Goal: Transaction & Acquisition: Purchase product/service

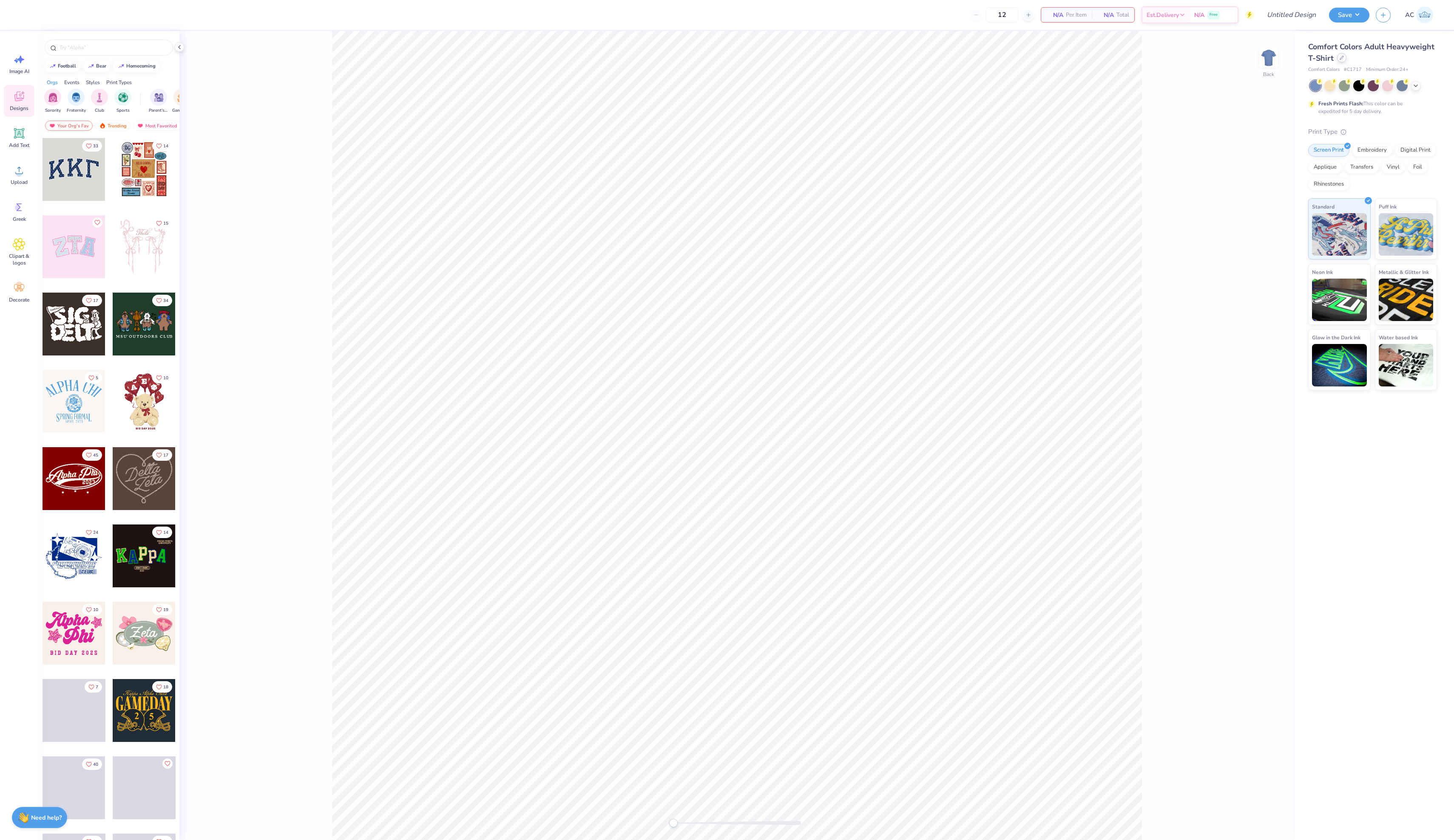
click at [1338, 60] on div at bounding box center [1342, 58] width 10 height 10
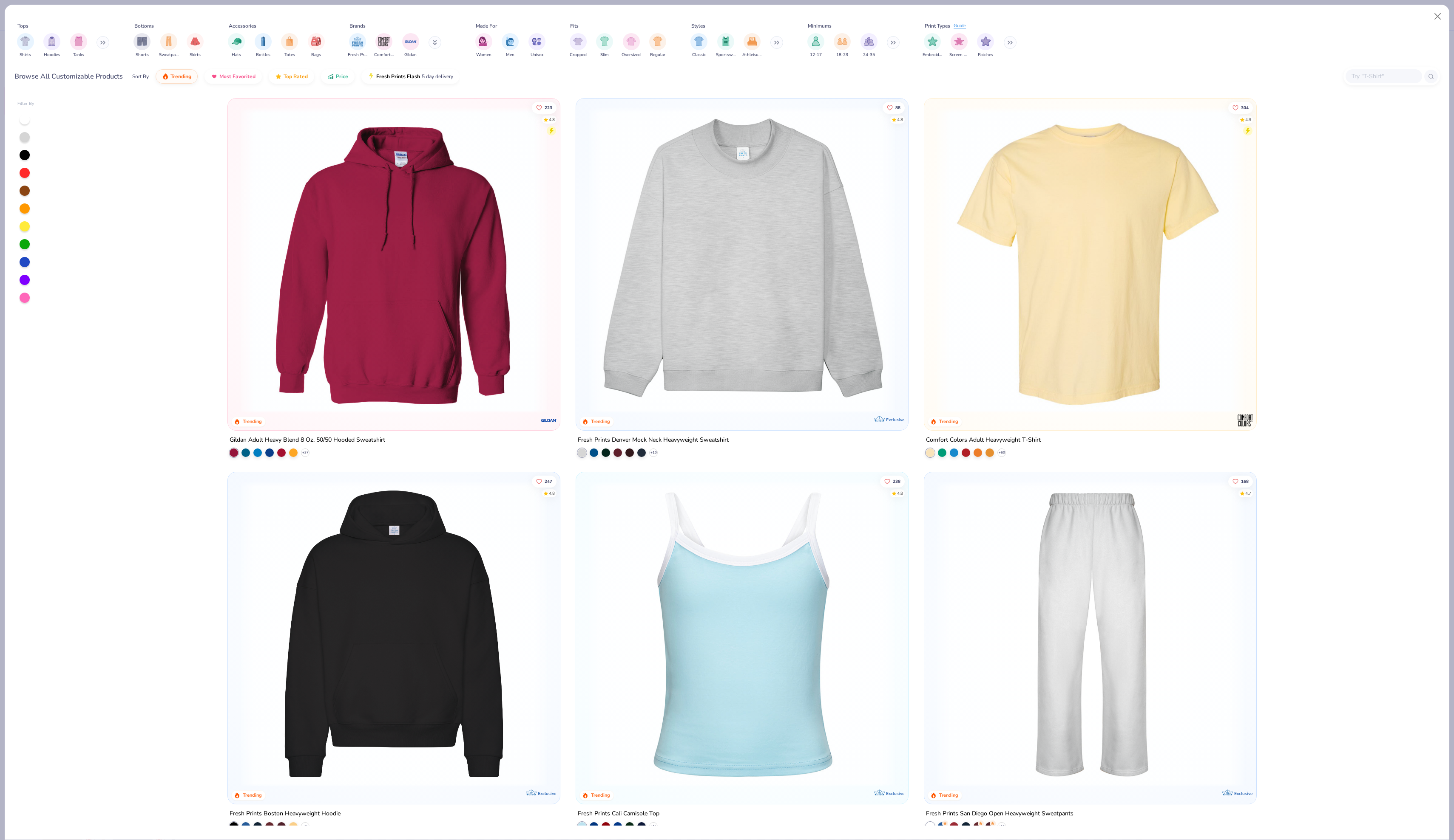
click at [876, 150] on img at bounding box center [742, 261] width 315 height 307
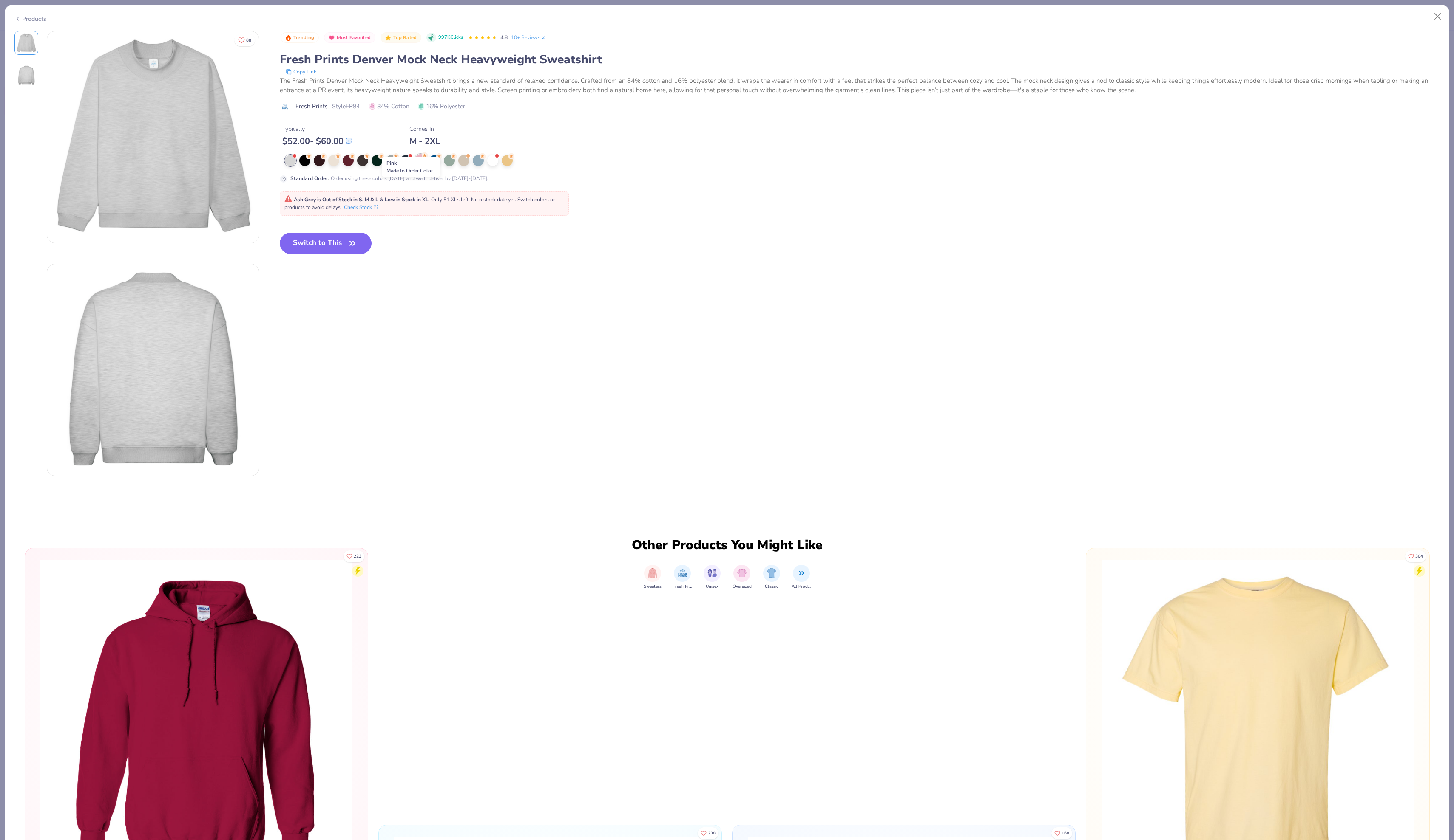
click at [422, 165] on div at bounding box center [420, 159] width 11 height 11
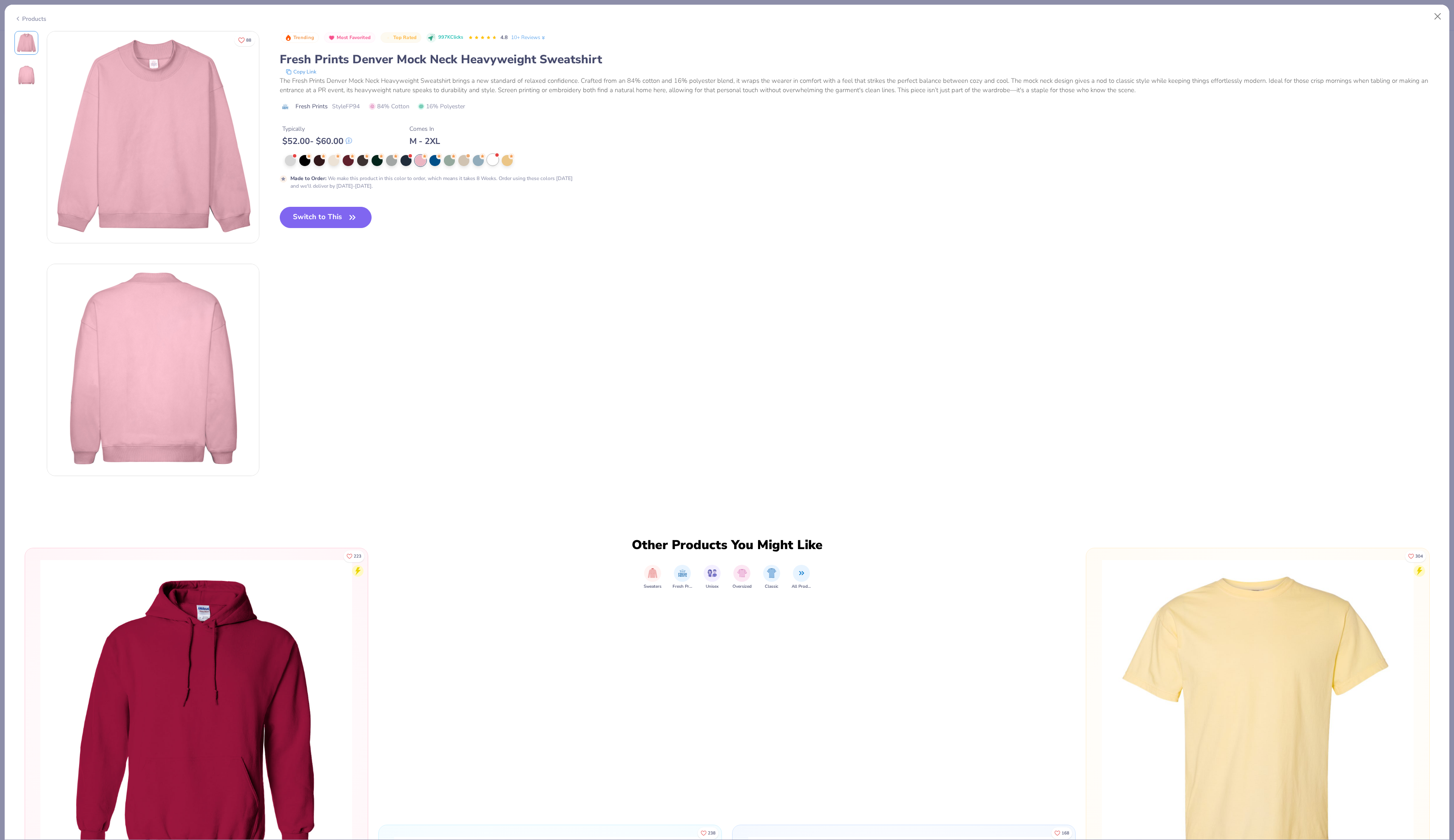
click at [498, 165] on div at bounding box center [492, 159] width 11 height 11
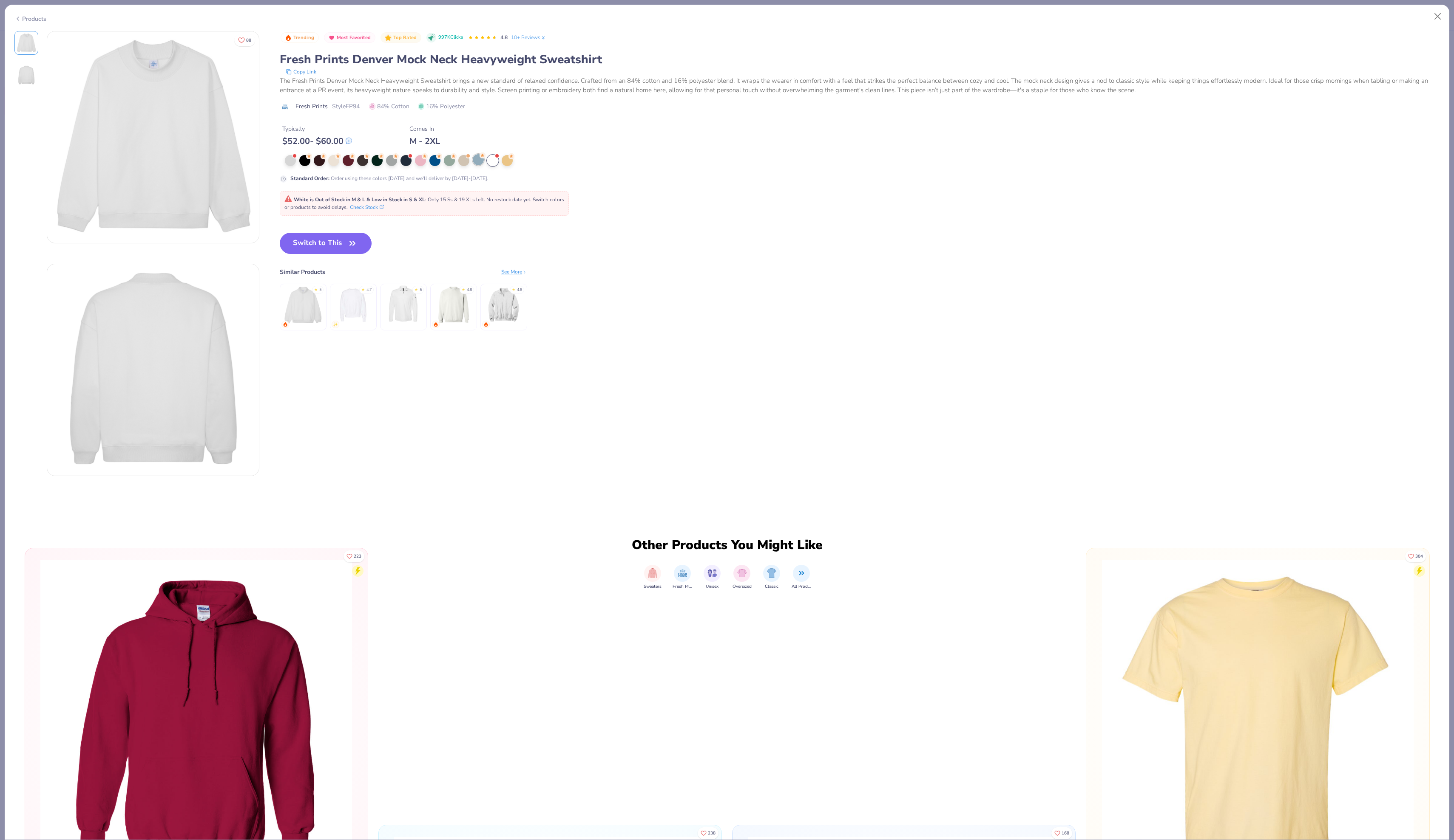
click at [480, 165] on div at bounding box center [478, 159] width 11 height 11
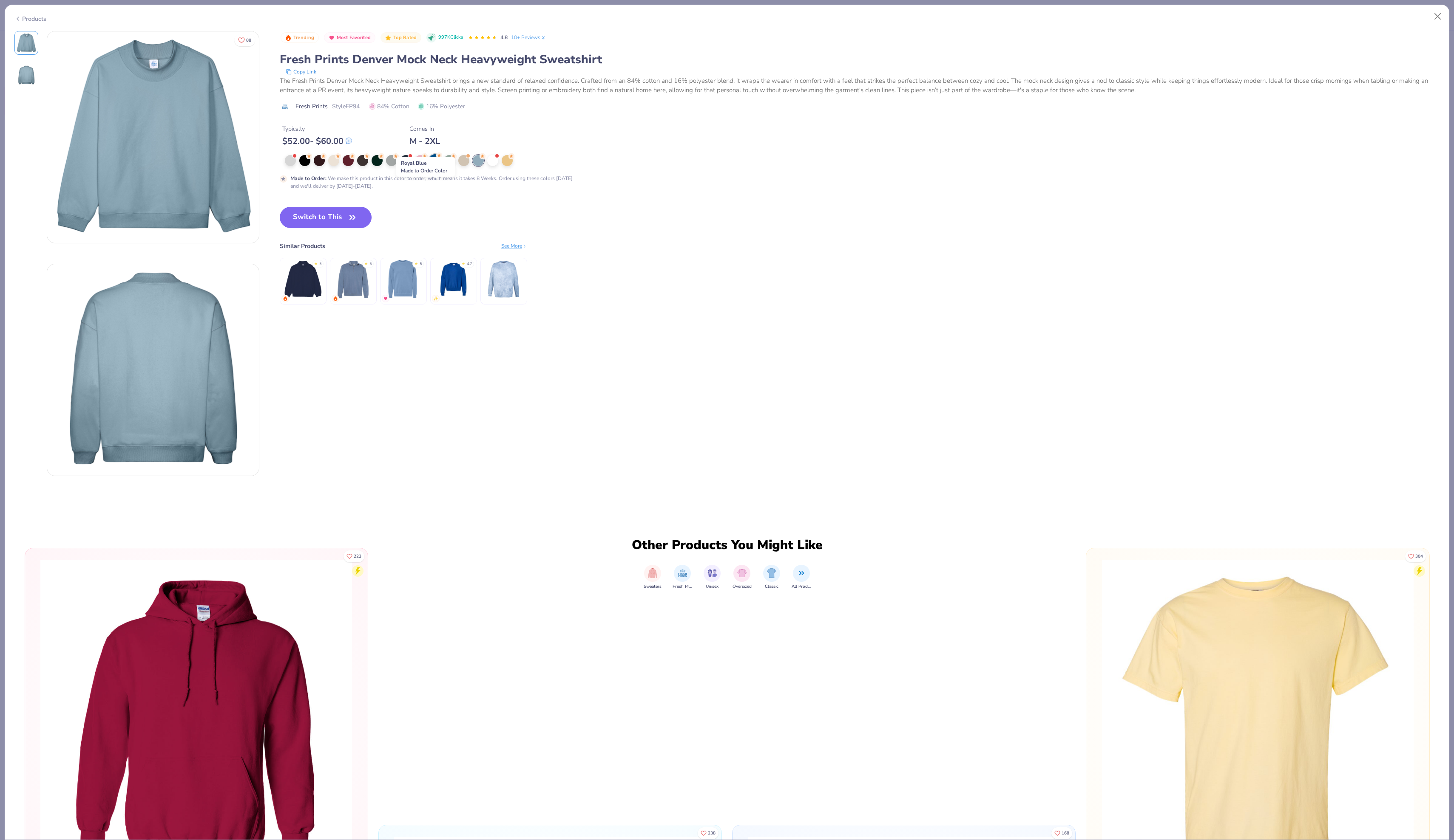
click at [440, 165] on div at bounding box center [435, 159] width 11 height 11
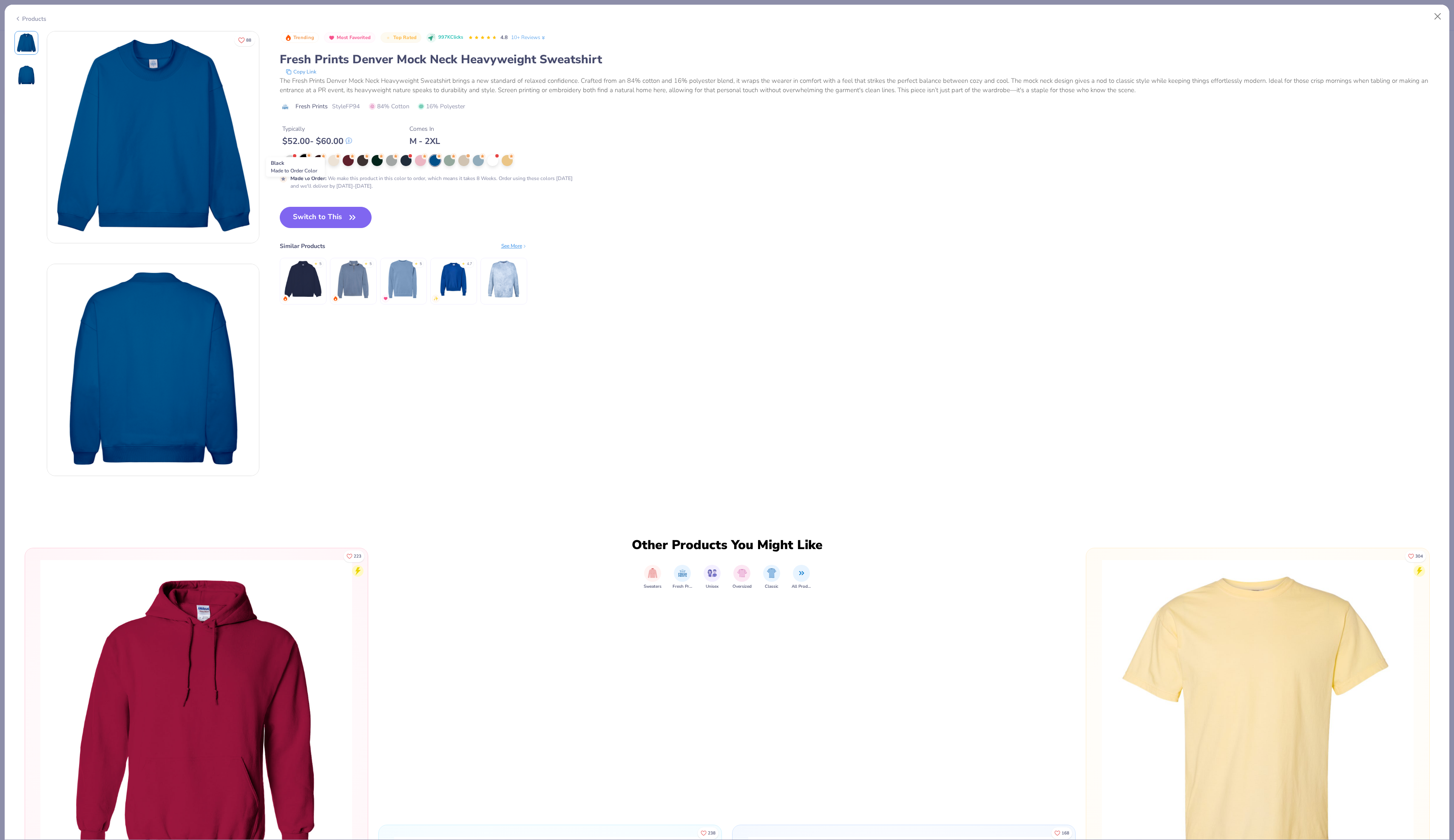
click at [310, 165] on div at bounding box center [305, 159] width 11 height 11
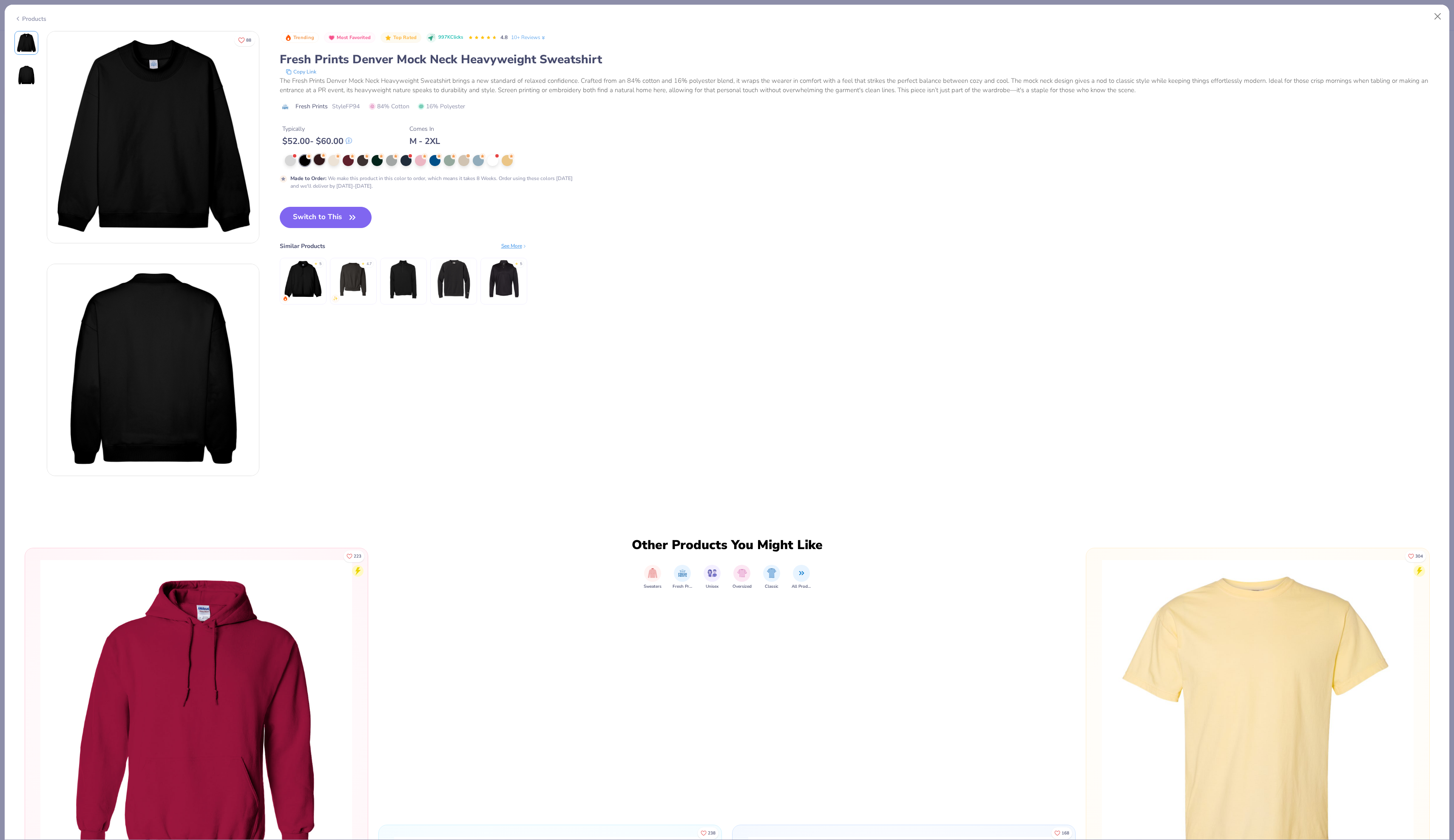
click at [321, 165] on div at bounding box center [319, 159] width 11 height 11
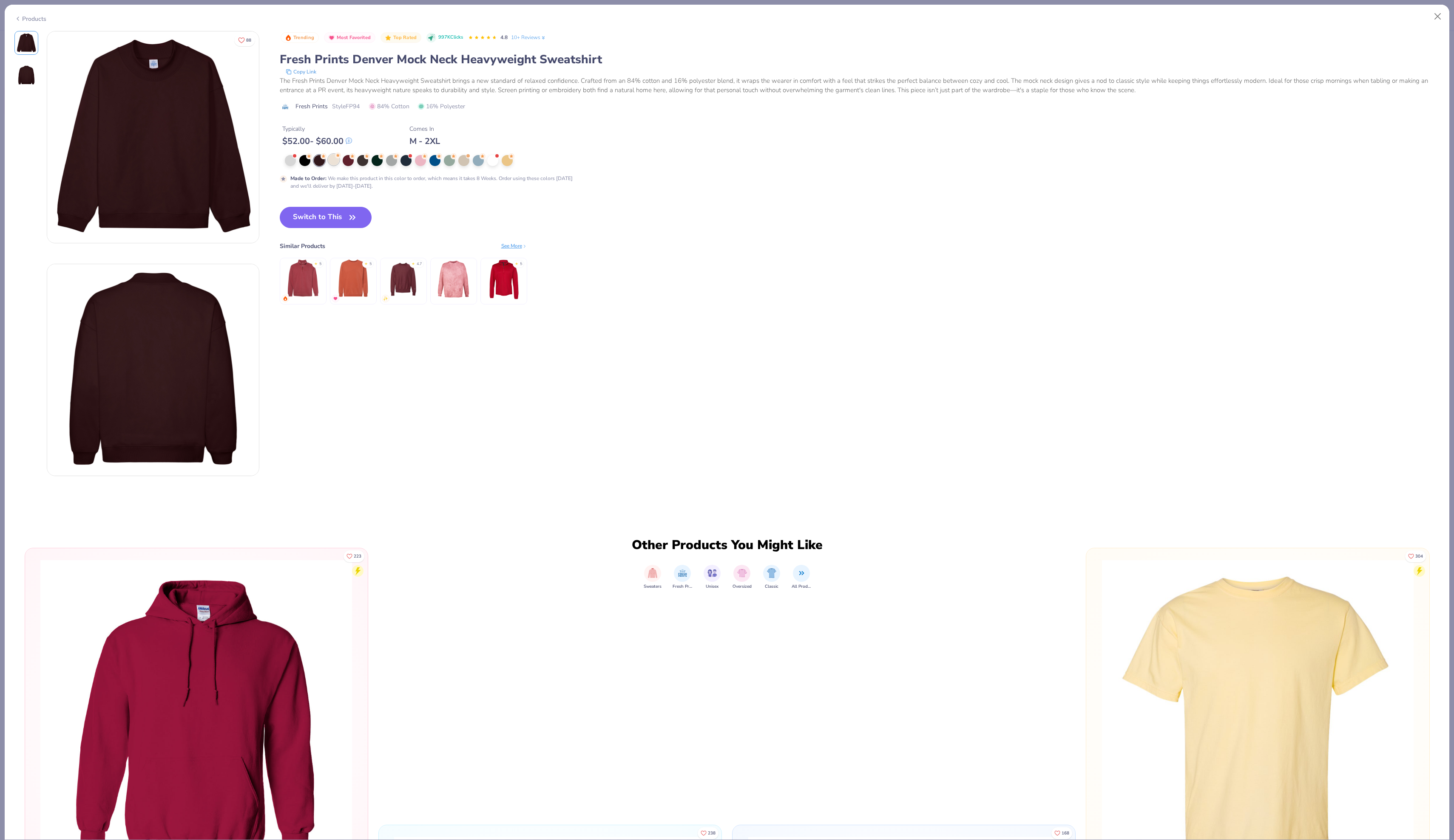
click at [339, 165] on div at bounding box center [334, 159] width 11 height 11
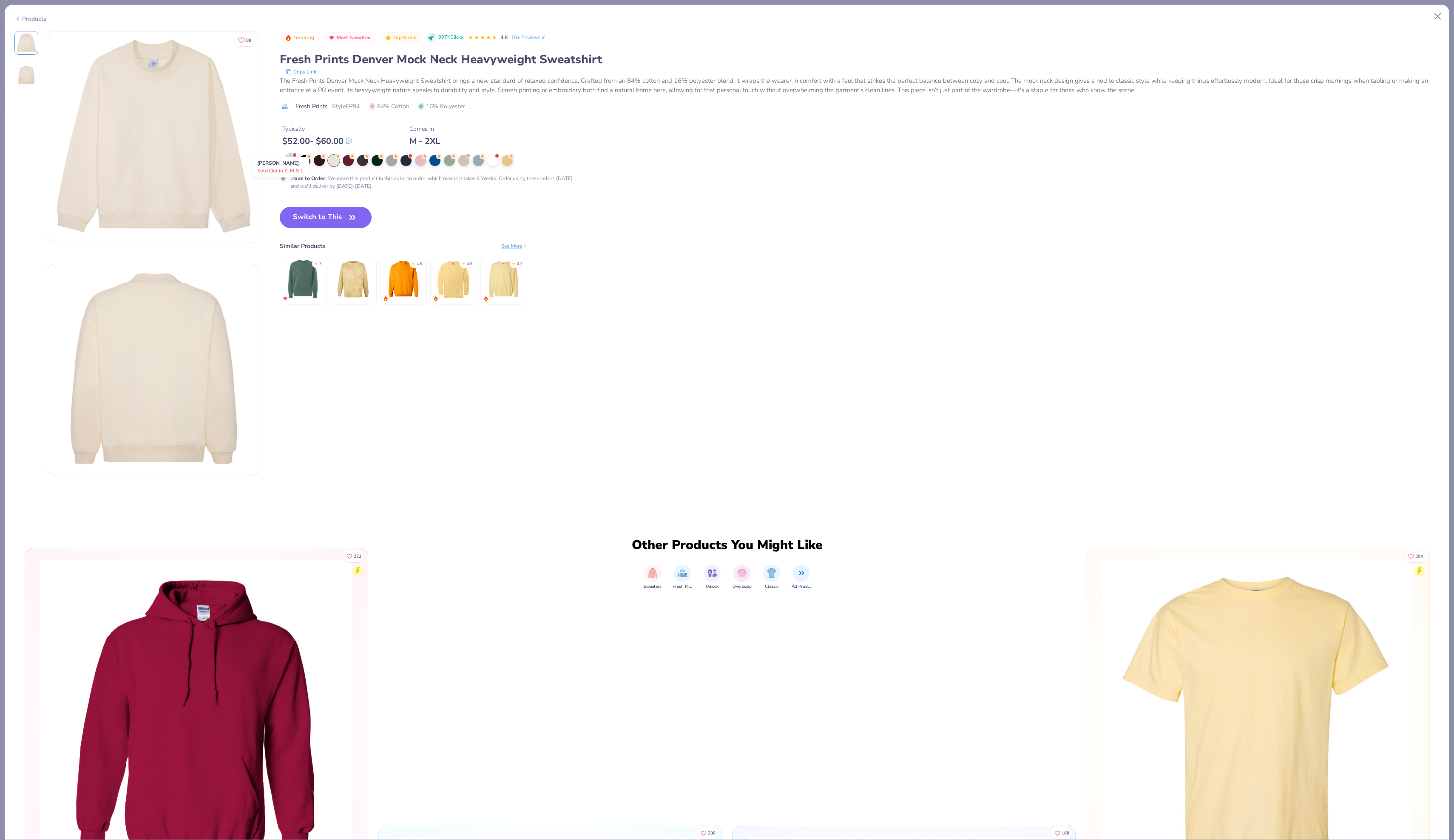
click at [292, 165] on div at bounding box center [290, 159] width 11 height 11
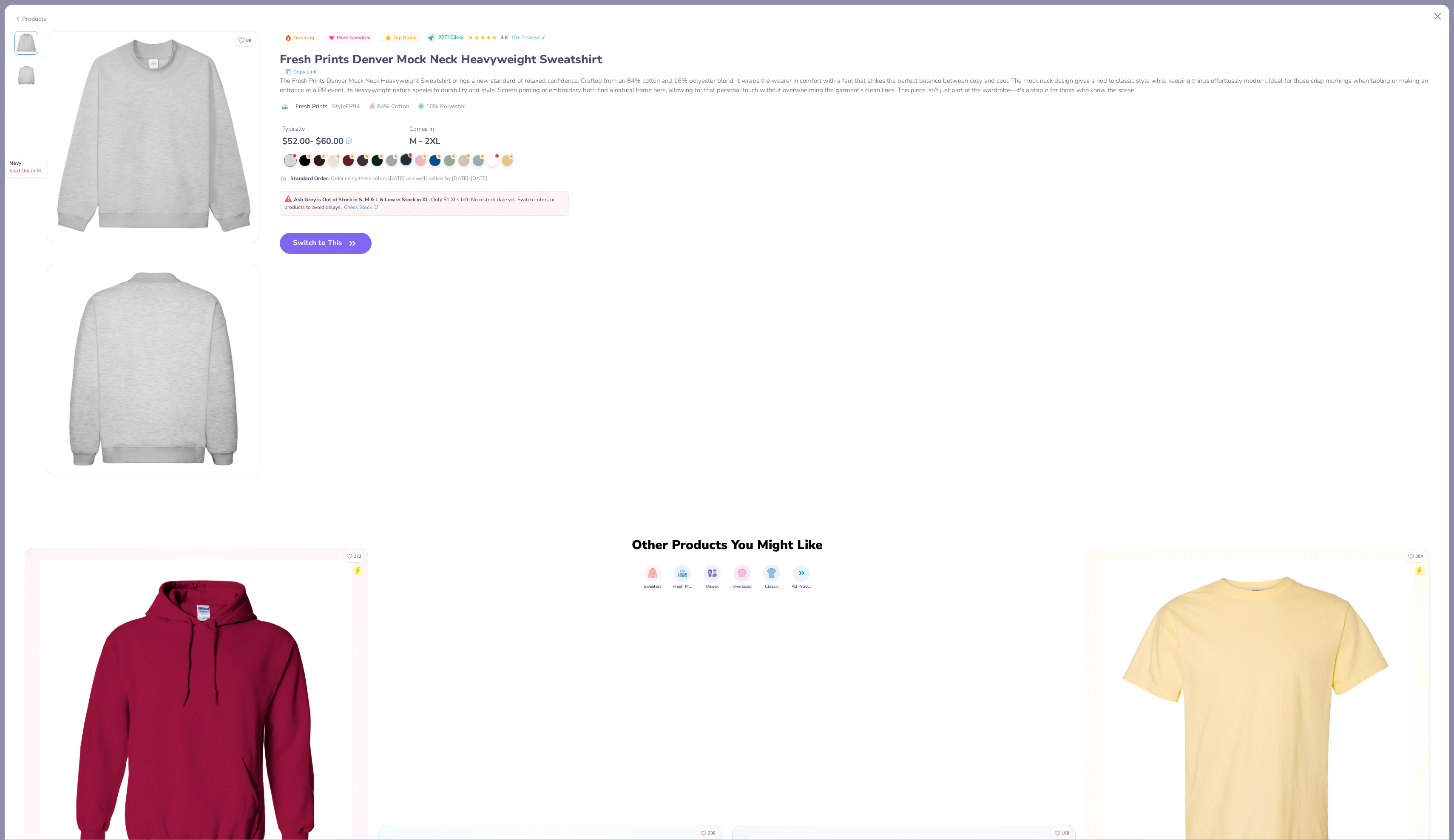
click at [409, 165] on div at bounding box center [406, 159] width 11 height 11
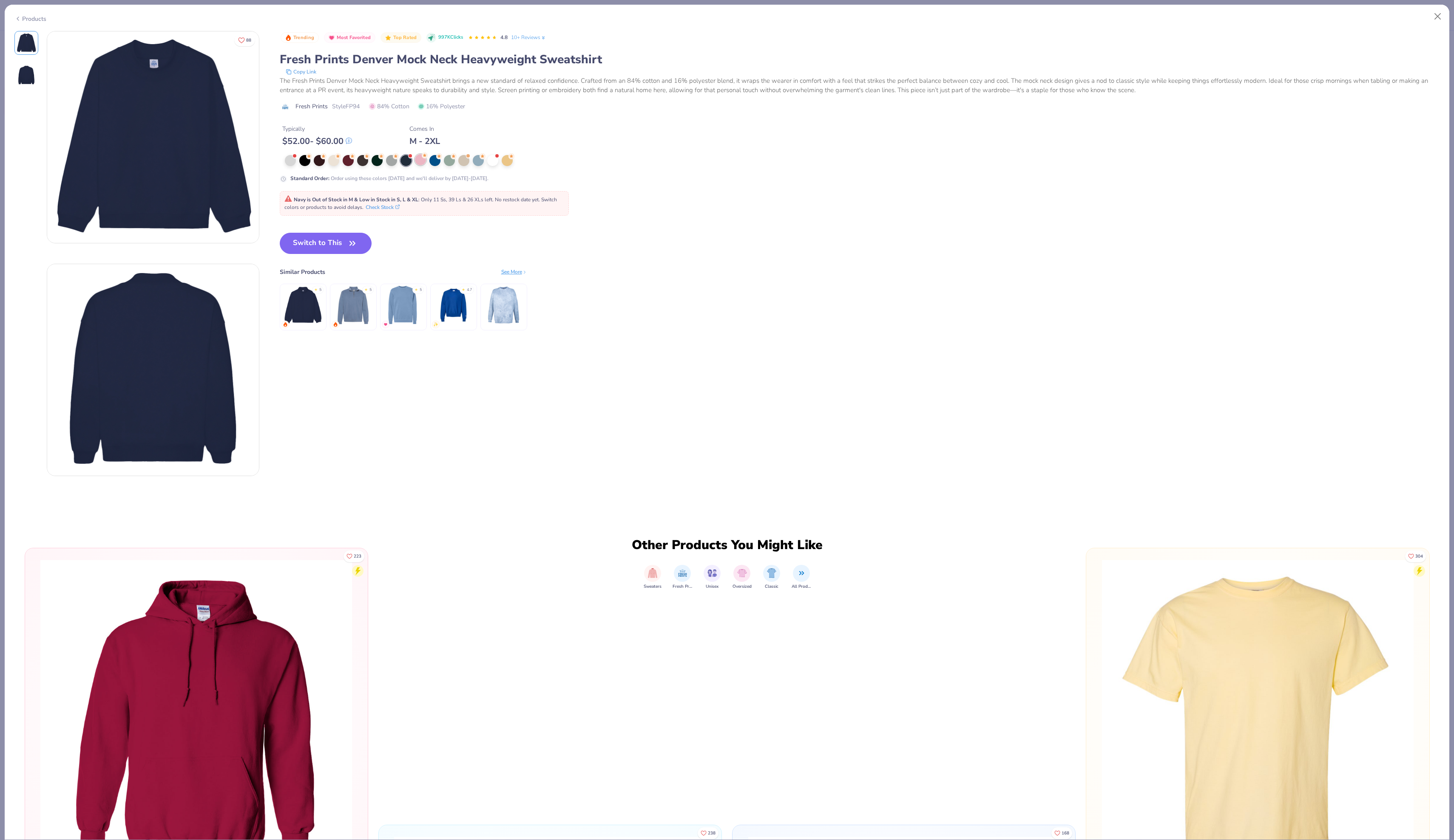
click at [421, 165] on div at bounding box center [420, 159] width 11 height 11
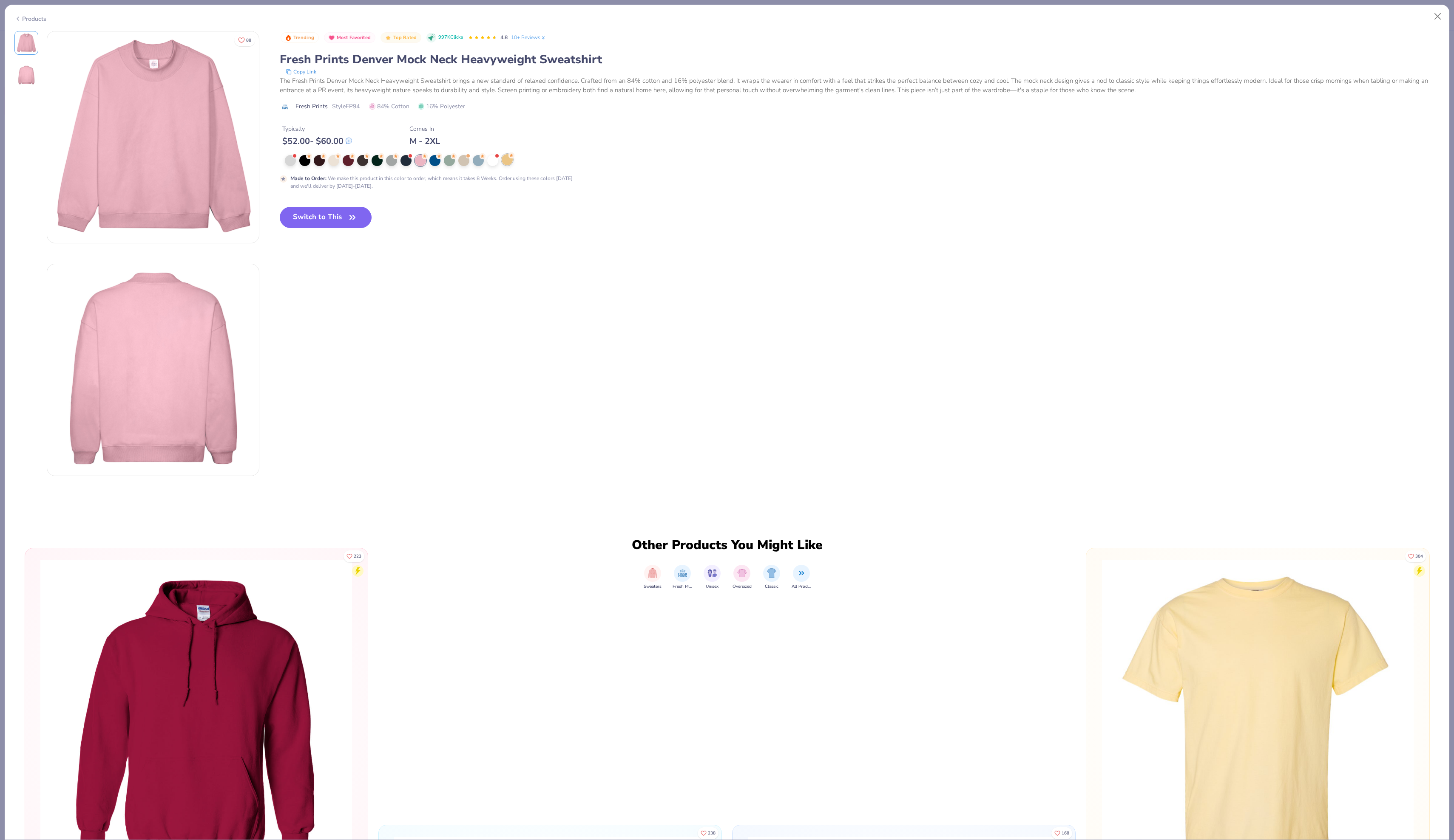
click at [511, 165] on div at bounding box center [507, 159] width 11 height 11
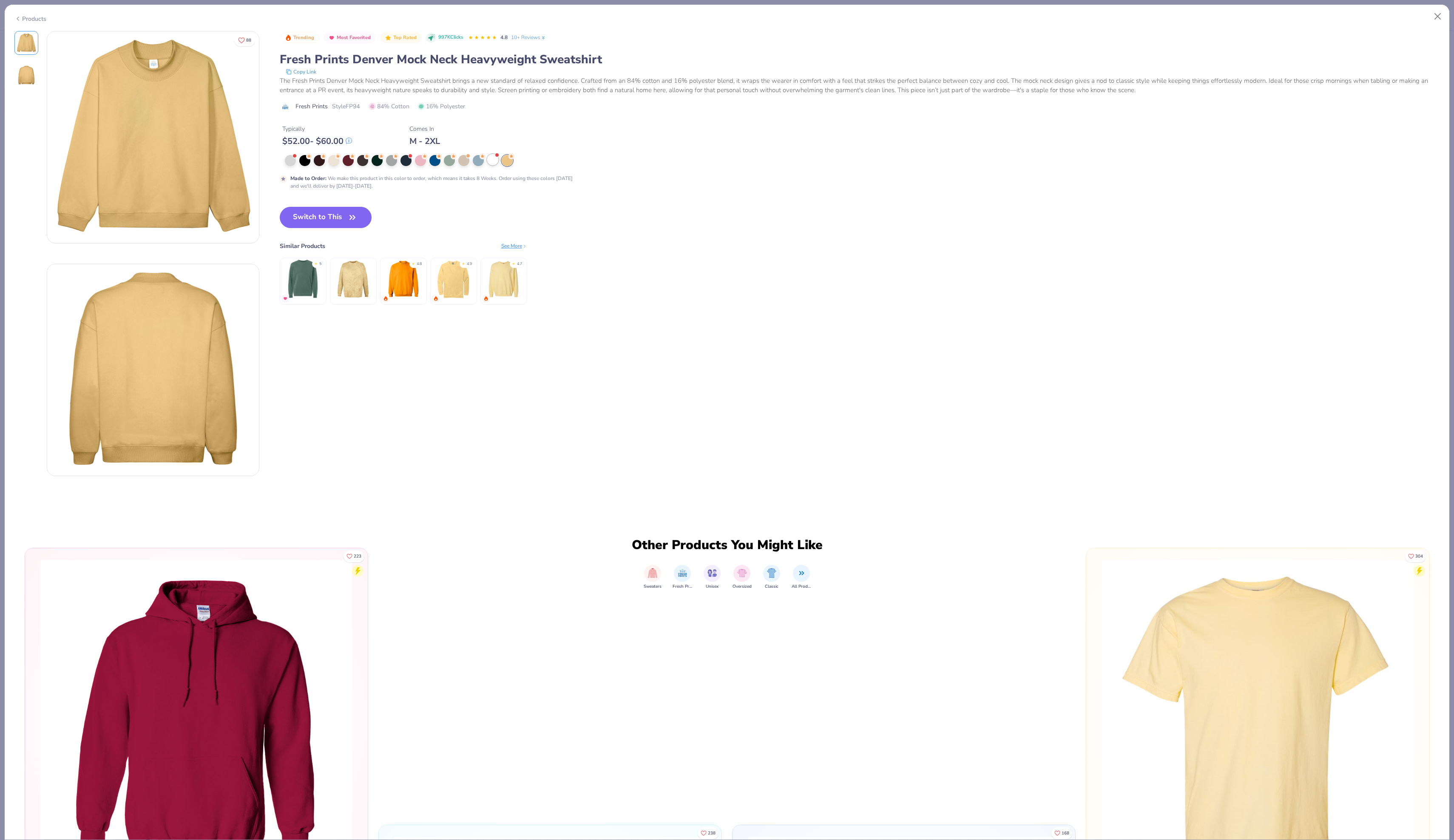
click at [495, 165] on div at bounding box center [492, 159] width 11 height 11
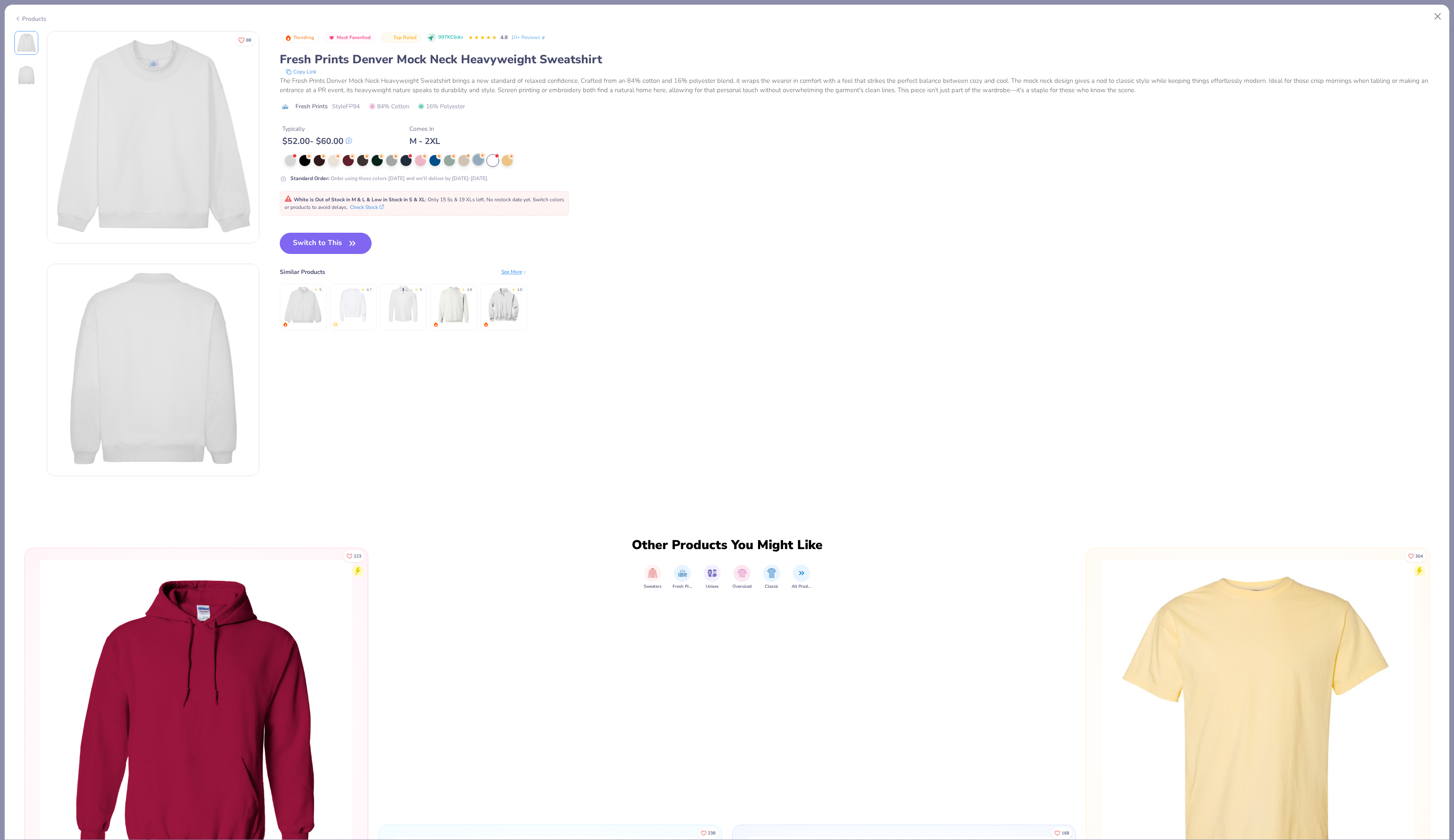
click at [484, 165] on div at bounding box center [478, 159] width 11 height 11
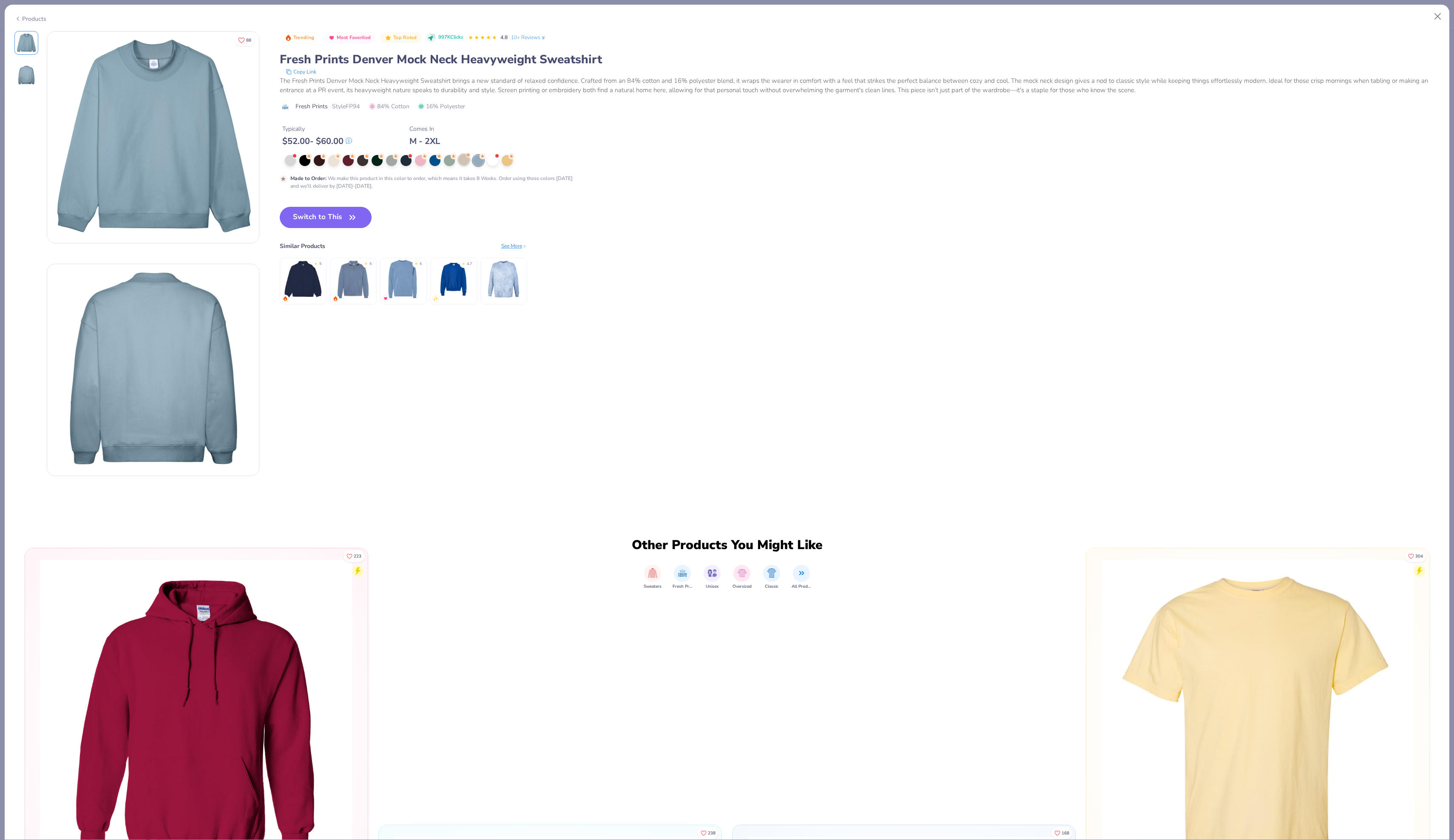
click at [465, 165] on div at bounding box center [464, 159] width 11 height 11
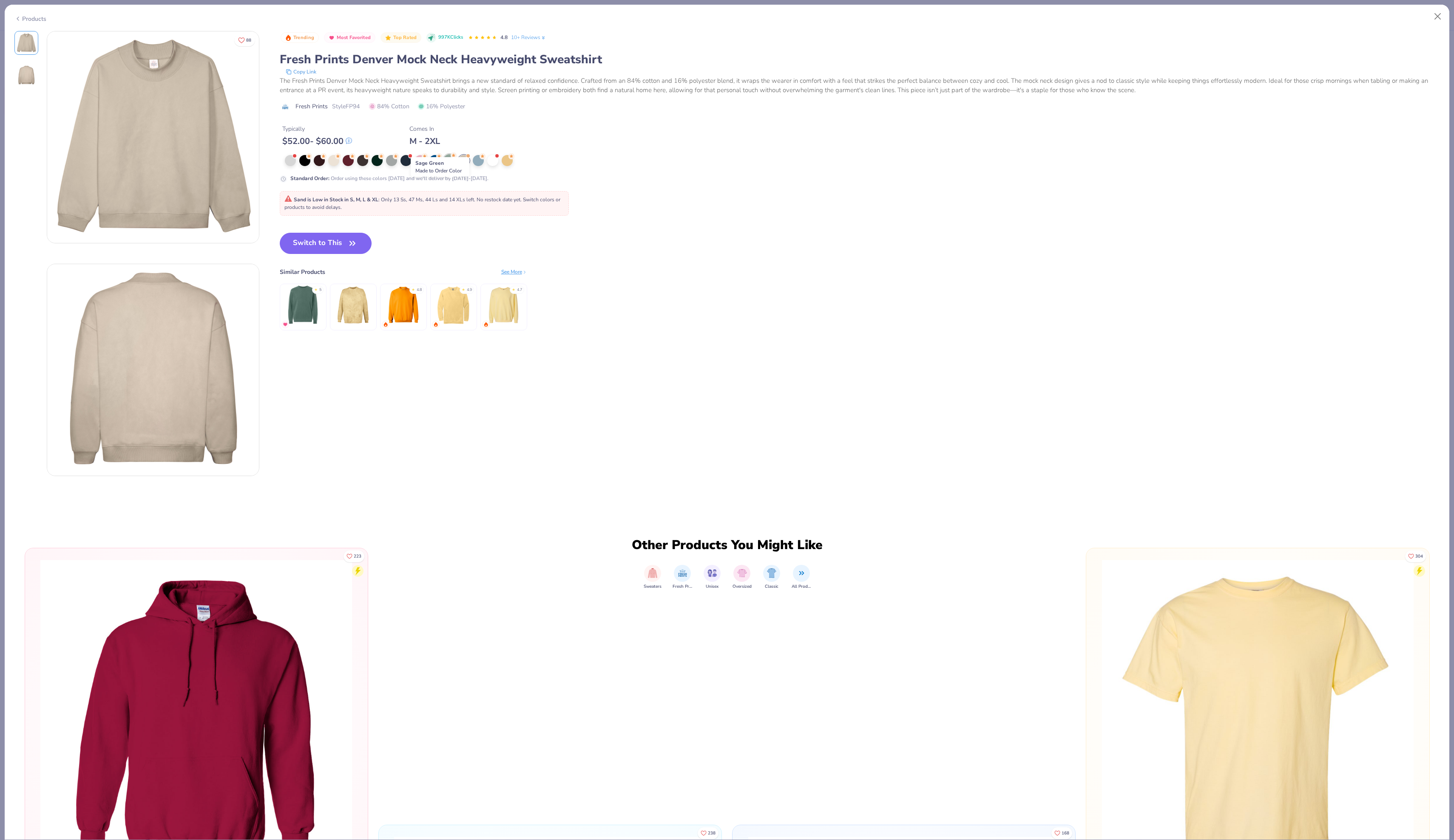
click at [451, 165] on div at bounding box center [449, 159] width 11 height 11
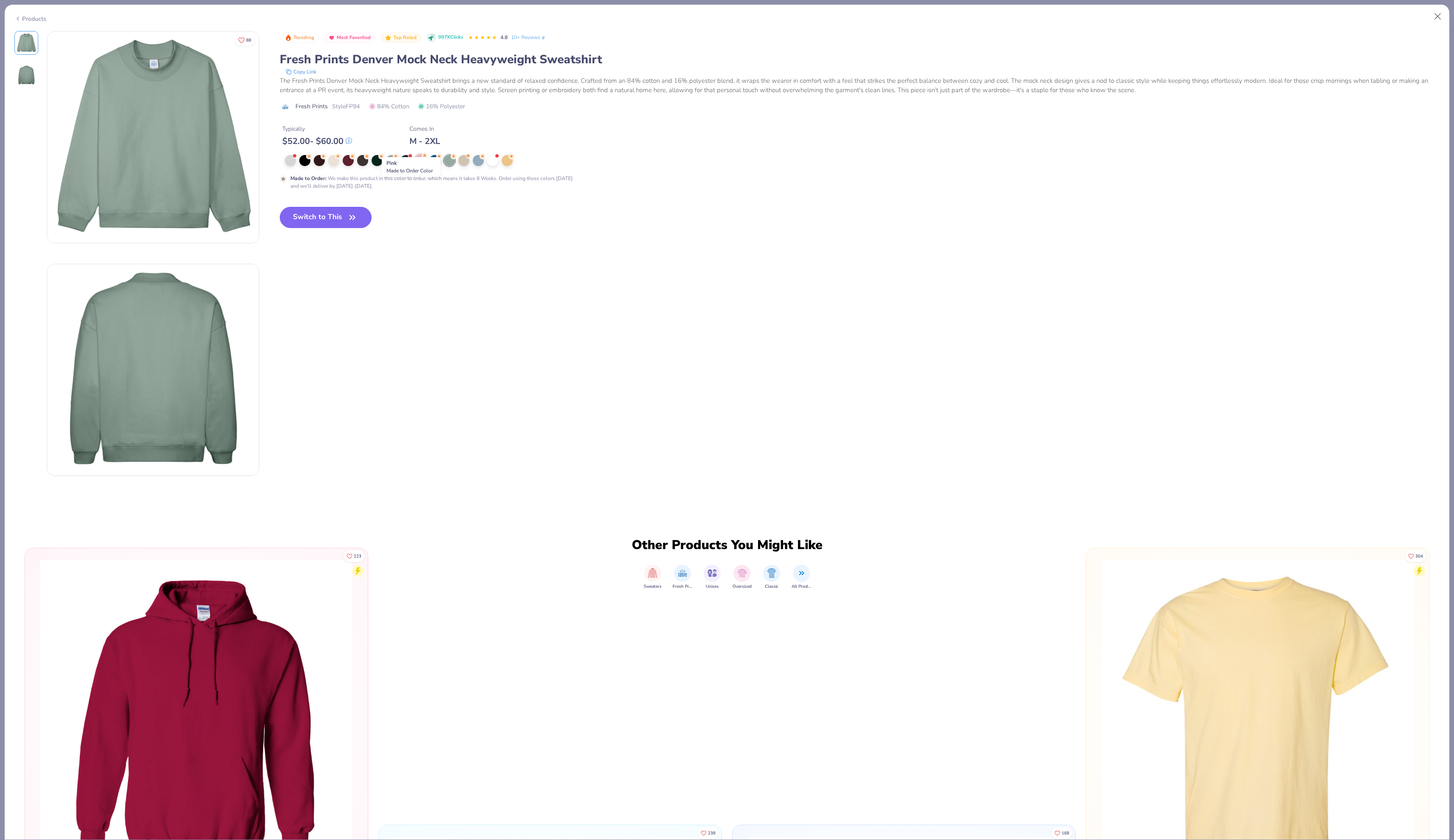
click at [426, 165] on div at bounding box center [420, 159] width 11 height 11
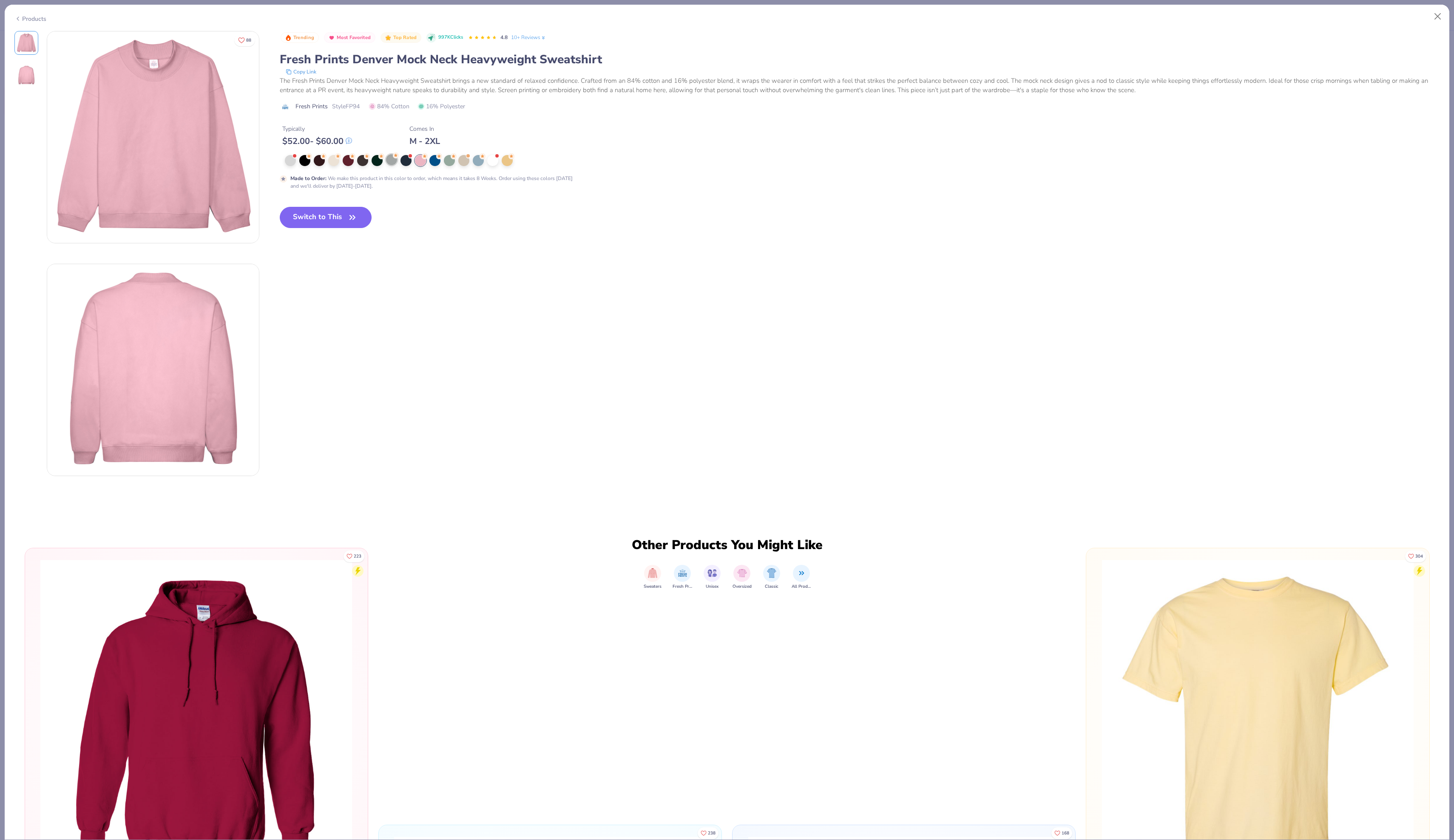
click at [397, 165] on div at bounding box center [391, 159] width 11 height 11
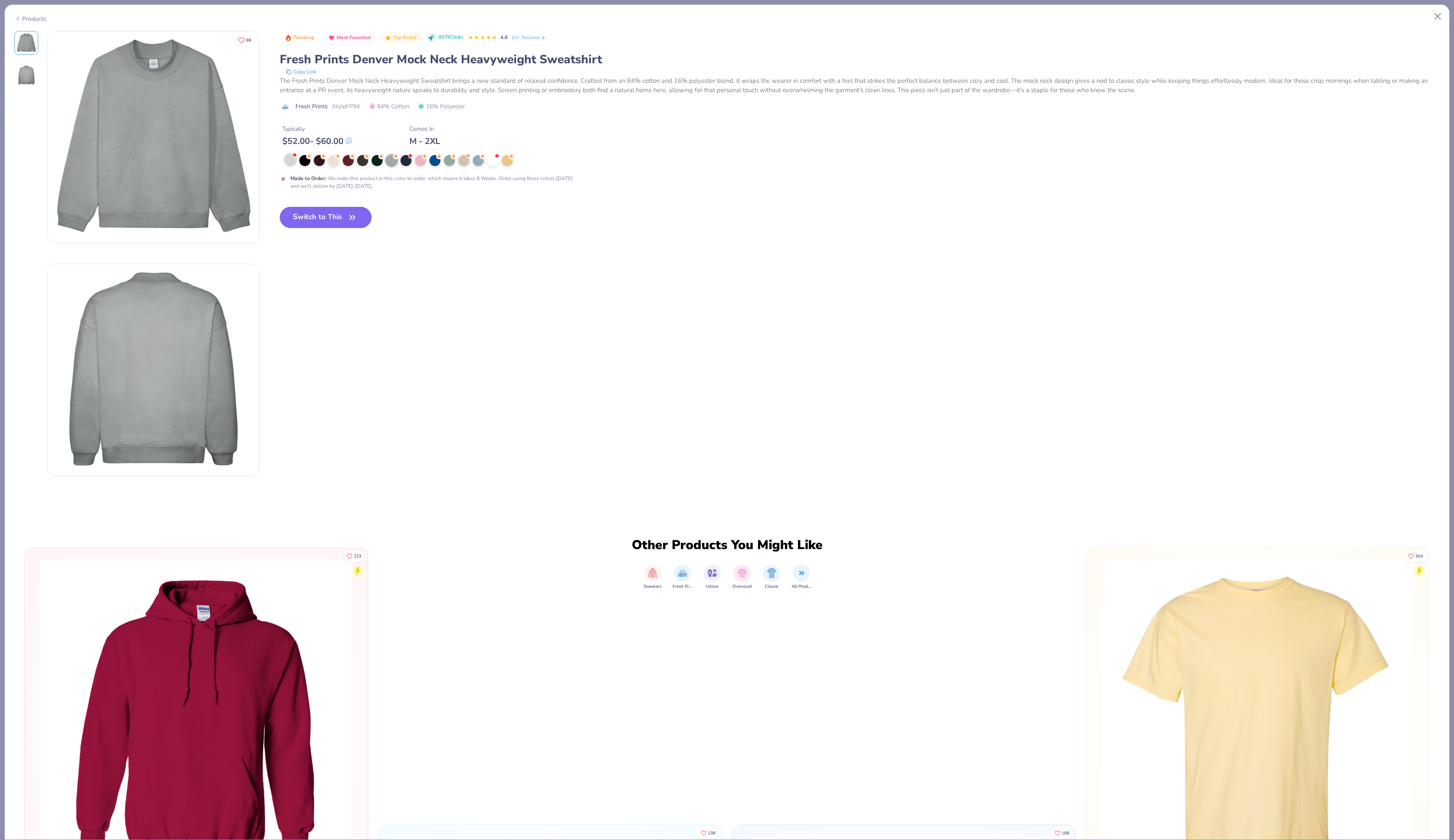
click at [293, 165] on div at bounding box center [290, 159] width 11 height 11
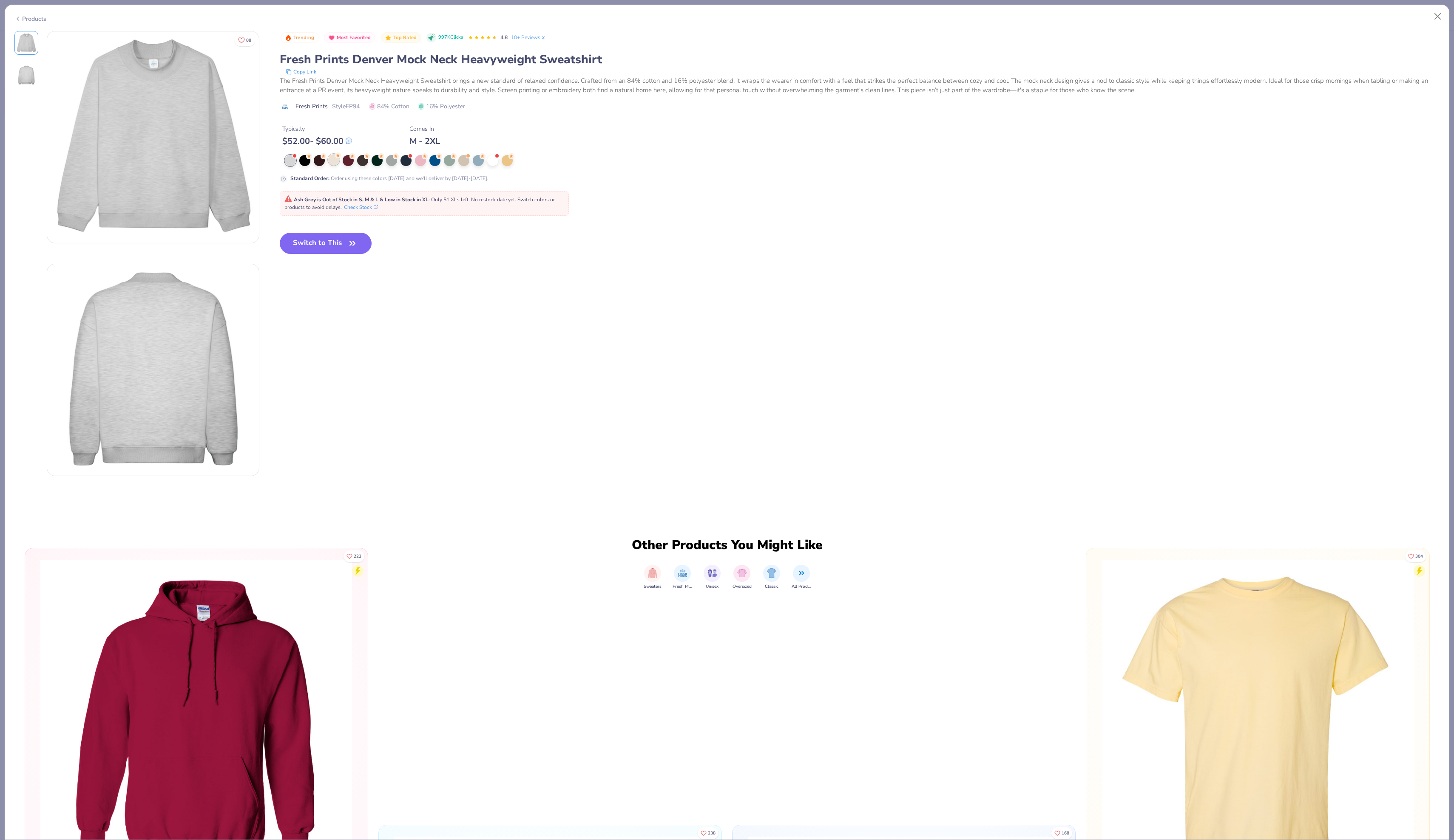
click at [336, 165] on div at bounding box center [334, 159] width 11 height 11
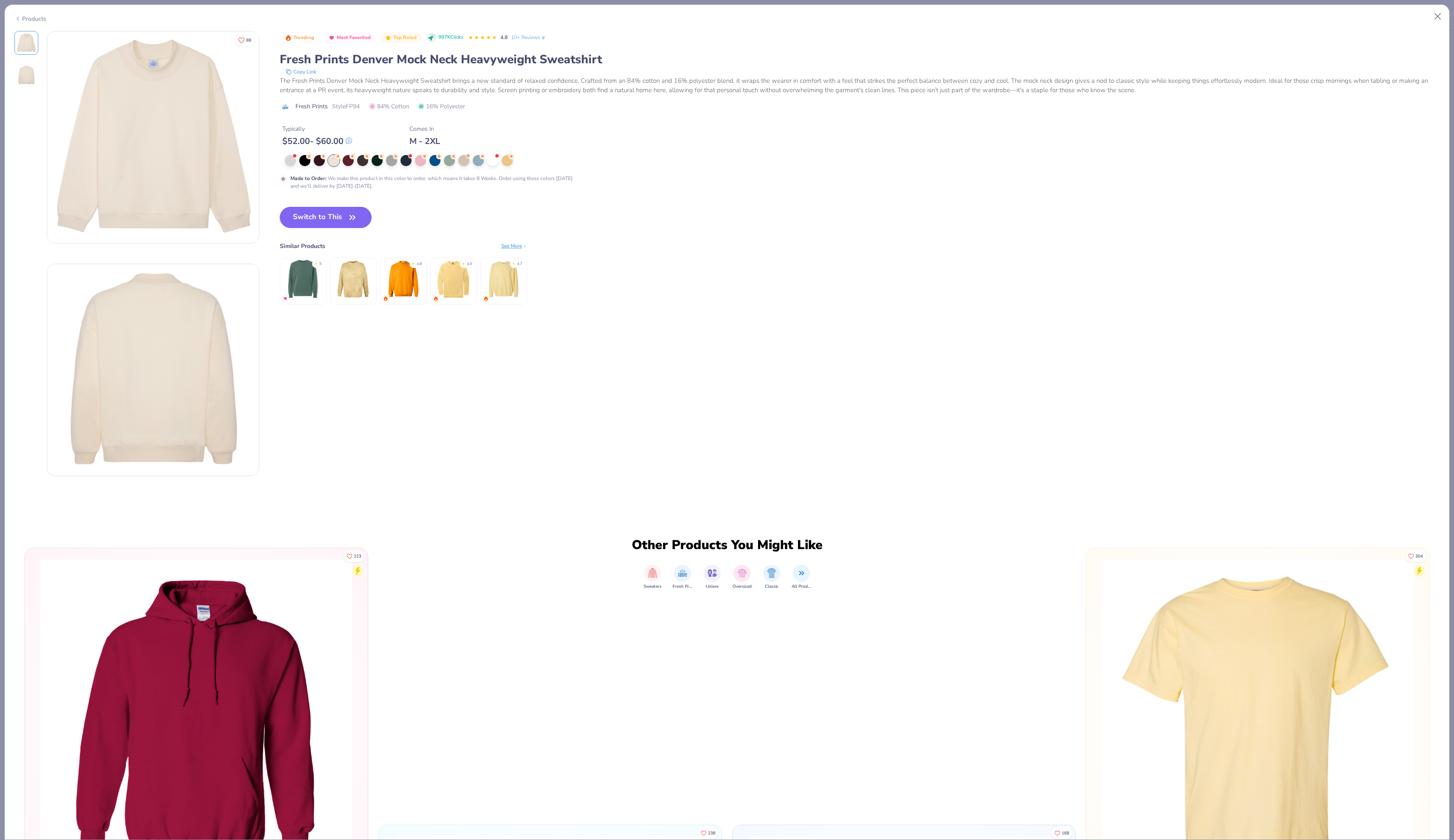
drag, startPoint x: 323, startPoint y: 251, endPoint x: 352, endPoint y: 234, distance: 33.6
click at [323, 228] on button "Switch to This" at bounding box center [326, 217] width 92 height 21
type input "50"
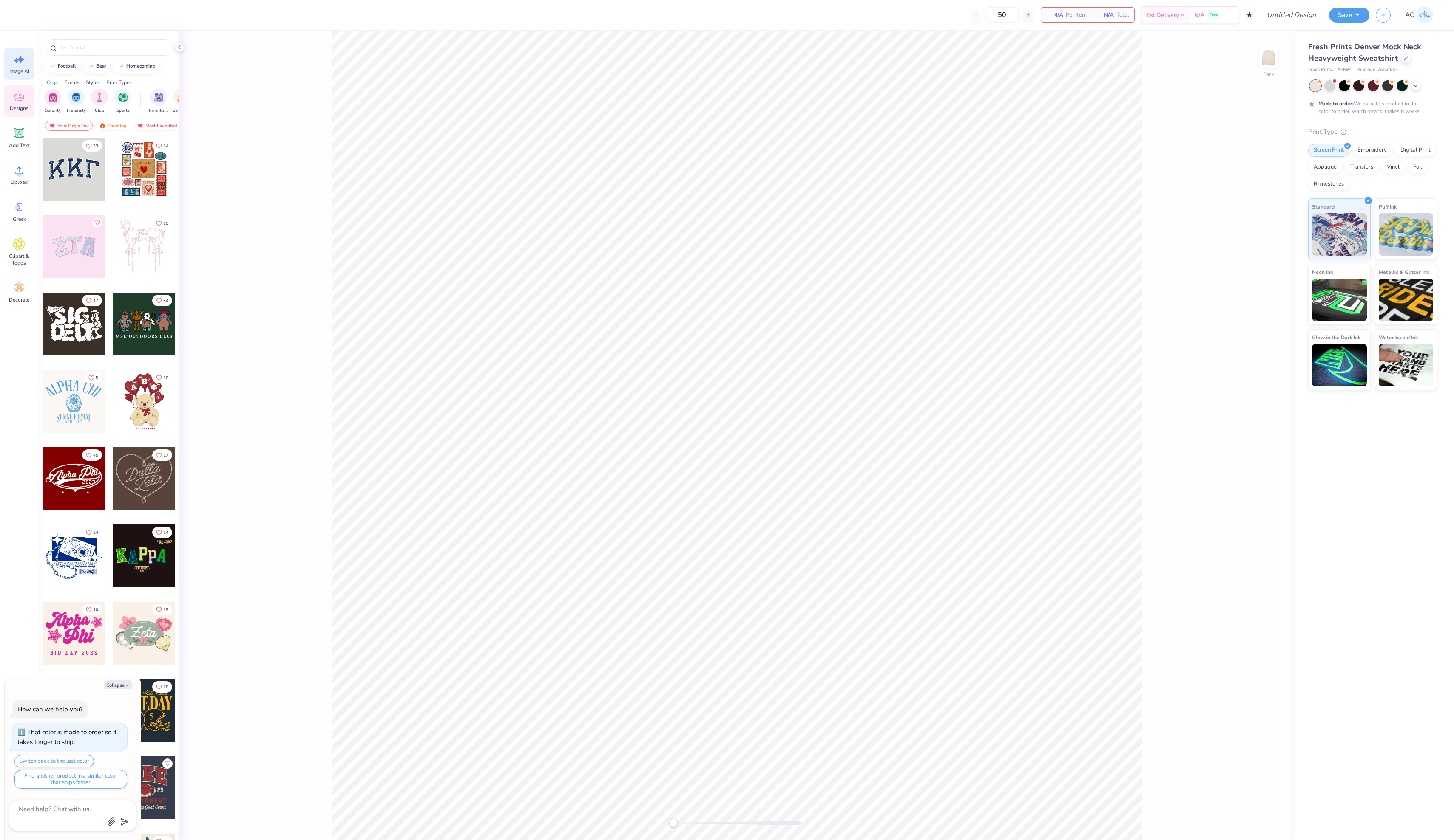
click at [26, 68] on span "Image AI" at bounding box center [19, 71] width 20 height 7
type textarea "x"
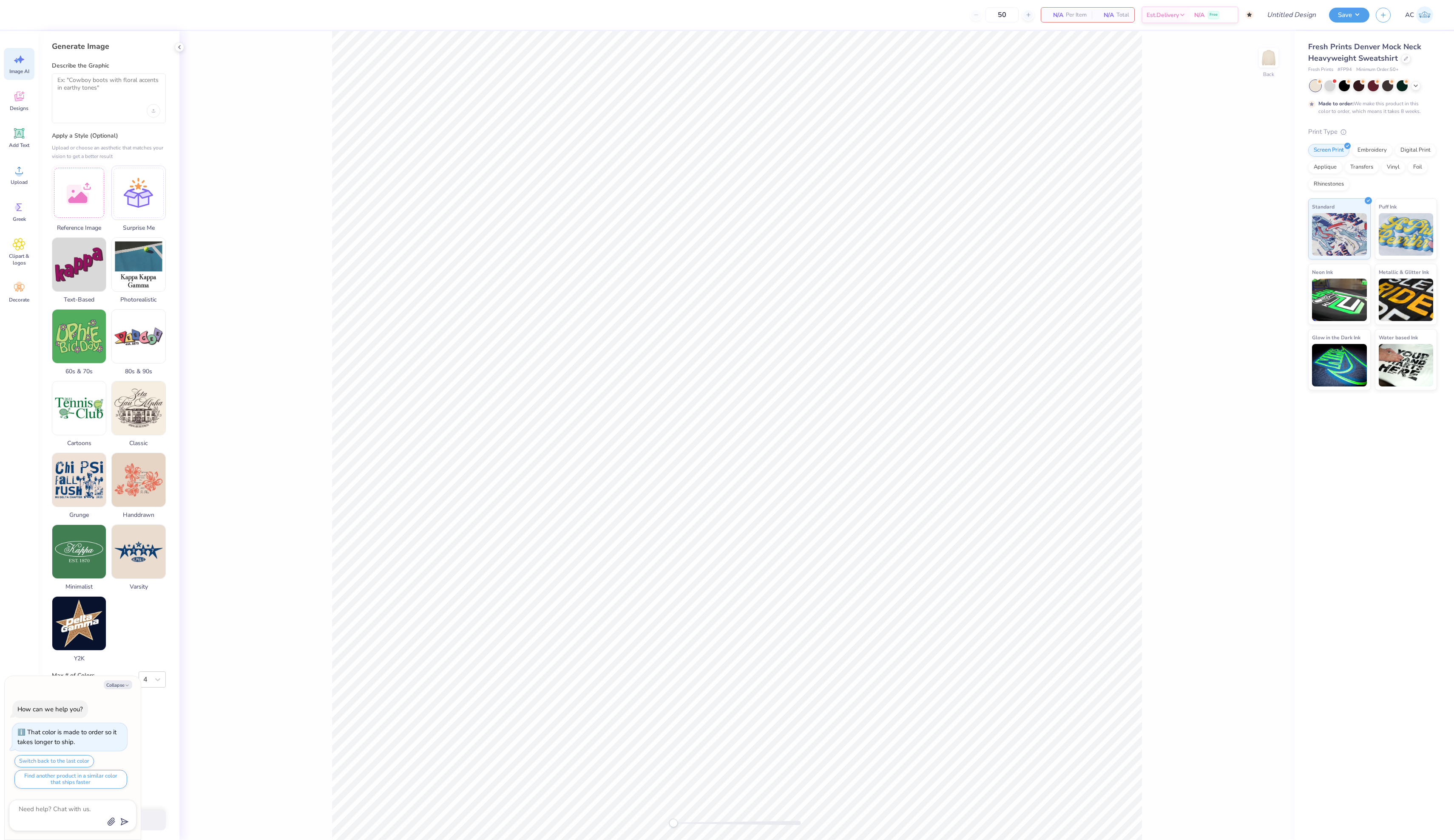
click at [115, 104] on div at bounding box center [109, 98] width 114 height 49
click at [104, 91] on textarea at bounding box center [109, 87] width 103 height 21
click at [153, 87] on textarea "make a cute UNC Chapel Hill inspired "Phi Mu Executive Board" at bounding box center [109, 87] width 103 height 23
drag, startPoint x: 144, startPoint y: 93, endPoint x: 130, endPoint y: 89, distance: 14.6
click at [130, 89] on textarea "make a cute UNC Chapel Hill inspired "Phi Mu Executive Board" at bounding box center [109, 87] width 103 height 23
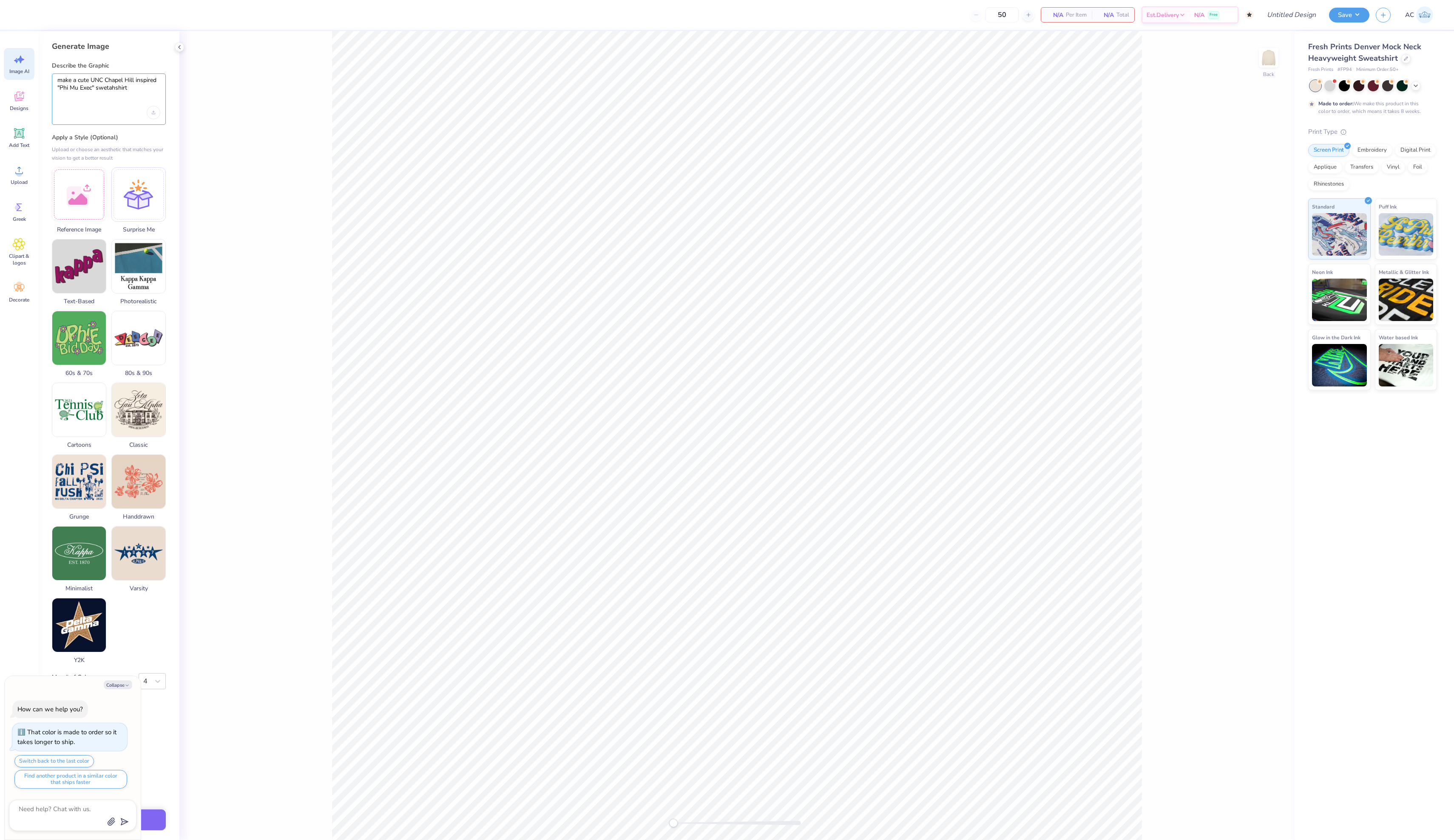
type textarea "make a cute UNC Chapel Hill inspired "Phi Mu Exec" swetahshirt"
click at [140, 158] on div "Upload or choose an aesthetic that matches your vision to get a better result" at bounding box center [109, 153] width 114 height 17
click at [113, 681] on button "Collapse" at bounding box center [118, 685] width 28 height 9
type textarea "x"
click at [144, 217] on div at bounding box center [138, 193] width 54 height 54
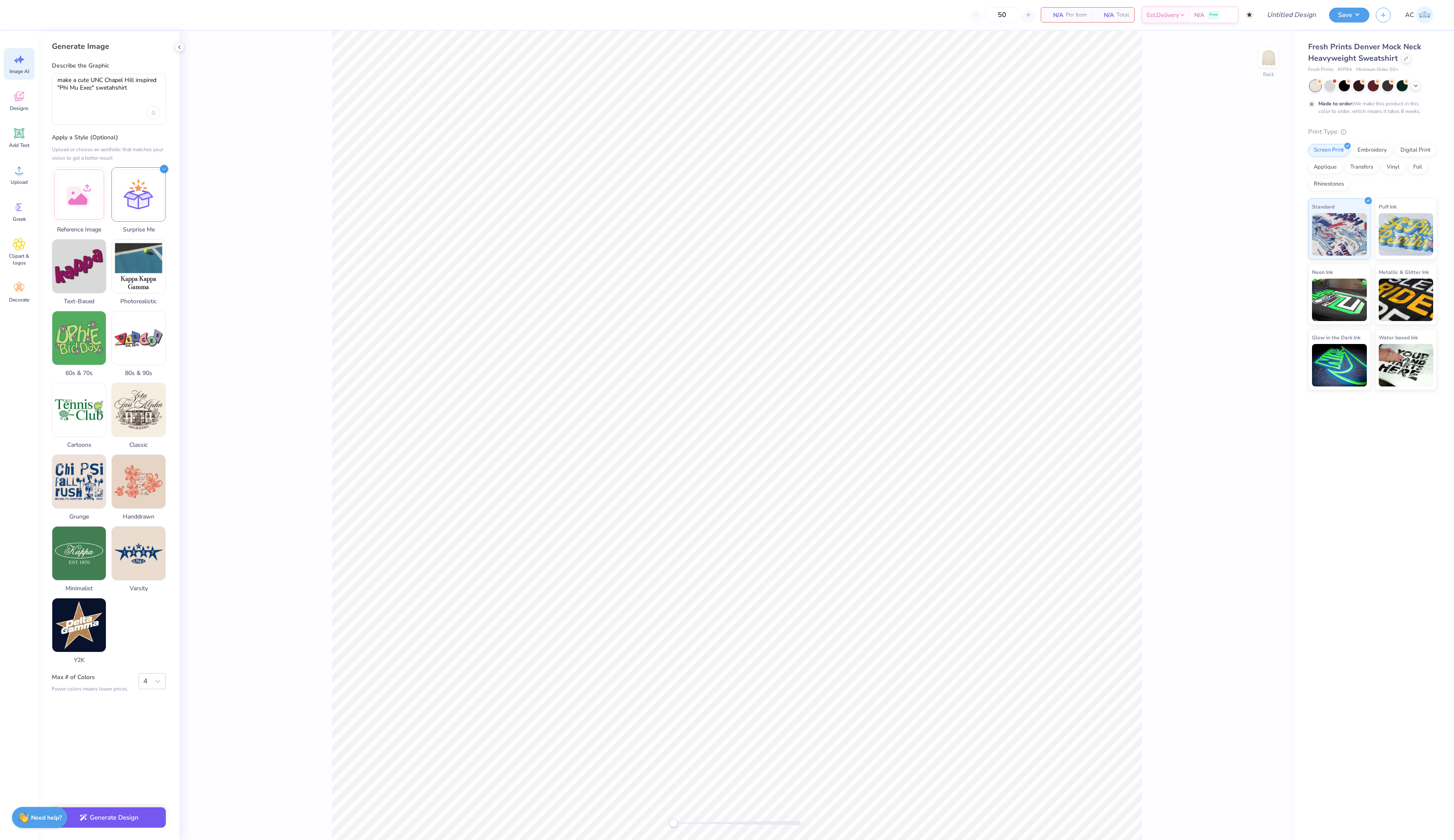
click at [144, 814] on button "Generate Design" at bounding box center [109, 818] width 114 height 21
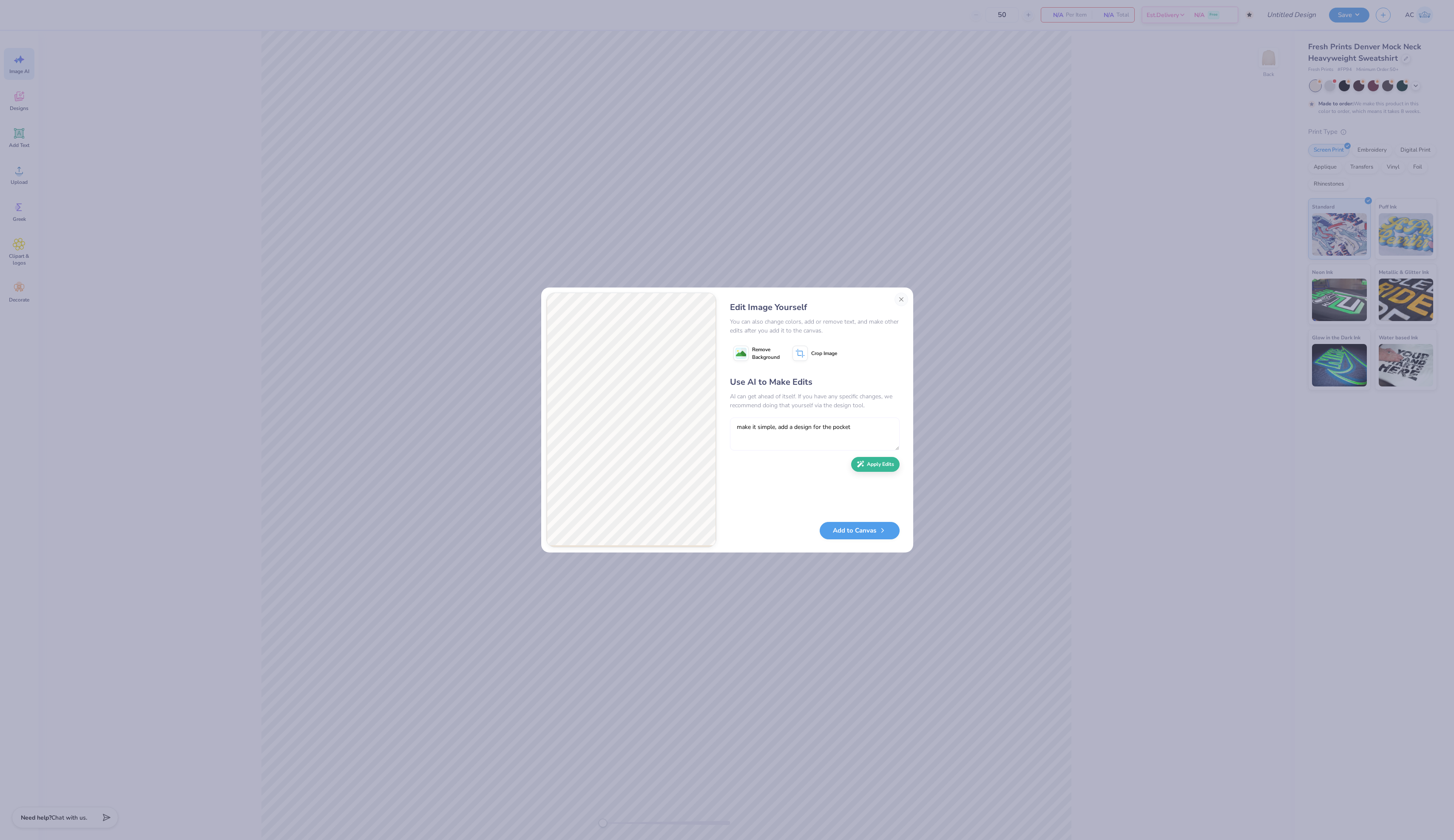
drag, startPoint x: 892, startPoint y: 467, endPoint x: 796, endPoint y: 467, distance: 96.0
click at [796, 451] on textarea "make it simple, add a design for the pocket" at bounding box center [814, 434] width 170 height 33
type textarea "make it simple, use pinks and more neatural fonts,"
click at [869, 534] on button "Add to Canvas" at bounding box center [860, 528] width 80 height 17
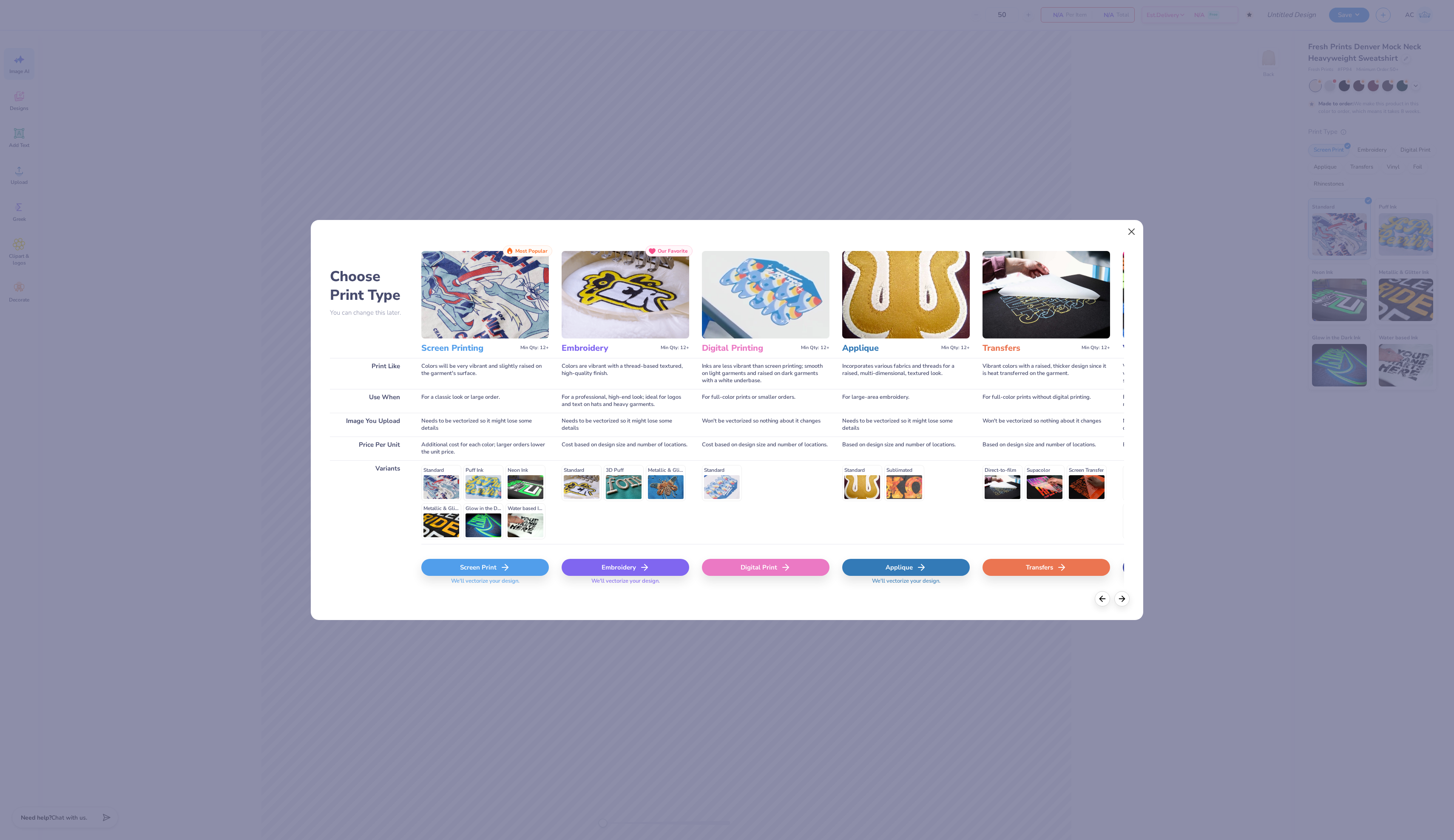
click at [1134, 223] on button "Close" at bounding box center [1131, 231] width 16 height 16
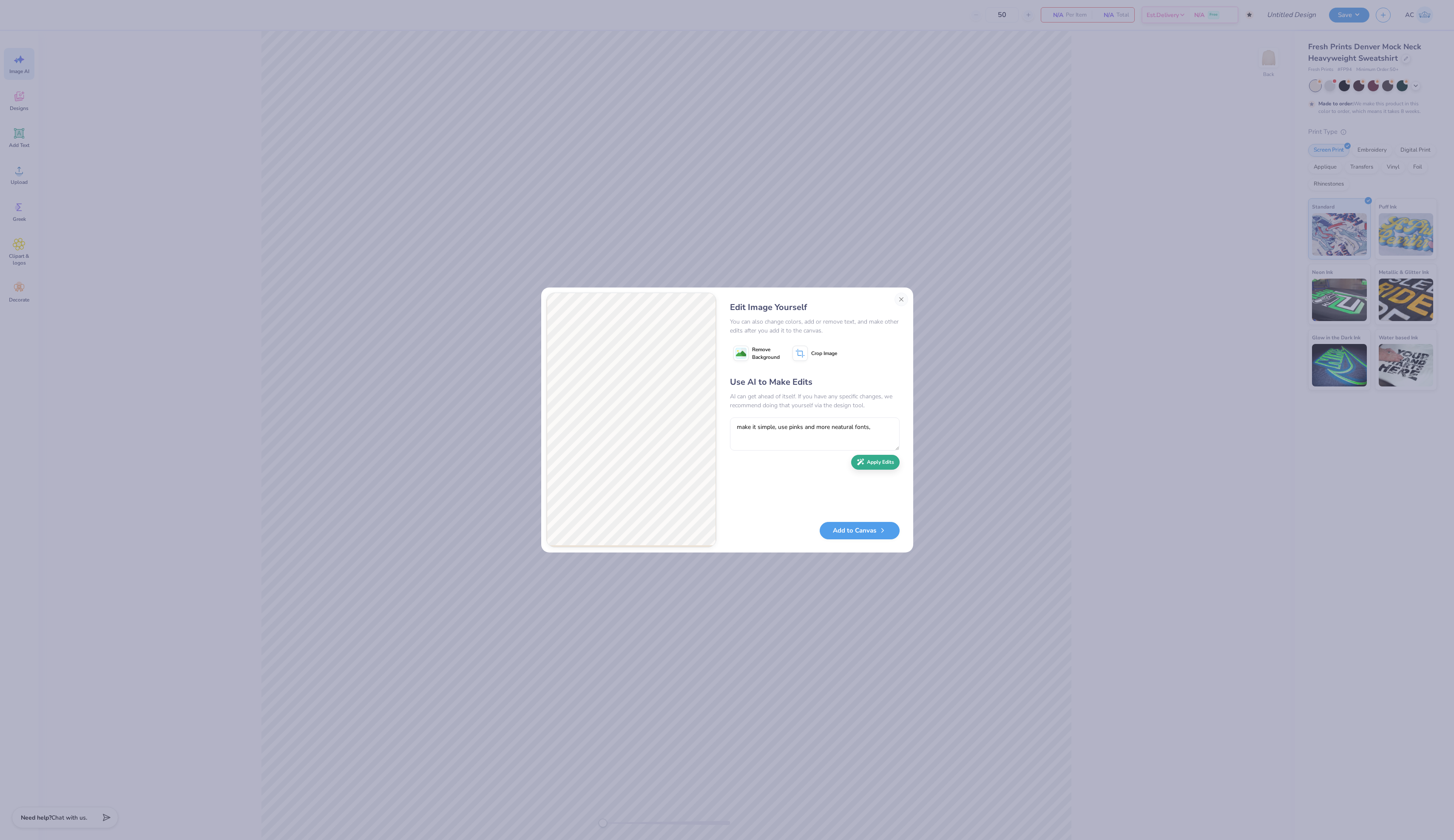
click at [858, 470] on button "Apply Edits" at bounding box center [875, 463] width 48 height 15
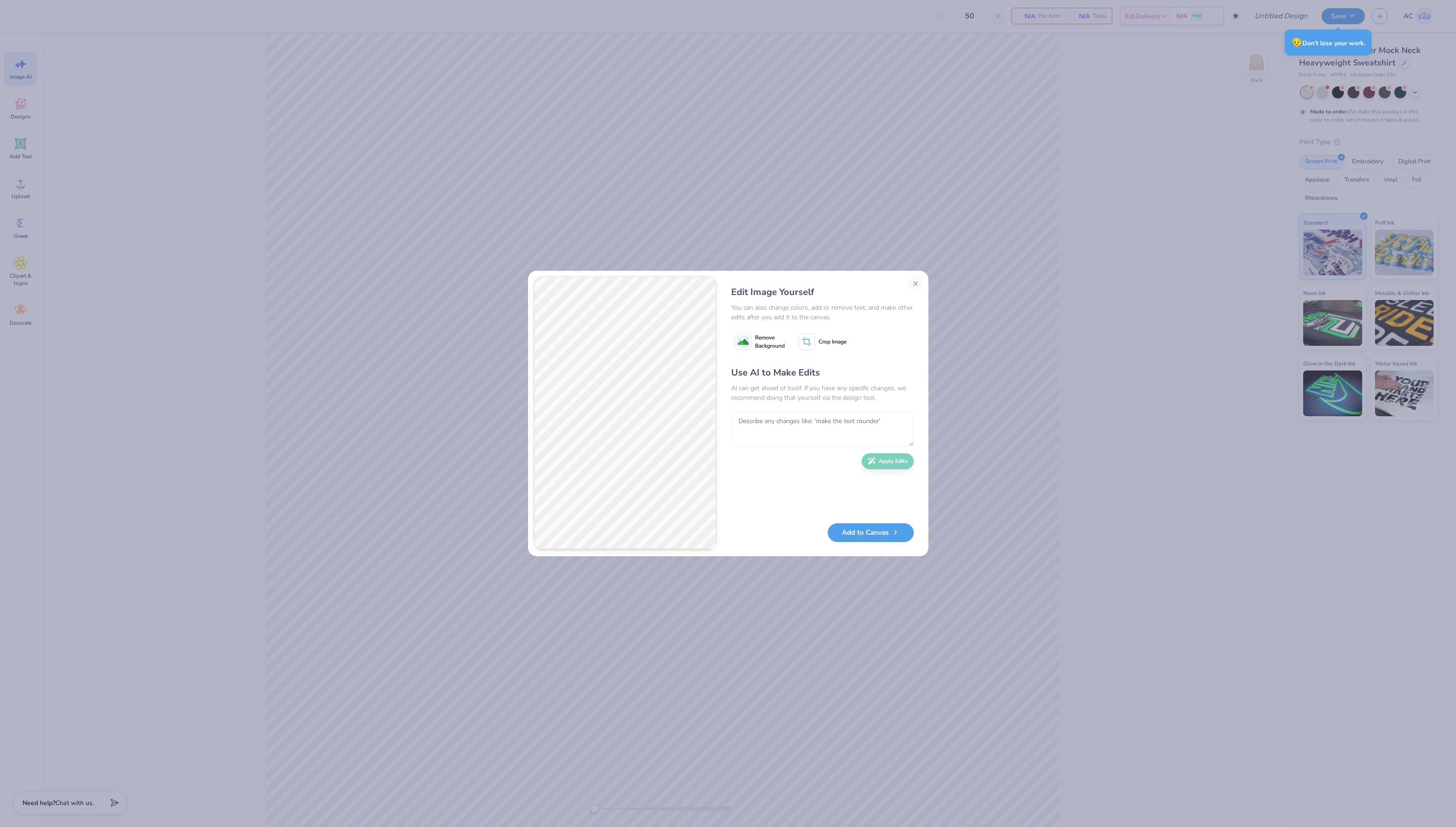
click at [842, 446] on textarea at bounding box center [823, 429] width 183 height 36
type textarea "get rid of the game day, basketball, and football, add the old well or somethin…"
click at [868, 463] on icon "button" at bounding box center [872, 458] width 8 height 8
click at [860, 503] on div "Use AI to Make Edits AI can get ahead of itself. If you have any specific chang…" at bounding box center [823, 440] width 183 height 148
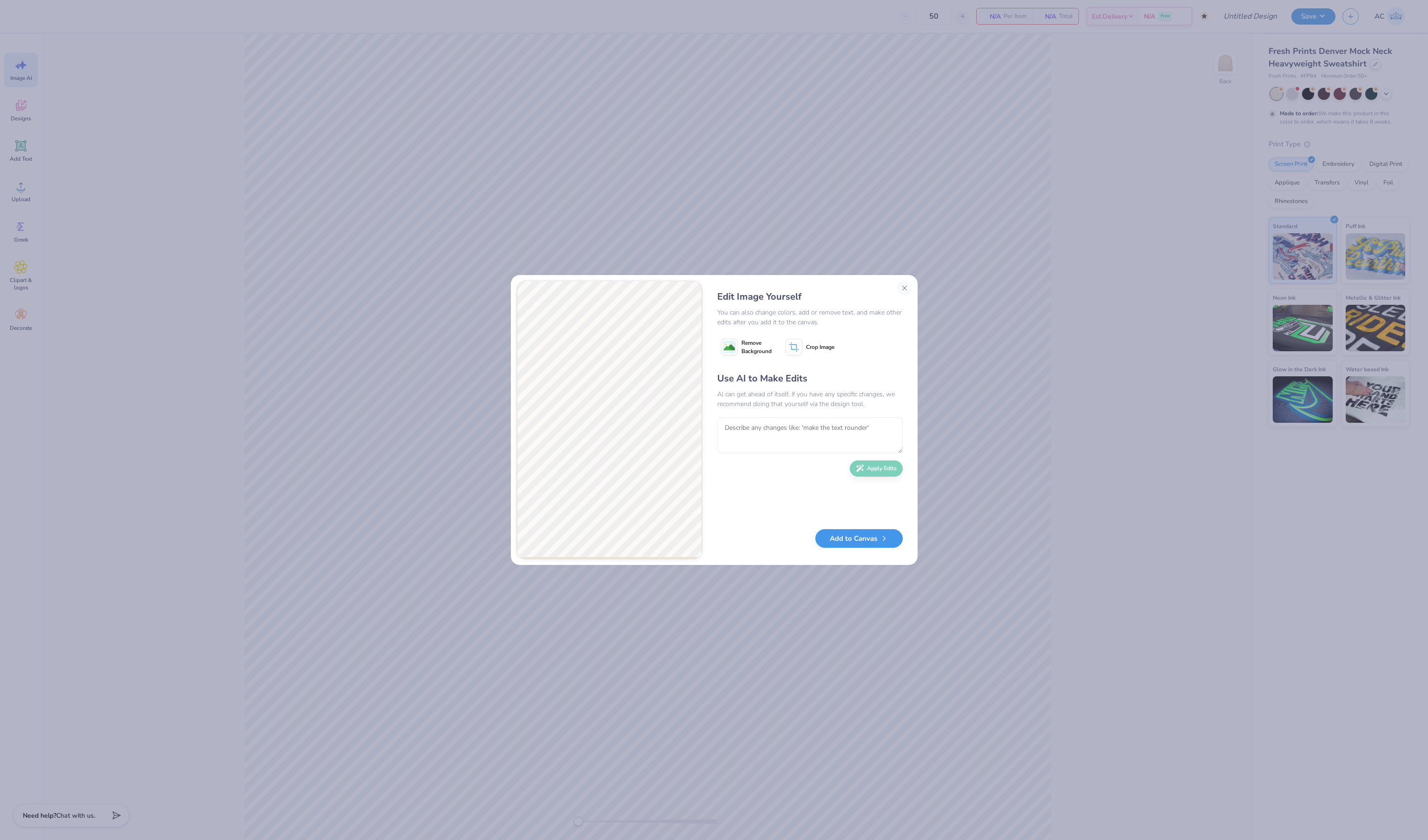
click at [859, 539] on button "Add to Canvas" at bounding box center [859, 538] width 87 height 19
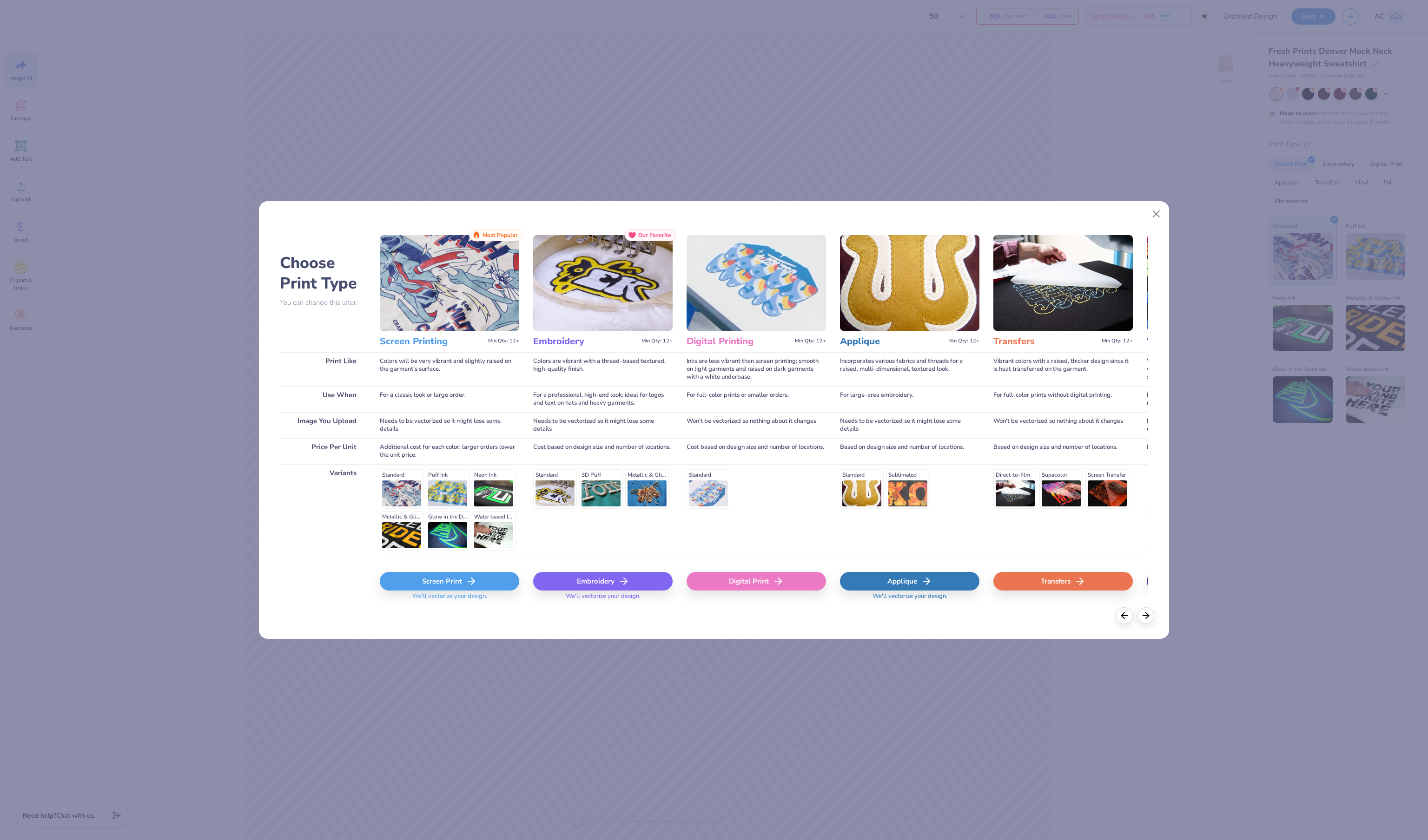
click at [465, 588] on div "Screen Print" at bounding box center [449, 581] width 139 height 19
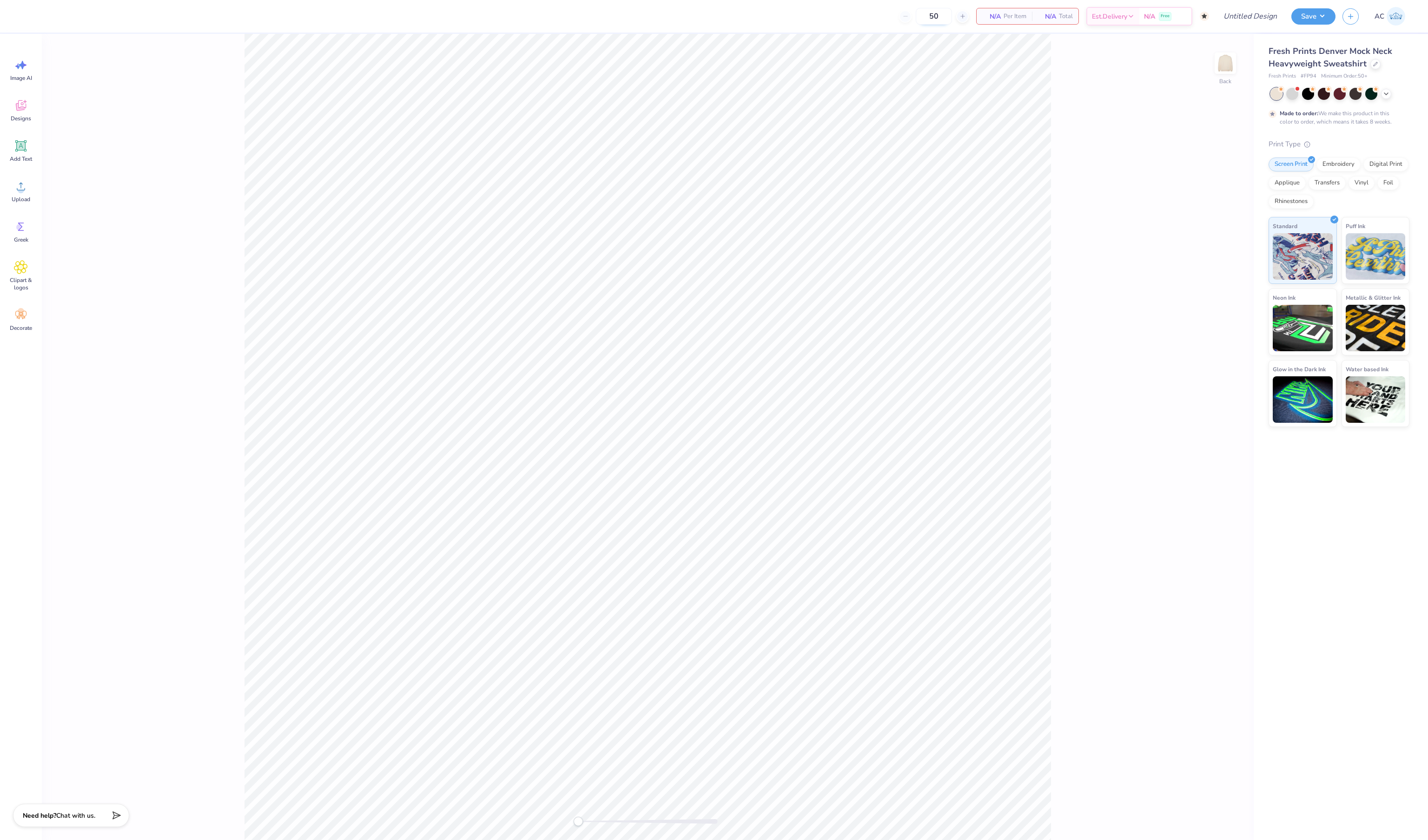
click at [915, 19] on input "50" at bounding box center [933, 17] width 36 height 17
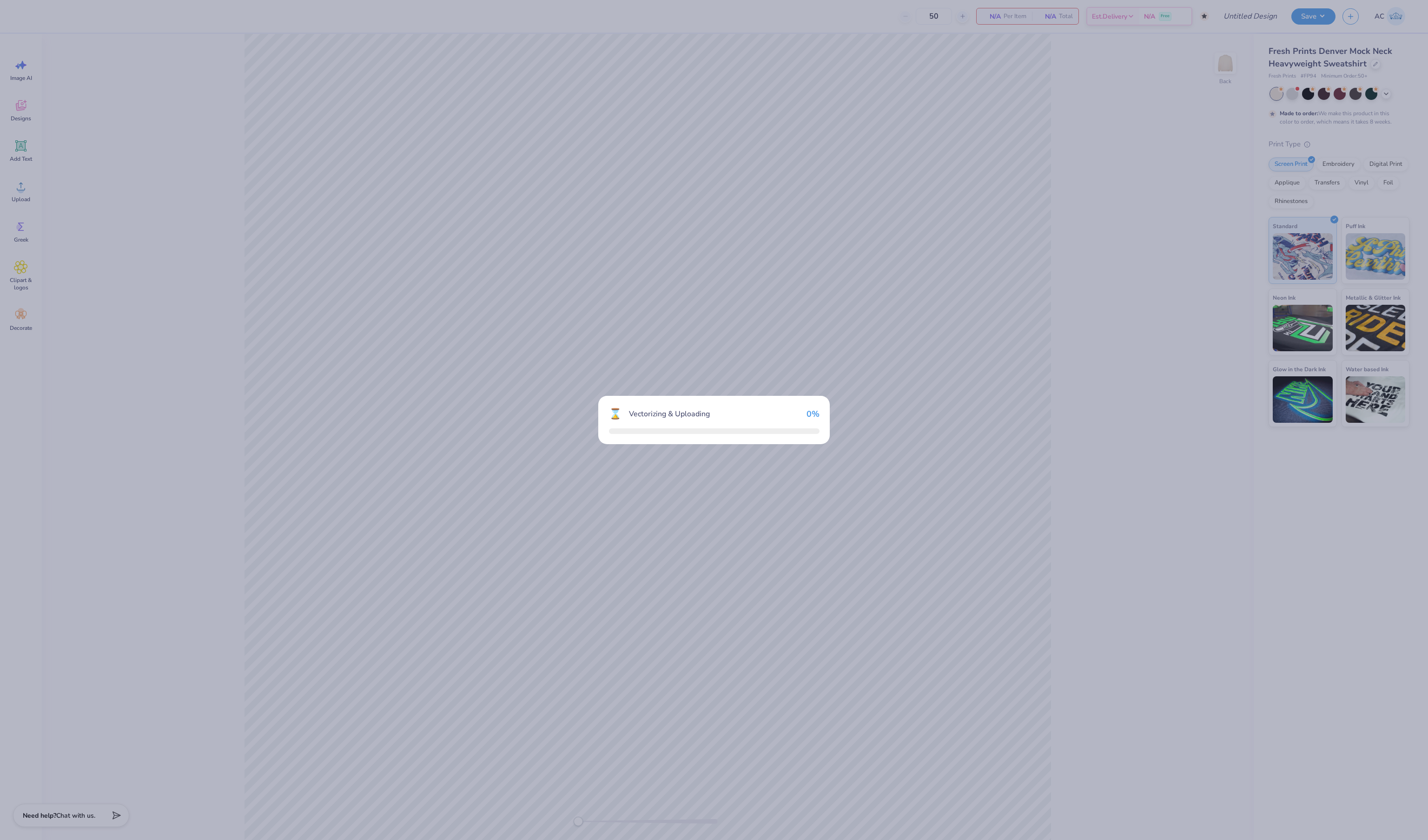
click at [12, 75] on div "⌛ Vectorizing & Uploading 0 %" at bounding box center [714, 420] width 1428 height 840
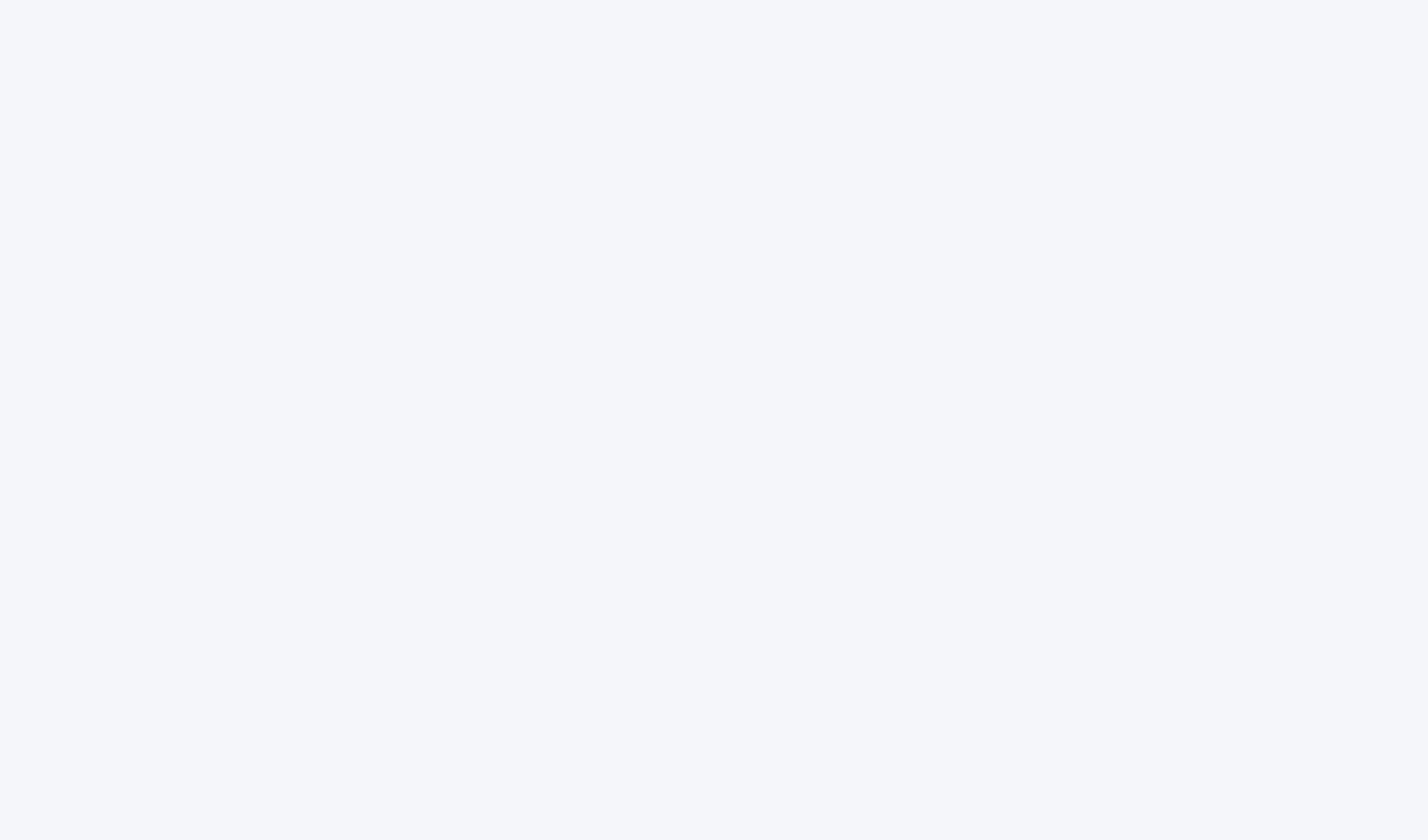
click at [898, 249] on div at bounding box center [714, 420] width 1428 height 840
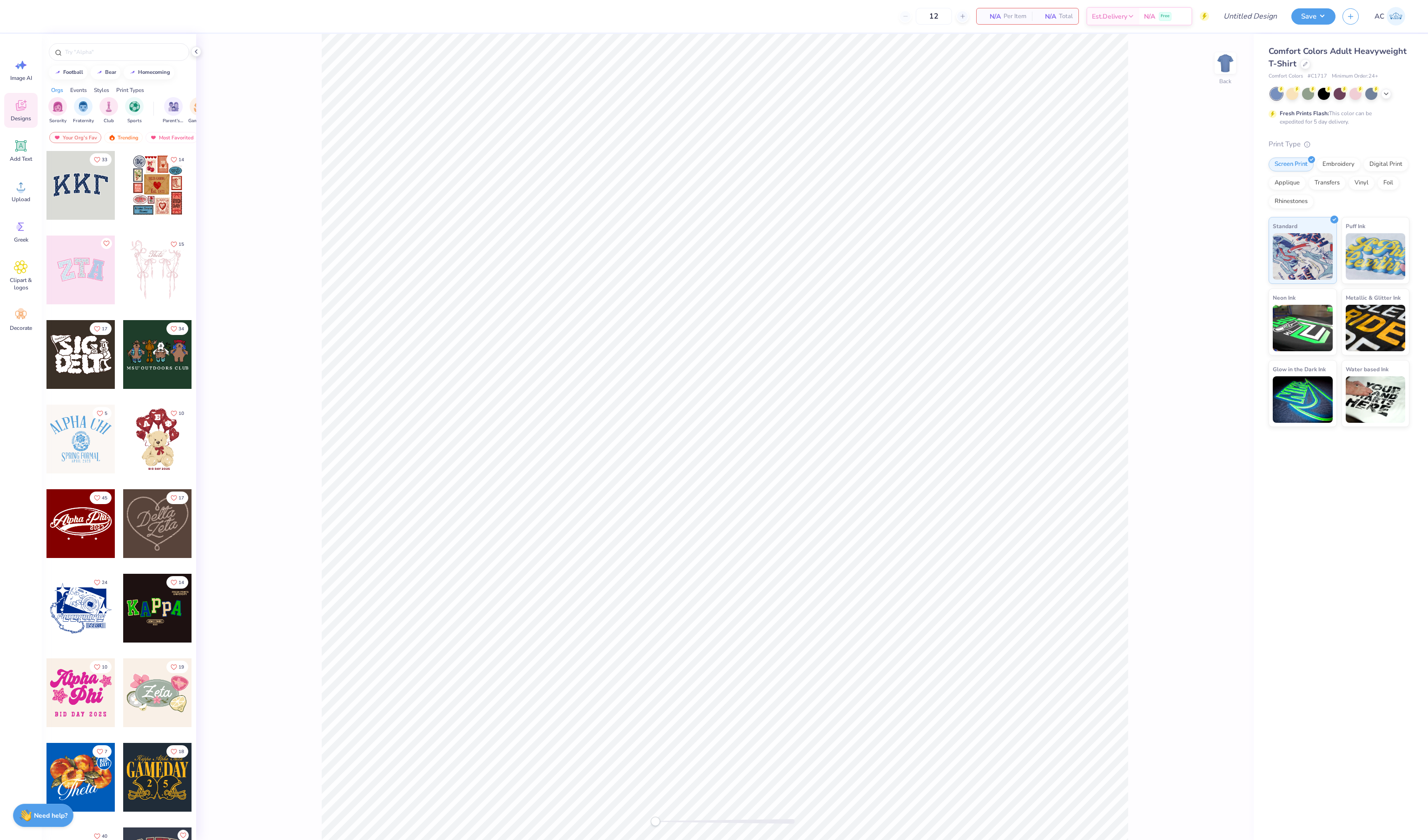
click at [1306, 68] on div "Comfort Colors Adult Heavyweight T-Shirt" at bounding box center [1339, 57] width 141 height 25
click at [1305, 64] on icon at bounding box center [1305, 63] width 5 height 5
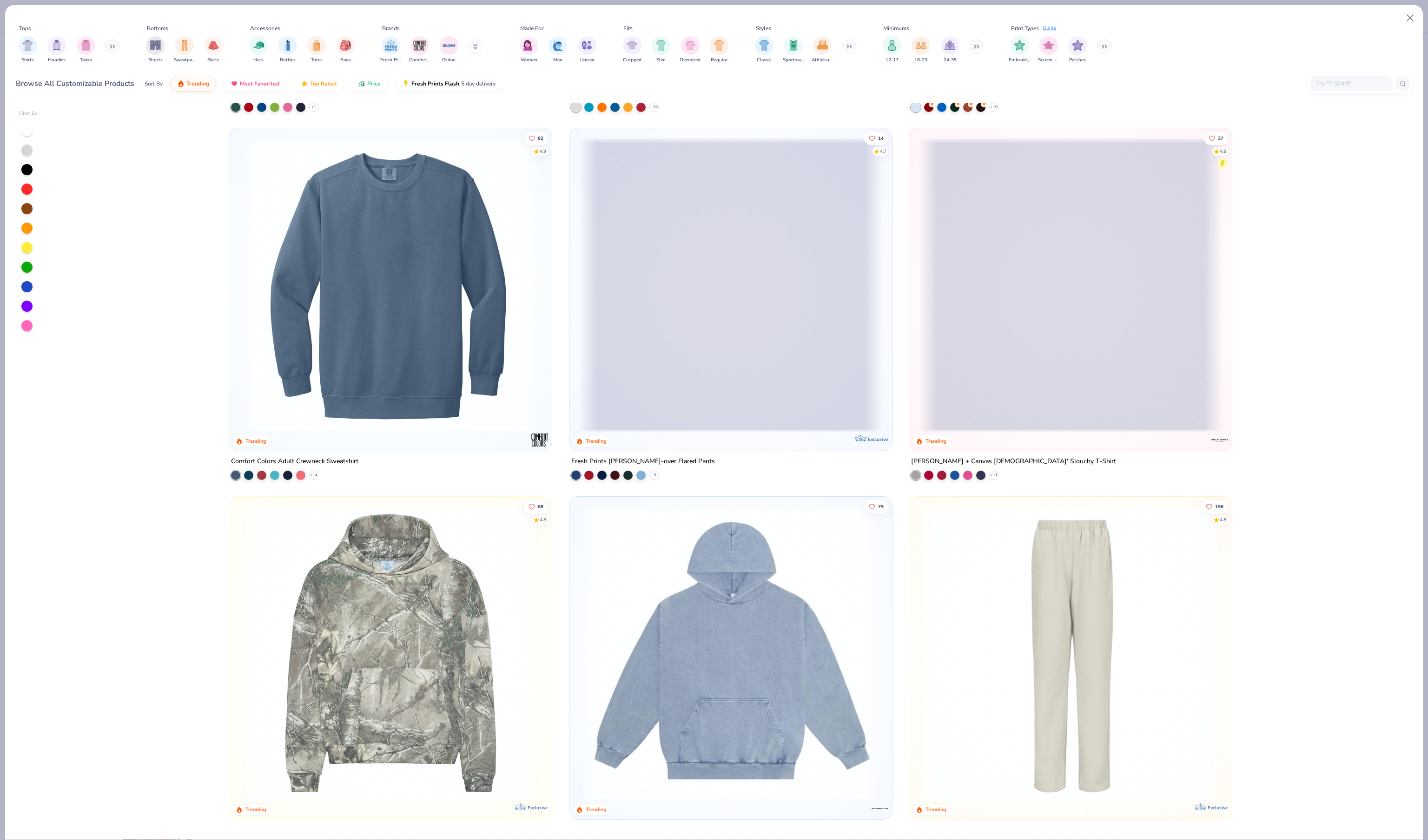
scroll to position [4045, 0]
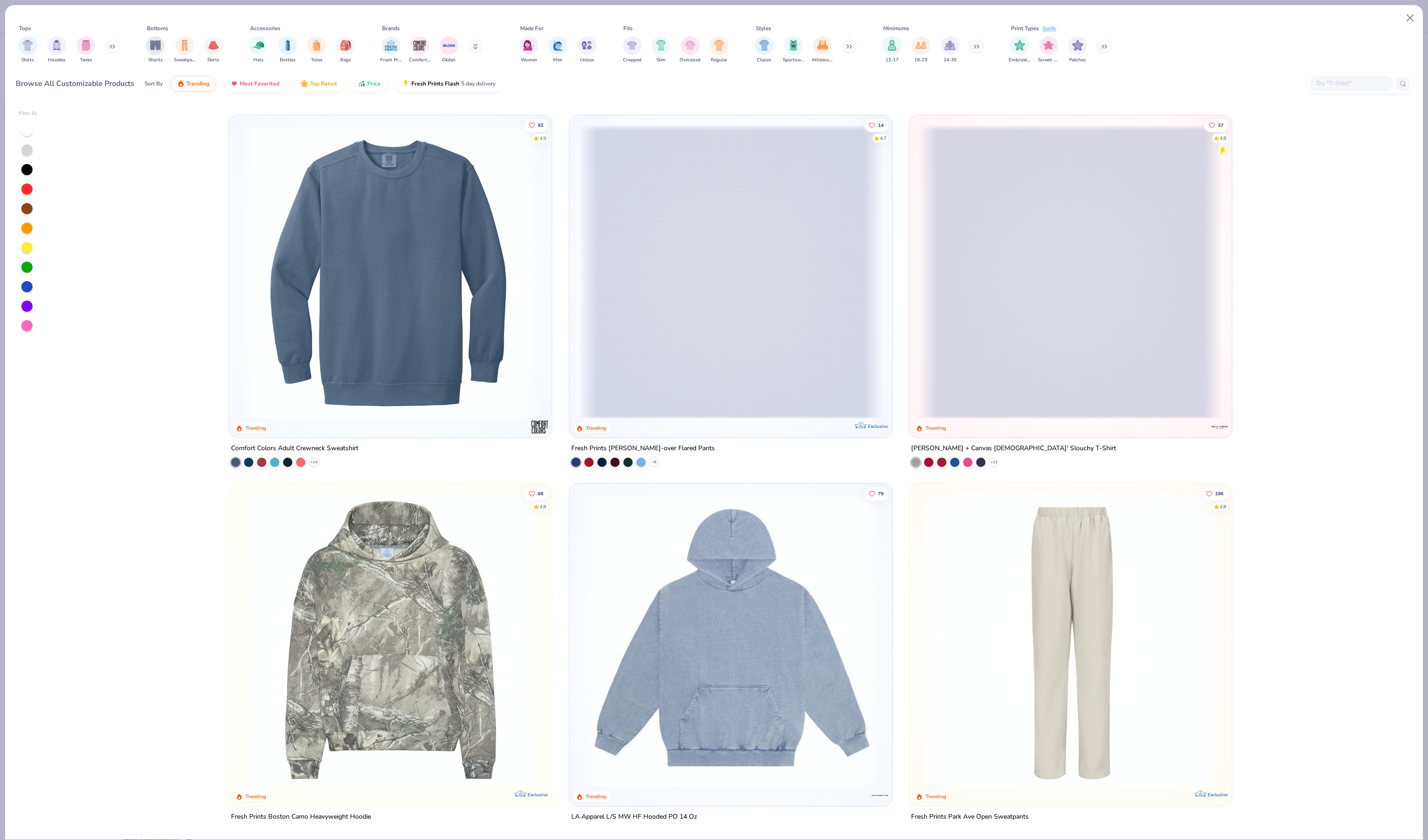
click at [398, 307] on img at bounding box center [390, 272] width 304 height 295
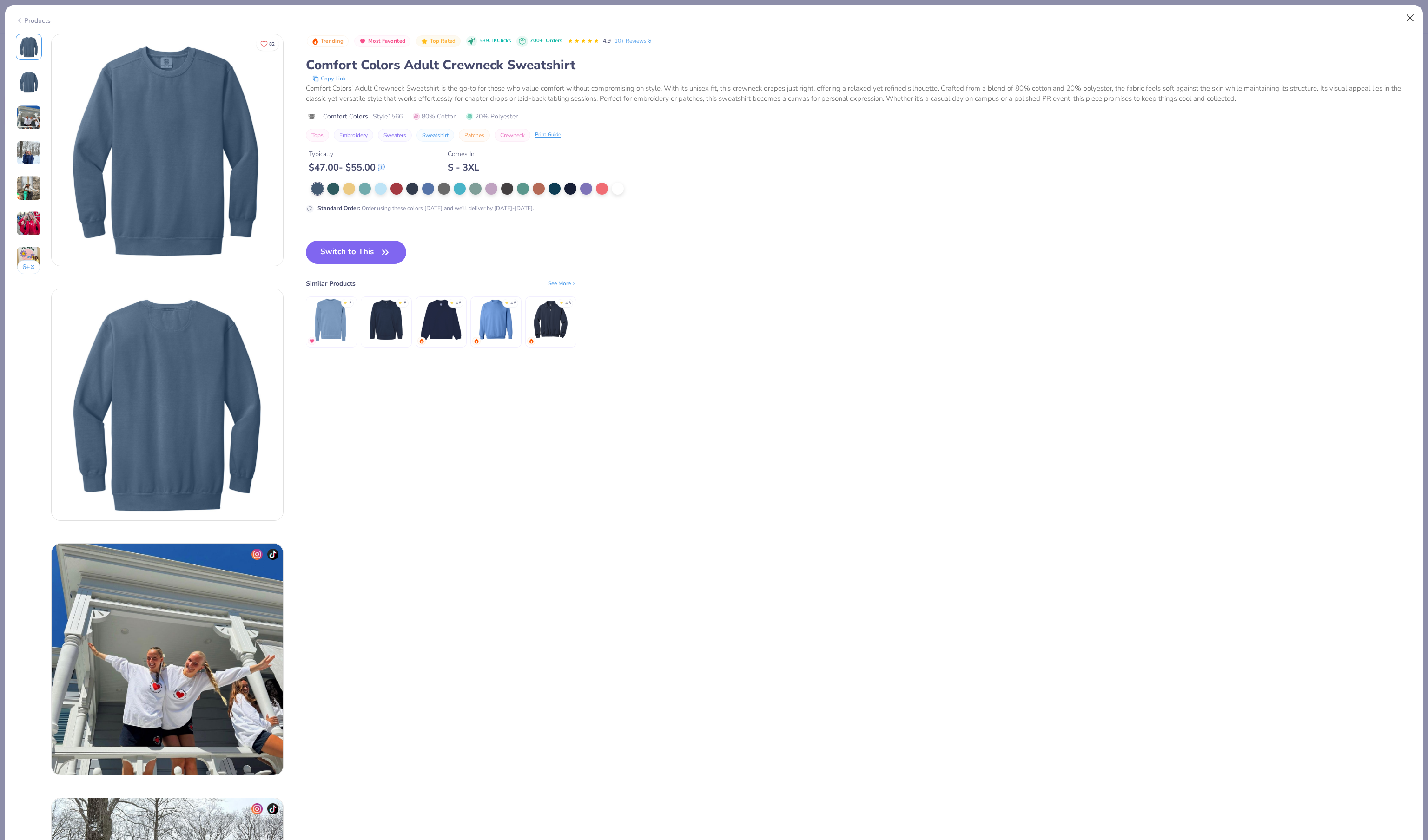
click at [1407, 15] on button "Close" at bounding box center [1409, 17] width 17 height 17
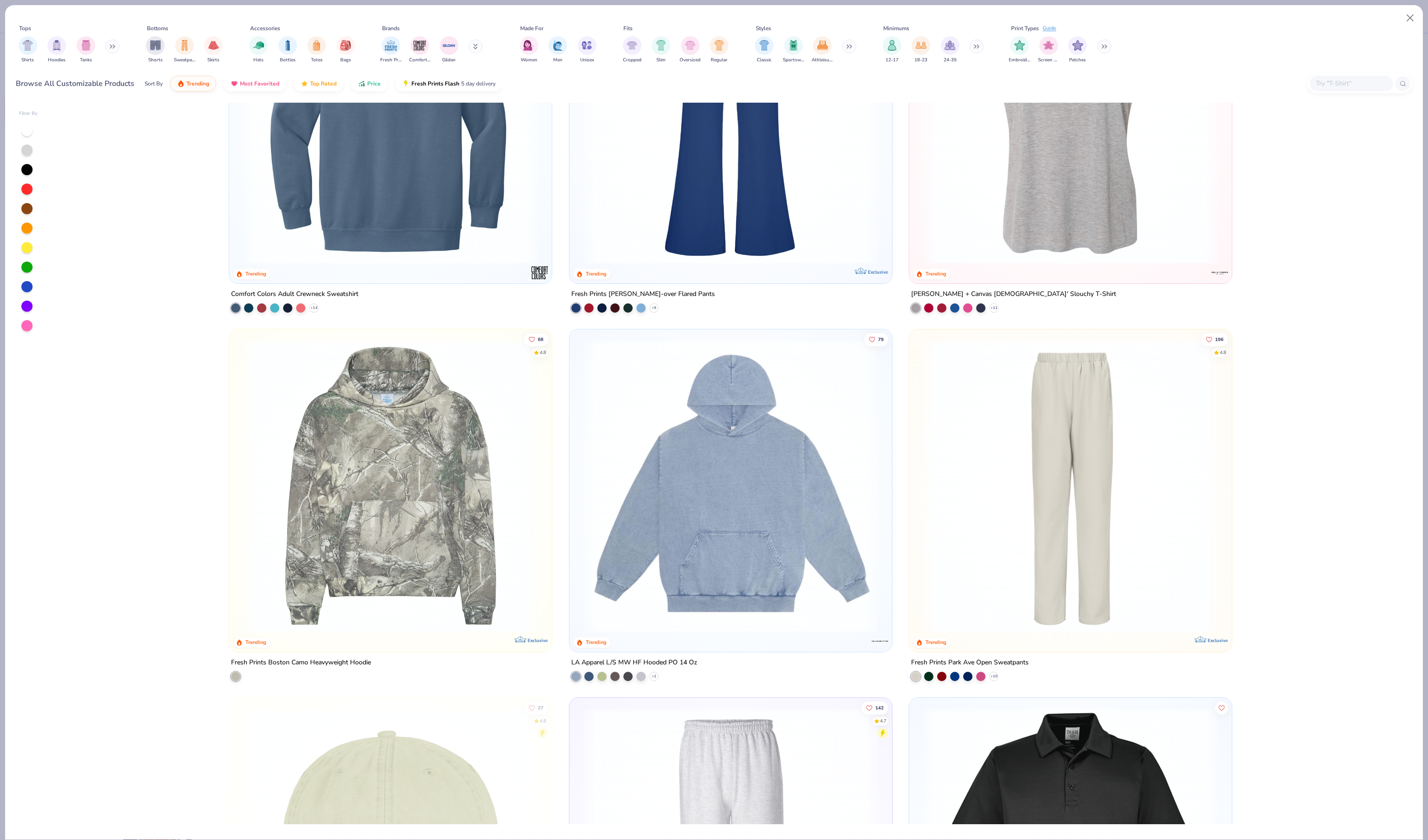
scroll to position [4198, 0]
click at [736, 536] on img at bounding box center [730, 487] width 304 height 295
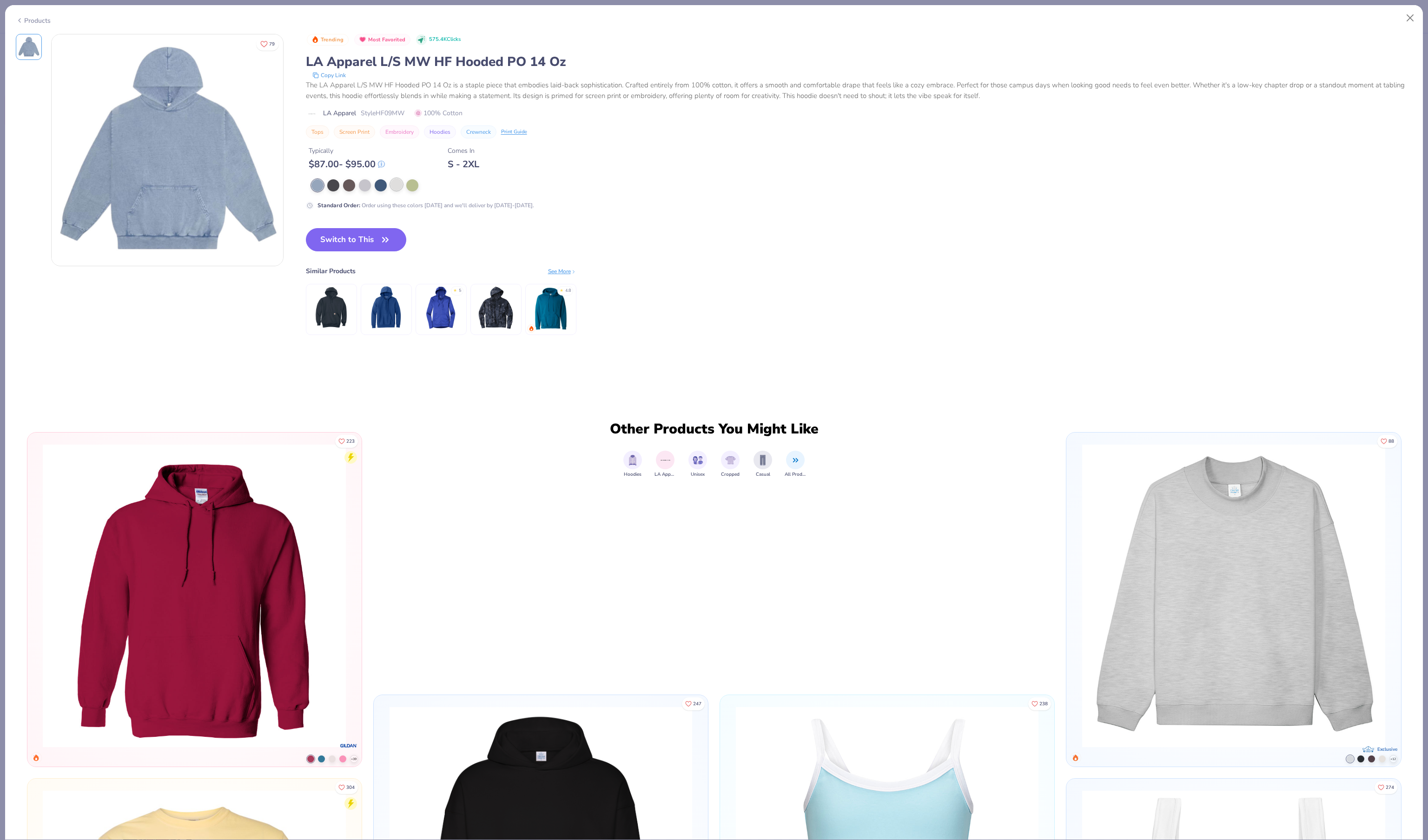
click at [398, 190] on div at bounding box center [396, 184] width 12 height 12
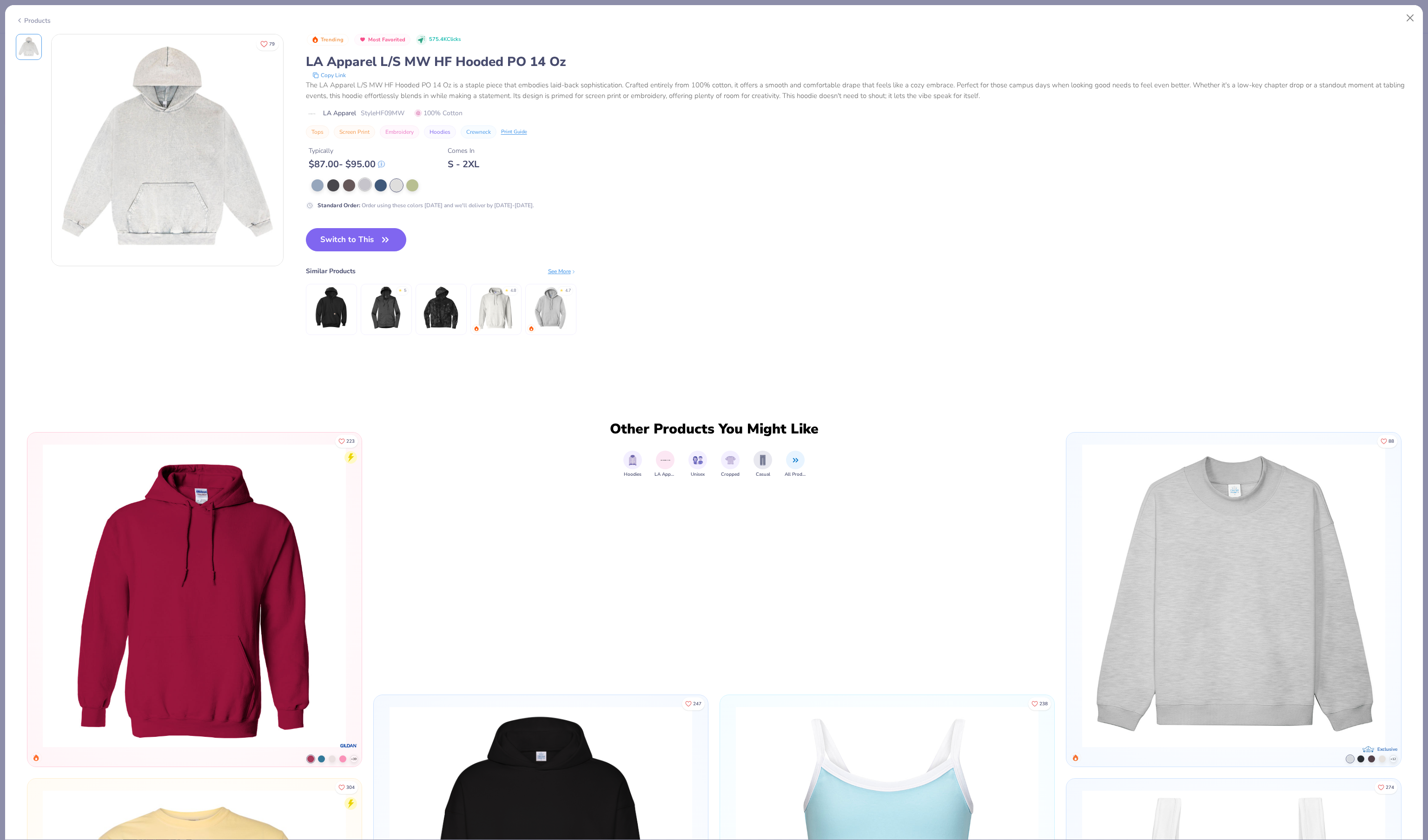
click at [368, 190] on div at bounding box center [365, 184] width 12 height 12
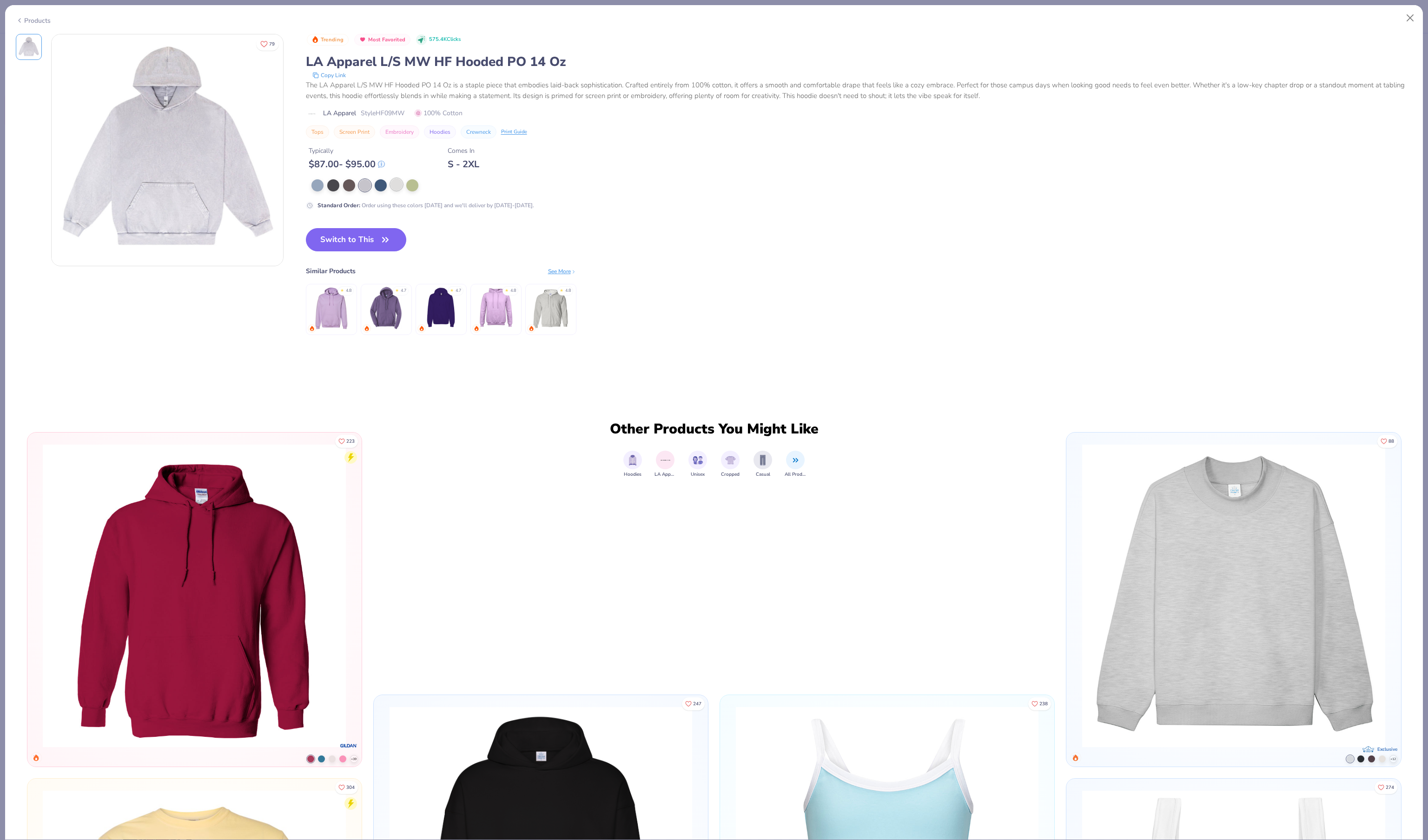
click at [399, 190] on div at bounding box center [396, 184] width 12 height 12
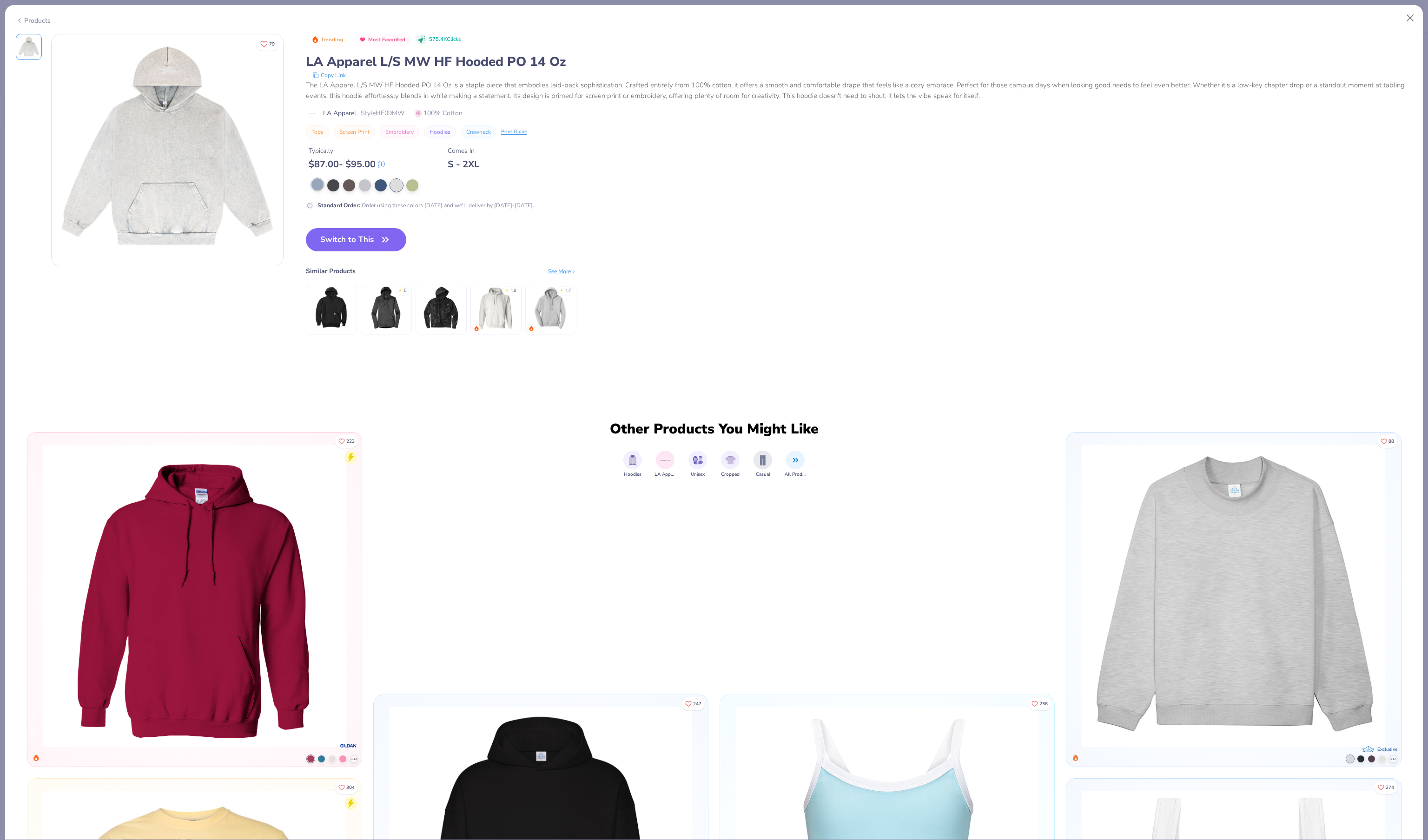
click at [317, 190] on div at bounding box center [317, 184] width 12 height 12
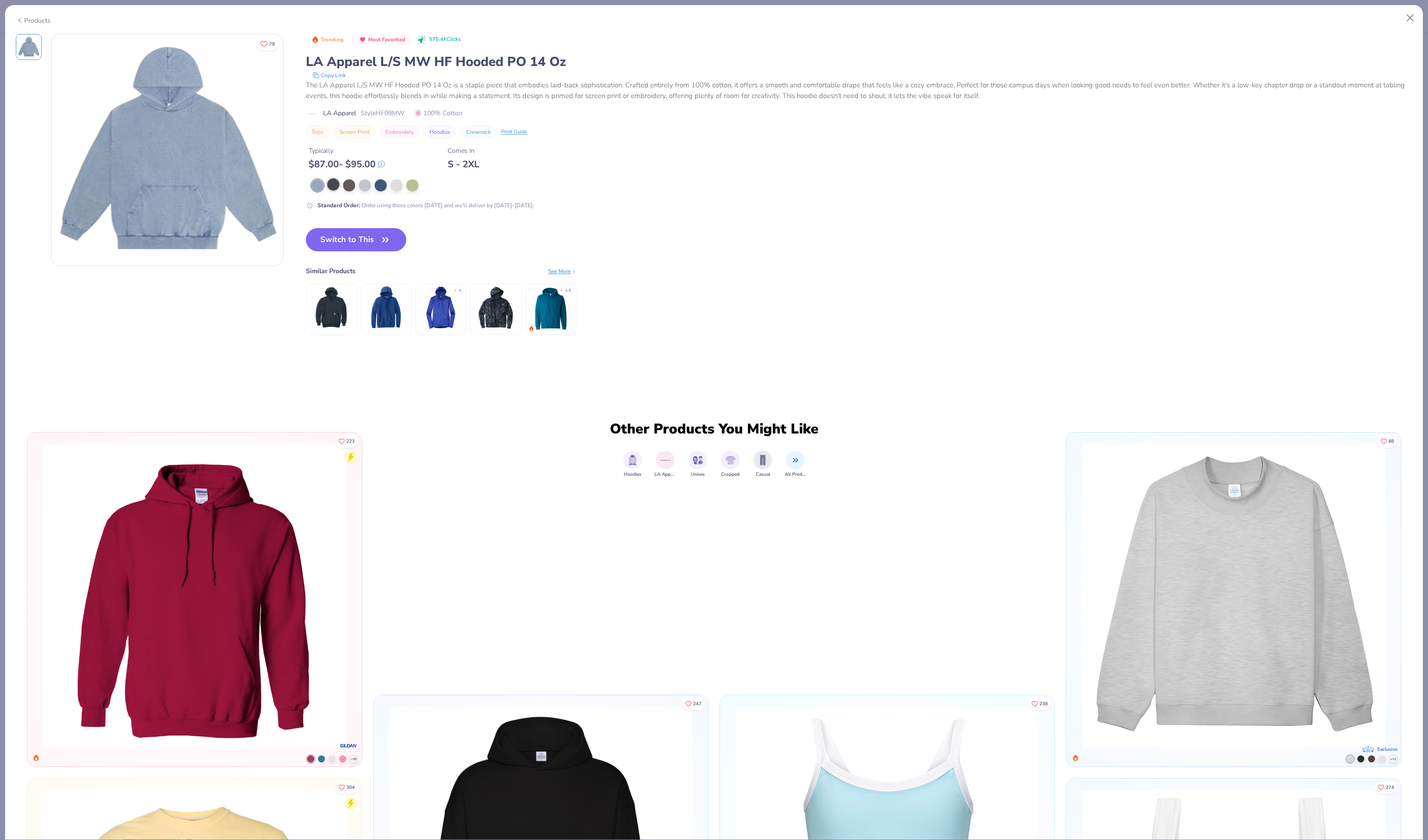
click at [336, 190] on div at bounding box center [333, 184] width 12 height 12
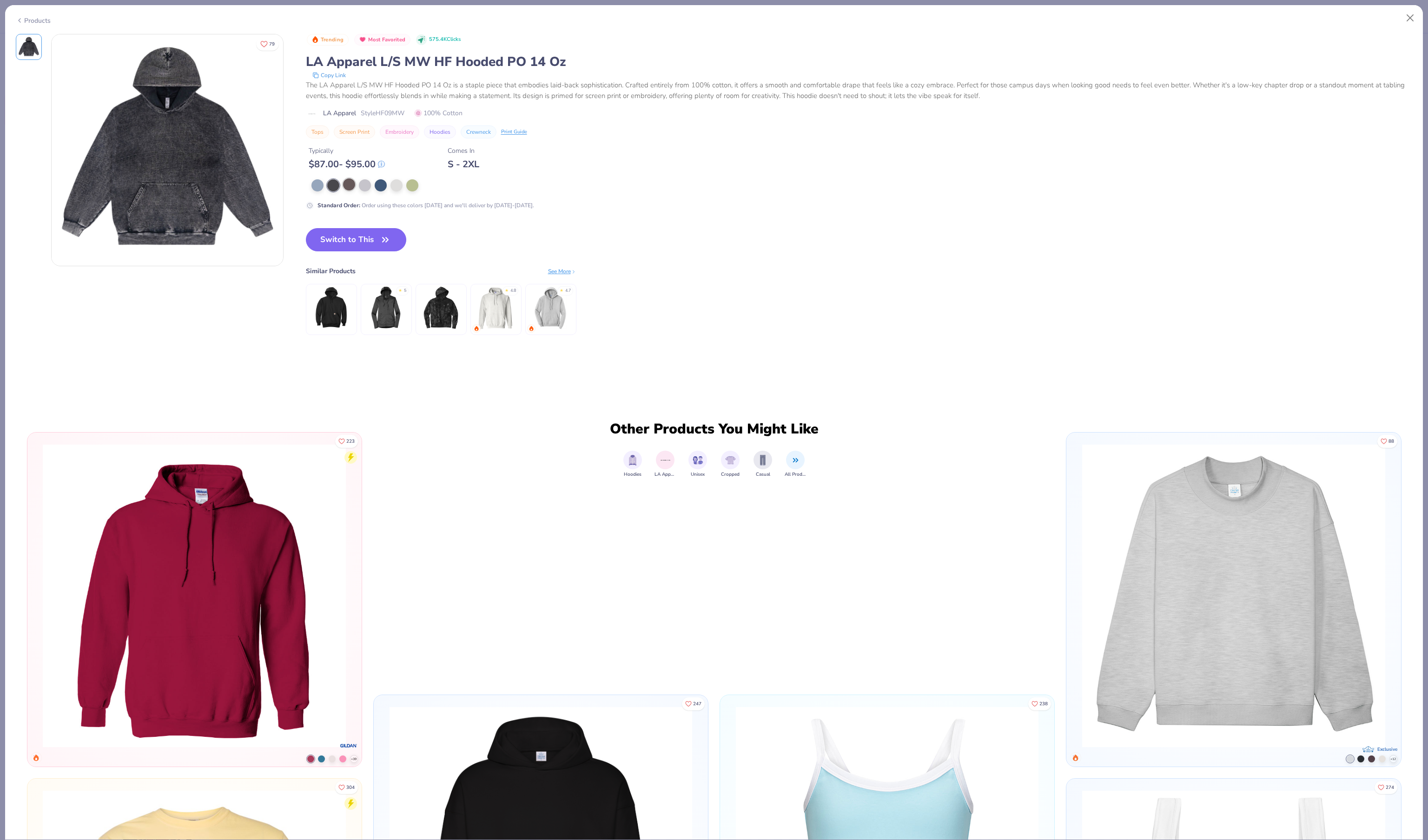
click at [350, 190] on div at bounding box center [349, 184] width 12 height 12
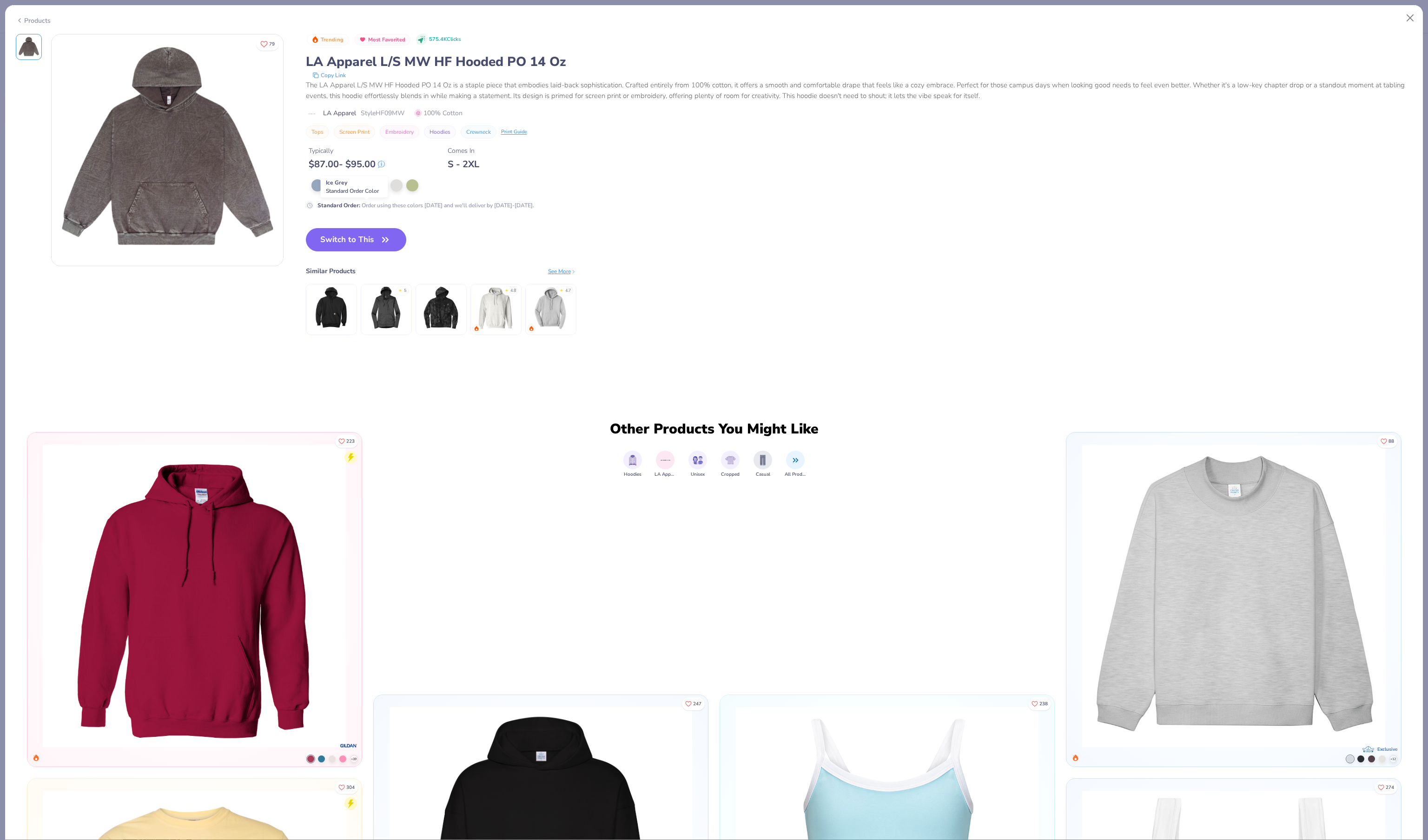
click at [367, 190] on div at bounding box center [365, 184] width 12 height 12
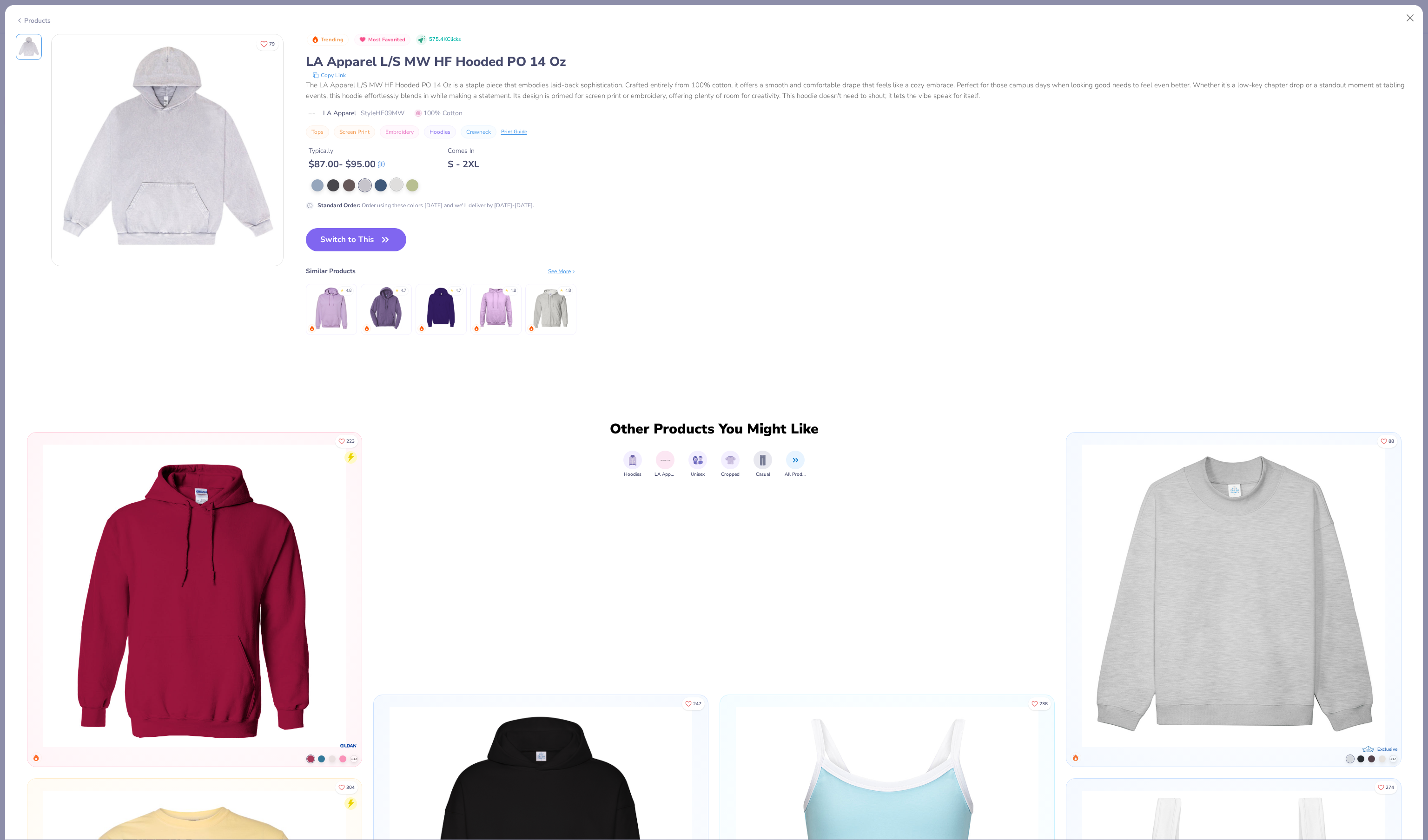
click at [398, 190] on div at bounding box center [396, 184] width 12 height 12
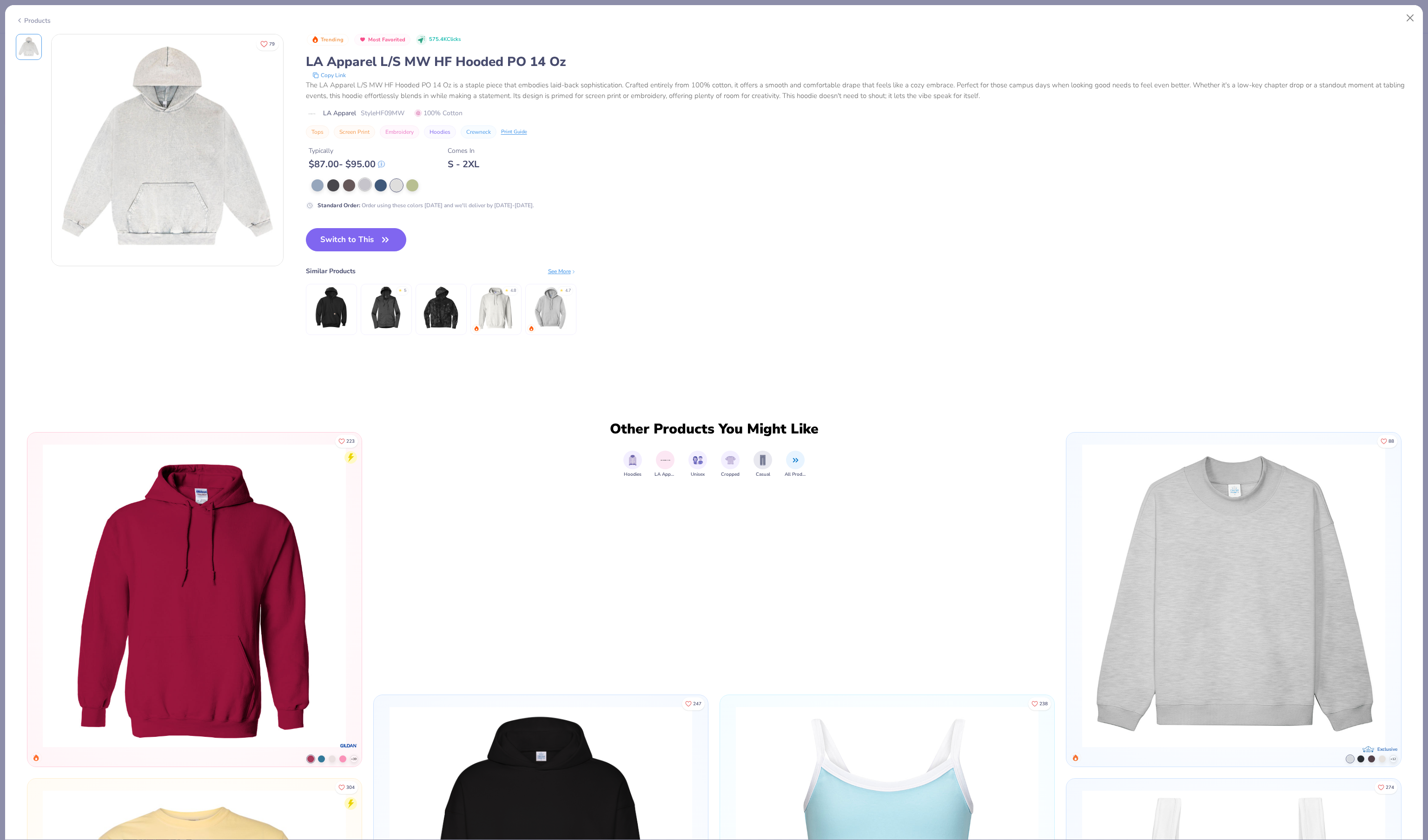
click at [365, 190] on div at bounding box center [365, 184] width 12 height 12
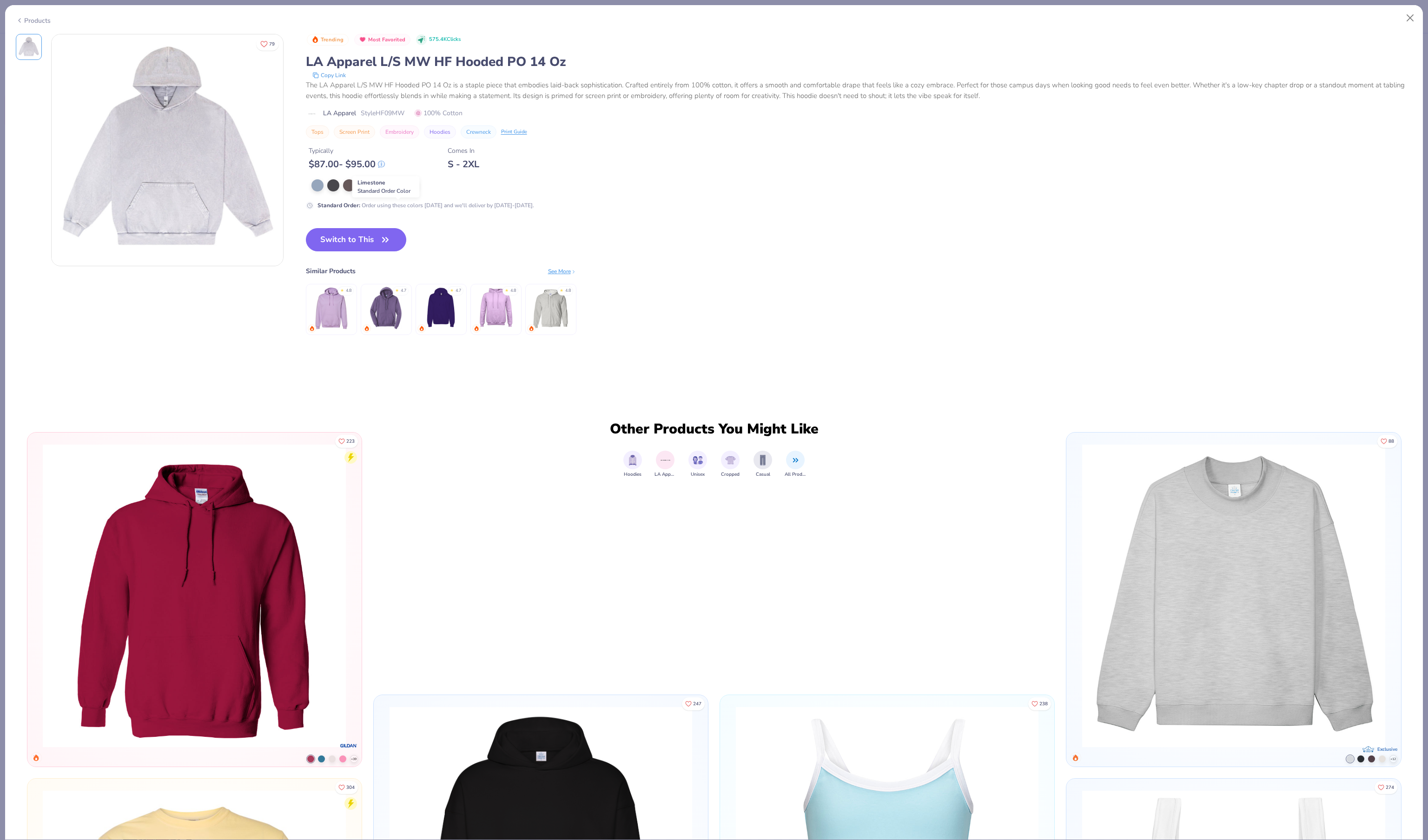
click at [399, 190] on div at bounding box center [396, 184] width 12 height 12
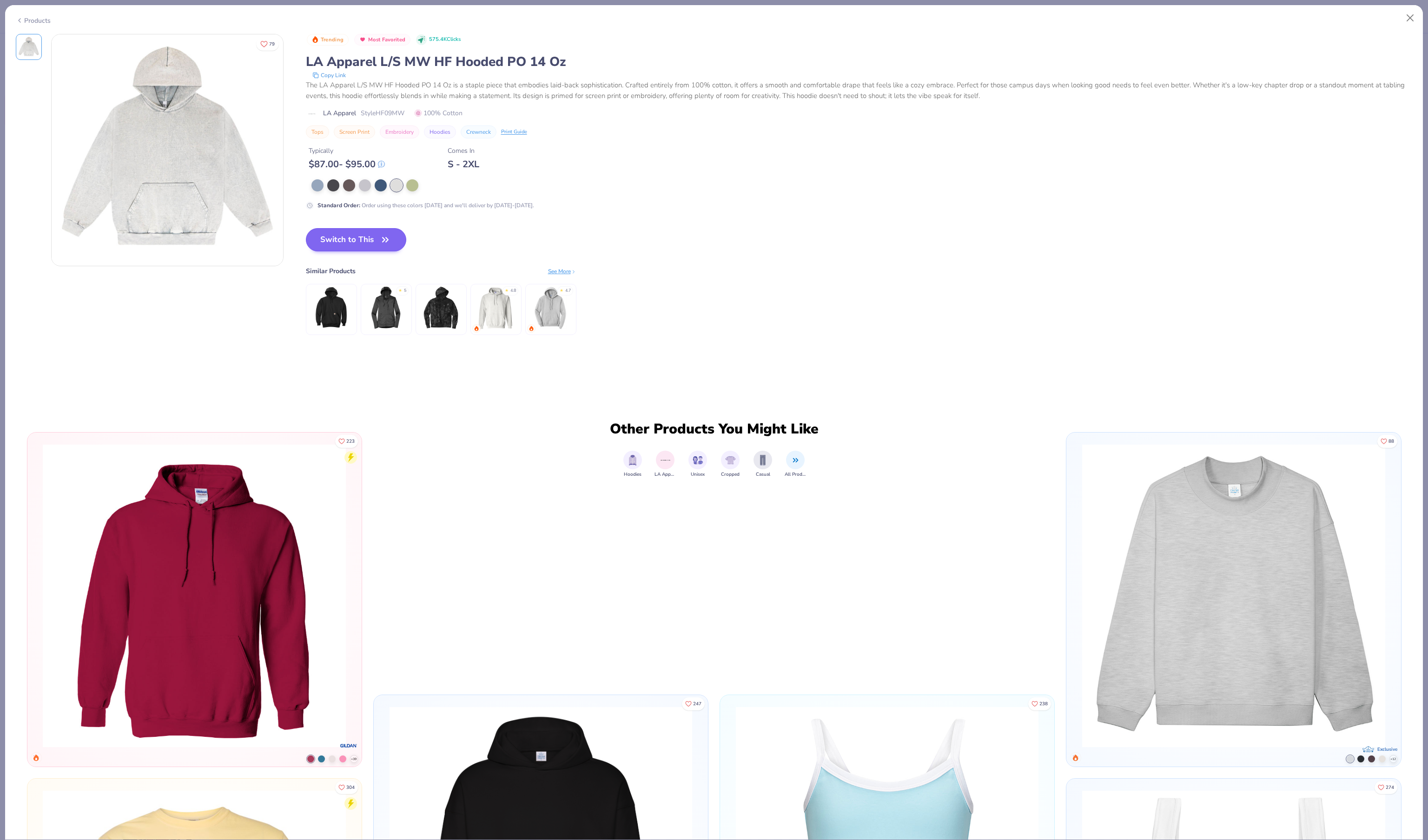
click at [382, 251] on button "Switch to This" at bounding box center [356, 239] width 101 height 23
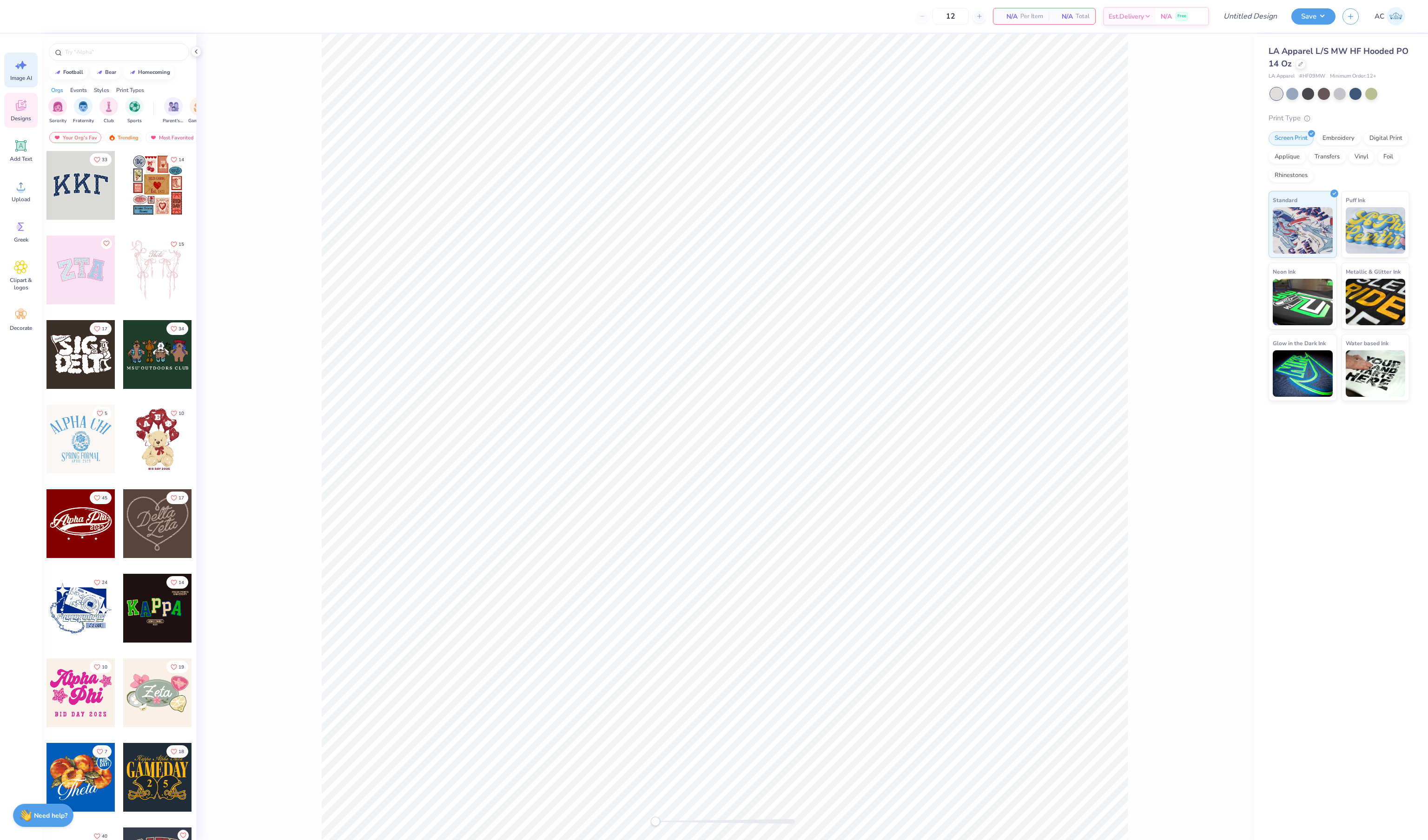
click at [17, 79] on span "Image AI" at bounding box center [21, 78] width 22 height 8
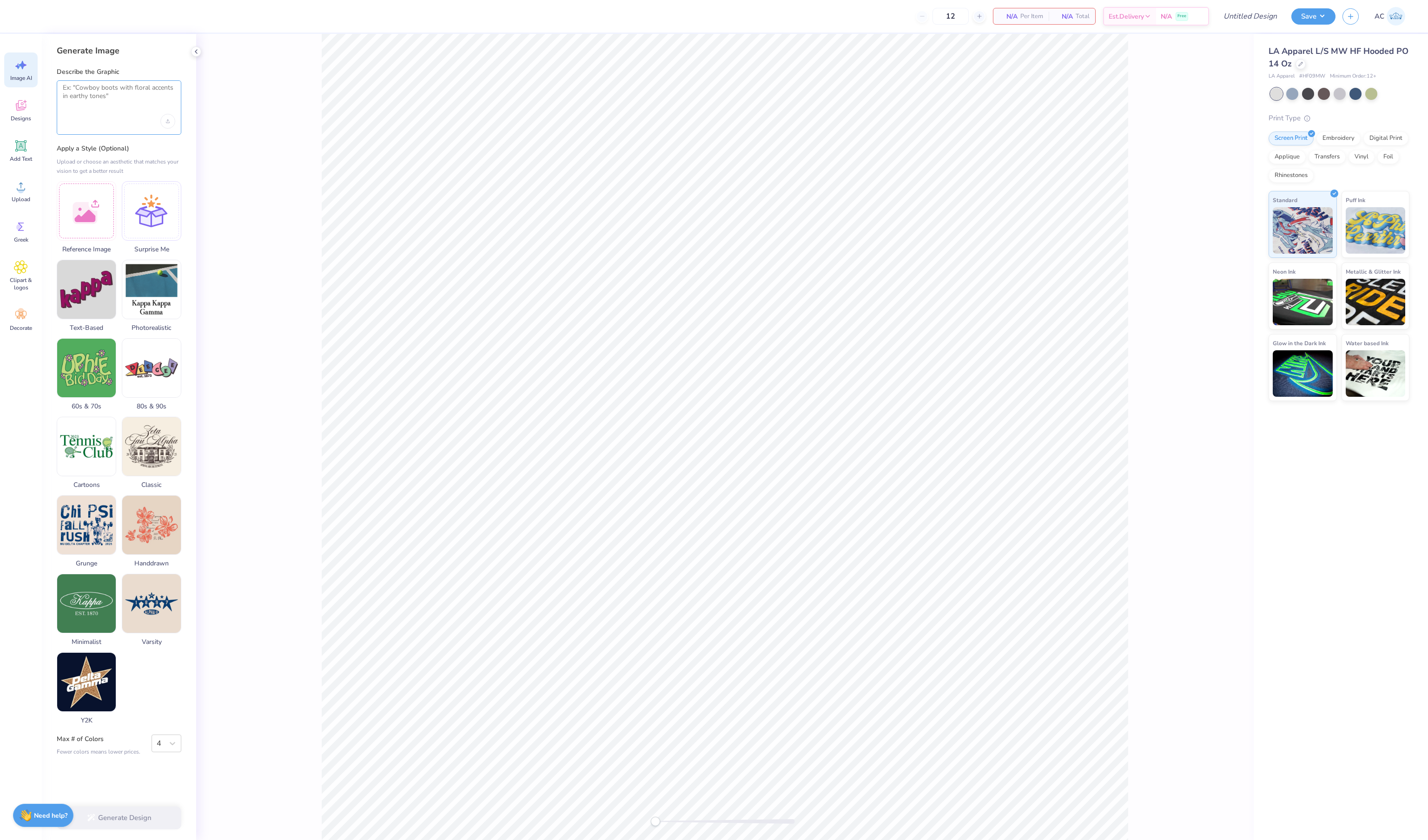
click at [126, 99] on textarea at bounding box center [119, 95] width 113 height 23
type textarea ""Phi Mu Exec Board" in pink writing"
drag, startPoint x: 89, startPoint y: 344, endPoint x: 248, endPoint y: 241, distance: 189.4
click at [248, 241] on div at bounding box center [725, 437] width 1057 height 806
click at [106, 110] on div ""Phi Mu Exec Board" in pink writing" at bounding box center [119, 108] width 125 height 54
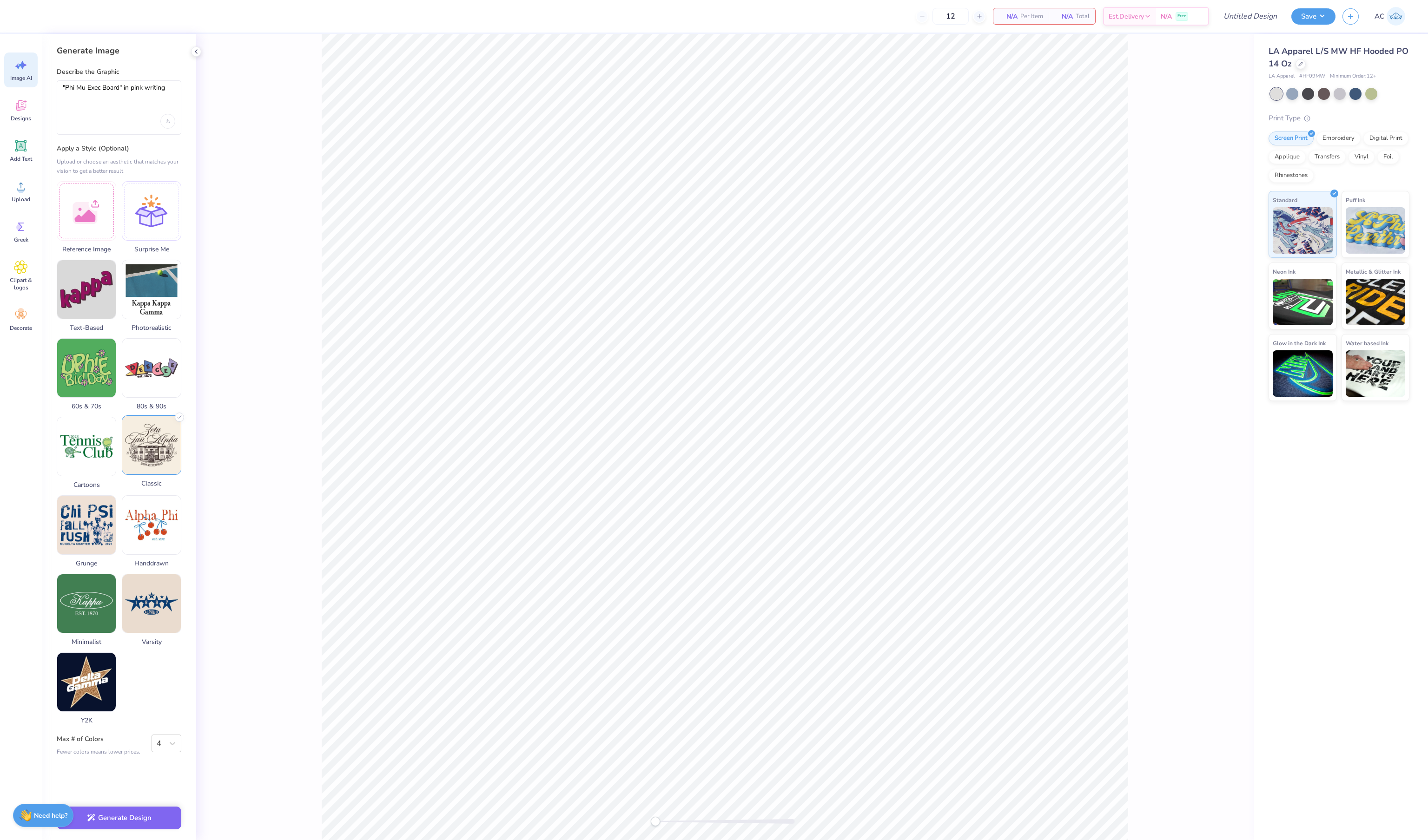
scroll to position [28, 0]
click at [96, 626] on img at bounding box center [86, 602] width 59 height 59
click at [118, 811] on button "Generate Design" at bounding box center [119, 816] width 125 height 23
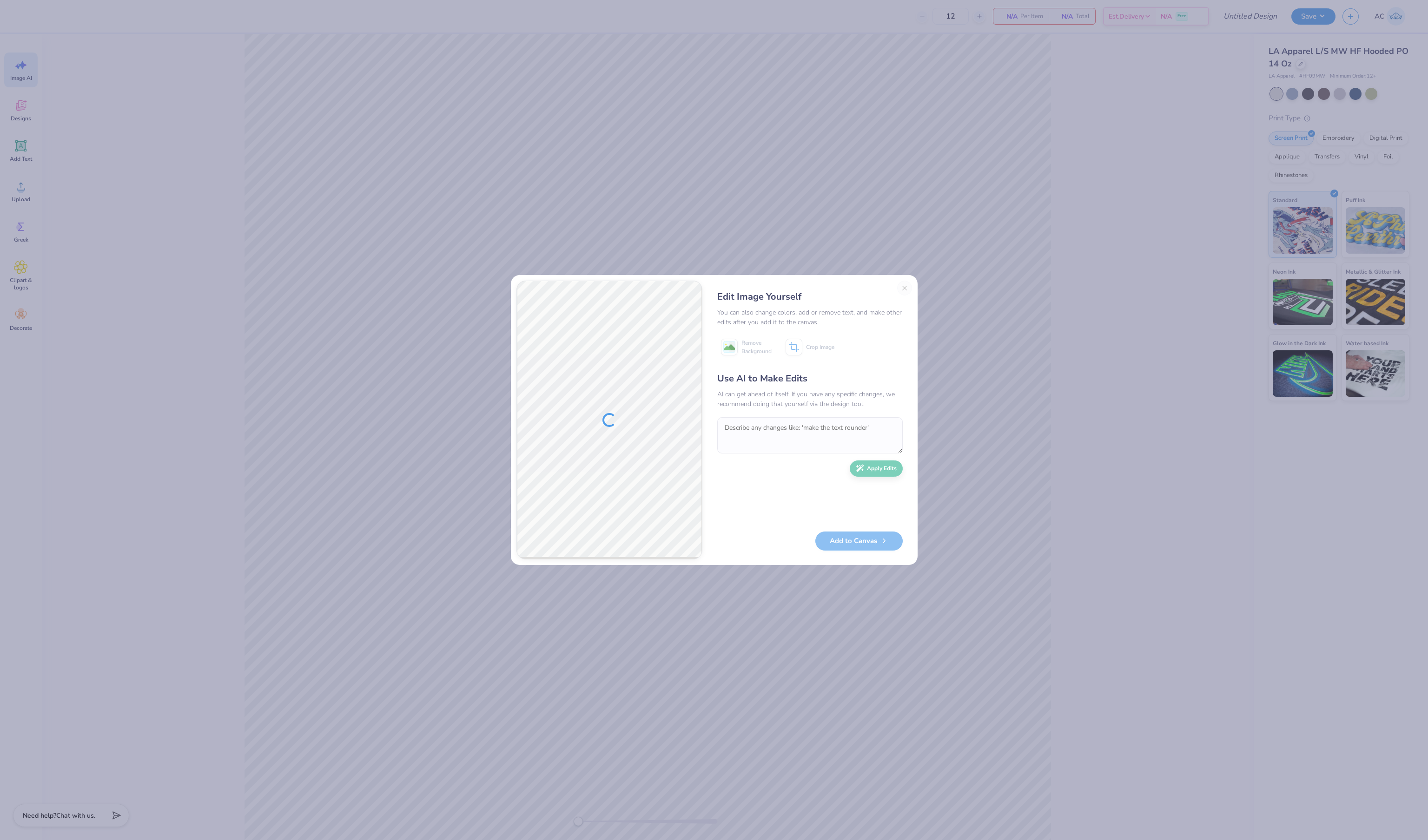
click at [903, 287] on div "Edit Image Yourself You can also change colors, add or remove text, and make ot…" at bounding box center [809, 420] width 204 height 279
click at [897, 296] on div "Edit Image Yourself" at bounding box center [810, 297] width 186 height 14
click at [1068, 232] on div "Edit Image Yourself You can also change colors, add or remove text, and make ot…" at bounding box center [714, 420] width 1428 height 840
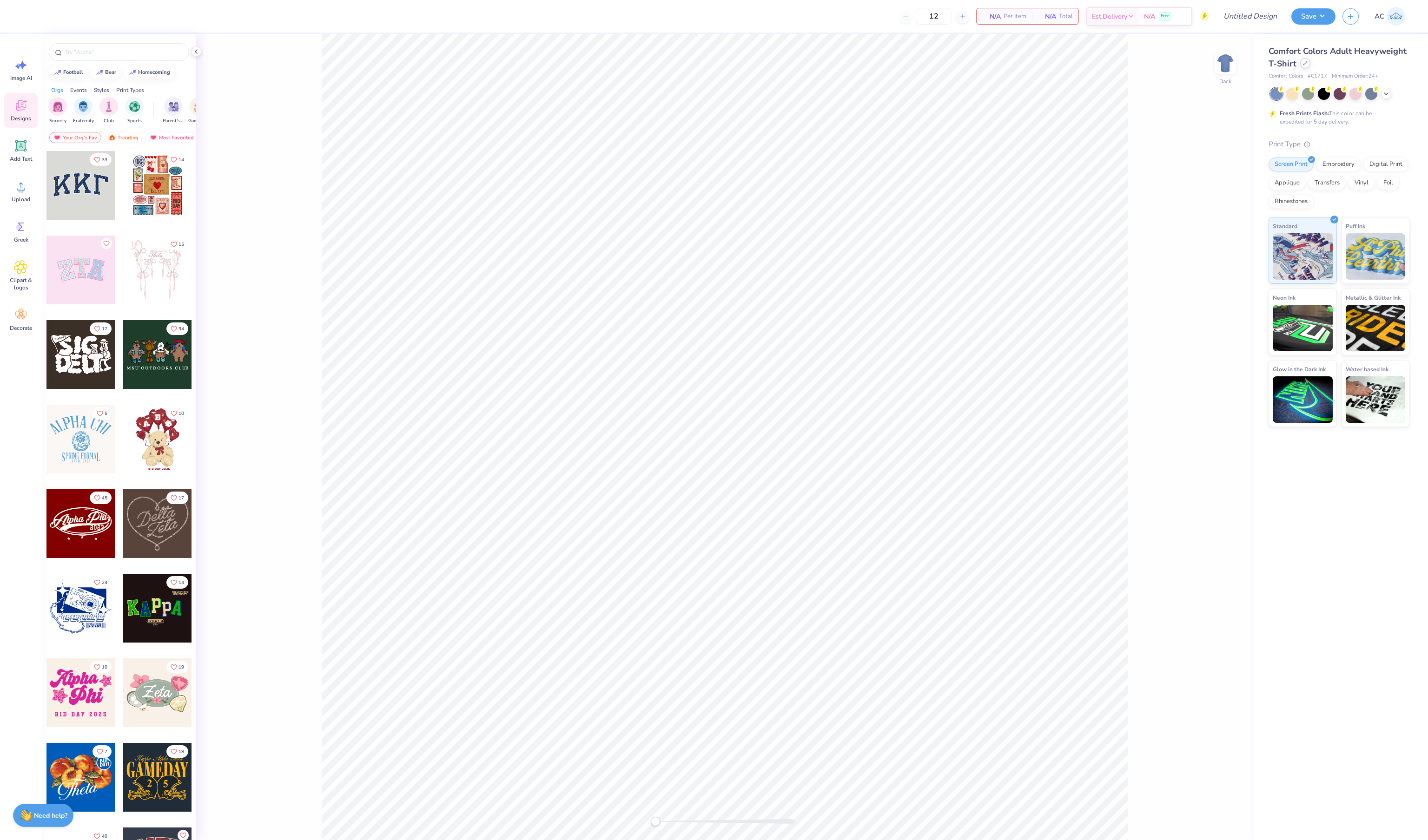
click at [1303, 65] on div at bounding box center [1305, 63] width 11 height 11
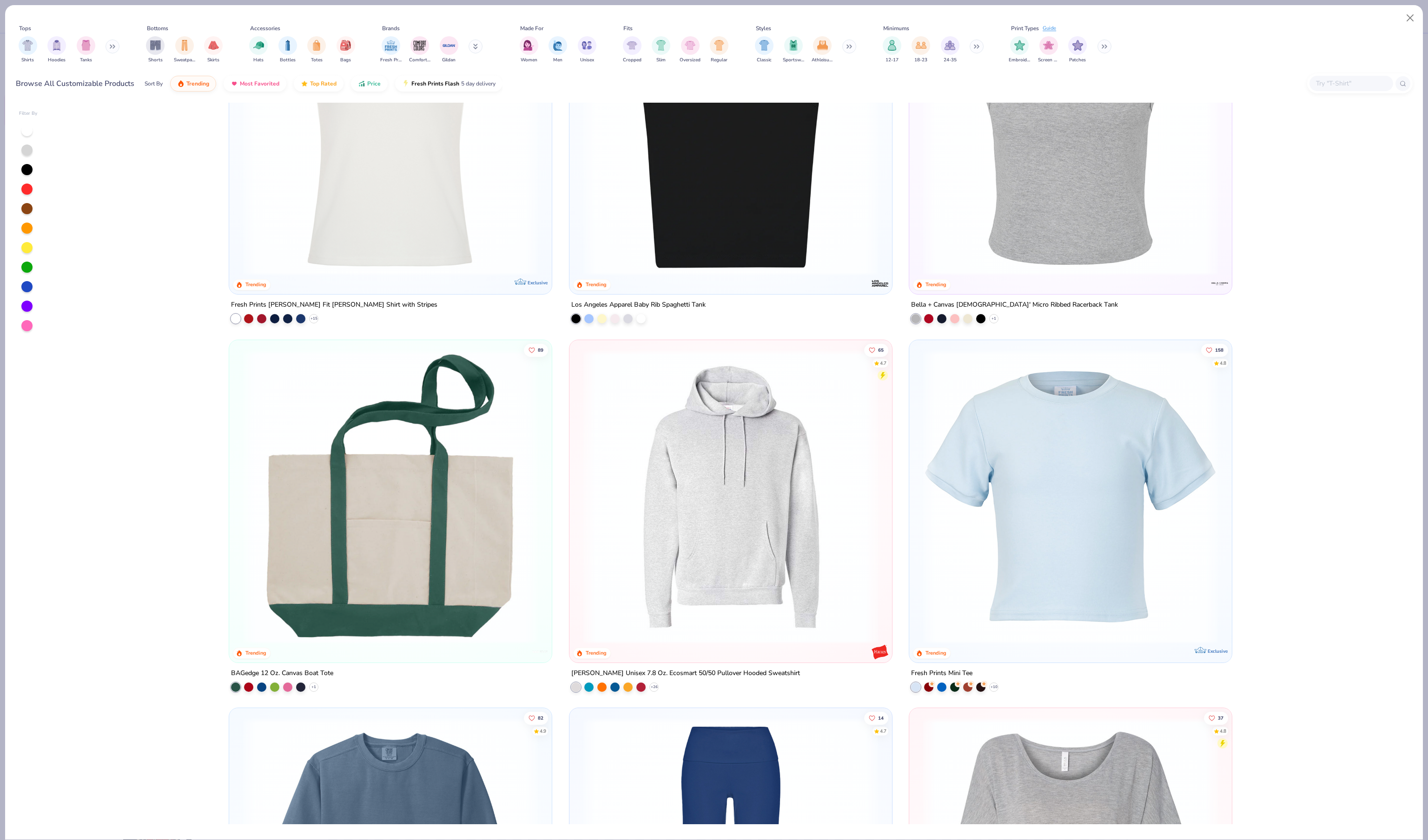
scroll to position [3766, 0]
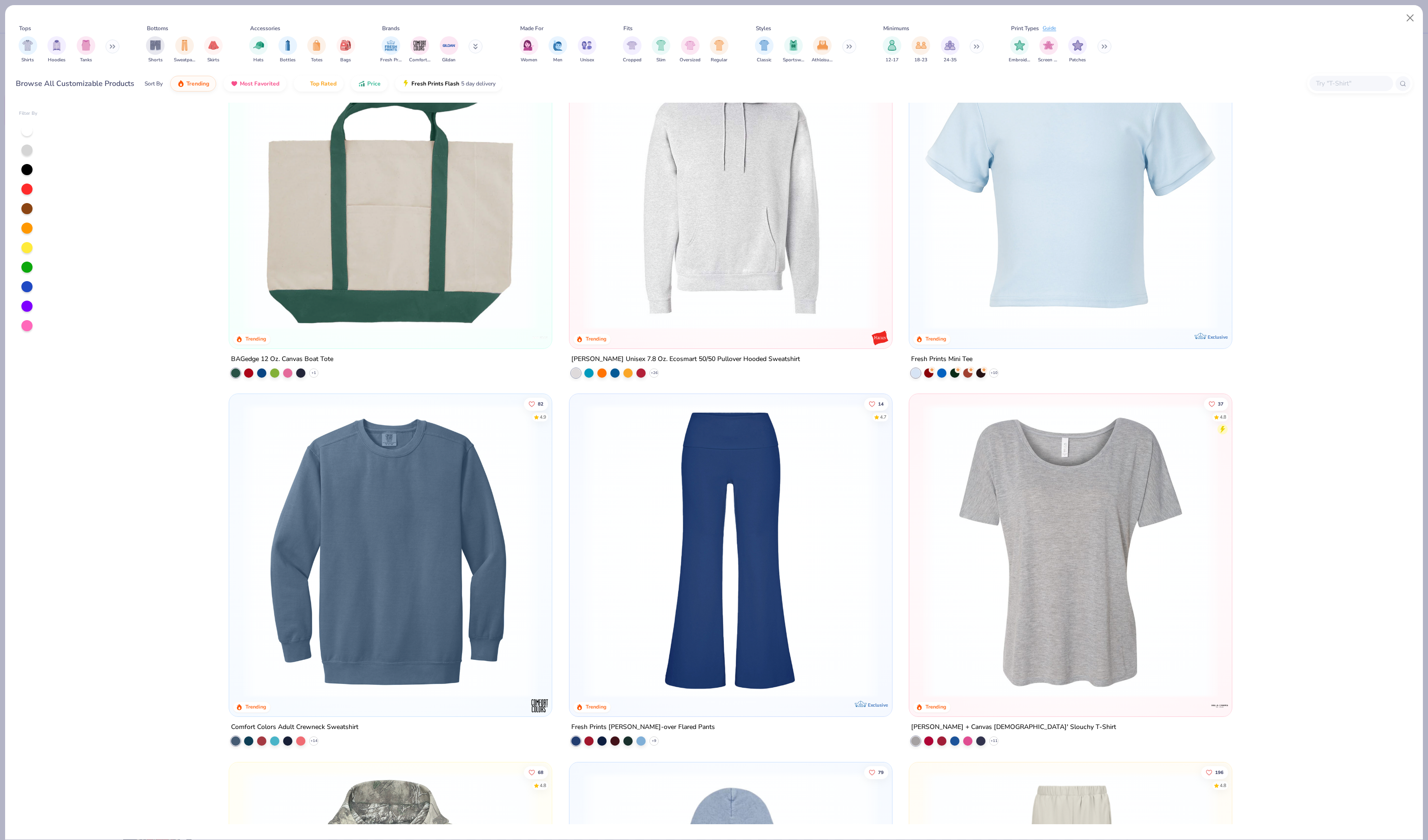
click at [120, 53] on button at bounding box center [112, 47] width 14 height 14
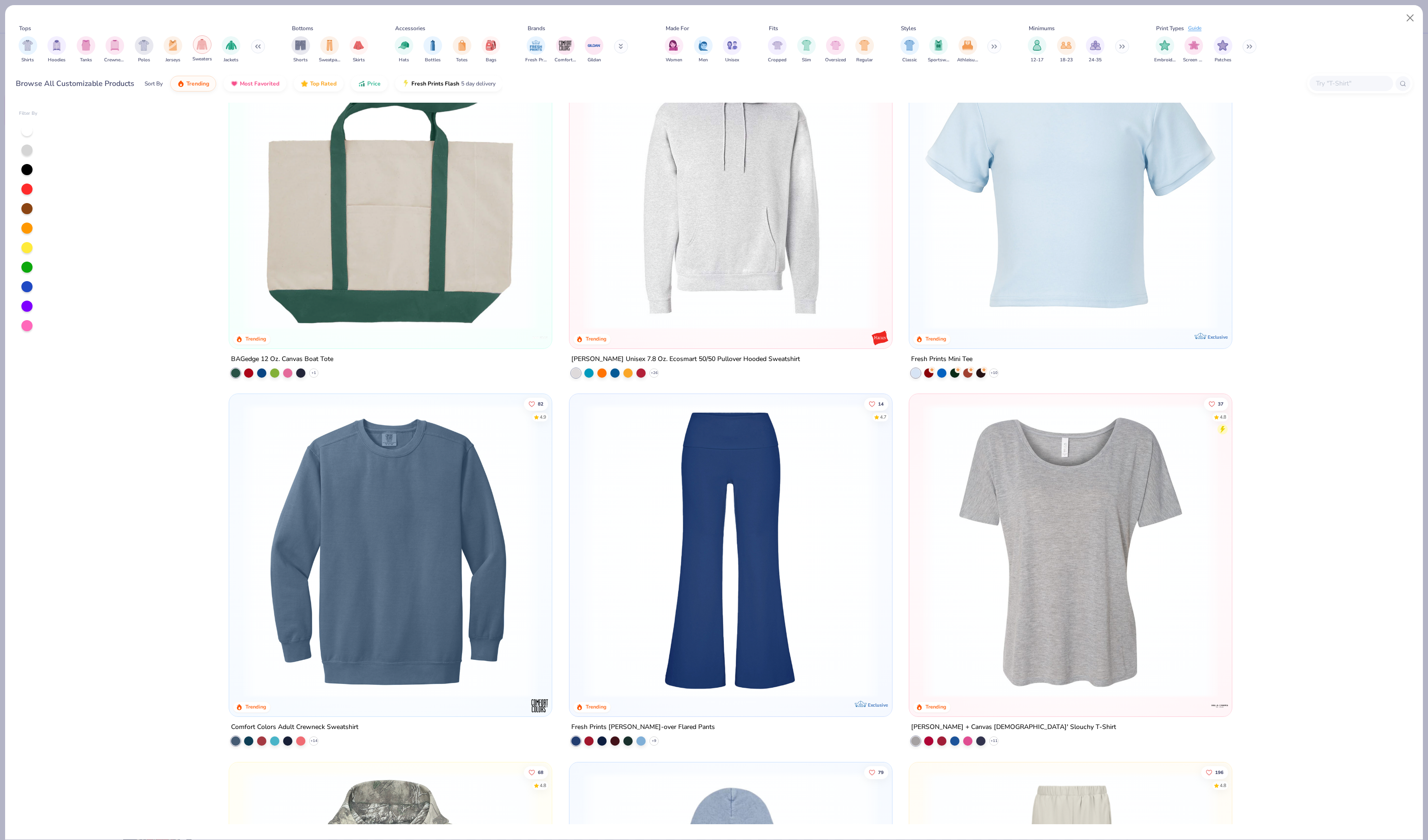
click at [208, 50] on img "filter for Sweaters" at bounding box center [202, 44] width 11 height 11
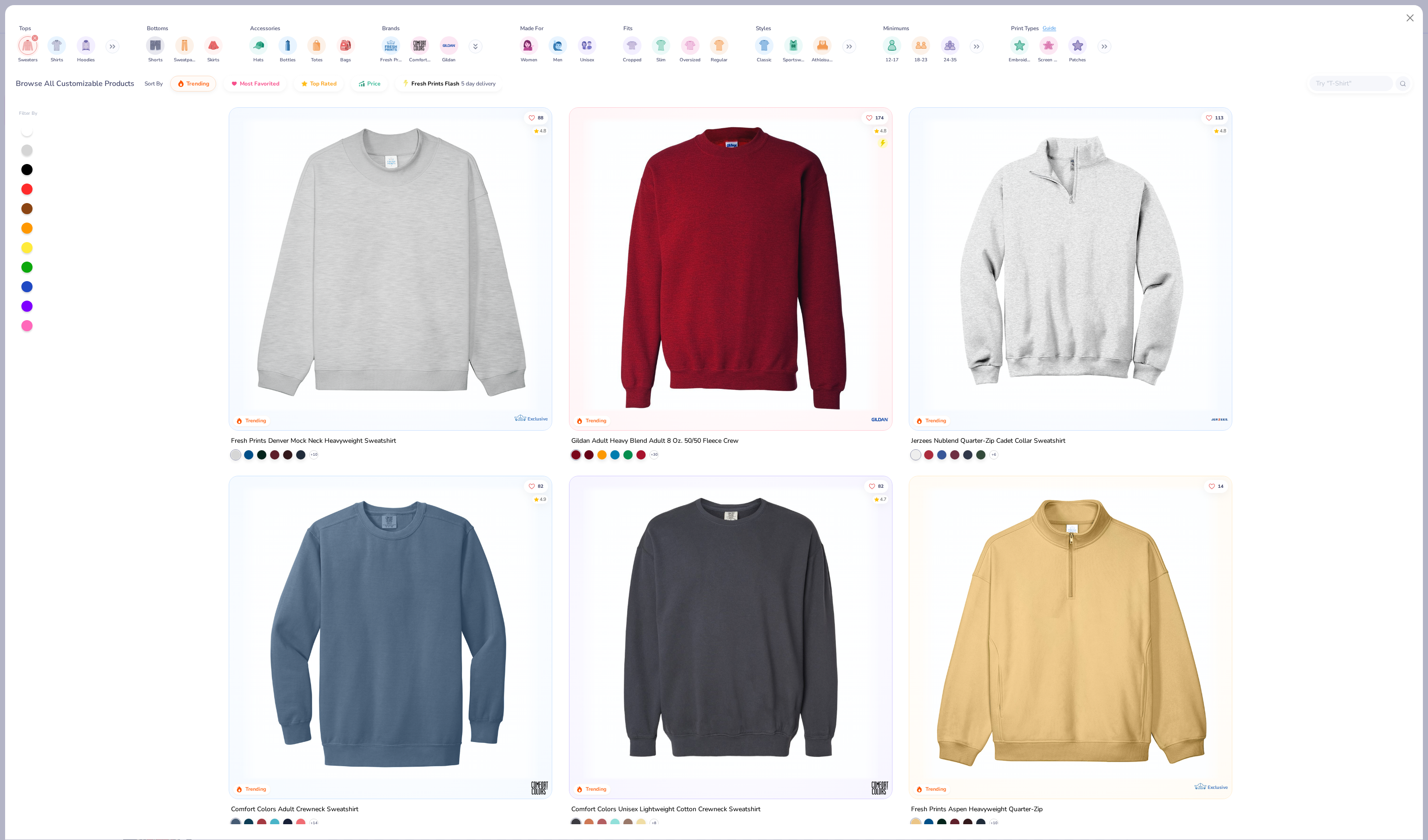
scroll to position [11, 0]
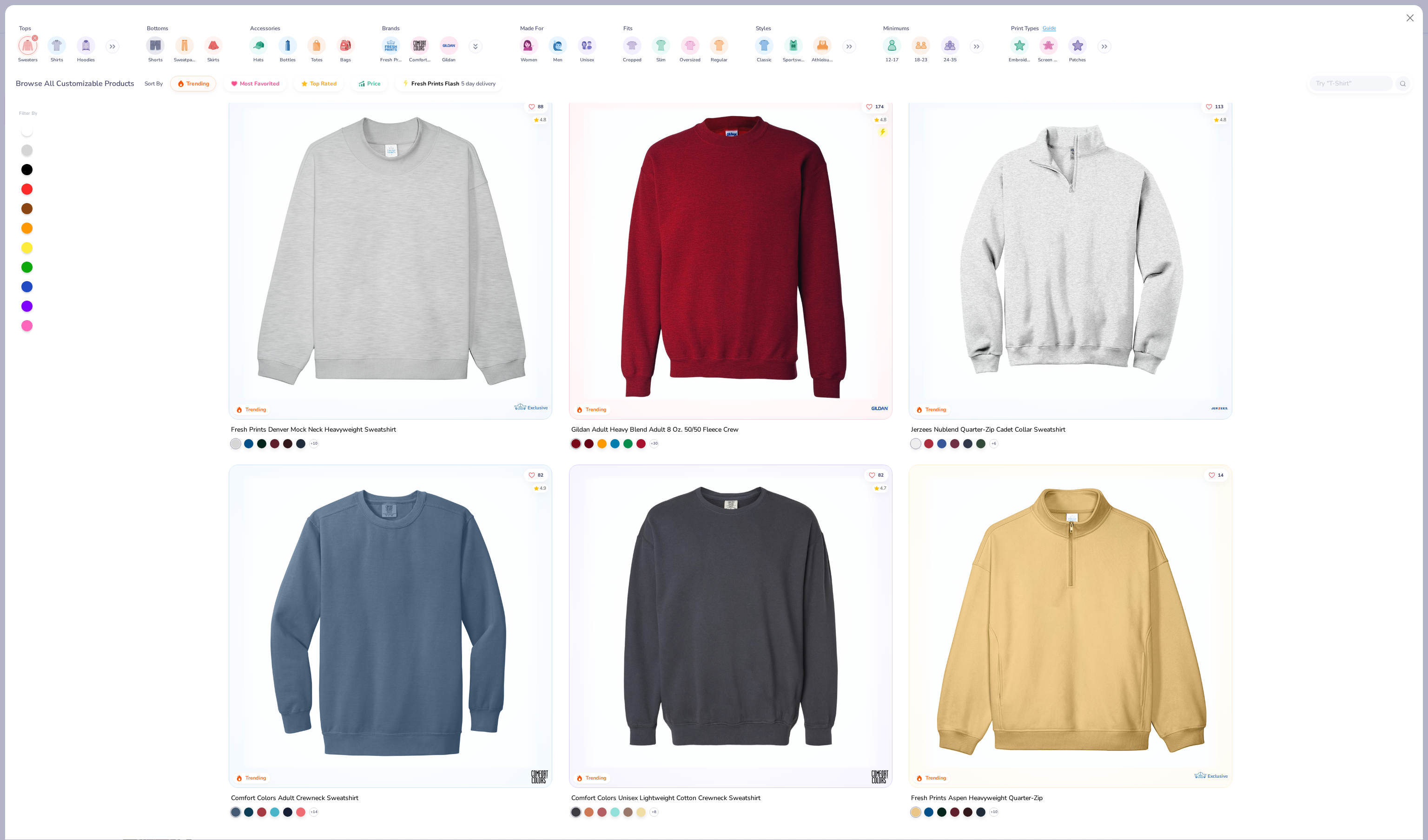
click at [318, 448] on div "+ 10" at bounding box center [274, 444] width 87 height 9
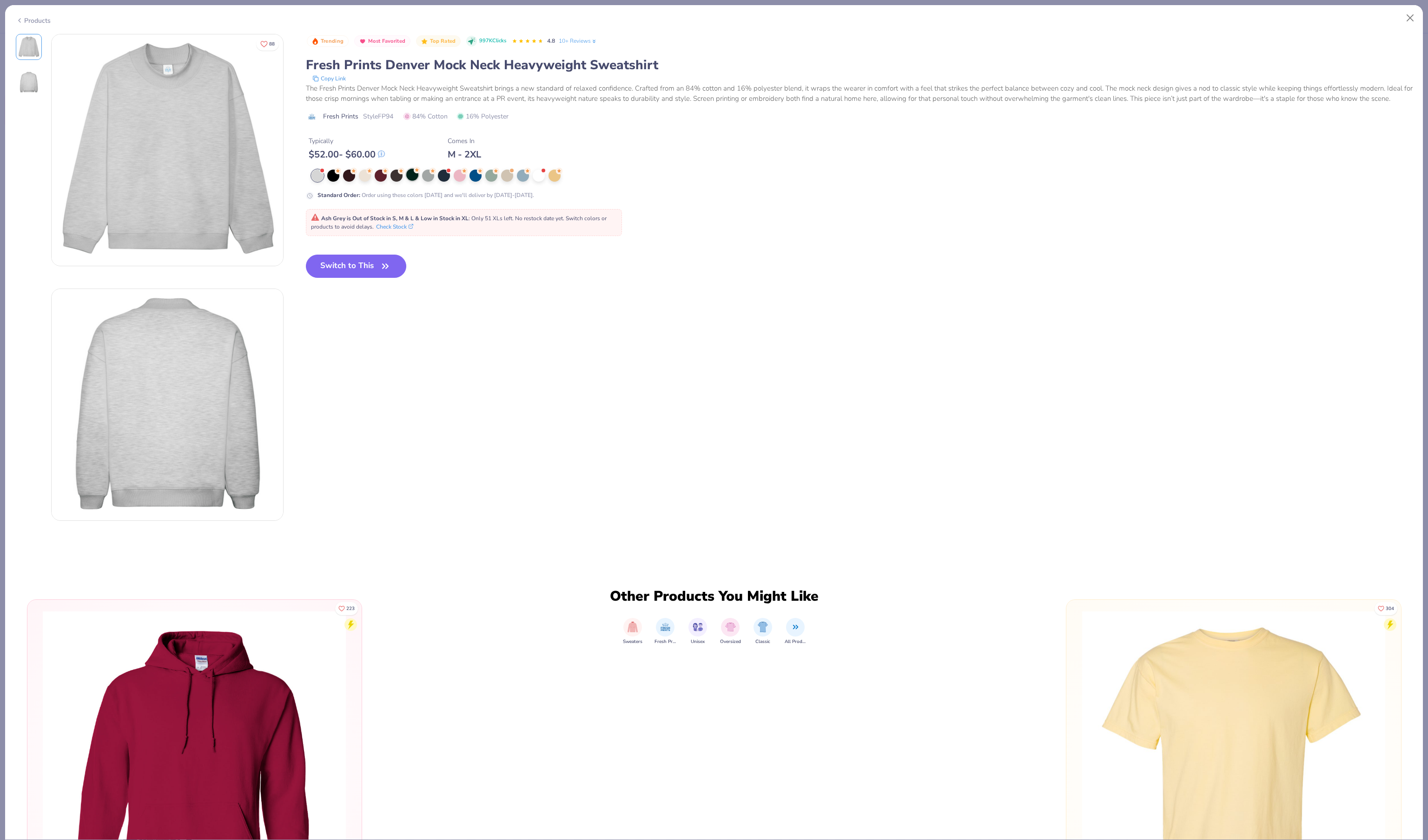
click at [415, 180] on div at bounding box center [412, 174] width 12 height 12
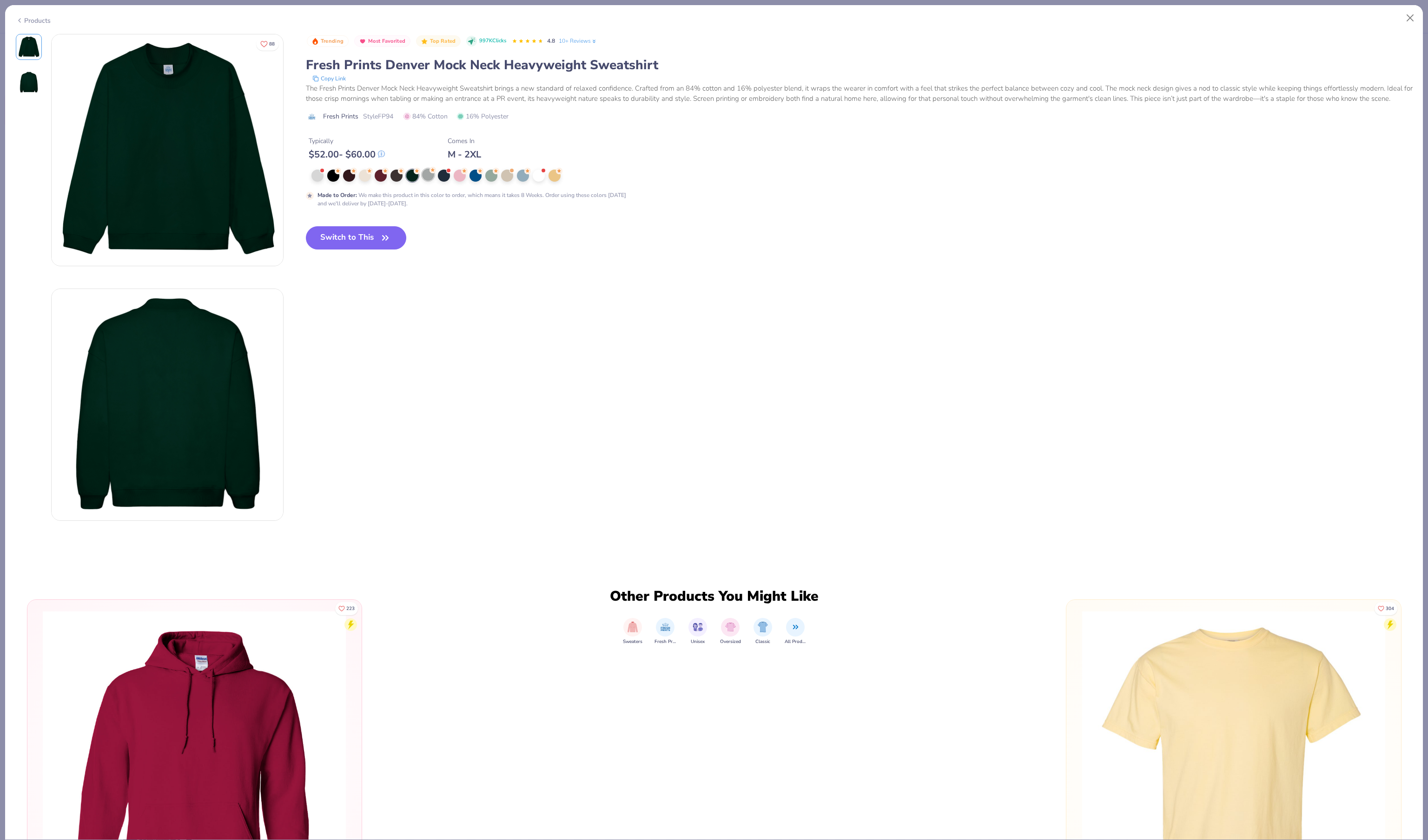
click at [428, 180] on div at bounding box center [428, 174] width 12 height 12
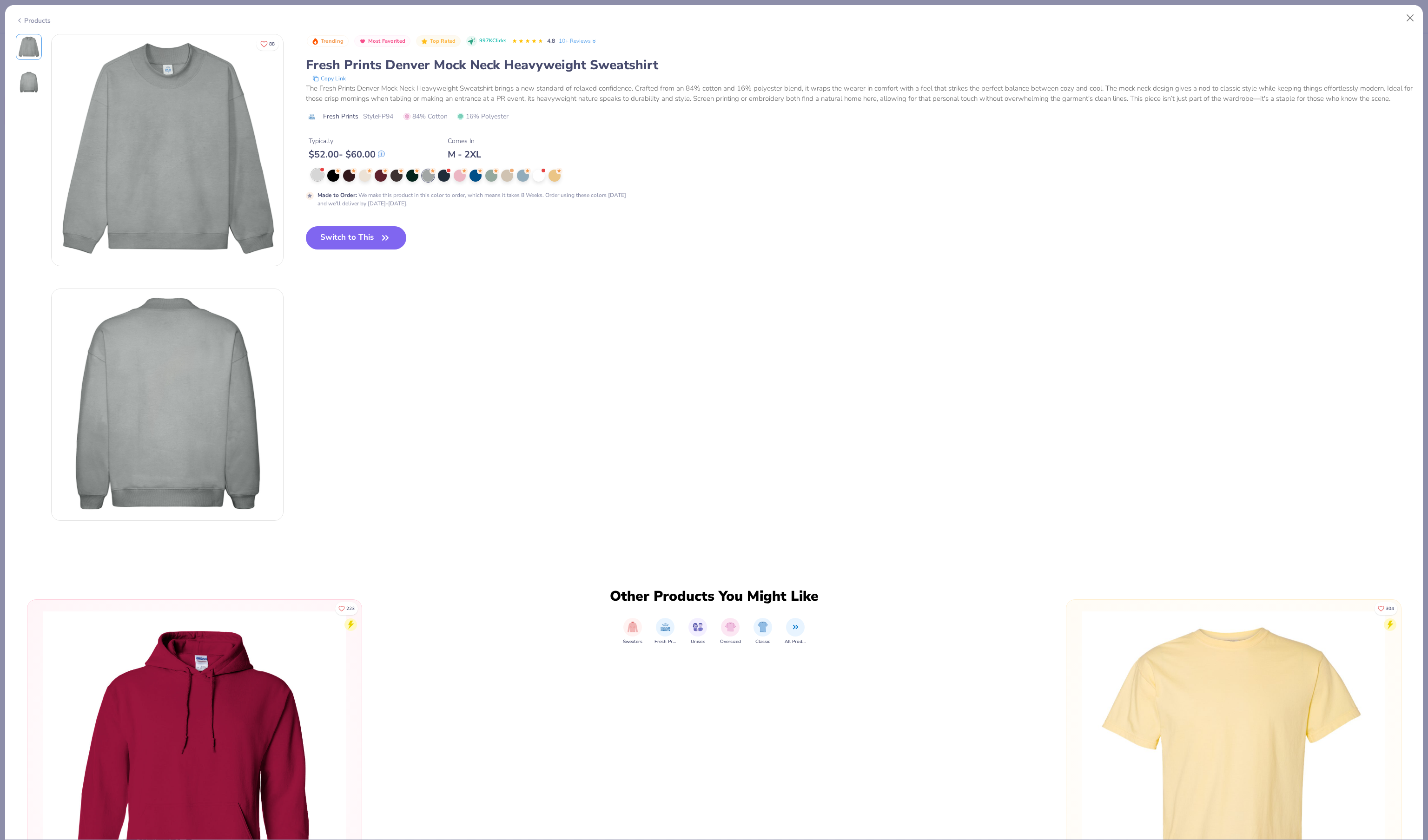
click at [324, 171] on div at bounding box center [322, 169] width 4 height 4
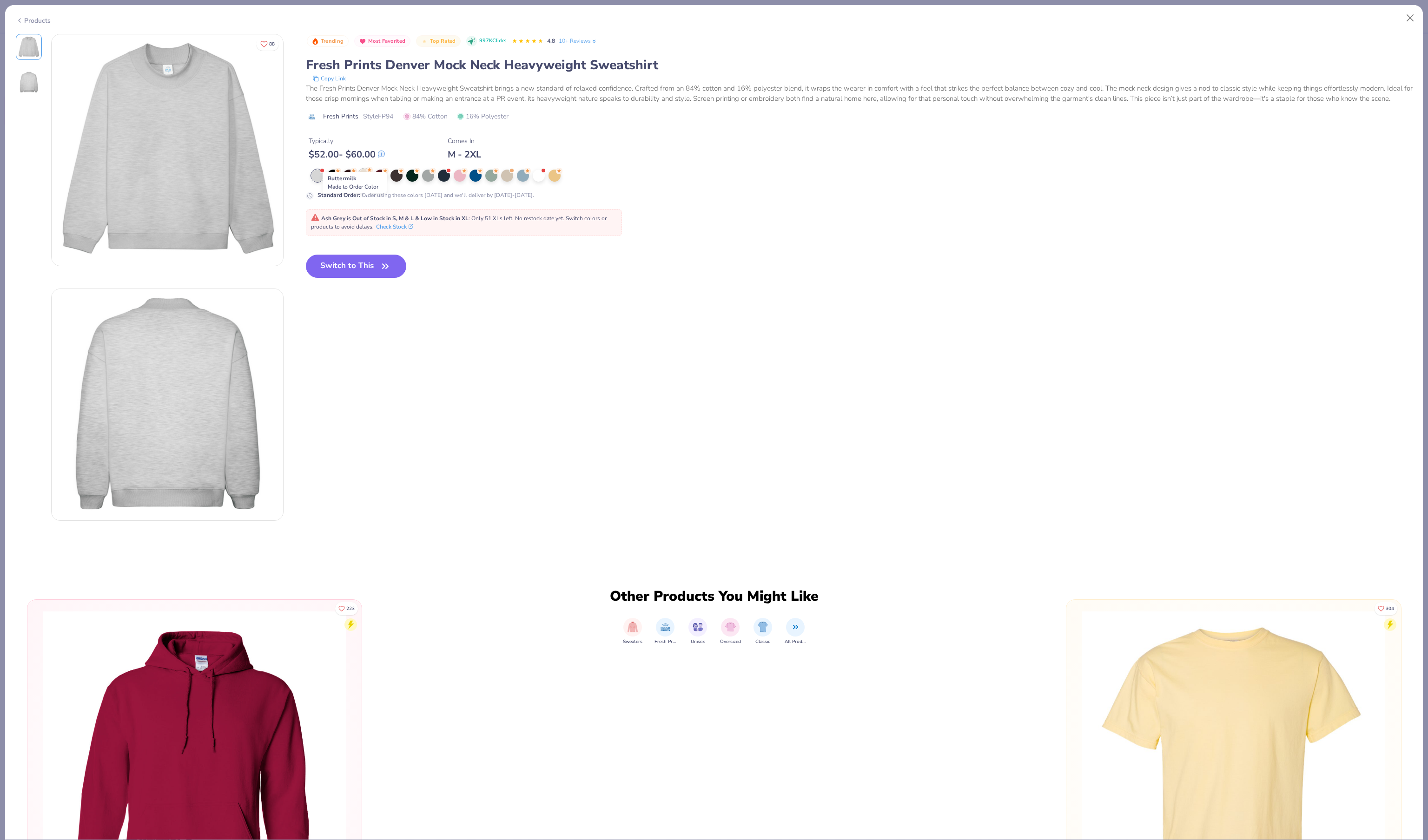
click at [365, 180] on div at bounding box center [365, 174] width 12 height 12
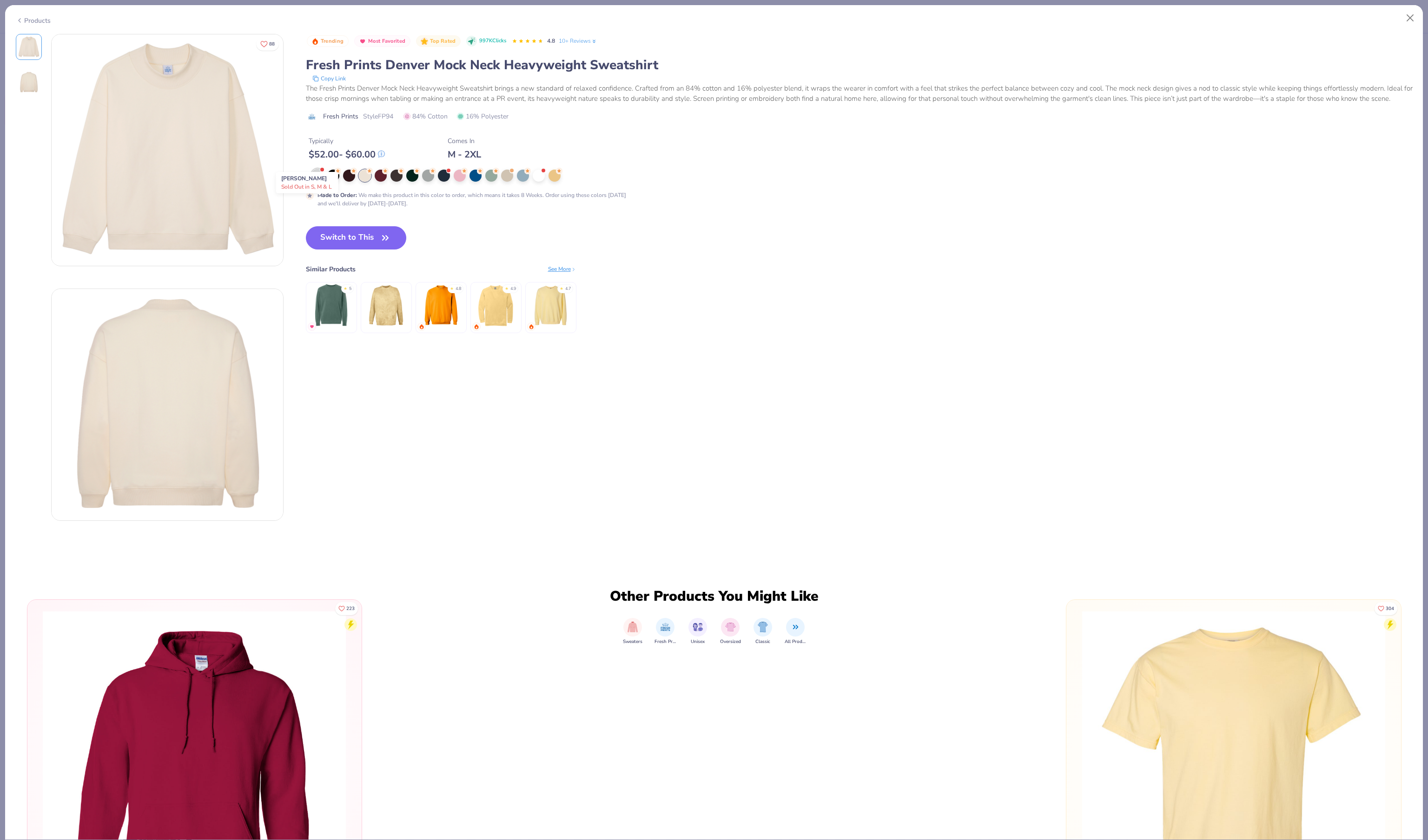
click at [318, 180] on div at bounding box center [317, 174] width 12 height 12
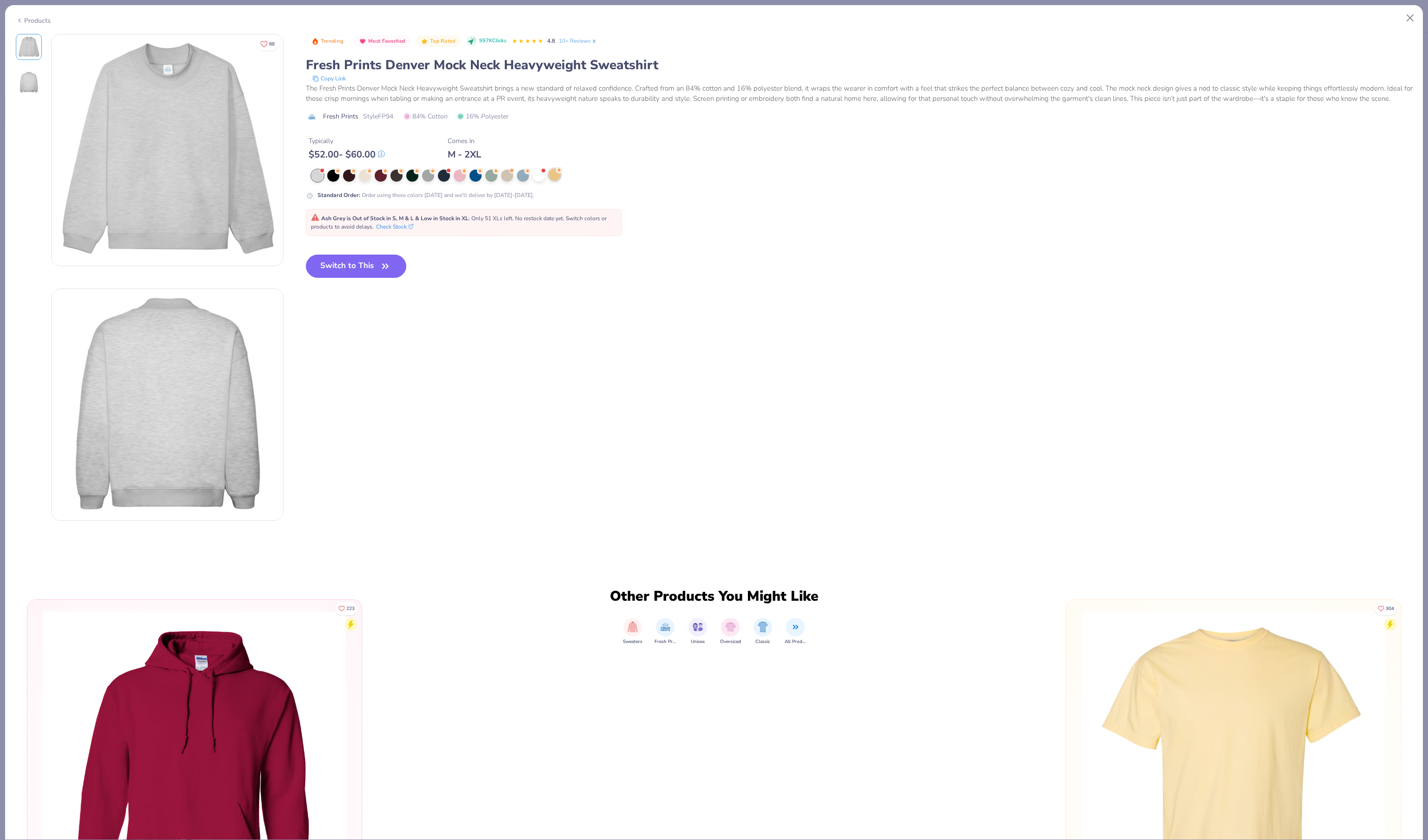
click at [559, 180] on div at bounding box center [554, 174] width 12 height 12
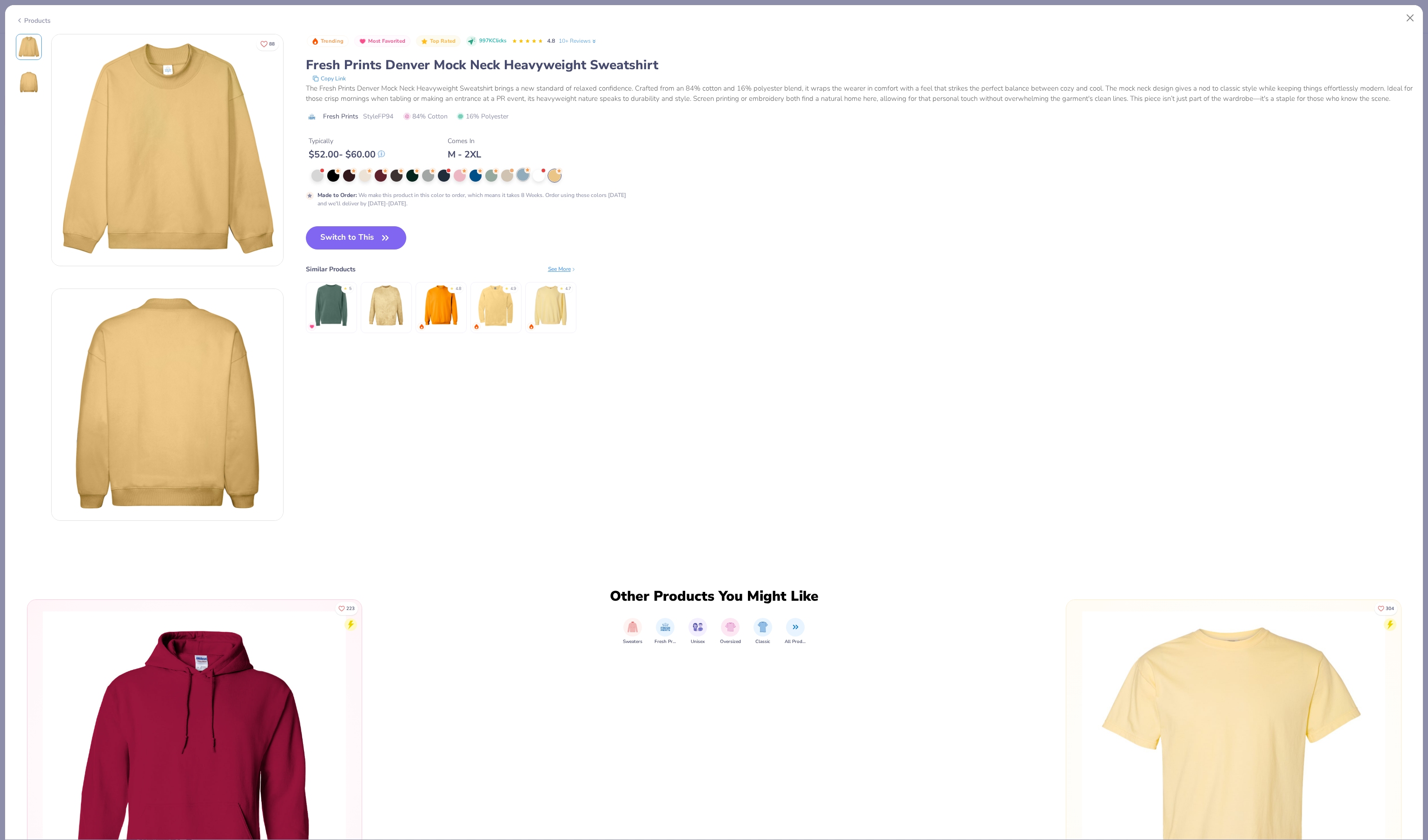
click at [520, 180] on div at bounding box center [523, 174] width 12 height 12
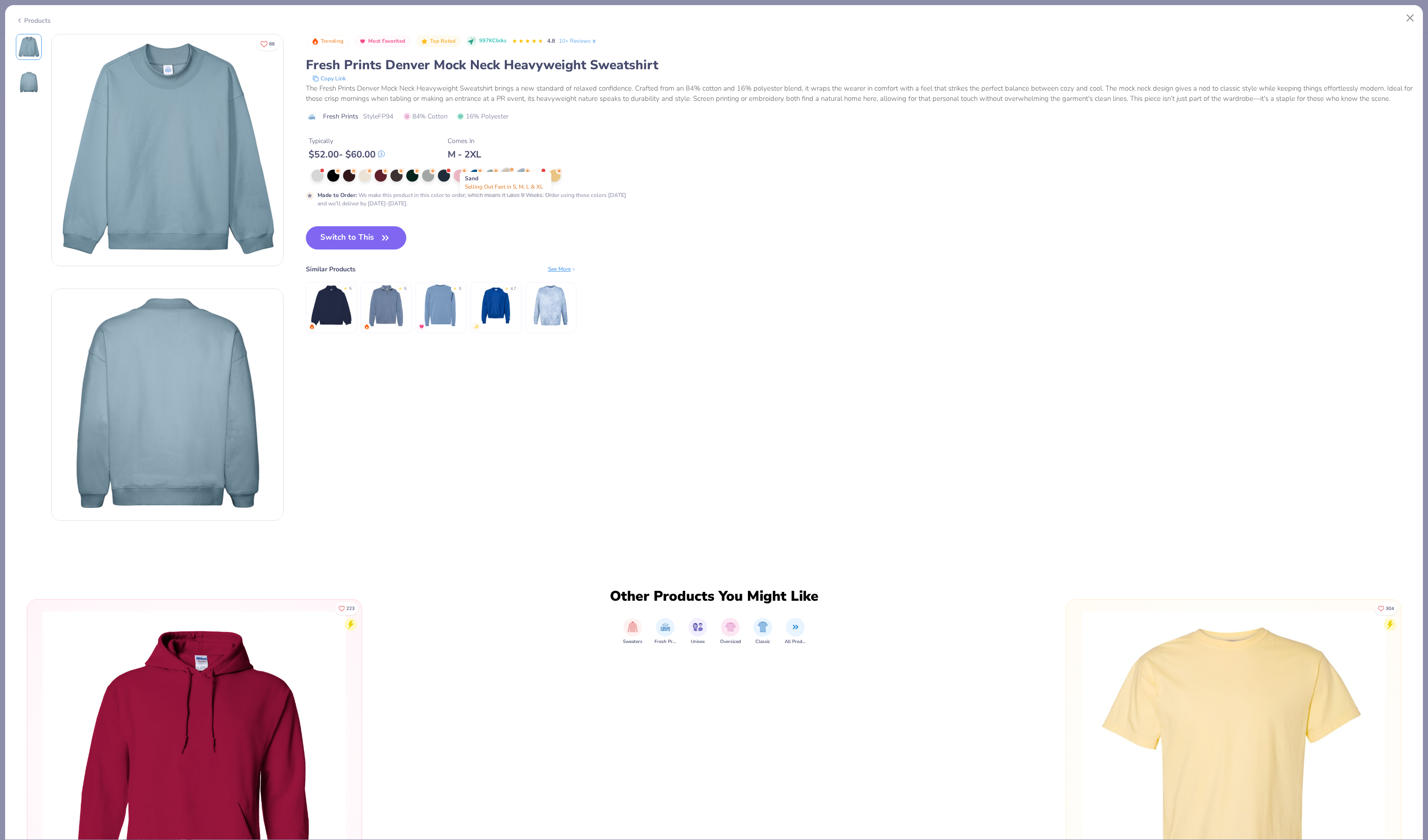
click at [508, 180] on div at bounding box center [507, 174] width 12 height 12
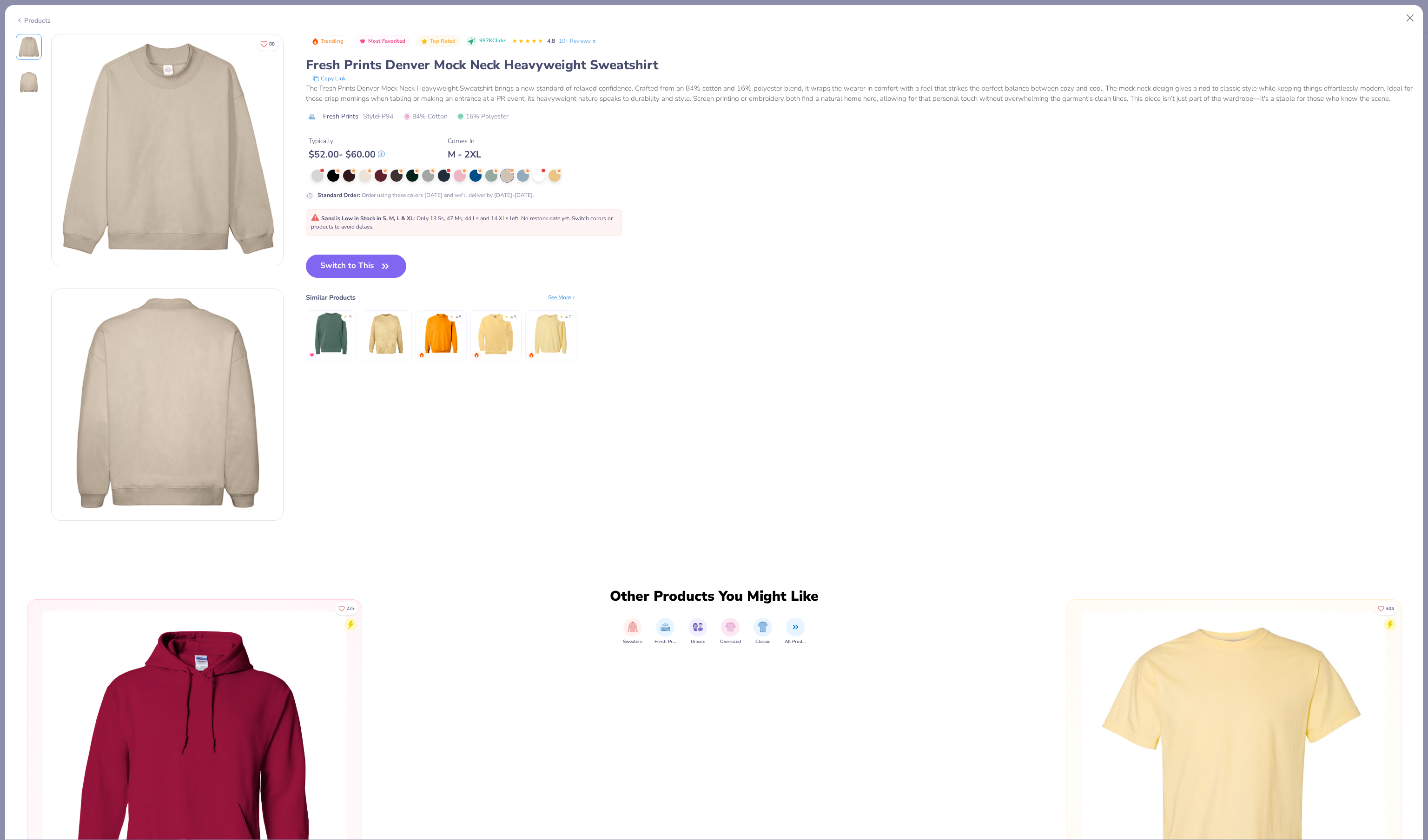
click at [445, 356] on img at bounding box center [441, 334] width 44 height 44
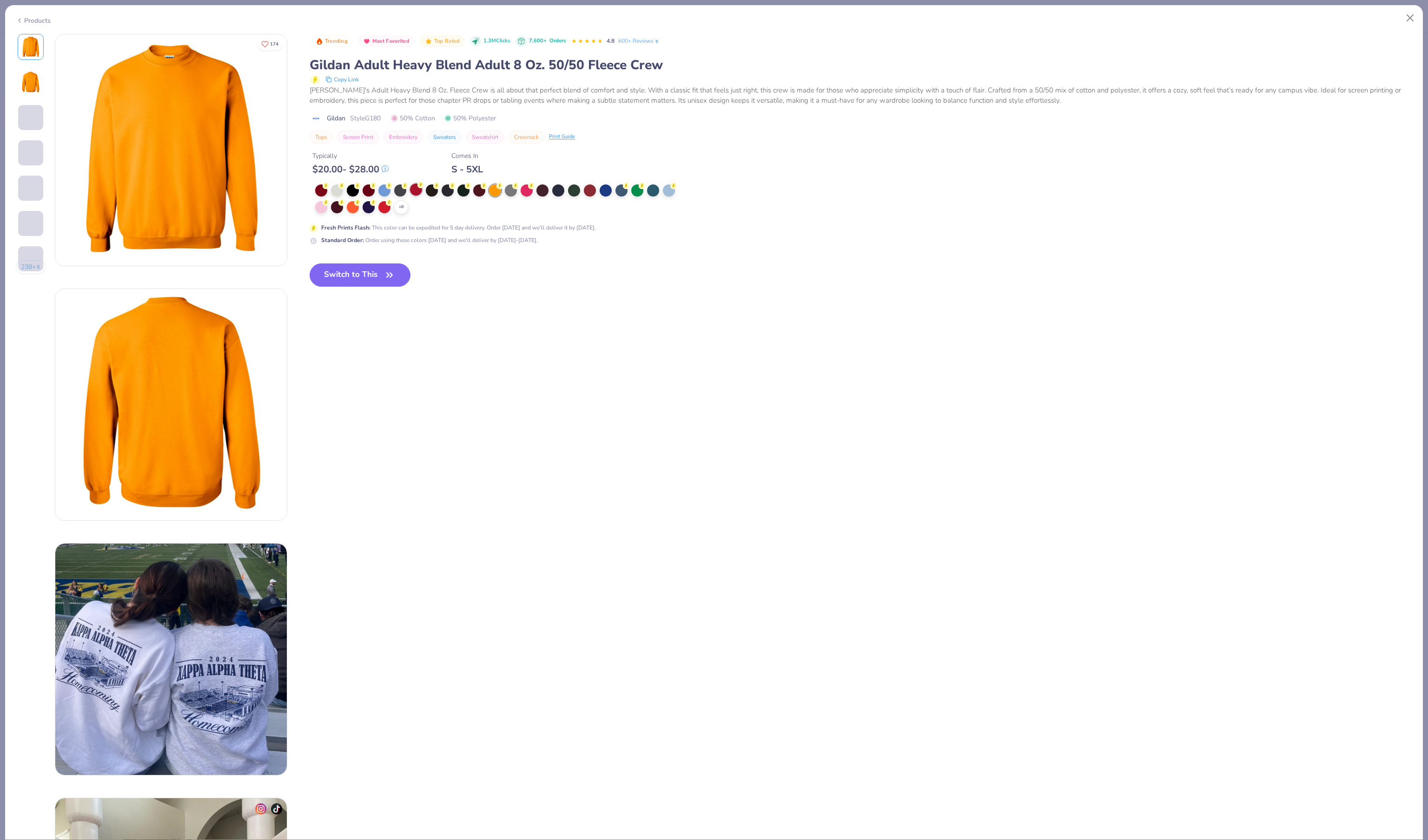
click at [422, 196] on div at bounding box center [416, 190] width 12 height 12
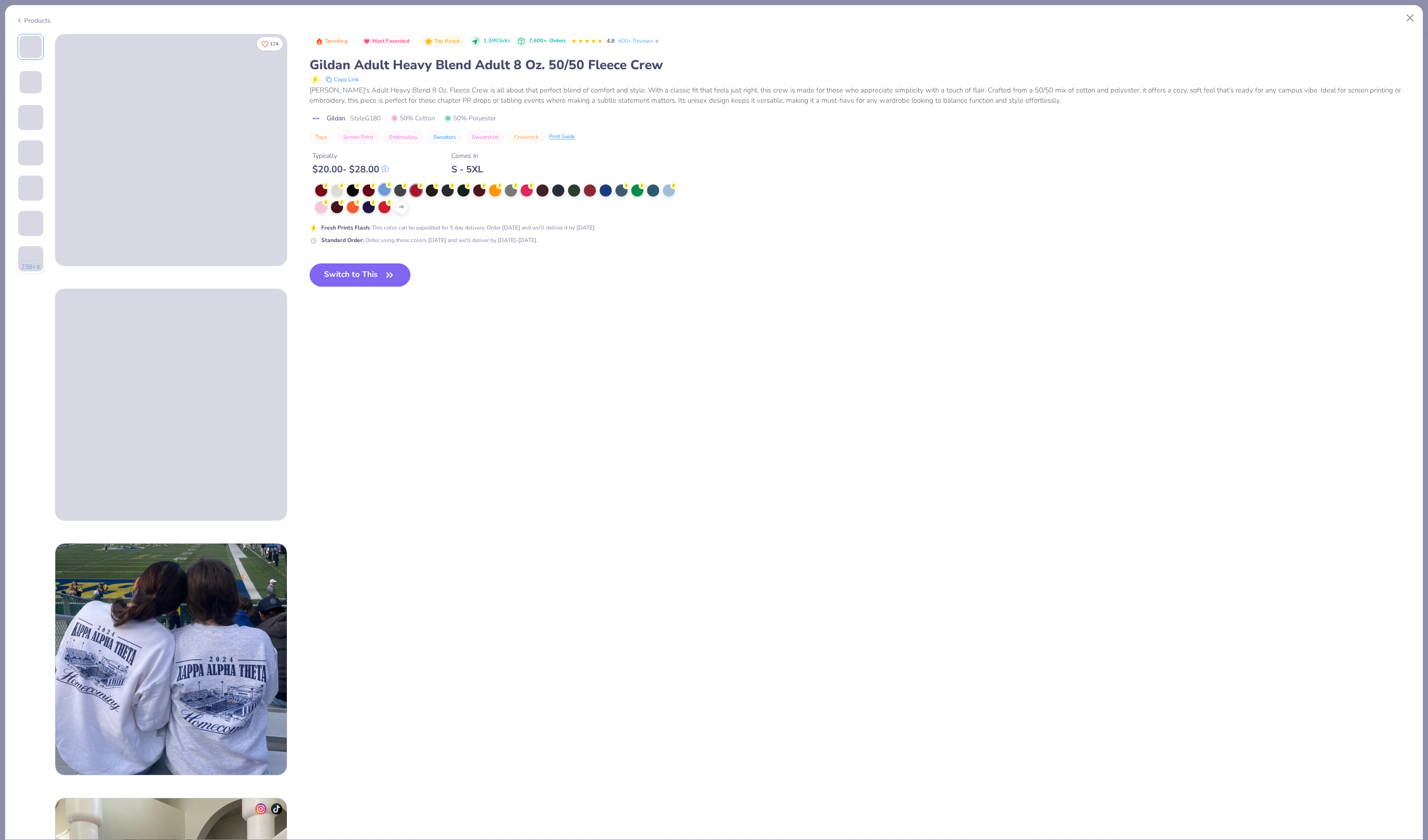
click at [390, 196] on div at bounding box center [384, 190] width 12 height 12
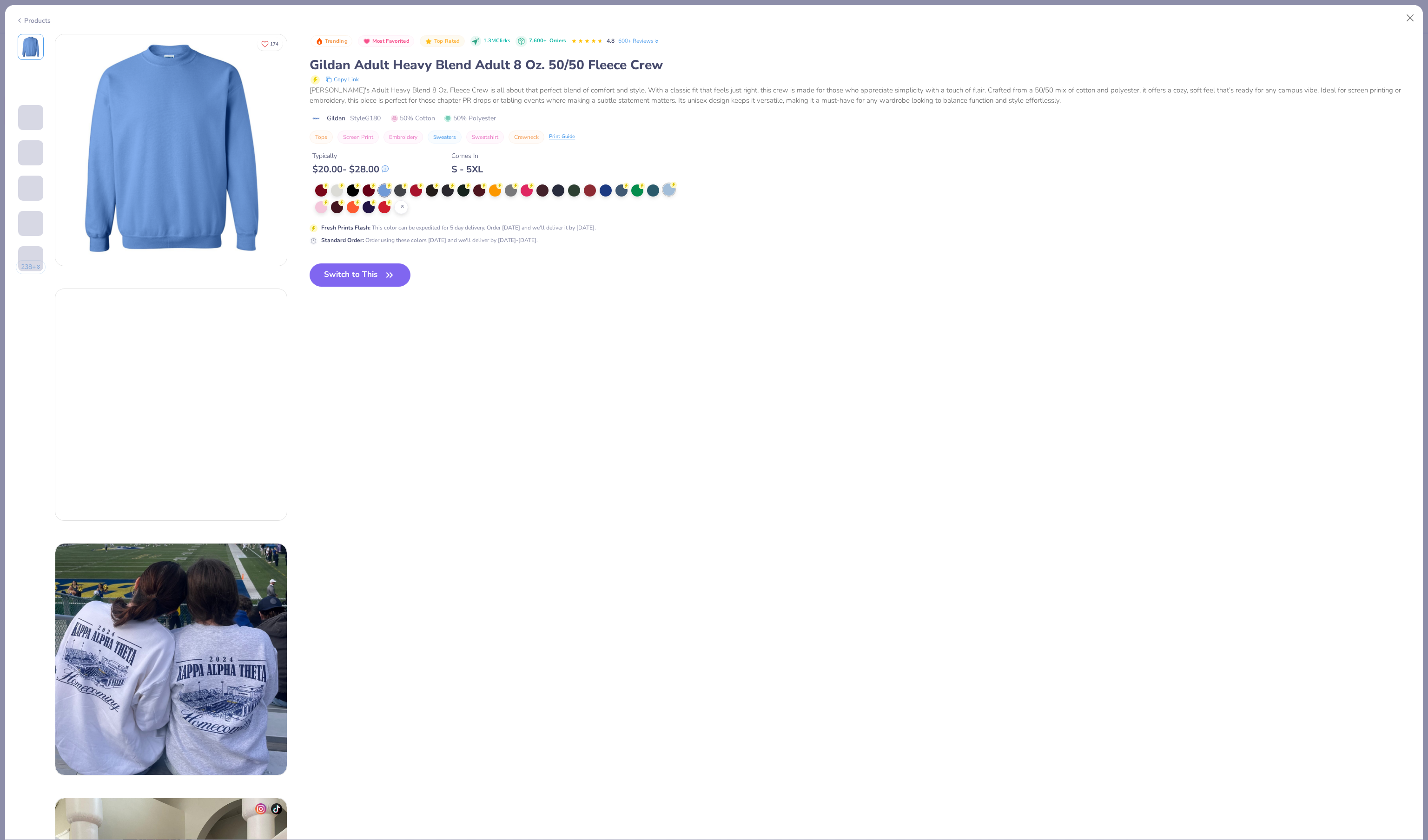
click at [675, 196] on div at bounding box center [669, 190] width 12 height 12
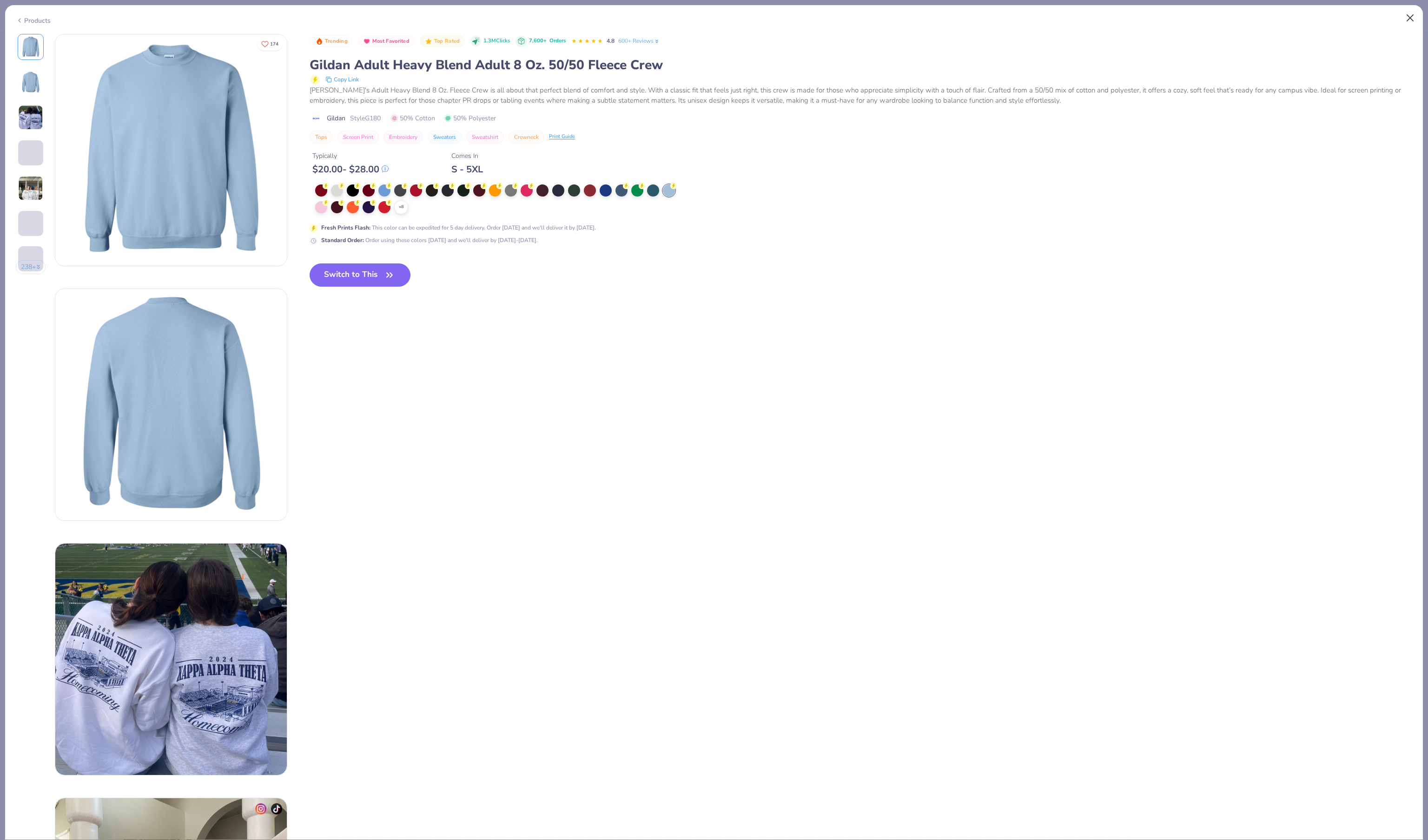
click at [1409, 15] on button "Close" at bounding box center [1409, 17] width 17 height 17
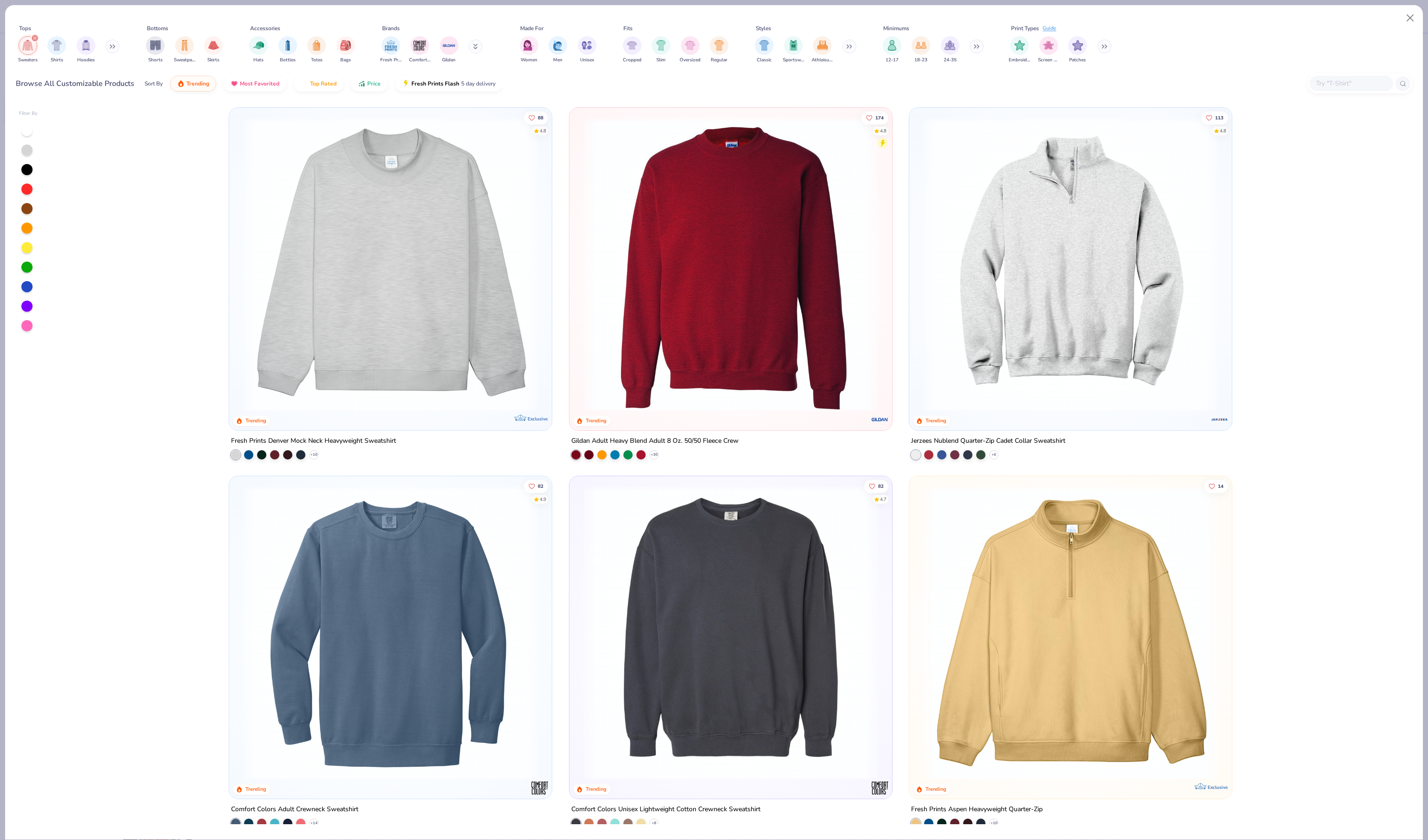
click at [30, 320] on div at bounding box center [28, 229] width 19 height 208
click at [28, 293] on div at bounding box center [26, 287] width 11 height 11
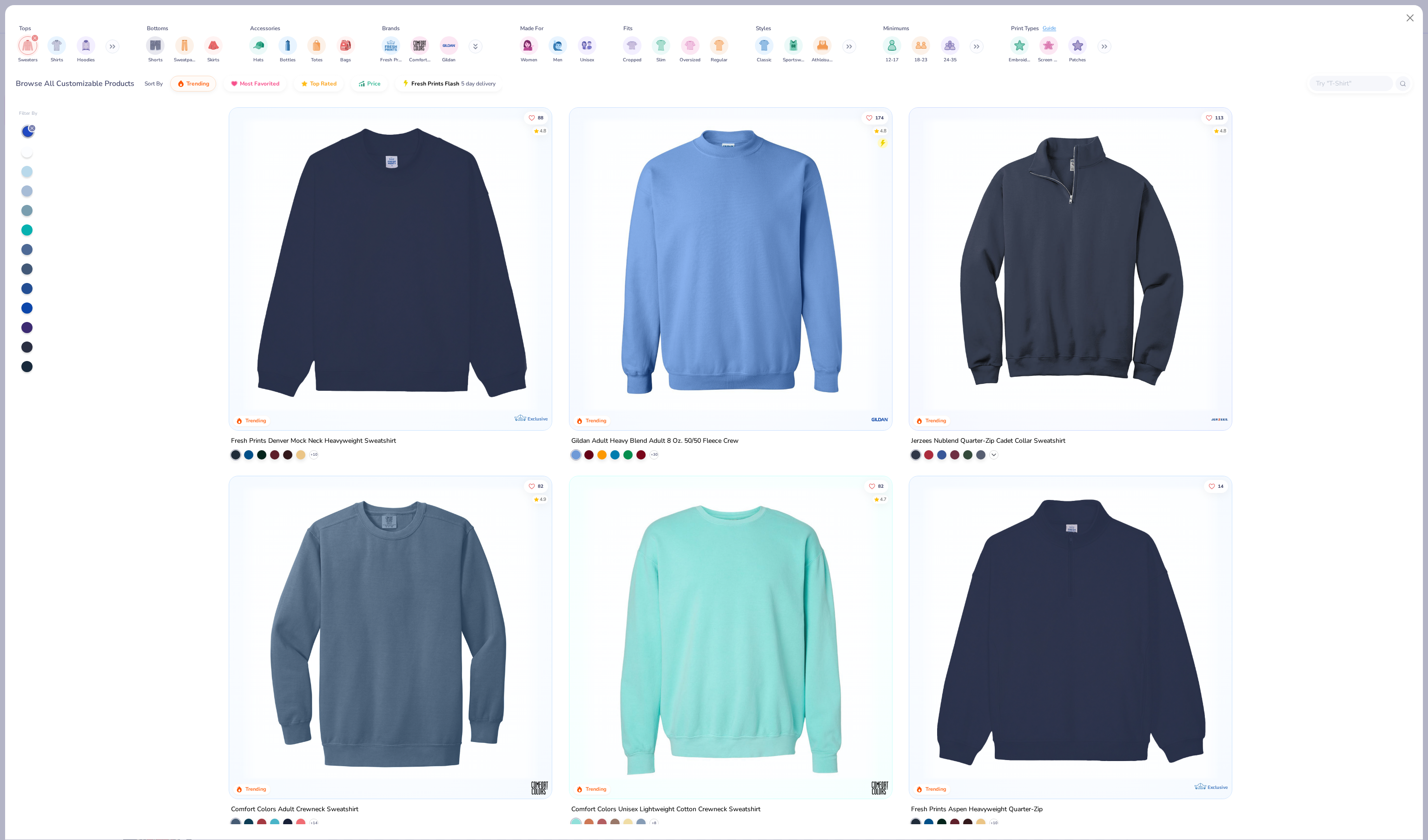
click at [996, 459] on icon at bounding box center [993, 455] width 8 height 8
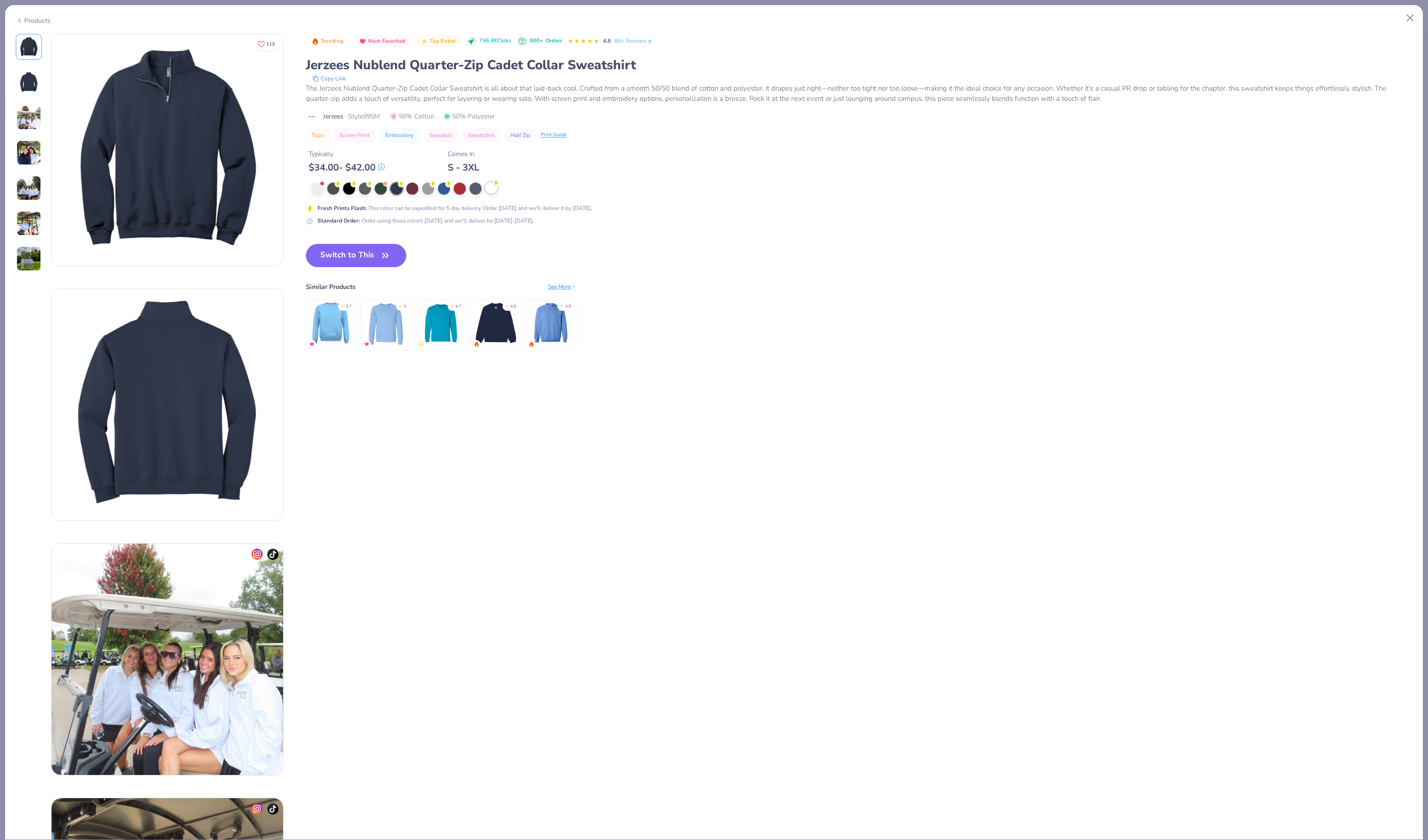
click at [493, 194] on div at bounding box center [491, 188] width 12 height 12
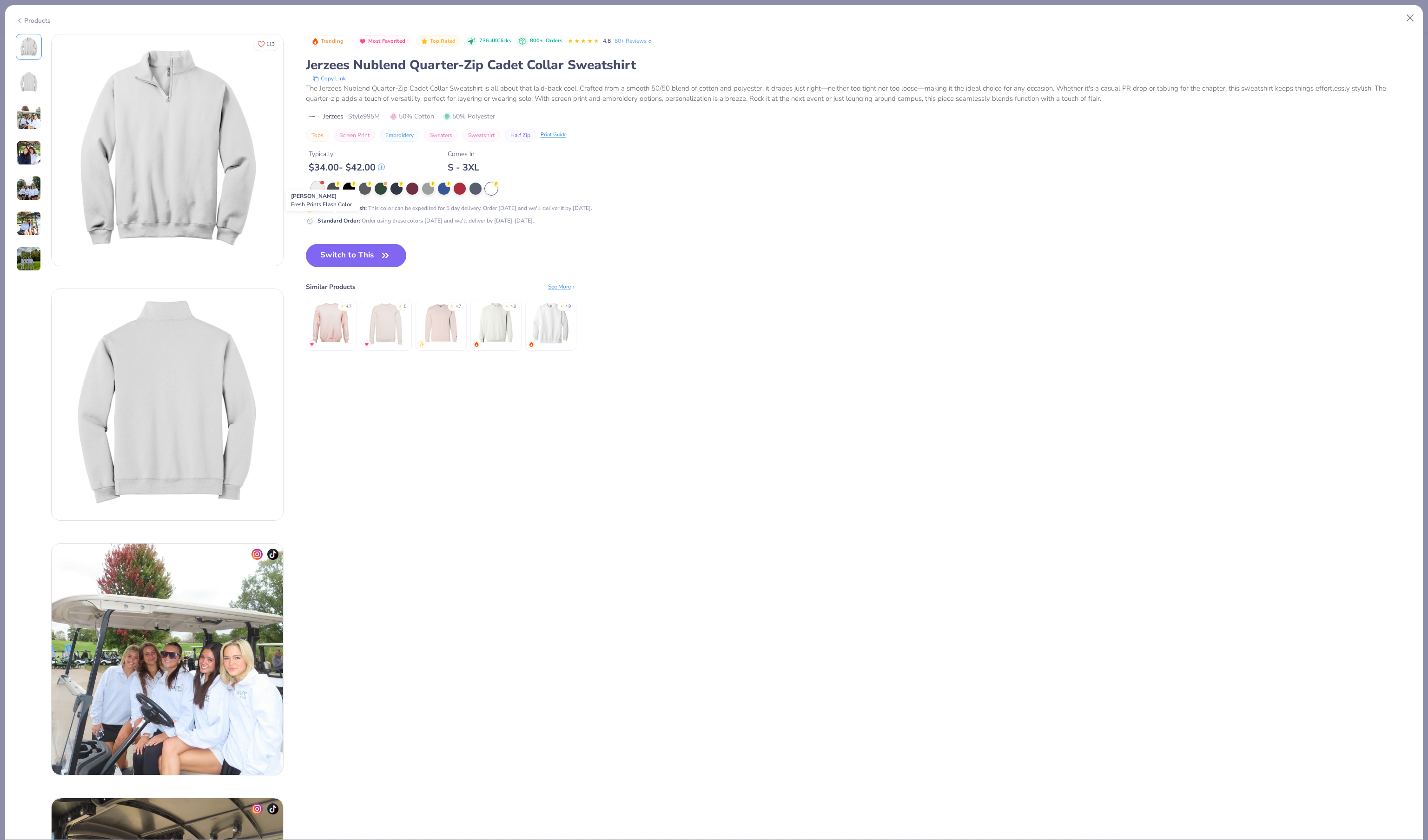
click at [320, 194] on div at bounding box center [317, 188] width 12 height 12
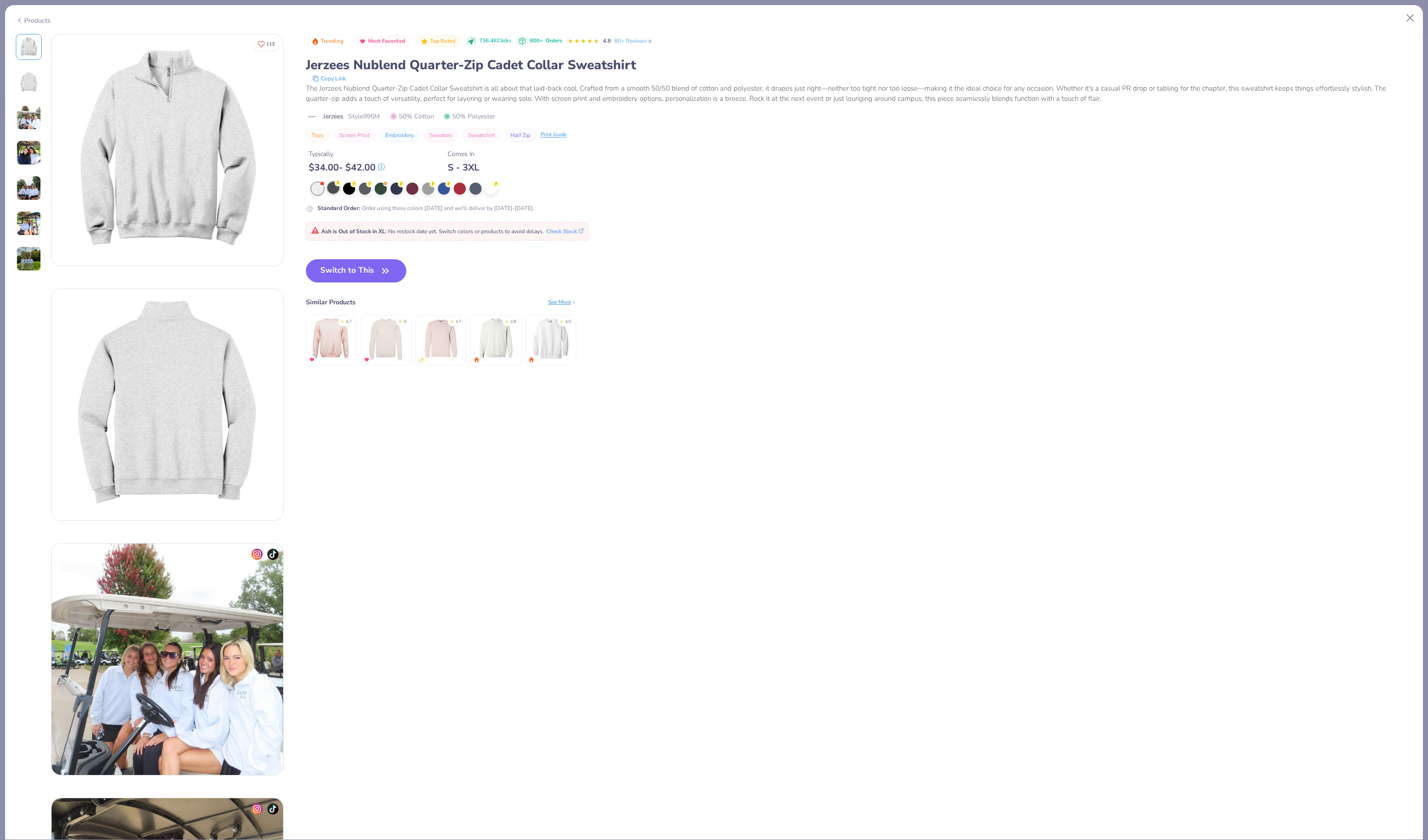
click at [332, 194] on div at bounding box center [333, 188] width 12 height 12
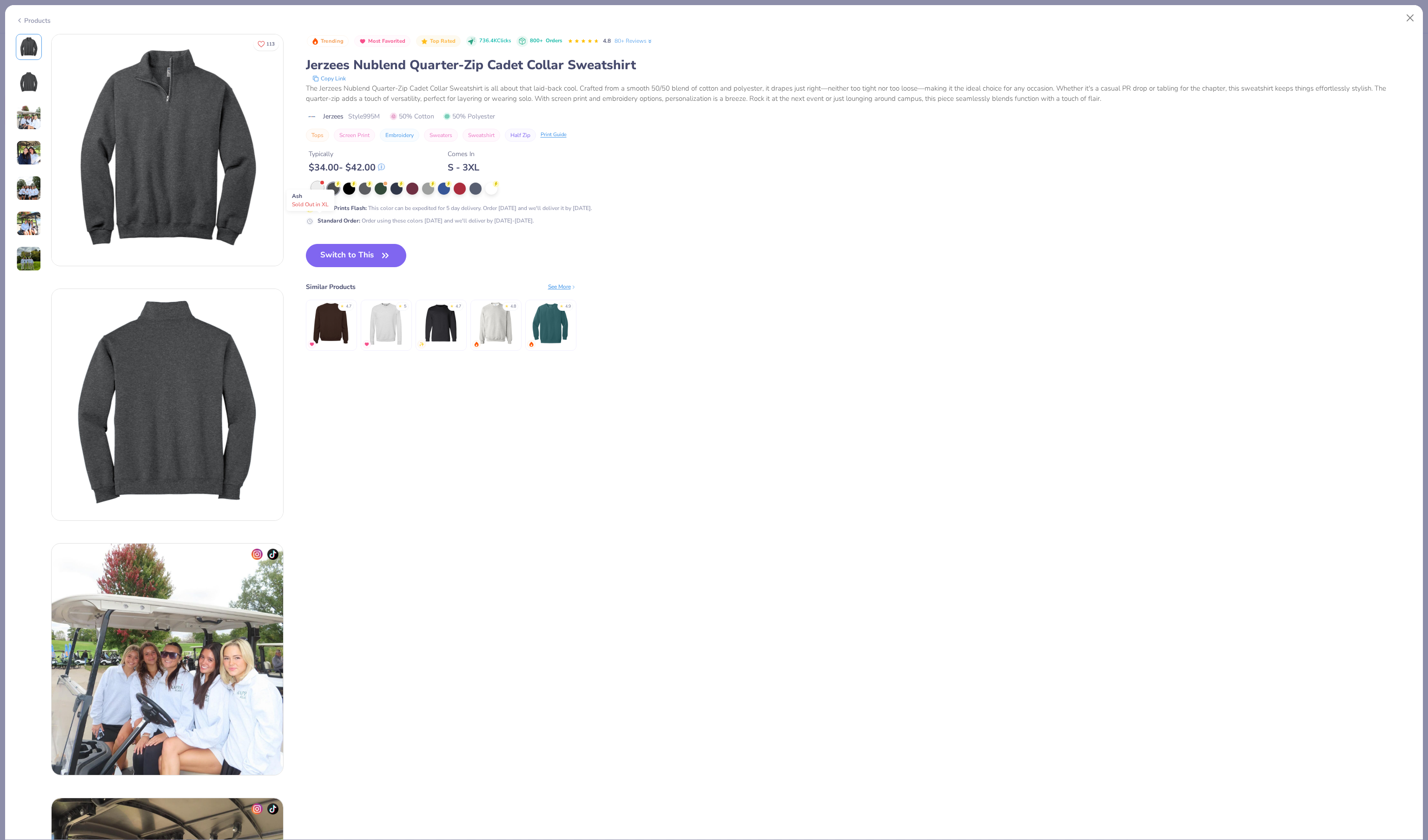
click at [319, 194] on div at bounding box center [317, 188] width 12 height 12
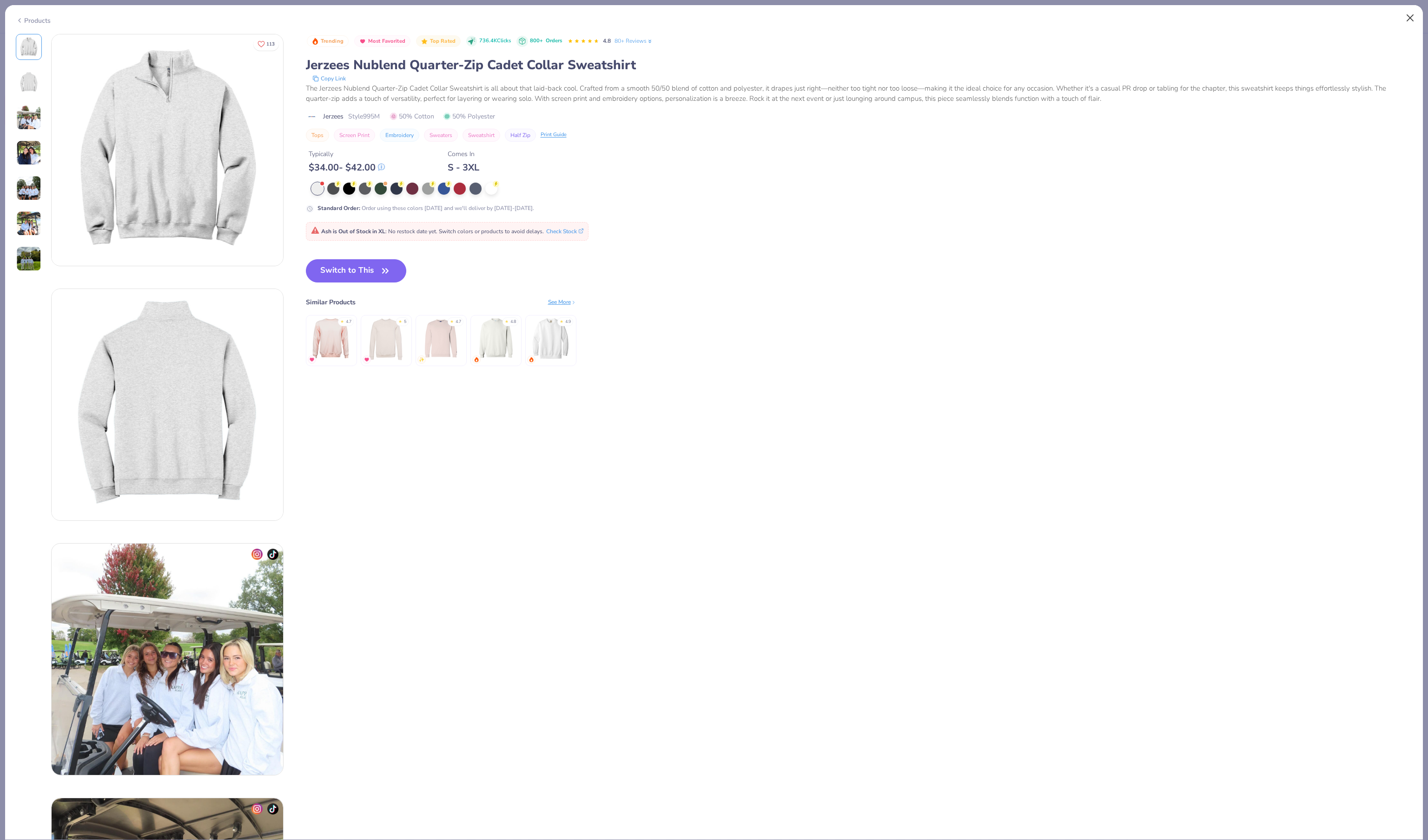
click at [1406, 17] on button "Close" at bounding box center [1409, 17] width 17 height 17
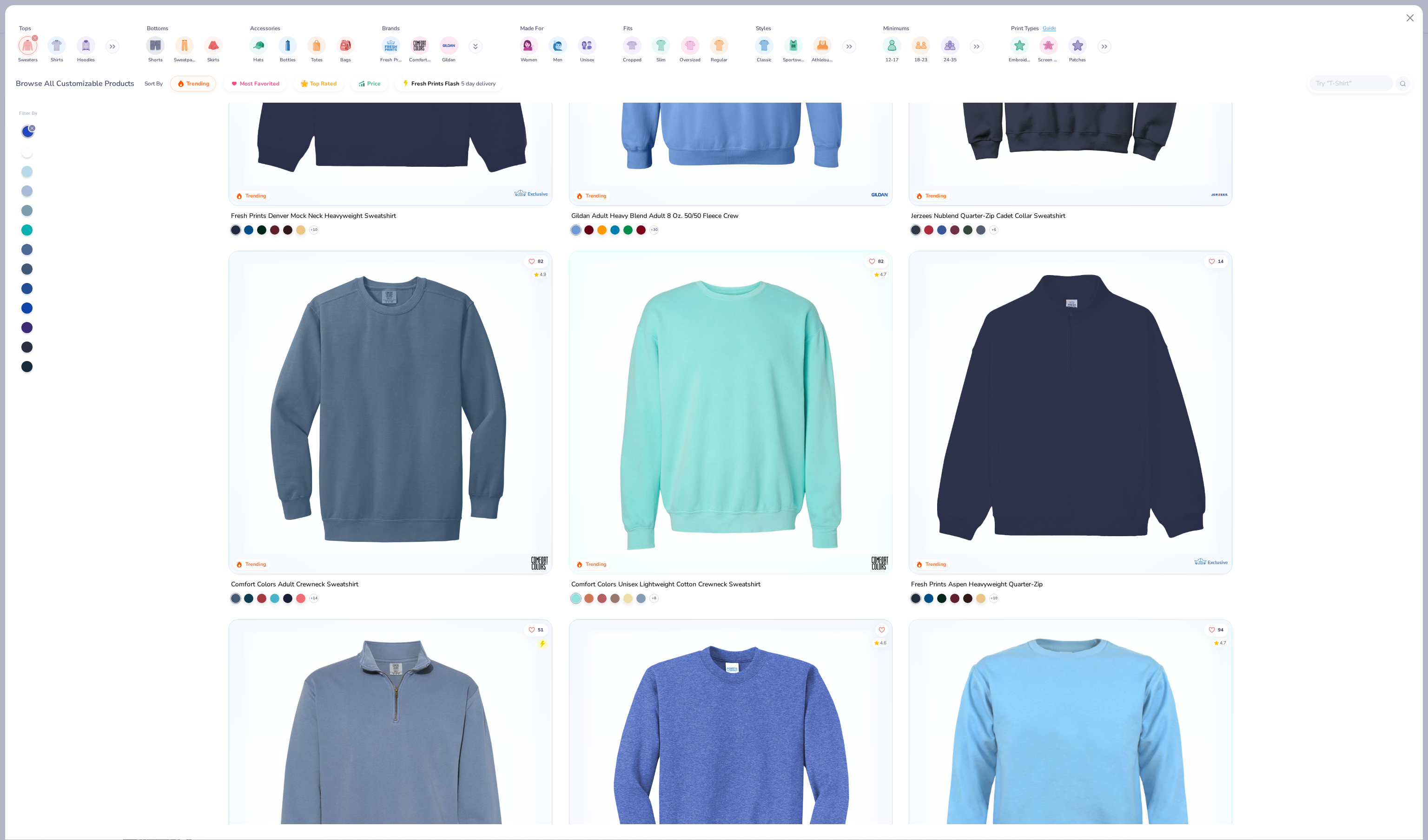
scroll to position [227, 0]
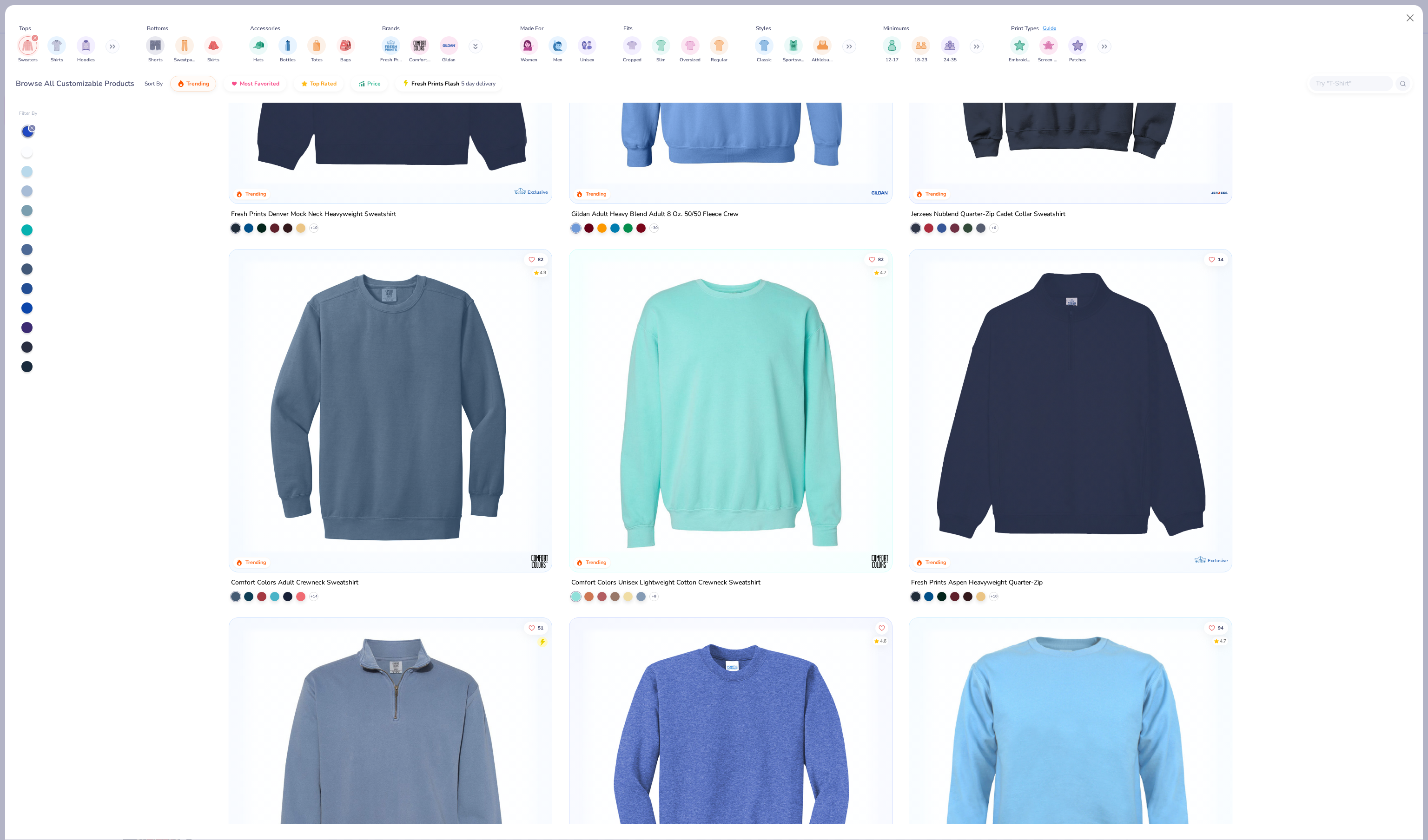
click at [1027, 402] on img at bounding box center [1070, 406] width 304 height 295
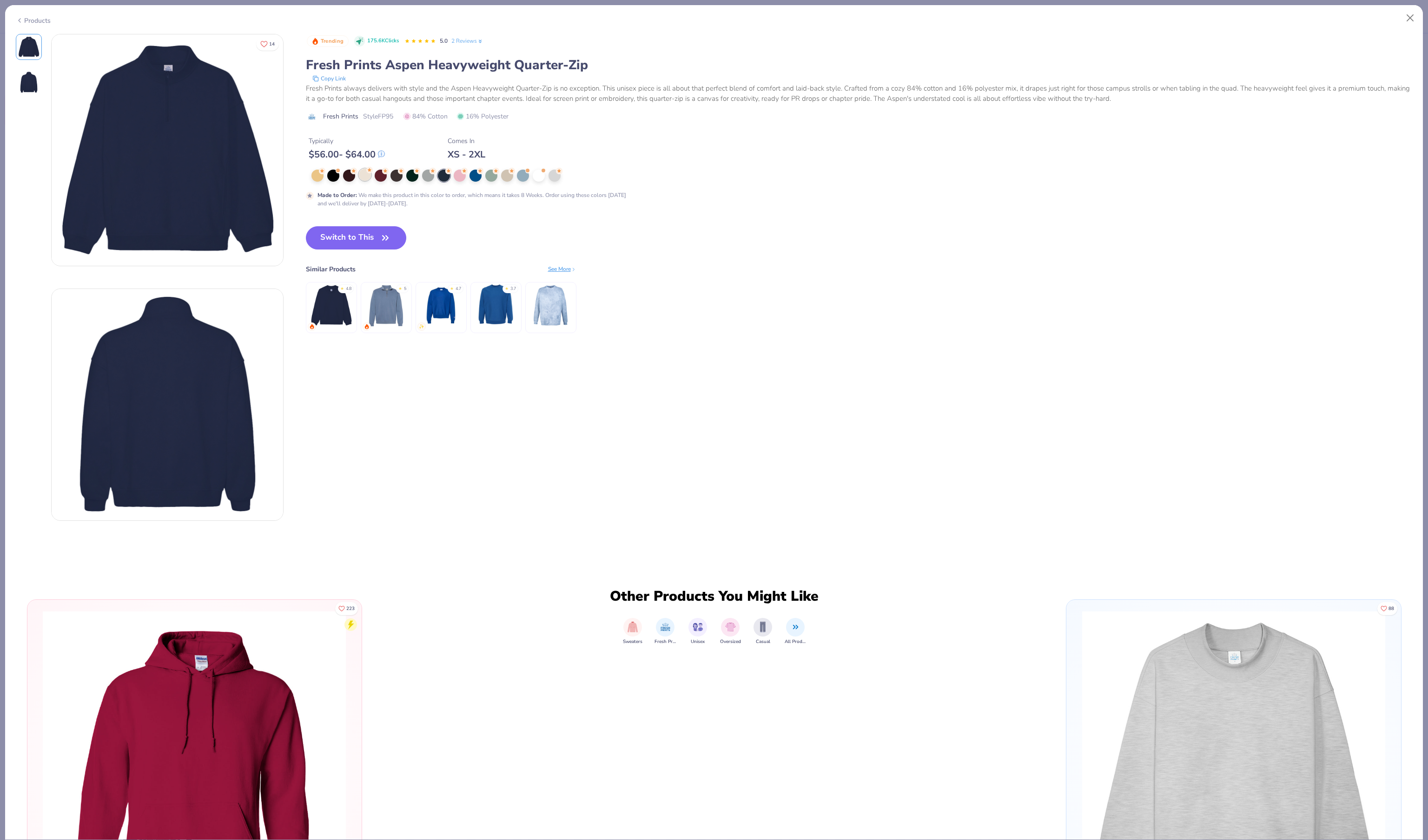
click at [362, 180] on div at bounding box center [365, 174] width 12 height 12
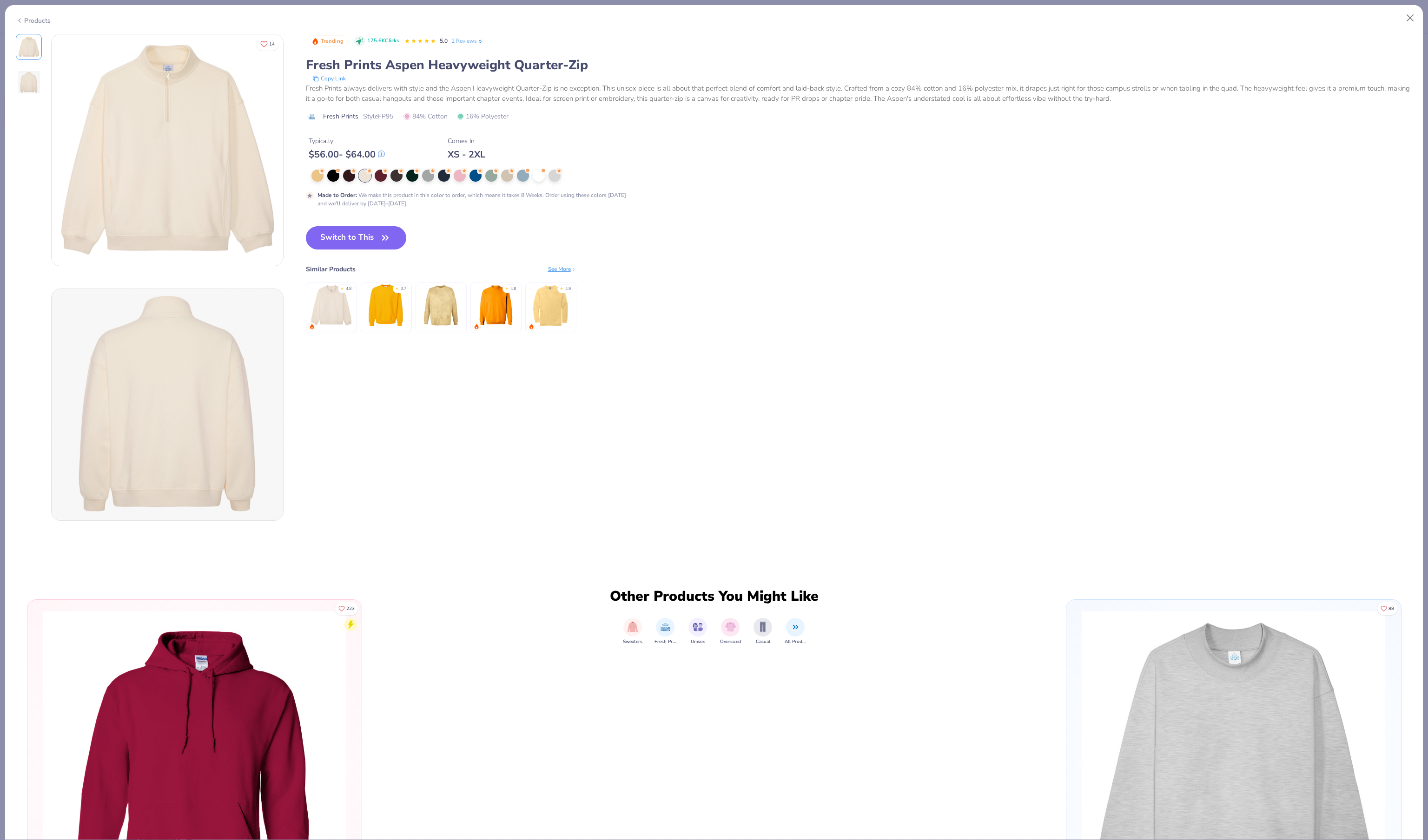
click at [549, 182] on div at bounding box center [494, 176] width 366 height 12
click at [541, 180] on div at bounding box center [538, 174] width 12 height 12
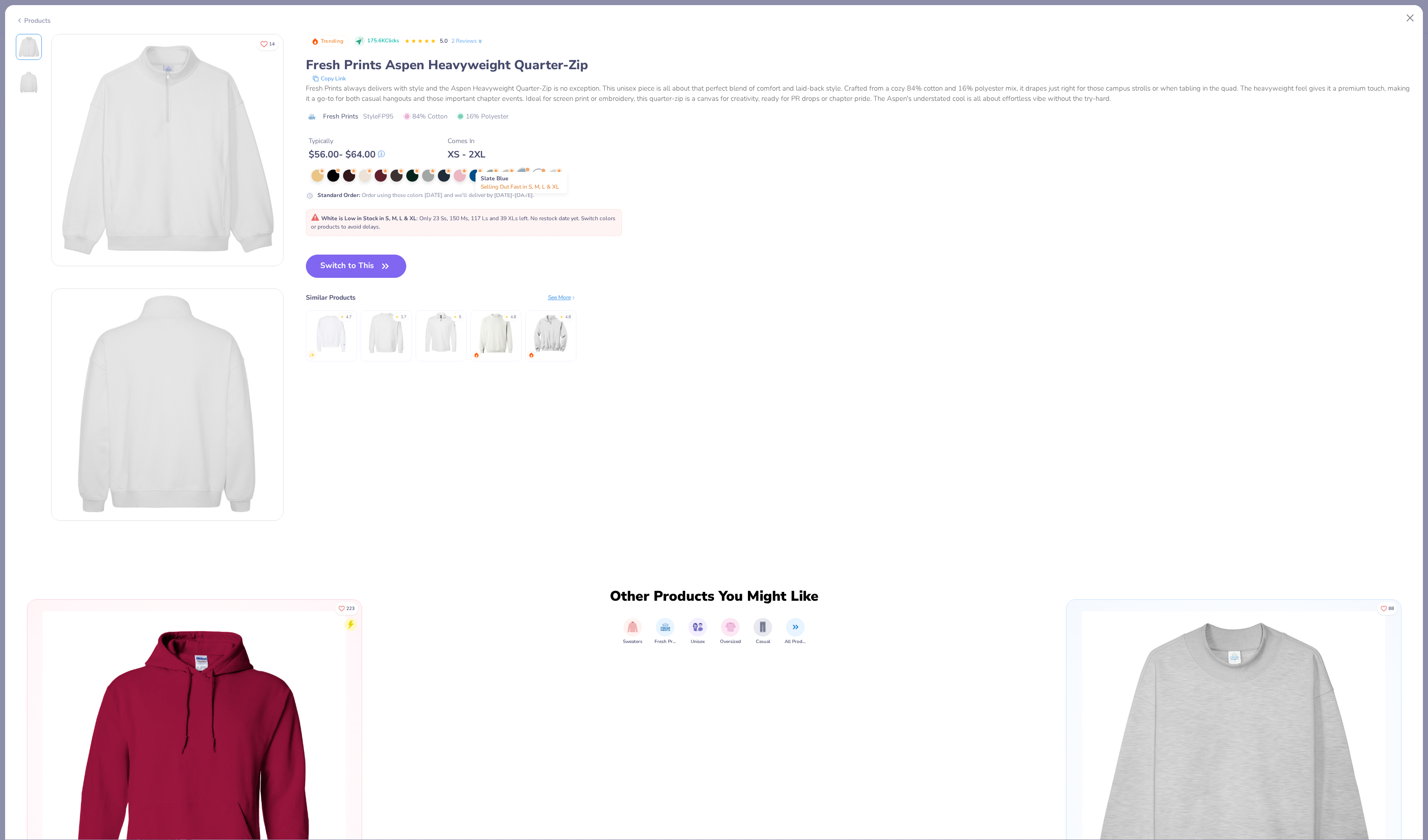
click at [526, 180] on div at bounding box center [523, 174] width 12 height 12
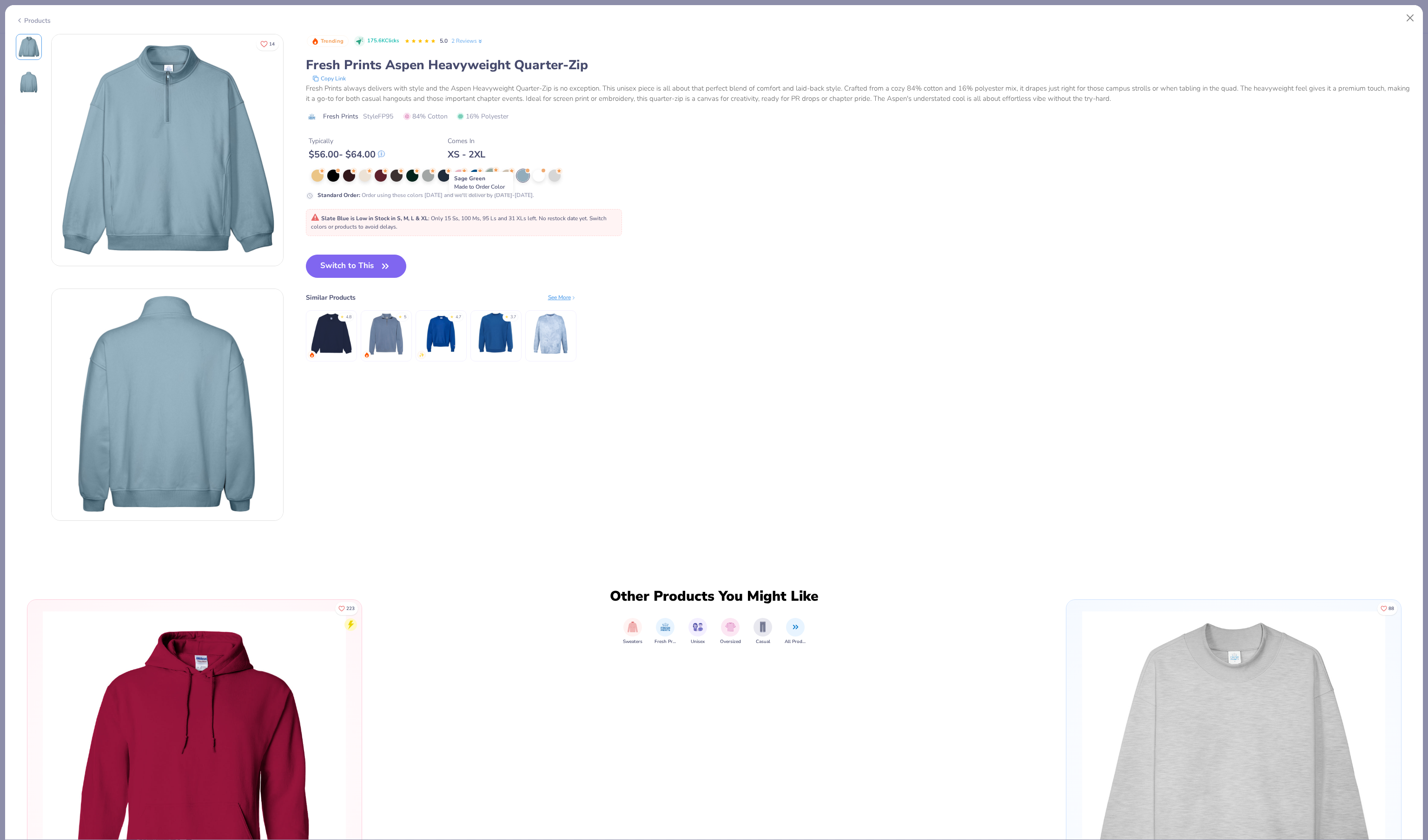
click at [489, 180] on div at bounding box center [491, 174] width 12 height 12
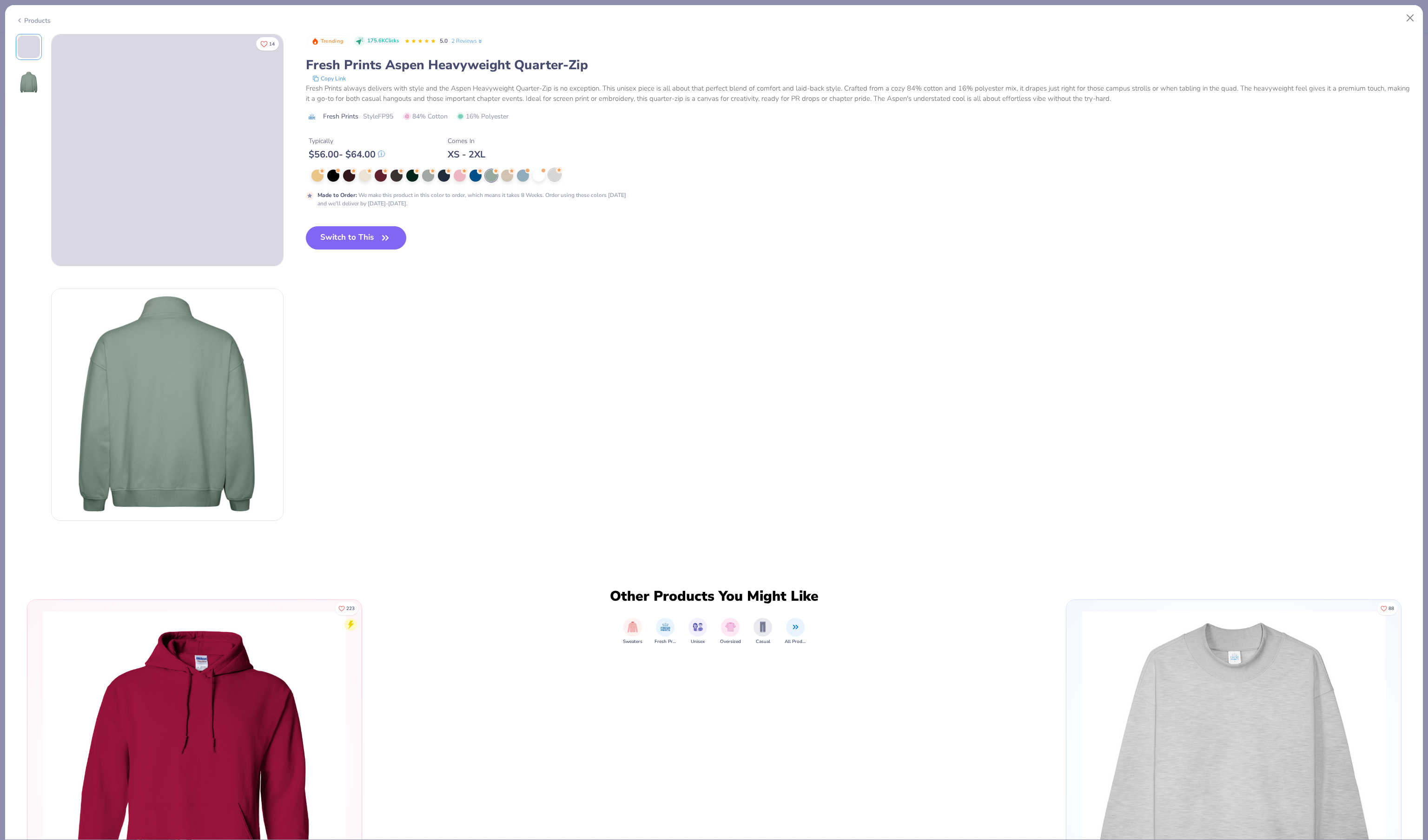
click at [558, 180] on div at bounding box center [554, 174] width 12 height 12
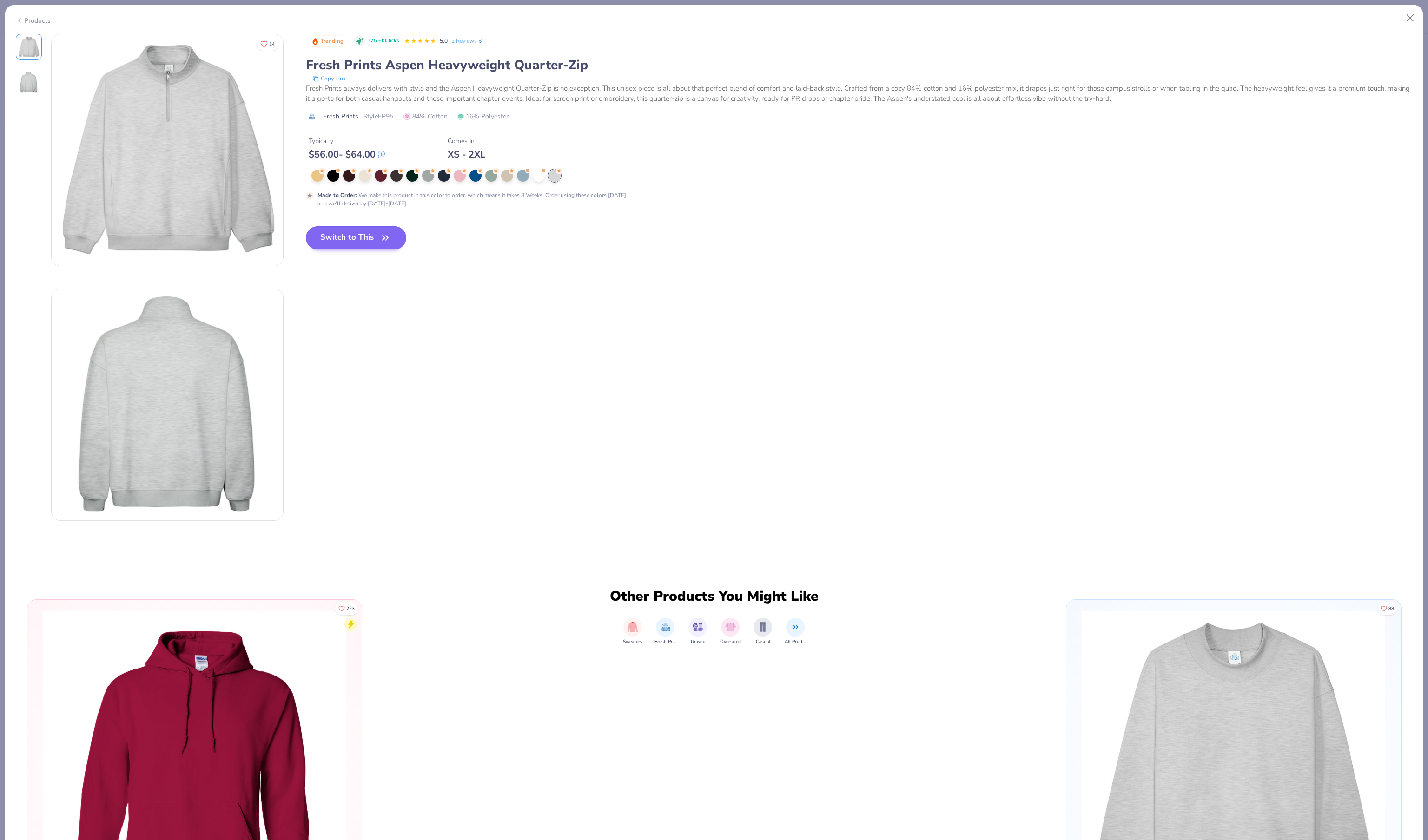
click at [341, 250] on button "Switch to This" at bounding box center [356, 238] width 101 height 23
type input "50"
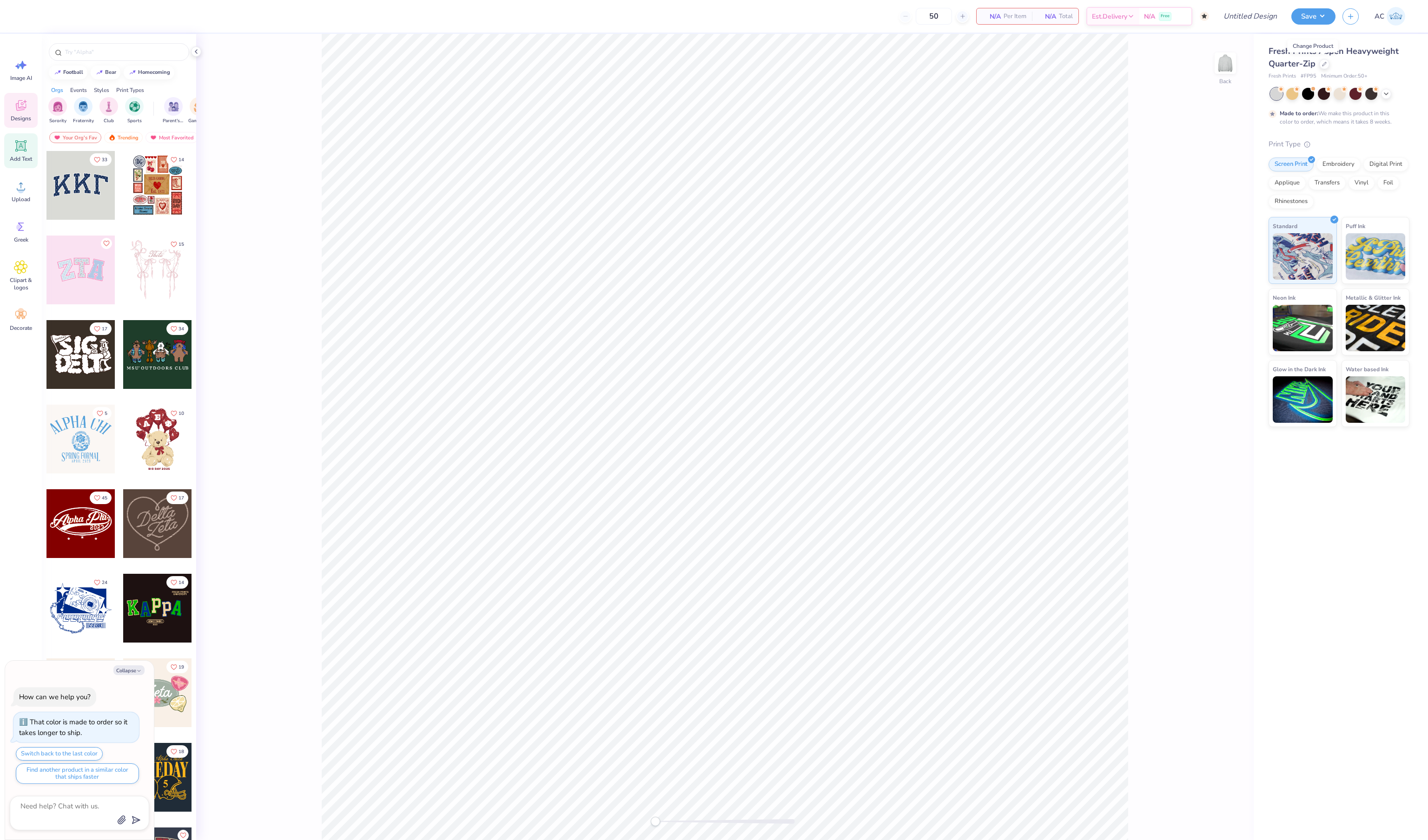
click at [20, 162] on span "Add Text" at bounding box center [21, 159] width 23 height 8
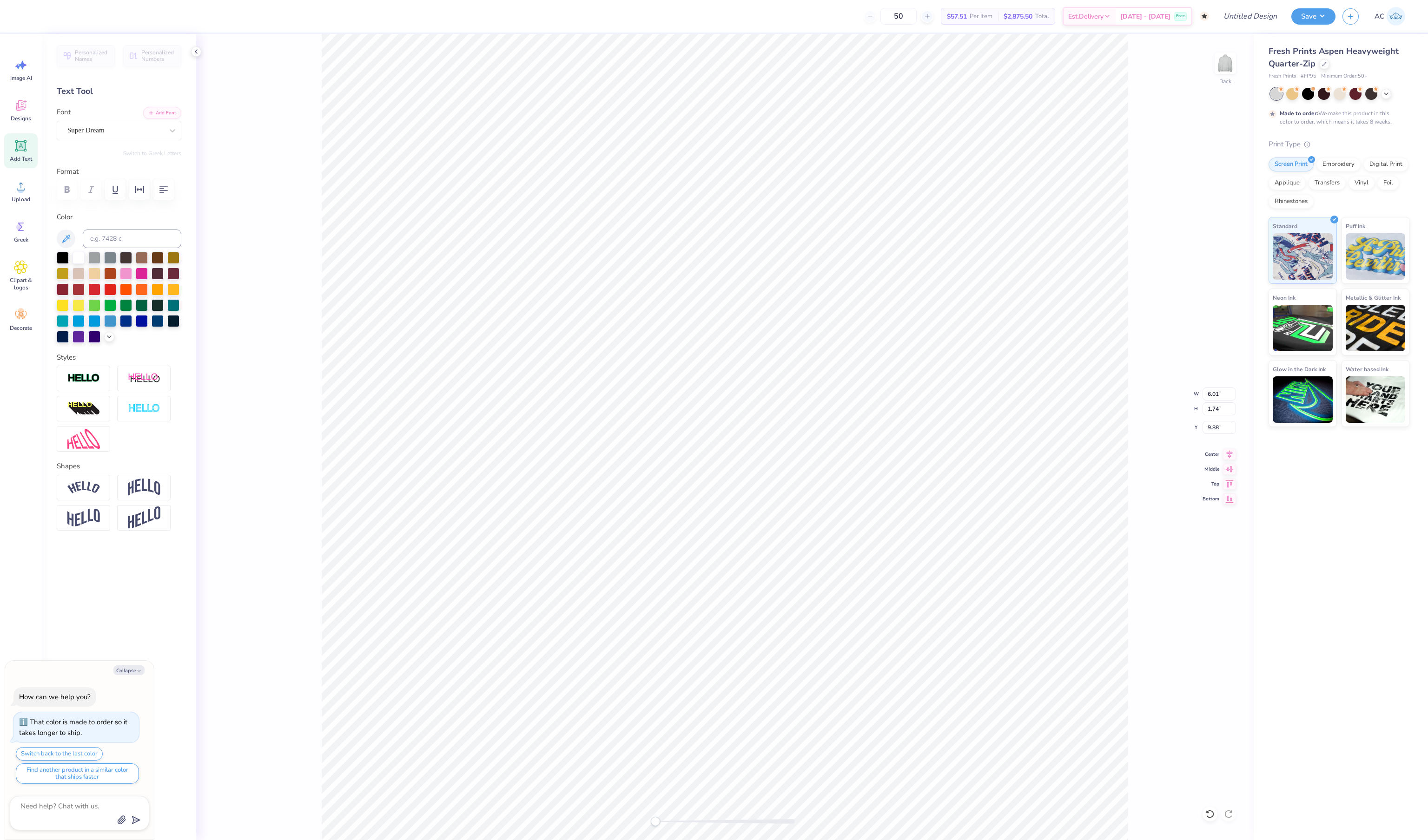
type textarea "x"
type textarea "T"
type textarea "x"
type textarea "P"
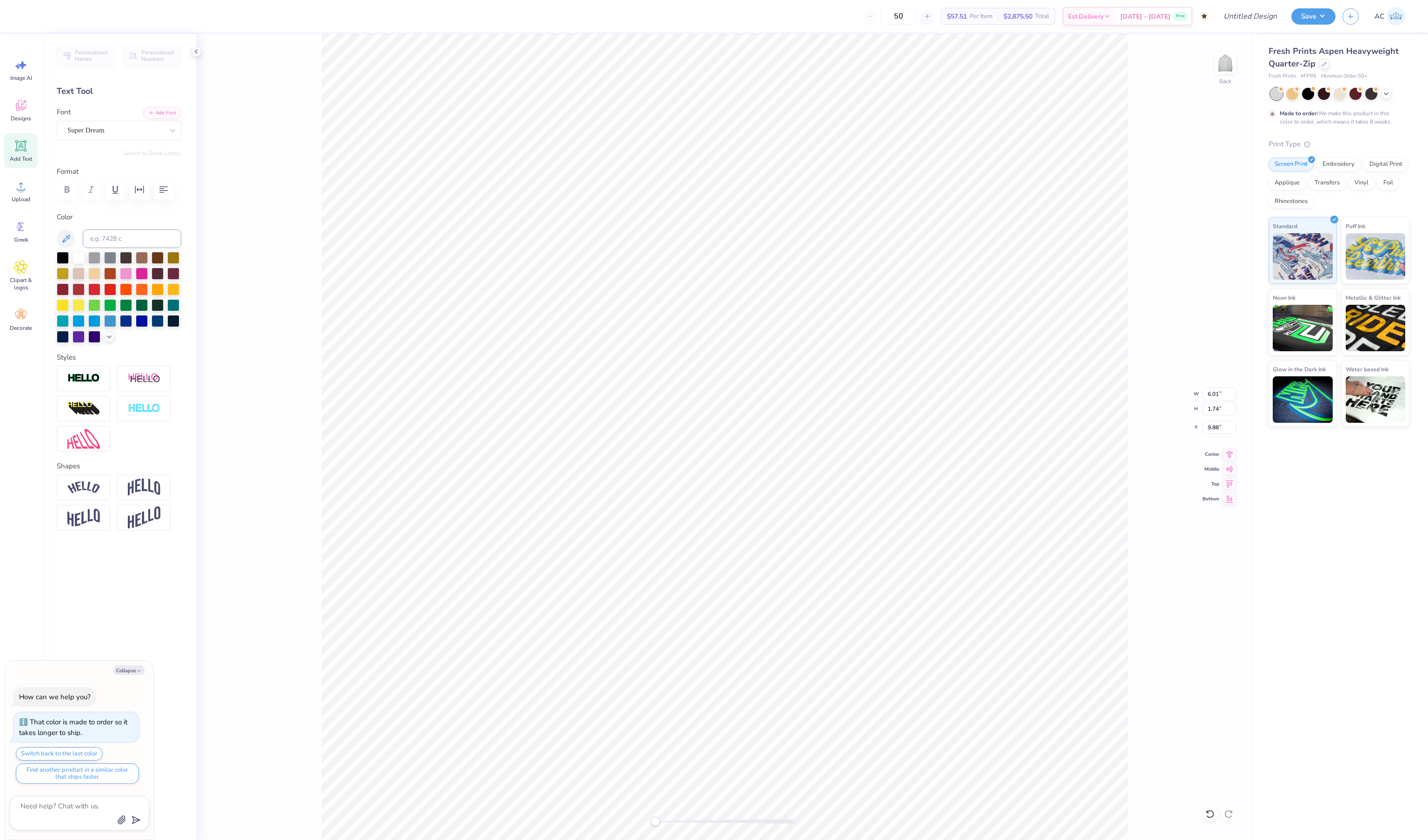
type textarea "x"
type textarea "Ph"
type textarea "x"
type textarea "Phi"
type textarea "x"
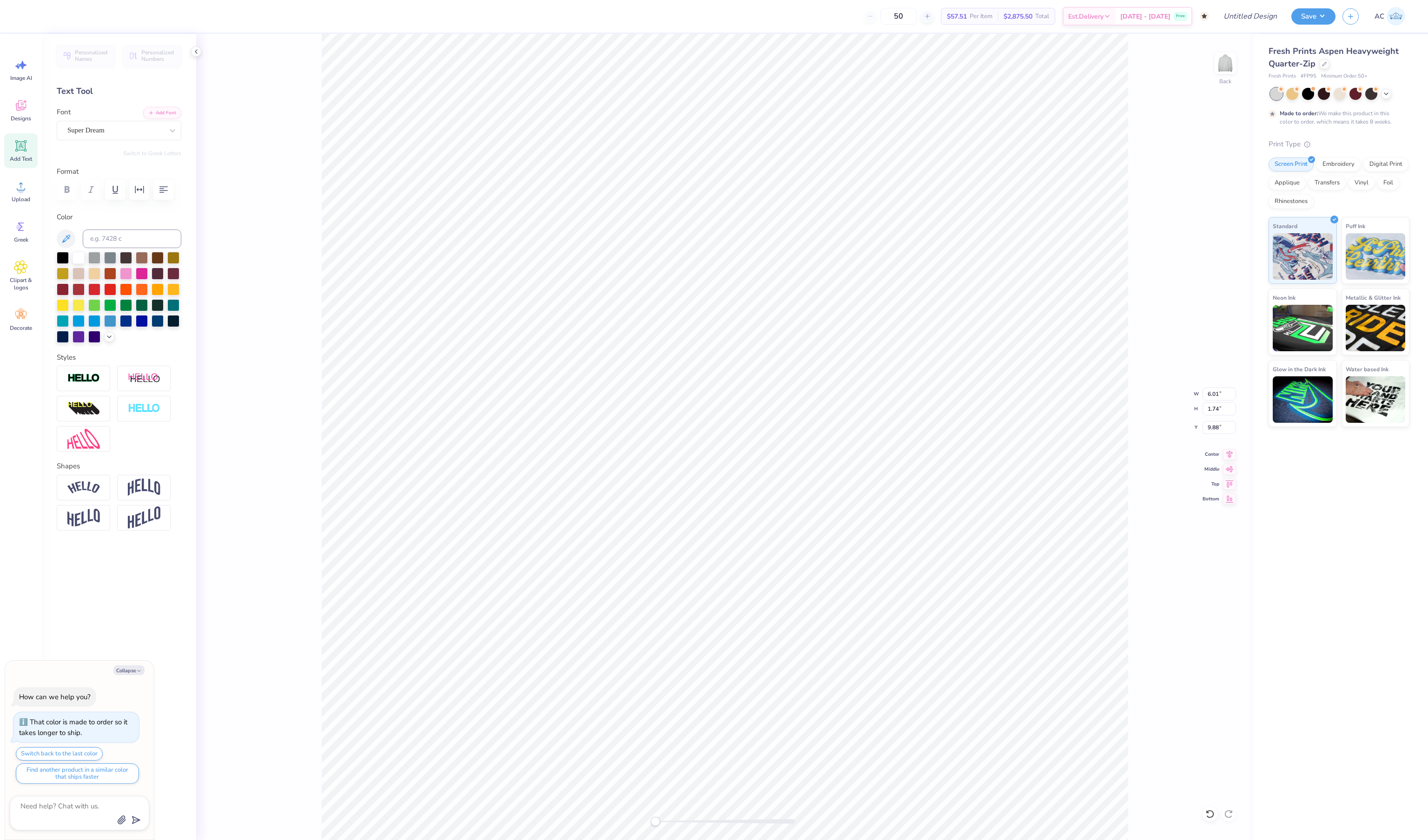
type textarea "Phi"
type textarea "x"
type textarea "Phi M"
type textarea "x"
type textarea "Phi Mu"
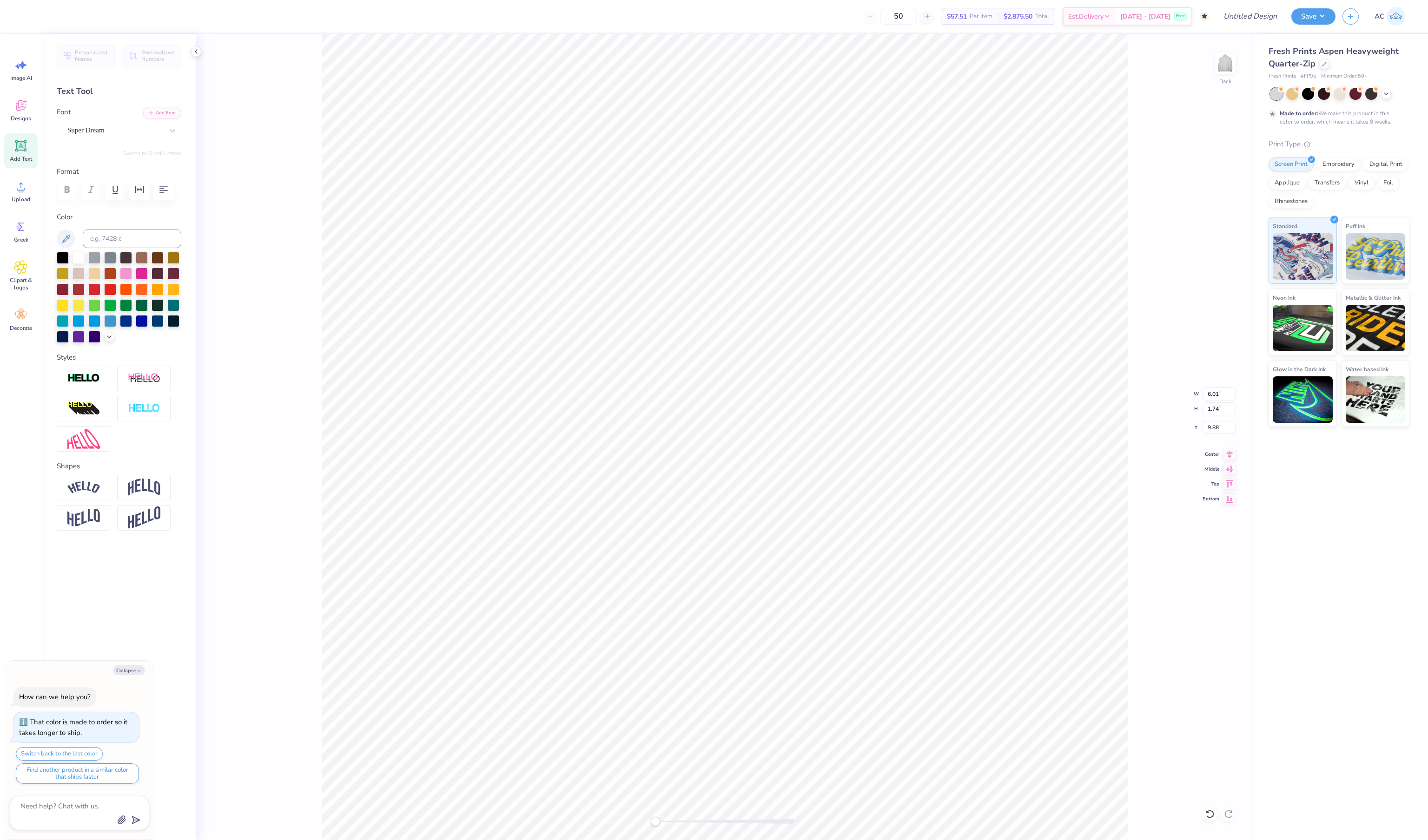
type textarea "x"
type textarea "Phi Mu"
type textarea "x"
type textarea "Phi Mu E"
type textarea "x"
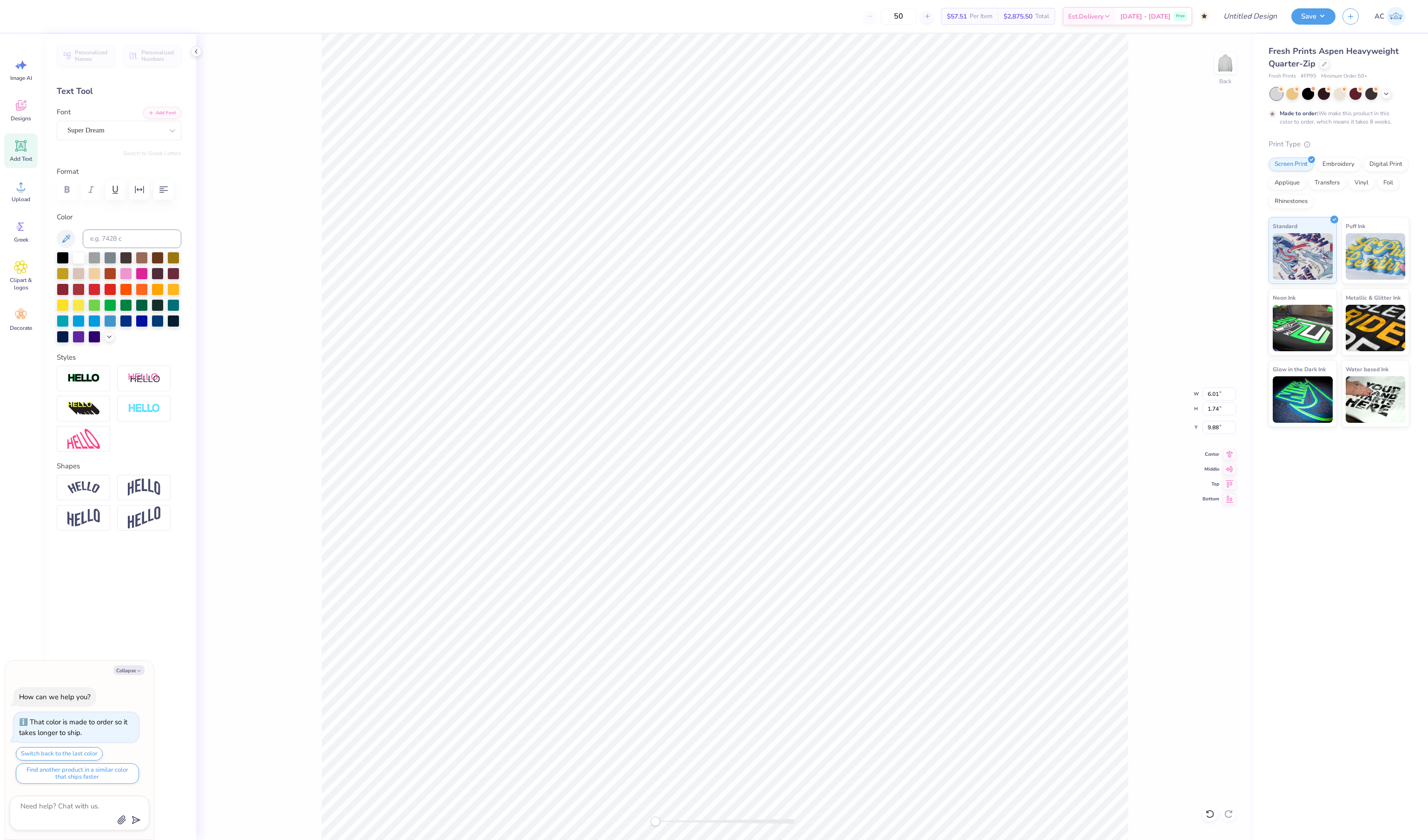
type textarea "Phi Mu Ex"
type textarea "x"
type textarea "Phi Mu Exe"
type textarea "x"
type textarea "Phi Mu Exec"
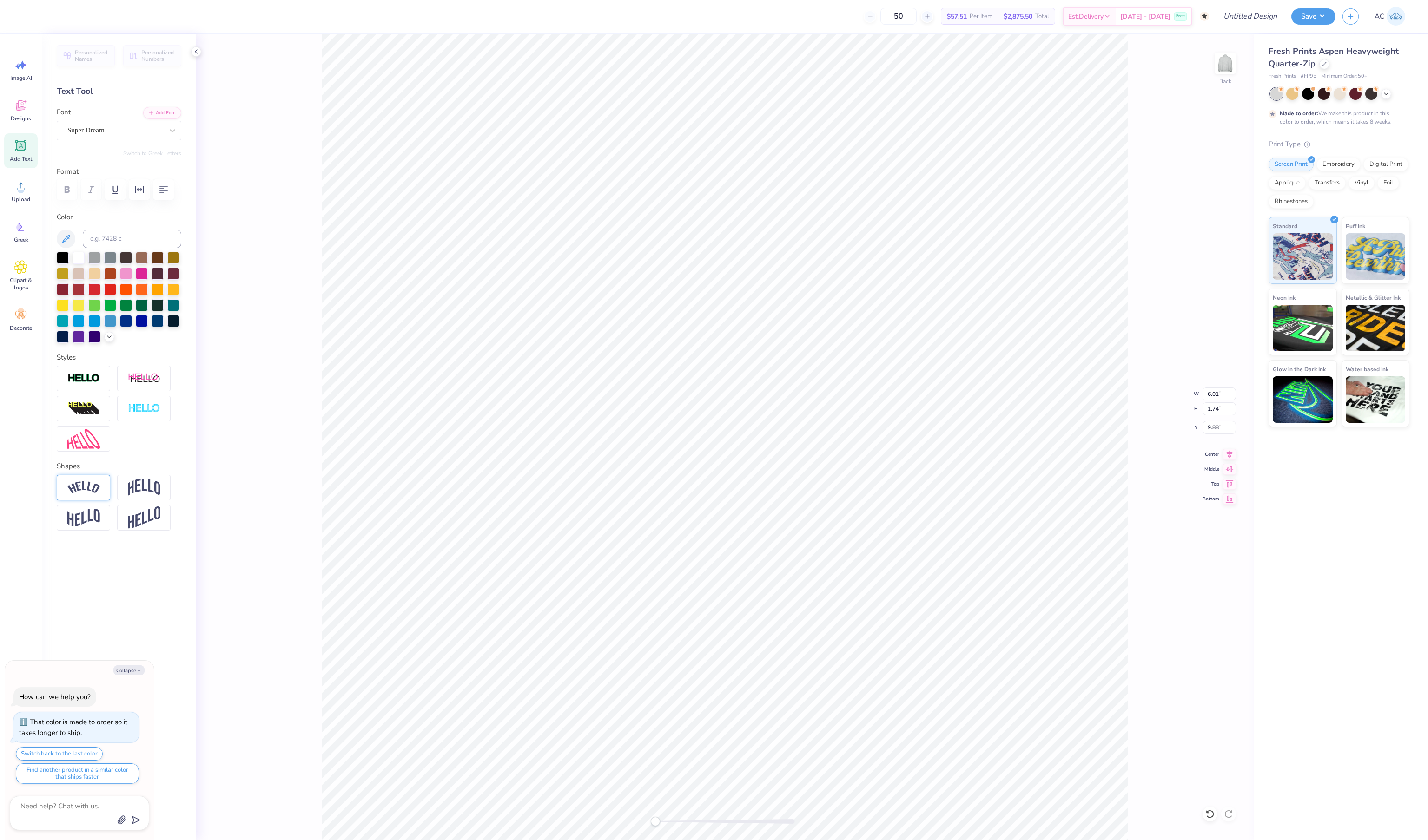
click at [91, 494] on img at bounding box center [83, 487] width 32 height 13
type input "-0.56"
drag, startPoint x: 122, startPoint y: 564, endPoint x: 77, endPoint y: 563, distance: 45.0
click at [77, 549] on div "Accessibility label" at bounding box center [76, 544] width 9 height 9
type textarea "x"
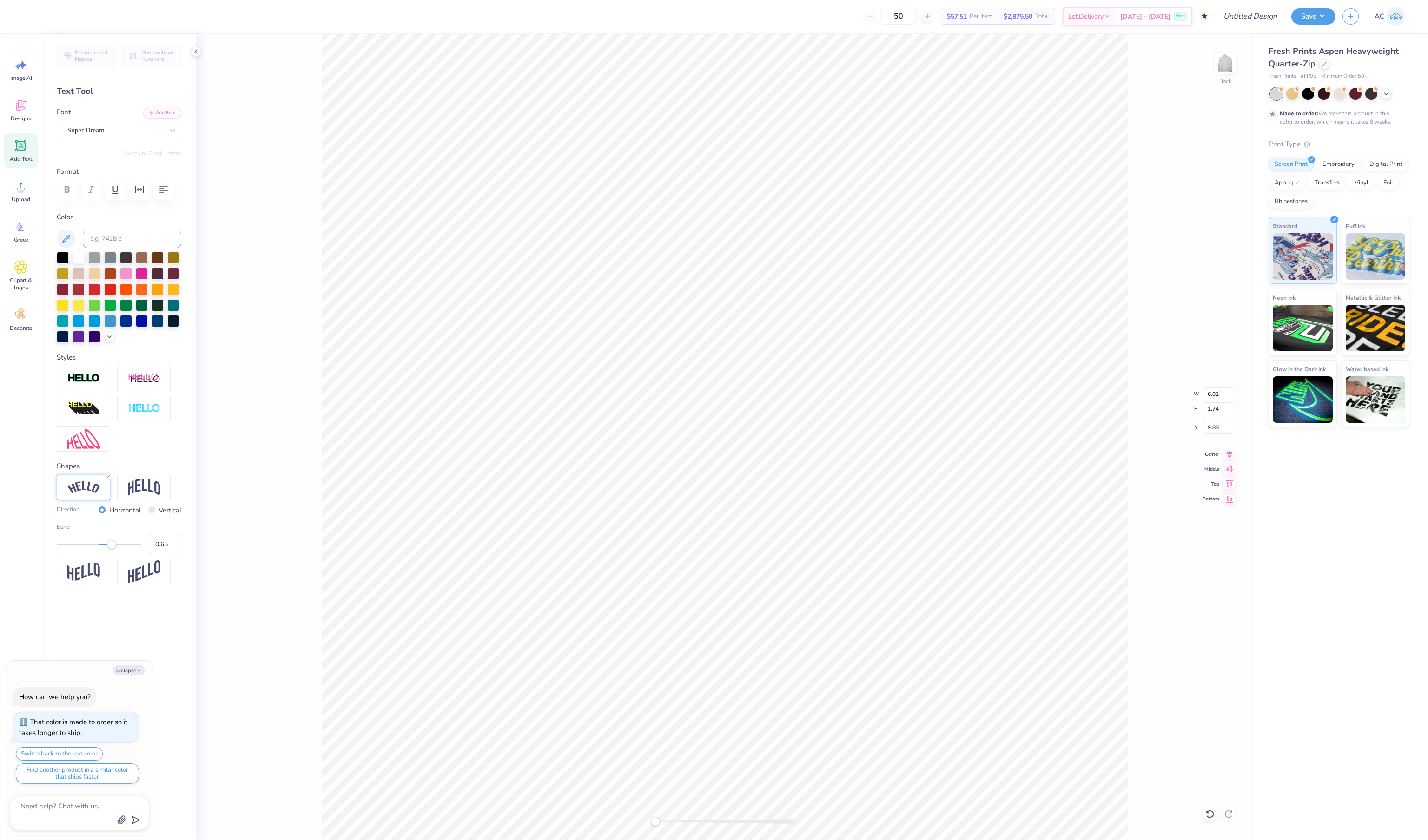
type input "0.67"
drag, startPoint x: 78, startPoint y: 564, endPoint x: 127, endPoint y: 565, distance: 49.0
click at [127, 549] on div "Accessibility label" at bounding box center [127, 544] width 9 height 9
type textarea "x"
type textarea "Phi M u Exec"
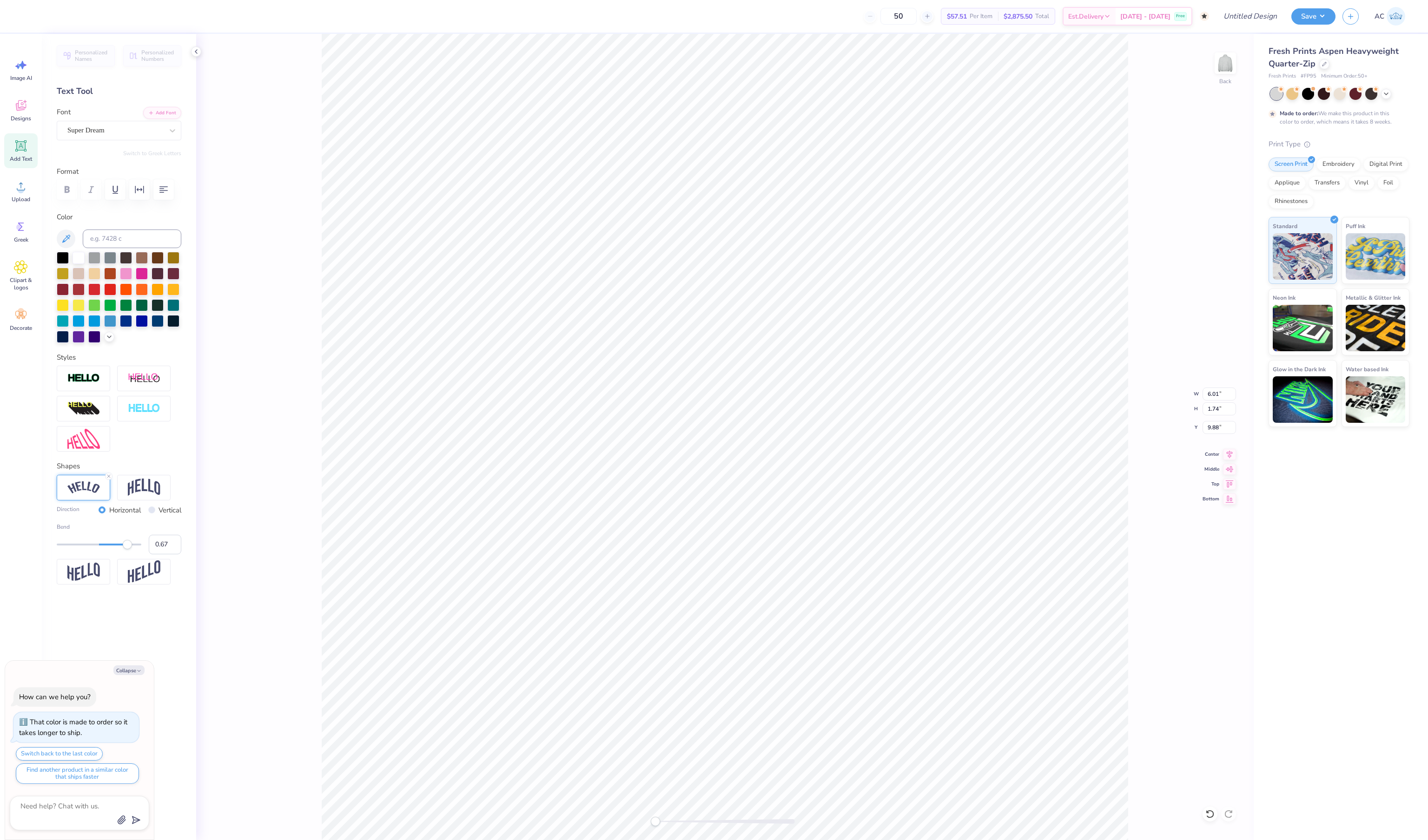
type textarea "x"
type textarea "Phi Mu Exec"
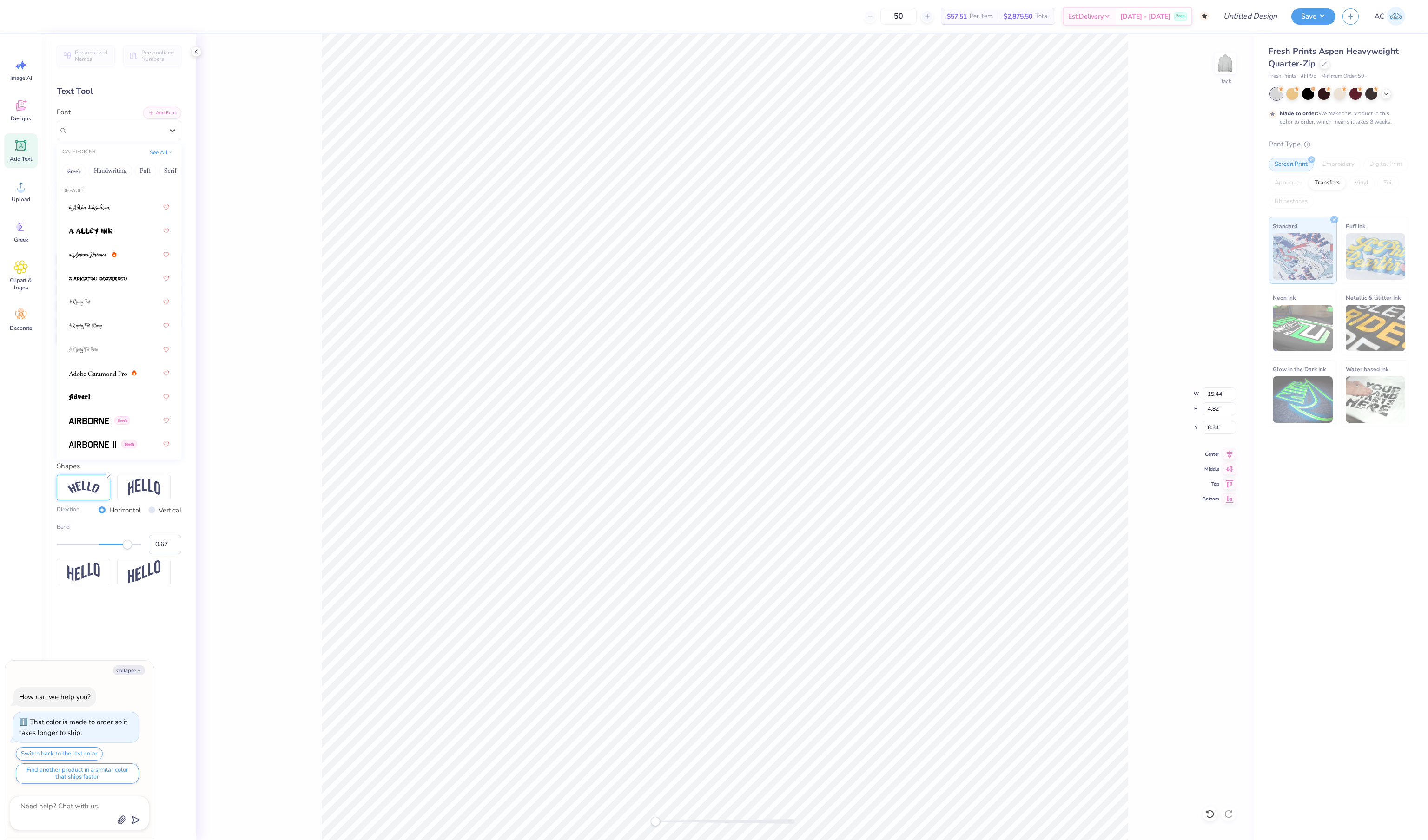
drag, startPoint x: 115, startPoint y: 126, endPoint x: 130, endPoint y: 156, distance: 33.5
click at [115, 126] on div at bounding box center [115, 130] width 96 height 13
click at [107, 297] on img at bounding box center [97, 293] width 58 height 7
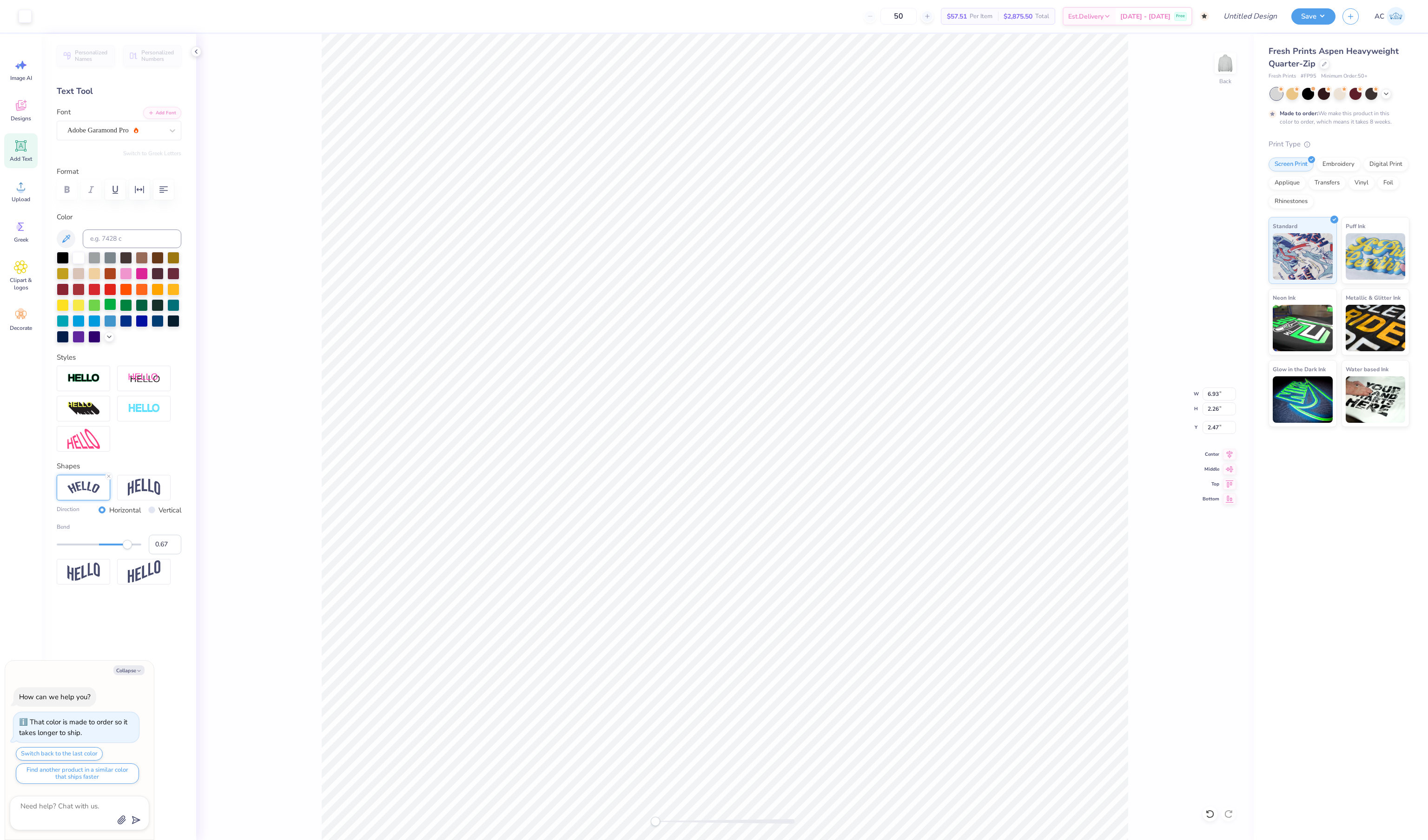
type textarea "x"
type input "6.93"
type input "2.26"
type input "2.47"
click at [127, 279] on div at bounding box center [126, 273] width 12 height 12
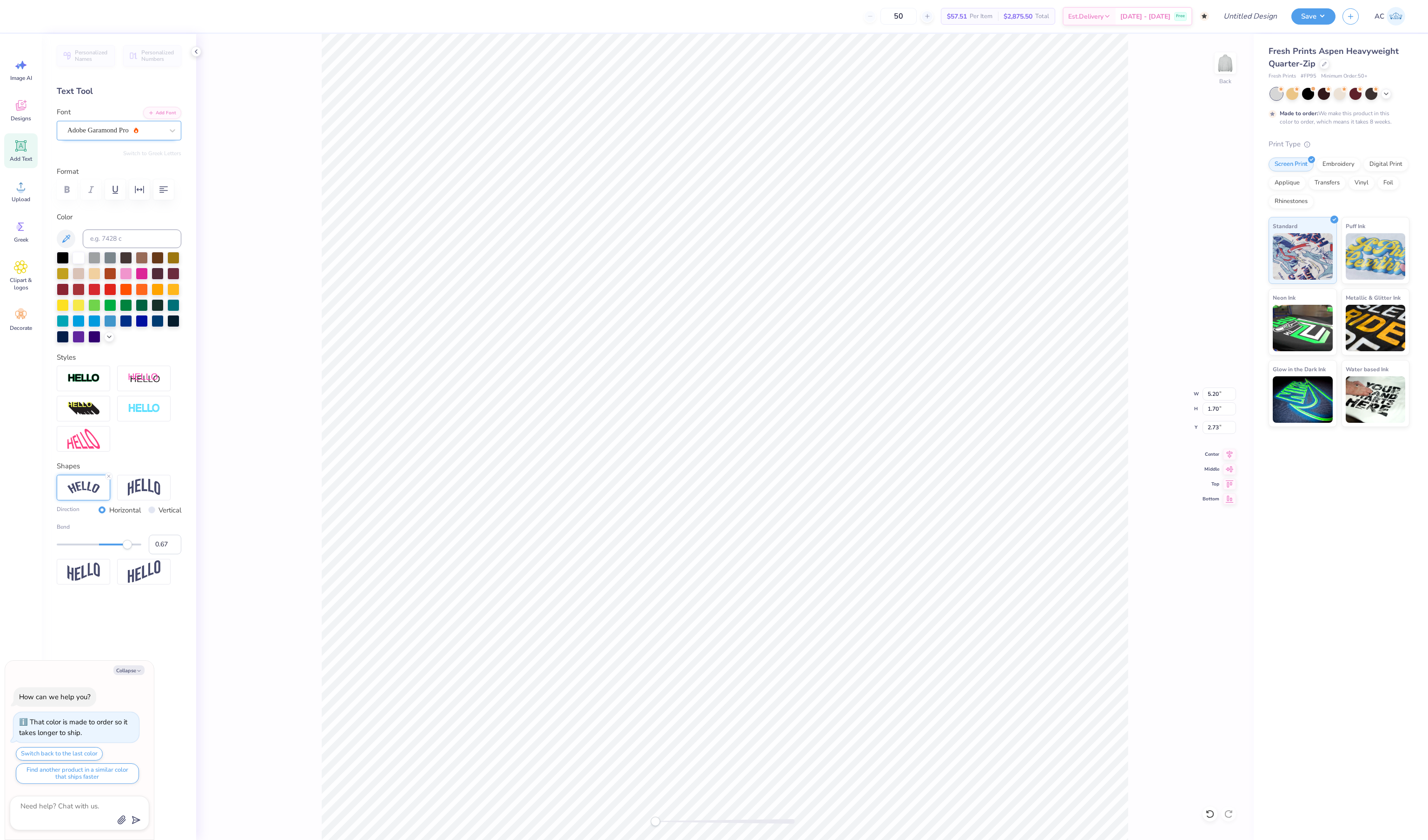
click at [127, 130] on span "Adobe Garamond Pro" at bounding box center [99, 130] width 62 height 11
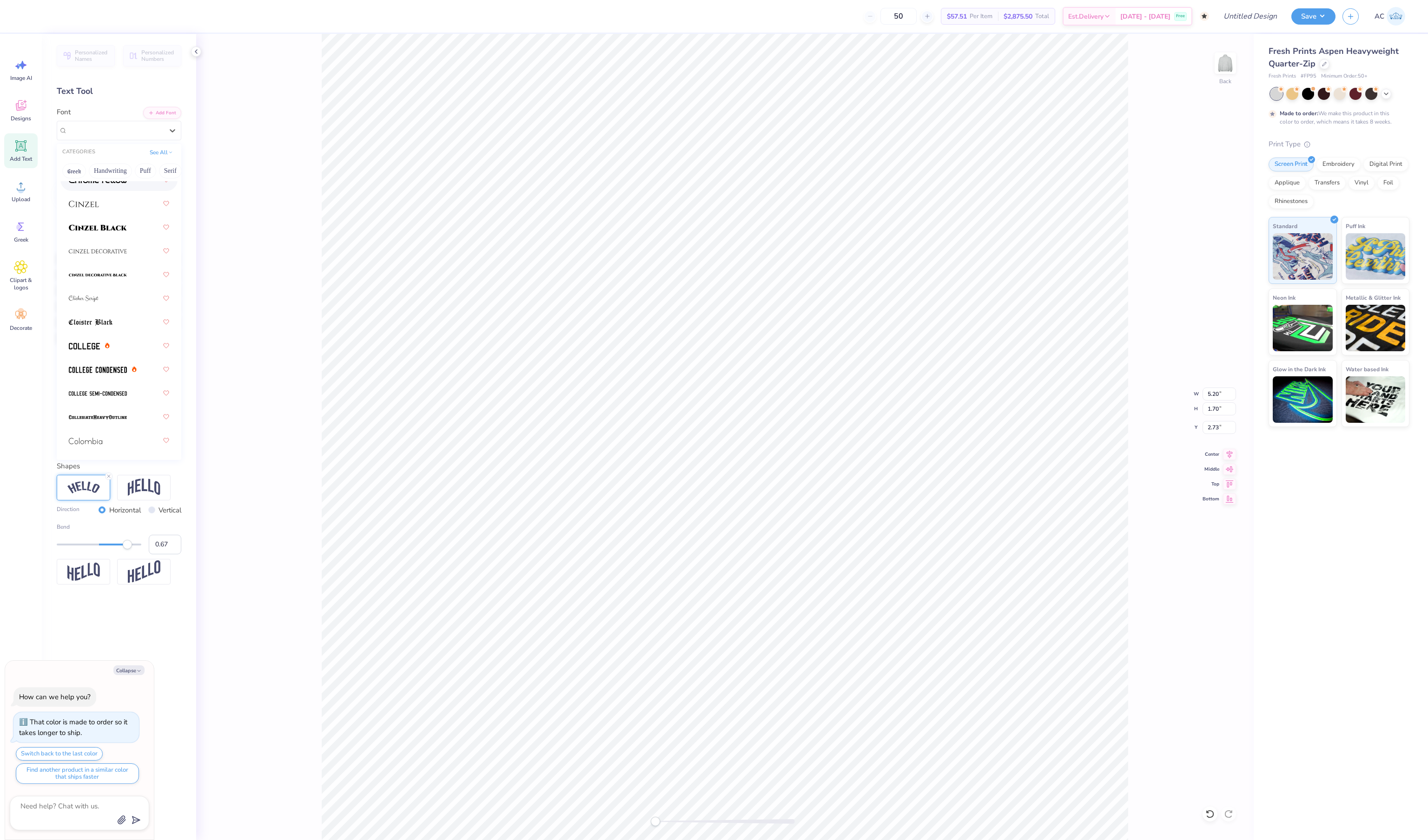
scroll to position [1405, 0]
click at [122, 256] on div at bounding box center [118, 249] width 100 height 17
click at [95, 127] on span "Cherry Swash" at bounding box center [87, 130] width 40 height 11
click at [126, 174] on button "Handwriting" at bounding box center [110, 171] width 43 height 15
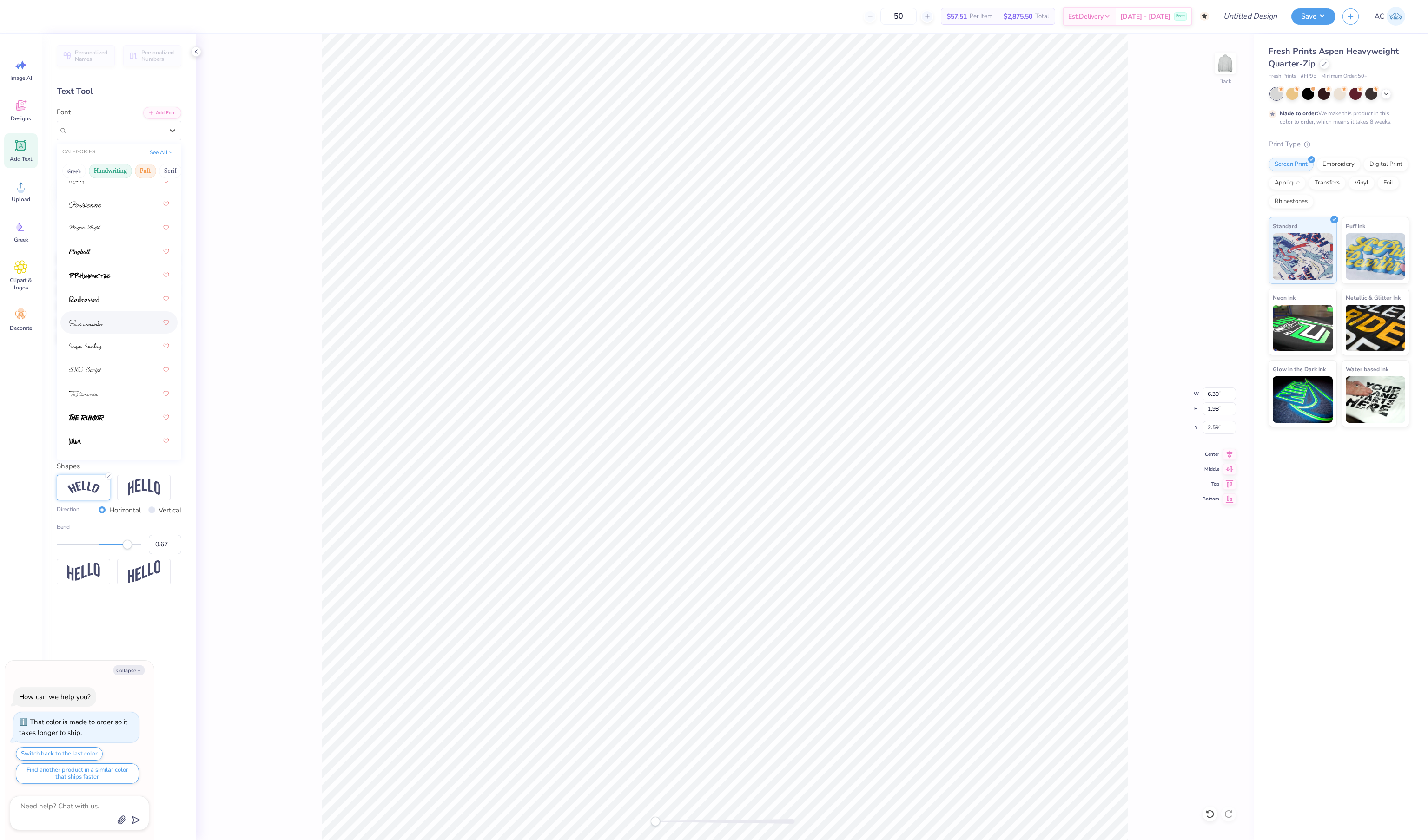
click at [156, 176] on button "Puff" at bounding box center [145, 171] width 21 height 15
click at [102, 174] on button "Fantasy" at bounding box center [98, 171] width 31 height 15
click at [122, 397] on img at bounding box center [97, 394] width 58 height 7
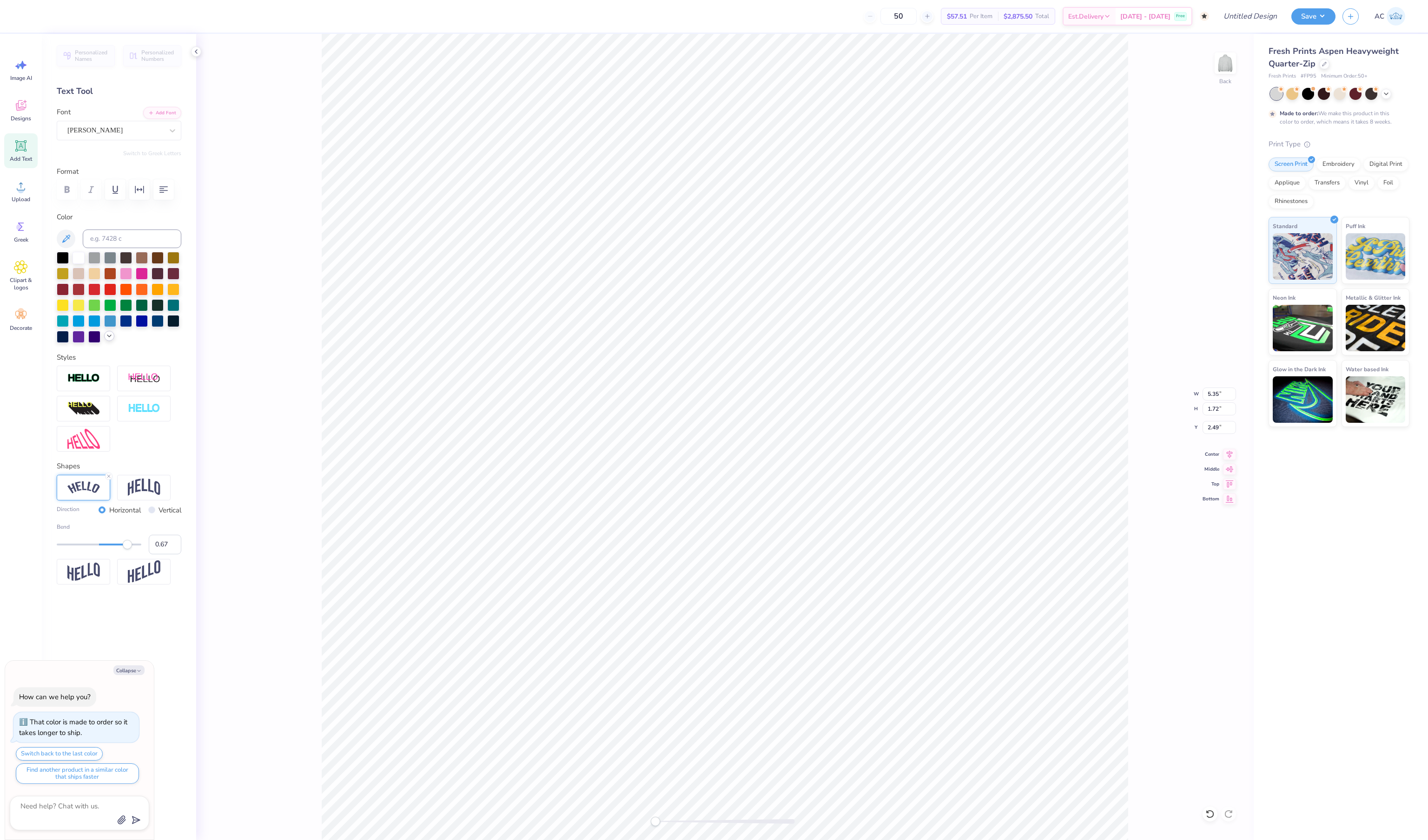
click at [113, 340] on icon at bounding box center [109, 336] width 8 height 8
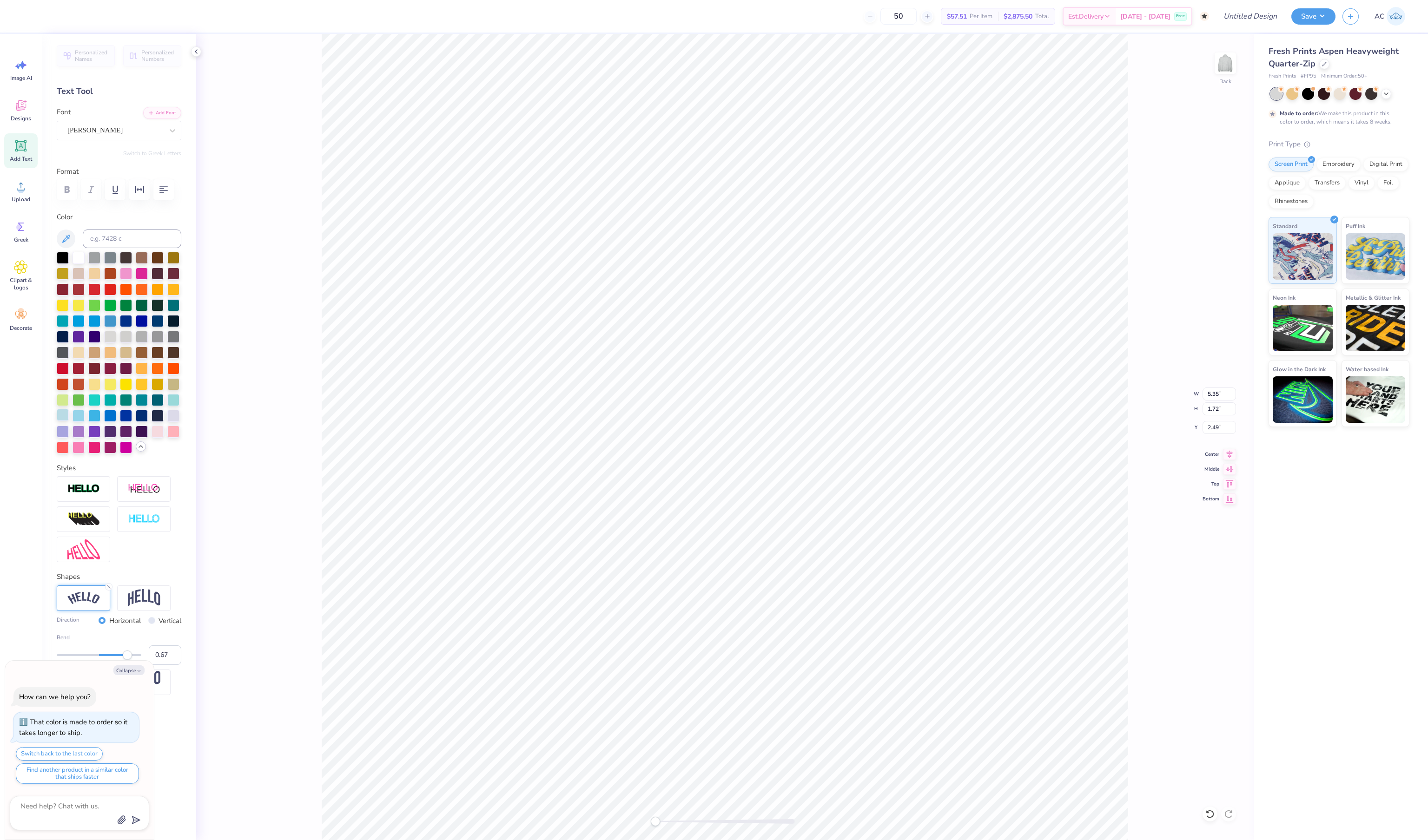
click at [62, 421] on div at bounding box center [62, 415] width 12 height 12
click at [111, 421] on div at bounding box center [110, 415] width 12 height 12
type textarea "x"
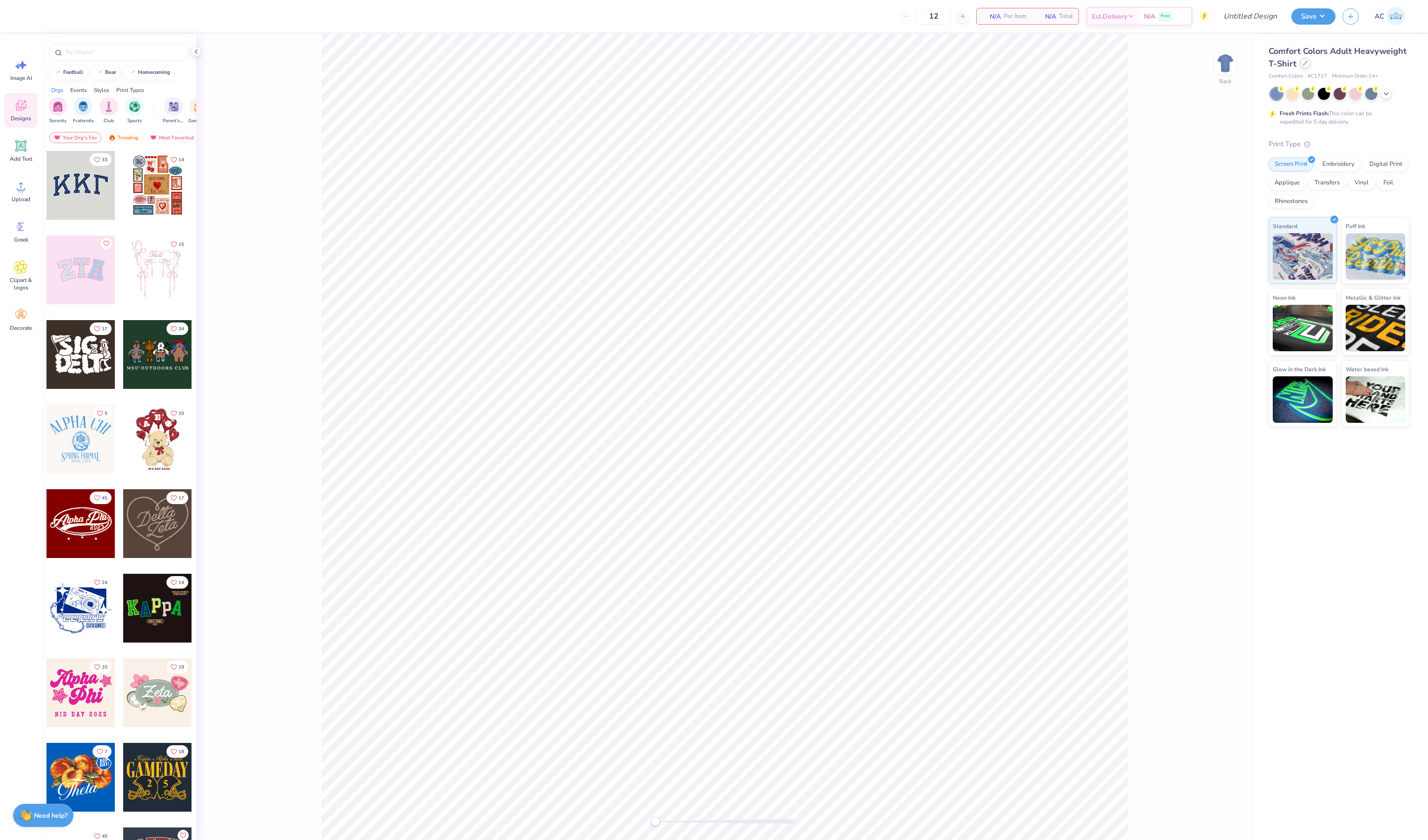
click at [1306, 68] on div "Comfort Colors Adult Heavyweight T-Shirt" at bounding box center [1339, 57] width 141 height 25
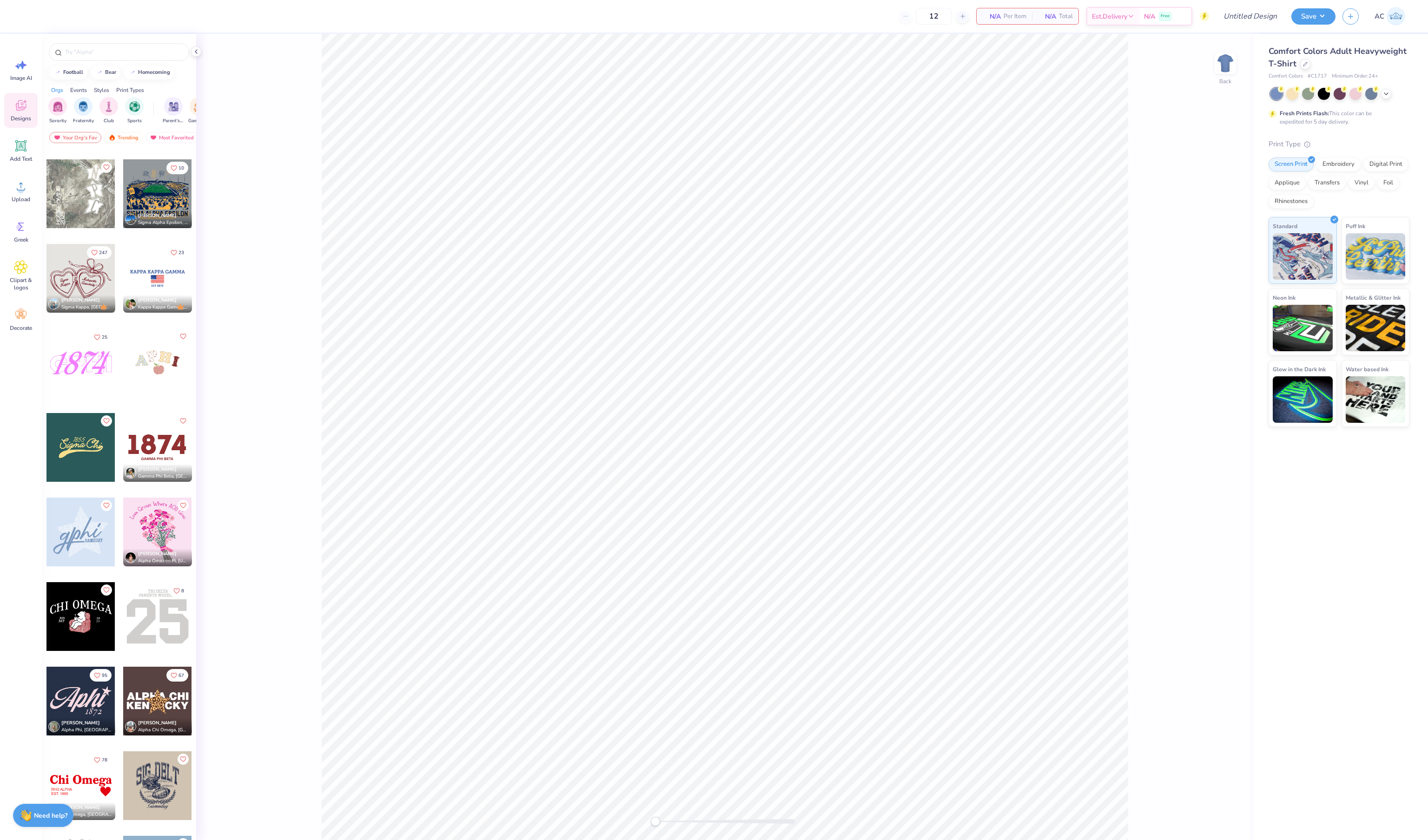
scroll to position [2485, 0]
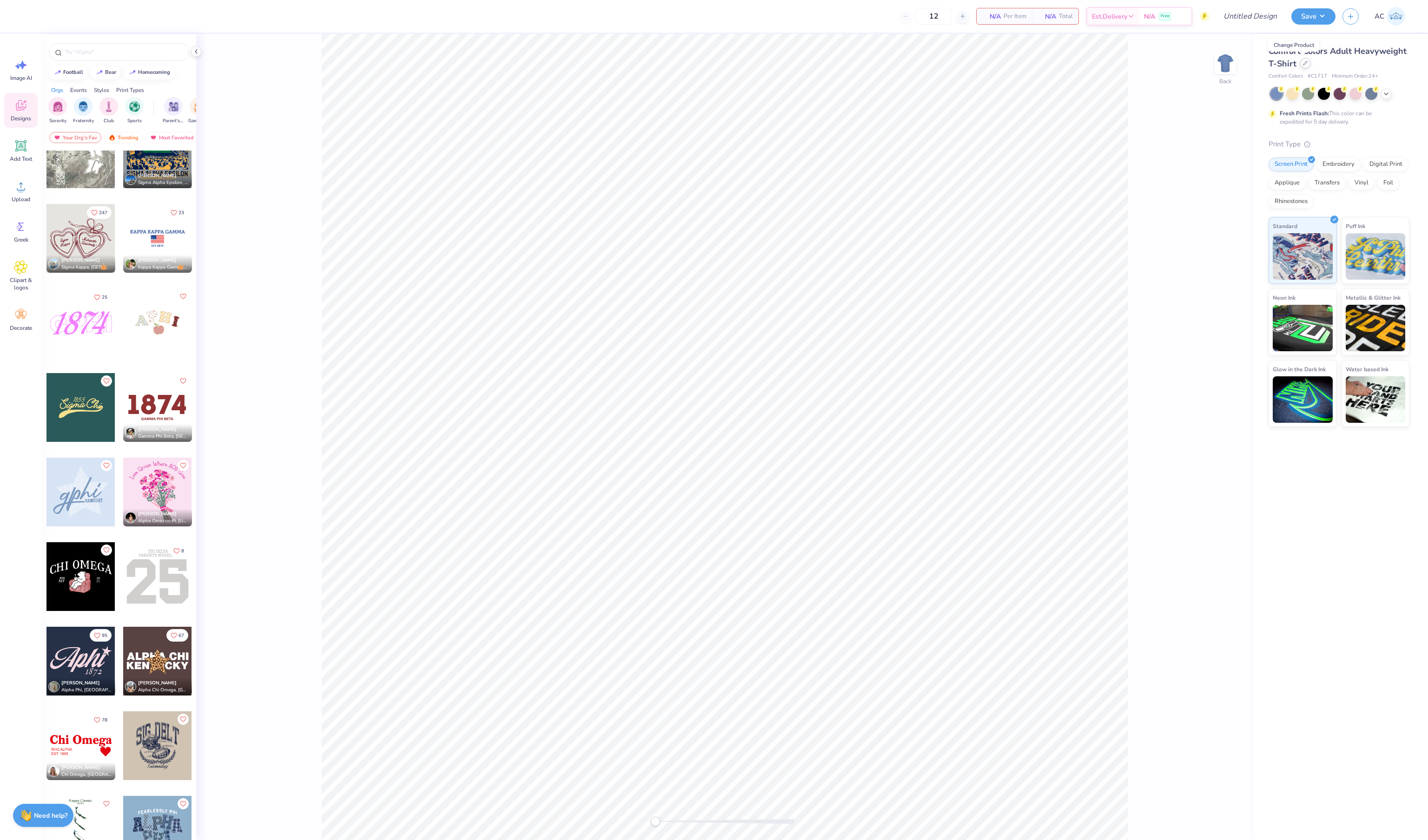
click at [1305, 63] on icon at bounding box center [1305, 63] width 5 height 5
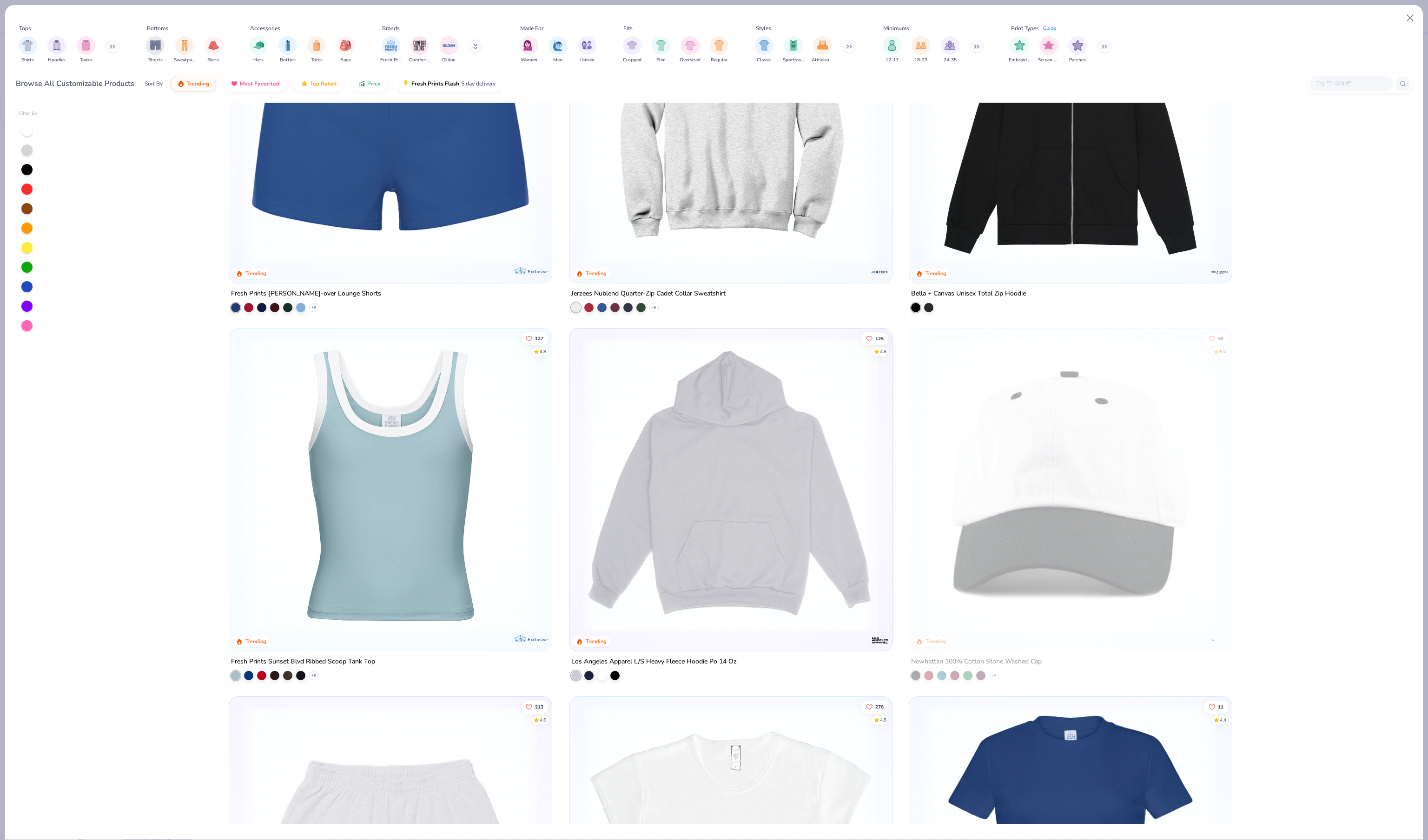
scroll to position [2461, 0]
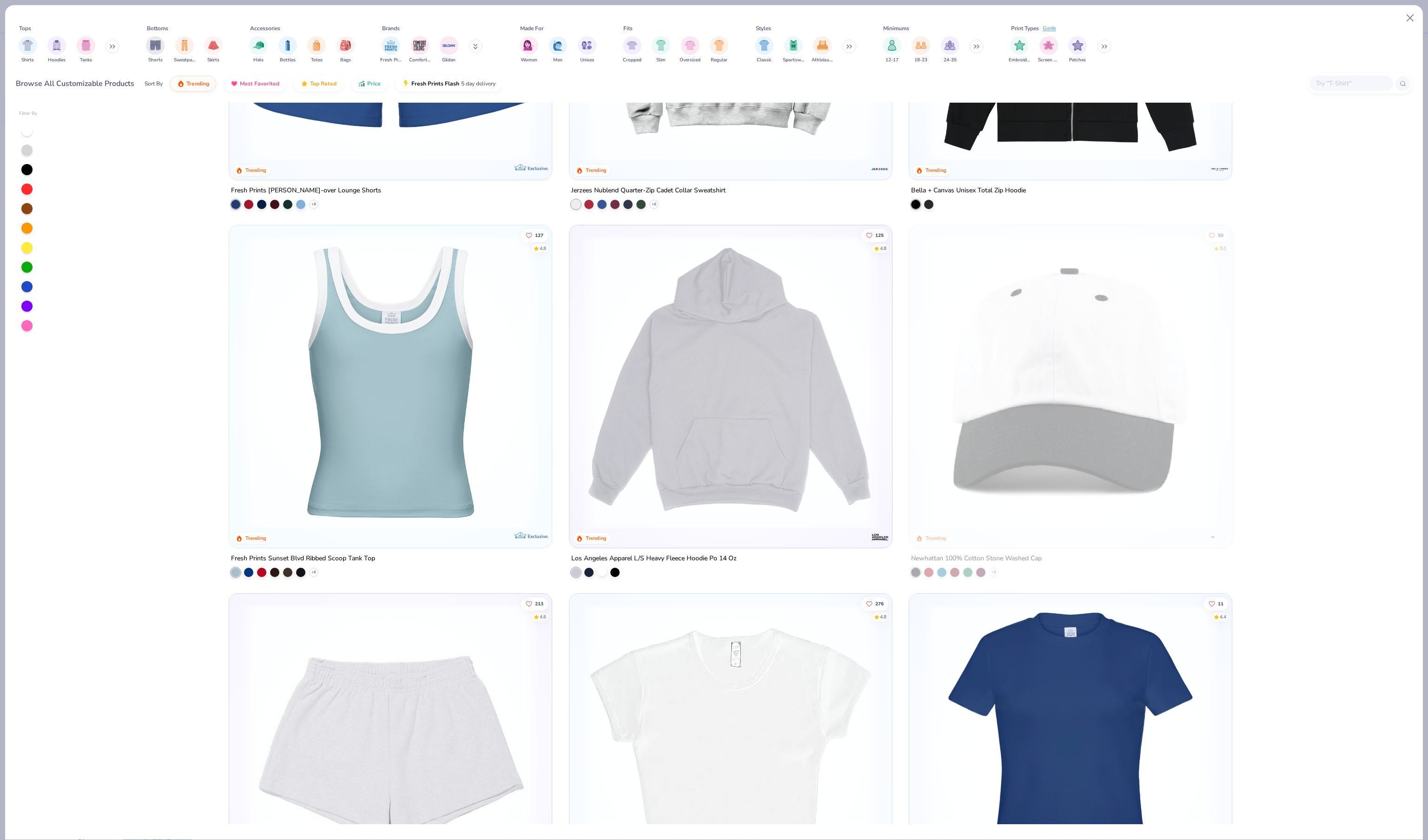
click at [604, 576] on div at bounding box center [602, 572] width 9 height 9
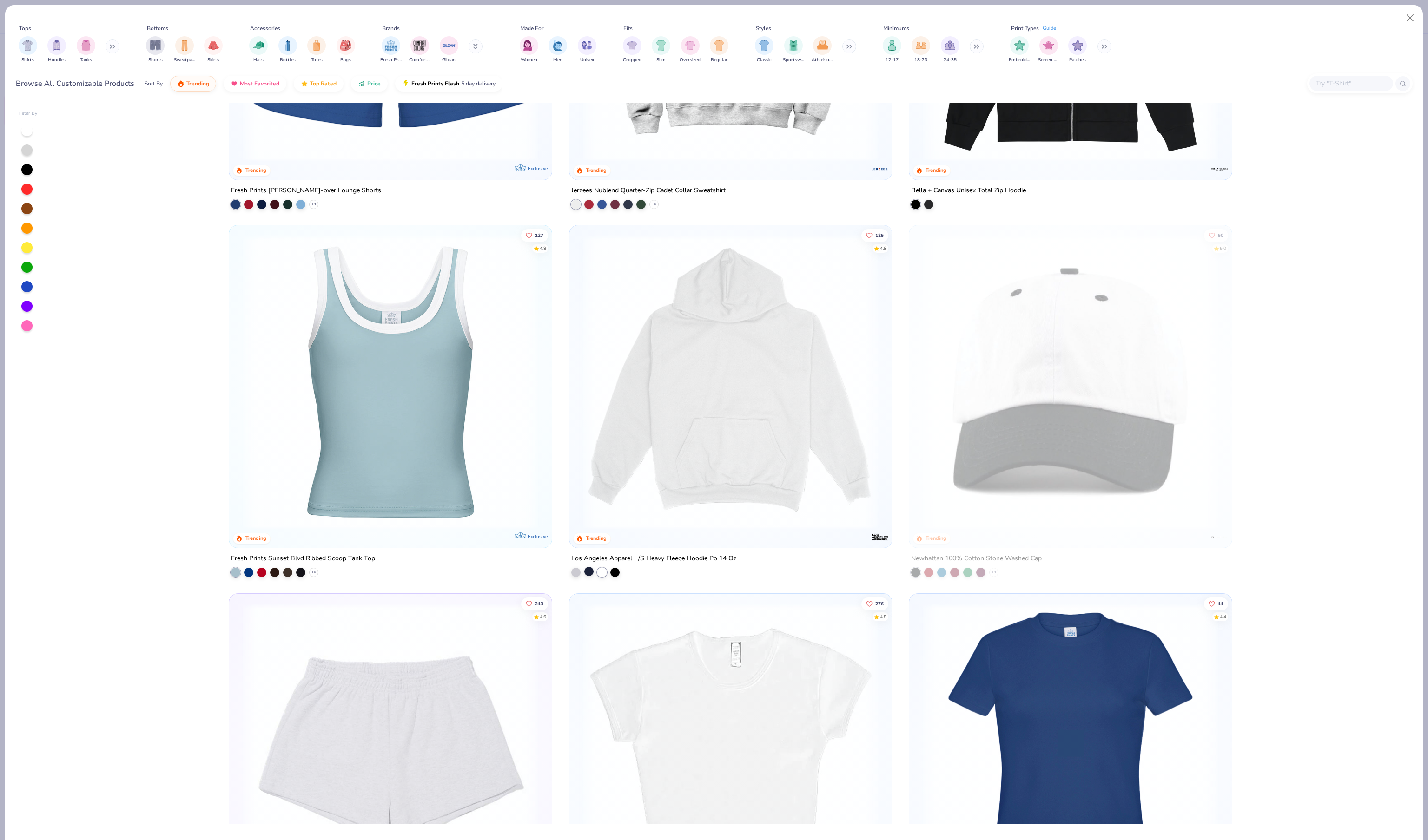
click at [587, 576] on div at bounding box center [589, 572] width 9 height 9
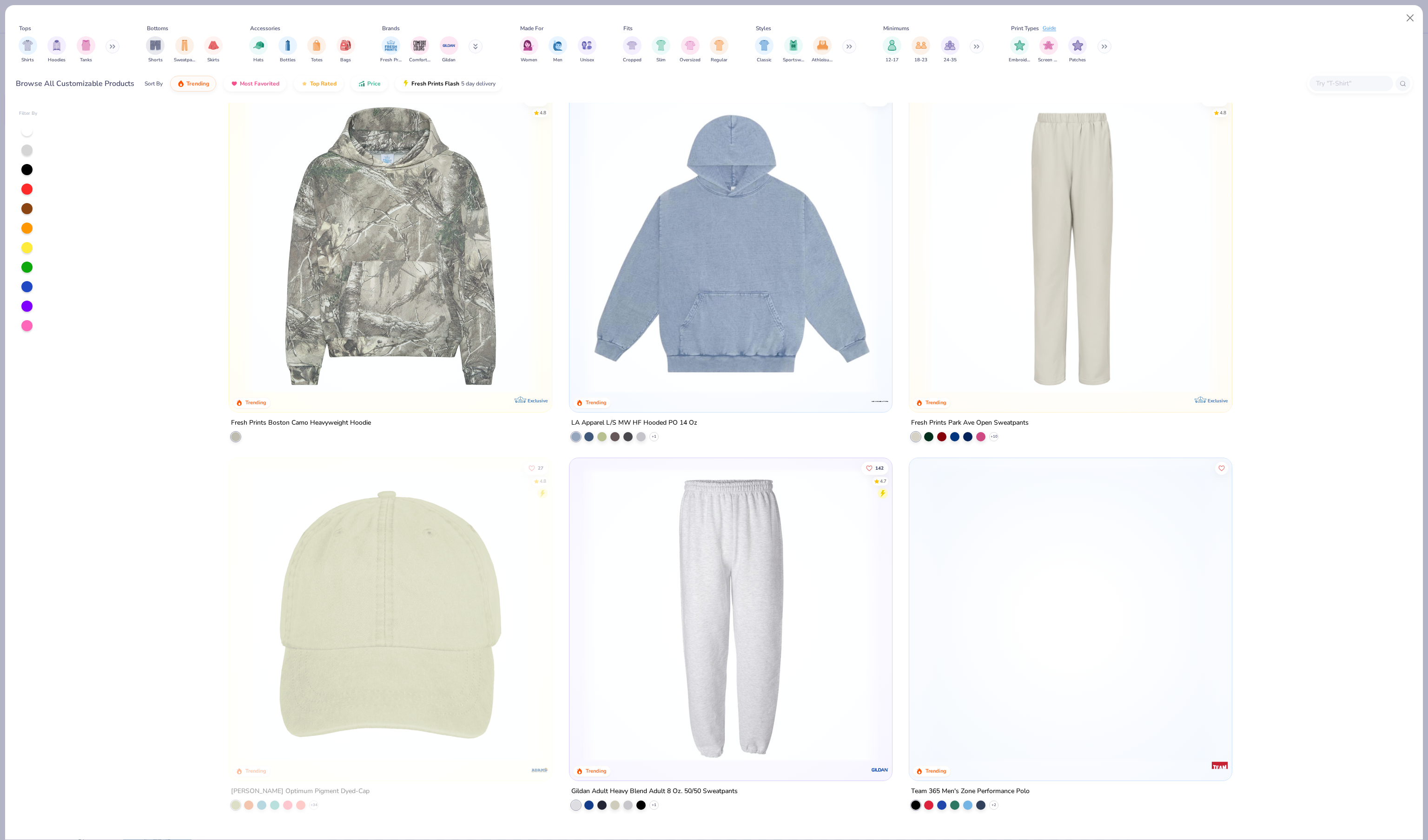
scroll to position [4435, 0]
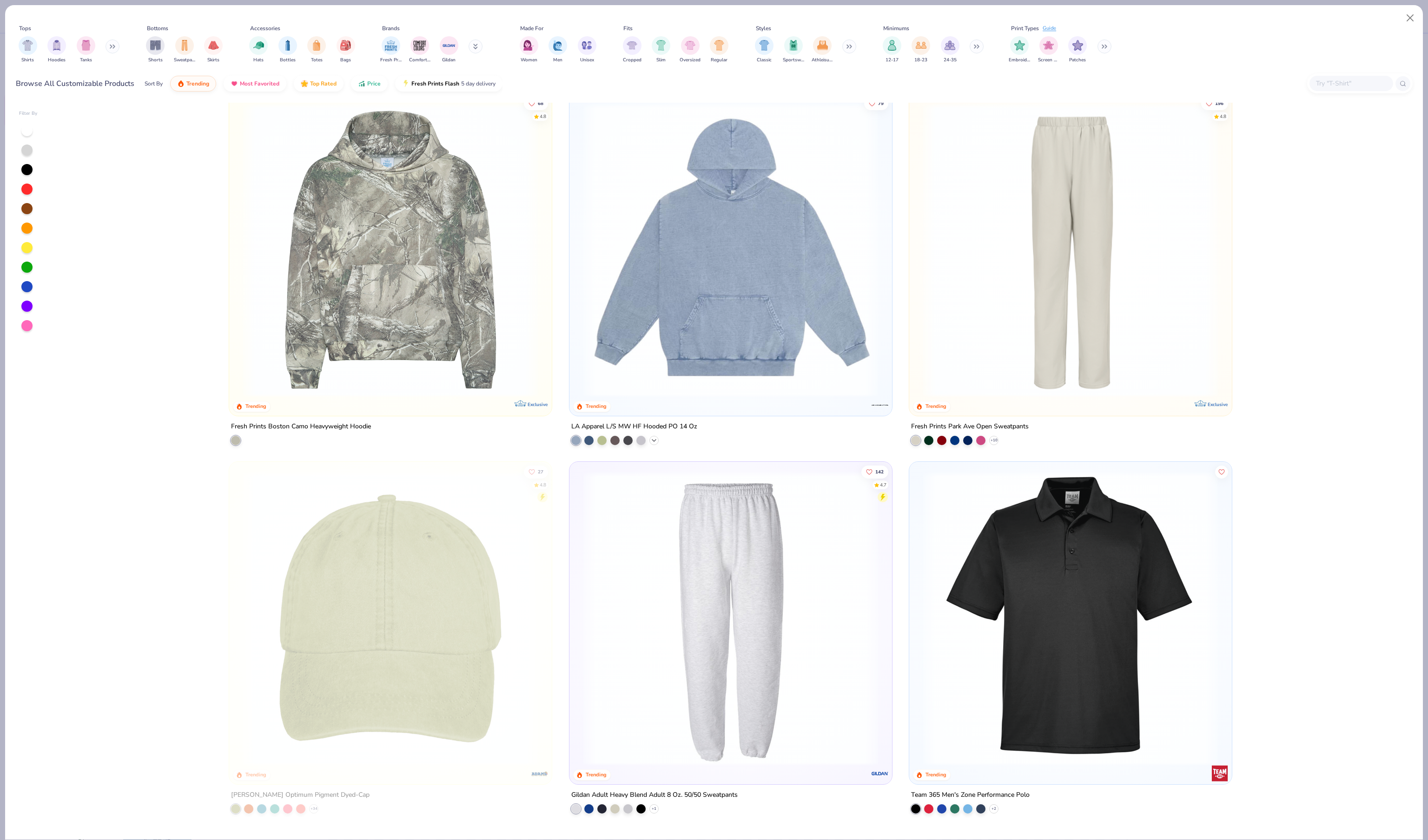
click at [655, 444] on icon at bounding box center [654, 441] width 8 height 8
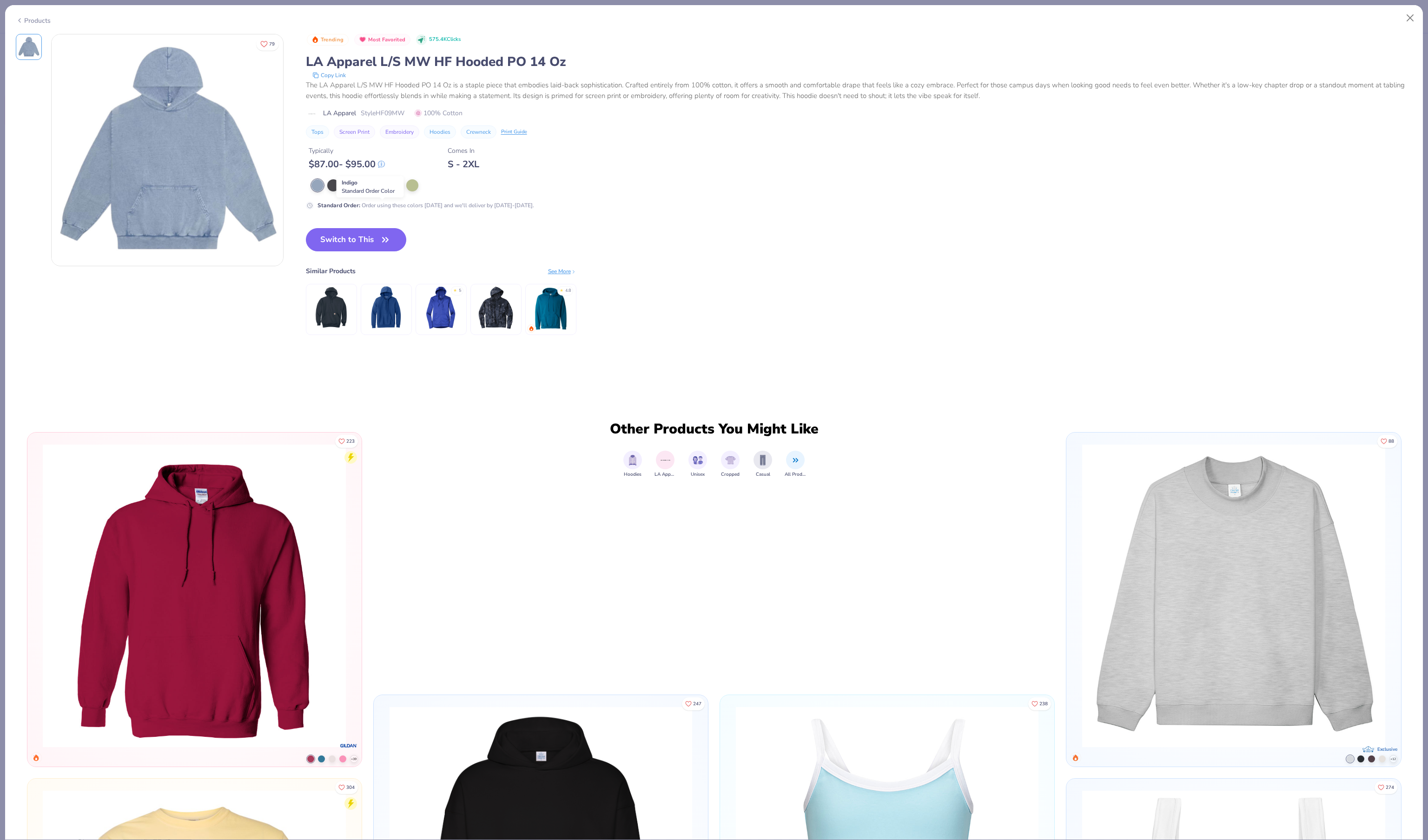
click at [401, 190] on div at bounding box center [396, 184] width 12 height 12
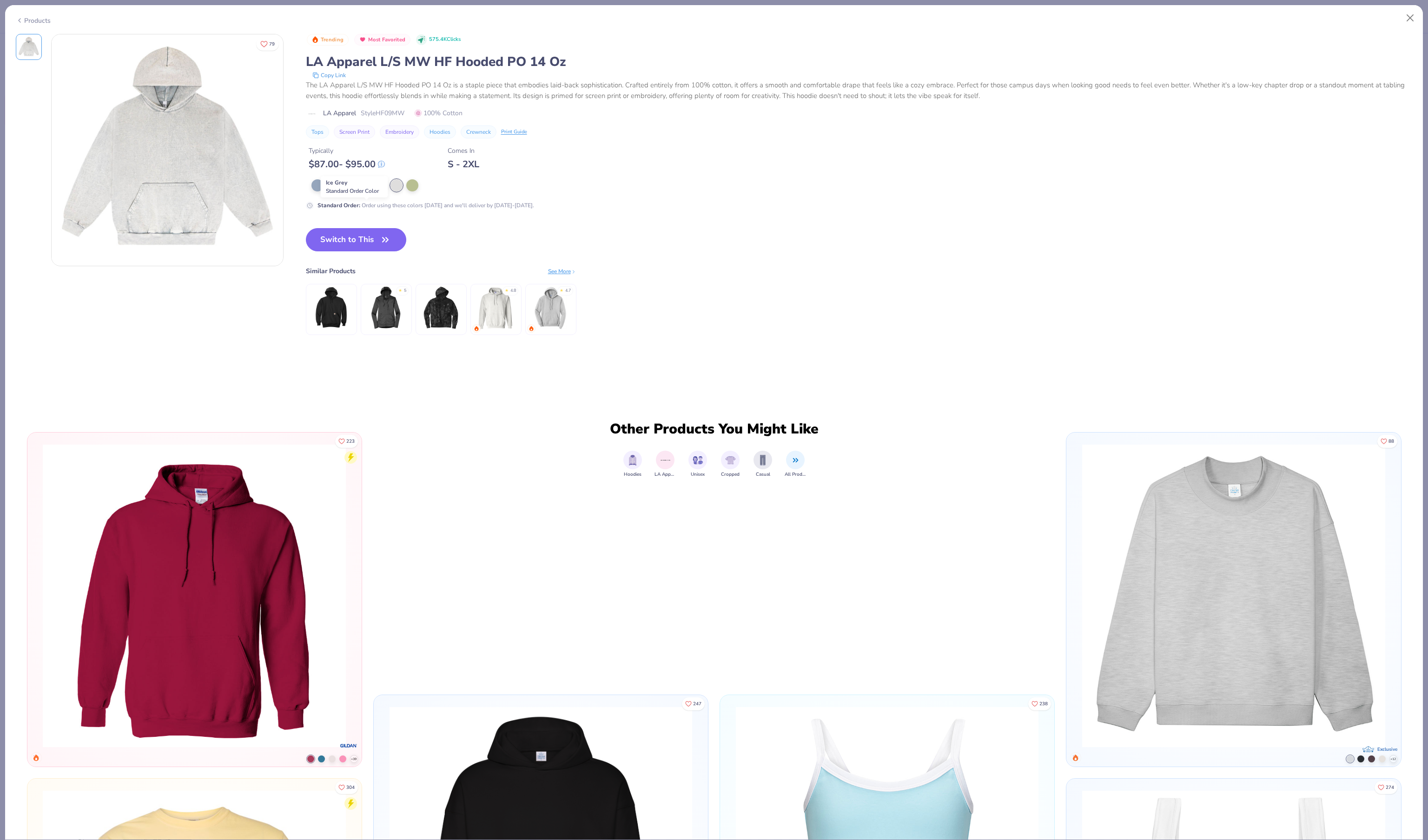
click at [370, 190] on div at bounding box center [365, 184] width 12 height 12
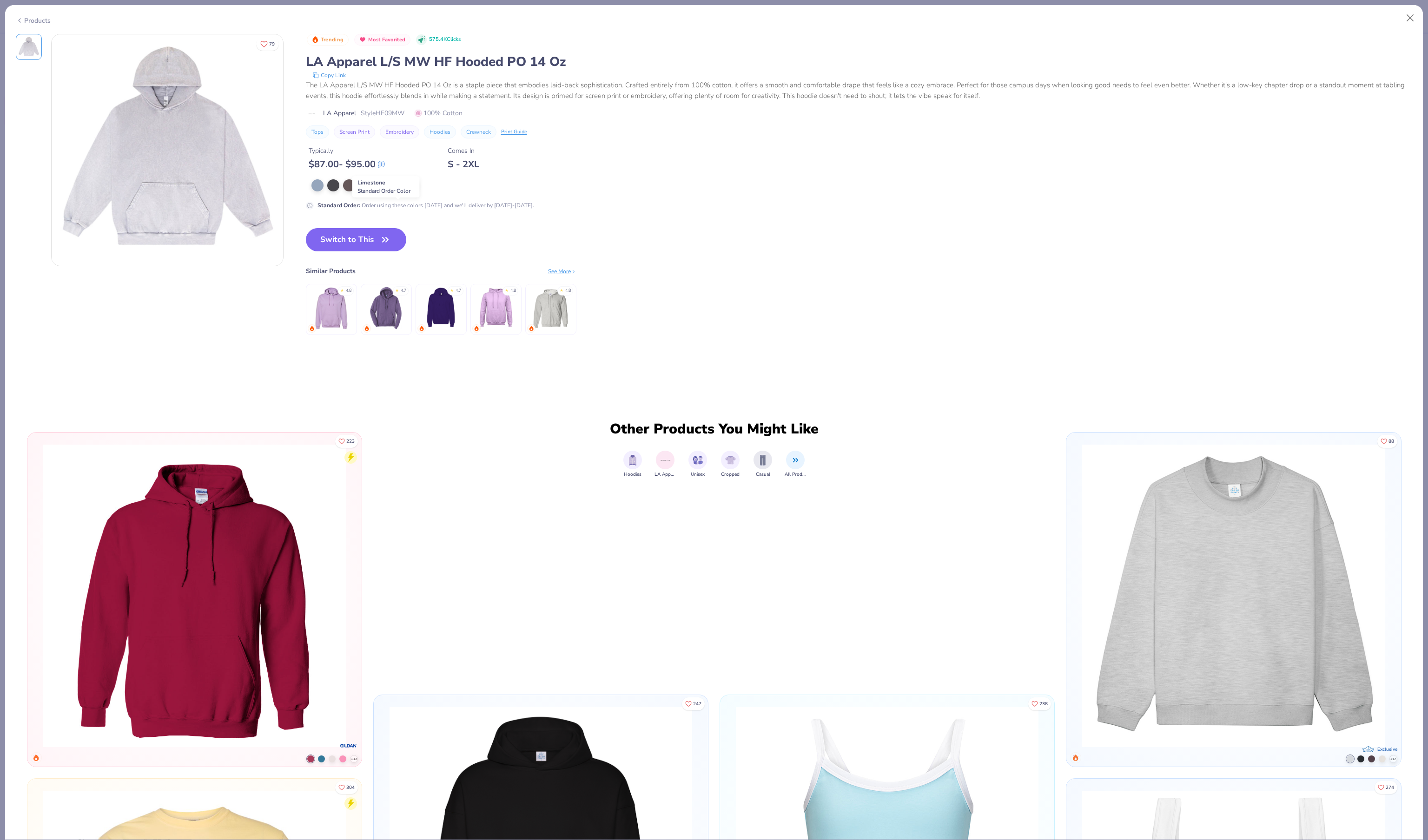
click at [393, 190] on div at bounding box center [396, 184] width 12 height 12
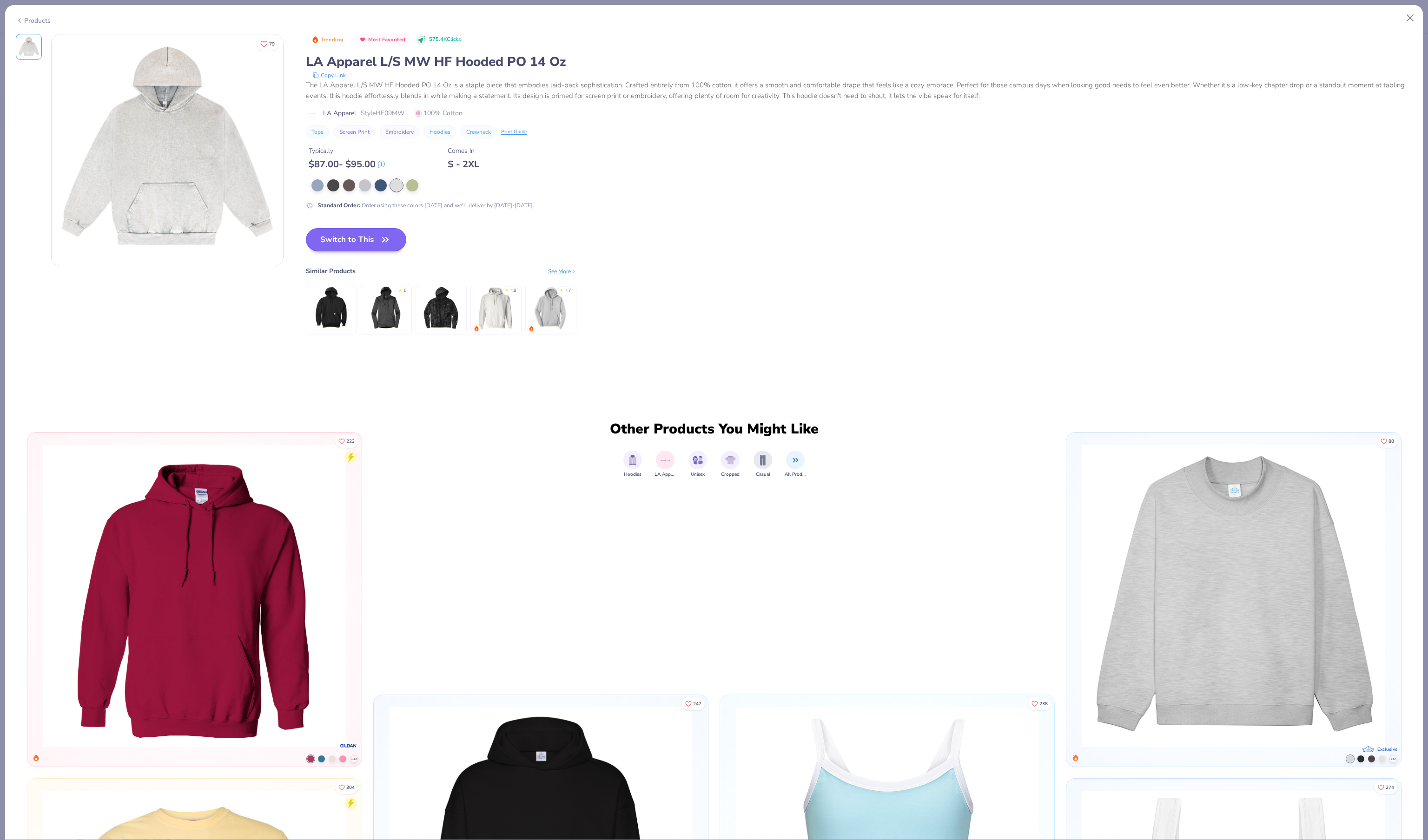
click at [387, 247] on icon "button" at bounding box center [385, 239] width 13 height 13
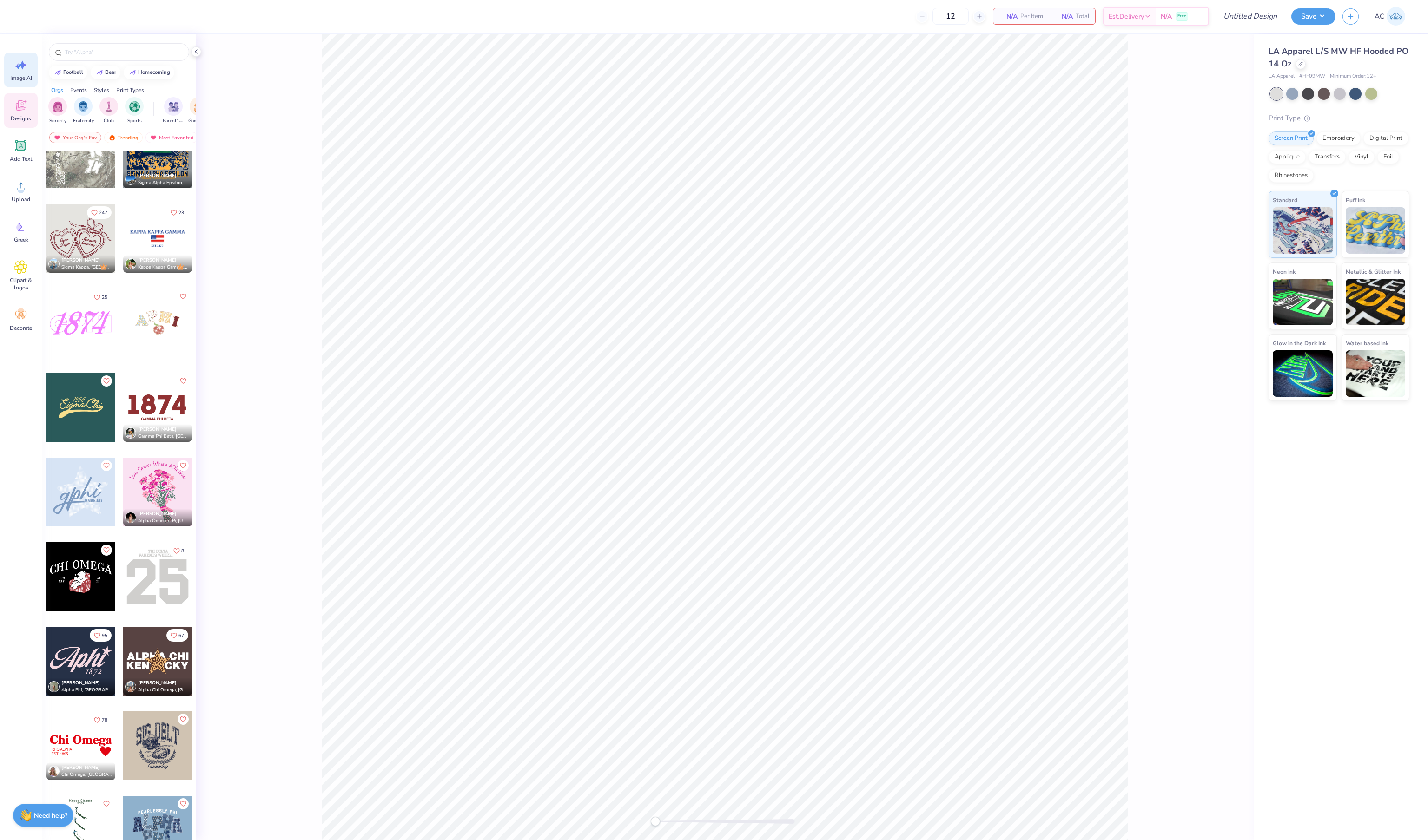
click at [19, 82] on span "Image AI" at bounding box center [21, 78] width 22 height 8
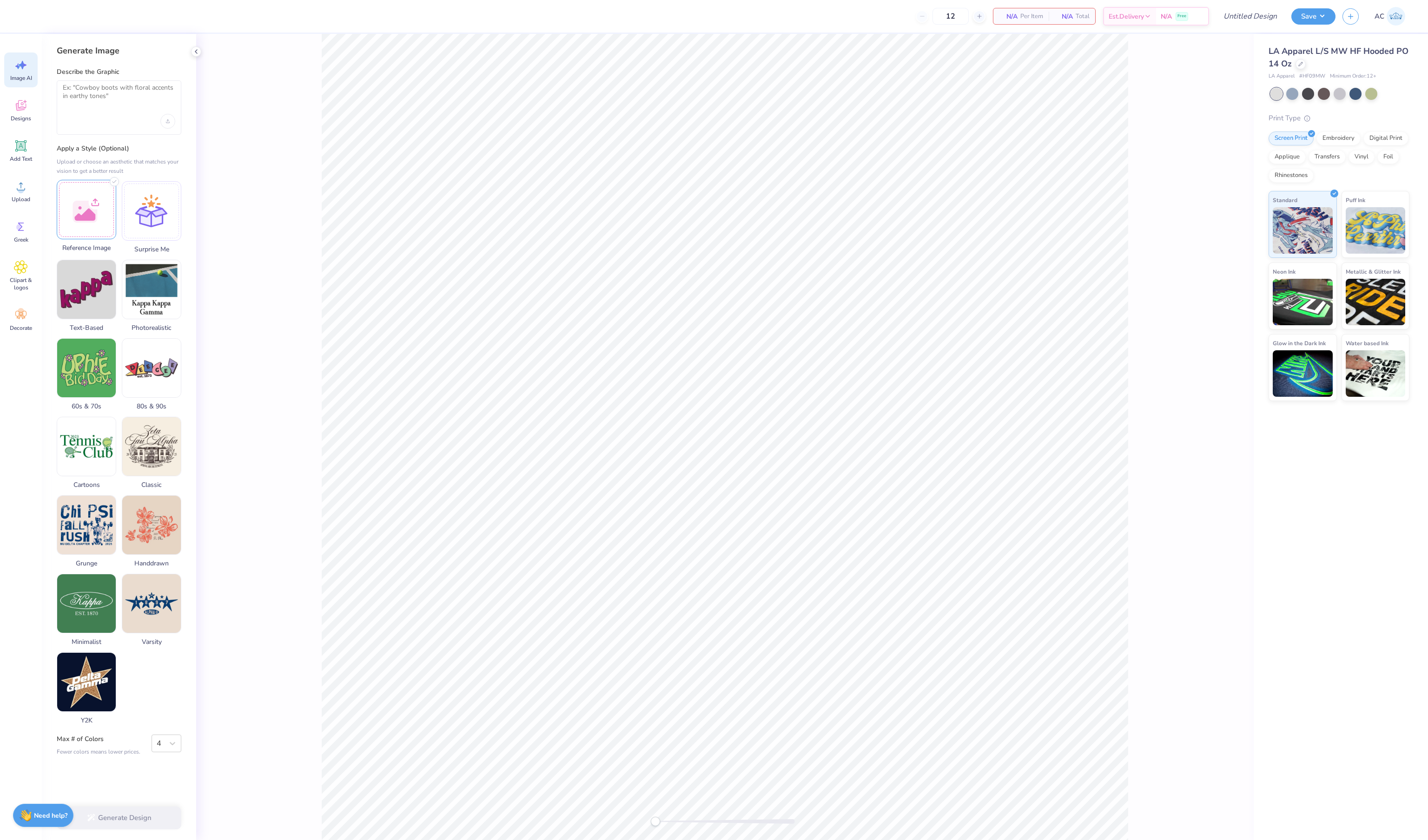
click at [87, 239] on div at bounding box center [86, 209] width 59 height 59
click at [1228, 58] on div at bounding box center [725, 437] width 1057 height 806
click at [1304, 62] on div at bounding box center [1300, 63] width 11 height 11
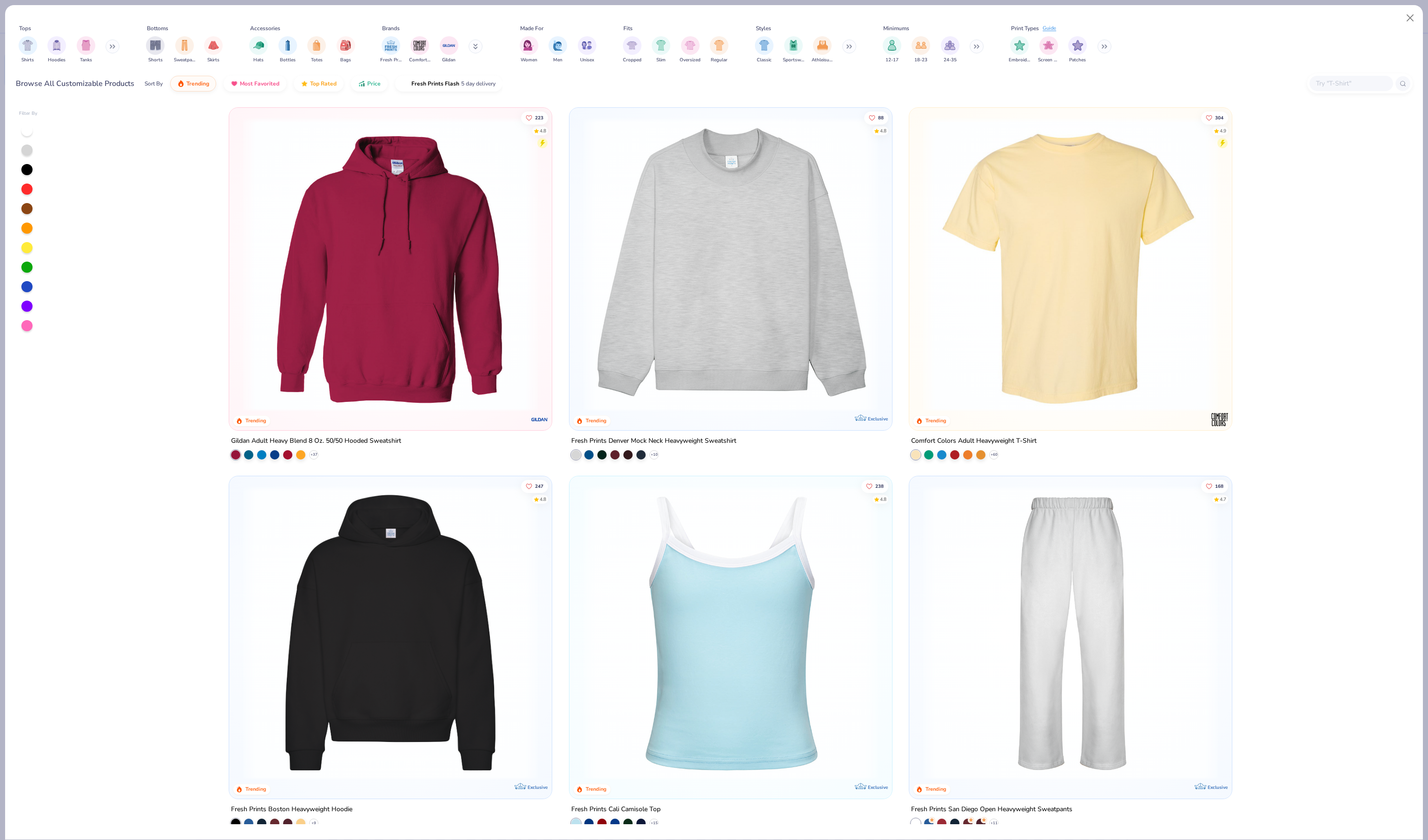
click at [835, 251] on img at bounding box center [730, 265] width 304 height 295
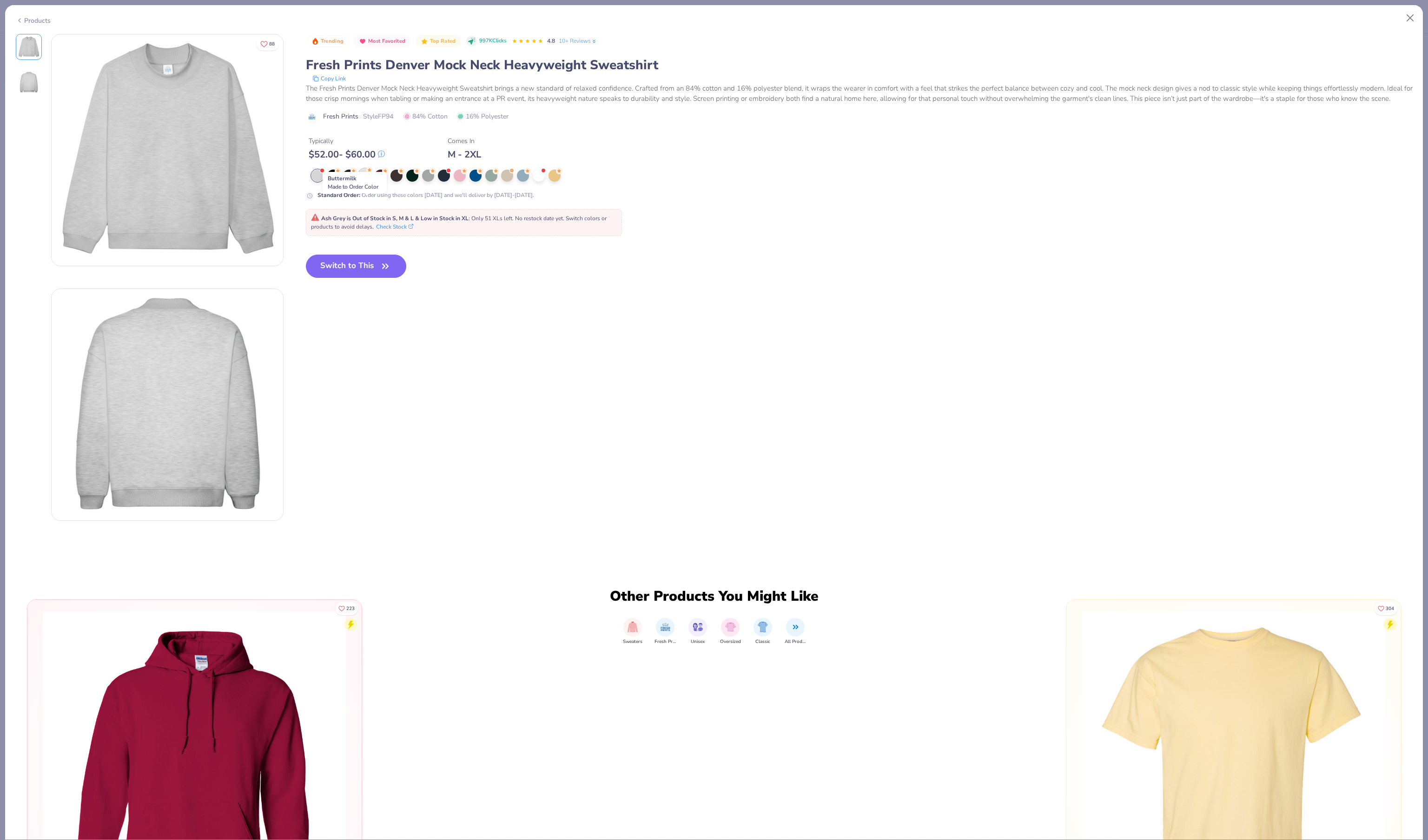
click at [365, 180] on div at bounding box center [365, 174] width 12 height 12
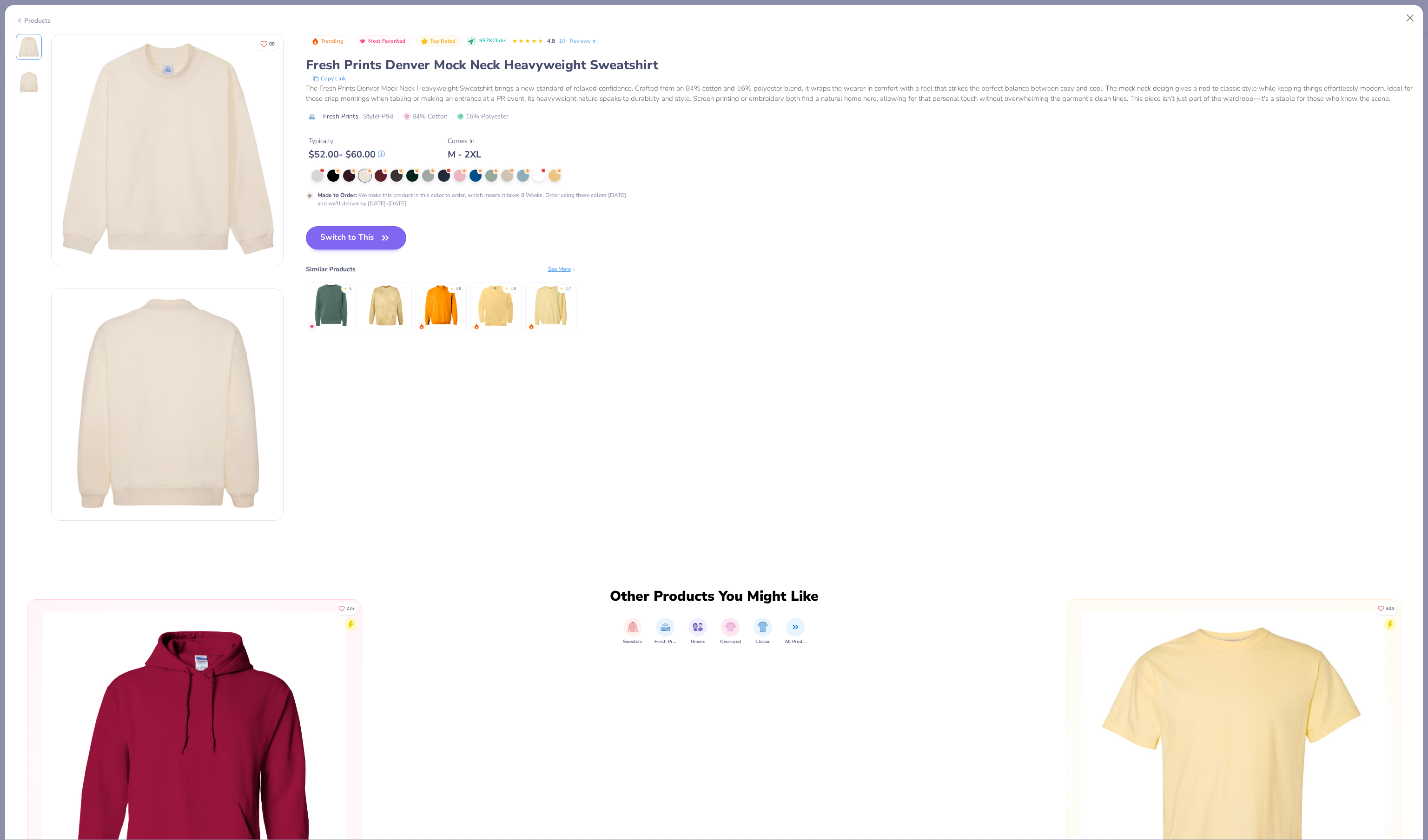
click at [365, 250] on button "Switch to This" at bounding box center [356, 238] width 101 height 23
type input "50"
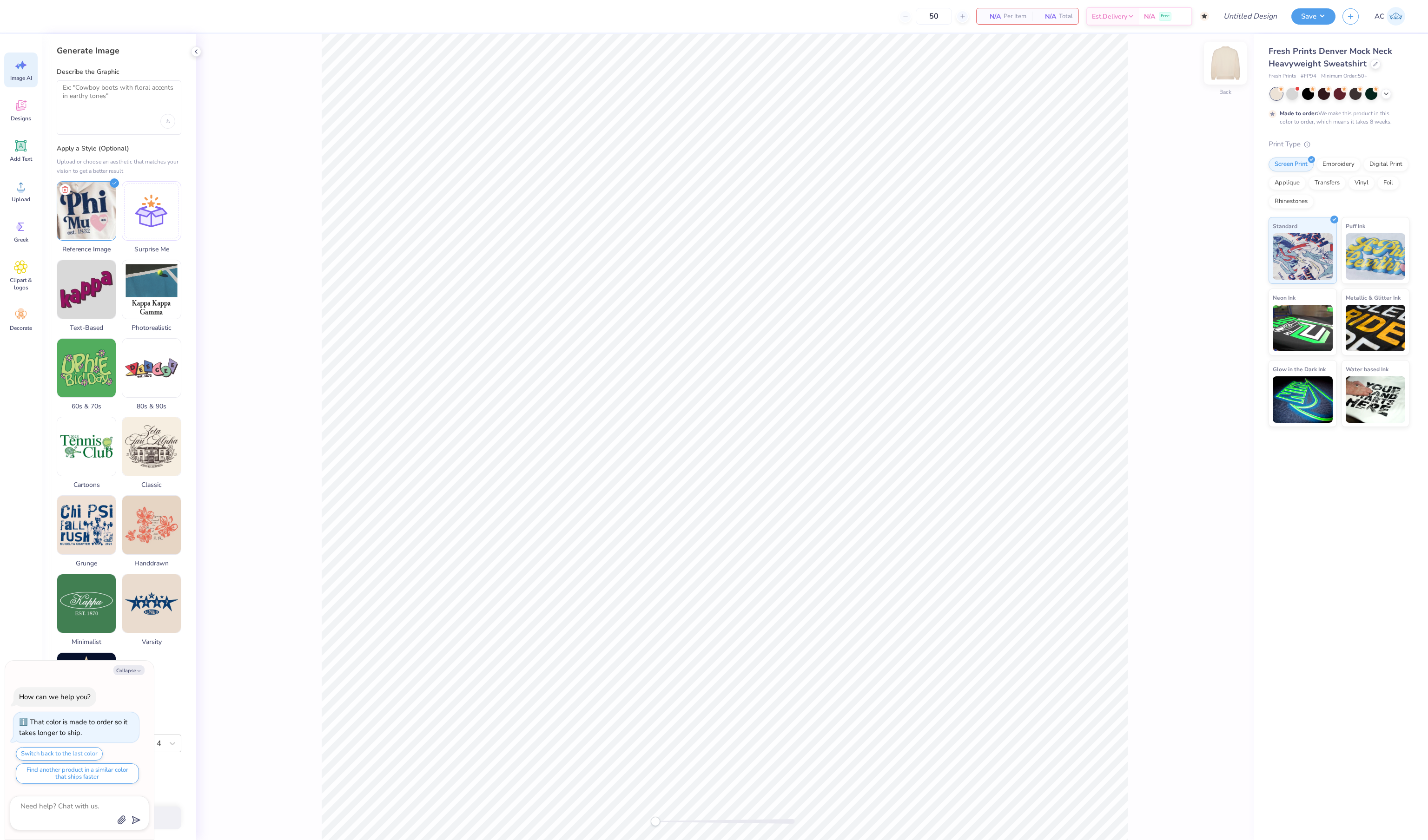
click at [1221, 64] on img at bounding box center [1224, 62] width 37 height 37
click at [121, 666] on button "Collapse" at bounding box center [129, 670] width 31 height 10
type textarea "x"
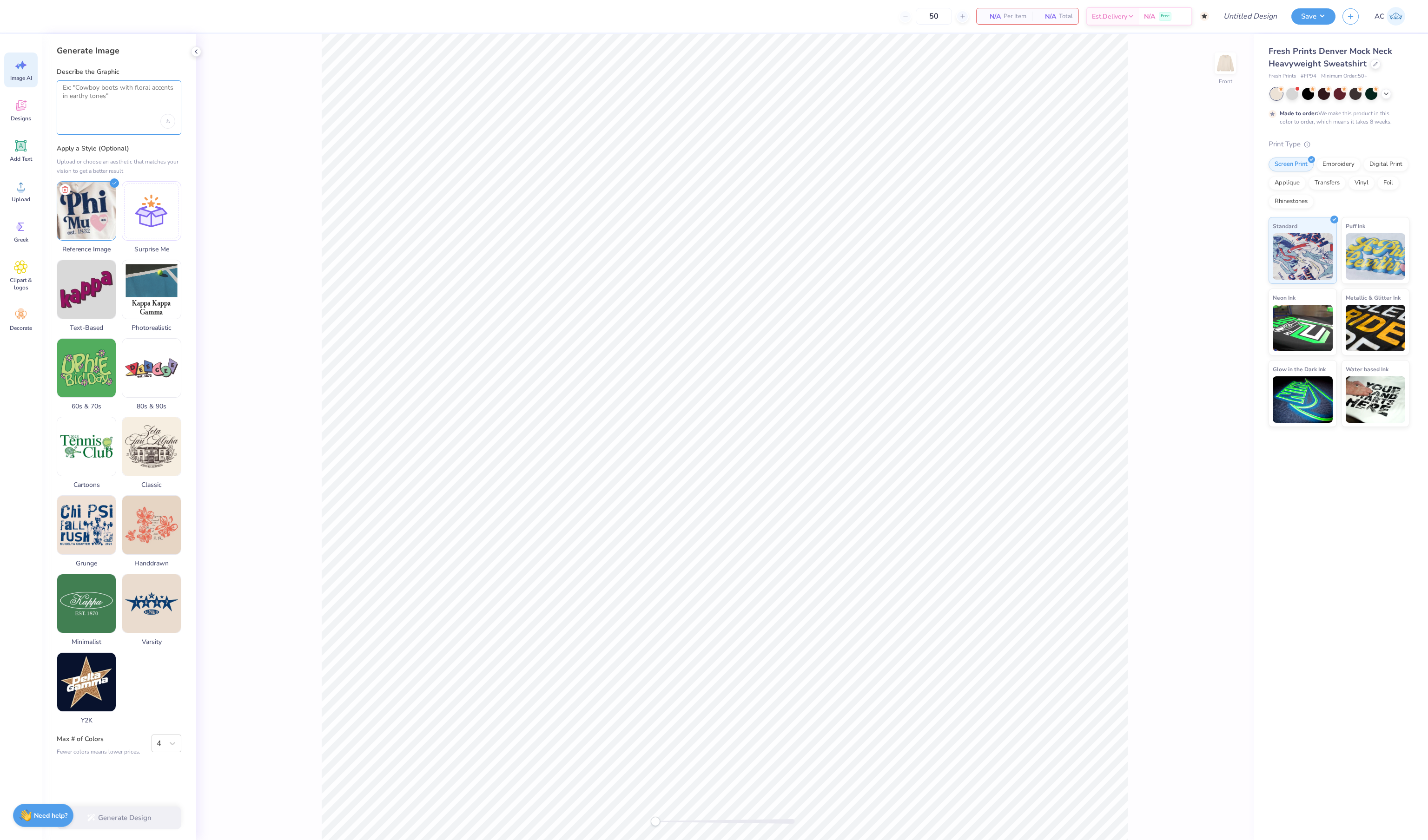
click at [138, 94] on textarea at bounding box center [119, 95] width 113 height 23
drag, startPoint x: 117, startPoint y: 99, endPoint x: 52, endPoint y: 97, distance: 65.0
click at [52, 97] on div "Generate Image Describe the Graphic recruate this Apply a Style (Optional) Uplo…" at bounding box center [119, 437] width 154 height 806
type textarea "recruate thi"
click at [23, 203] on span "Upload" at bounding box center [20, 199] width 19 height 8
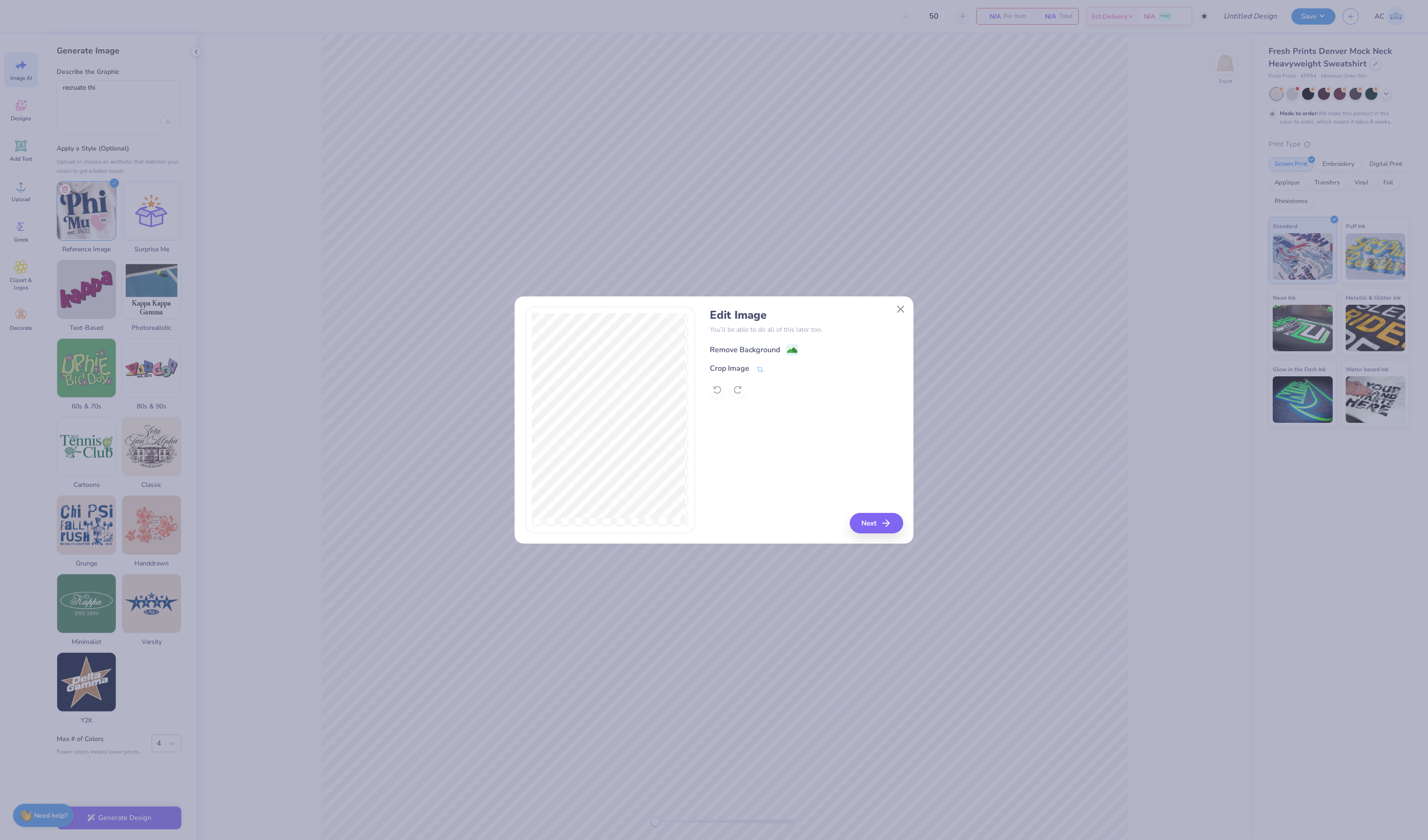
click at [793, 356] on div "Remove Background" at bounding box center [753, 349] width 88 height 11
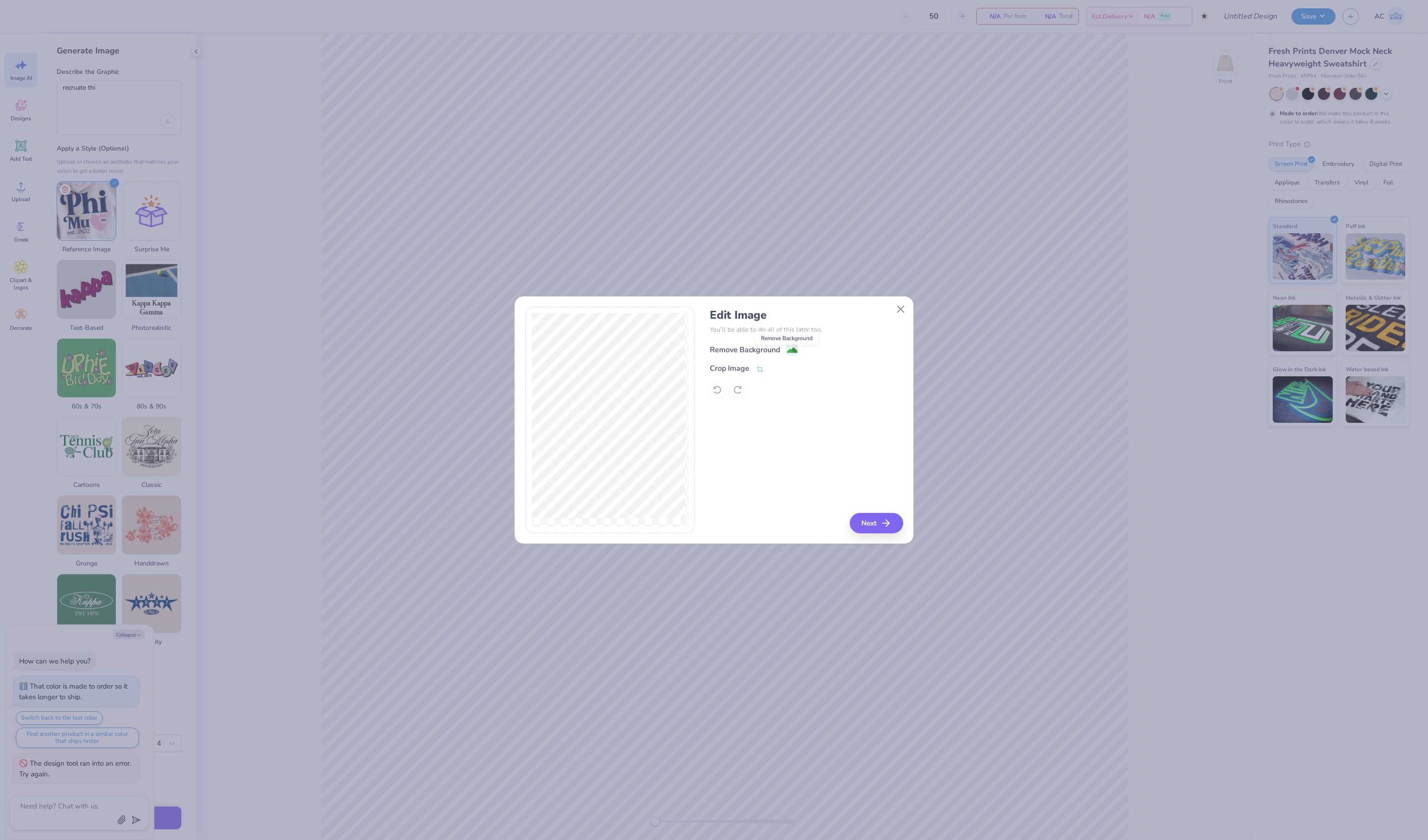
click at [797, 356] on image at bounding box center [792, 350] width 11 height 11
click at [800, 358] on div "Remove Background Crop Image" at bounding box center [806, 370] width 193 height 54
click at [877, 519] on button "Next" at bounding box center [878, 523] width 53 height 20
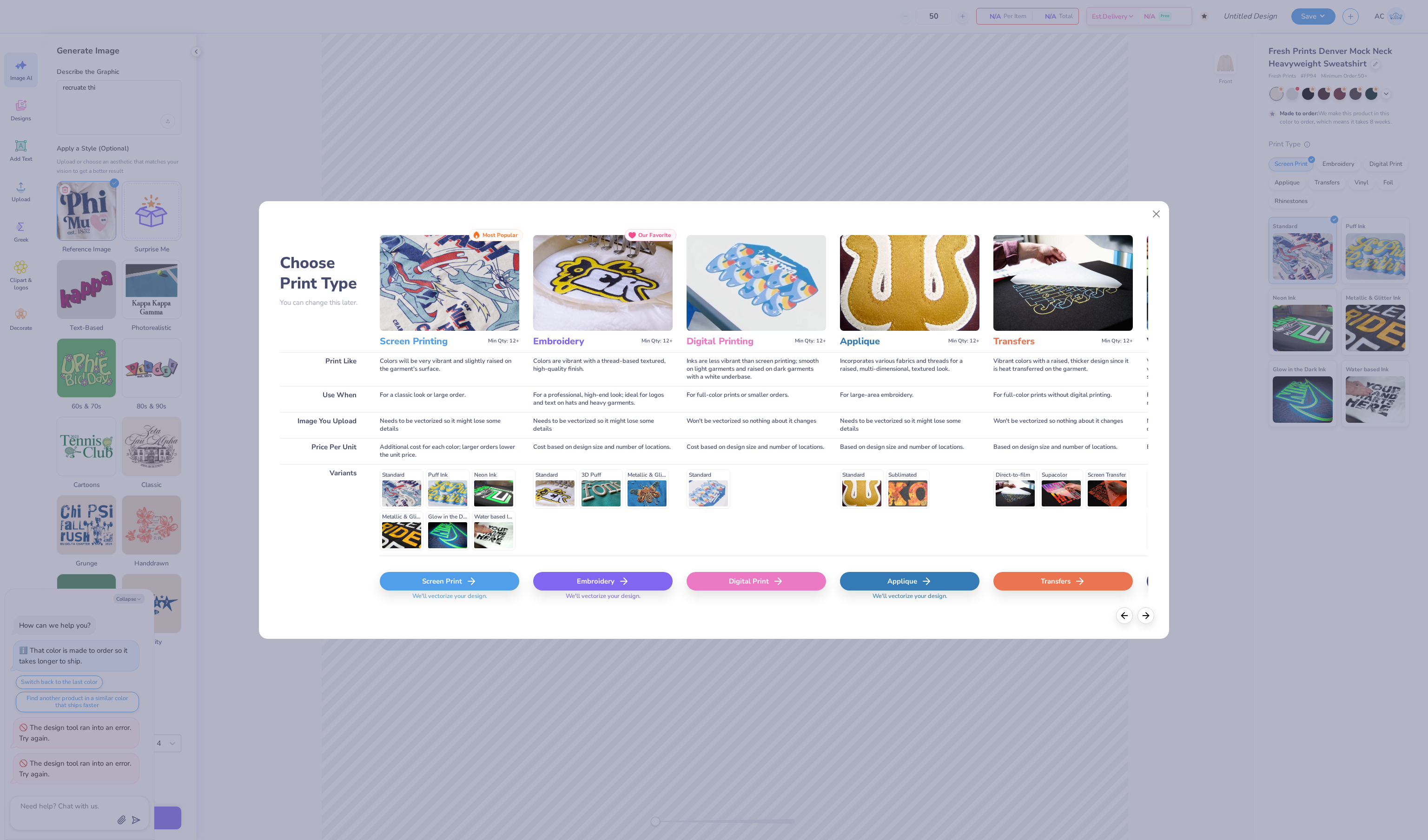
click at [502, 588] on div "Screen Print" at bounding box center [449, 581] width 139 height 19
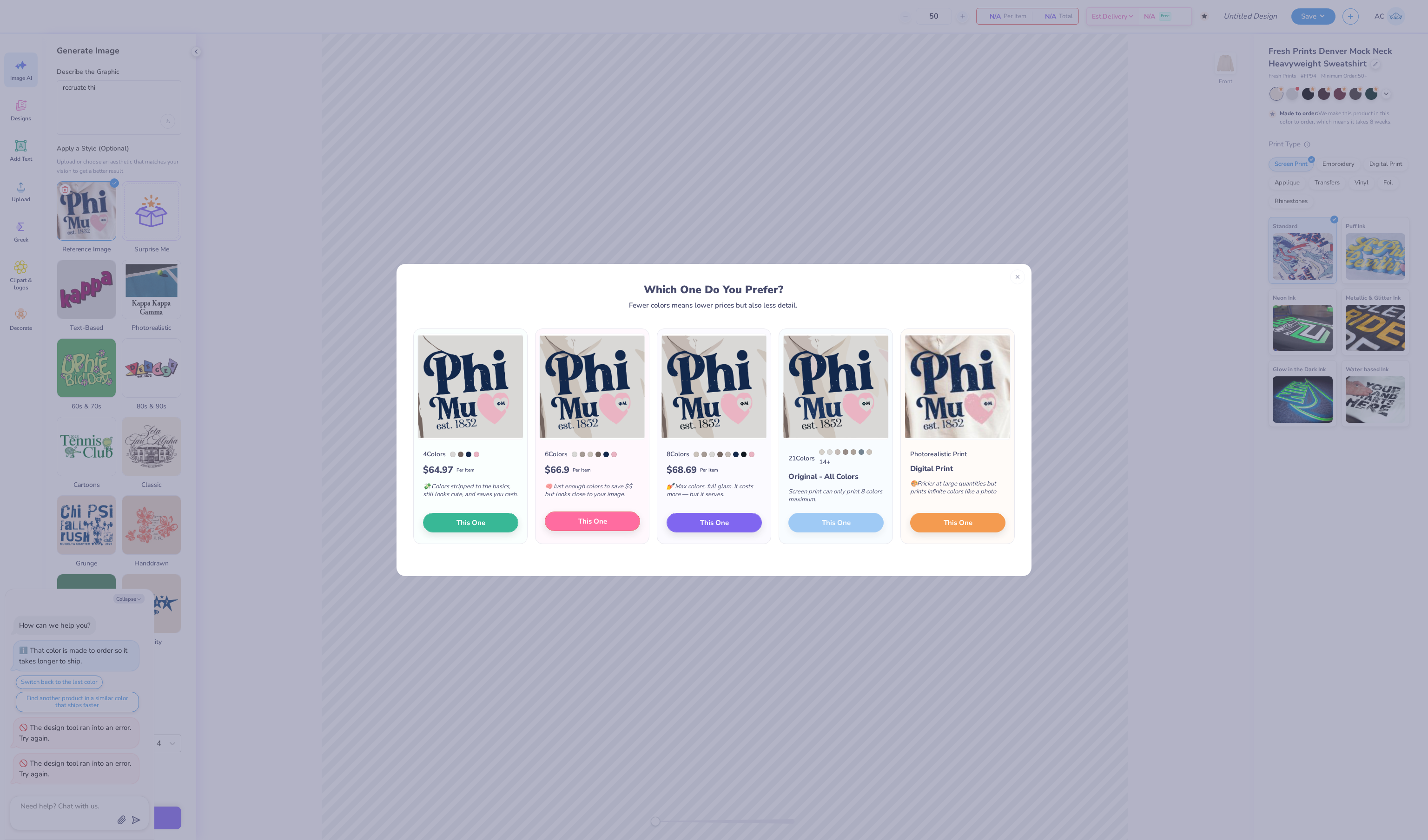
click at [587, 527] on span "This One" at bounding box center [593, 522] width 29 height 11
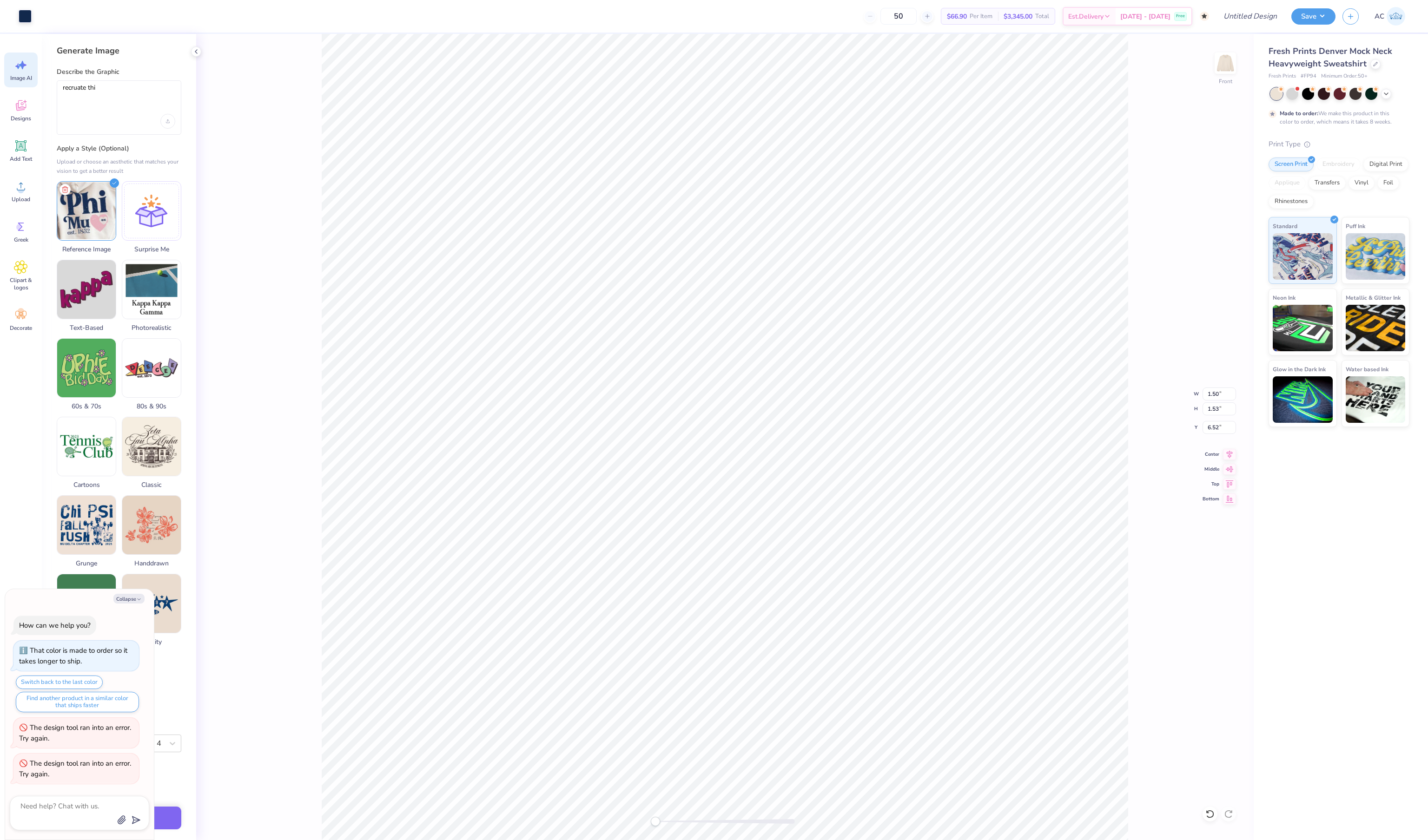
type textarea "x"
type input "2.36"
type input "4.14"
type input "8.08"
type textarea "x"
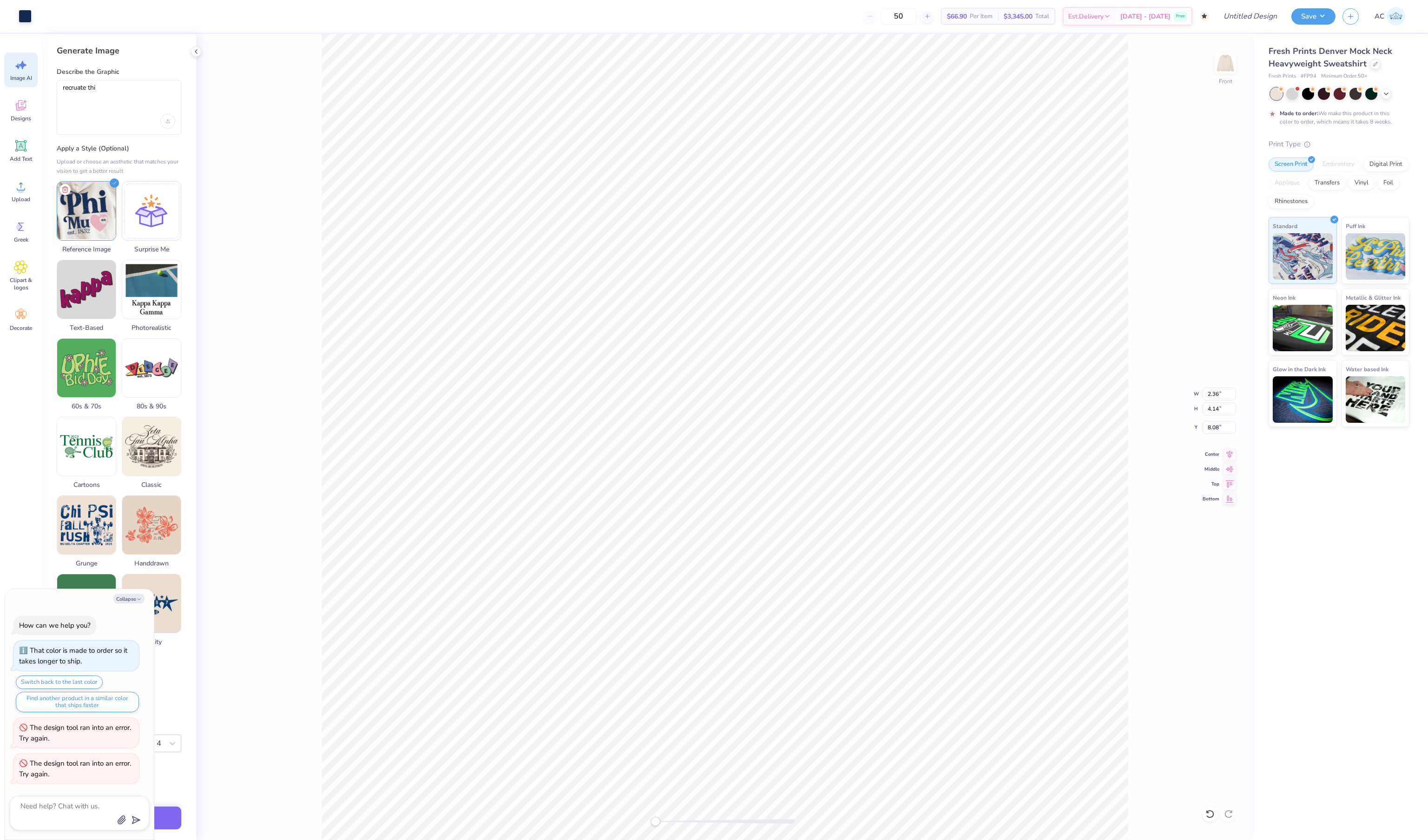
type input "4.83"
type input "5.66"
type input "6.93"
type textarea "x"
type input "11.58"
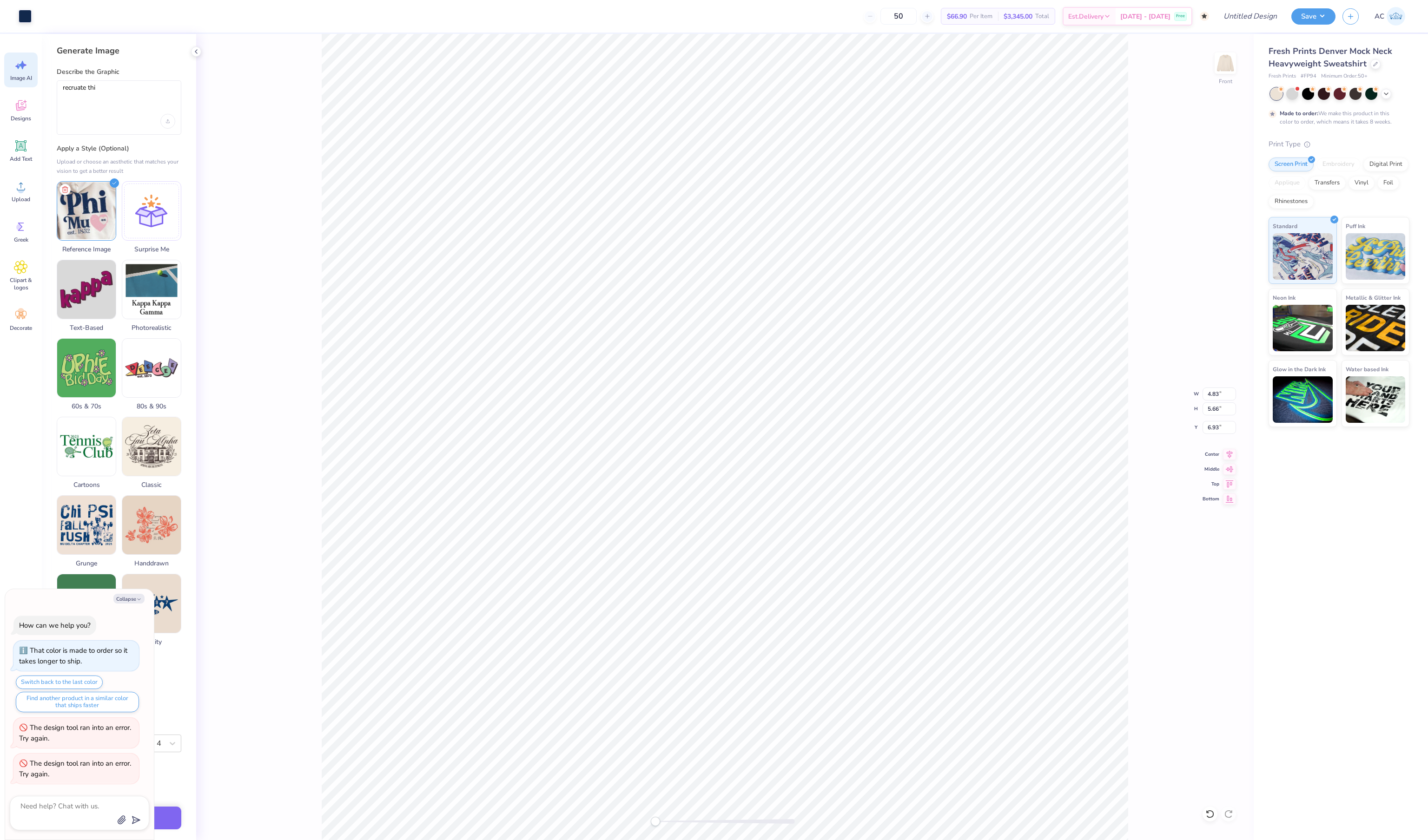
type input "14.61"
type input "4.47"
type textarea "x"
type input "5.16"
type input "3.59"
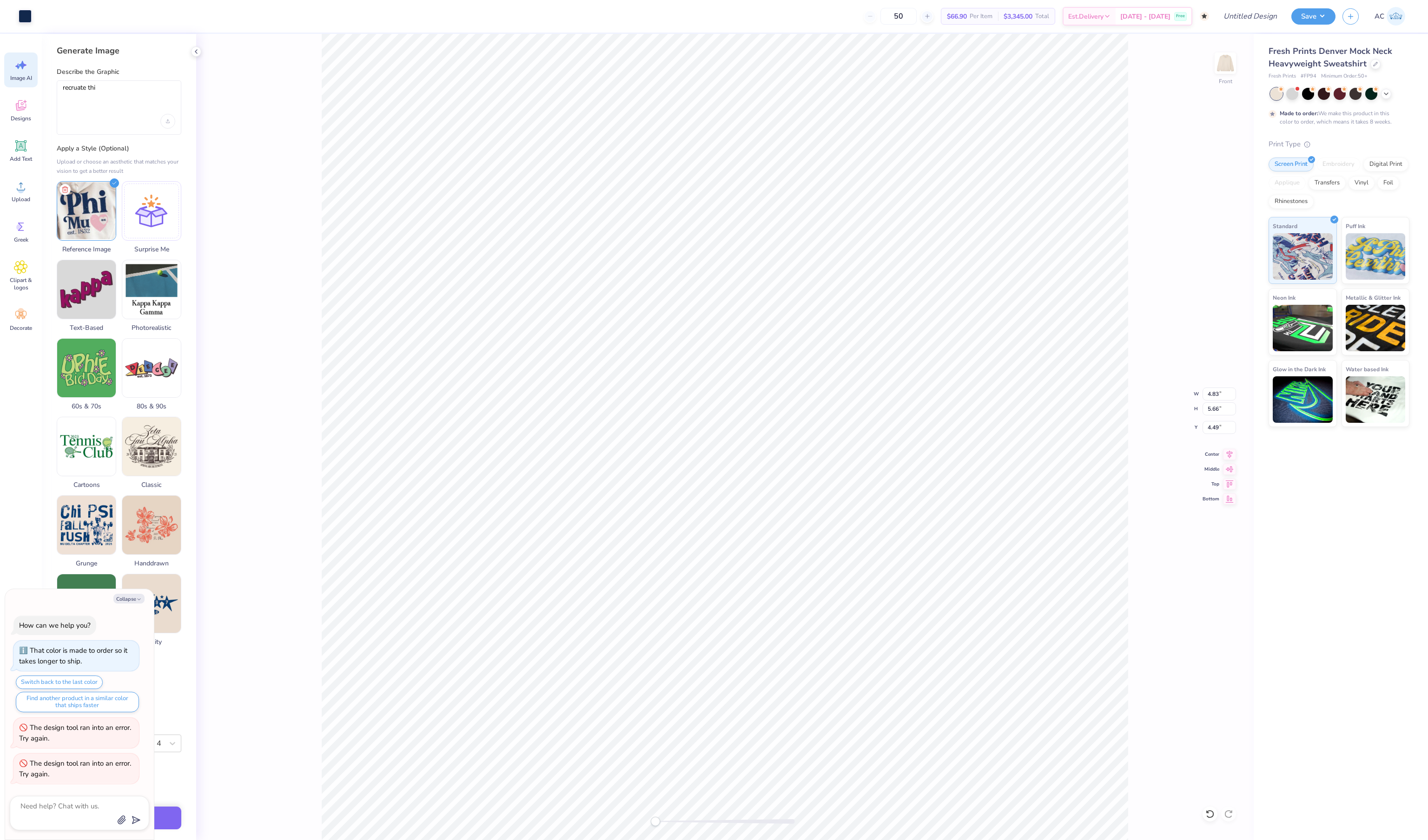
type input "4.47"
type textarea "x"
type input "0.61"
type input "2.69"
type input "10.56"
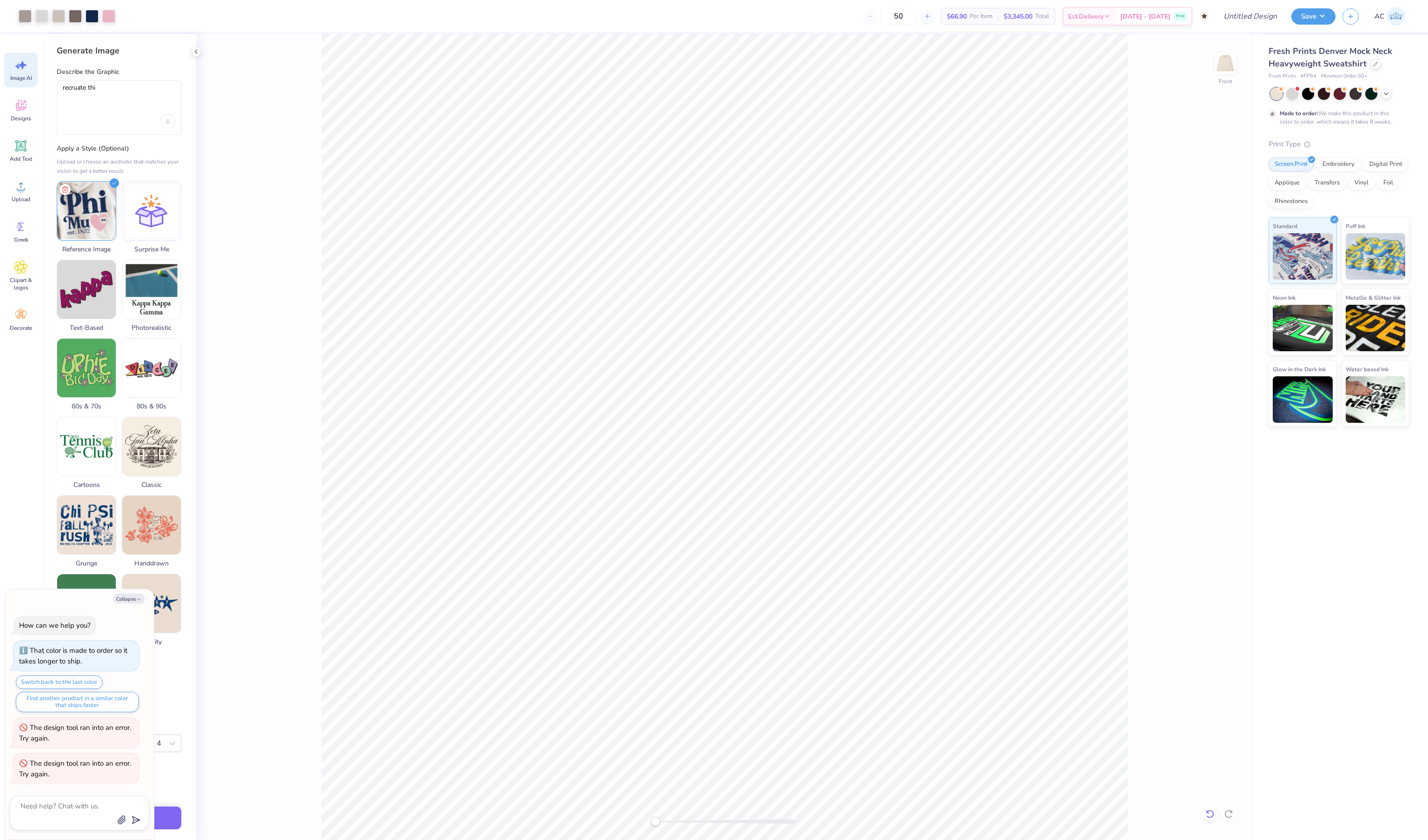
click at [1208, 810] on icon at bounding box center [1209, 814] width 9 height 9
click at [1208, 810] on icon at bounding box center [1209, 814] width 9 height 9
type textarea "x"
type input "6.27"
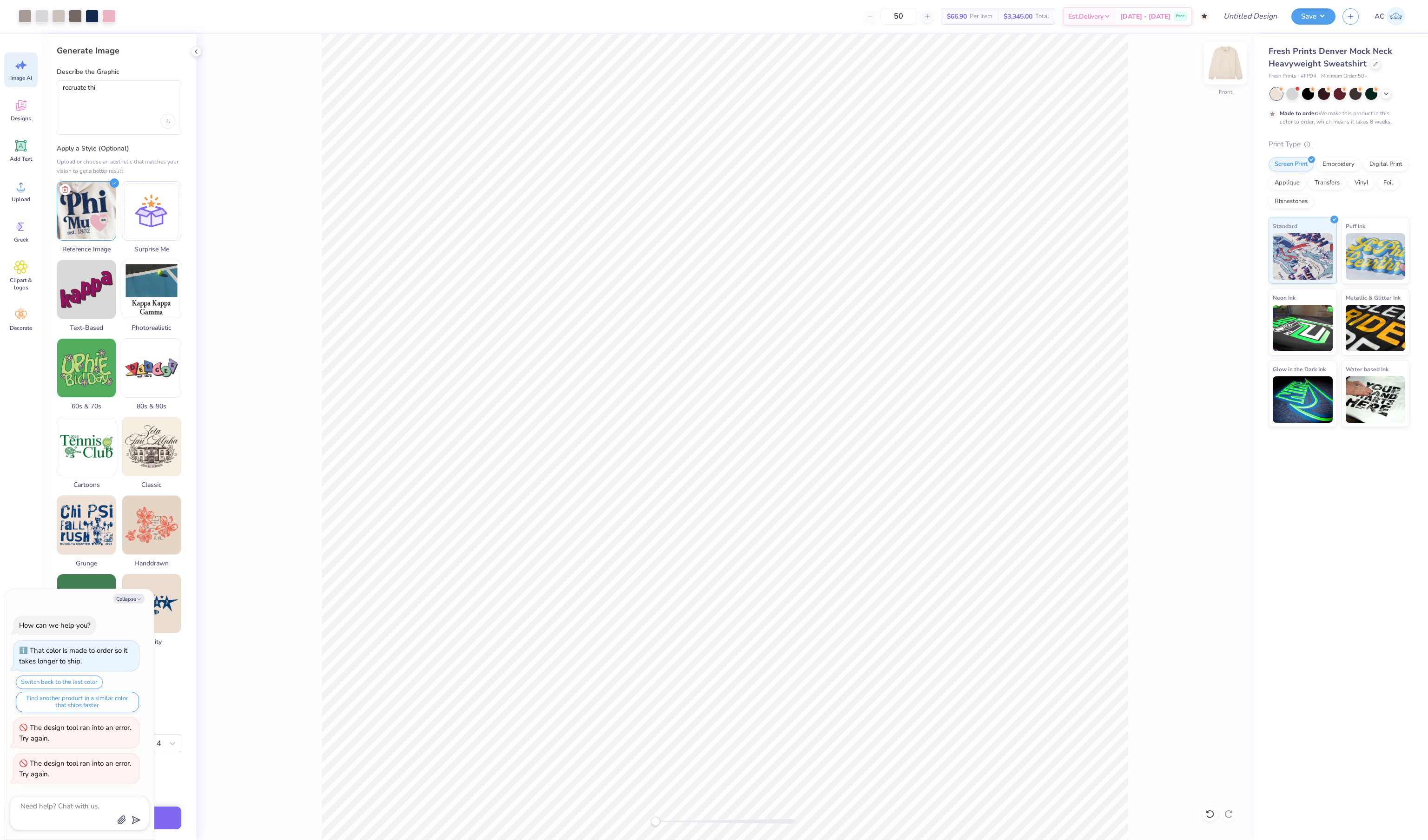
click at [1228, 68] on img at bounding box center [1224, 62] width 37 height 37
type textarea "x"
click at [134, 104] on textarea "recruate thi" at bounding box center [119, 95] width 113 height 23
drag, startPoint x: 133, startPoint y: 104, endPoint x: 17, endPoint y: 88, distance: 117.1
click at [17, 88] on div "50 $66.90 Per Item $3,345.00 Total Est. Delivery Nov 2 - 5 Free Design Title Sa…" at bounding box center [714, 420] width 1428 height 840
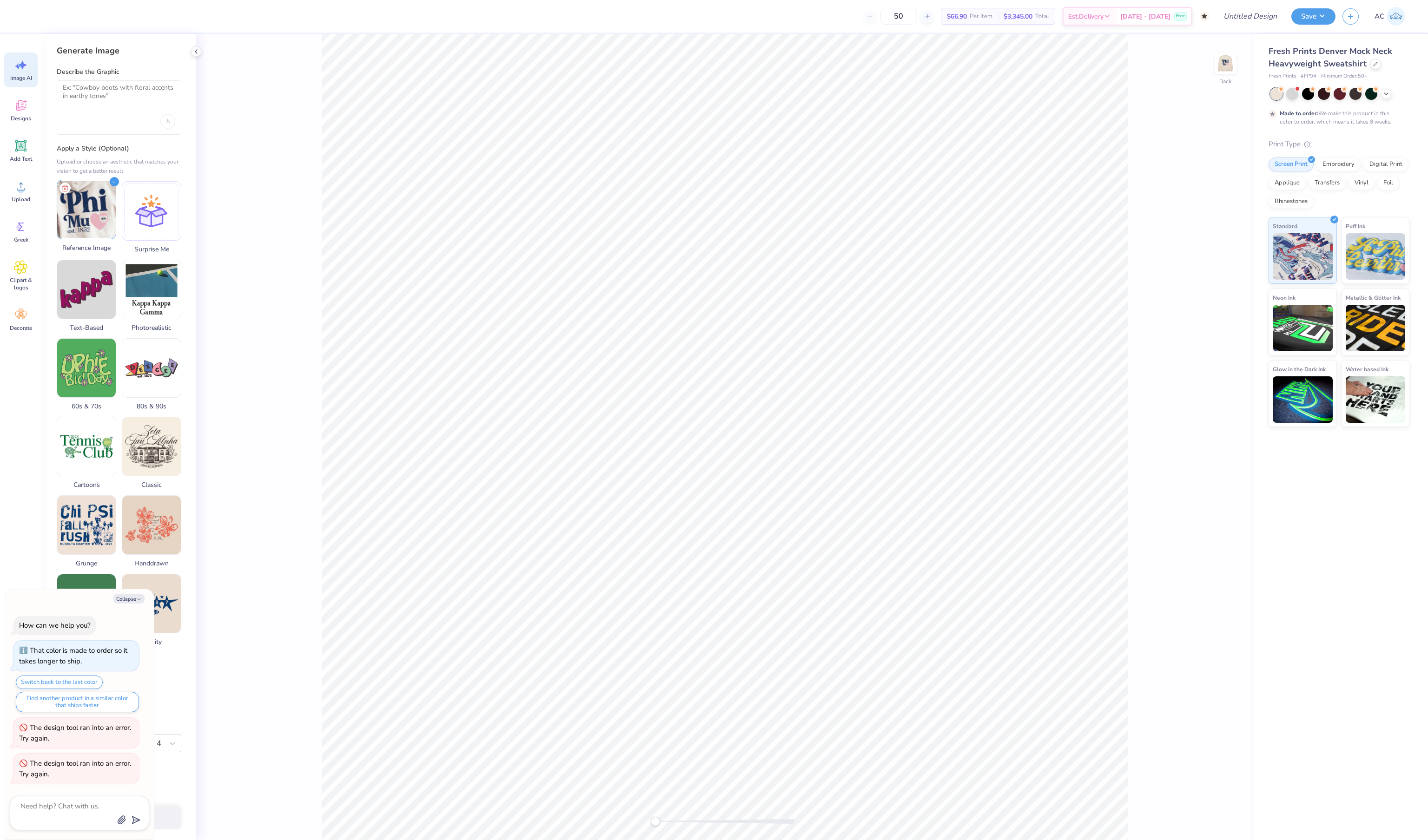
click at [102, 206] on img at bounding box center [86, 210] width 59 height 59
click at [167, 119] on div "Upload image" at bounding box center [168, 121] width 15 height 15
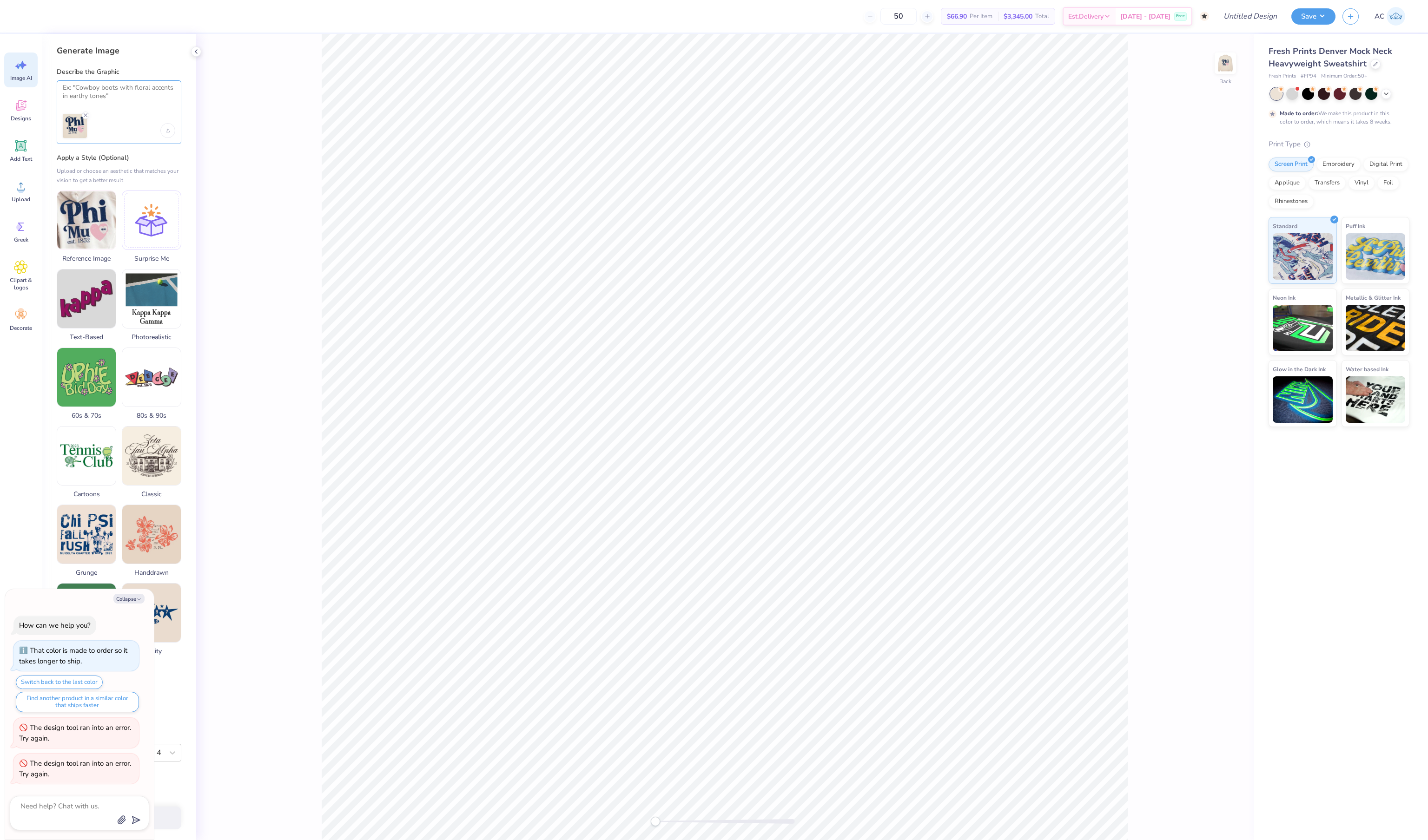
click at [120, 100] on textarea at bounding box center [119, 95] width 113 height 23
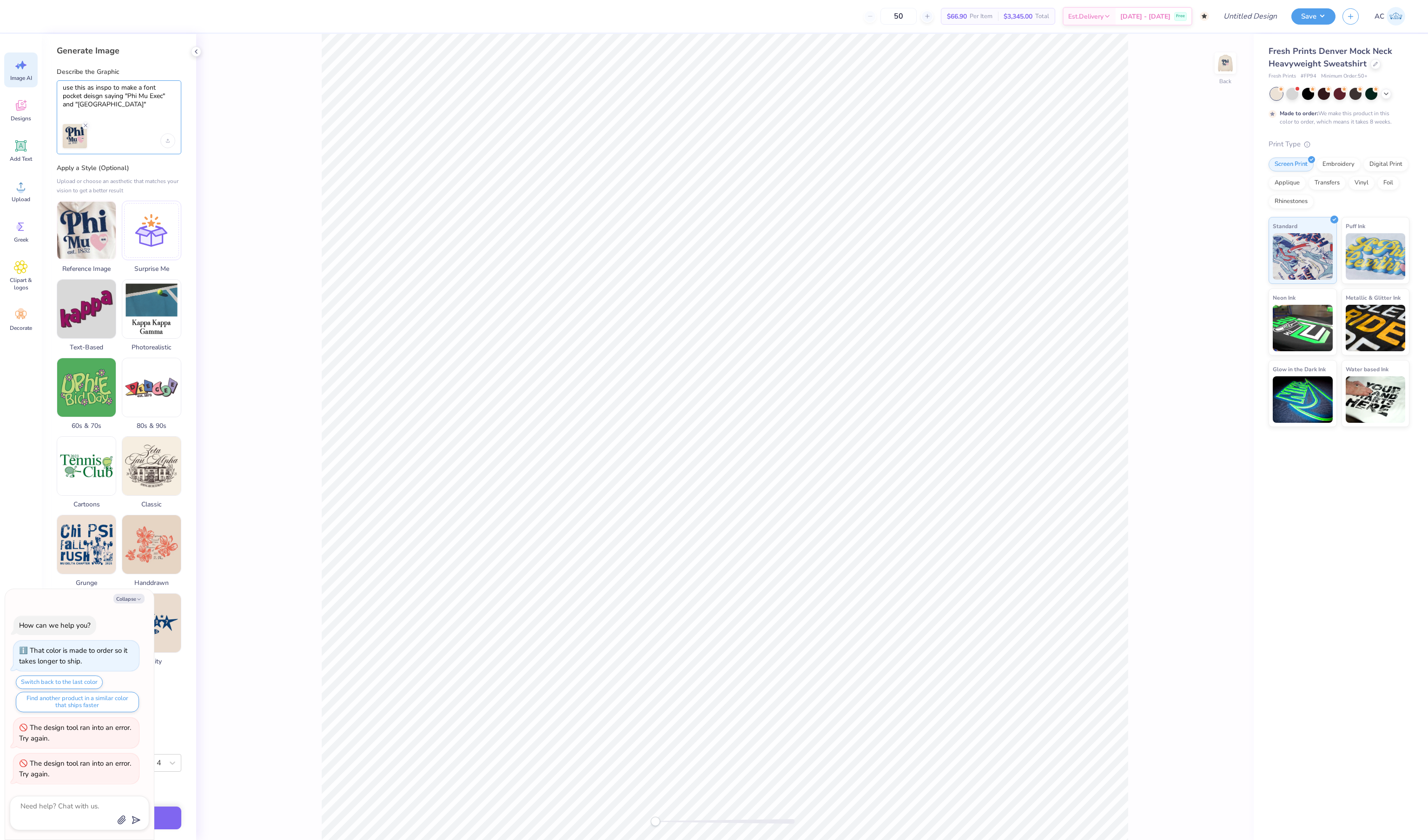
type textarea "use this as inspo to make a font pocket deisgn saying "Phi Mu Exec" and "UNC Ch…"
click at [169, 745] on div "Reference Image Surprise Me Text-Based Photorealistic 60s & 70s 80s & 90s Carto…" at bounding box center [119, 473] width 125 height 544
click at [125, 594] on button "Collapse" at bounding box center [129, 599] width 31 height 10
type textarea "x"
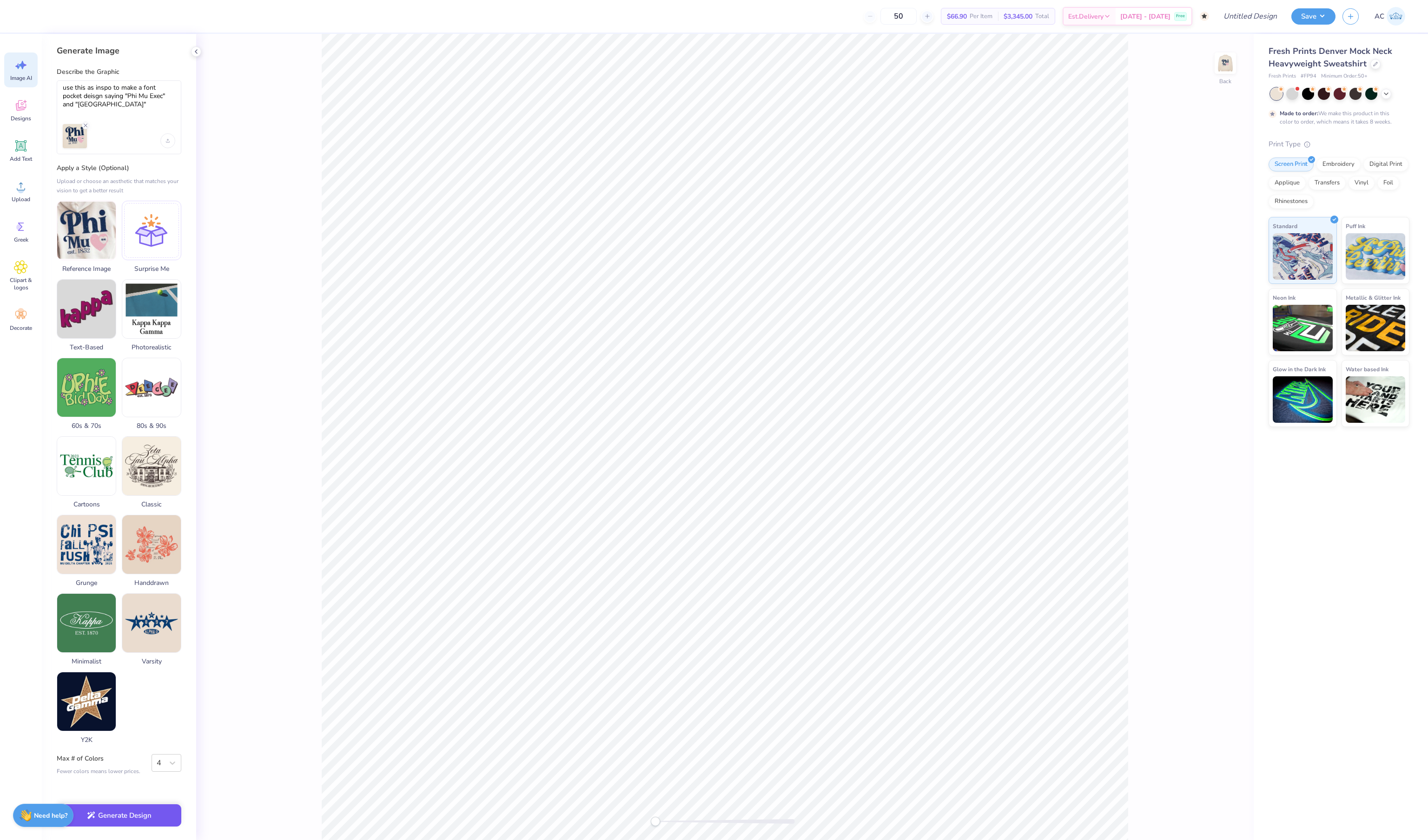
click at [153, 810] on button "Generate Design" at bounding box center [119, 816] width 125 height 23
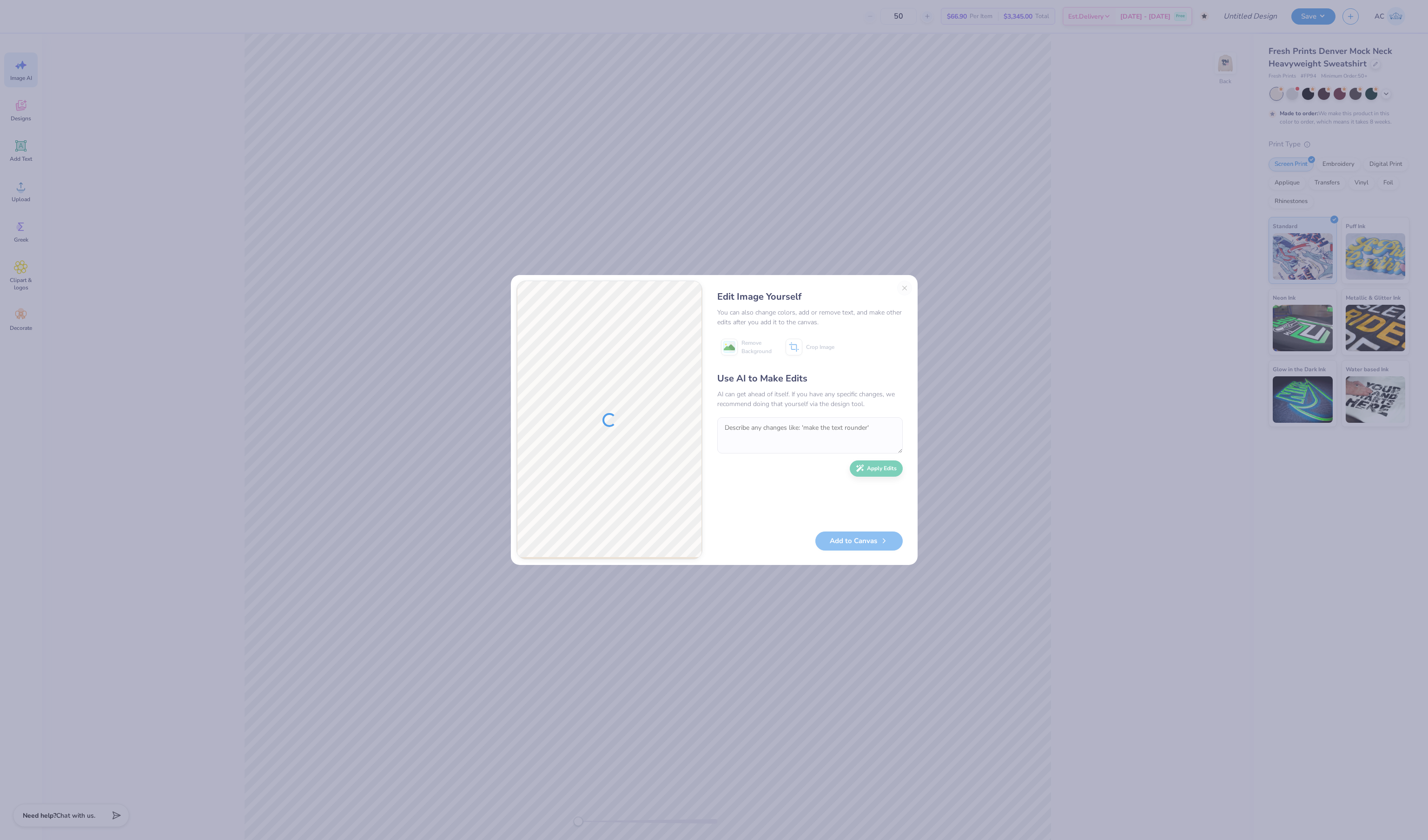
click at [852, 542] on div "Add to Canvas" at bounding box center [810, 541] width 186 height 19
click at [852, 547] on button "Add to Canvas" at bounding box center [859, 538] width 87 height 19
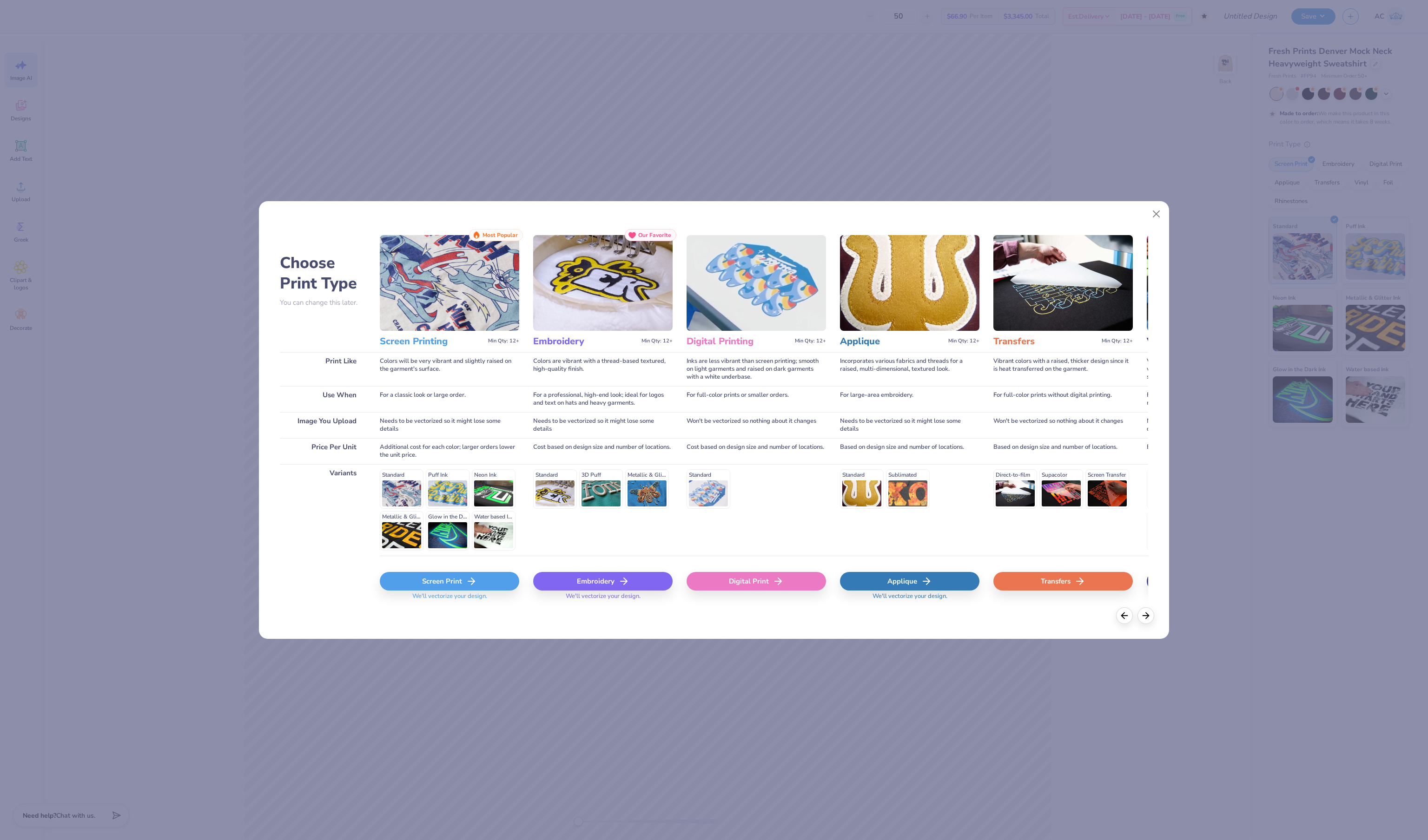
click at [453, 588] on div "Screen Print" at bounding box center [449, 581] width 139 height 19
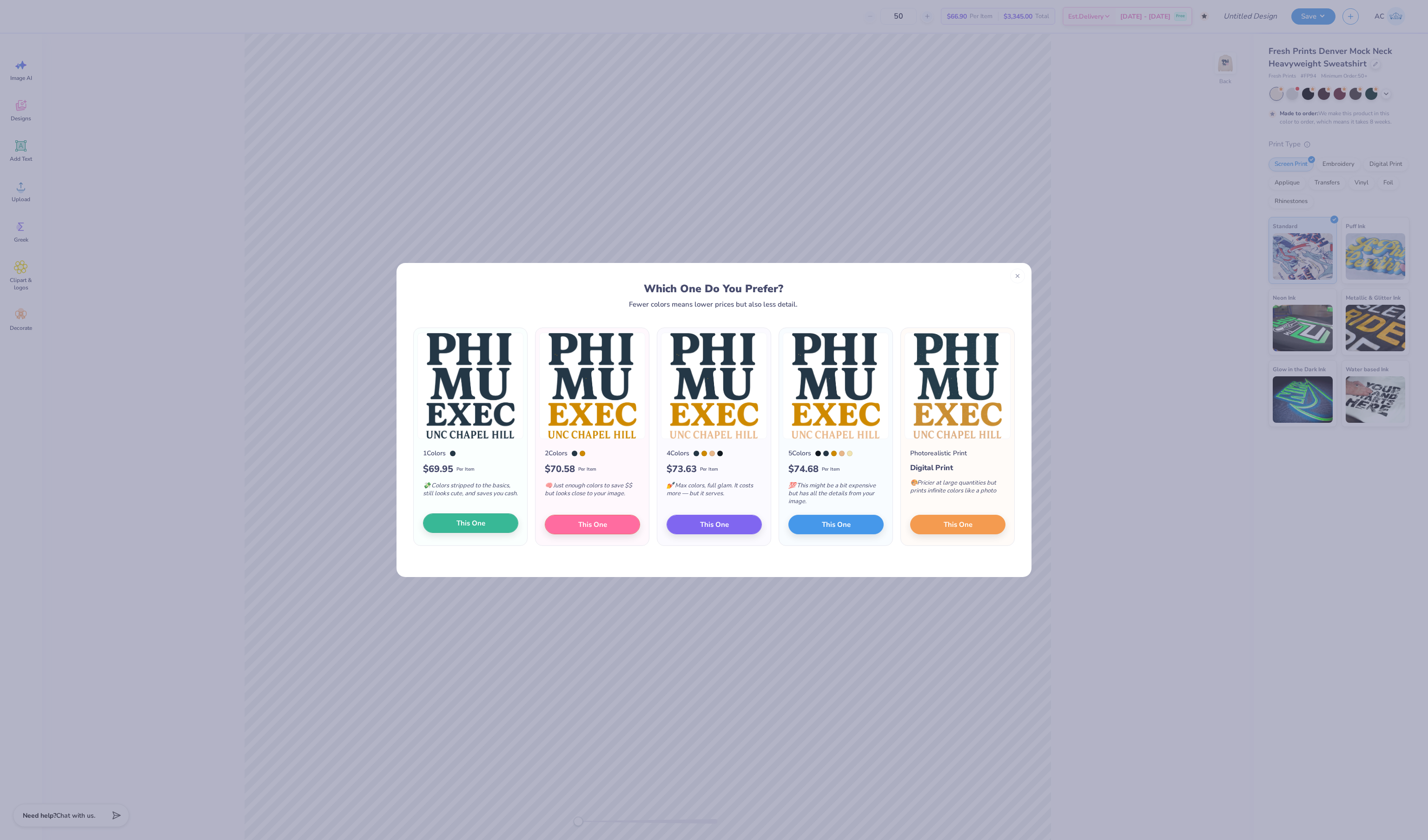
click at [493, 524] on button "This One" at bounding box center [470, 523] width 96 height 20
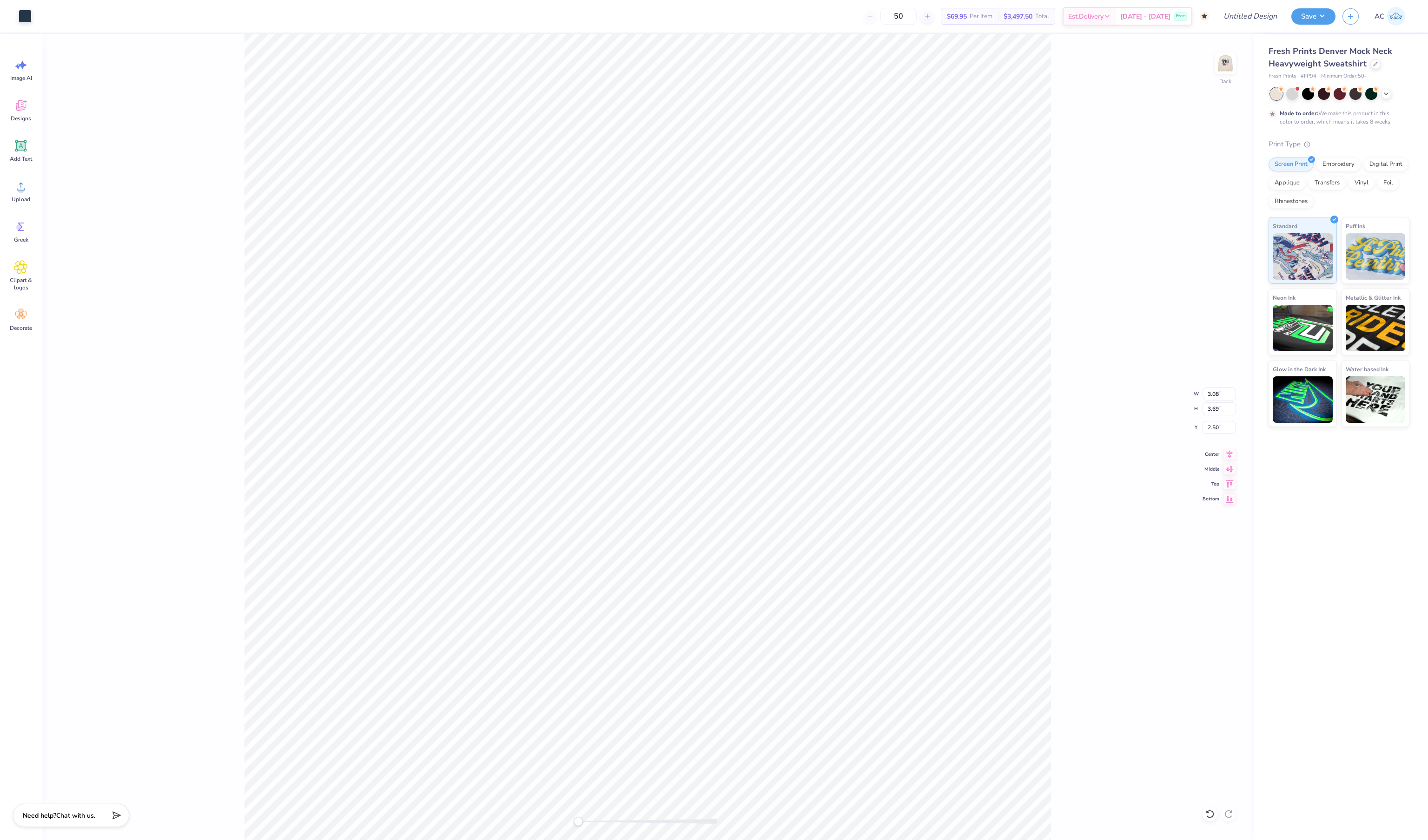
type input "0.67"
type input "0.79"
type input "4.95"
click at [20, 12] on div at bounding box center [25, 15] width 13 height 13
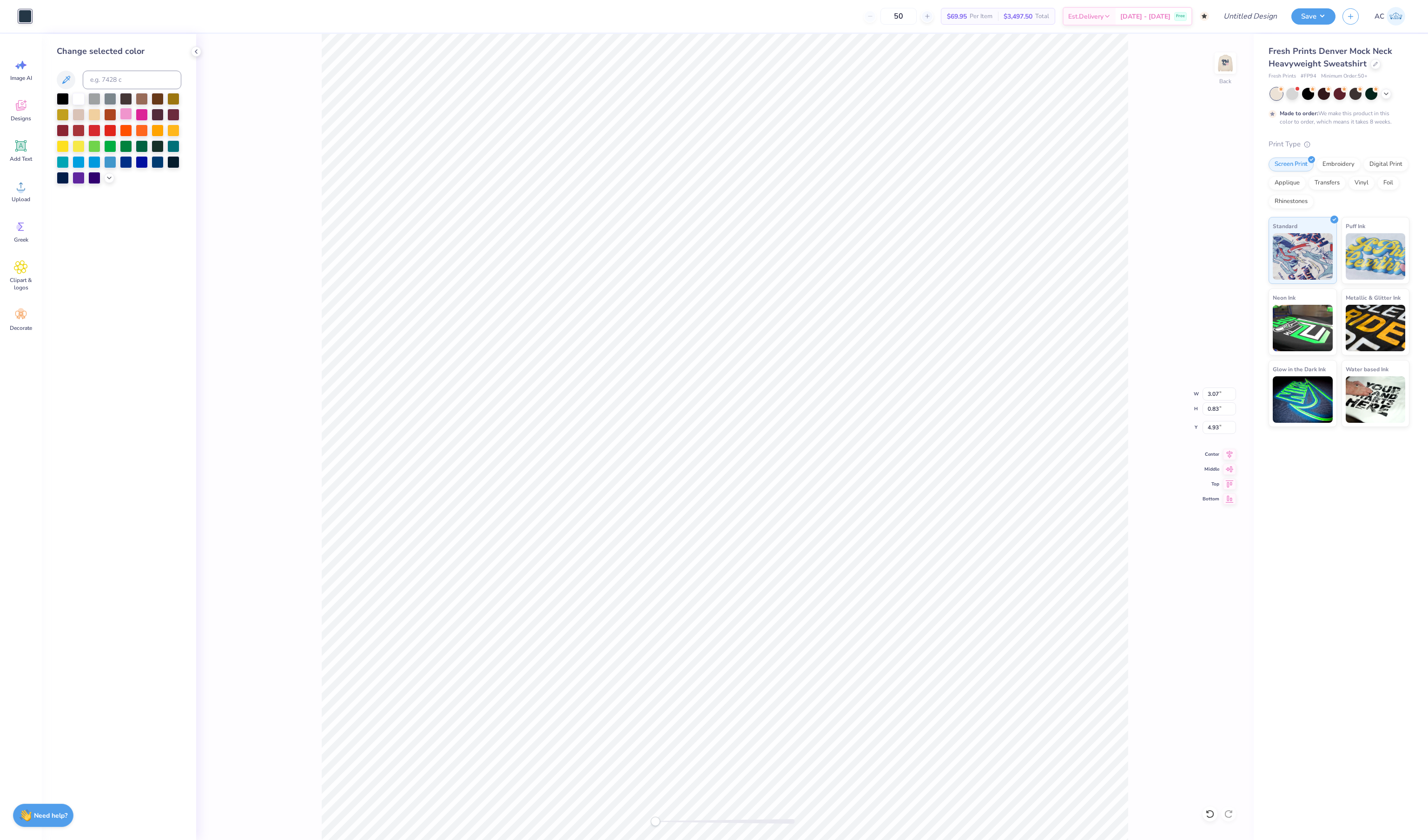
click at [126, 119] on div at bounding box center [126, 114] width 12 height 12
click at [129, 117] on div at bounding box center [126, 114] width 12 height 12
click at [197, 52] on icon at bounding box center [196, 52] width 8 height 8
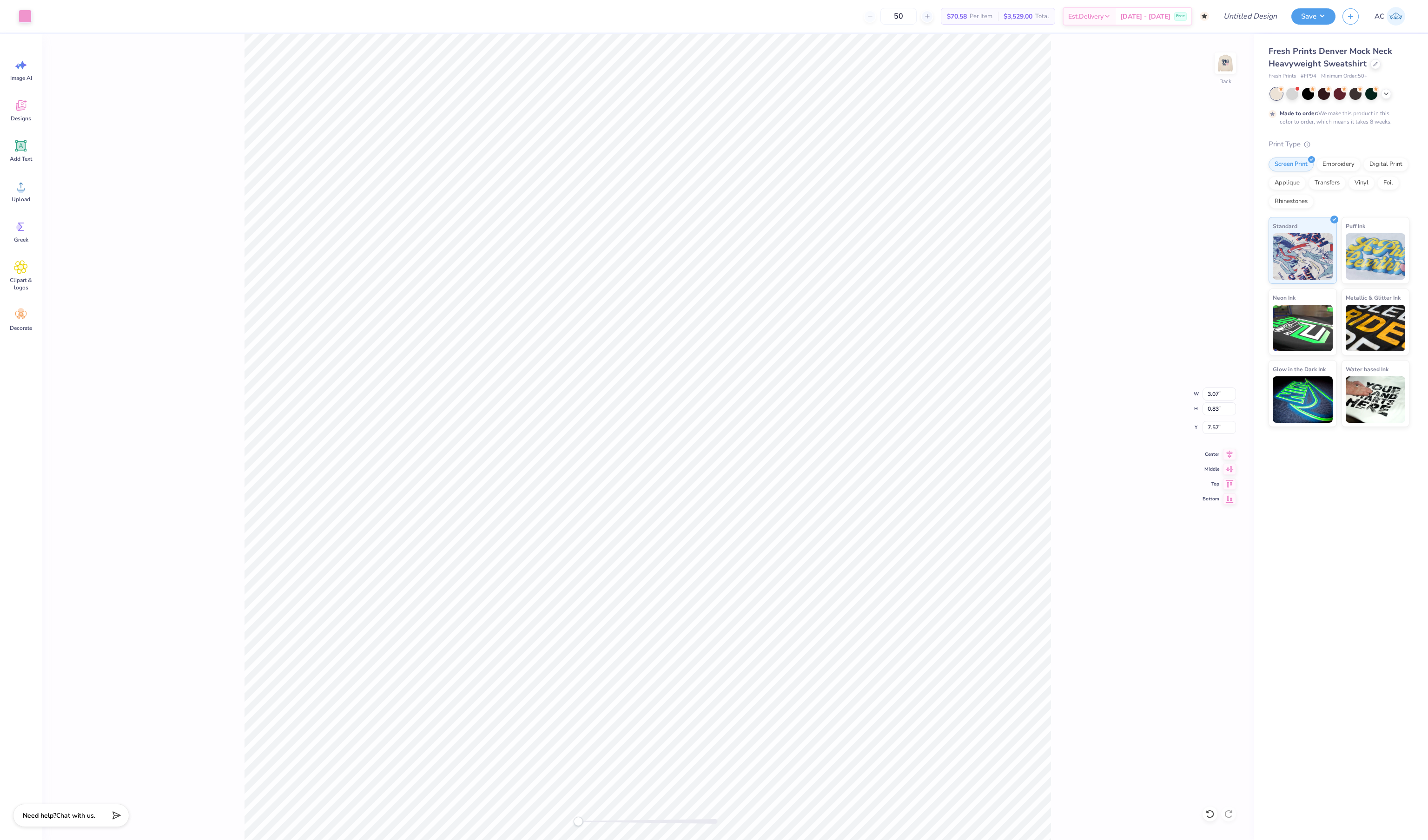
type input "4.97"
click at [36, 17] on div at bounding box center [41, 15] width 13 height 13
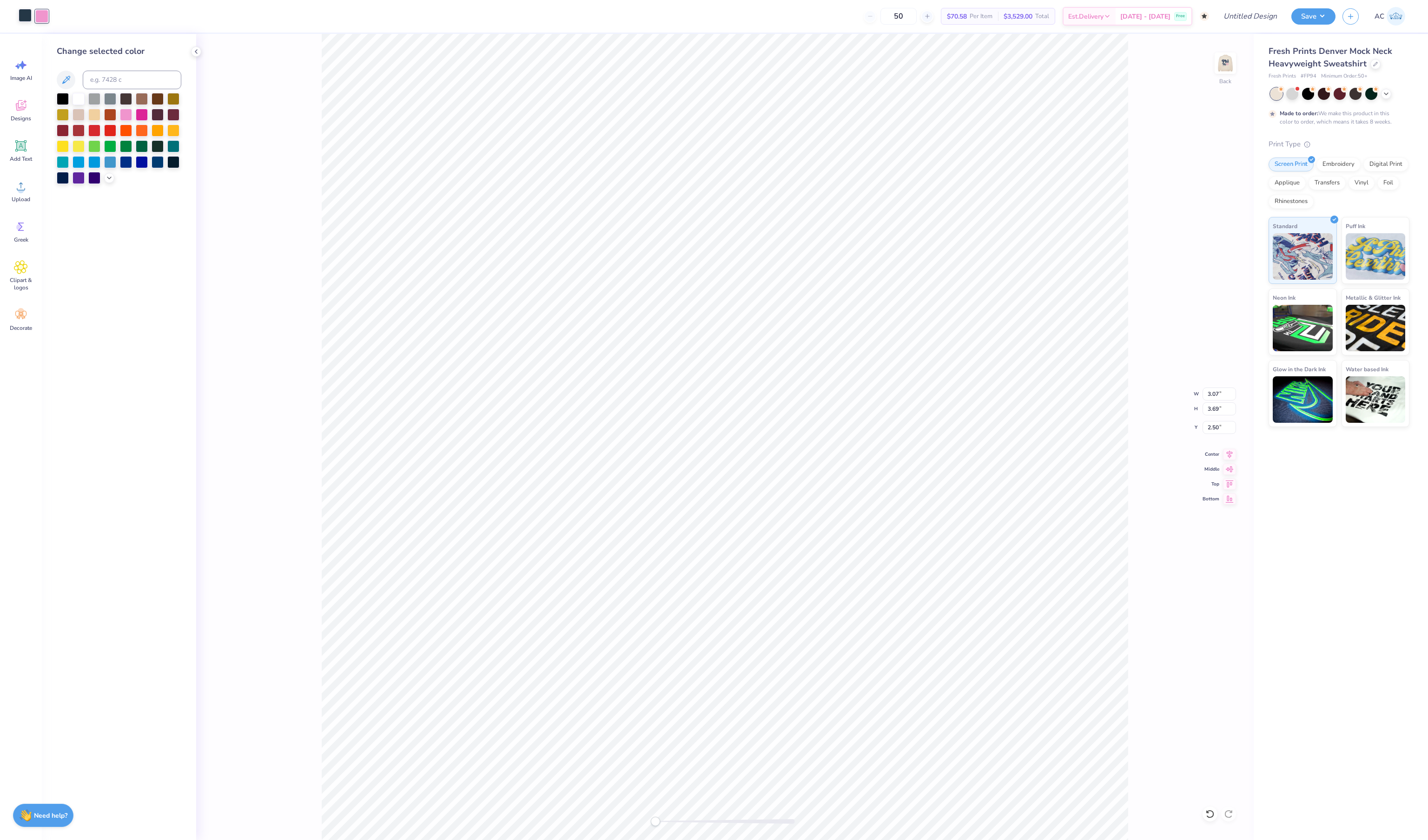
click at [31, 17] on div at bounding box center [25, 15] width 13 height 13
click at [127, 117] on div at bounding box center [126, 114] width 12 height 12
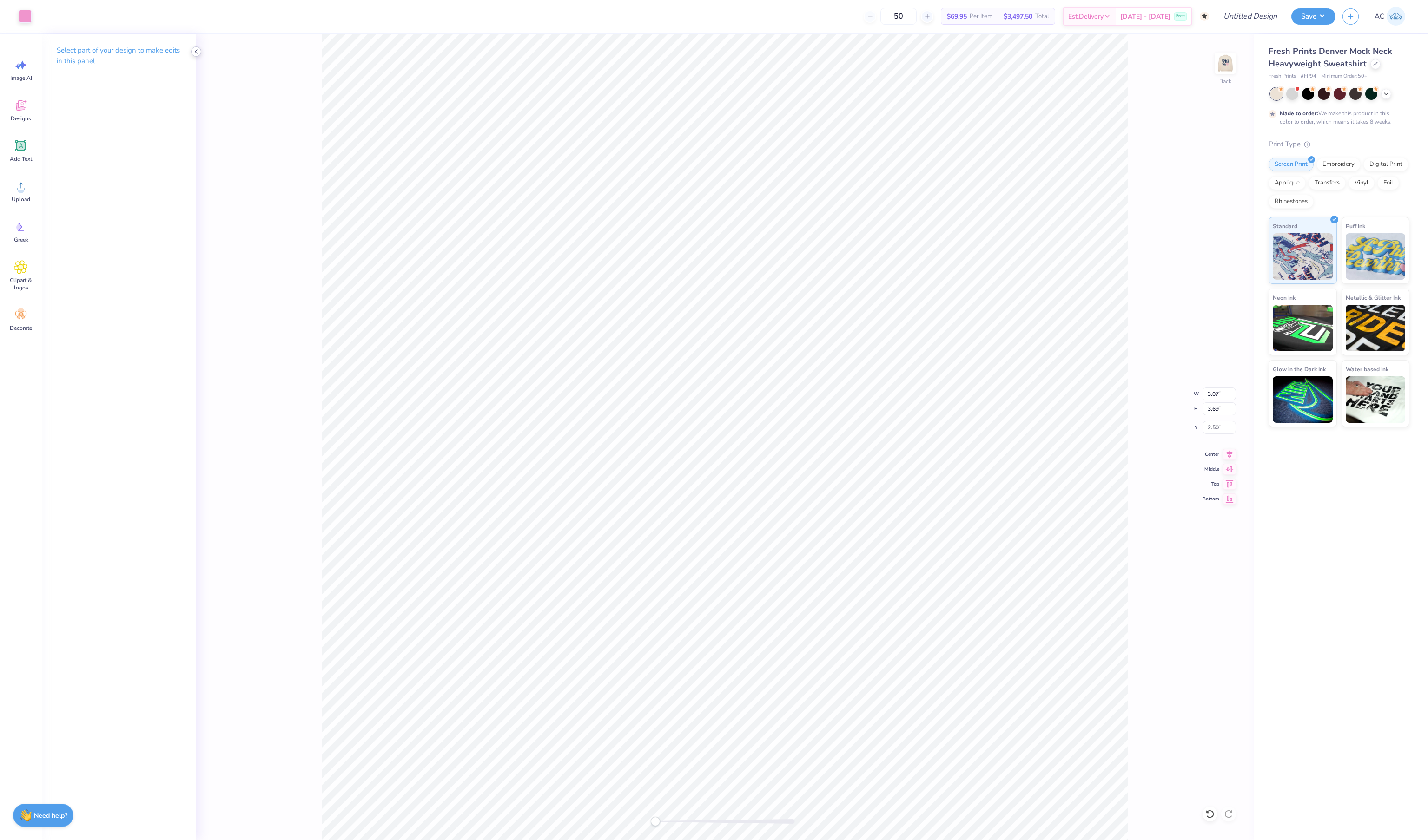
click at [196, 52] on icon at bounding box center [196, 52] width 8 height 8
click at [1221, 74] on img at bounding box center [1224, 62] width 37 height 37
click at [1221, 72] on img at bounding box center [1225, 63] width 19 height 19
type input "2.25"
click at [1226, 71] on img at bounding box center [1224, 62] width 37 height 37
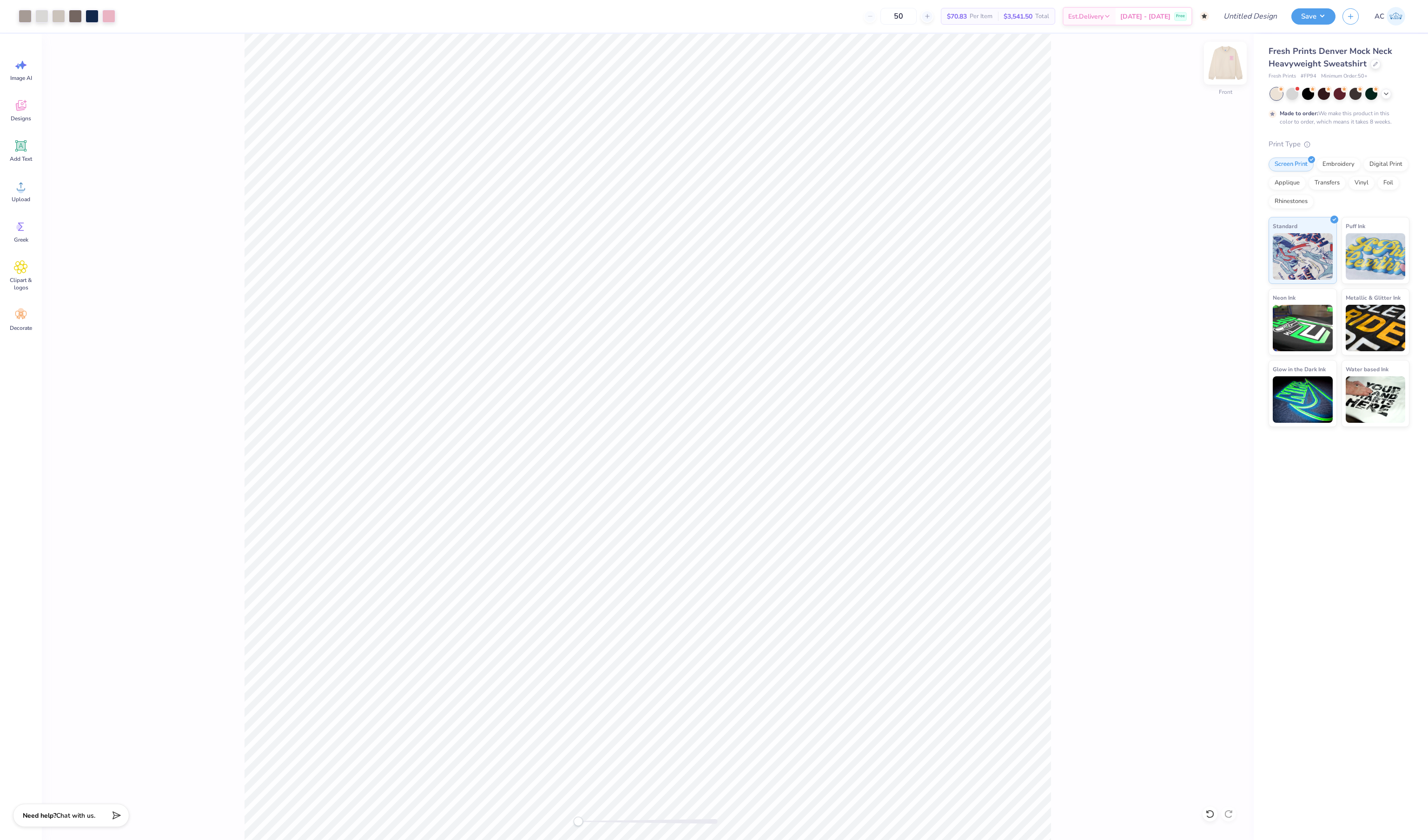
click at [1226, 71] on img at bounding box center [1224, 62] width 37 height 37
click at [1226, 71] on img at bounding box center [1225, 63] width 19 height 19
click at [1226, 72] on img at bounding box center [1224, 62] width 37 height 37
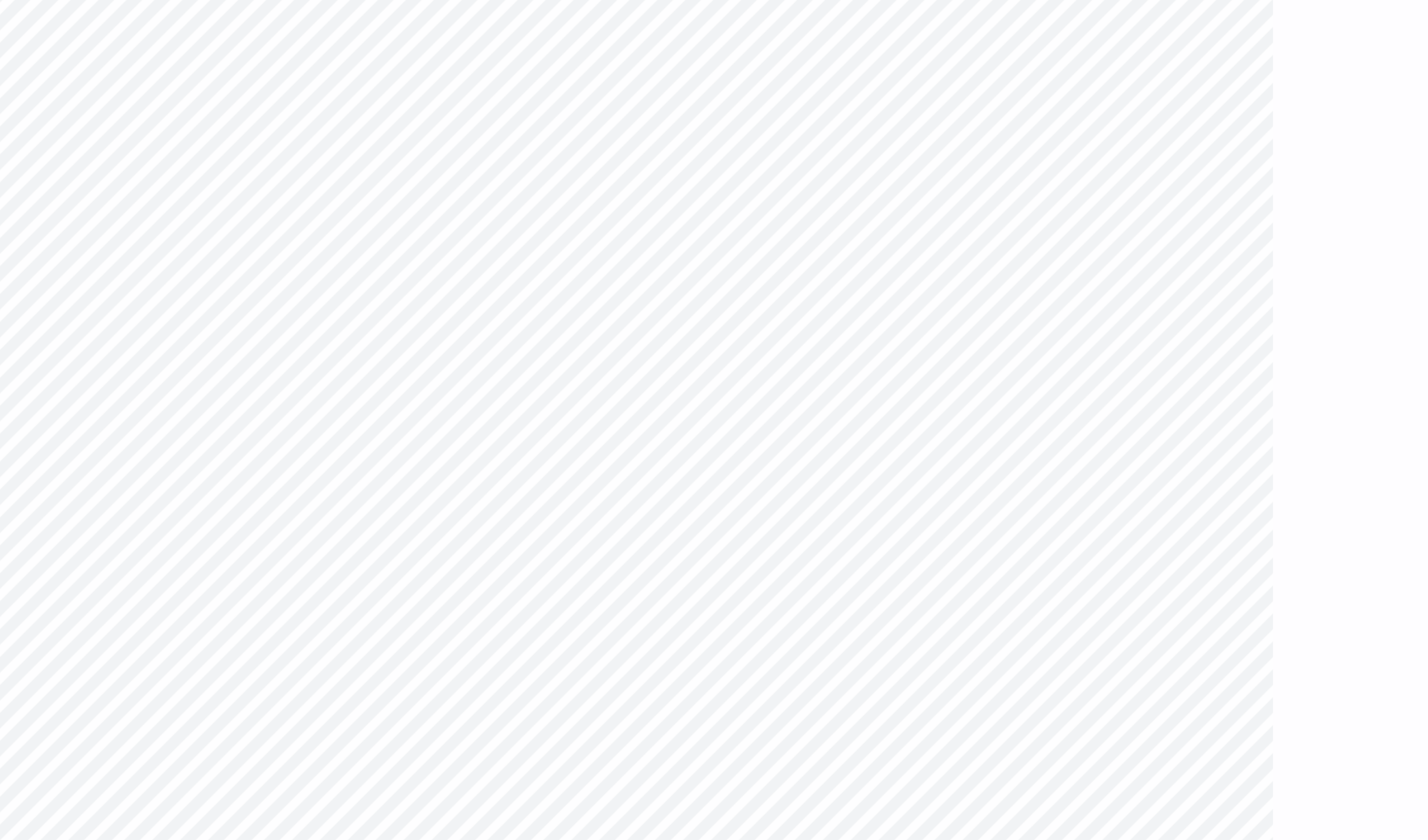
type input "2.38"
type input "2.82"
type input "2.22"
type input "2.40"
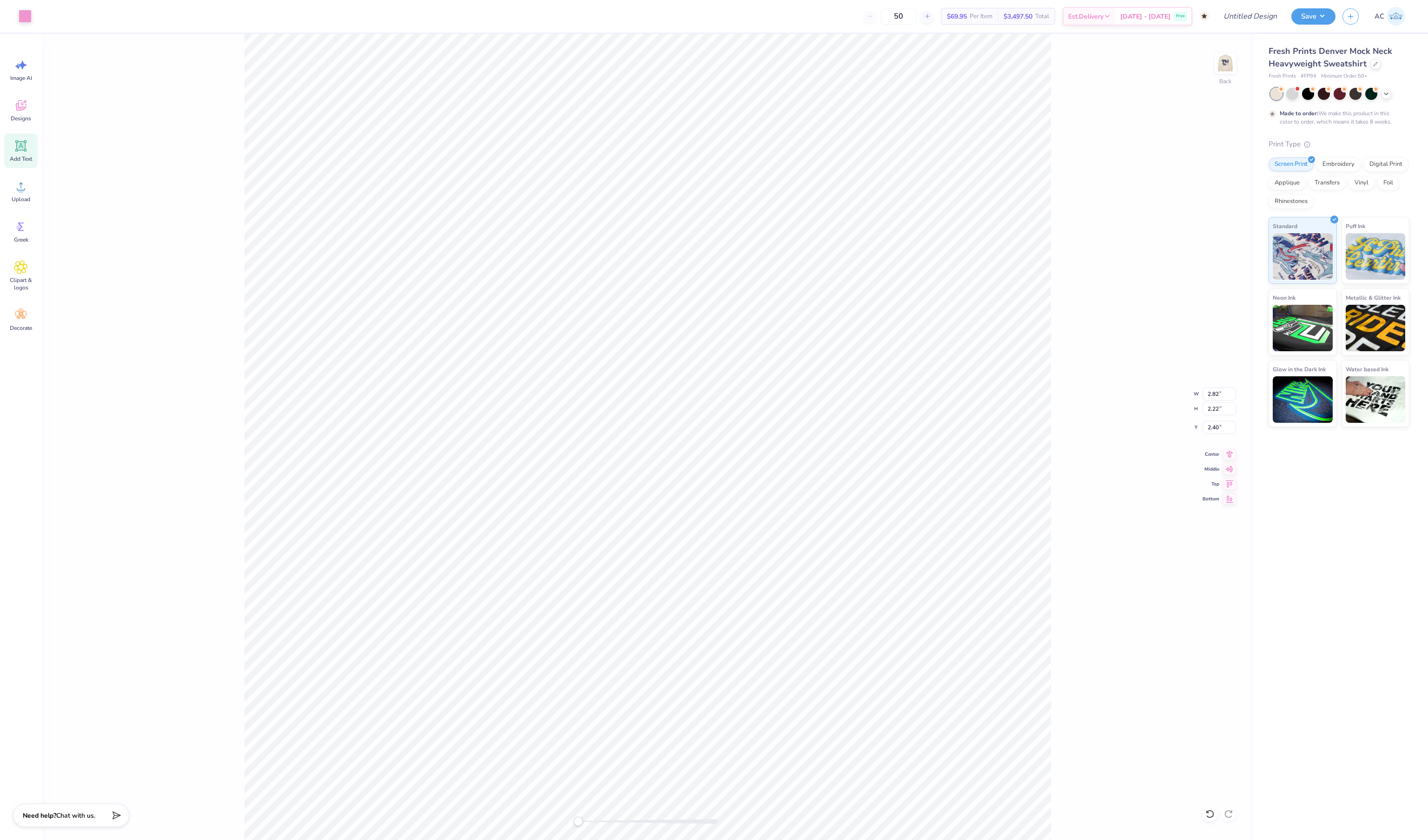
click at [26, 162] on span "Add Text" at bounding box center [21, 159] width 23 height 8
type input "5.84"
type input "1.69"
type input "9.15"
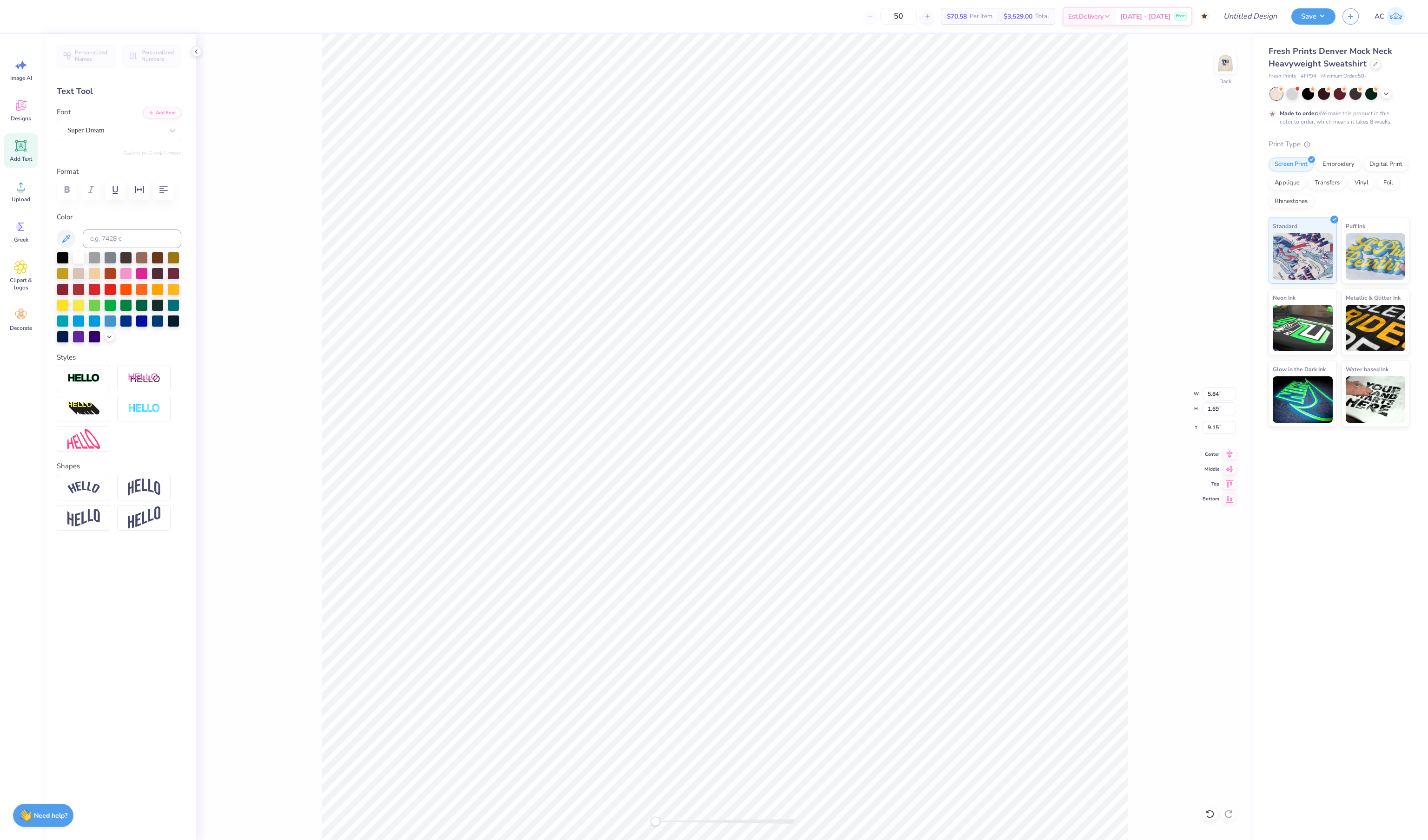
type input "1.45"
type input "1.02"
type input "3.58"
type input "5.84"
type input "1.69"
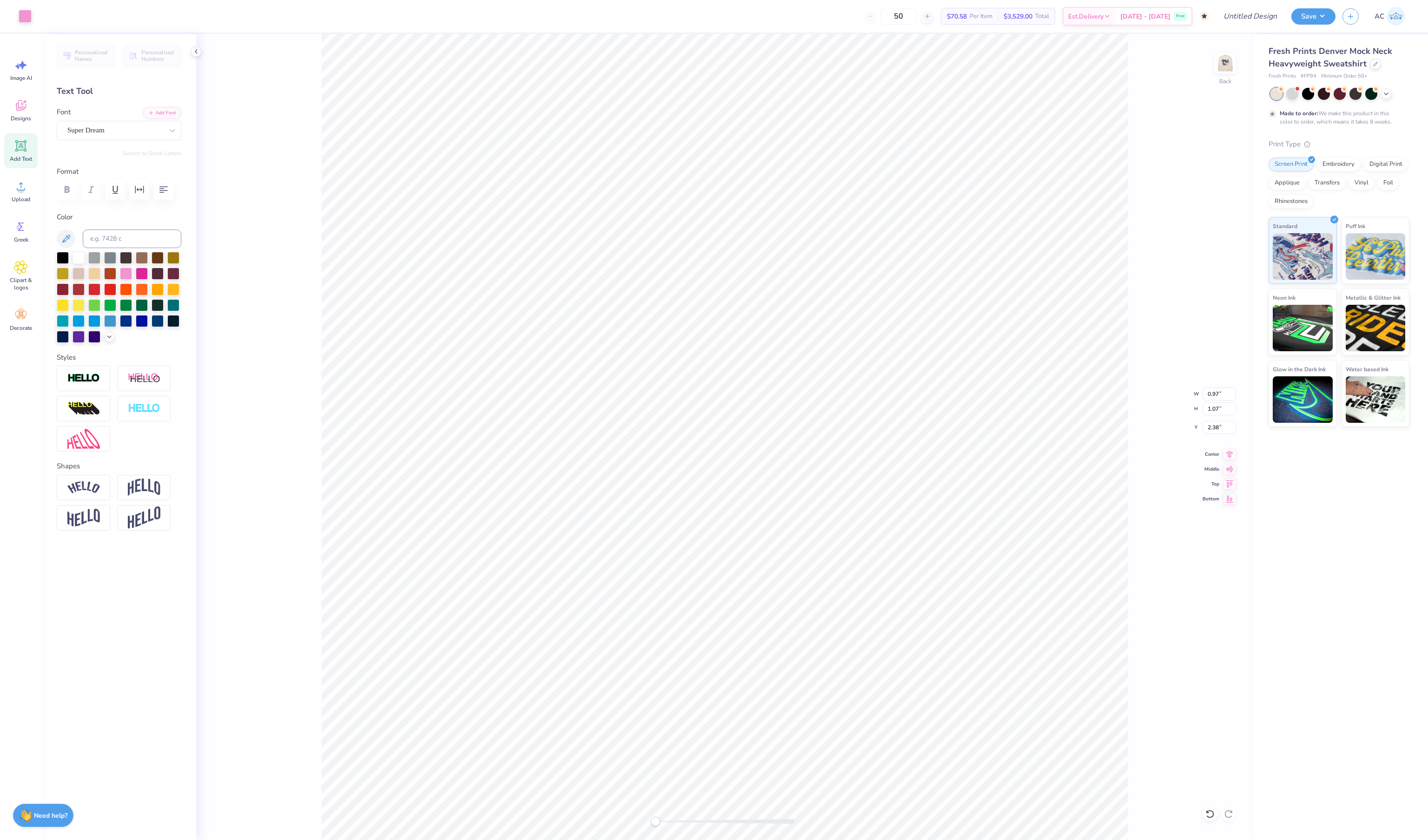
type input "9.15"
type textarea "Hi Spencer, Thank you for getting back to me. I have attached proof of my Finan…"
click at [1213, 810] on icon at bounding box center [1209, 814] width 8 height 8
type textarea "PHI MU"
type input "1.22"
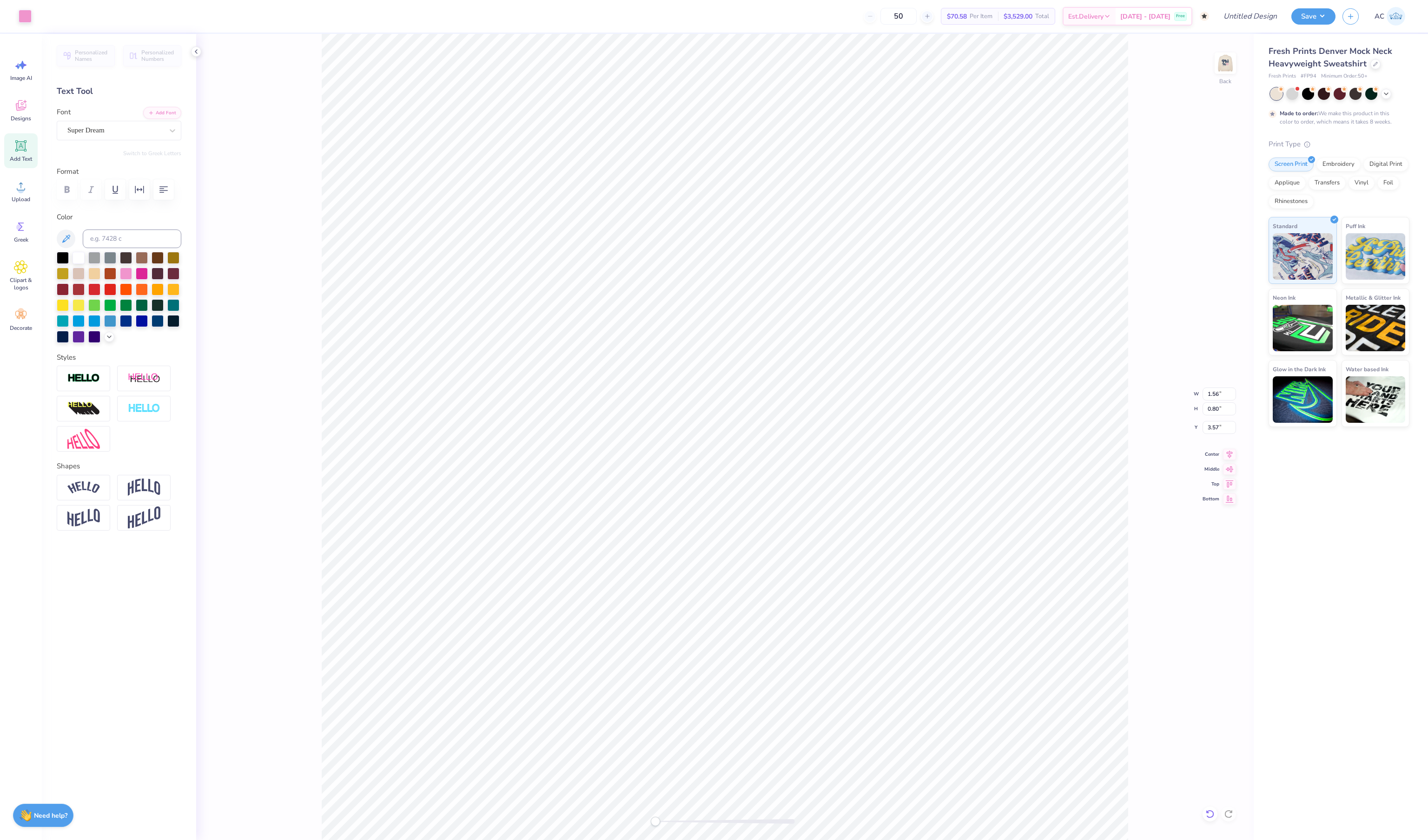
type input "2.20"
type input "0.70"
type input "0.80"
type input "2.20"
type input "7.57"
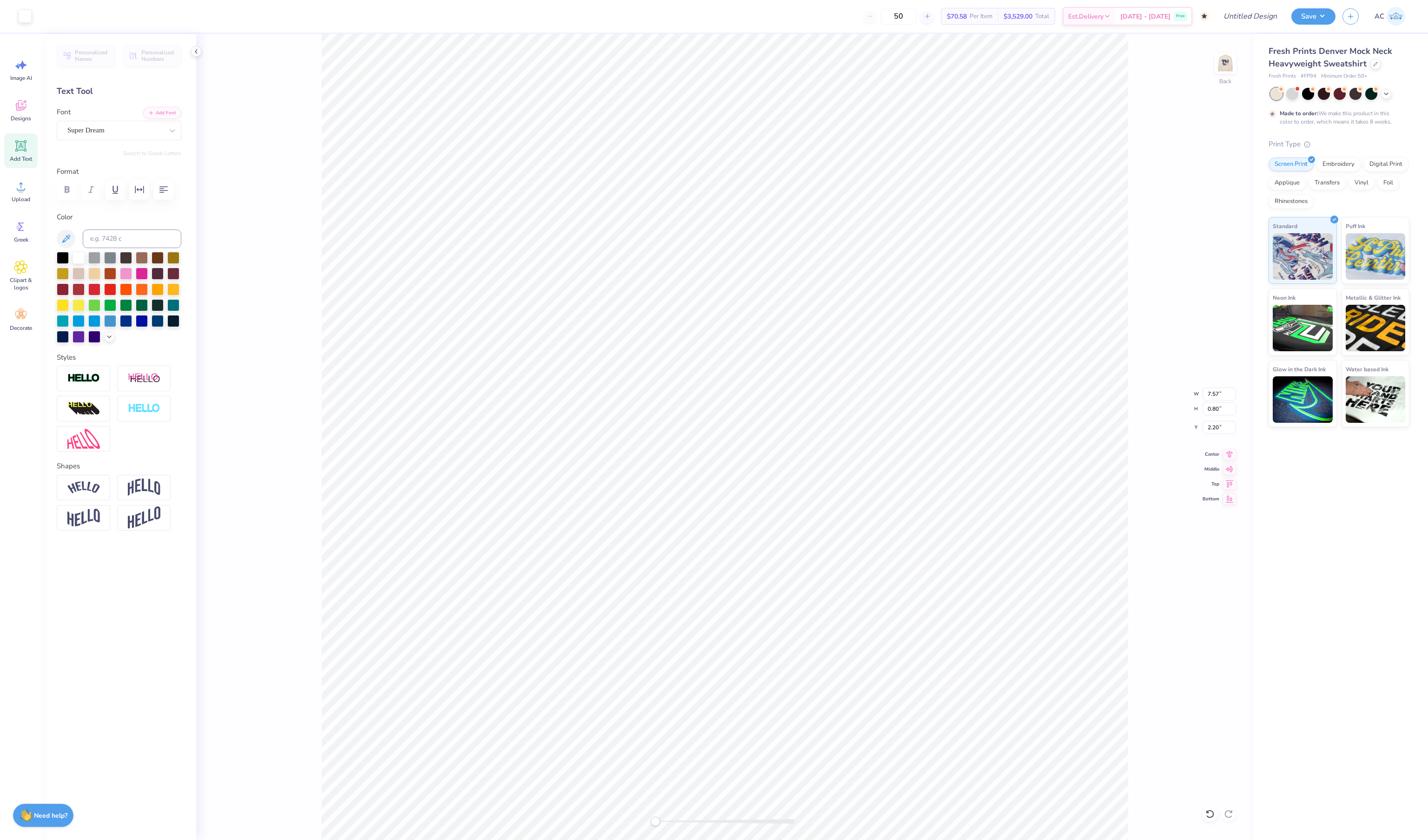
type input "1.69"
type input "9.15"
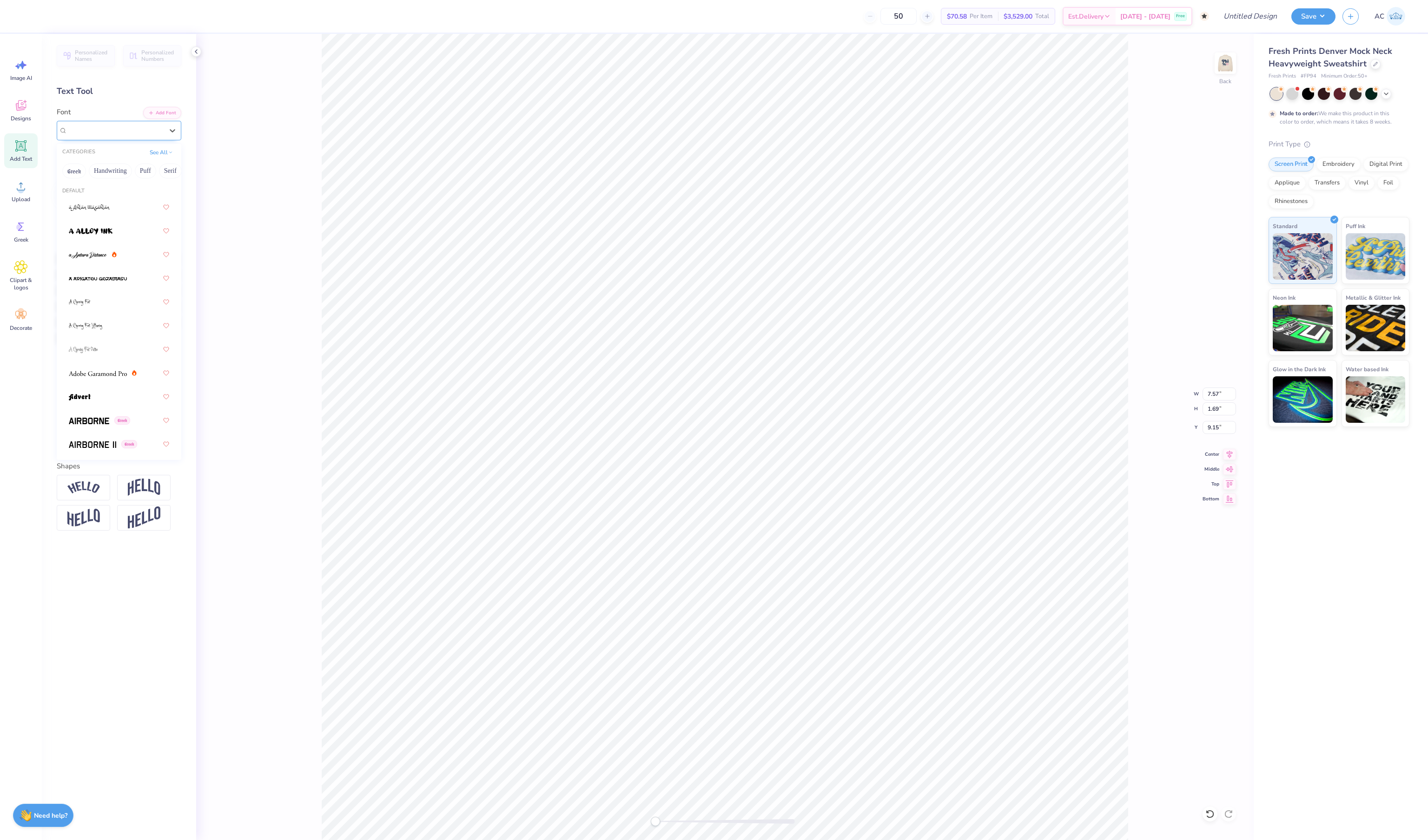
click at [98, 132] on span "Super Dream" at bounding box center [86, 130] width 37 height 11
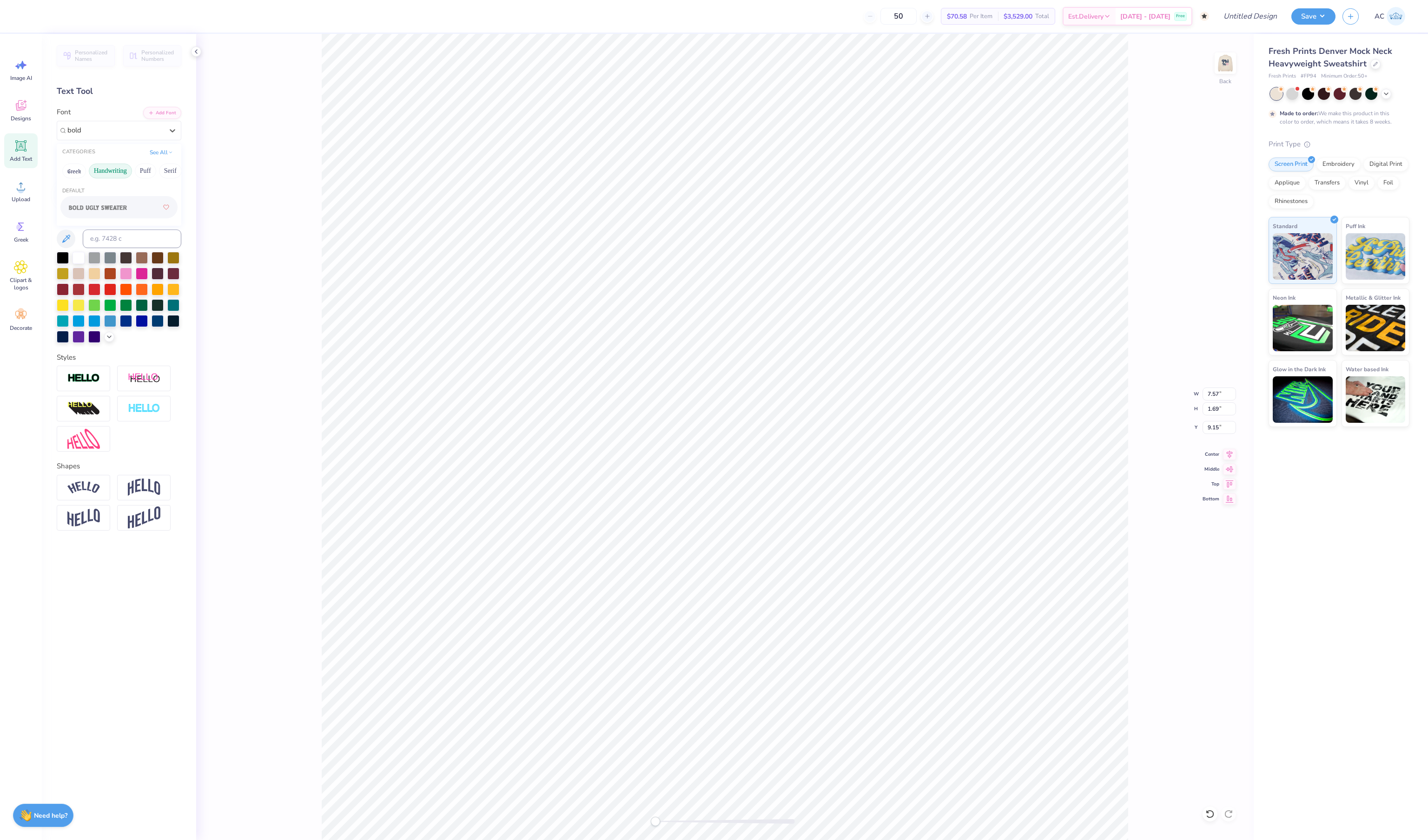
click at [117, 174] on button "Handwriting" at bounding box center [110, 171] width 43 height 15
click at [156, 154] on button "See All" at bounding box center [161, 151] width 29 height 9
click at [107, 196] on button "Bold" at bounding box center [99, 189] width 23 height 15
click at [108, 196] on button "Bold" at bounding box center [99, 189] width 23 height 15
click at [114, 265] on span at bounding box center [97, 260] width 58 height 10
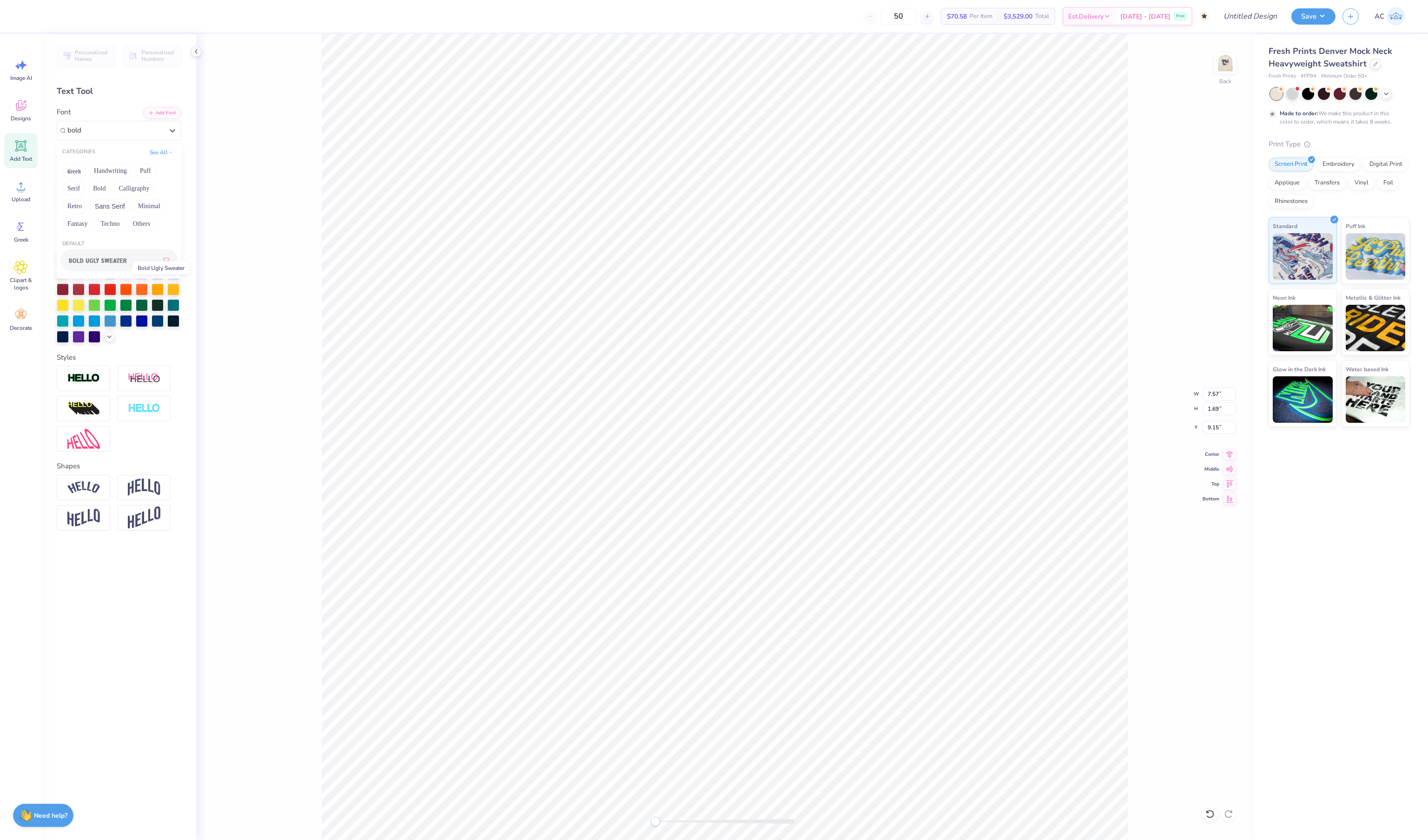
type input "bold"
click at [121, 126] on span "Bold Ugly Sweater" at bounding box center [94, 130] width 53 height 11
click at [119, 212] on span "Times New Roman" at bounding box center [93, 207] width 50 height 10
type input "times"
click at [63, 190] on icon "button" at bounding box center [67, 190] width 11 height 11
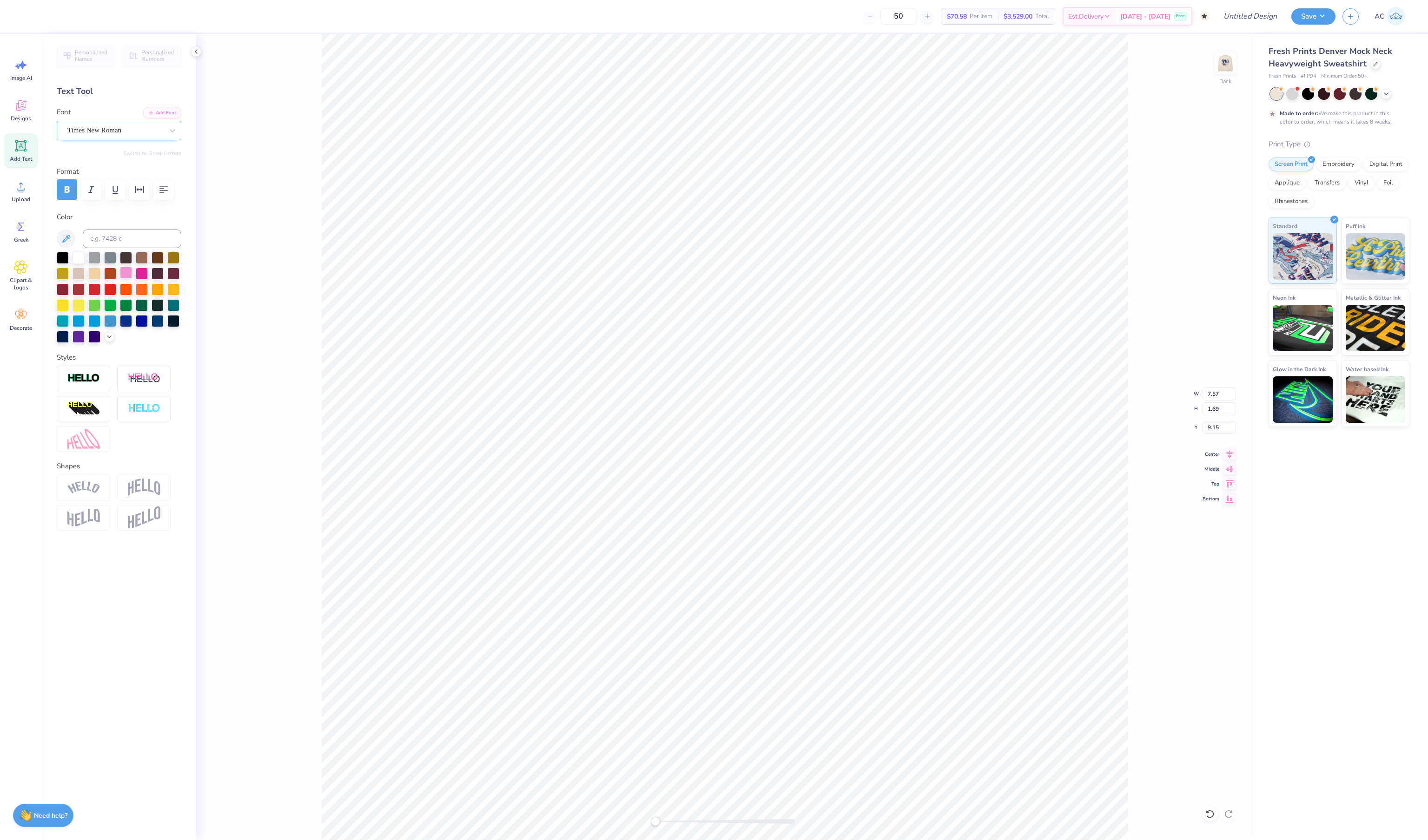
click at [127, 279] on div at bounding box center [126, 273] width 12 height 12
click at [93, 493] on div at bounding box center [83, 488] width 53 height 26
click at [155, 496] on img at bounding box center [144, 487] width 32 height 17
click at [137, 496] on img at bounding box center [144, 487] width 32 height 17
click at [144, 496] on img at bounding box center [144, 487] width 32 height 17
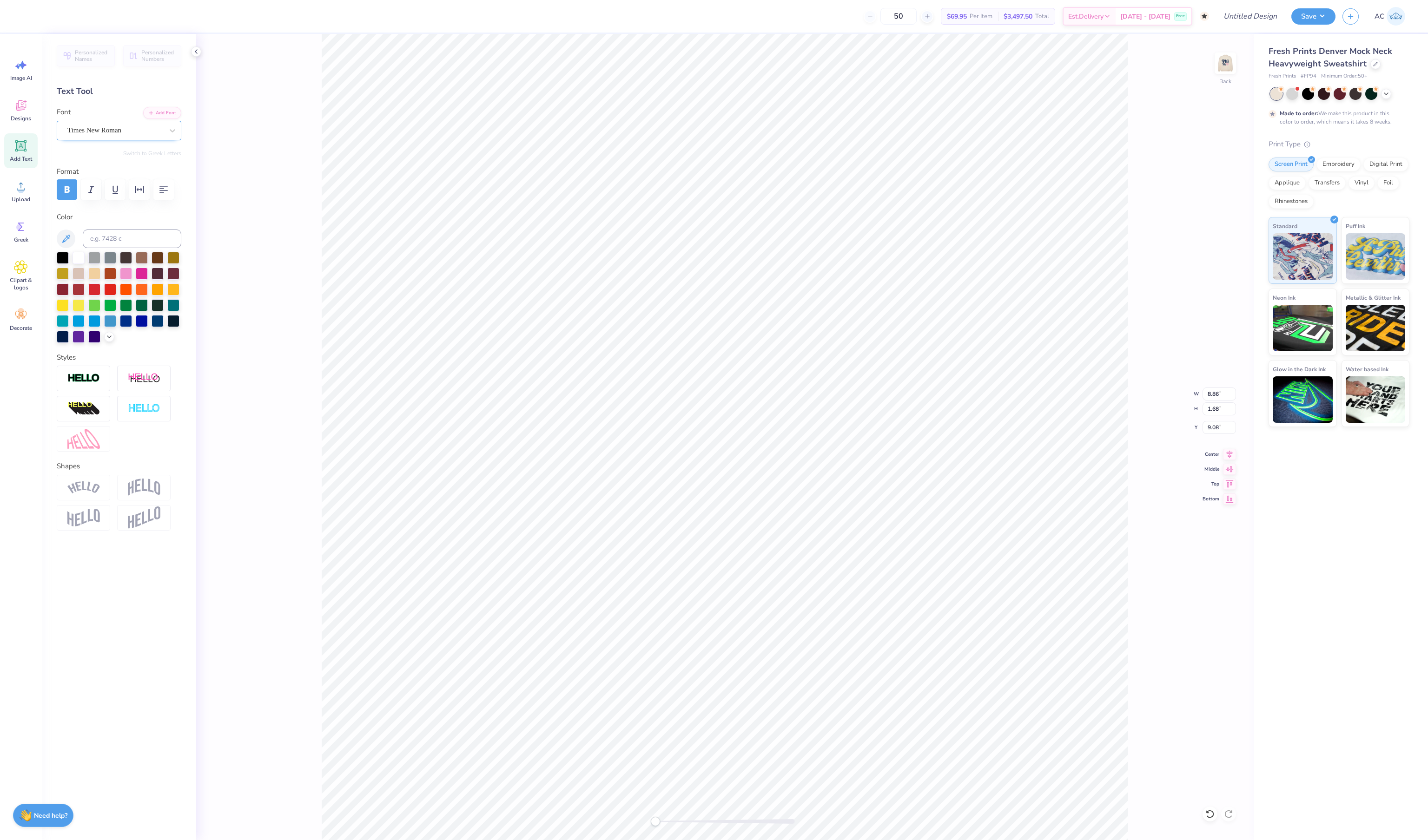
click at [87, 494] on img at bounding box center [83, 487] width 32 height 13
click at [97, 384] on img at bounding box center [83, 378] width 32 height 11
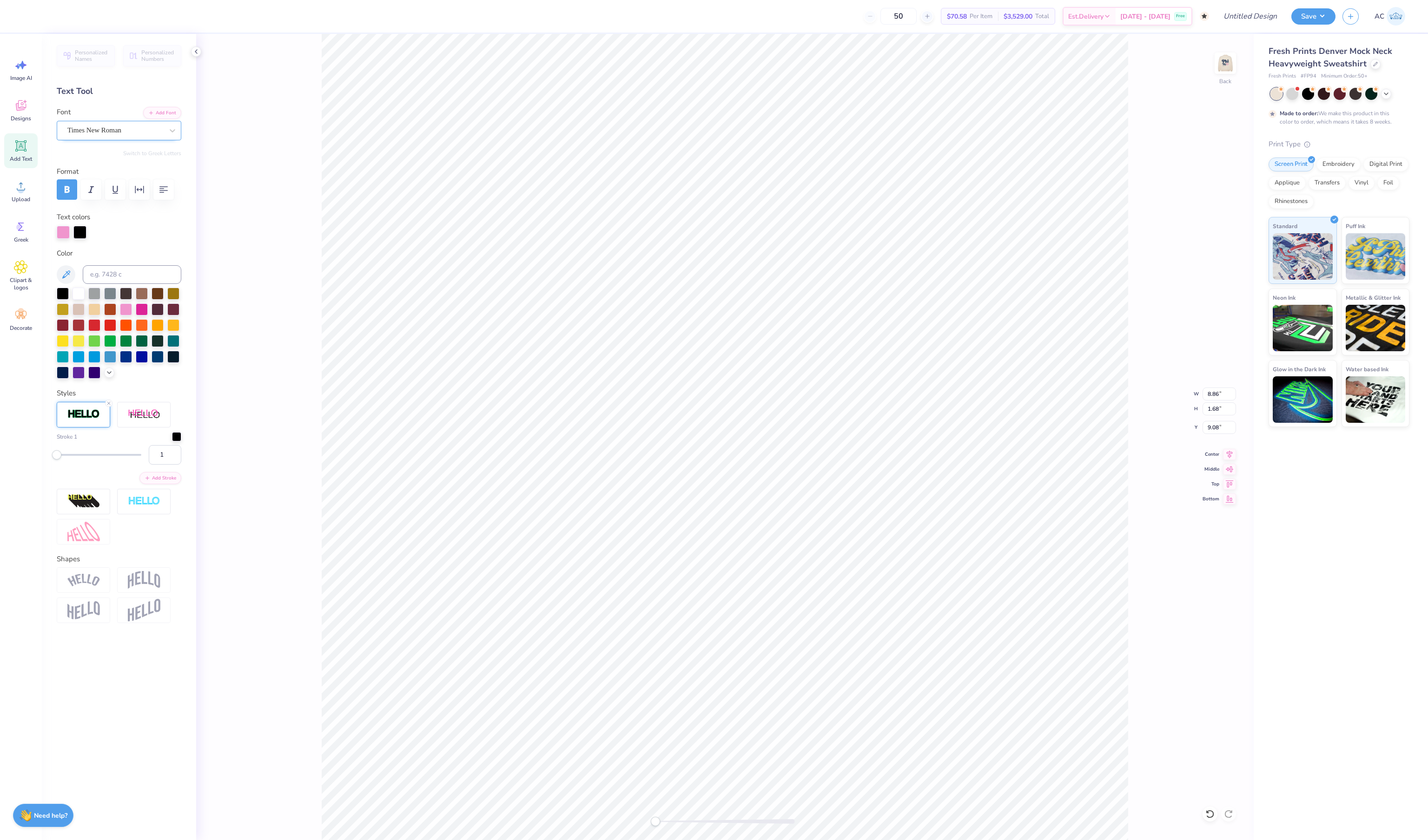
click at [97, 420] on img at bounding box center [83, 414] width 32 height 11
click at [108, 406] on icon at bounding box center [108, 403] width 5 height 5
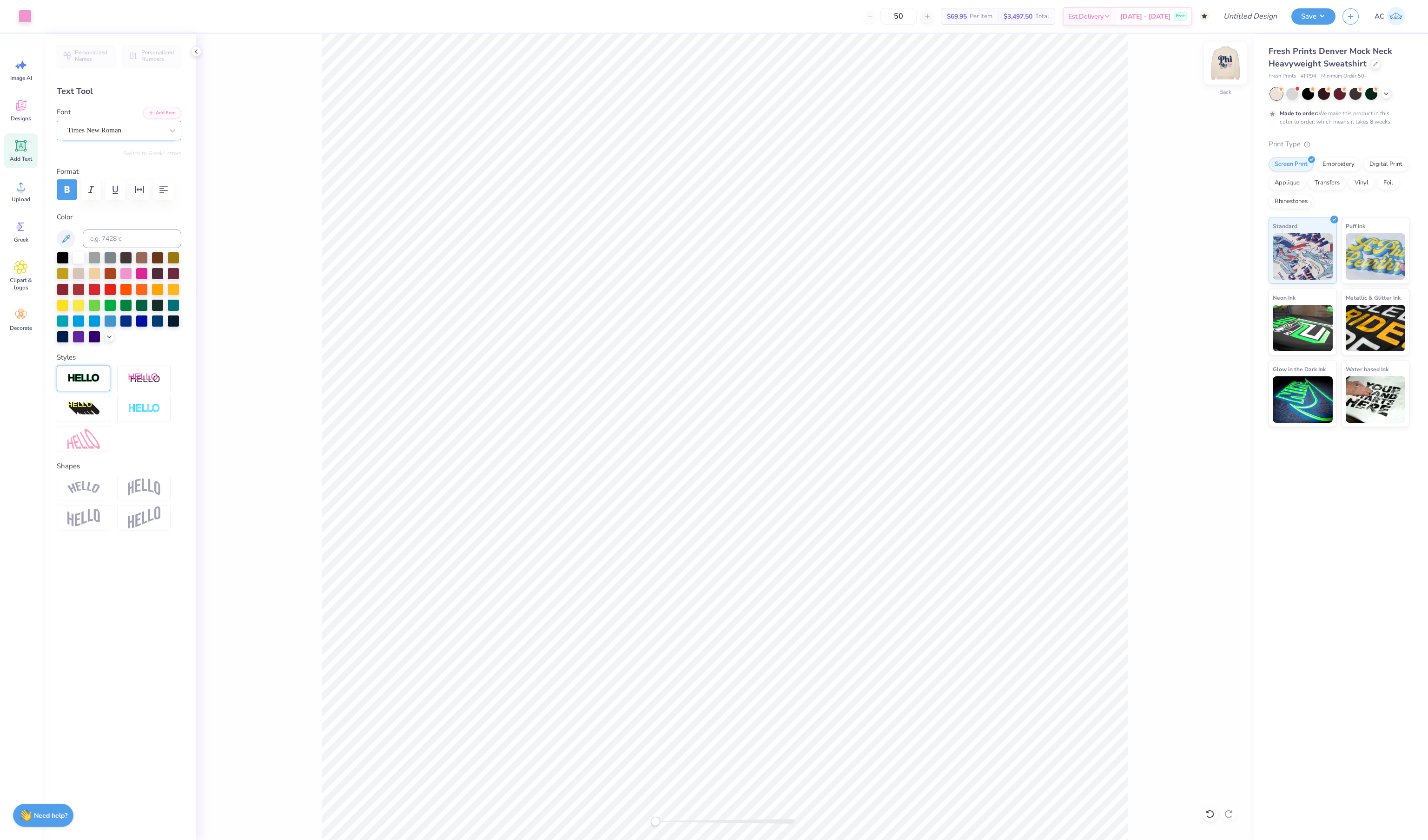
click at [1232, 67] on img at bounding box center [1224, 62] width 37 height 37
click at [1227, 65] on img at bounding box center [1224, 62] width 37 height 37
type textarea "P"
type textarea "EXEC"
click at [1225, 67] on img at bounding box center [1224, 62] width 37 height 37
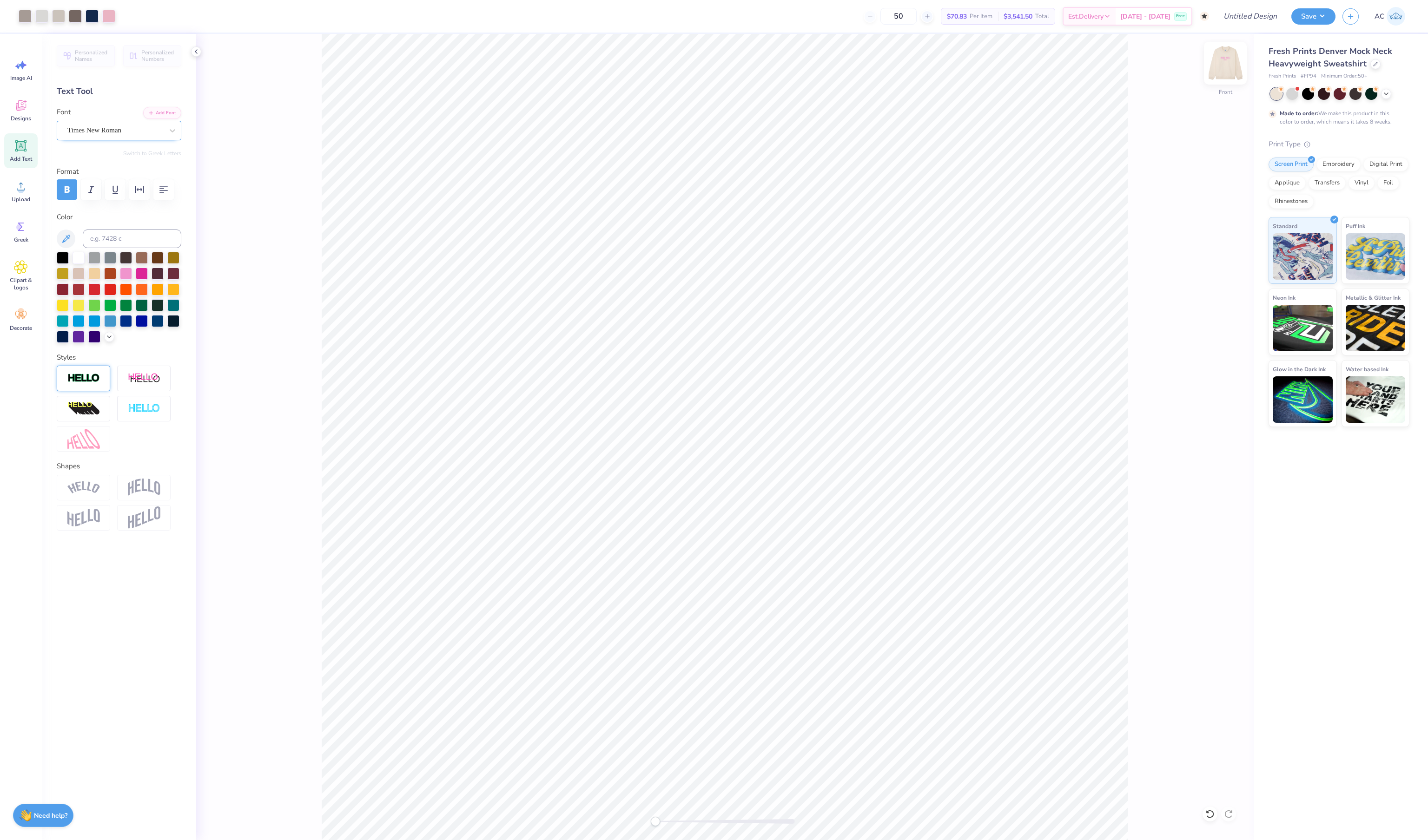
click at [1229, 64] on img at bounding box center [1224, 62] width 37 height 37
type textarea "P"
type textarea "UNC CHAPEL HILL"
type input "3.12"
type input "0.84"
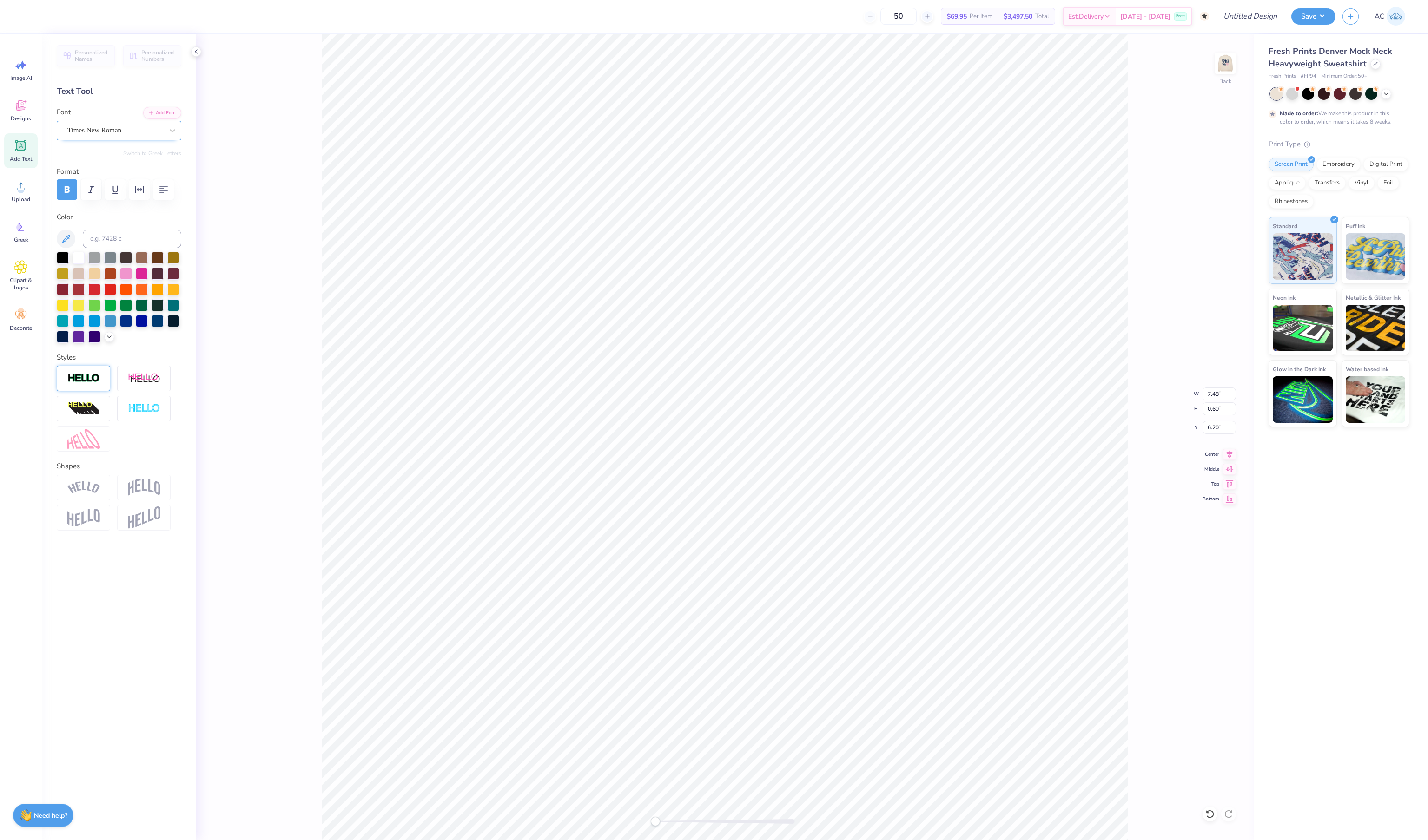
type input "5.05"
click at [1236, 59] on div "Back" at bounding box center [725, 437] width 1057 height 806
click at [1223, 59] on img at bounding box center [1224, 62] width 37 height 37
click at [1229, 64] on img at bounding box center [1224, 62] width 37 height 37
click at [1229, 67] on img at bounding box center [1224, 62] width 37 height 37
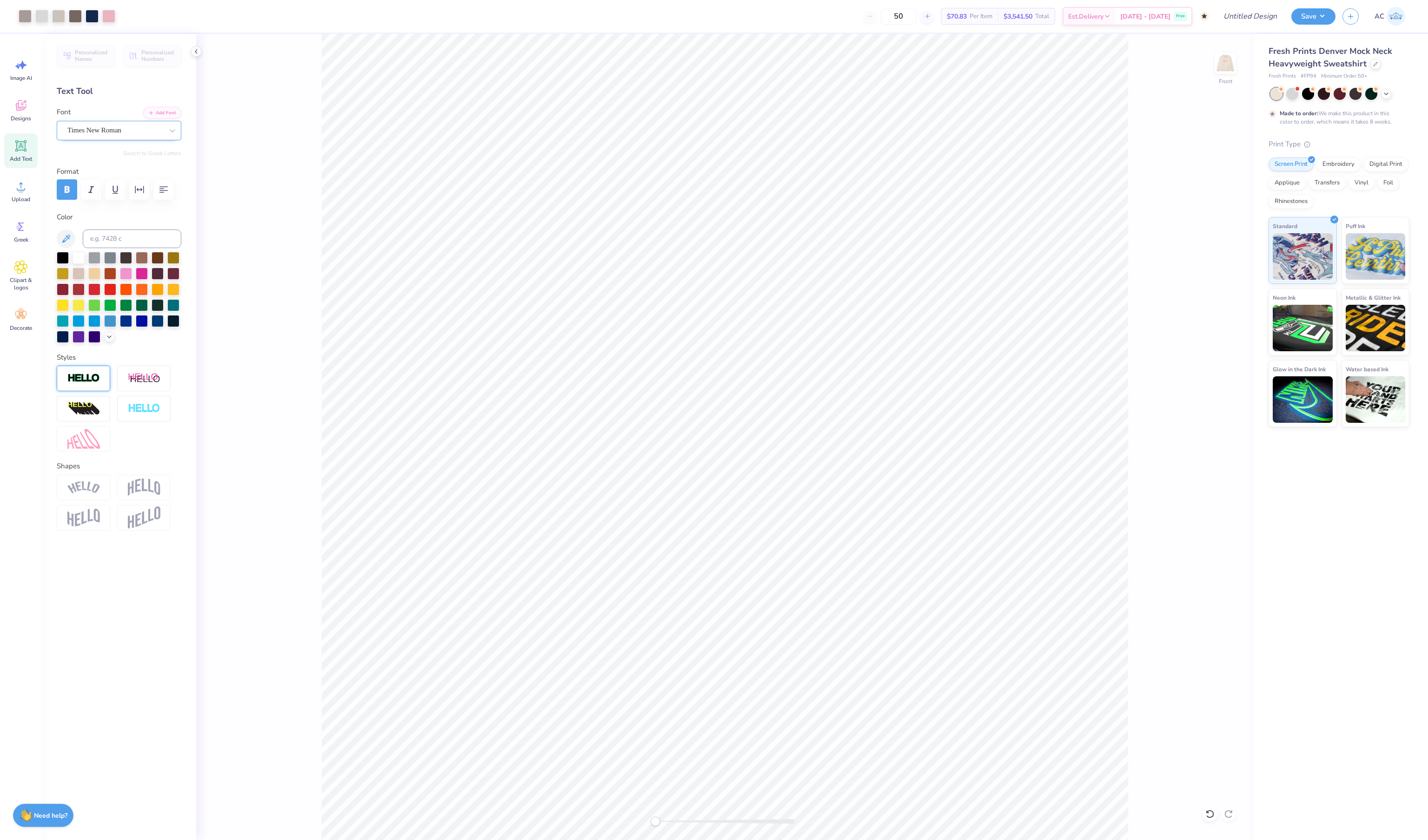
click at [1229, 67] on img at bounding box center [1225, 63] width 19 height 19
click at [1224, 74] on img at bounding box center [1224, 62] width 37 height 37
click at [1225, 71] on img at bounding box center [1224, 62] width 37 height 37
type input "3.12"
type input "0.84"
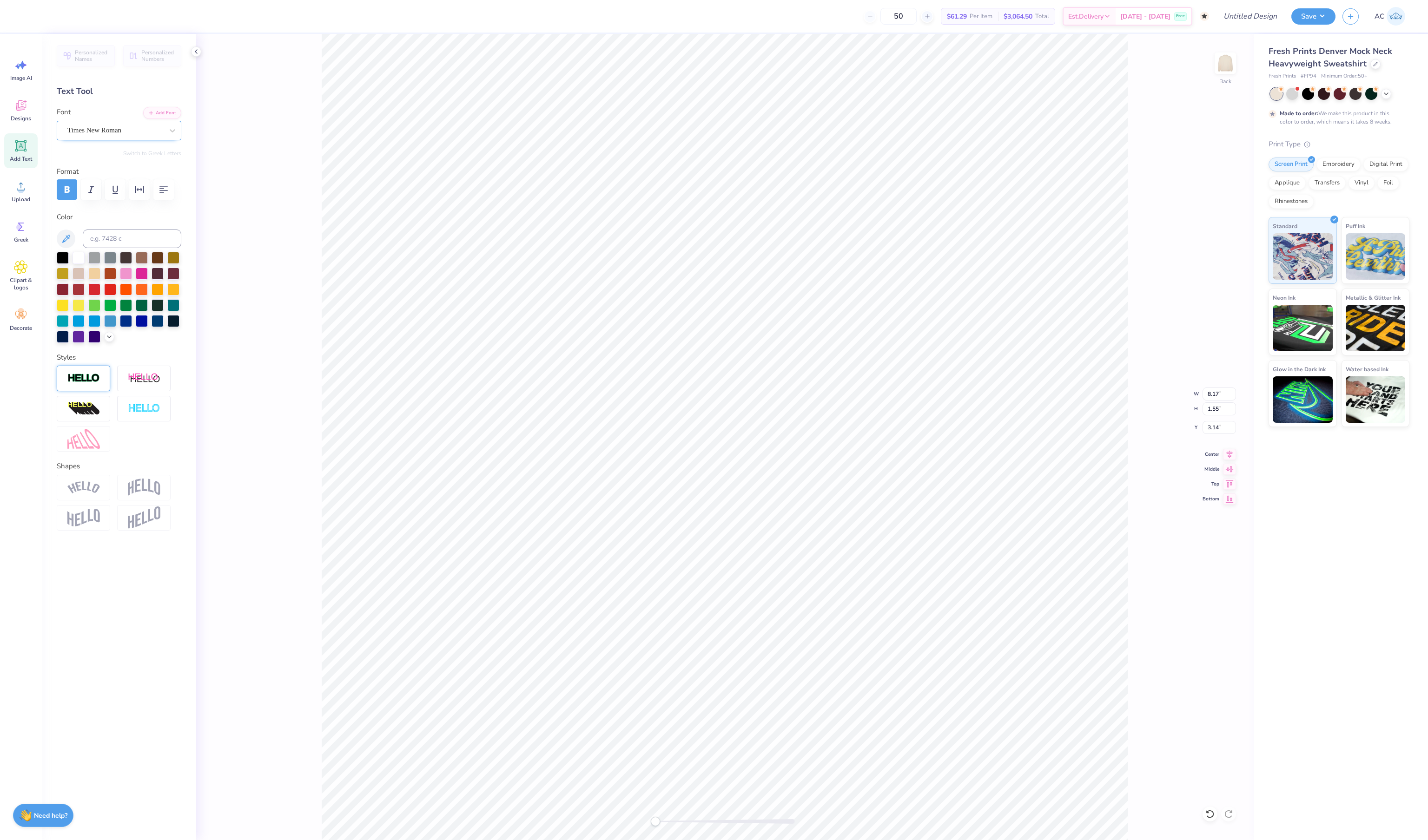
type input "5.08"
click at [1210, 810] on icon at bounding box center [1209, 814] width 9 height 9
type input "4.18"
type input "9.38"
type input "2.53"
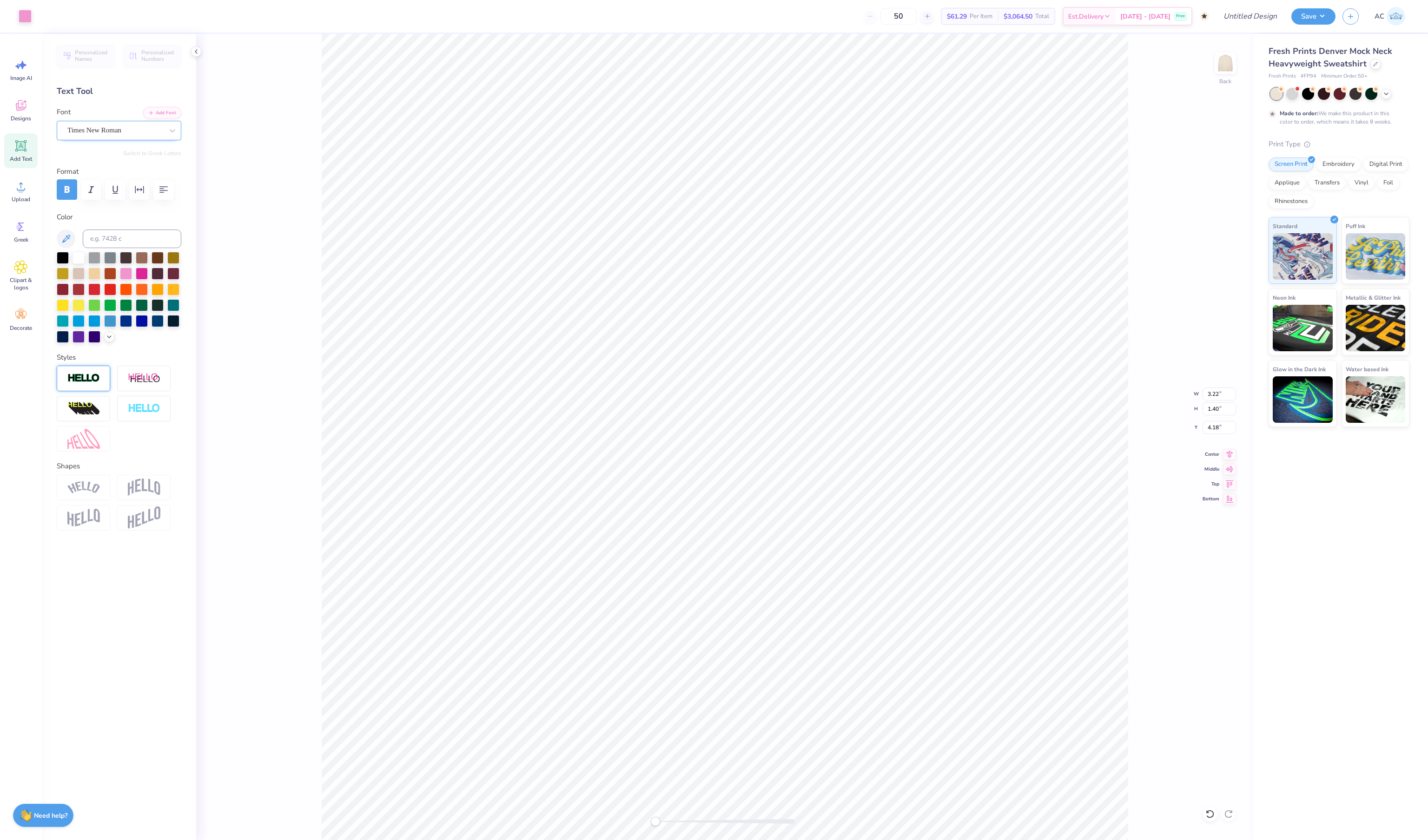
type input "3.50"
click at [77, 263] on div at bounding box center [78, 257] width 12 height 12
type input "8.17"
type input "1.58"
type input "3.12"
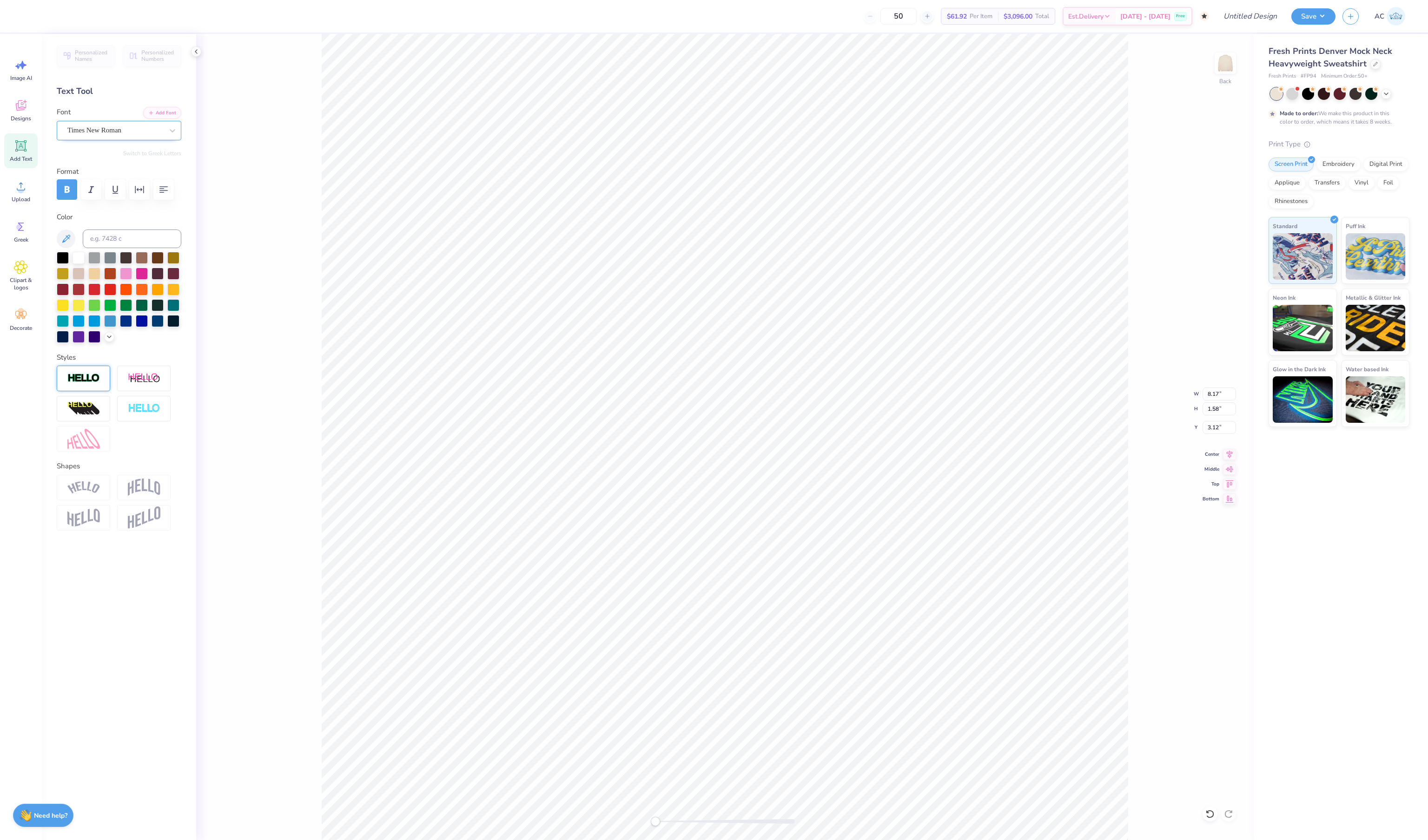
type input "3.49"
type input "0.94"
type input "5.11"
click at [79, 263] on div at bounding box center [78, 257] width 12 height 12
type input "7.48"
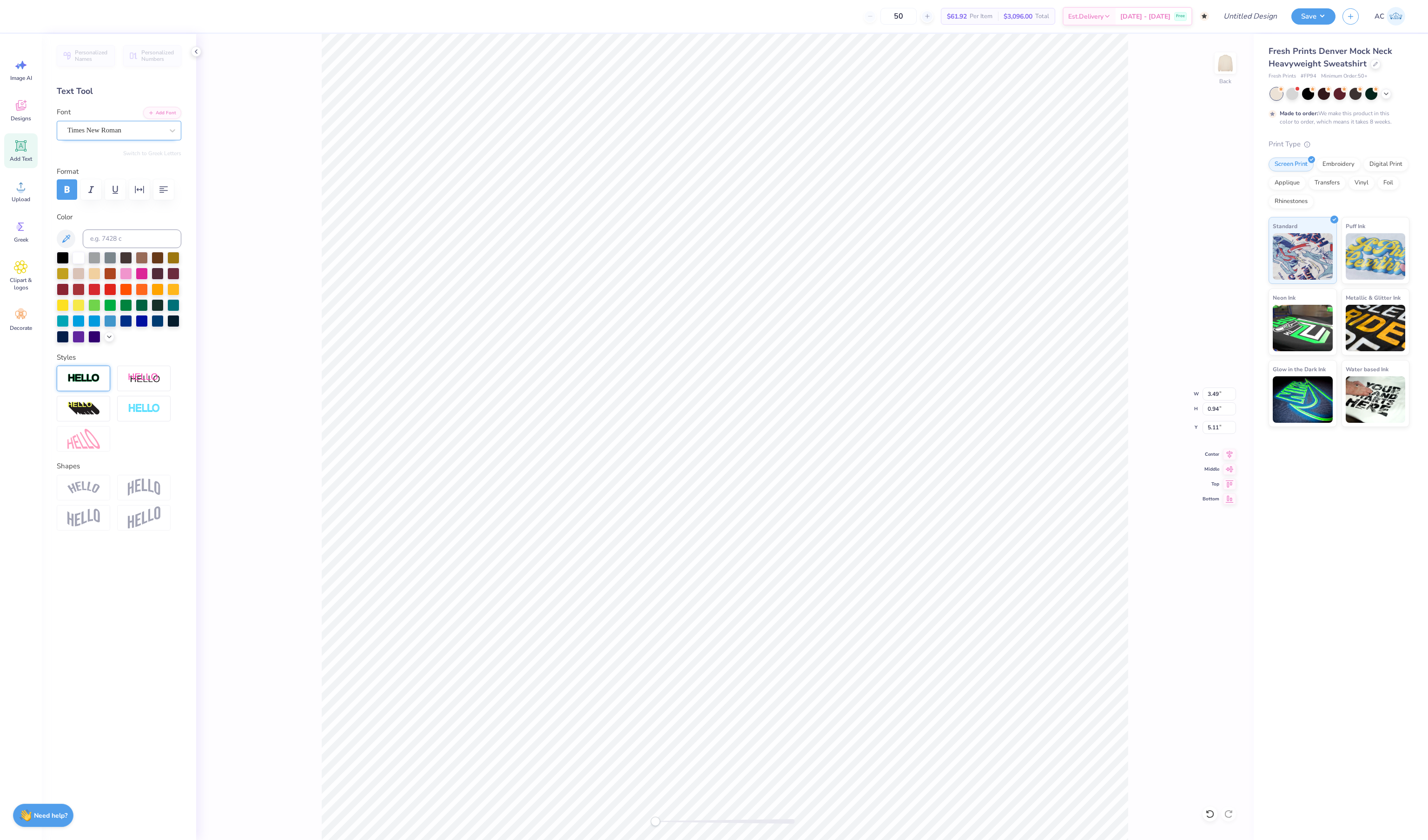
type input "0.60"
type input "6.24"
type input "7.48"
type input "0.60"
type input "6.24"
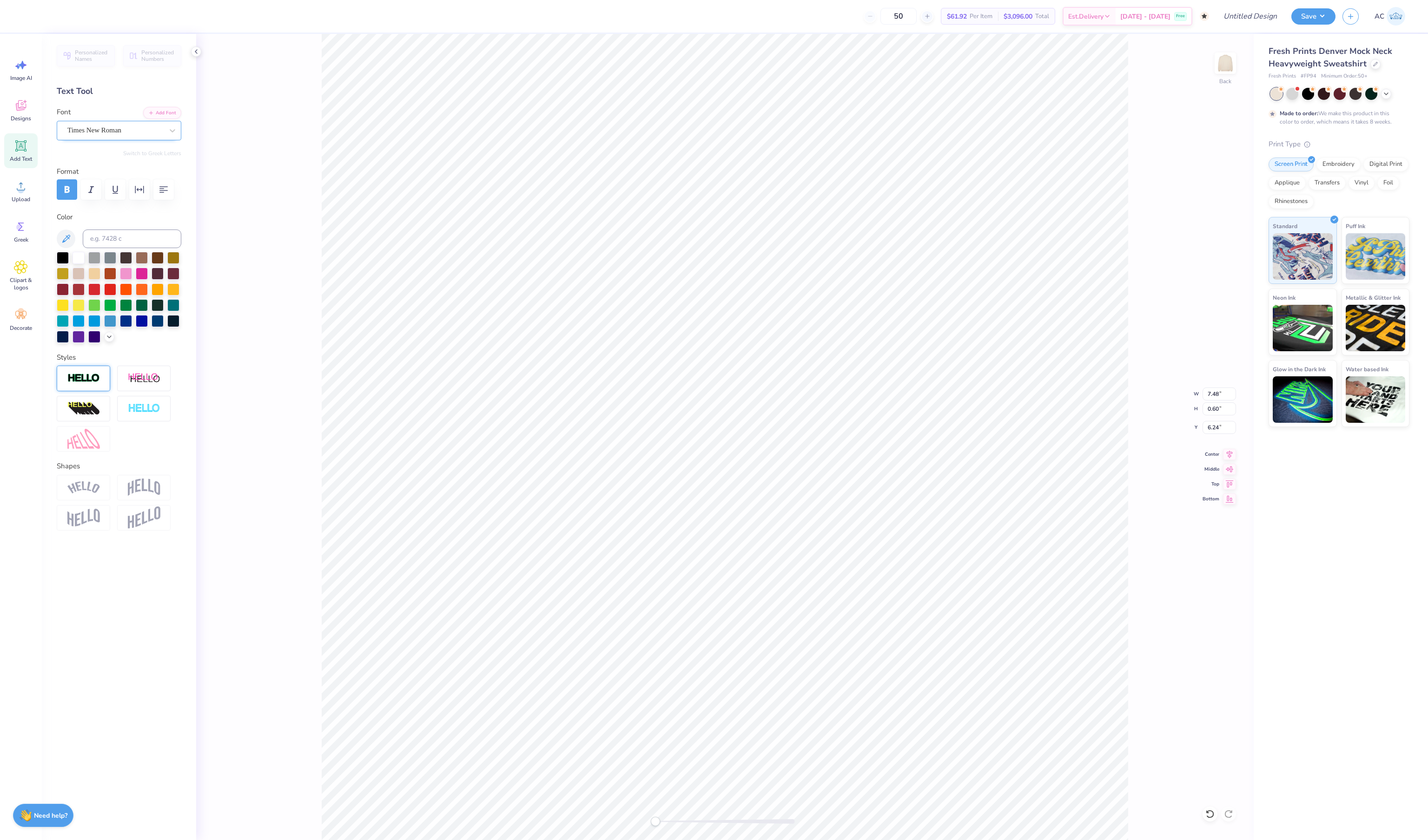
type input "3.49"
type input "0.94"
type input "14.01"
click at [1209, 810] on icon at bounding box center [1209, 814] width 9 height 9
type textarea "U"
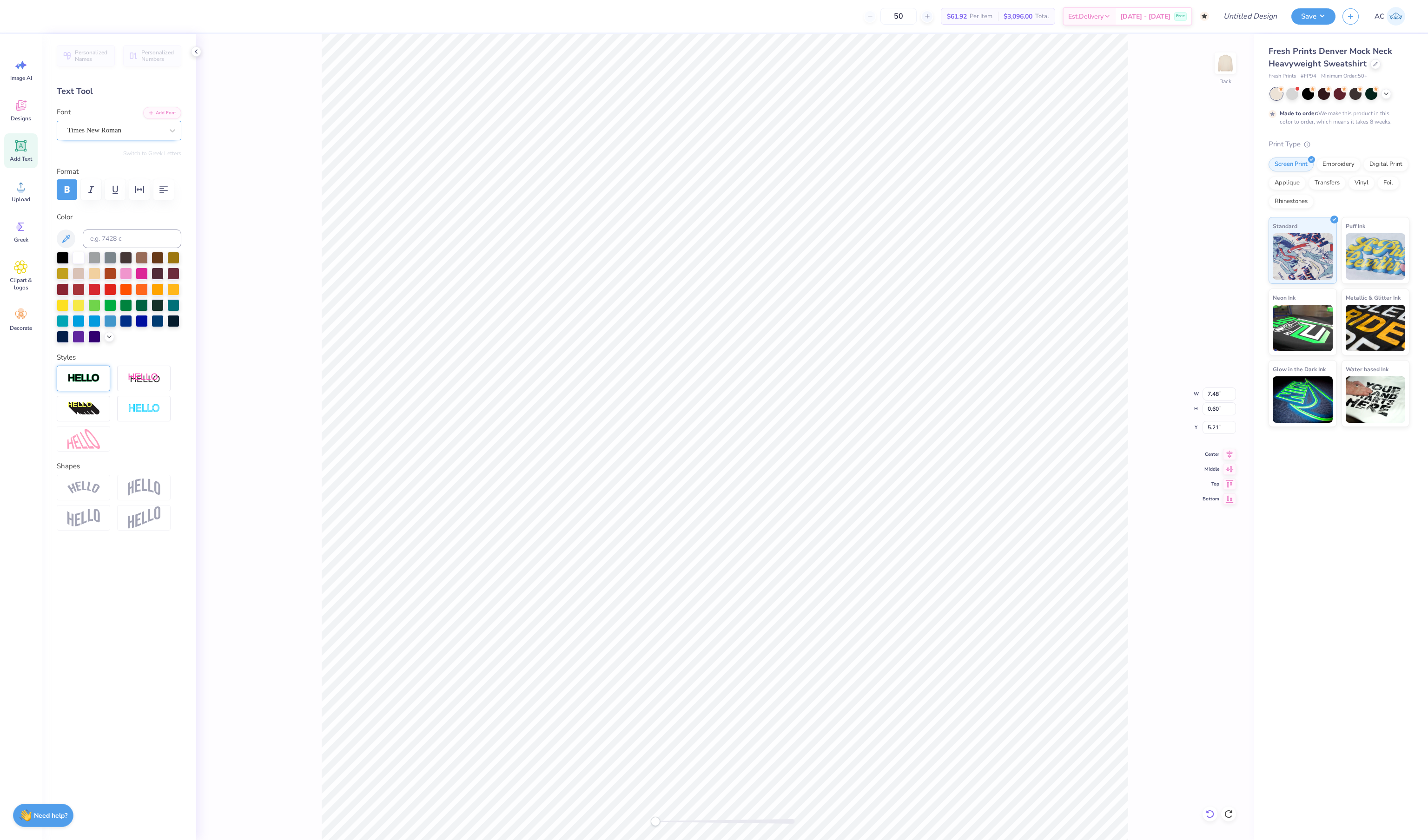
type textarea "Executive Board"
click at [23, 289] on span "Clipart & logos" at bounding box center [20, 284] width 31 height 15
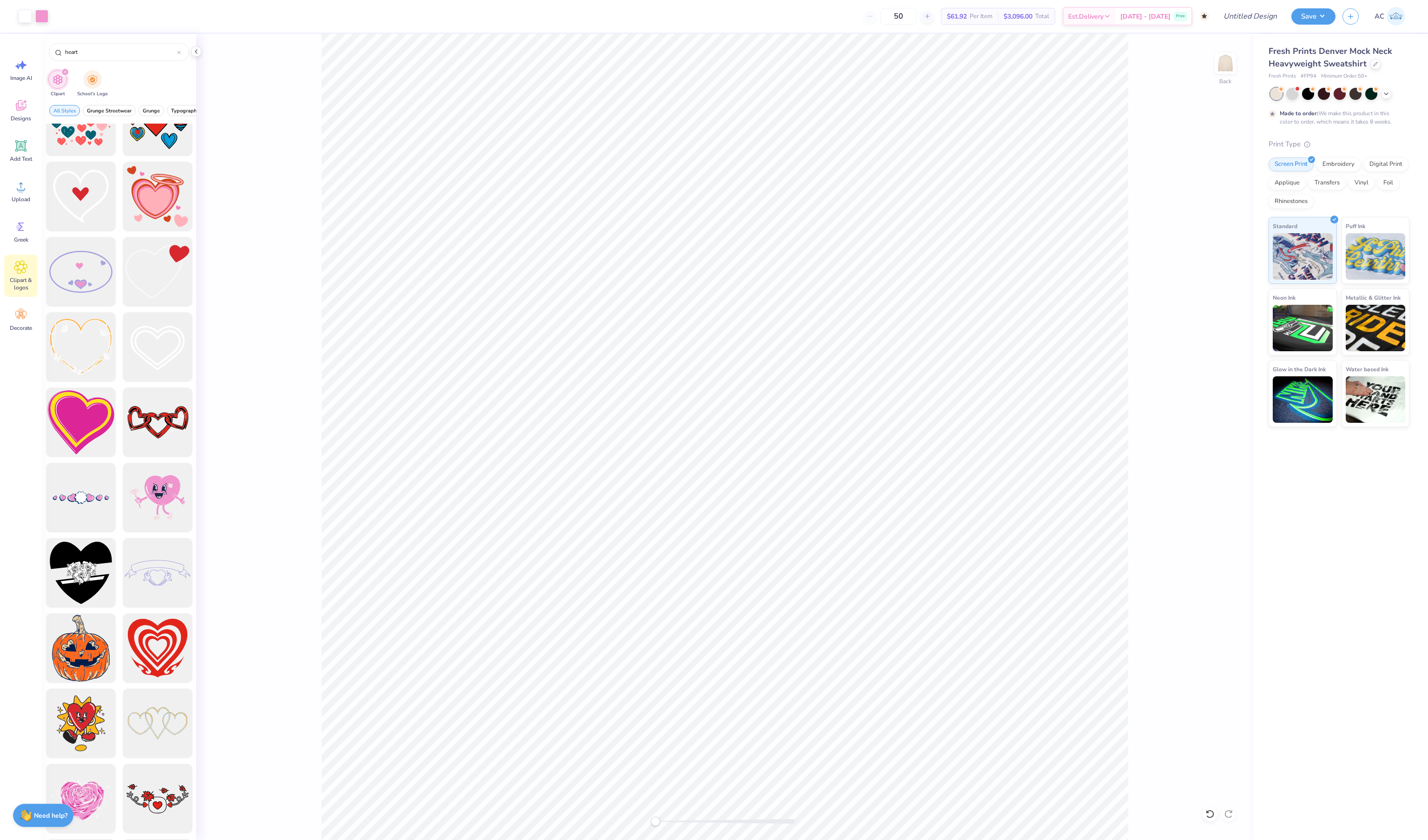
scroll to position [2147, 0]
type input "heart"
click at [160, 365] on div at bounding box center [157, 346] width 77 height 77
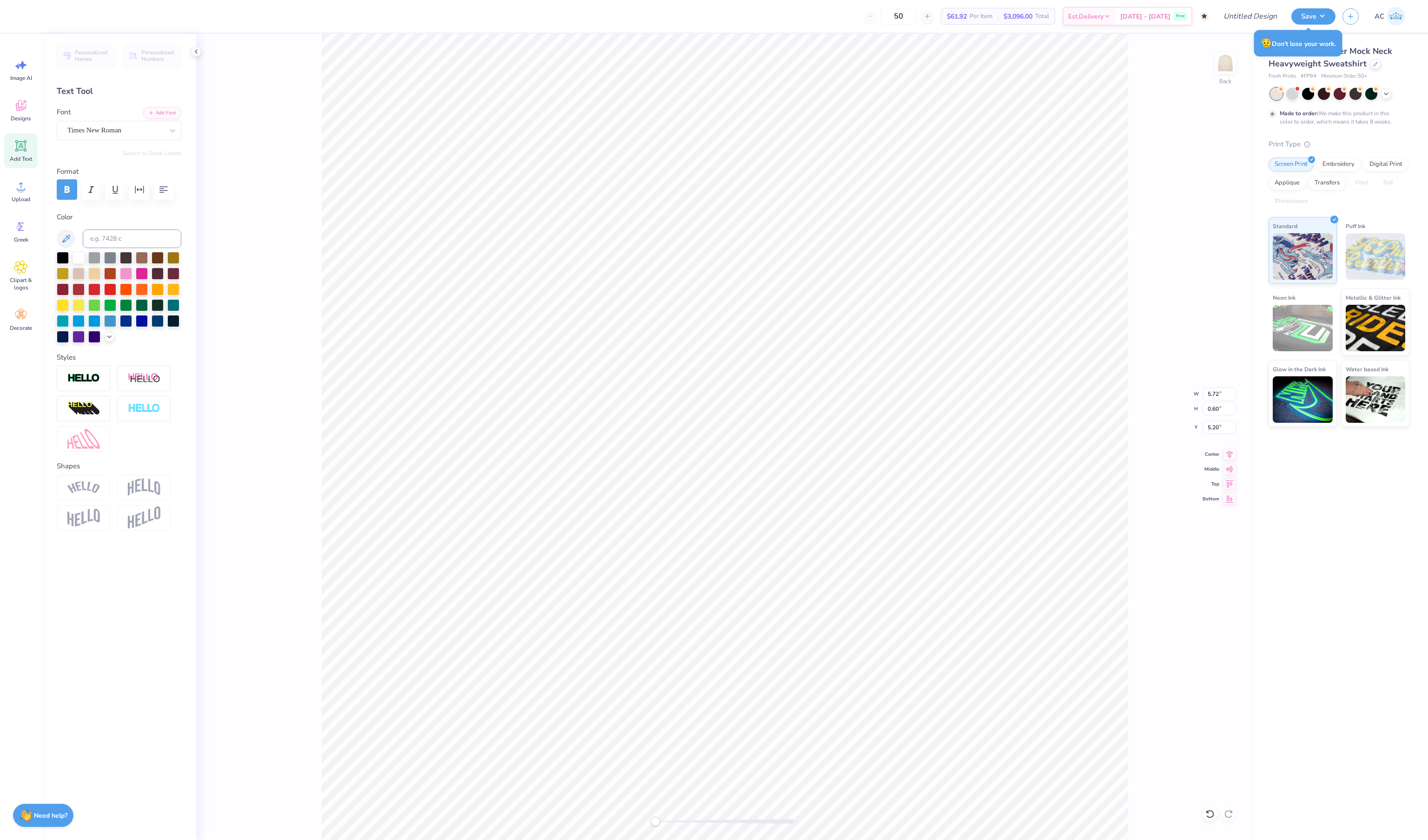
type input "0.67"
type input "0.55"
type input "5.25"
click at [24, 25] on div "Art colors" at bounding box center [16, 16] width 32 height 32
click at [59, 189] on button "button" at bounding box center [66, 190] width 20 height 20
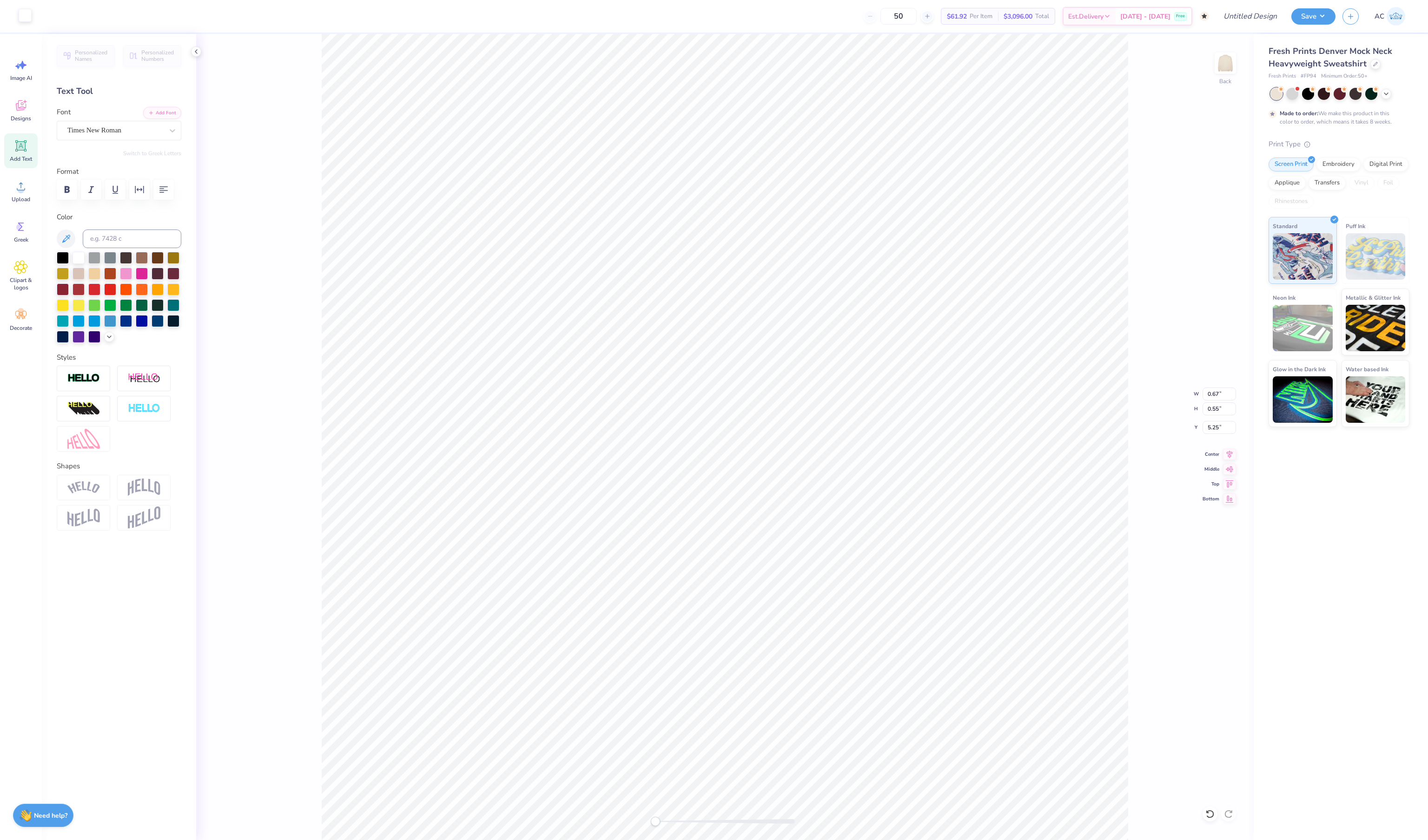
click at [24, 15] on div at bounding box center [25, 15] width 13 height 13
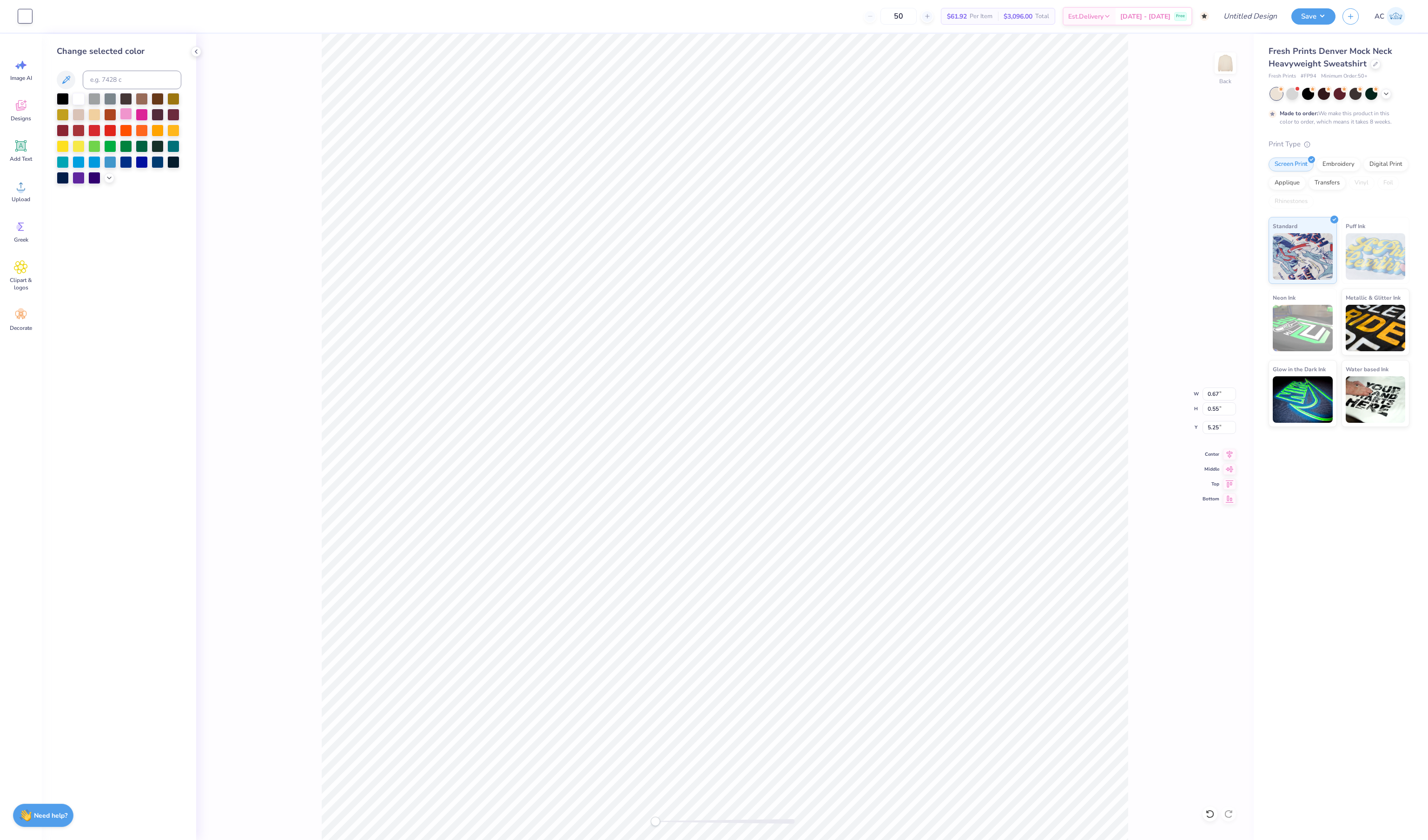
click at [126, 119] on div at bounding box center [126, 114] width 12 height 12
click at [265, 125] on div "Back W 0.67 0.67 " H 0.55 0.55 " Y 5.25 5.25 " Center Middle Top Bottom" at bounding box center [725, 437] width 1057 height 806
click at [32, 17] on div at bounding box center [25, 15] width 13 height 13
click at [141, 118] on div at bounding box center [141, 114] width 12 height 12
click at [27, 17] on div at bounding box center [25, 15] width 13 height 13
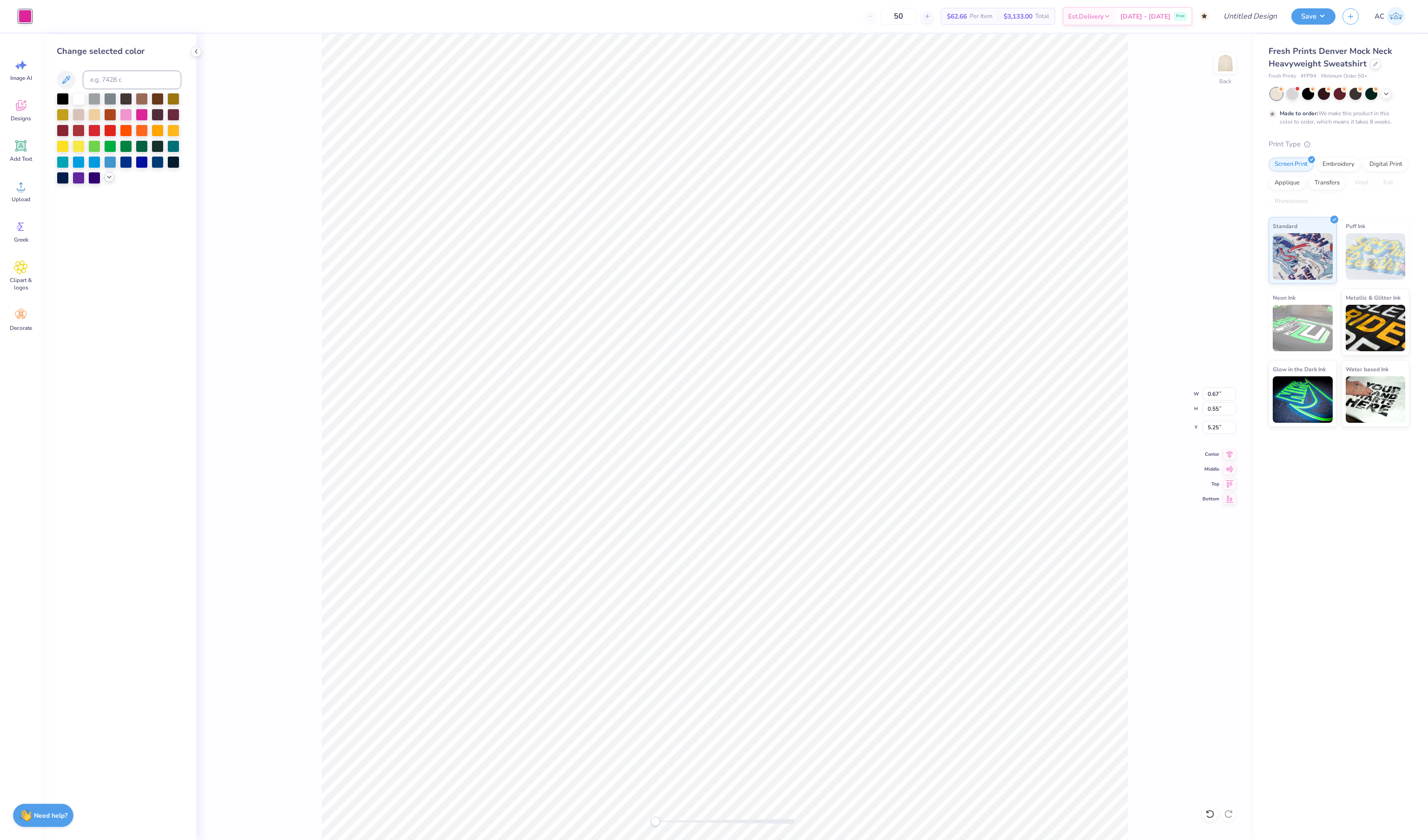
click at [109, 180] on icon at bounding box center [109, 177] width 8 height 8
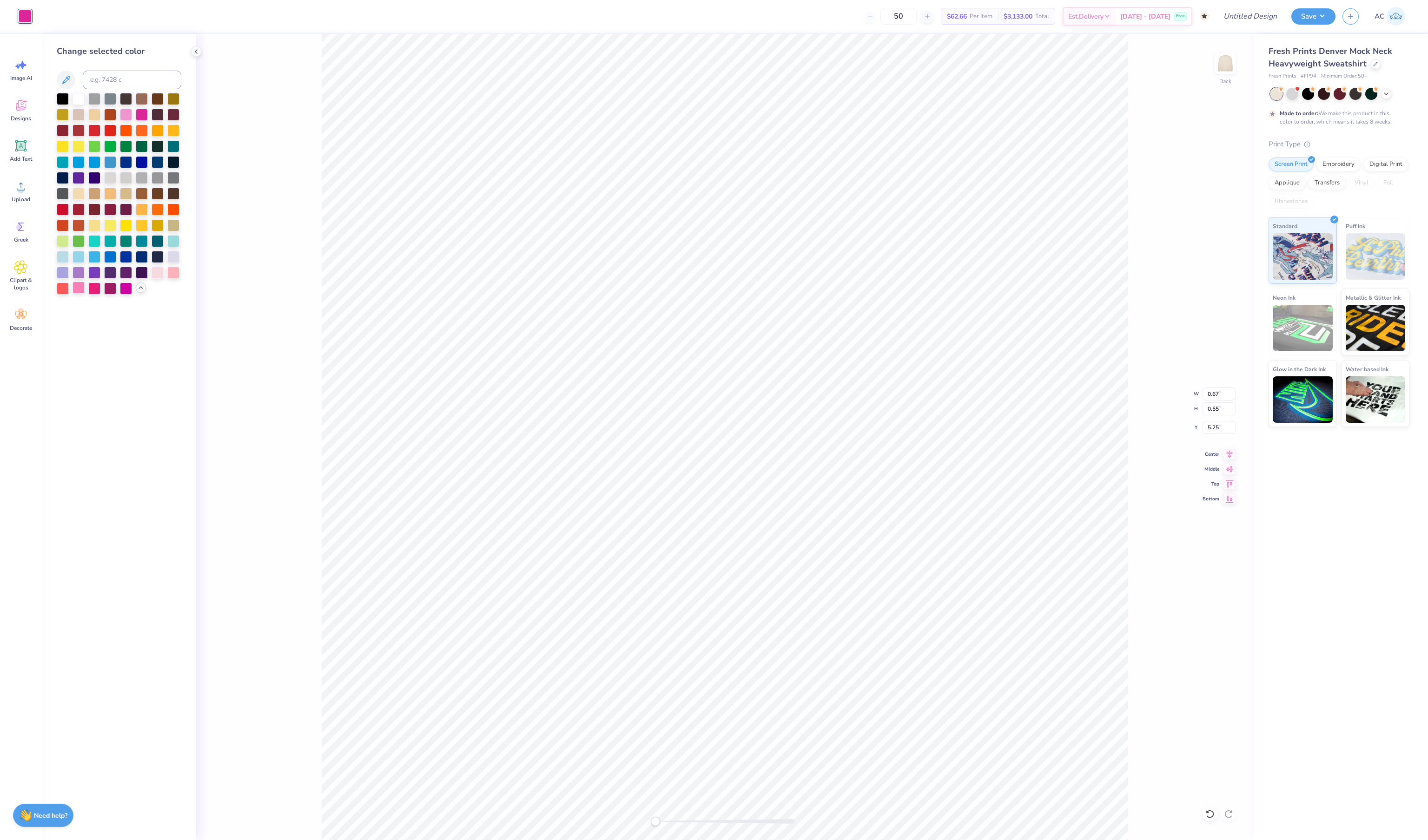
click at [77, 293] on div at bounding box center [78, 288] width 12 height 12
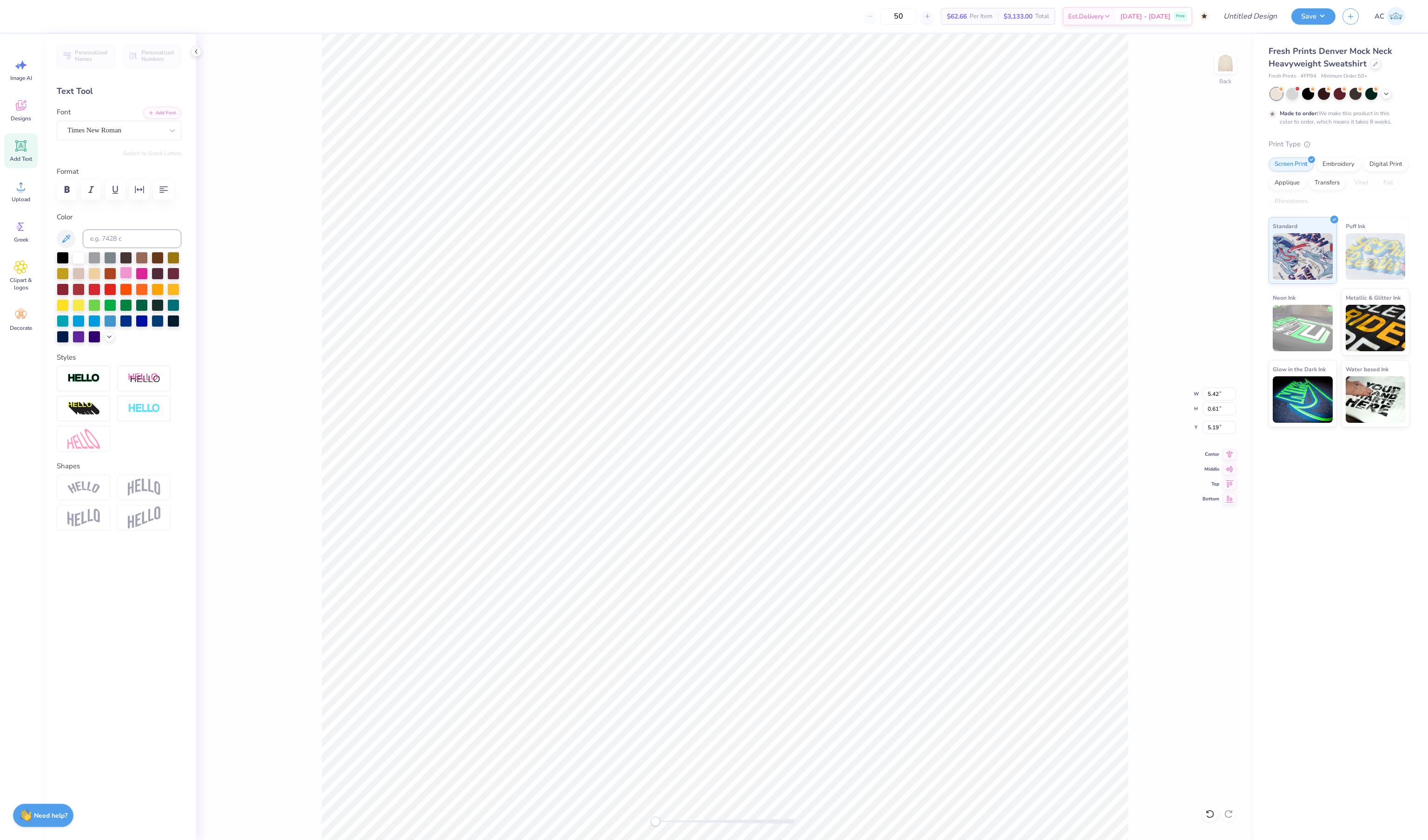
click at [126, 279] on div at bounding box center [126, 273] width 12 height 12
click at [1213, 74] on div "Back" at bounding box center [725, 437] width 1057 height 806
click at [1225, 74] on img at bounding box center [1224, 62] width 37 height 37
click at [1223, 67] on img at bounding box center [1224, 62] width 37 height 37
type textarea "E"
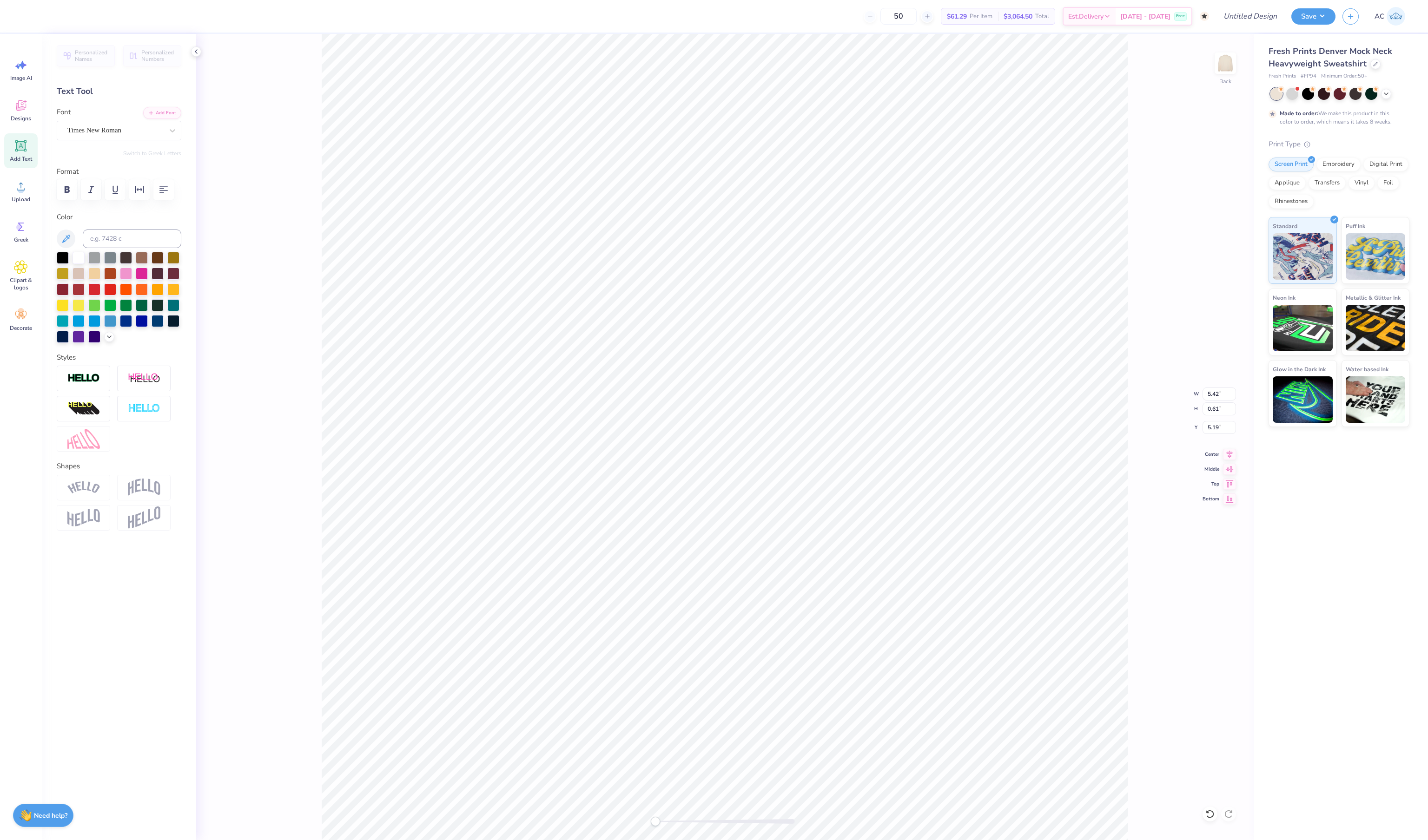
type textarea "Chapter President"
click at [1234, 68] on img at bounding box center [1224, 62] width 37 height 37
click at [1214, 64] on img at bounding box center [1224, 62] width 37 height 37
click at [1232, 68] on img at bounding box center [1224, 62] width 37 height 37
type textarea "UNC CHAPEL HILL"
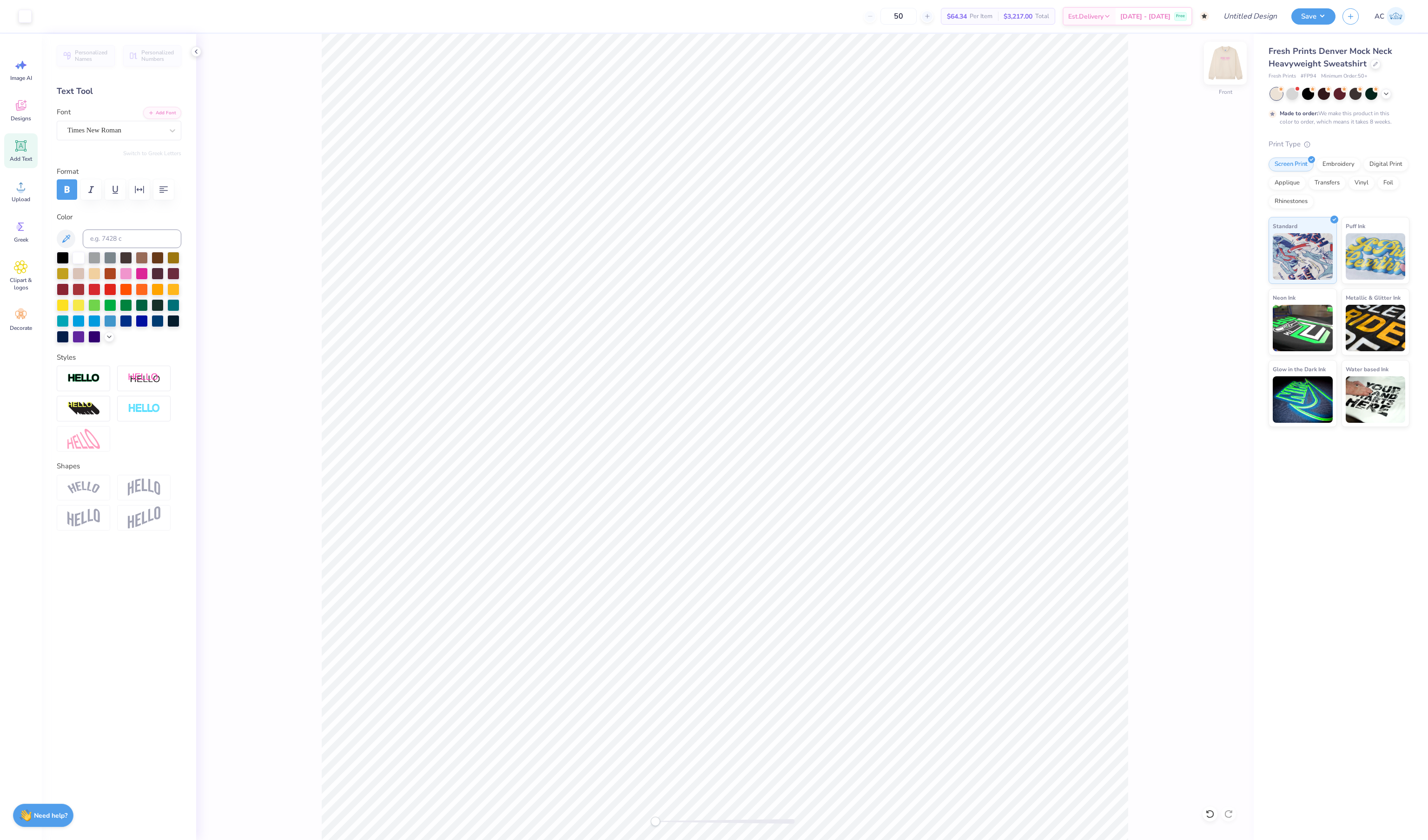
click at [1229, 70] on img at bounding box center [1224, 62] width 37 height 37
click at [1228, 71] on img at bounding box center [1224, 62] width 37 height 37
click at [1228, 71] on img at bounding box center [1225, 63] width 19 height 19
click at [75, 263] on div at bounding box center [78, 257] width 12 height 12
click at [1227, 66] on img at bounding box center [1224, 62] width 37 height 37
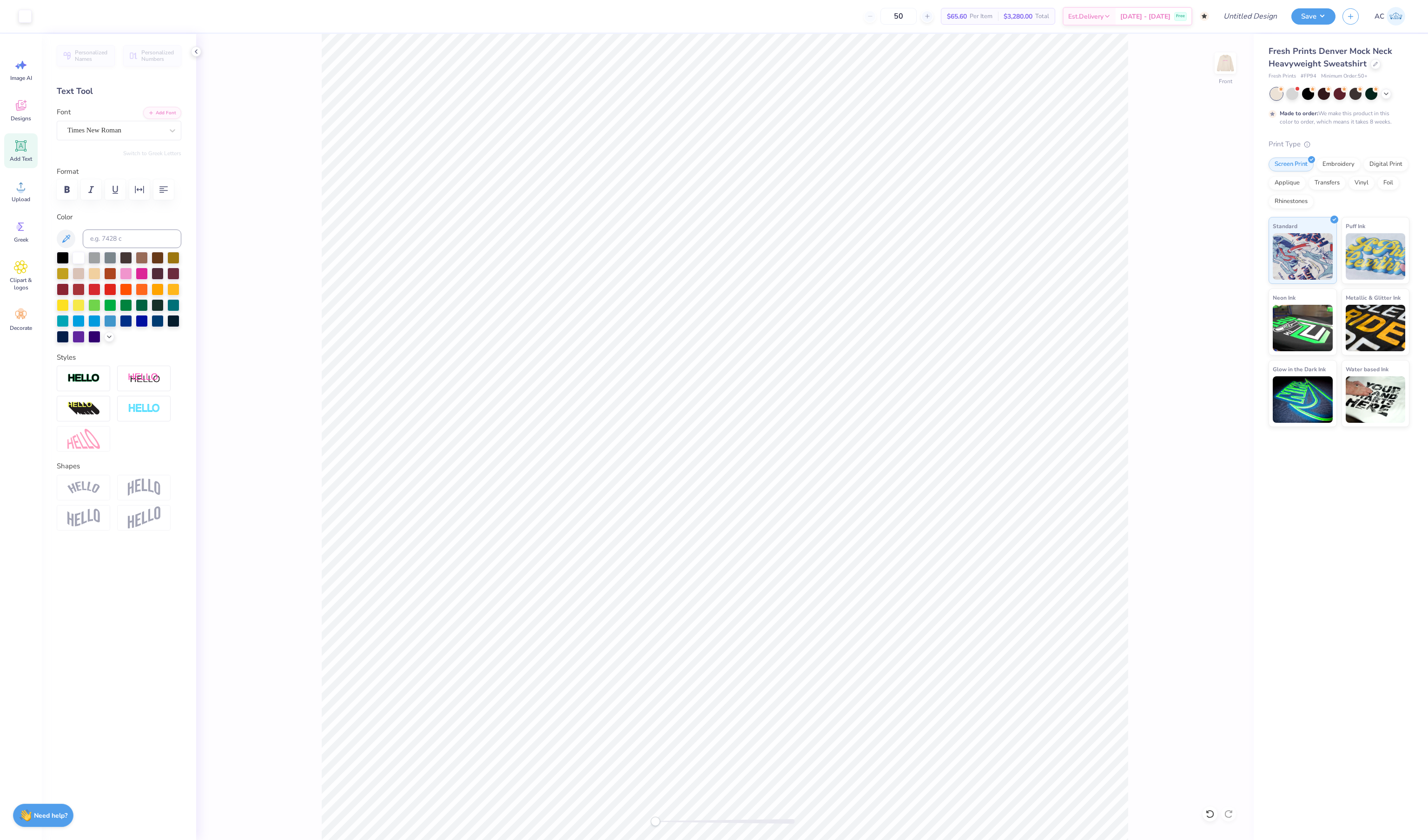
click at [1227, 66] on img at bounding box center [1225, 63] width 19 height 19
click at [1227, 68] on img at bounding box center [1224, 62] width 37 height 37
type textarea "EXEC BOARD 2025"
click at [1229, 64] on img at bounding box center [1224, 62] width 37 height 37
click at [1227, 72] on img at bounding box center [1224, 62] width 37 height 37
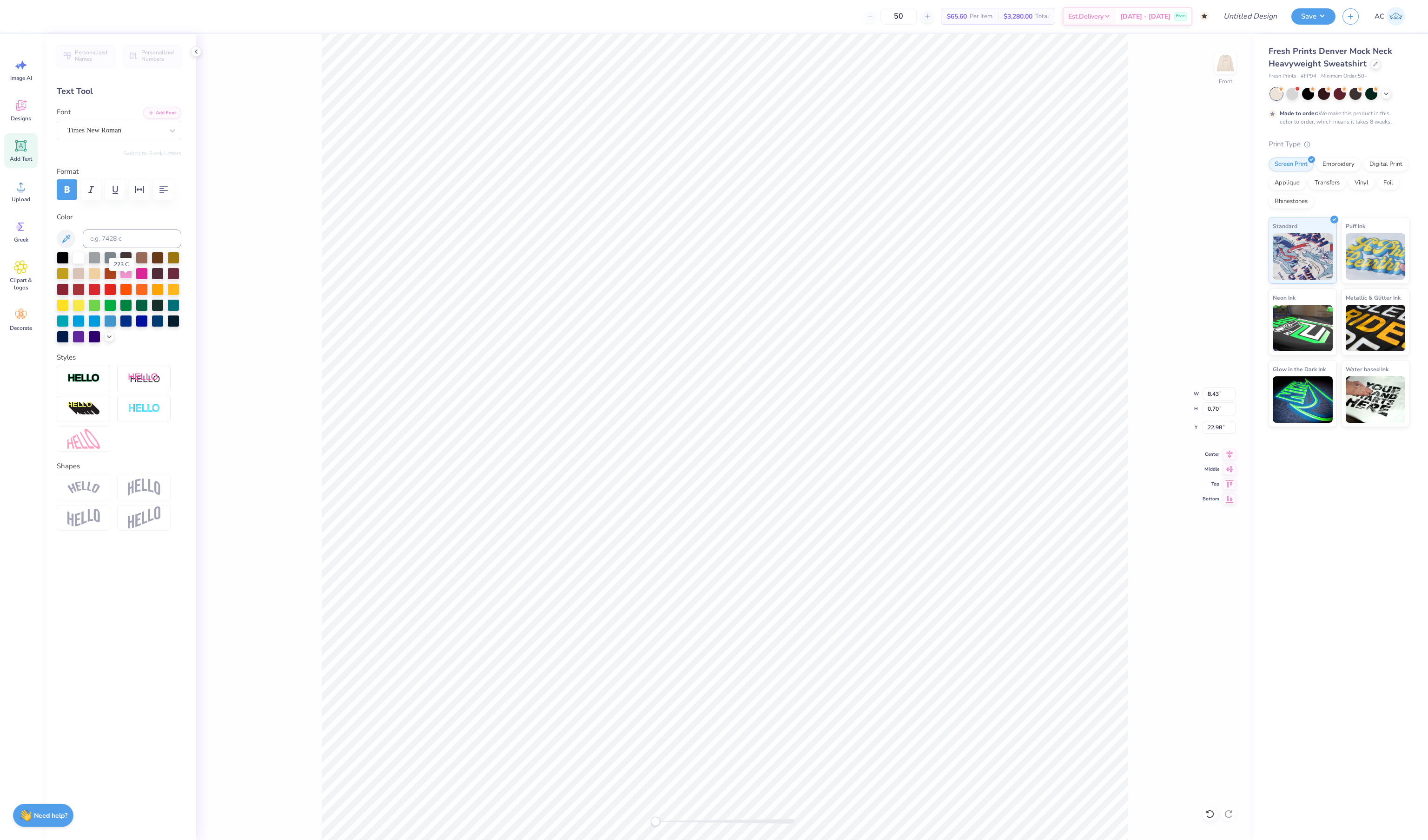
click at [123, 279] on div at bounding box center [126, 273] width 12 height 12
type input "8.43"
type input "0.70"
type input "22.98"
click at [64, 193] on icon "button" at bounding box center [67, 190] width 11 height 11
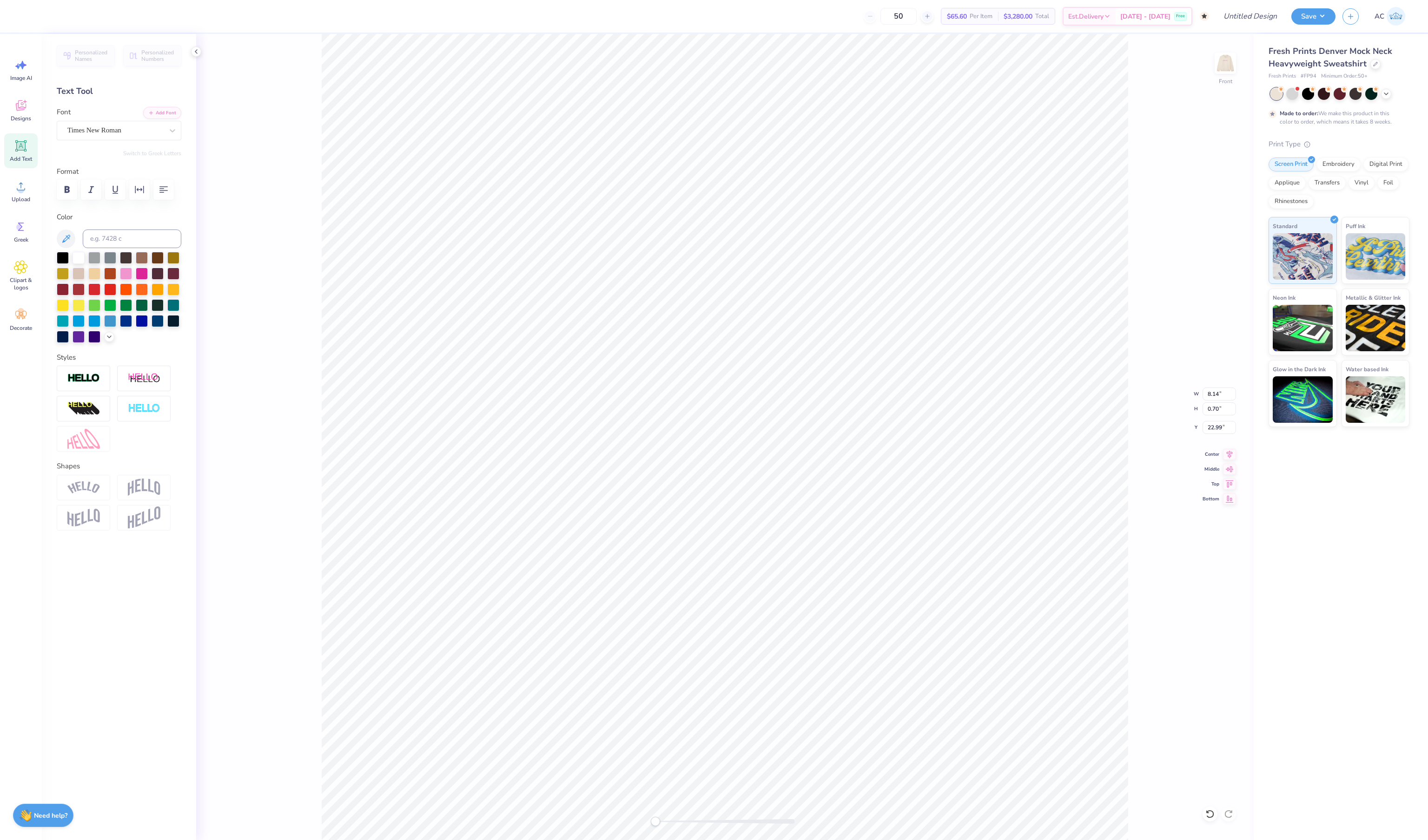
type input "11.80"
type input "0.94"
type input "21.70"
type input "11.23"
type input "0.89"
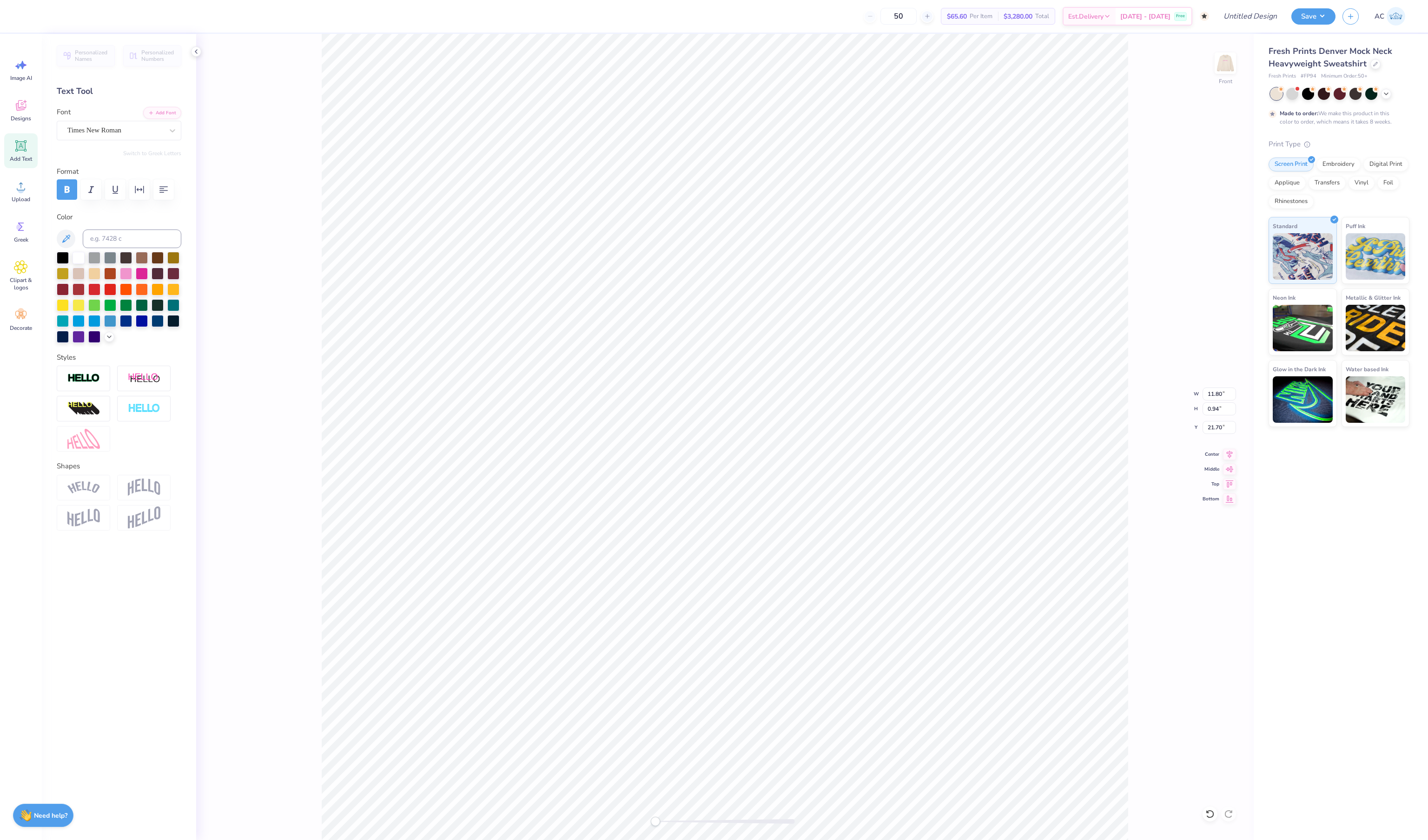
type input "21.75"
type input "8.14"
type input "0.70"
type input "23.06"
type input "11.23"
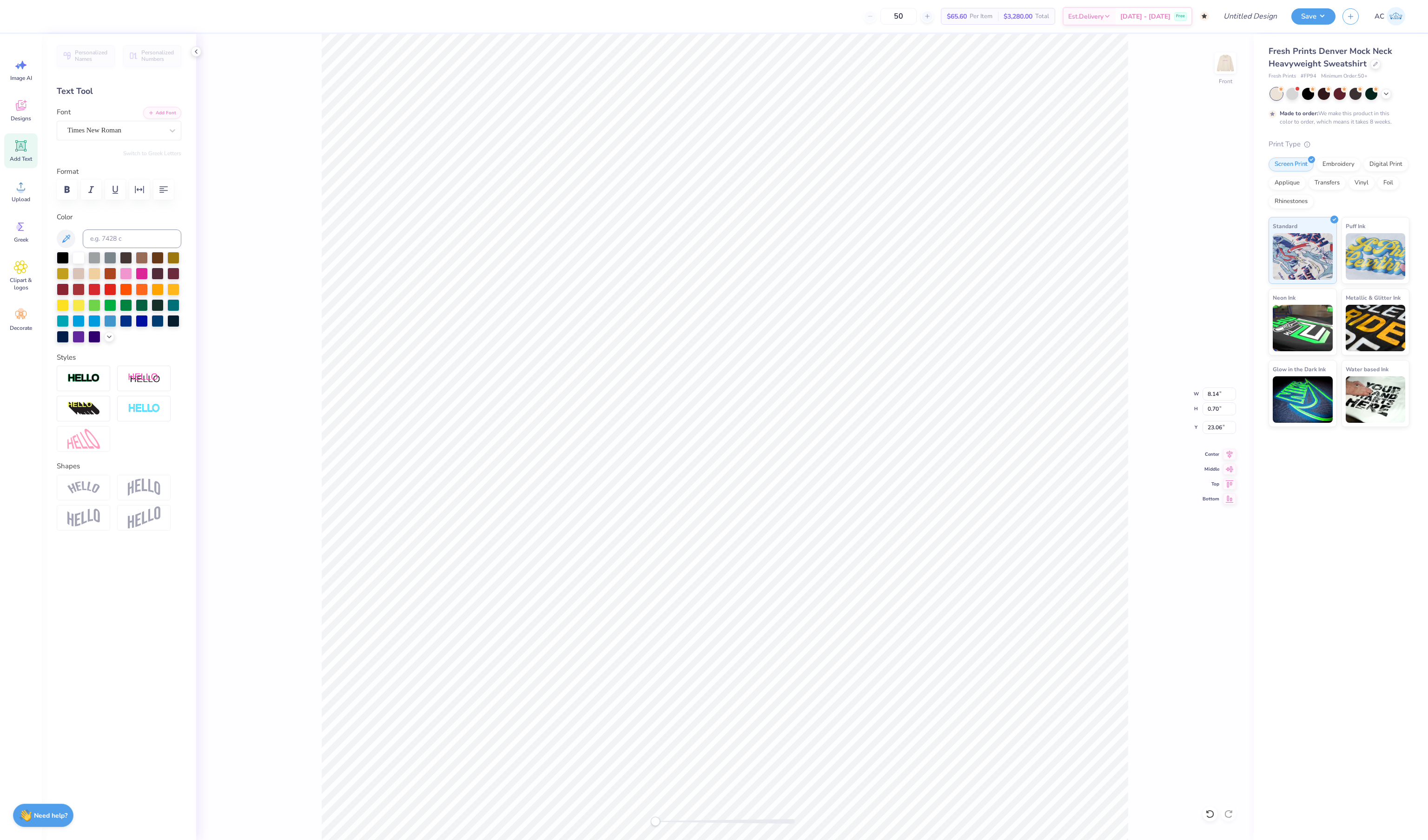
type input "0.89"
type input "21.75"
type input "8.14"
type input "0.70"
type input "22.88"
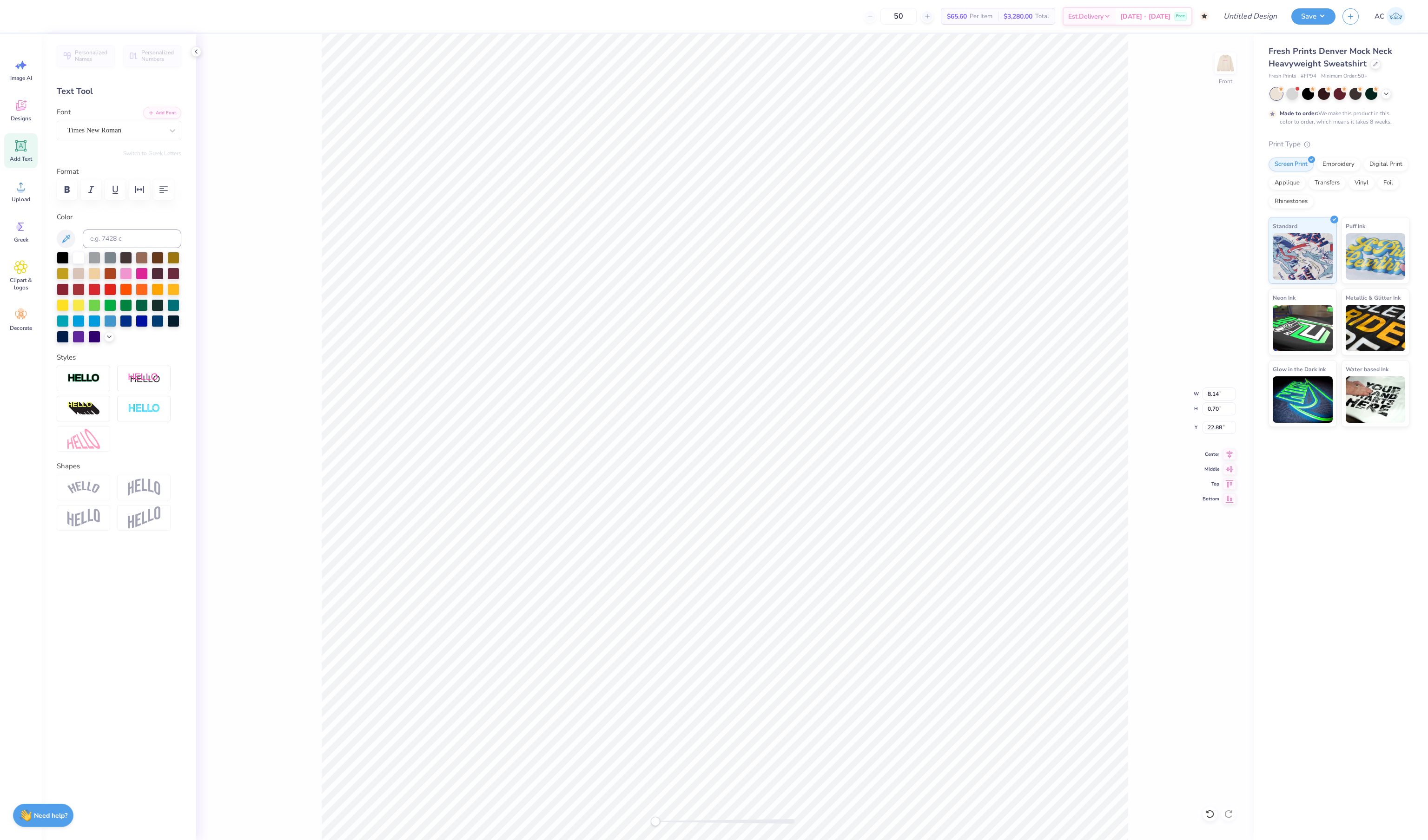
type input "11.23"
type input "0.89"
type input "4.03"
type input "8.14"
type input "0.70"
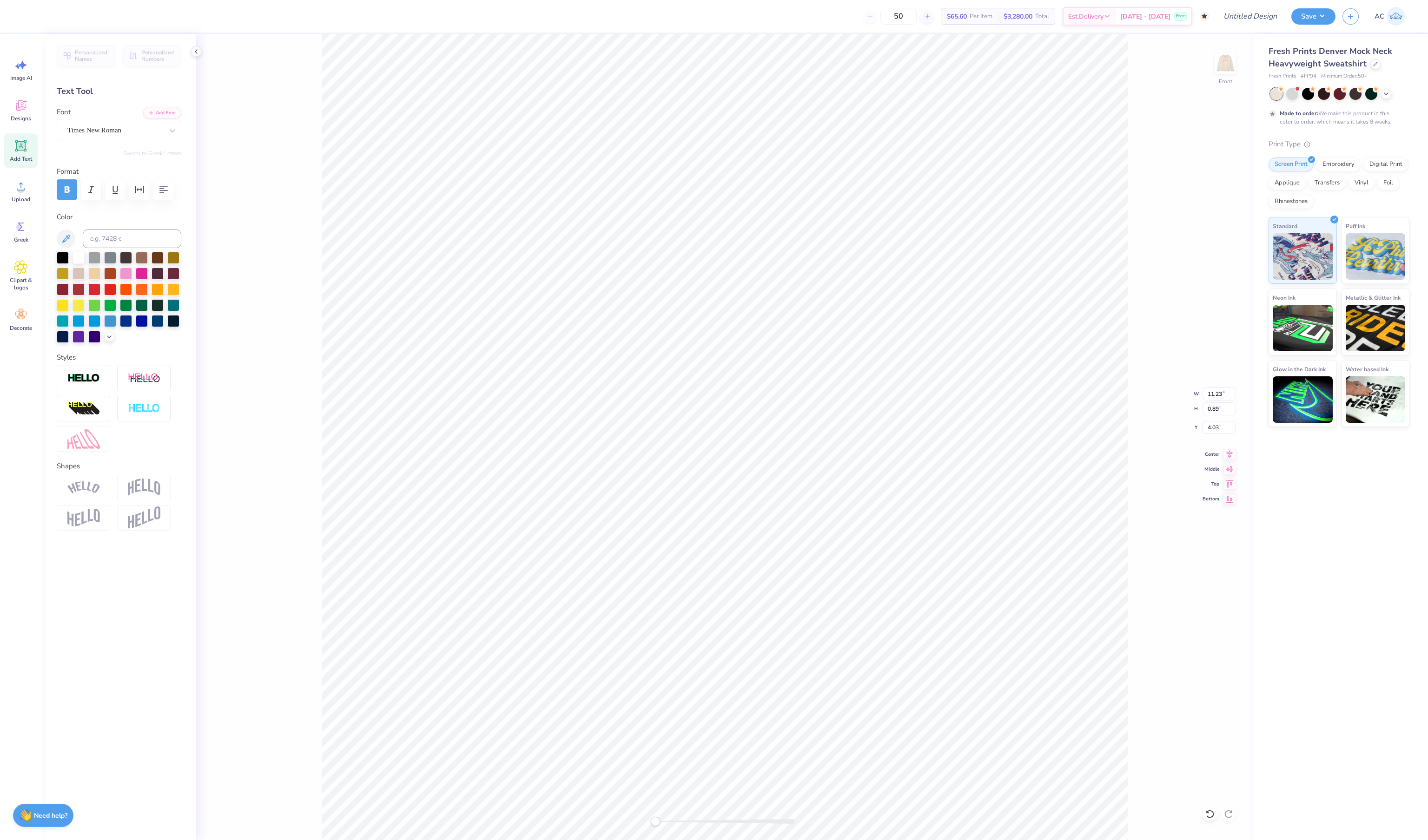
type input "5.38"
click at [1232, 62] on img at bounding box center [1224, 62] width 37 height 37
click at [1234, 65] on img at bounding box center [1224, 62] width 37 height 37
click at [1234, 66] on img at bounding box center [1224, 62] width 37 height 37
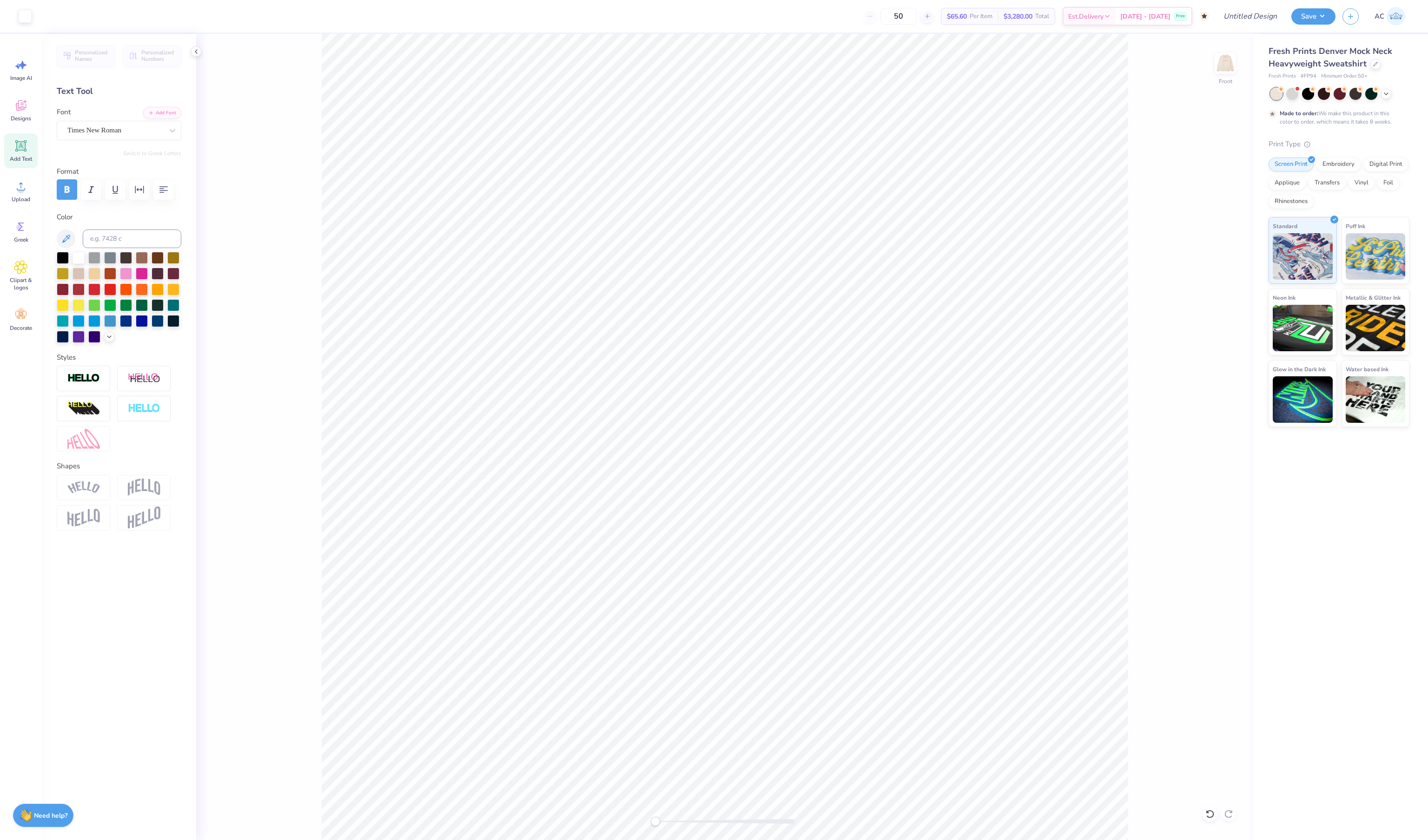
click at [1234, 66] on img at bounding box center [1225, 63] width 19 height 19
click at [1228, 62] on img at bounding box center [1224, 62] width 37 height 37
click at [1226, 63] on img at bounding box center [1224, 62] width 37 height 37
type textarea "C"
type textarea "Exec 2025"
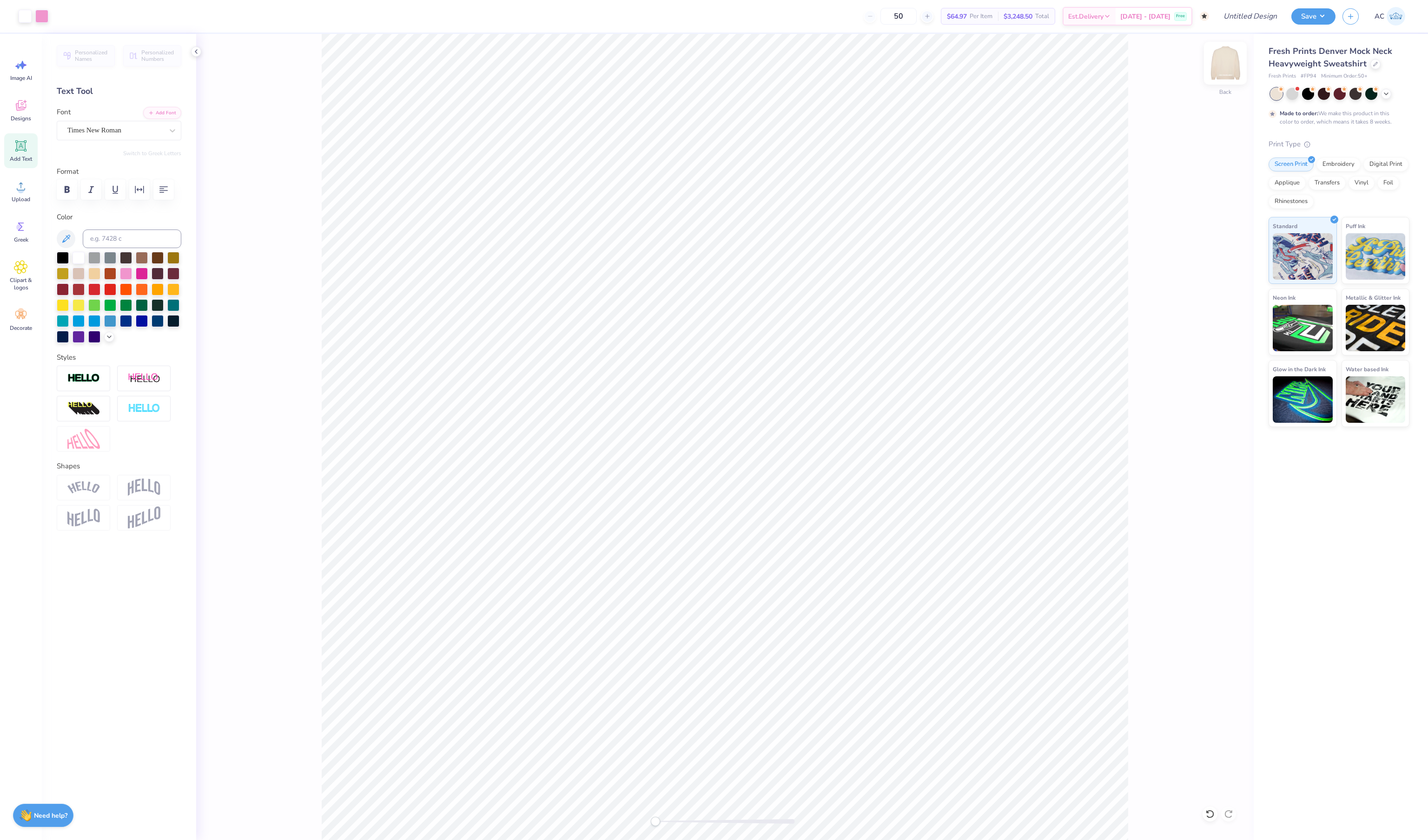
click at [1222, 67] on img at bounding box center [1224, 62] width 37 height 37
type textarea "Chapter President"
click at [126, 279] on div at bounding box center [126, 273] width 12 height 12
click at [62, 189] on icon "button" at bounding box center [67, 190] width 11 height 11
click at [1228, 65] on img at bounding box center [1224, 62] width 37 height 37
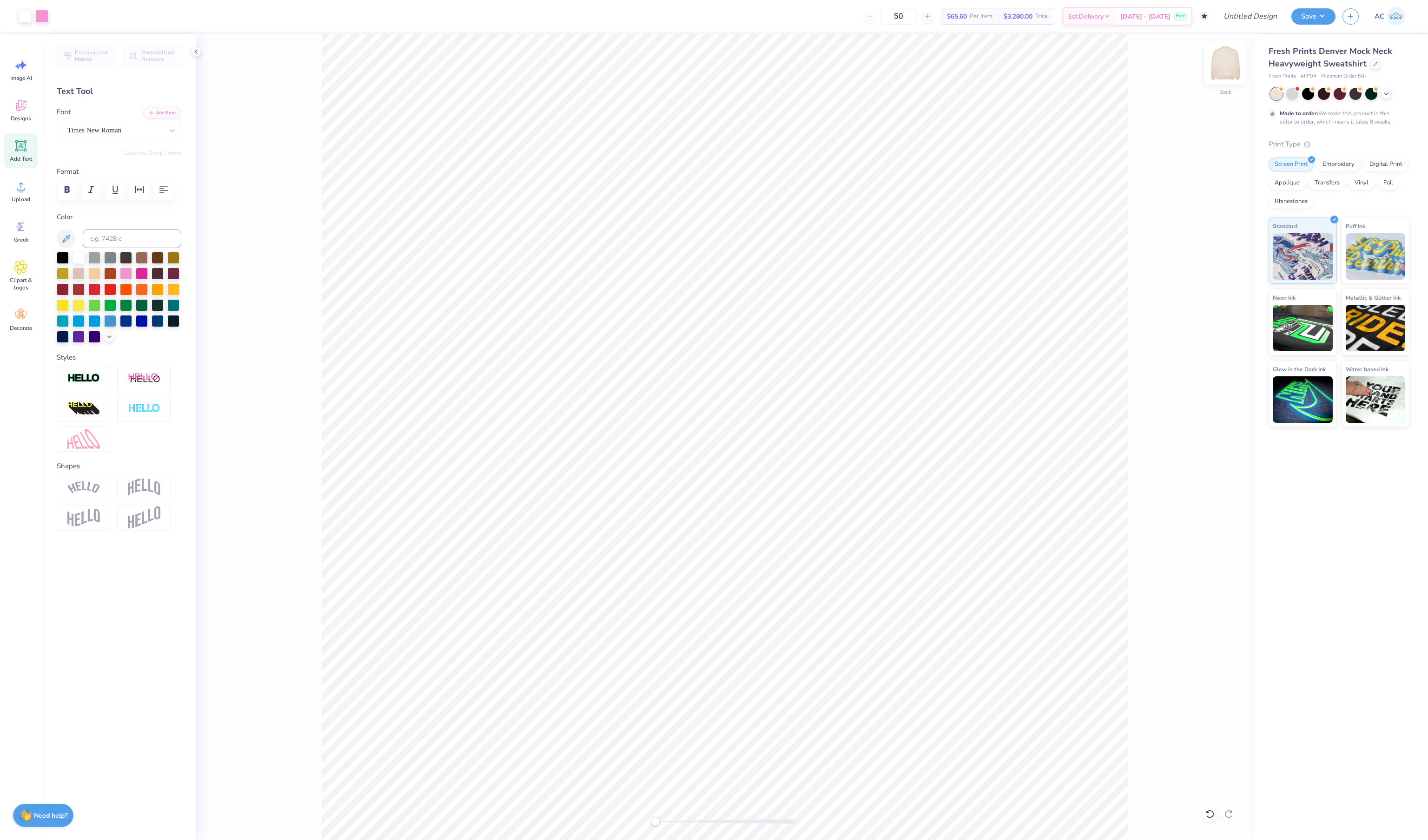
click at [1228, 65] on img at bounding box center [1224, 62] width 37 height 37
click at [1229, 64] on img at bounding box center [1224, 62] width 37 height 37
type input "11.24"
type input "0.90"
type input "17.11"
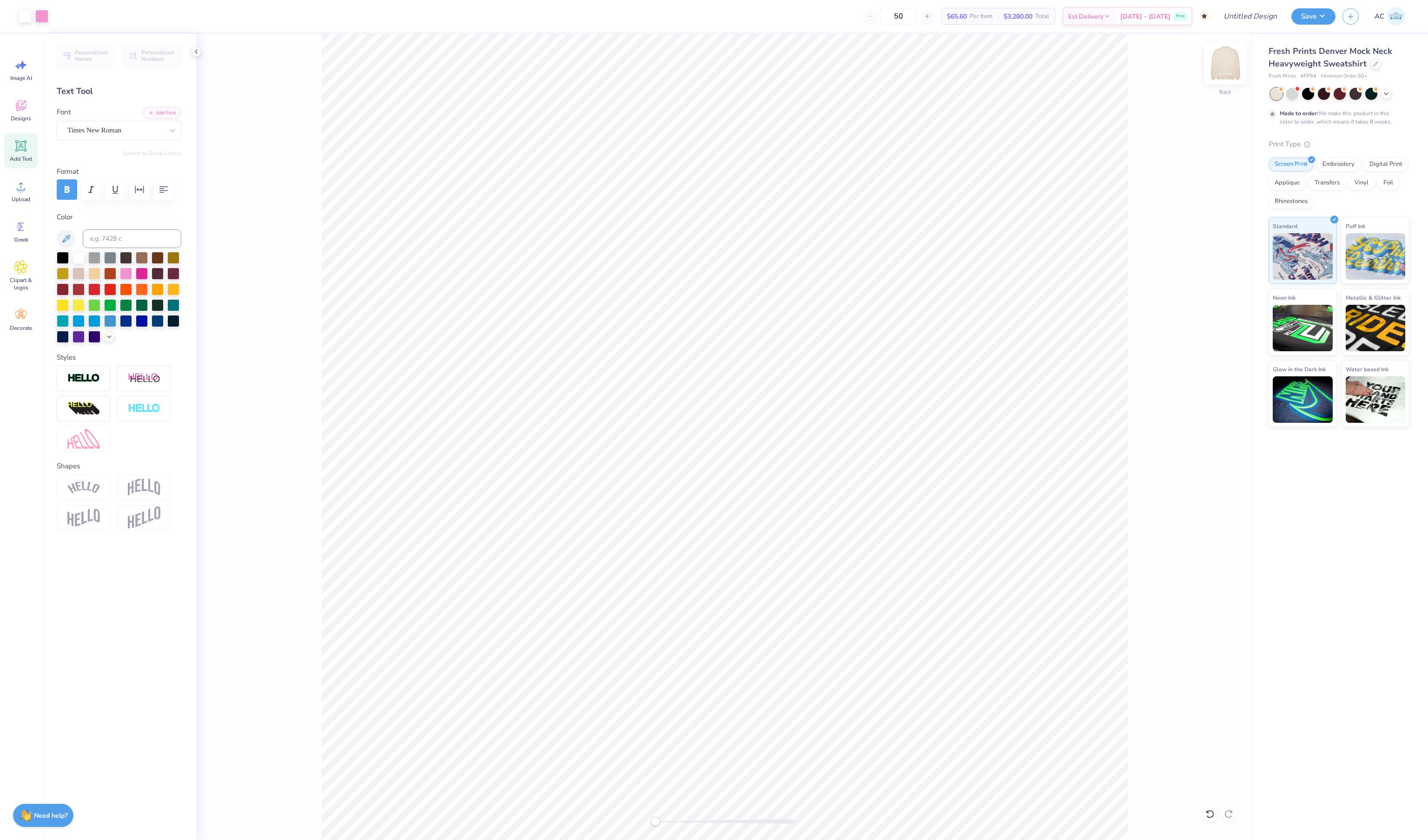
click at [1229, 68] on img at bounding box center [1224, 62] width 37 height 37
click at [1233, 77] on img at bounding box center [1224, 62] width 37 height 37
type input "6.08"
type input "18.42"
type textarea "Exec 2025."
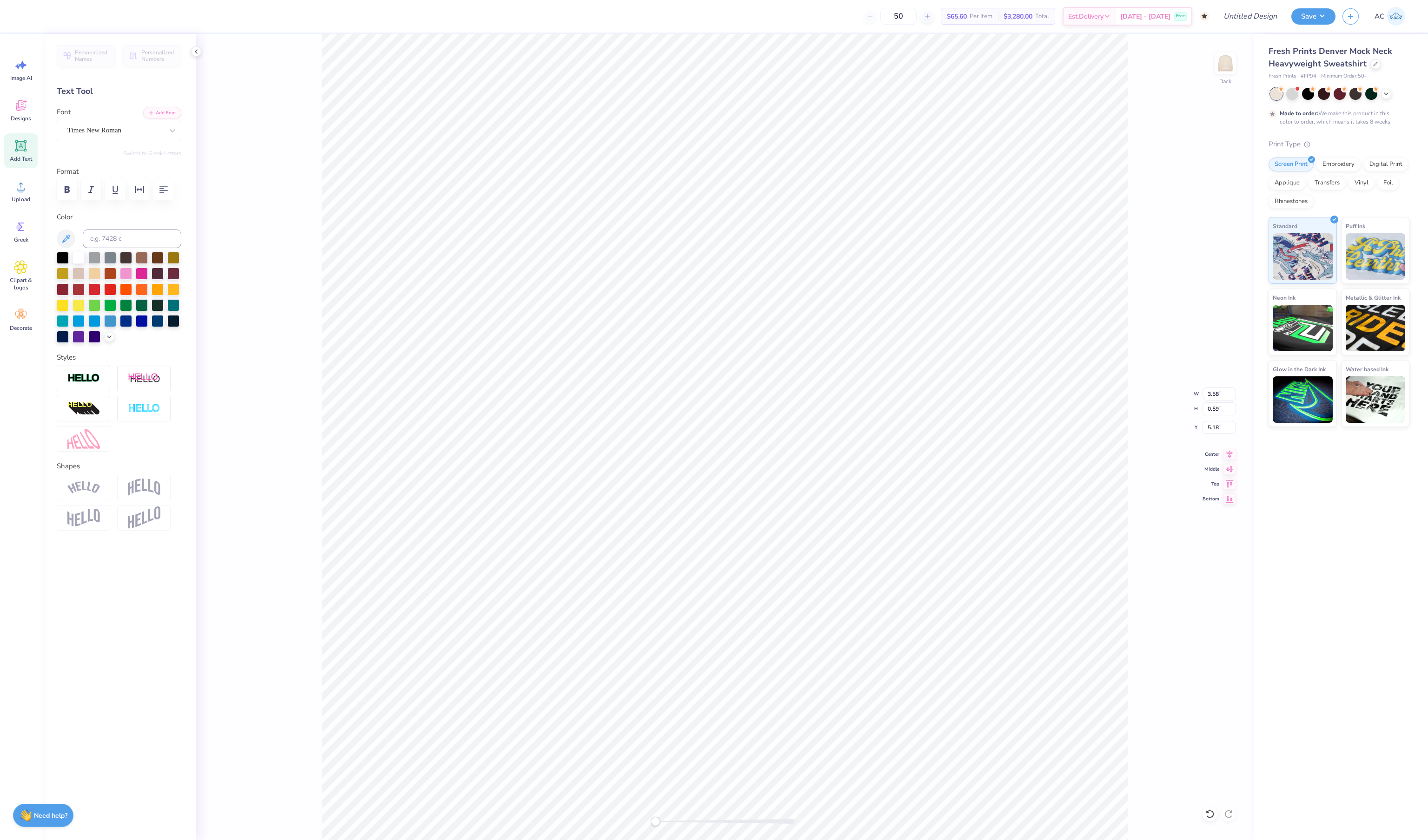
type textarea "-Exec 2025-"
click at [1225, 71] on img at bounding box center [1224, 62] width 37 height 37
click at [1221, 67] on img at bounding box center [1224, 62] width 37 height 37
click at [1221, 67] on img at bounding box center [1225, 63] width 19 height 19
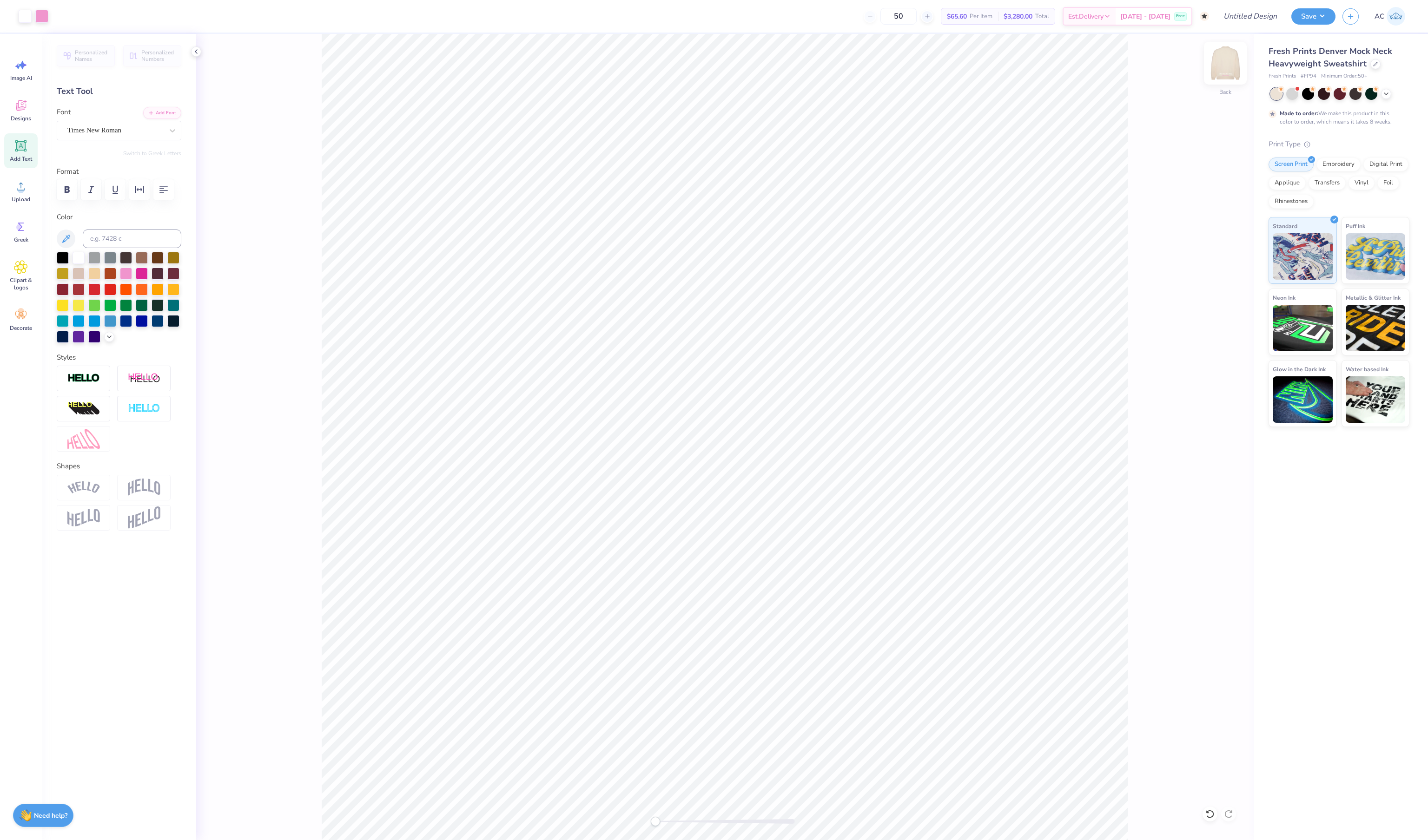
click at [1228, 64] on img at bounding box center [1224, 62] width 37 height 37
click at [1221, 72] on img at bounding box center [1224, 62] width 37 height 37
click at [1209, 71] on div "Back" at bounding box center [725, 437] width 1057 height 806
click at [1221, 66] on img at bounding box center [1224, 62] width 37 height 37
click at [1214, 67] on div at bounding box center [1225, 63] width 43 height 43
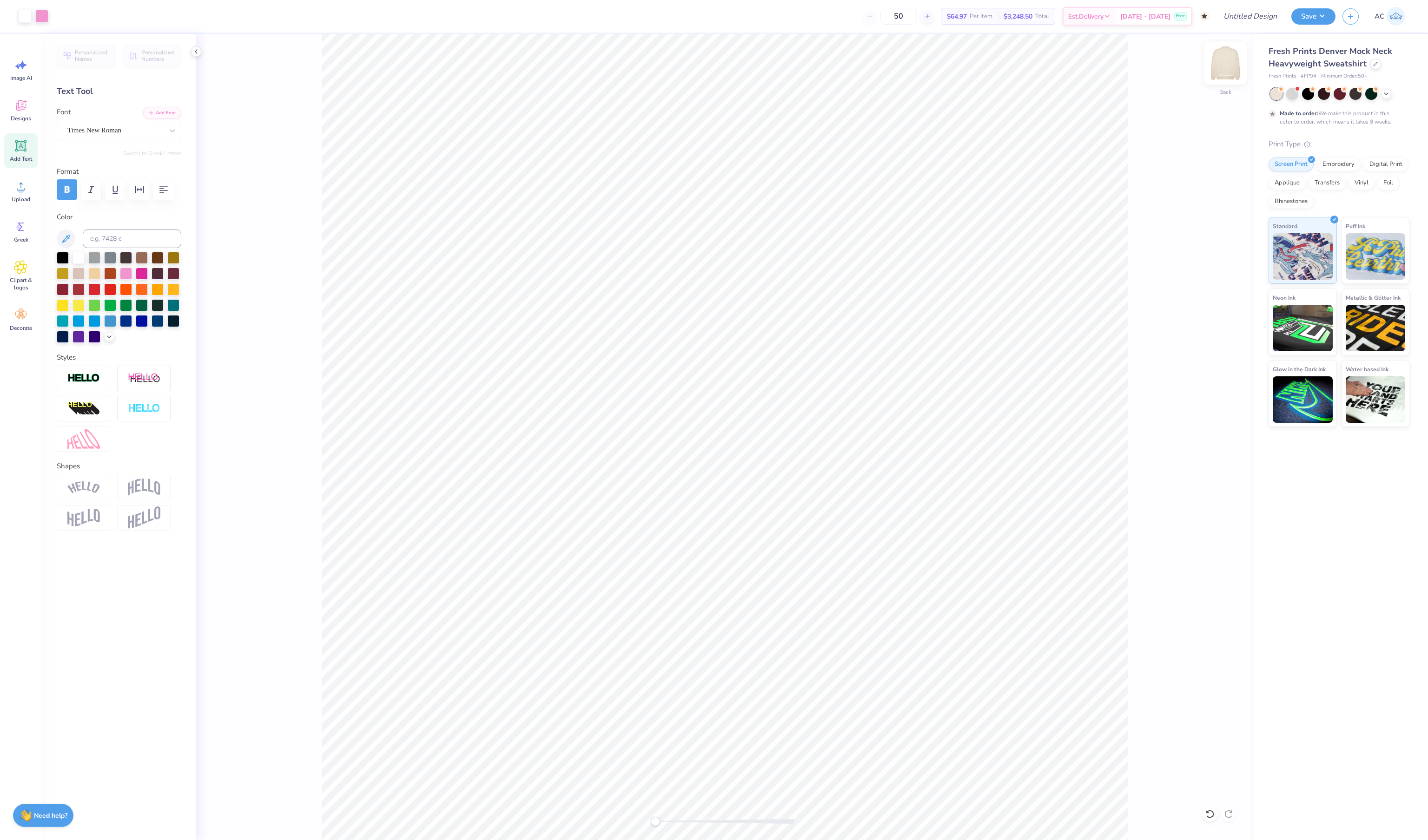
click at [1220, 70] on img at bounding box center [1224, 62] width 37 height 37
click at [1220, 70] on img at bounding box center [1225, 63] width 19 height 19
click at [1220, 71] on img at bounding box center [1224, 62] width 37 height 37
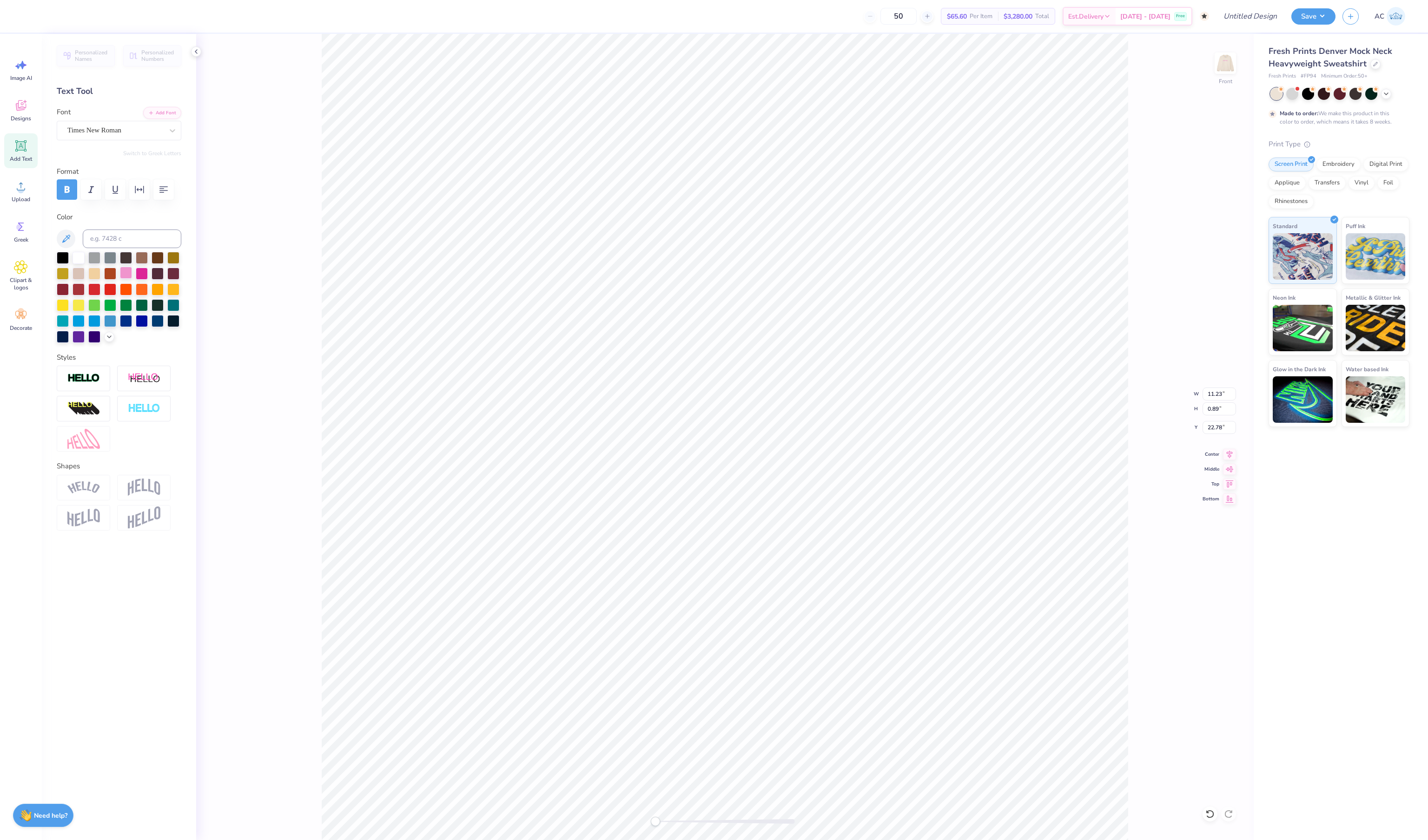
click at [130, 279] on div at bounding box center [126, 273] width 12 height 12
click at [310, 284] on div "Front W 11.23 11.23 " H 0.89 0.89 " Y 22.78 22.78 " Center Middle Top Bottom" at bounding box center [725, 437] width 1057 height 806
click at [1220, 67] on img at bounding box center [1224, 62] width 37 height 37
click at [1220, 67] on img at bounding box center [1225, 63] width 19 height 19
click at [1220, 68] on img at bounding box center [1224, 62] width 37 height 37
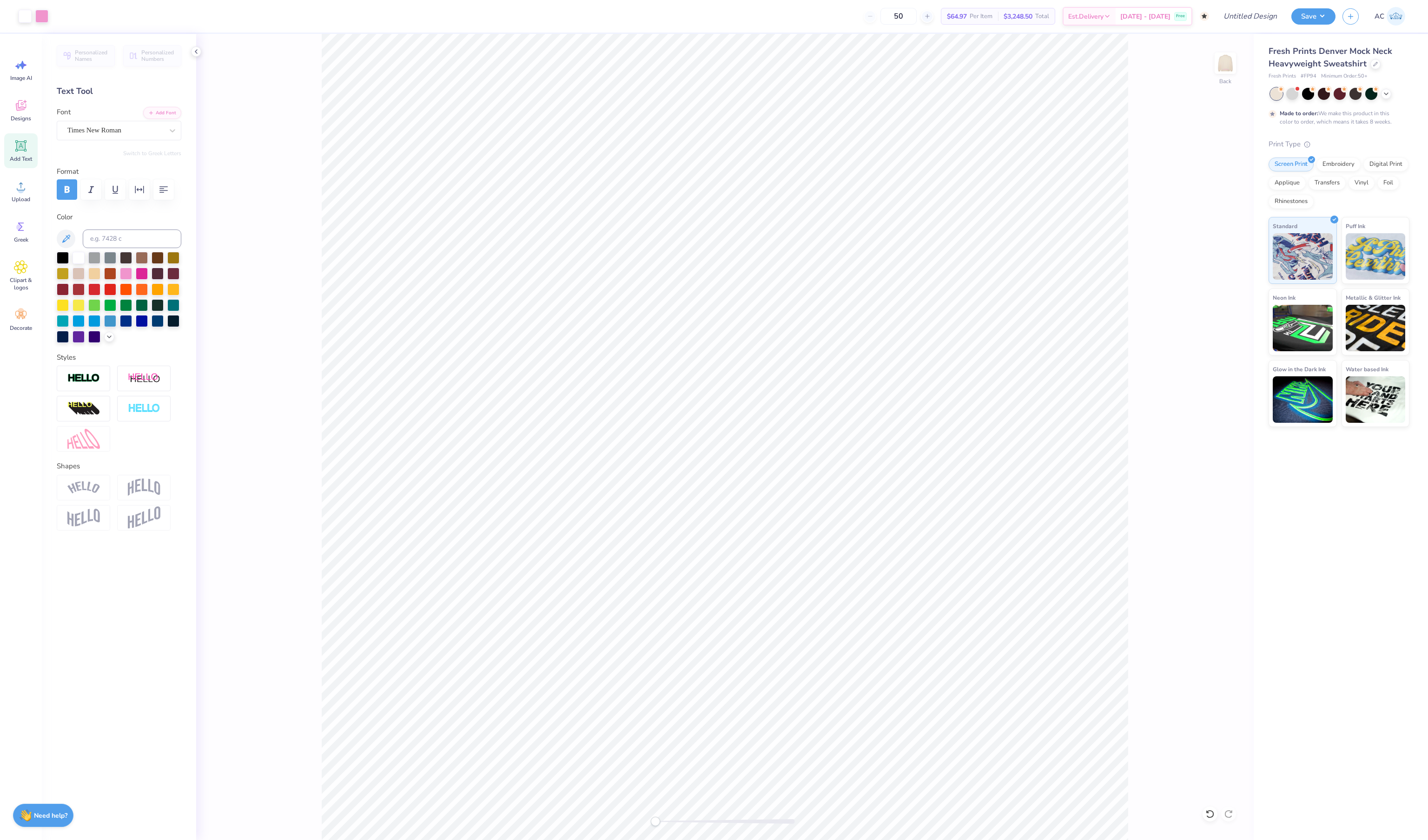
click at [1220, 68] on img at bounding box center [1225, 63] width 19 height 19
click at [82, 263] on div at bounding box center [78, 257] width 12 height 12
click at [1218, 74] on img at bounding box center [1224, 62] width 37 height 37
type input "11.24"
type input "0.90"
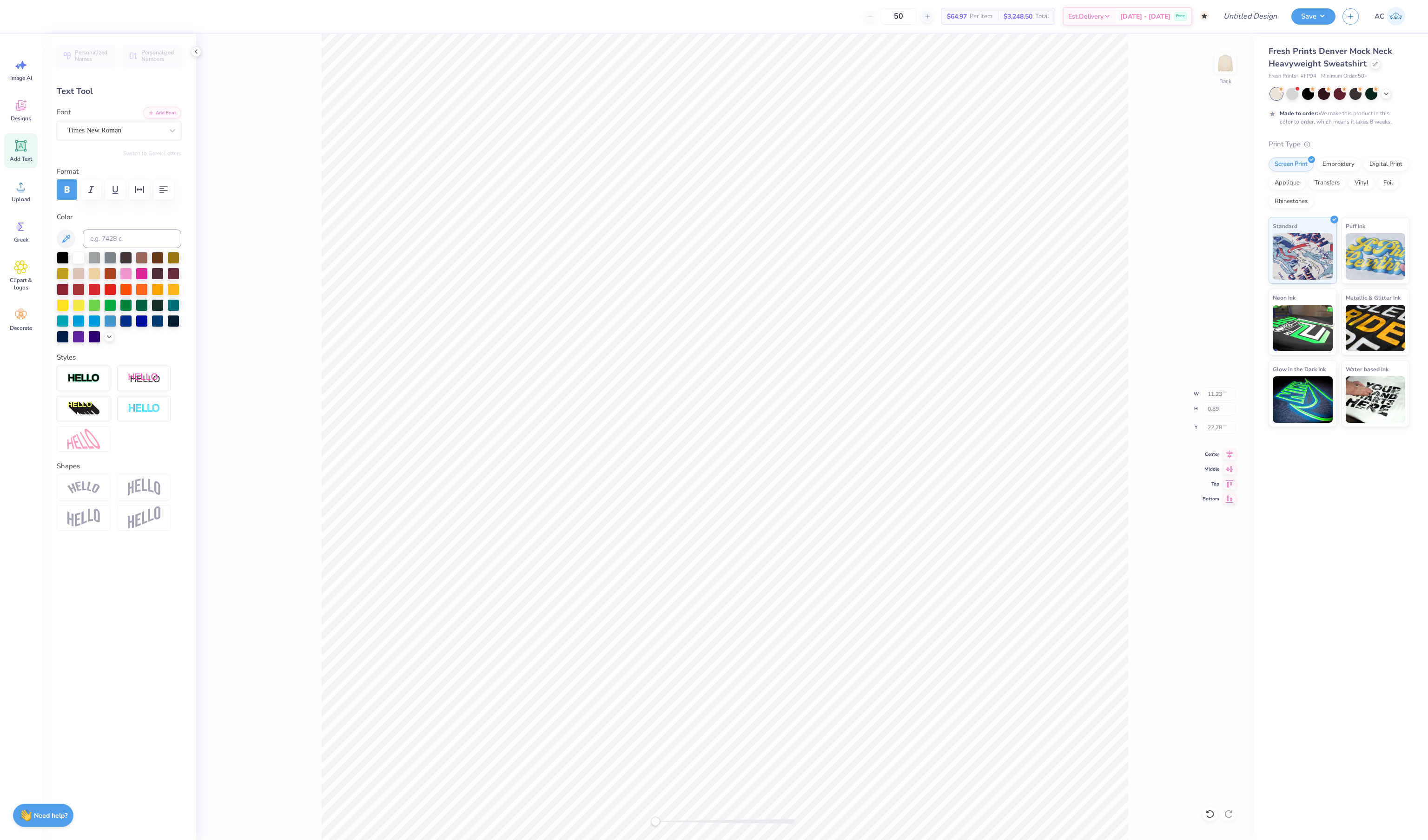
type input "18.24"
type input "3.94"
type input "0.59"
type input "5.18"
type textarea "Exec 2025"
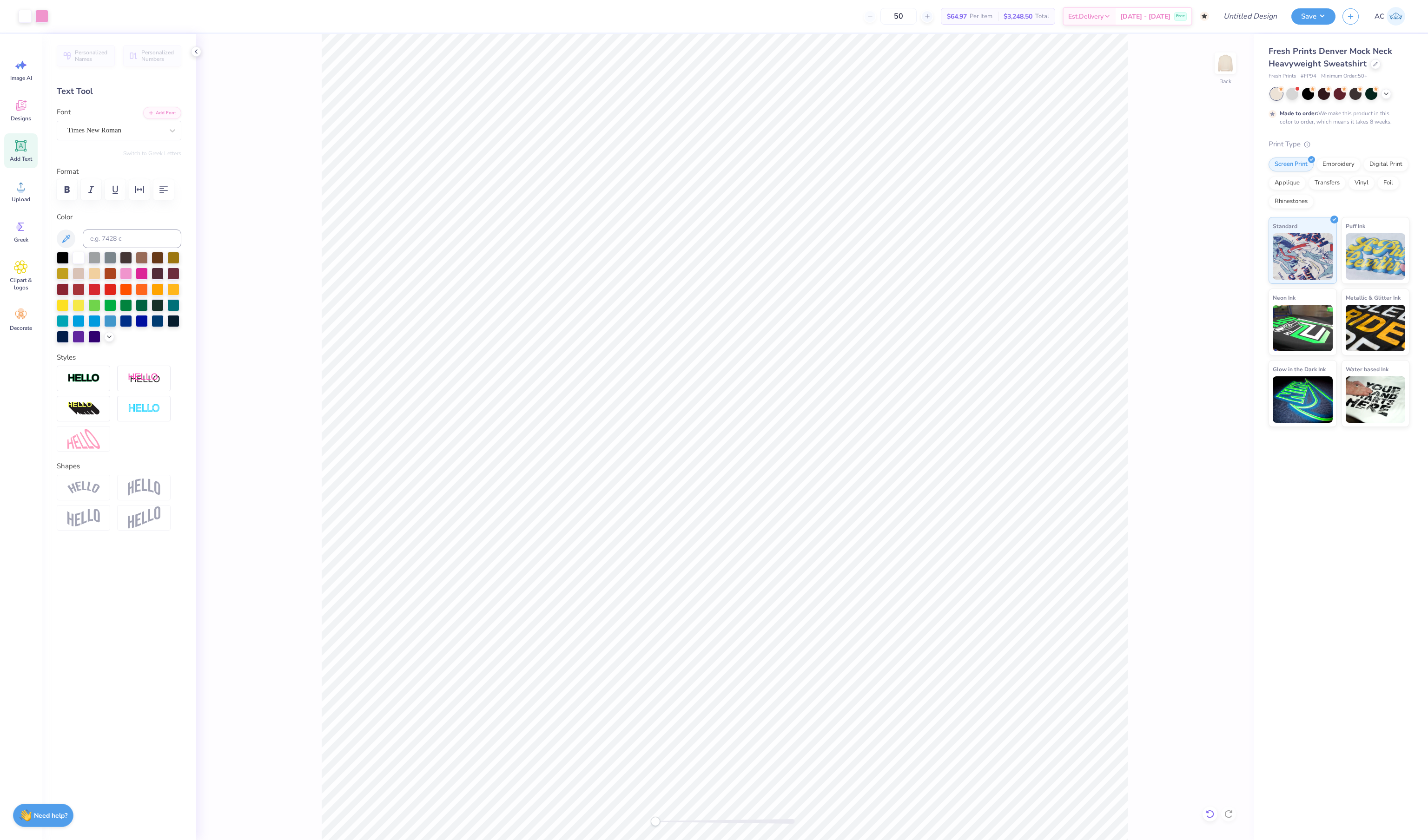
click at [1210, 808] on div at bounding box center [1210, 814] width 15 height 15
click at [1217, 79] on img at bounding box center [1224, 62] width 37 height 37
click at [1217, 72] on img at bounding box center [1225, 63] width 19 height 19
click at [1233, 20] on input "Design Title" at bounding box center [1238, 16] width 91 height 19
type input "Phi Mu Exec Sweatshirts"
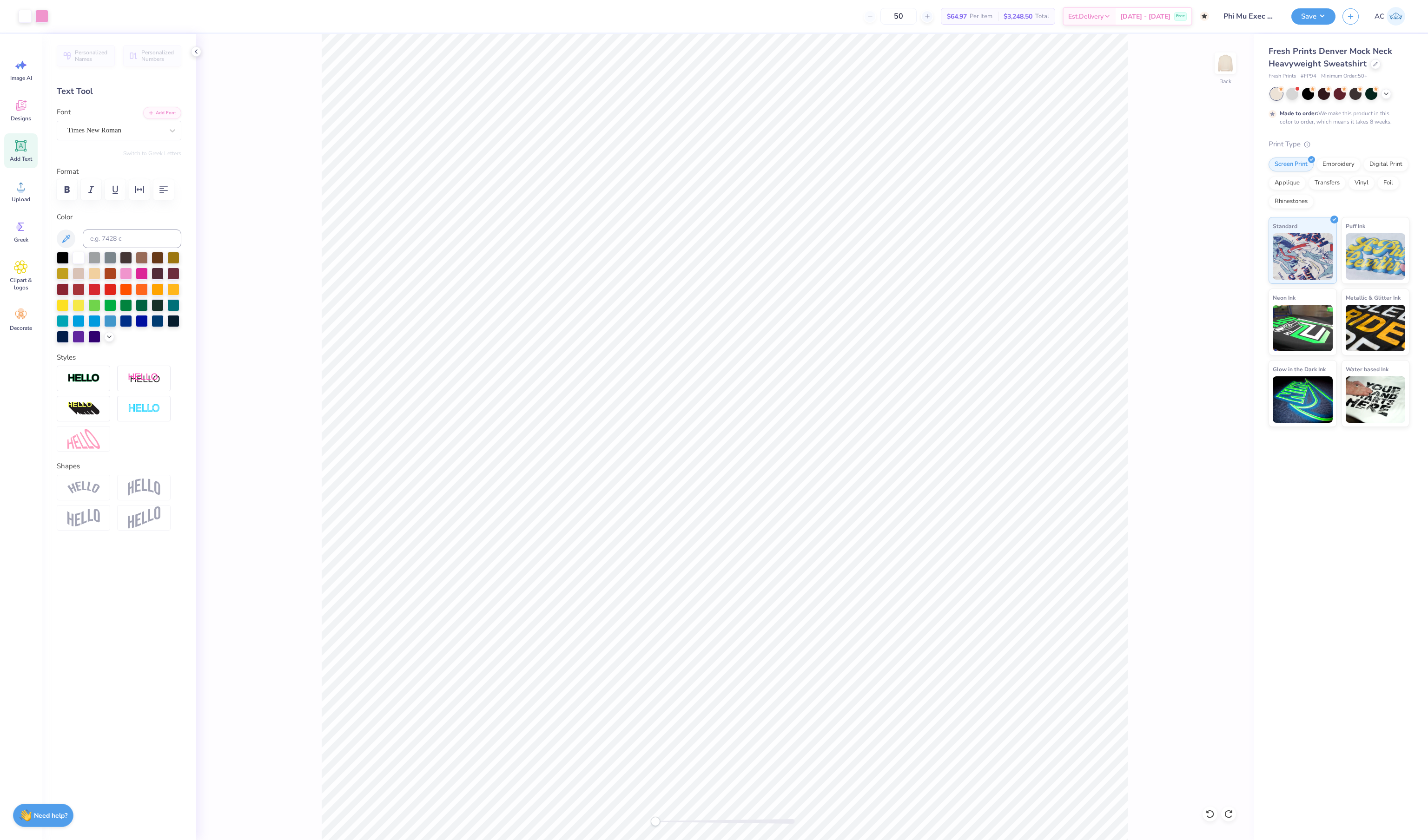
click at [1172, 281] on div "Back" at bounding box center [725, 437] width 1057 height 806
click at [1223, 65] on img at bounding box center [1224, 62] width 37 height 37
click at [1223, 65] on img at bounding box center [1225, 63] width 19 height 19
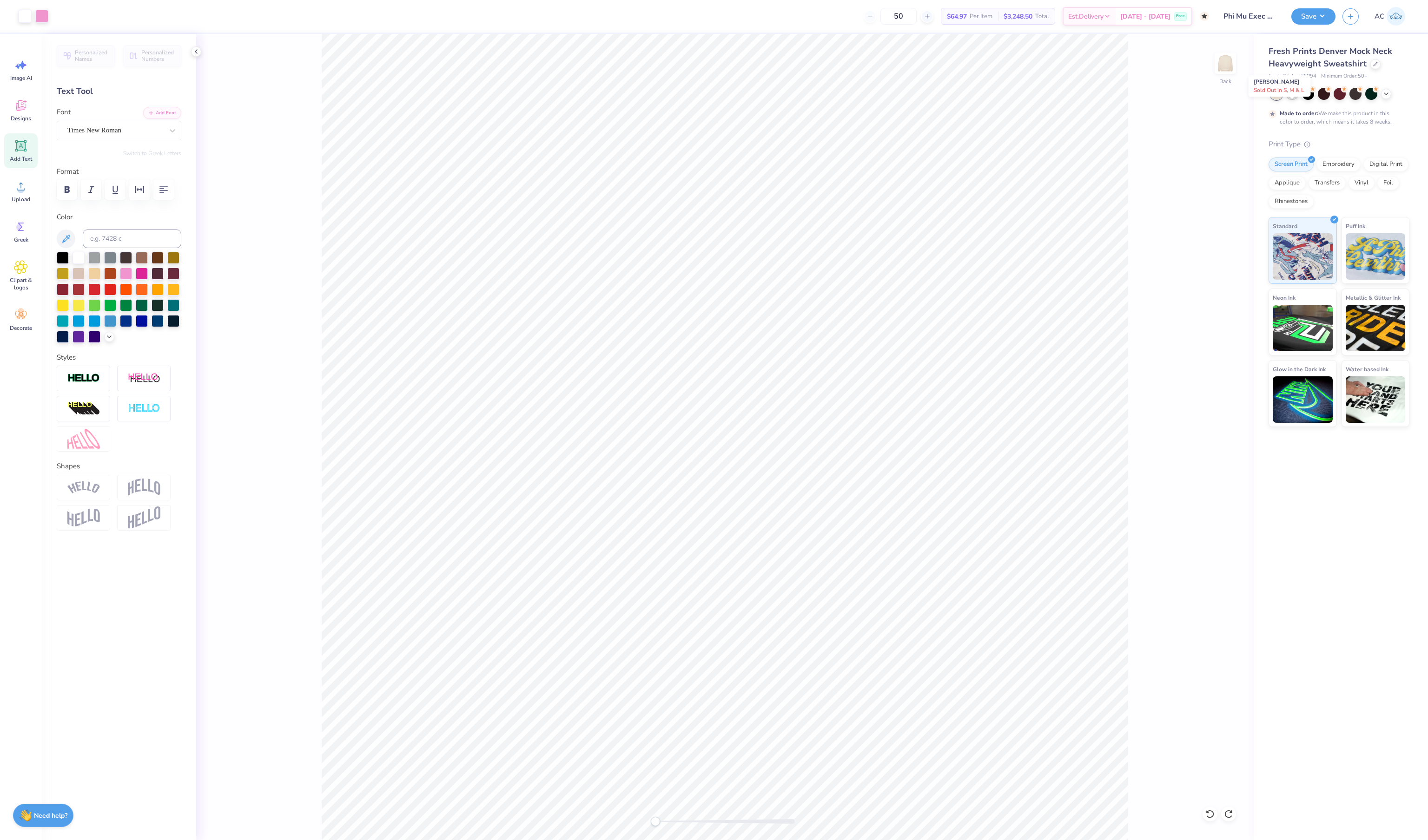
click at [1296, 99] on div at bounding box center [1292, 93] width 12 height 12
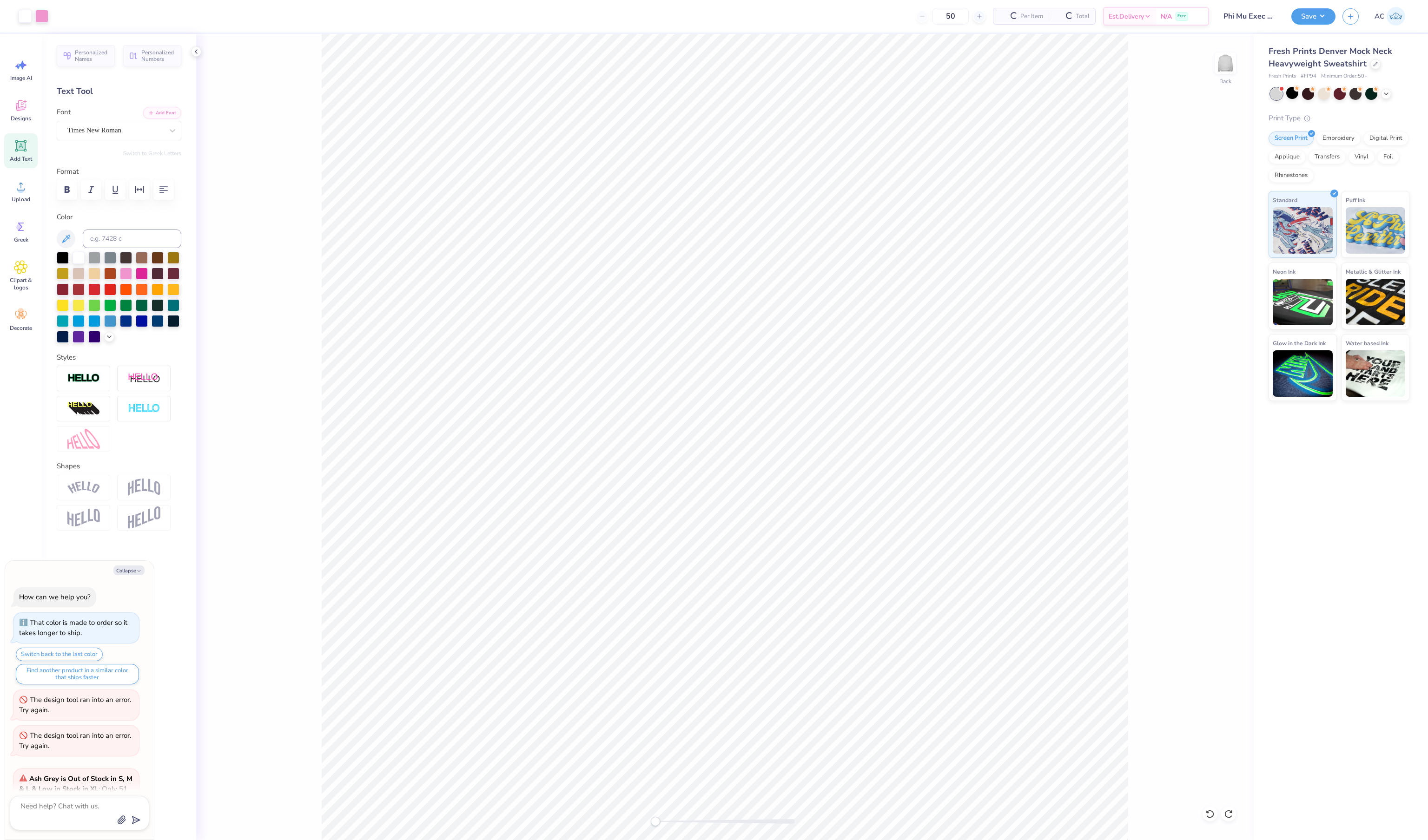
scroll to position [362, 0]
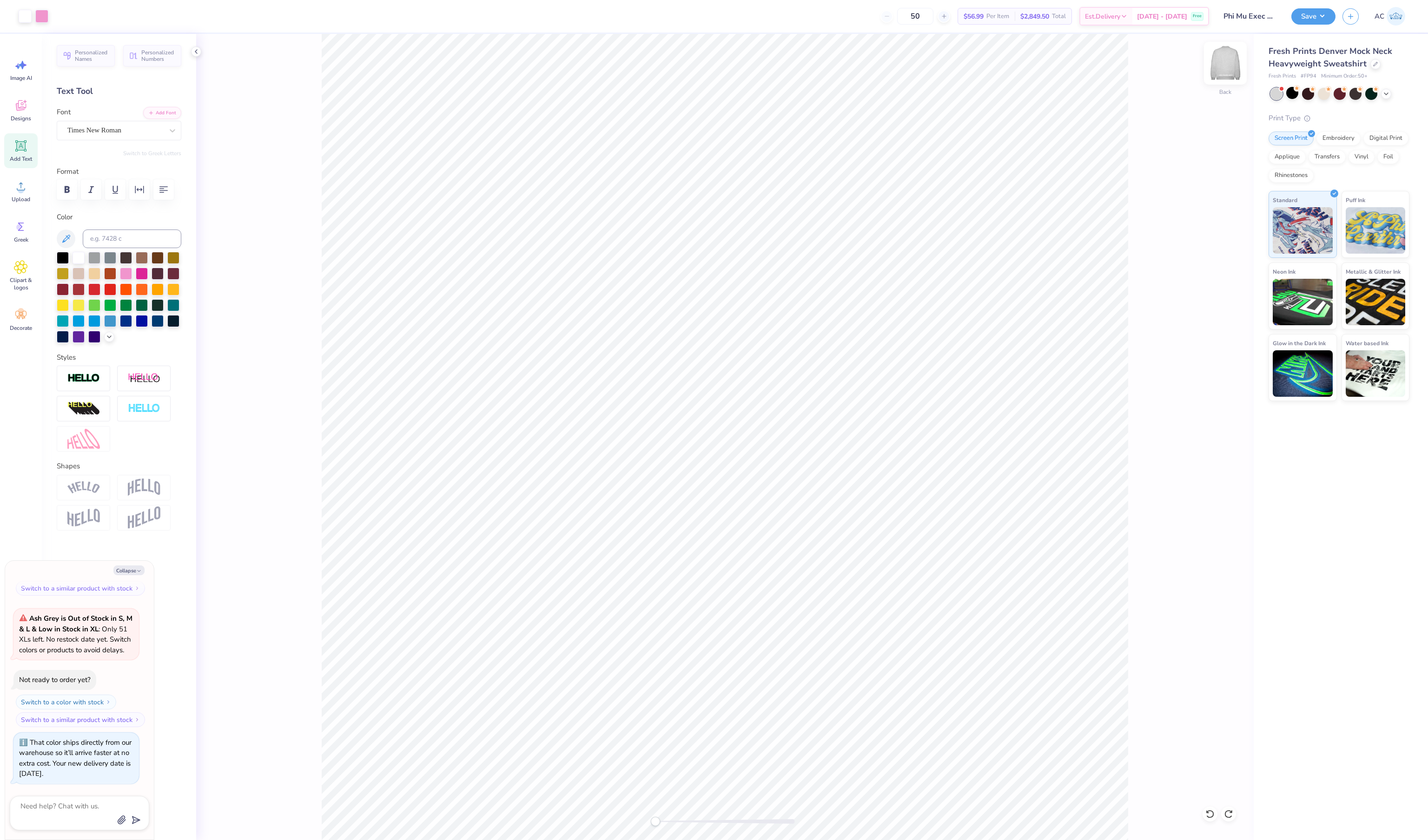
click at [1224, 64] on img at bounding box center [1224, 62] width 37 height 37
click at [1226, 66] on img at bounding box center [1224, 62] width 37 height 37
click at [1300, 100] on div at bounding box center [1339, 94] width 139 height 12
click at [1296, 99] on div at bounding box center [1292, 93] width 12 height 12
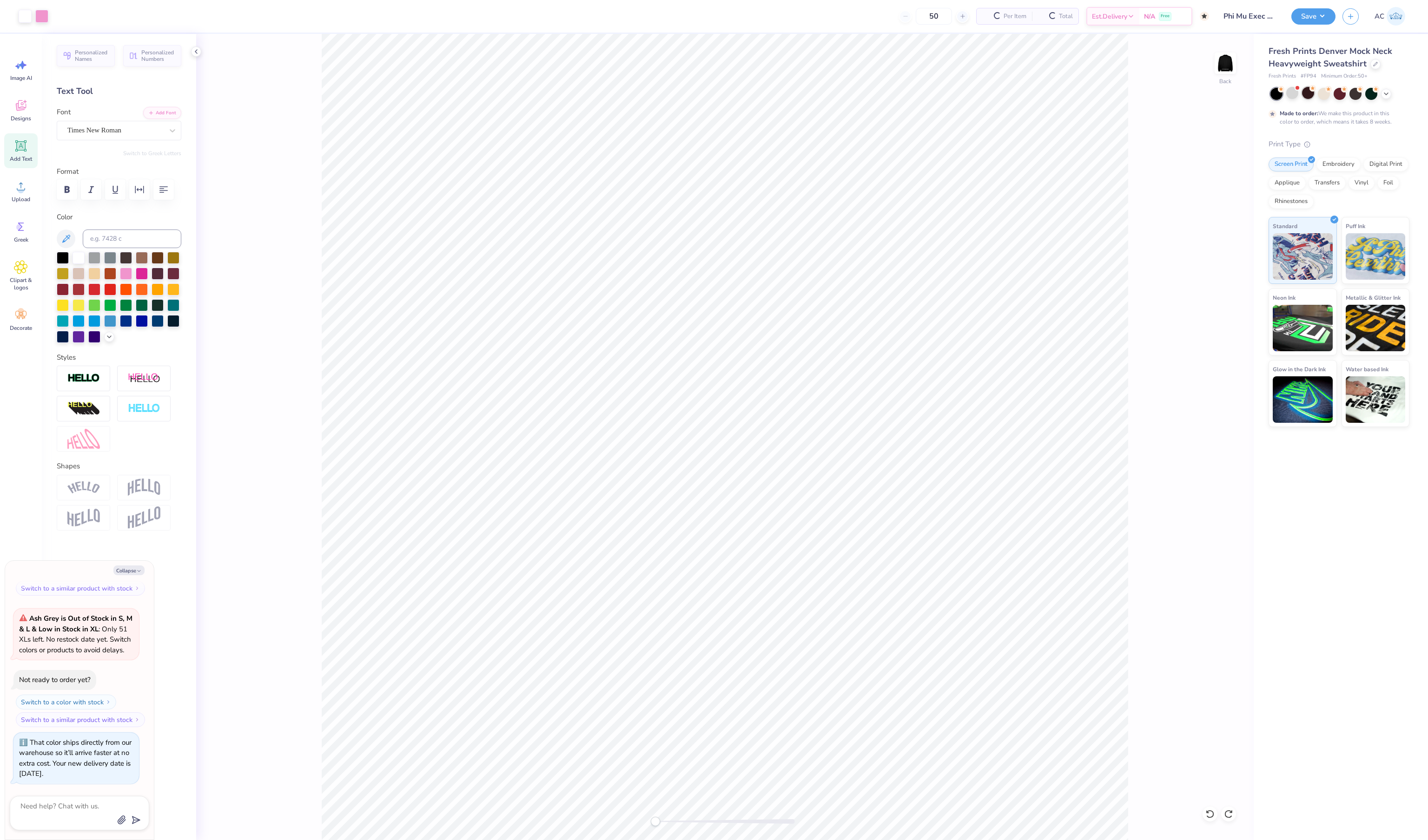
scroll to position [456, 0]
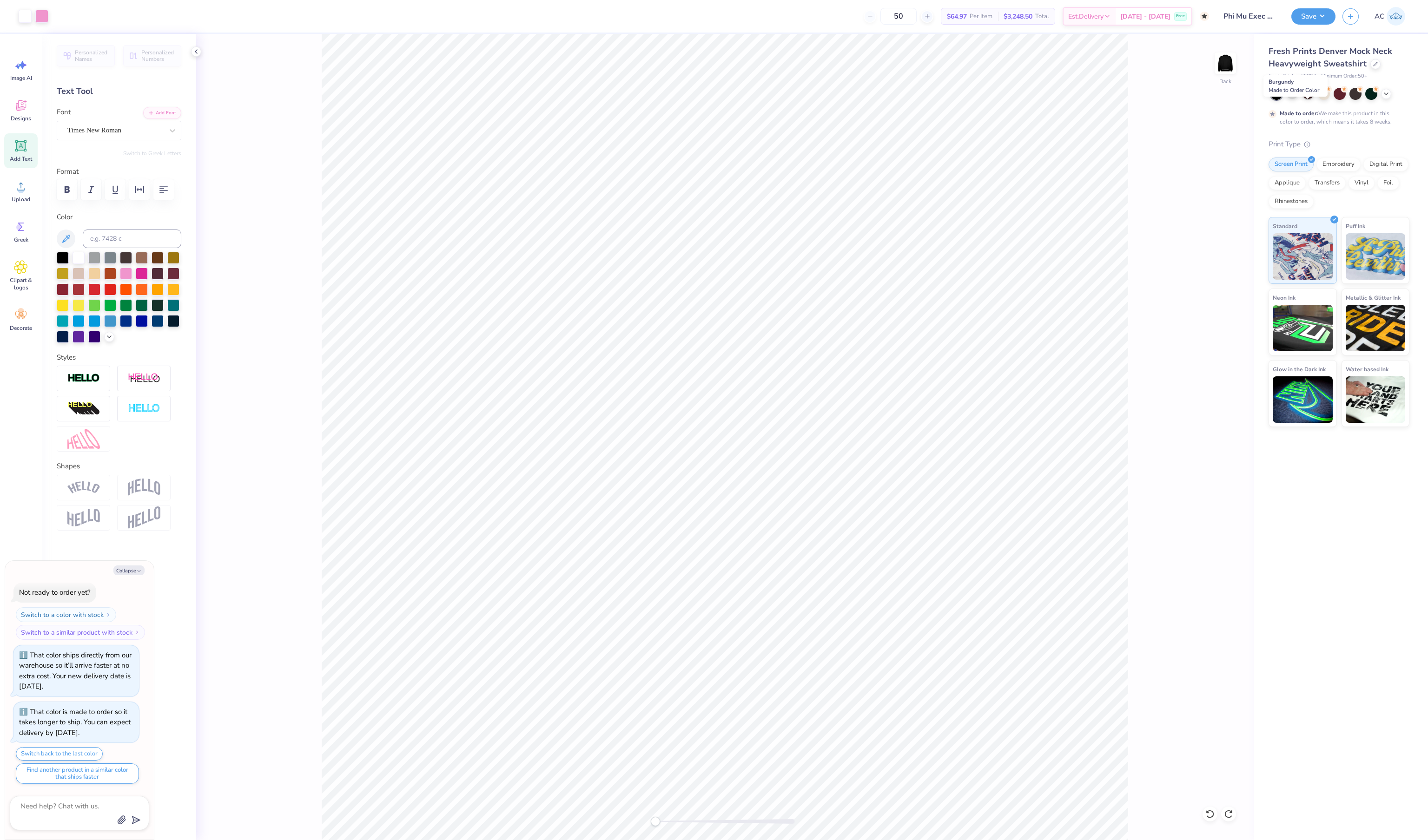
click at [1311, 99] on div at bounding box center [1308, 93] width 12 height 12
click at [1326, 99] on div at bounding box center [1323, 93] width 12 height 12
click at [1345, 99] on div at bounding box center [1339, 93] width 12 height 12
click at [1356, 99] on div at bounding box center [1355, 93] width 12 height 12
click at [1372, 99] on div at bounding box center [1371, 93] width 12 height 12
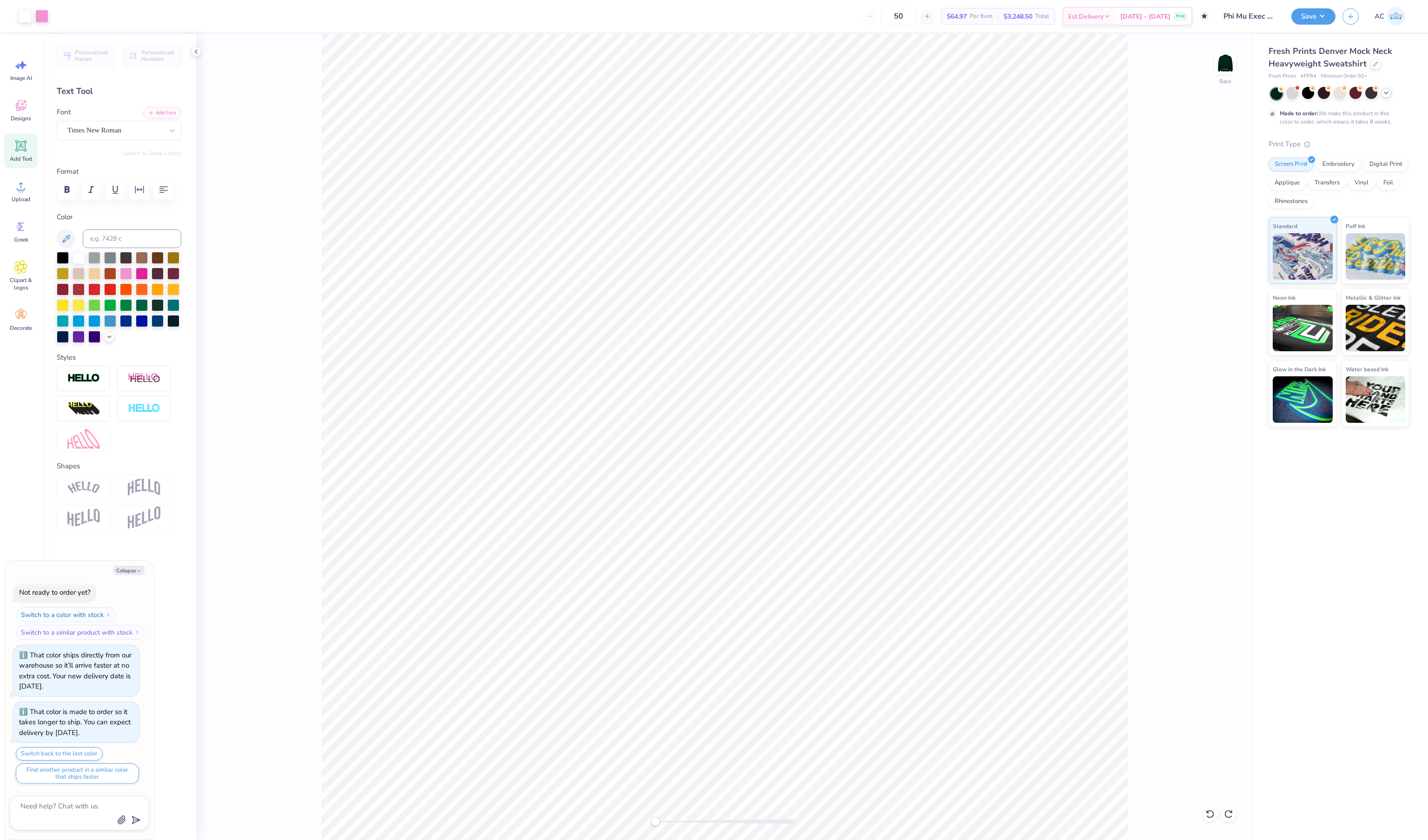
click at [1389, 97] on icon at bounding box center [1386, 93] width 8 height 8
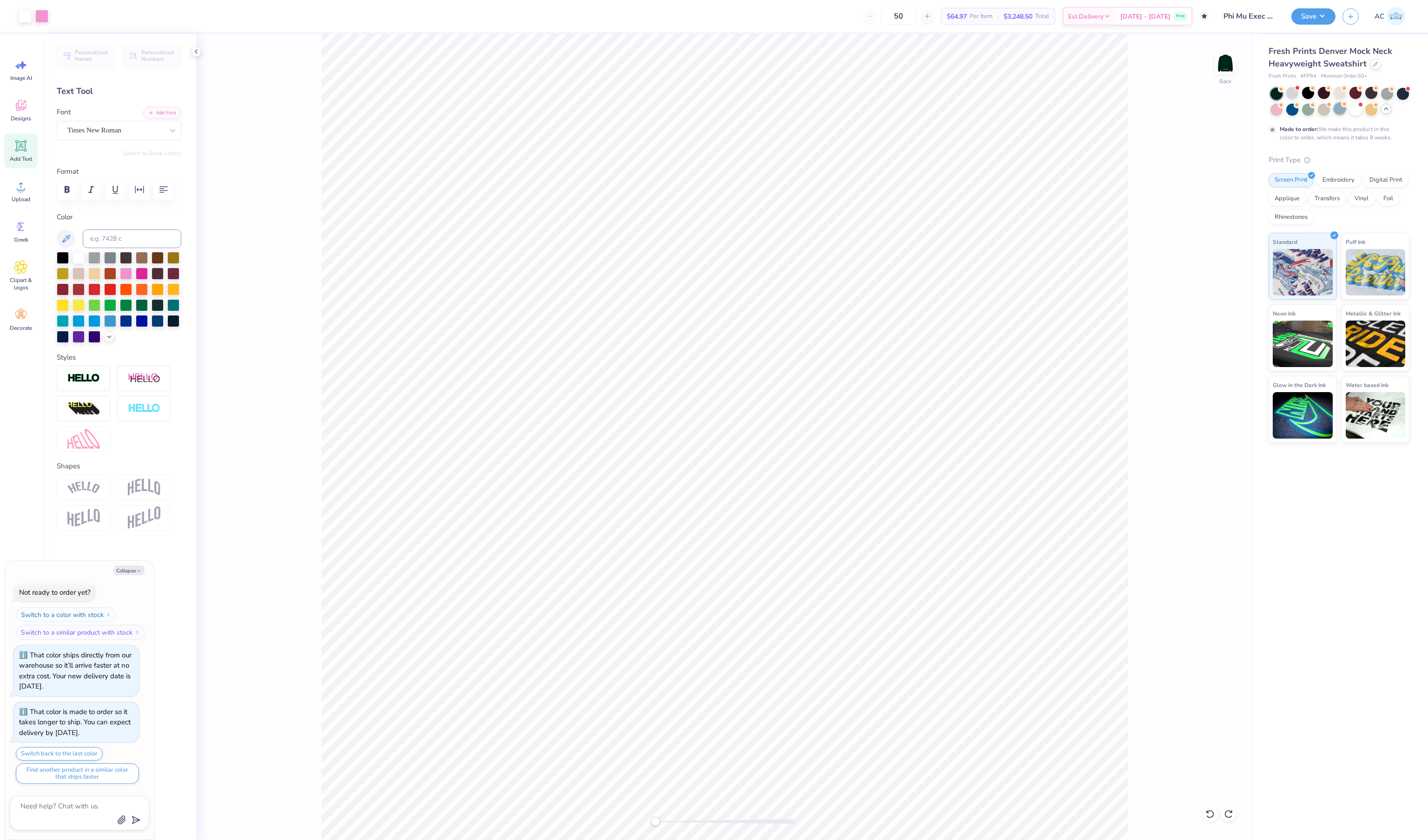
click at [1339, 115] on div at bounding box center [1339, 109] width 12 height 12
click at [1307, 115] on div at bounding box center [1308, 109] width 12 height 12
click at [1294, 115] on div at bounding box center [1292, 109] width 12 height 12
click at [1275, 115] on div at bounding box center [1276, 109] width 12 height 12
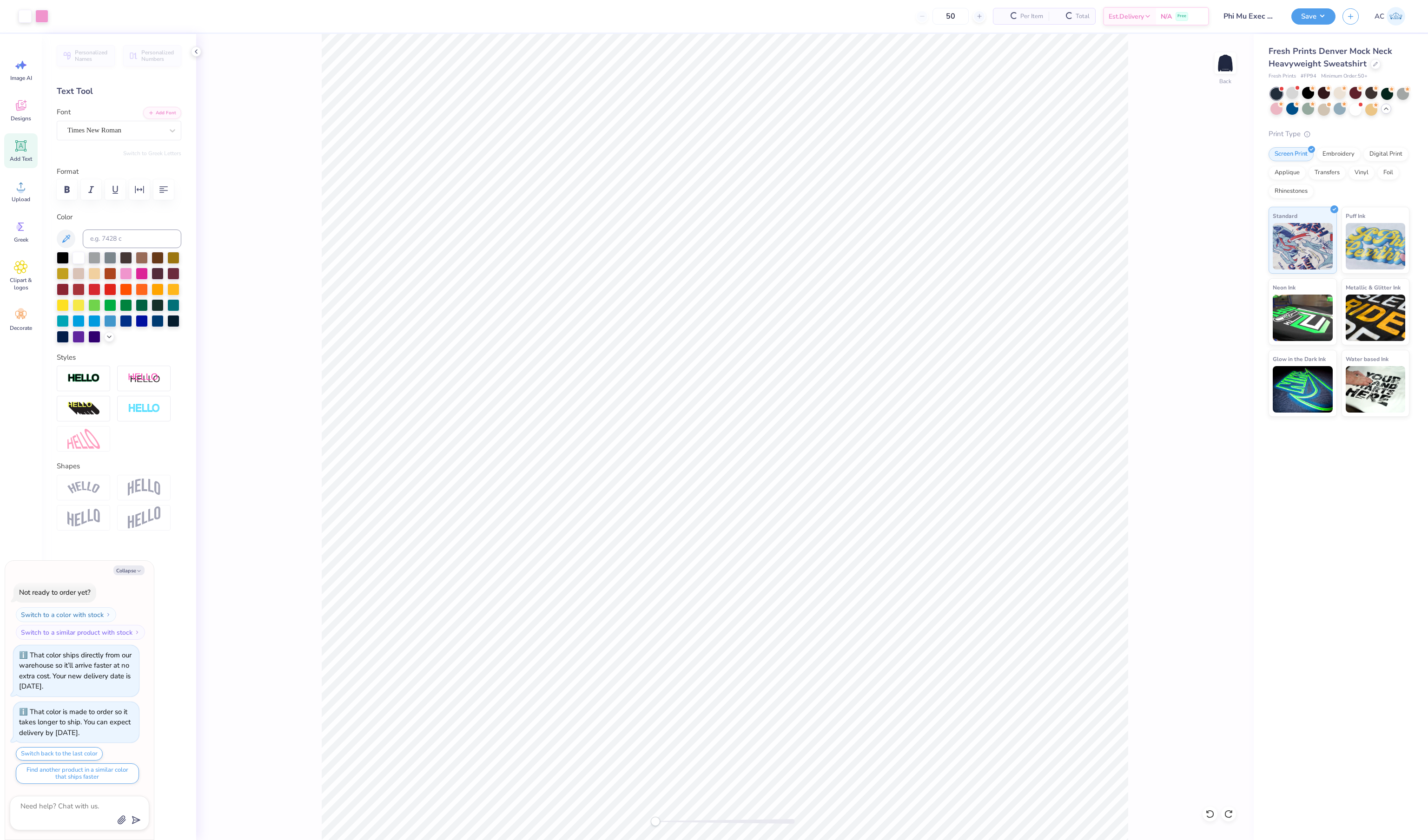
scroll to position [694, 0]
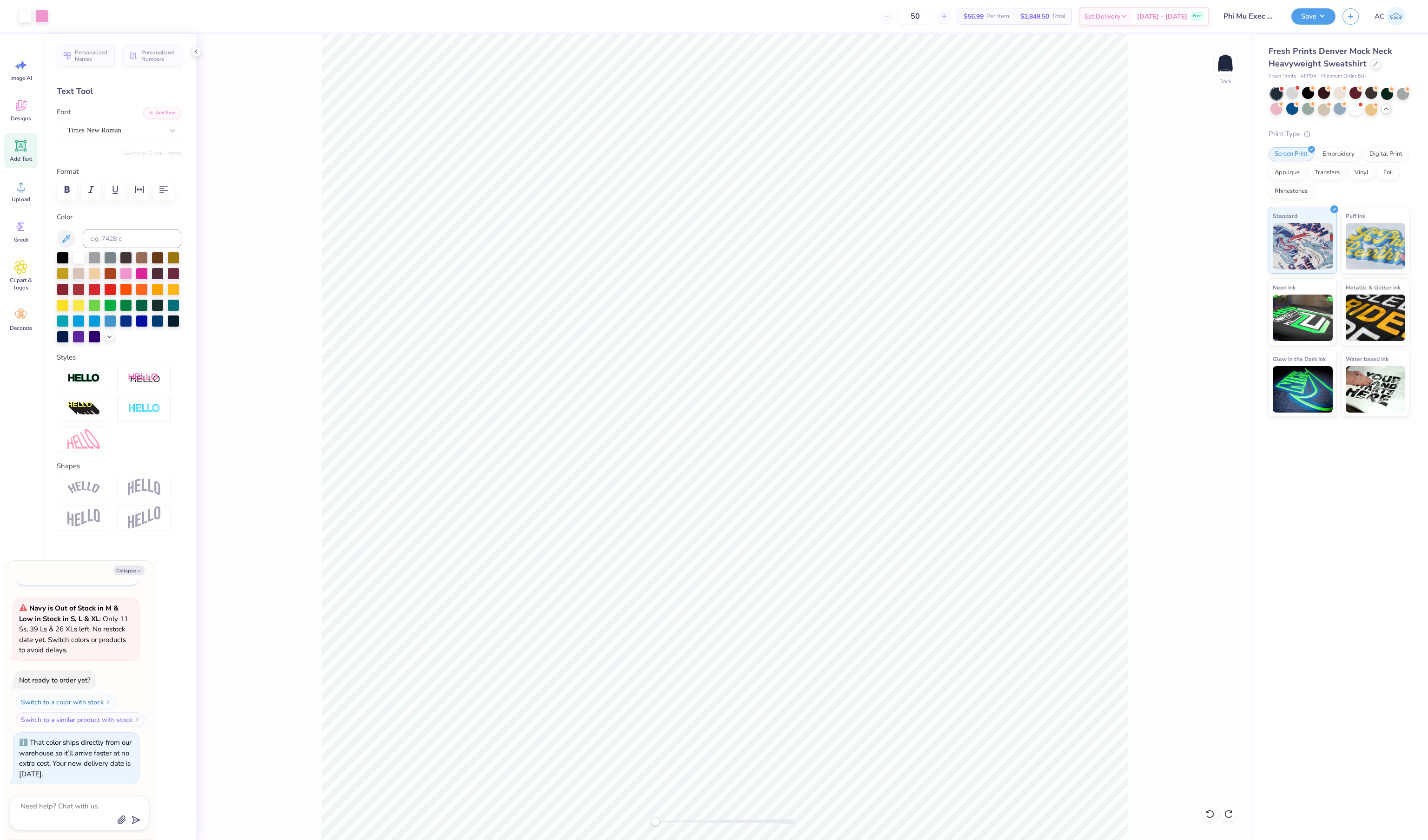
click at [1386, 113] on icon at bounding box center [1386, 109] width 8 height 8
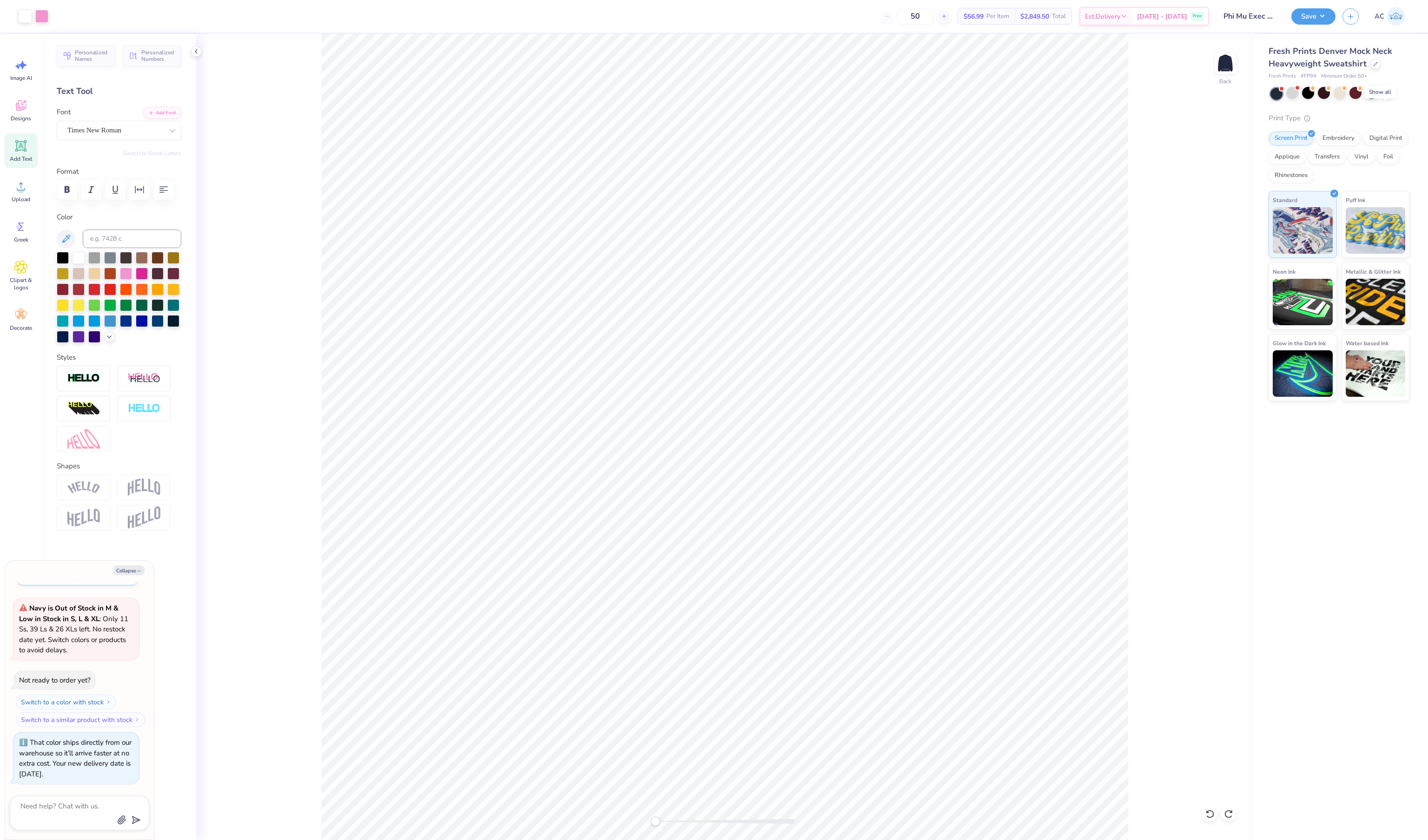
click at [1387, 97] on icon at bounding box center [1386, 93] width 8 height 8
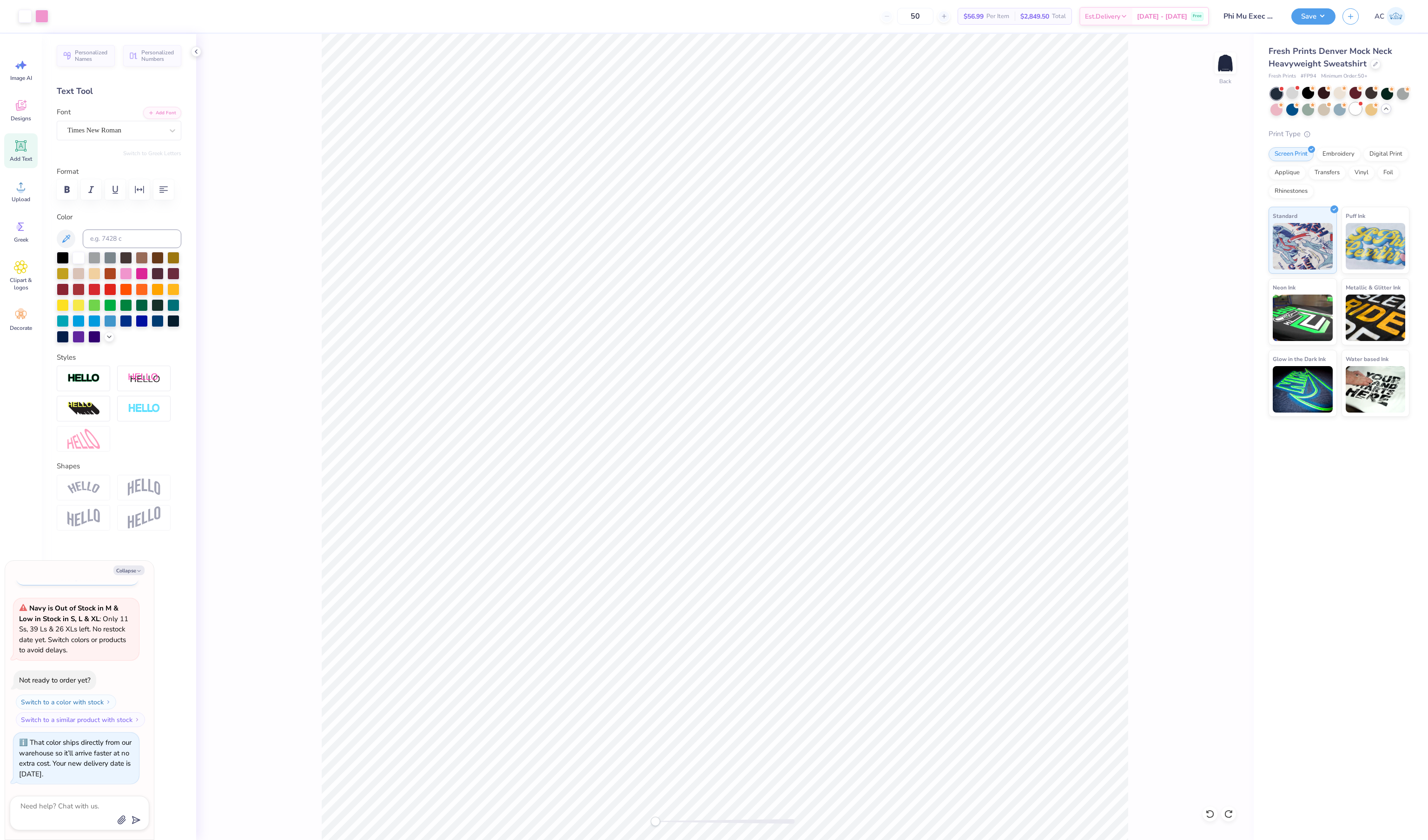
click at [1360, 115] on div at bounding box center [1355, 109] width 12 height 12
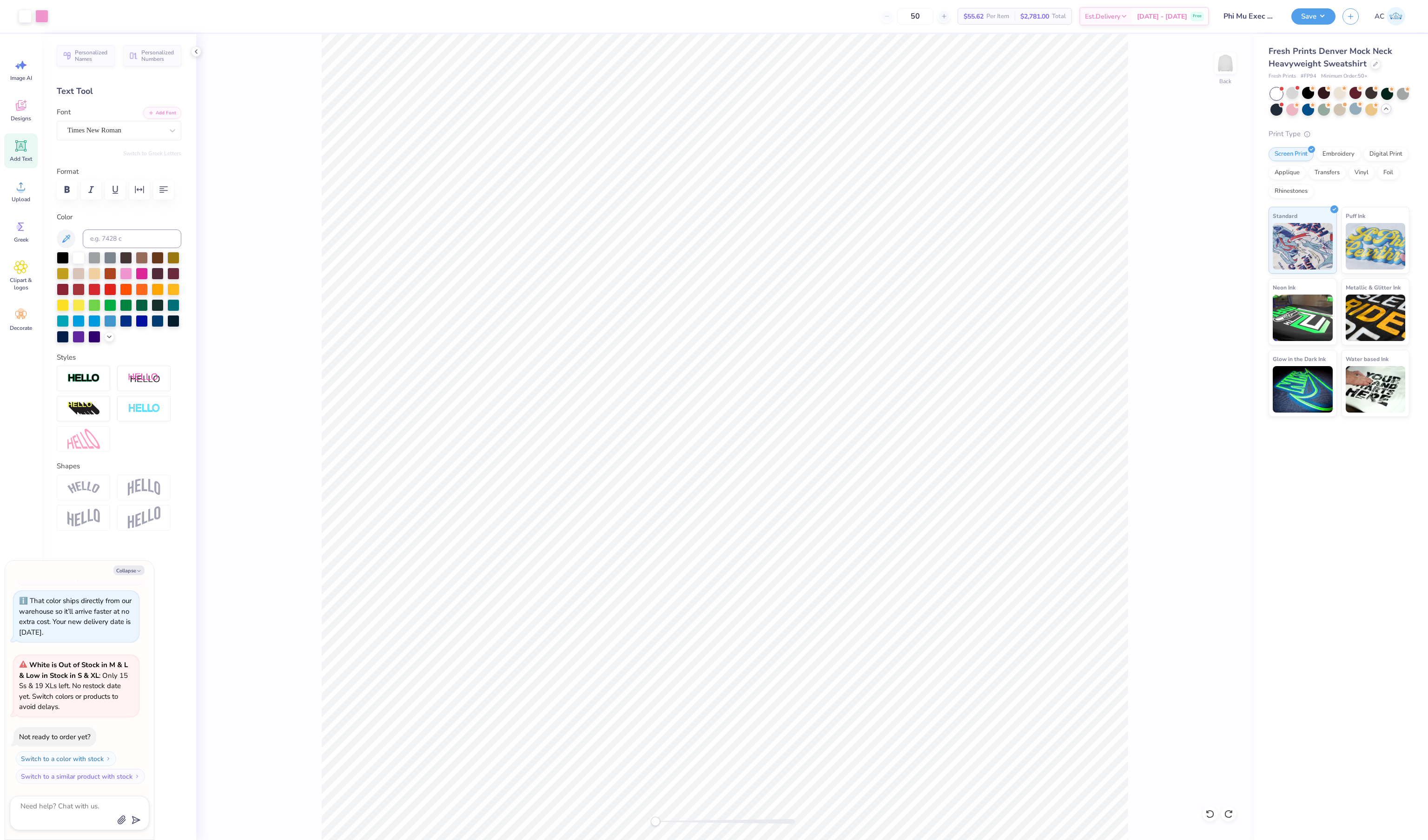
scroll to position [846, 0]
click at [1298, 115] on div at bounding box center [1292, 109] width 12 height 12
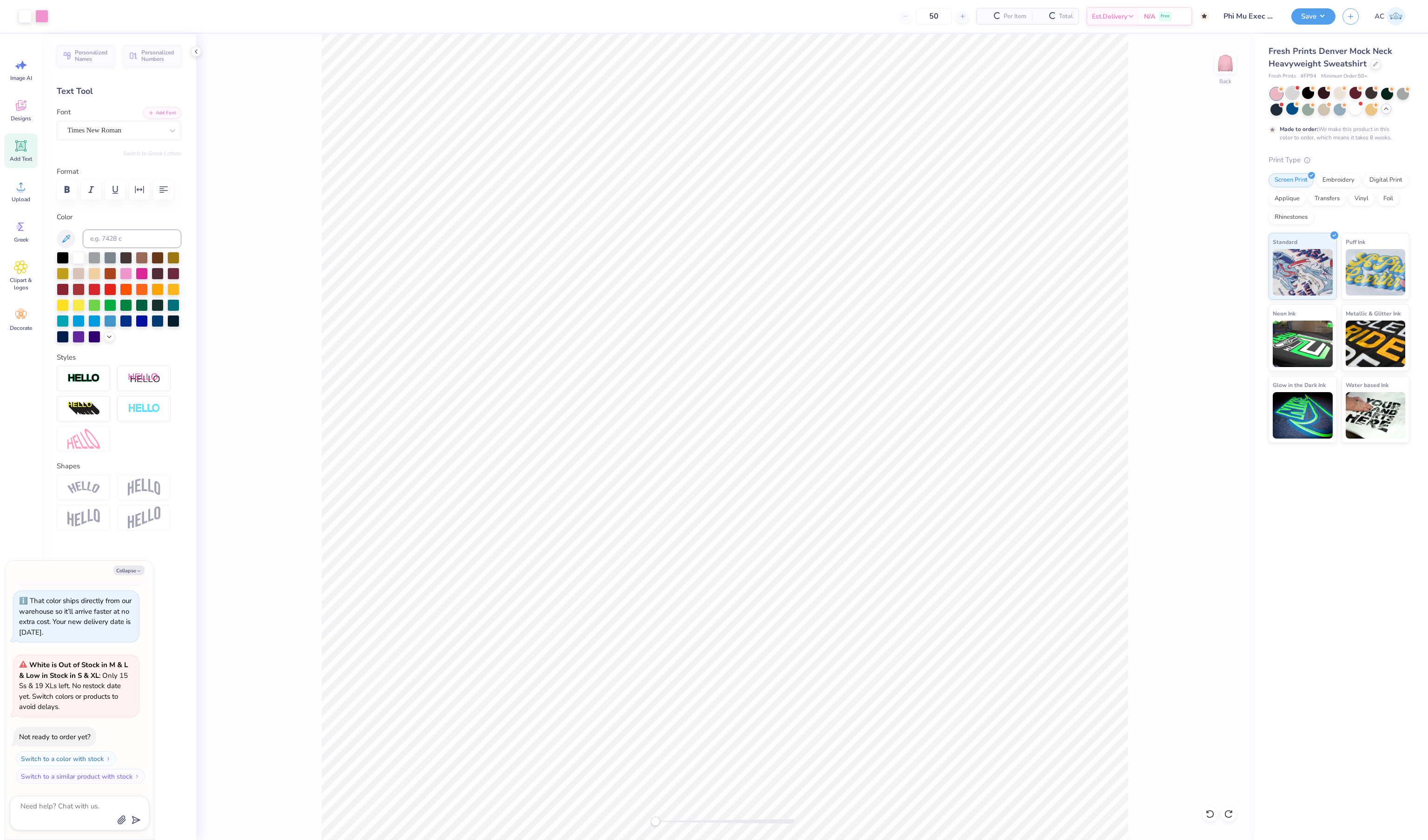
scroll to position [939, 0]
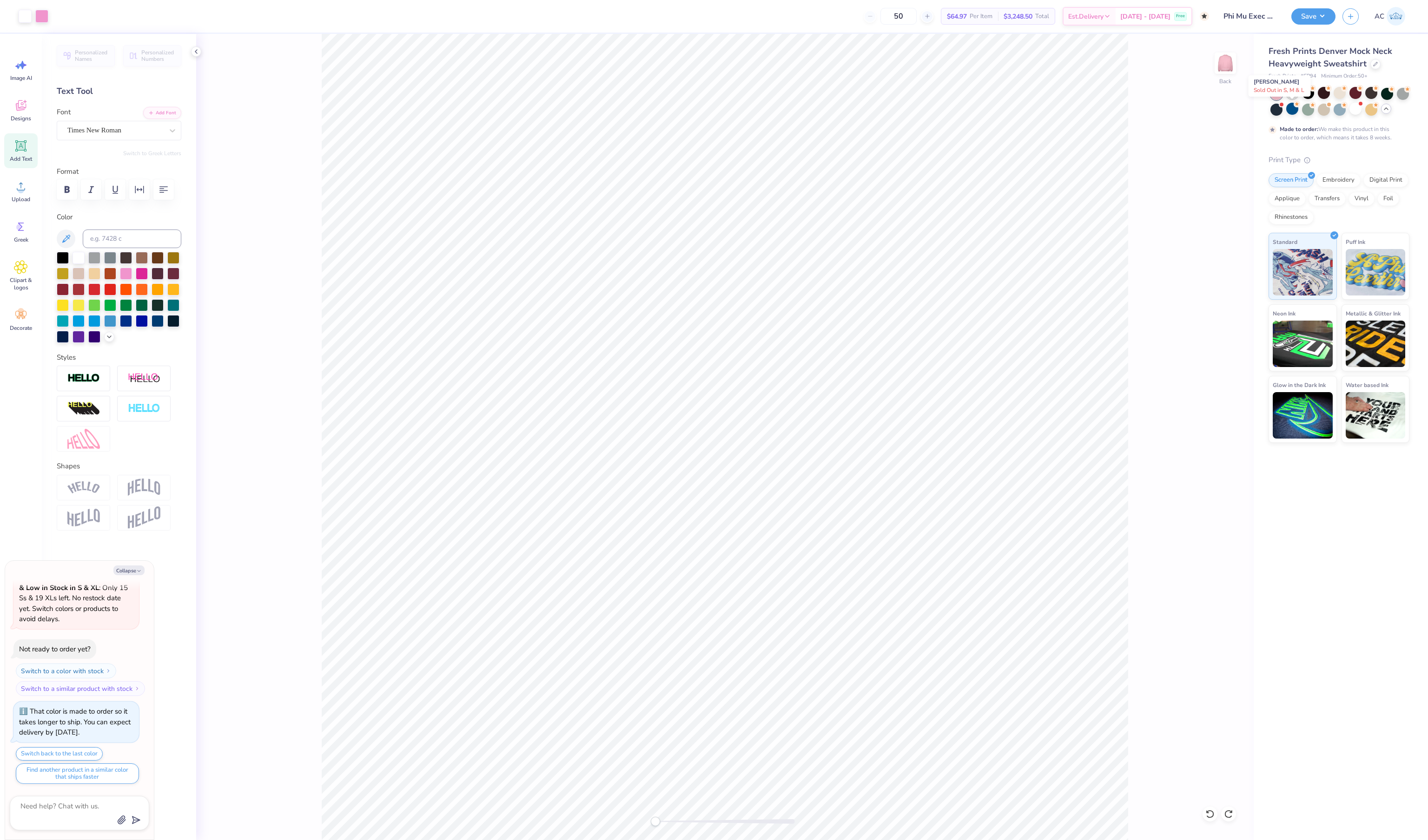
click at [1291, 99] on div at bounding box center [1292, 93] width 12 height 12
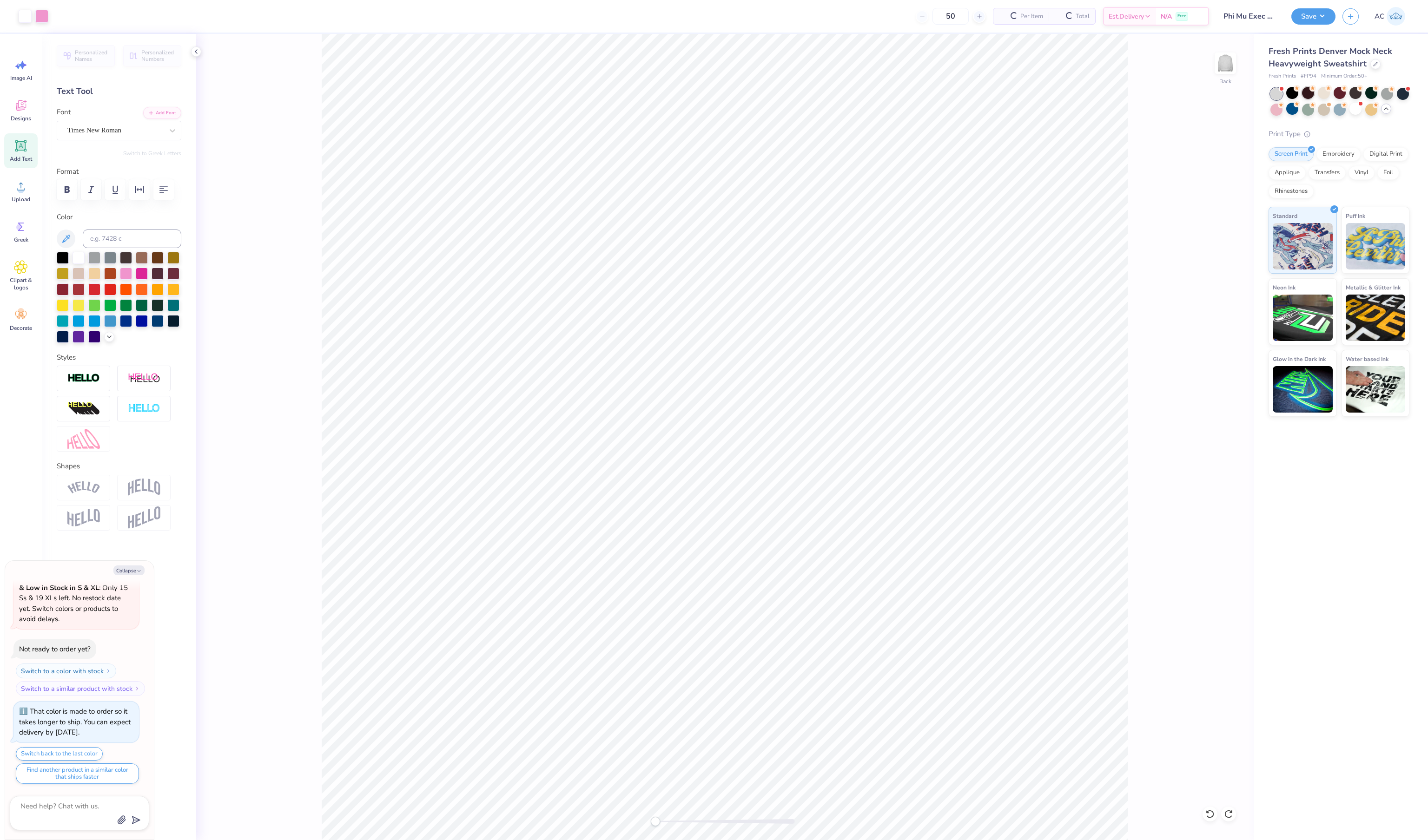
scroll to position [1166, 0]
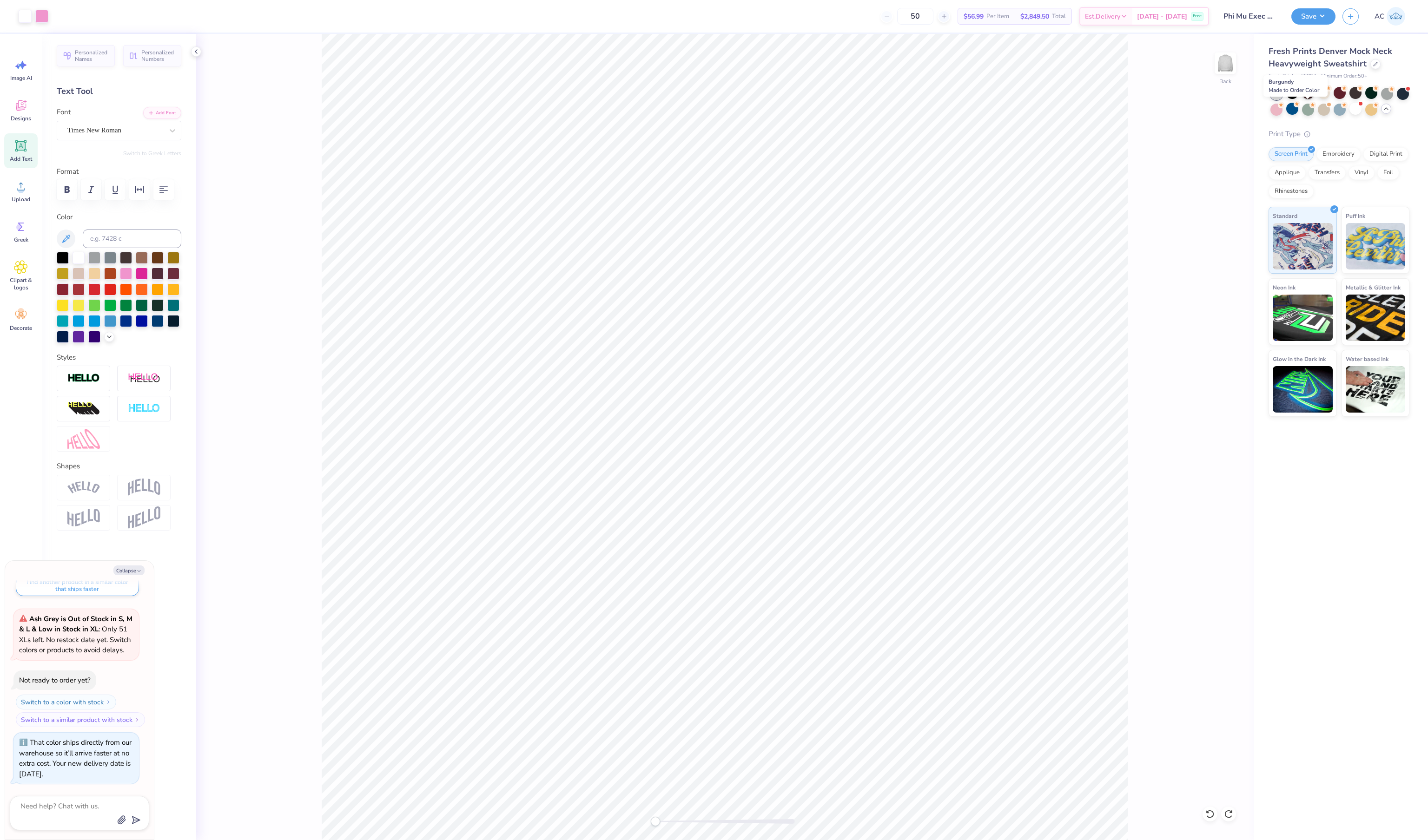
click at [1308, 99] on div at bounding box center [1308, 93] width 12 height 12
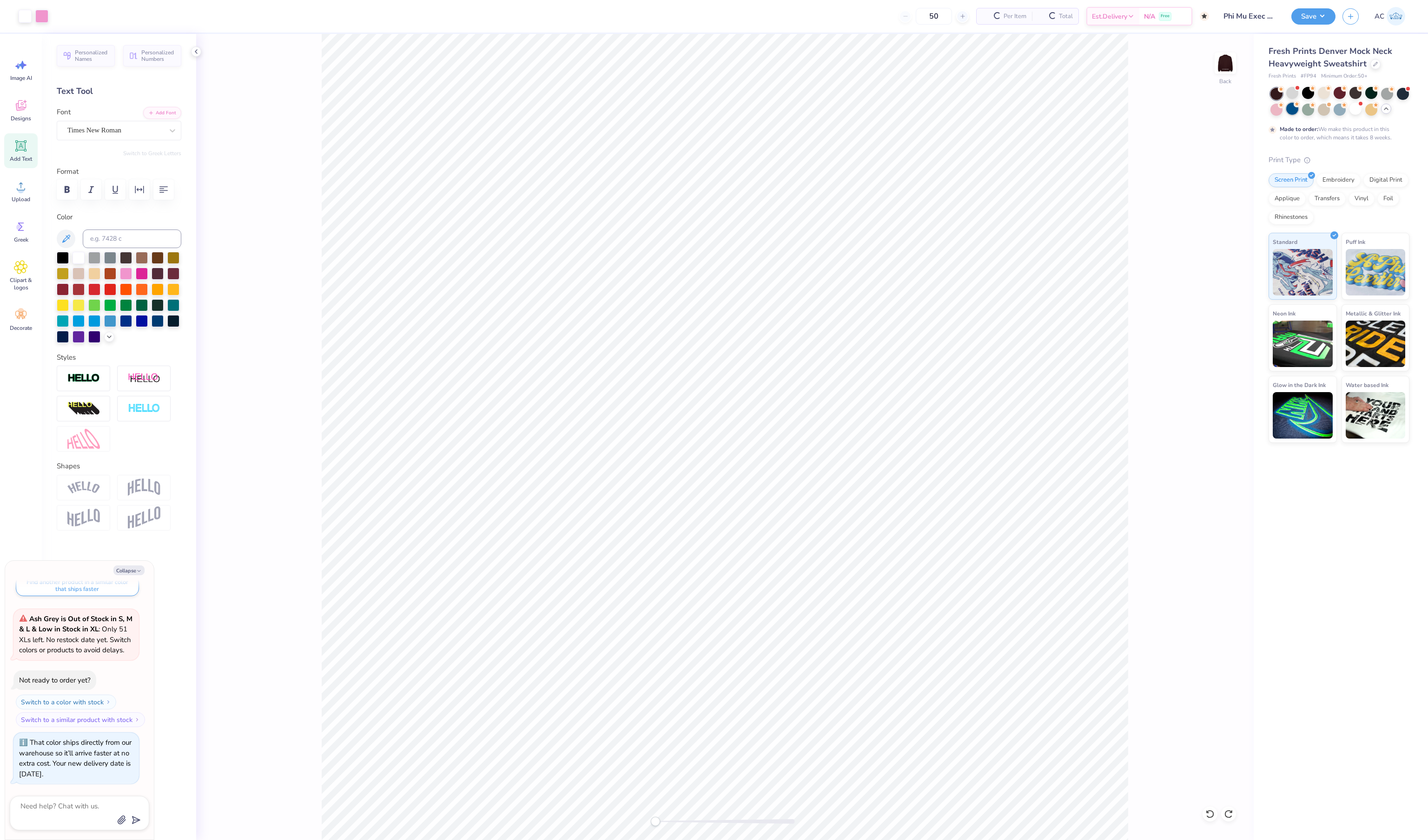
scroll to position [1259, 0]
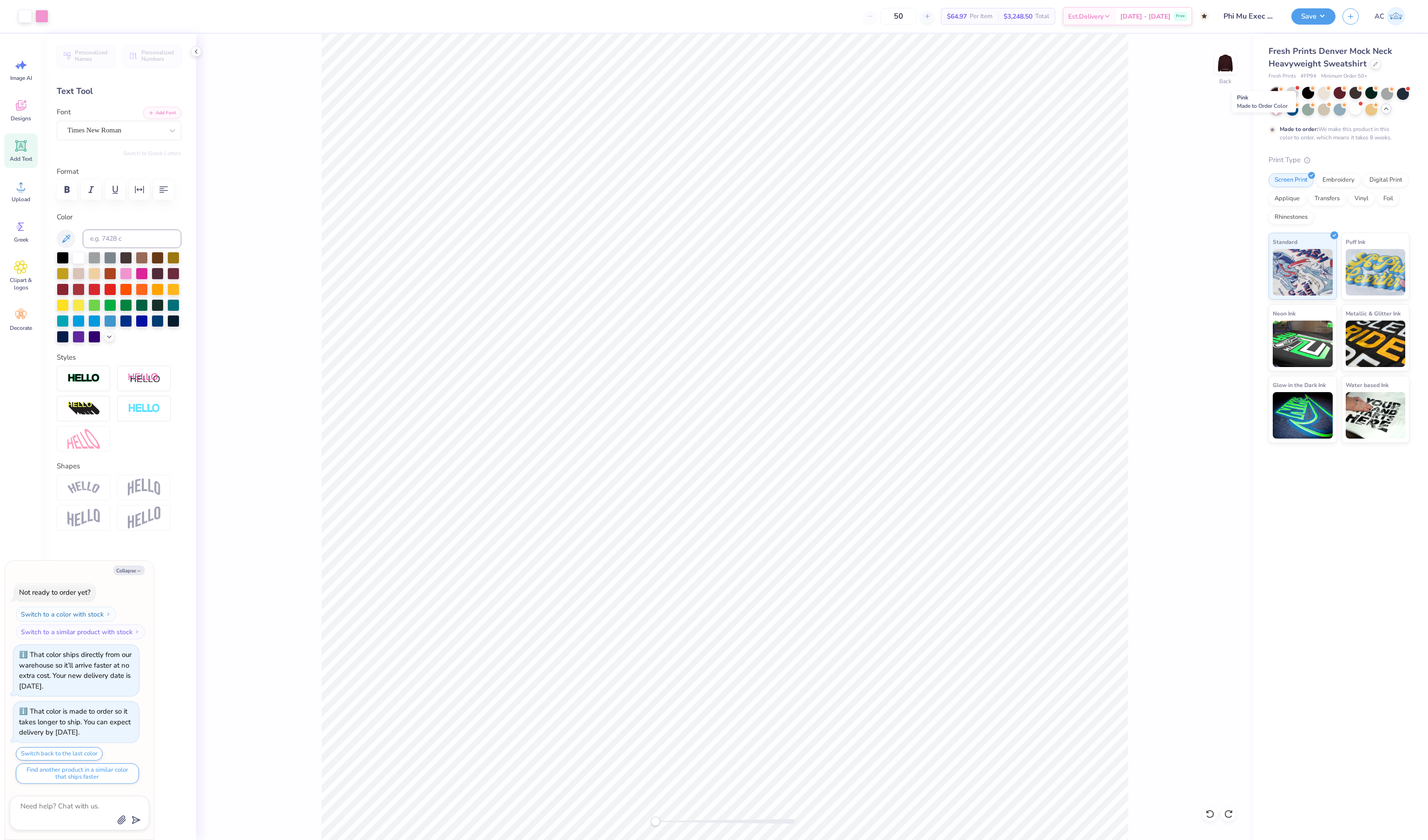
click at [1272, 115] on div at bounding box center [1276, 109] width 12 height 12
click at [1287, 99] on div at bounding box center [1292, 93] width 12 height 12
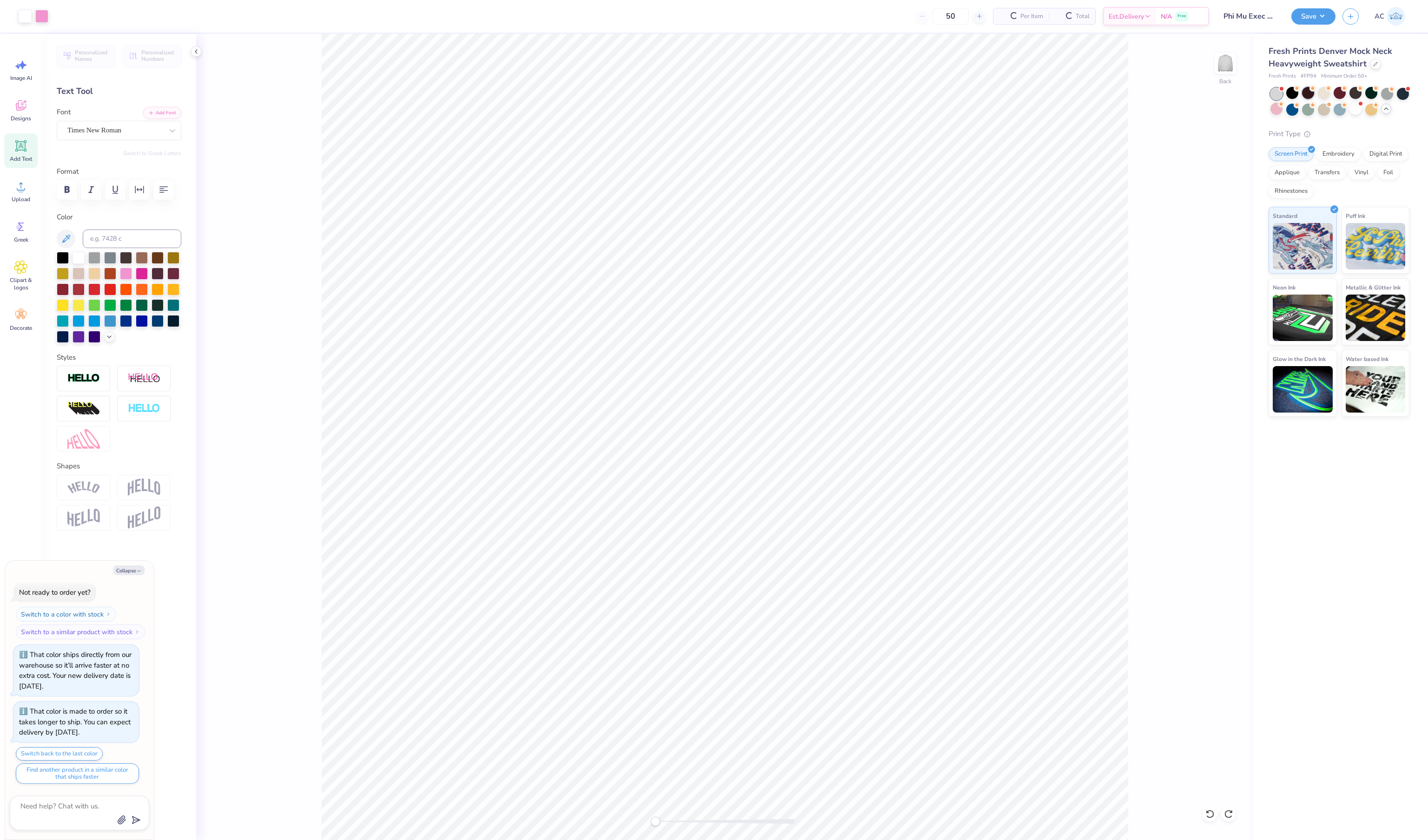
scroll to position [1485, 0]
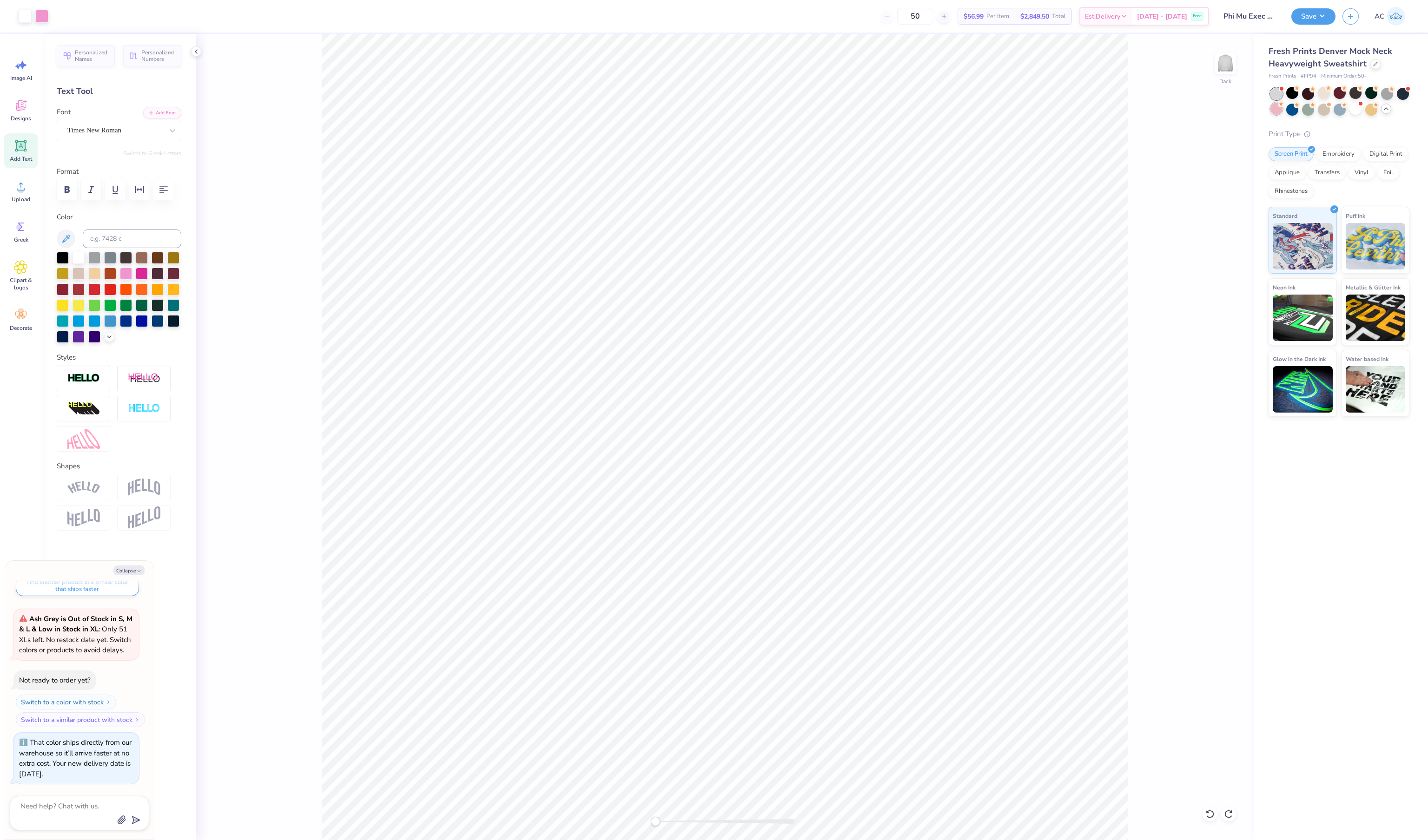
click at [1280, 115] on div at bounding box center [1276, 109] width 12 height 12
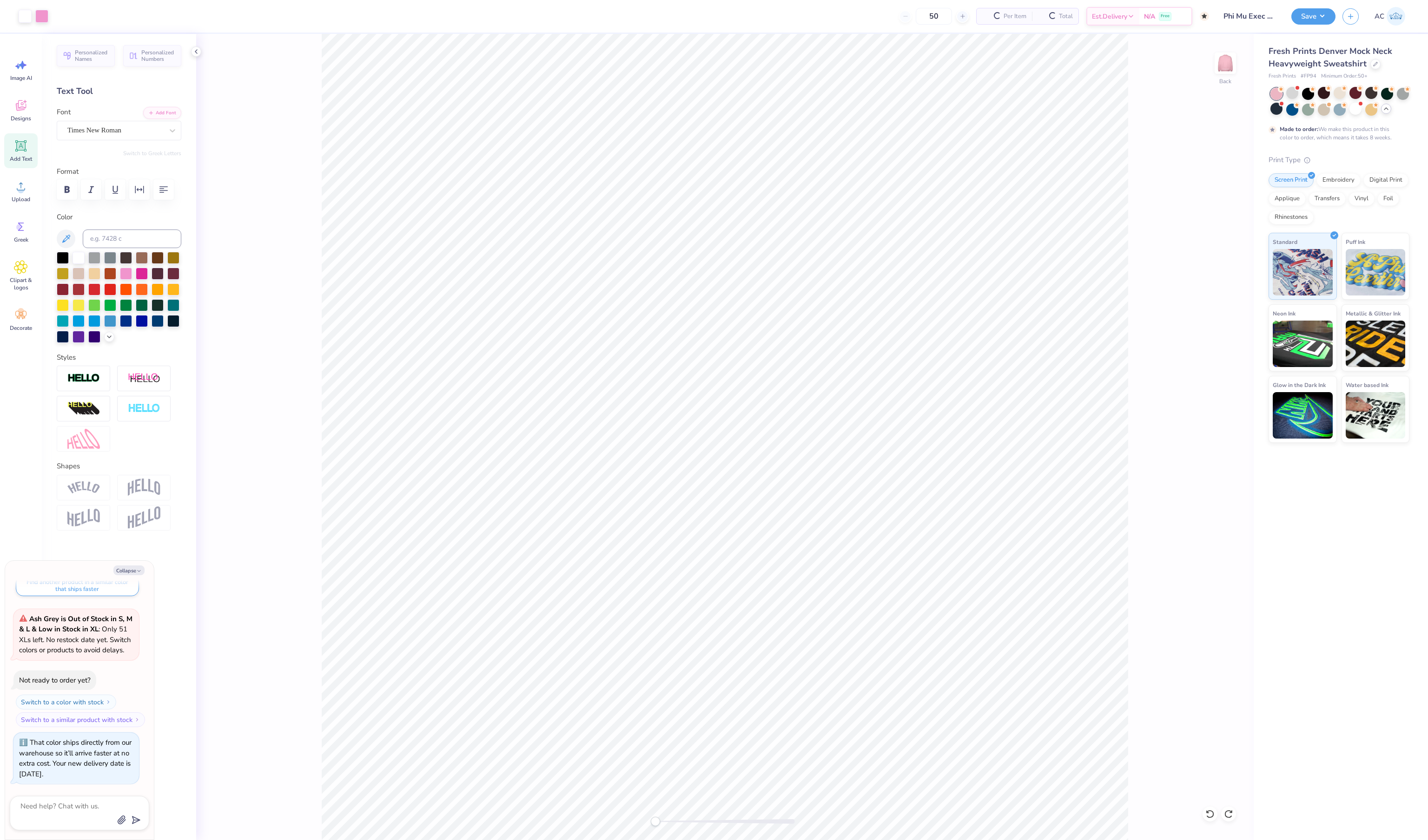
scroll to position [1578, 0]
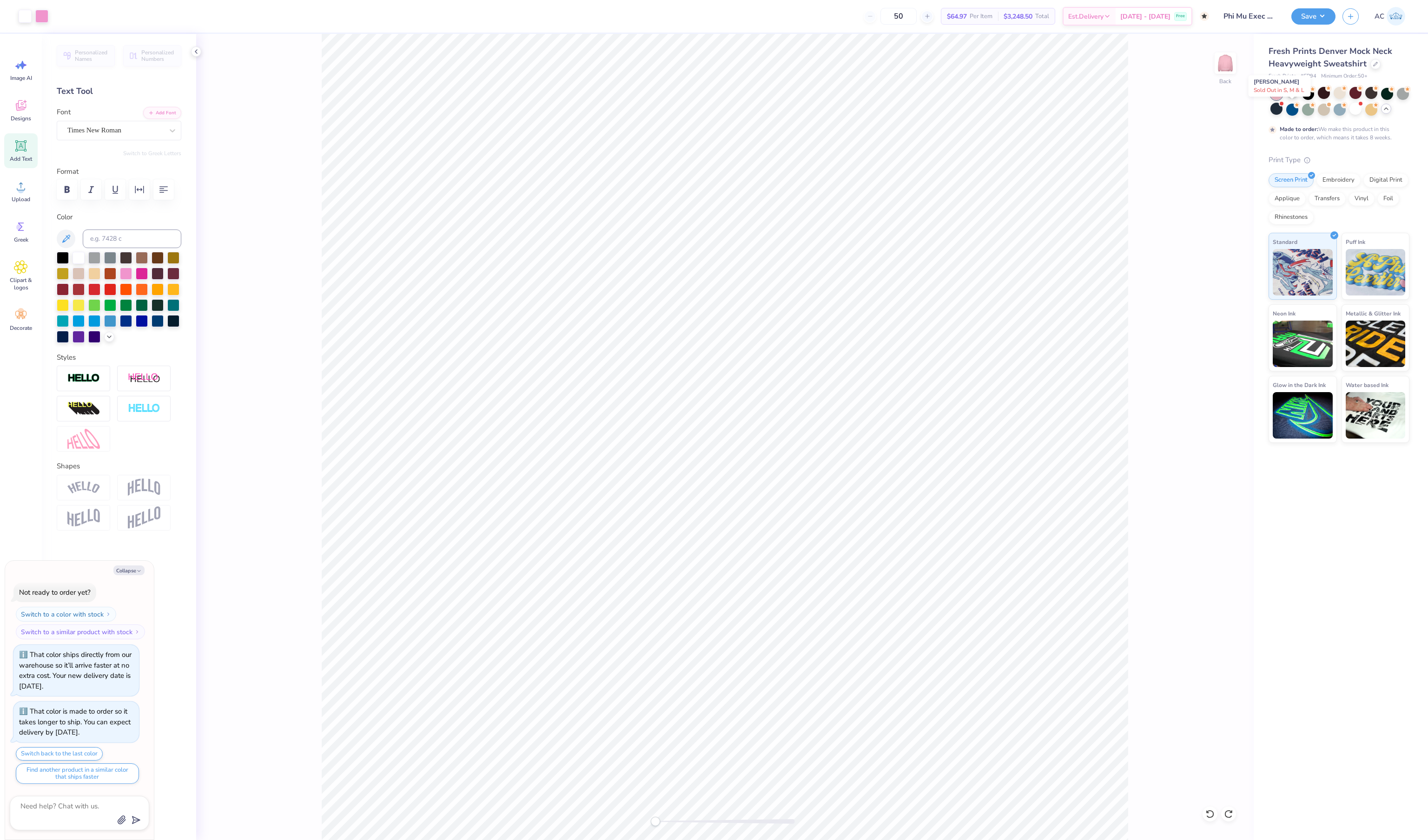
click at [1291, 99] on div at bounding box center [1292, 93] width 12 height 12
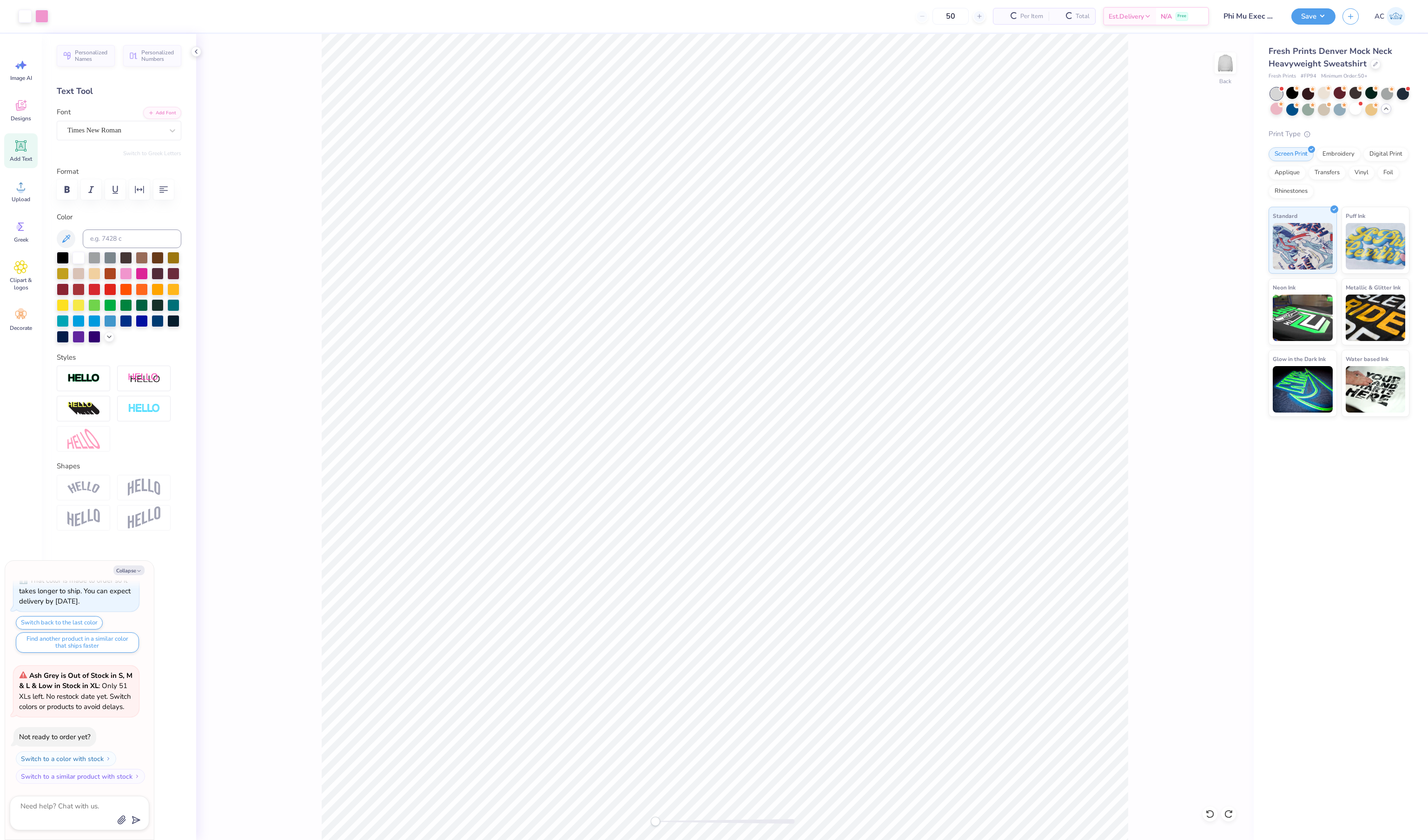
scroll to position [1805, 0]
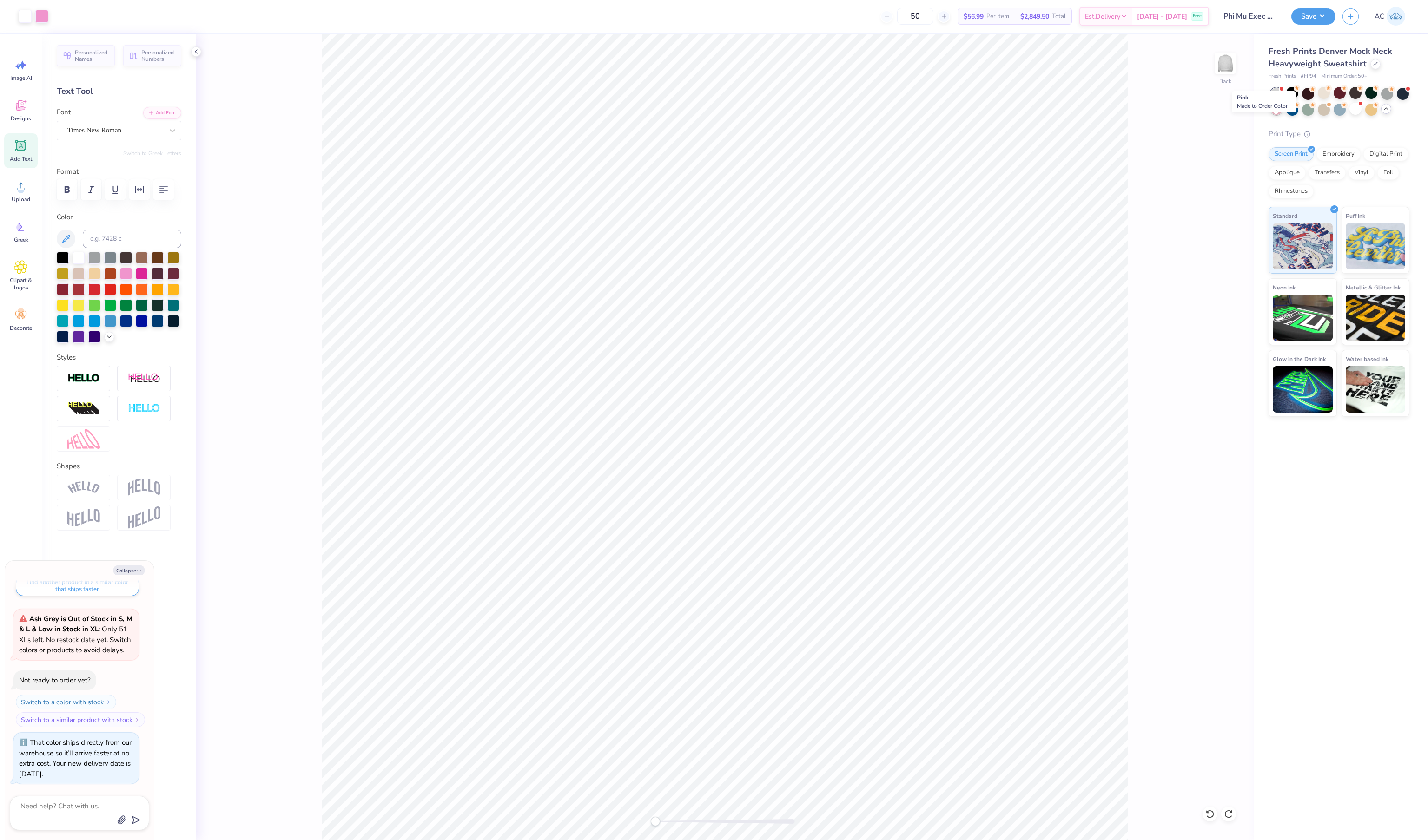
click at [1278, 115] on div at bounding box center [1276, 109] width 12 height 12
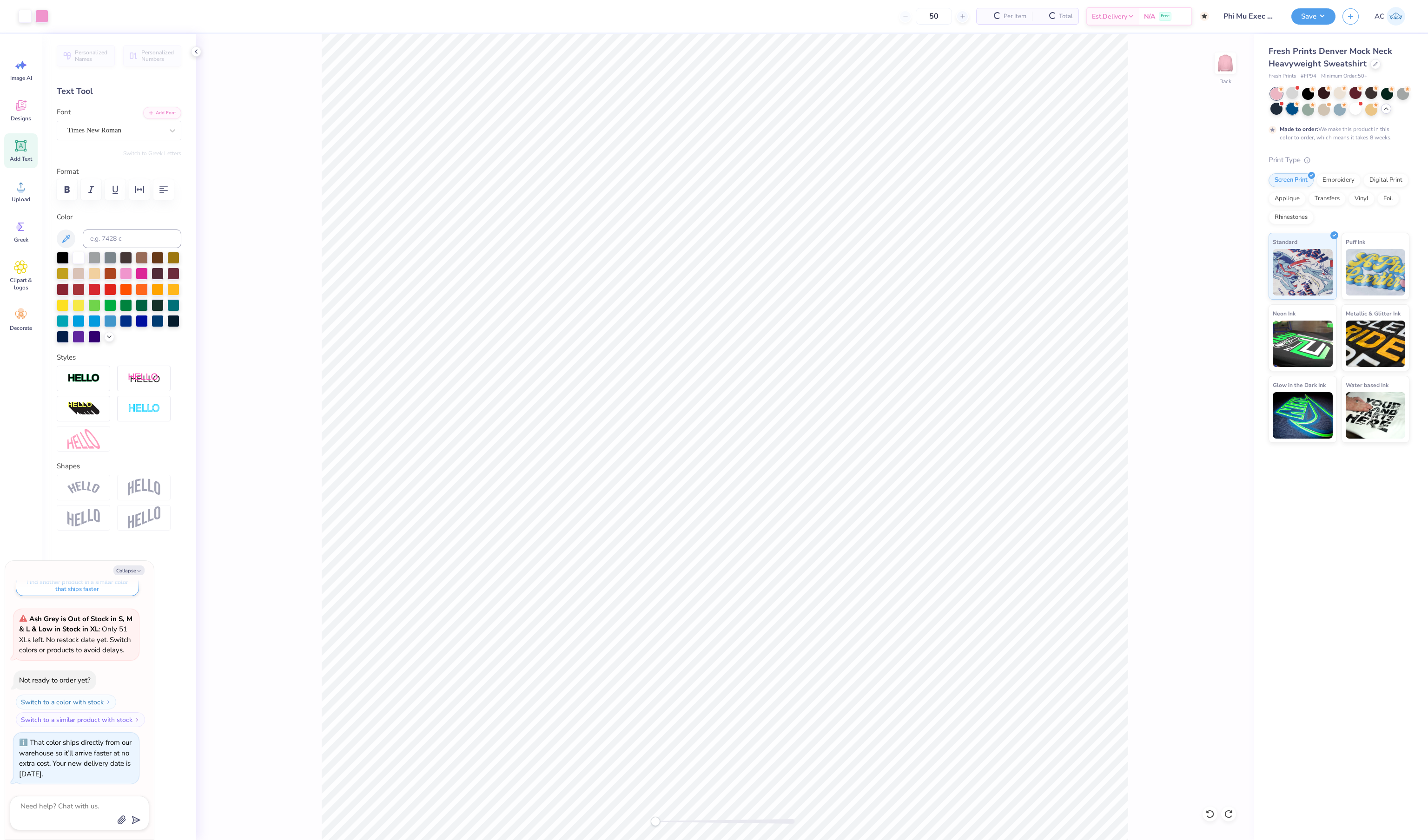
scroll to position [1898, 0]
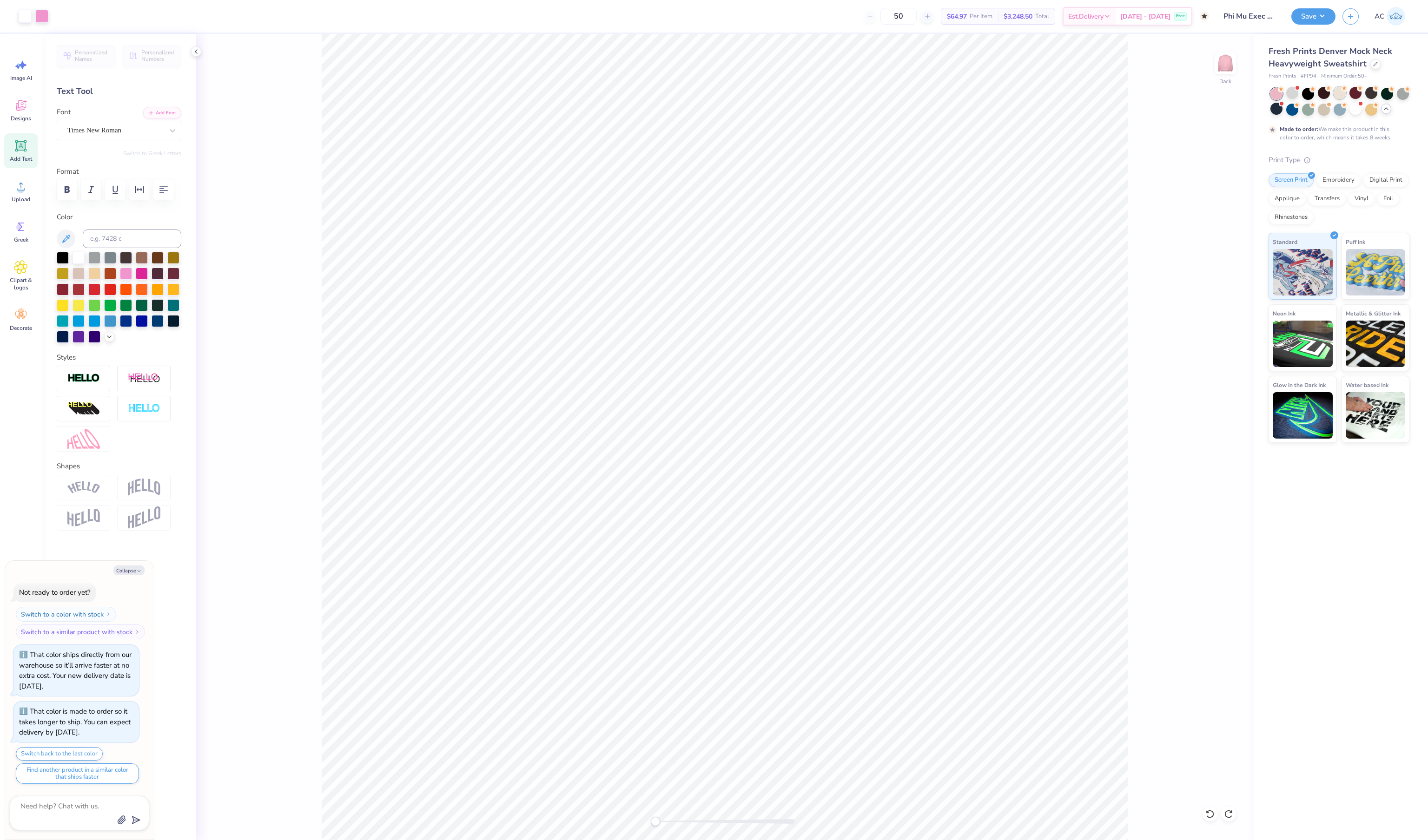
click at [1336, 99] on div at bounding box center [1339, 93] width 12 height 12
click at [1361, 115] on div at bounding box center [1355, 109] width 12 height 12
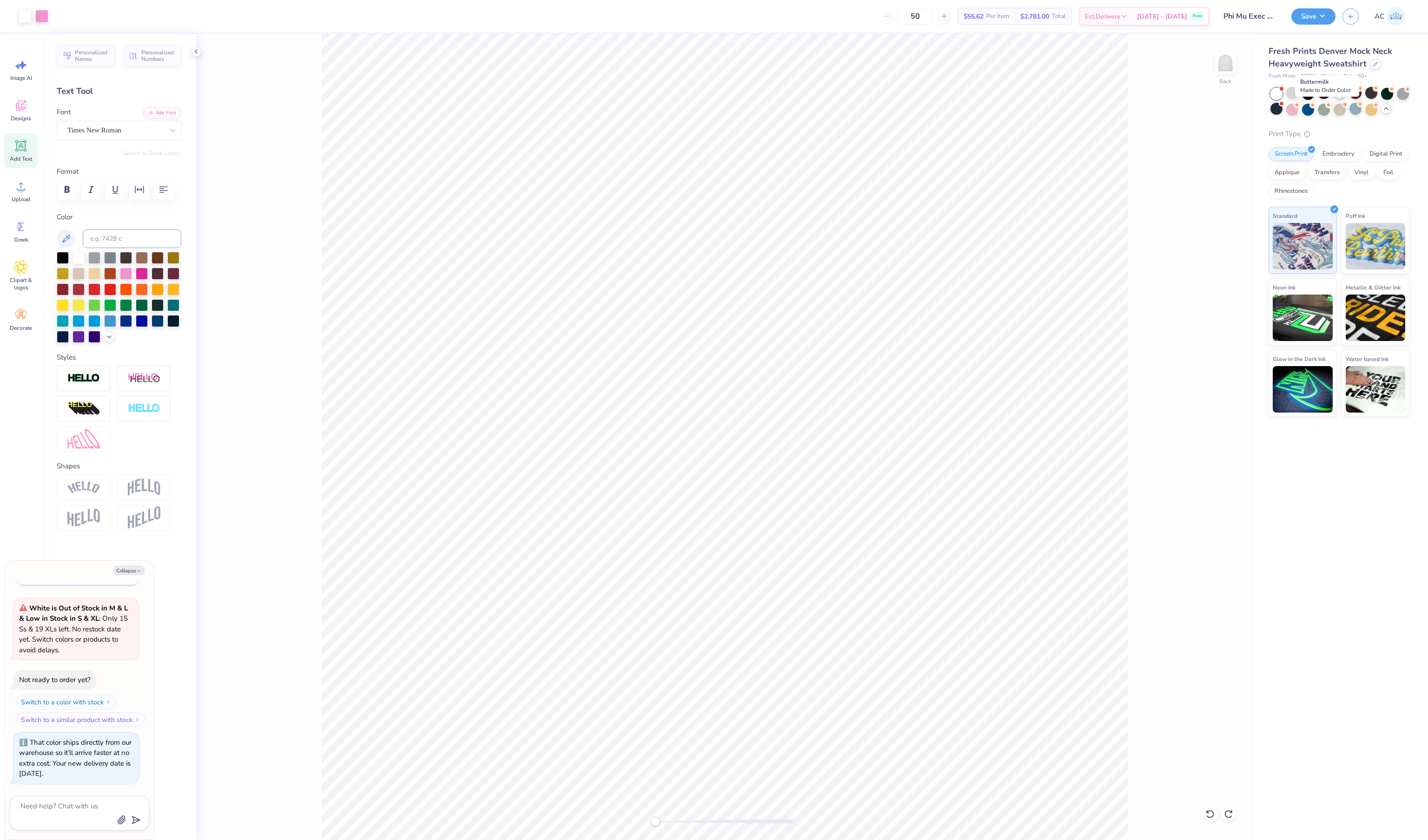
click at [1340, 99] on div at bounding box center [1339, 93] width 12 height 12
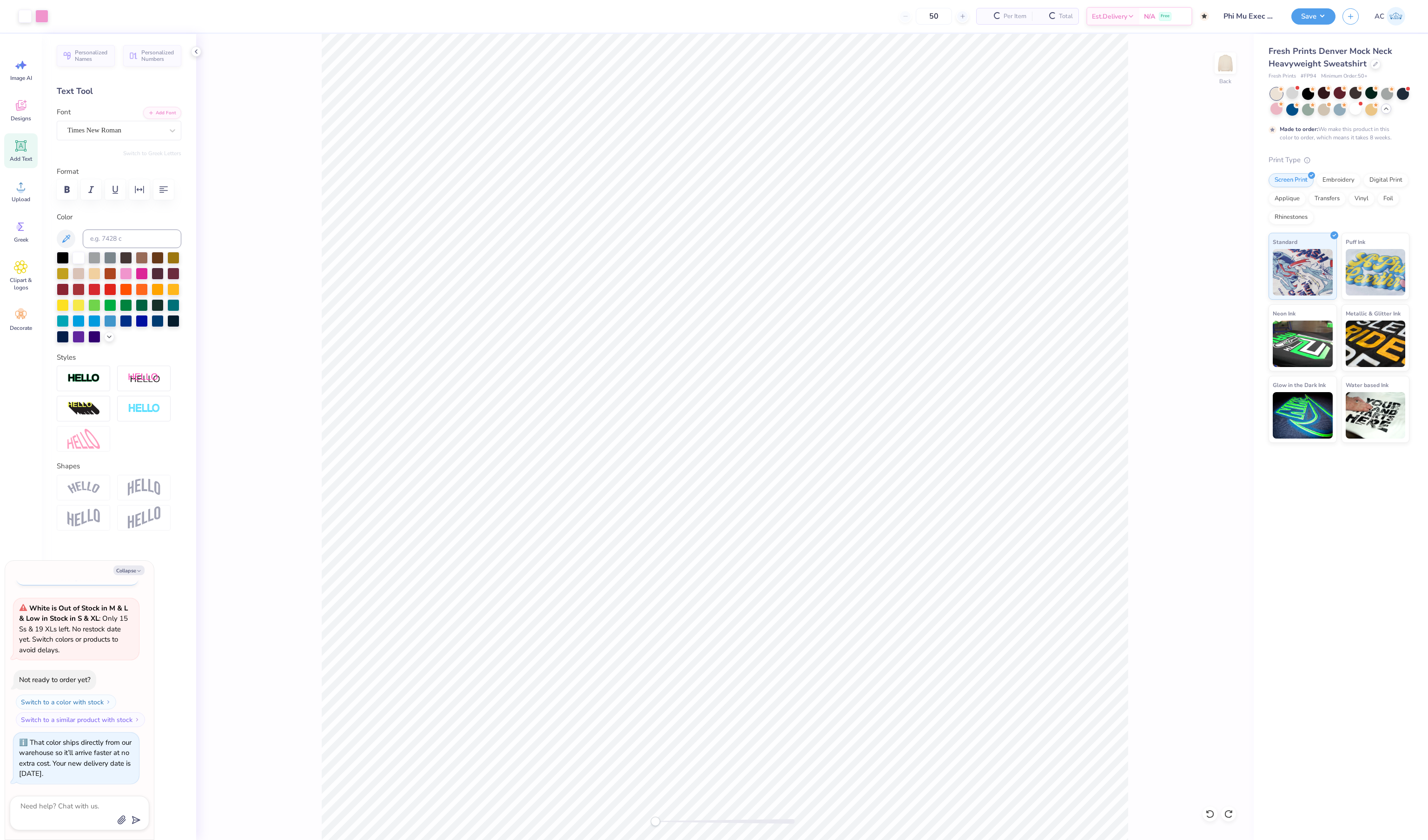
scroll to position [2218, 0]
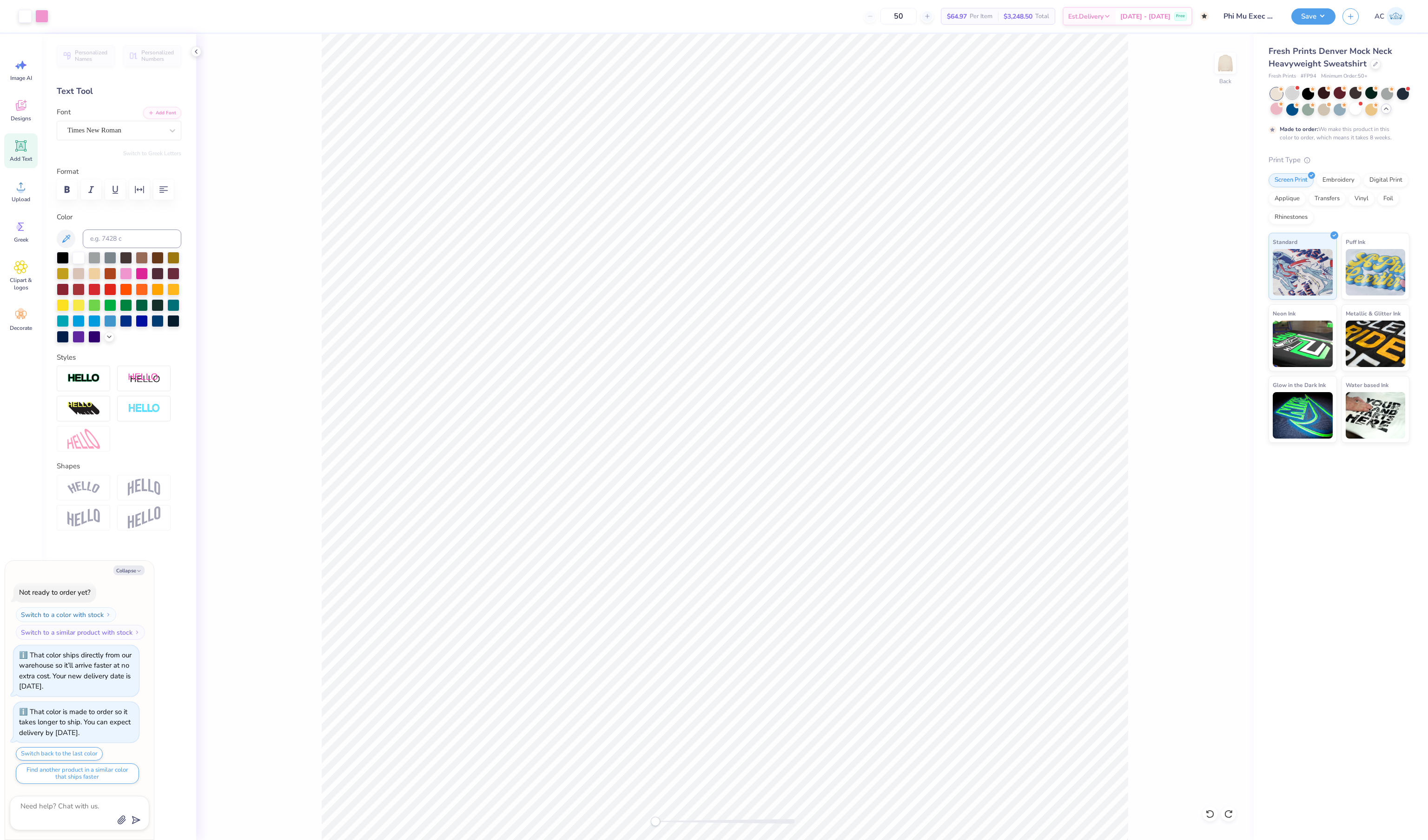
click at [1290, 99] on div at bounding box center [1292, 93] width 12 height 12
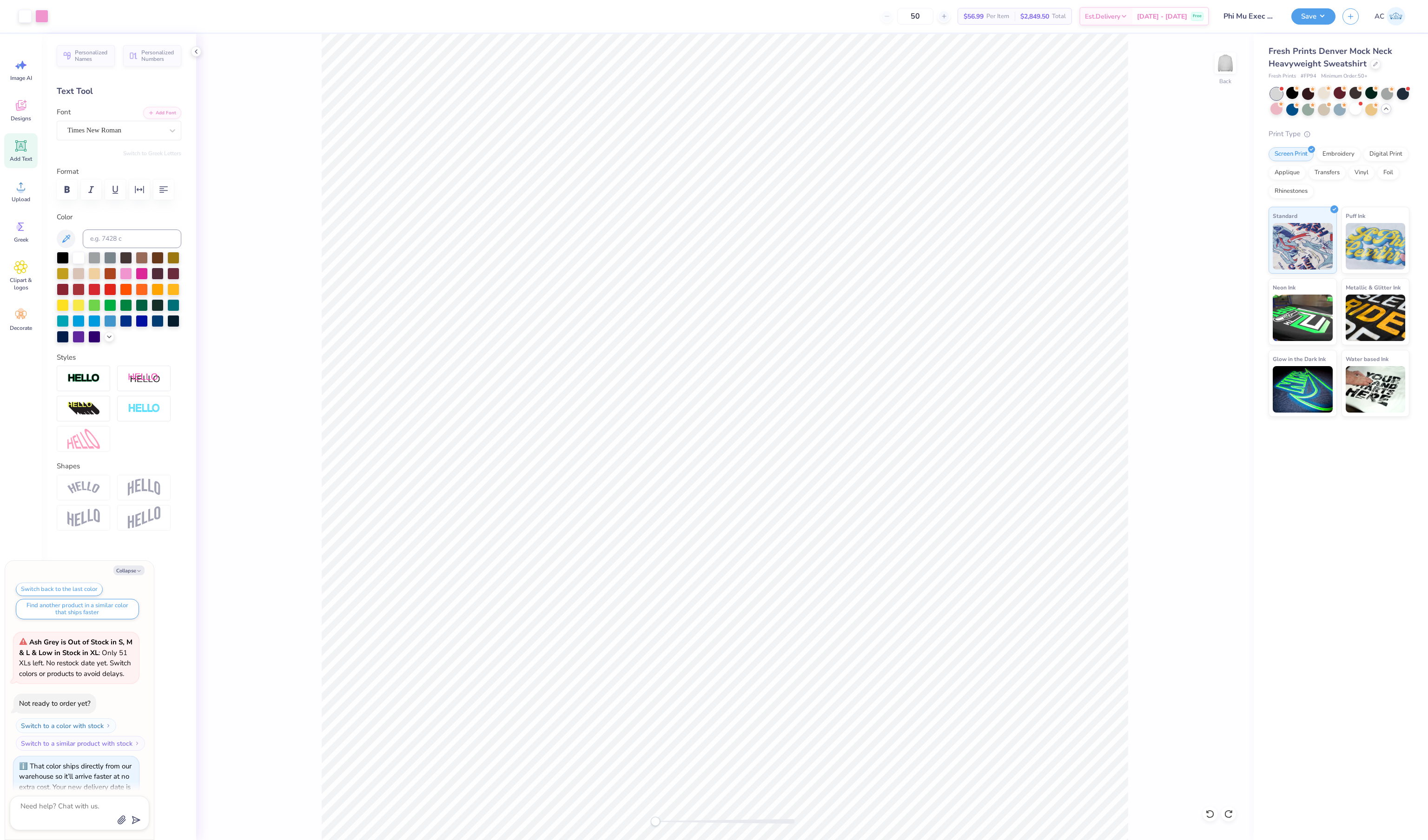
scroll to position [2075, 2]
drag, startPoint x: 71, startPoint y: 623, endPoint x: 97, endPoint y: 630, distance: 26.9
click at [97, 381] on strong "White is Out of Stock in M & L & Low in Stock in S & XL" at bounding box center [73, 371] width 109 height 20
click at [1326, 99] on div at bounding box center [1323, 93] width 12 height 12
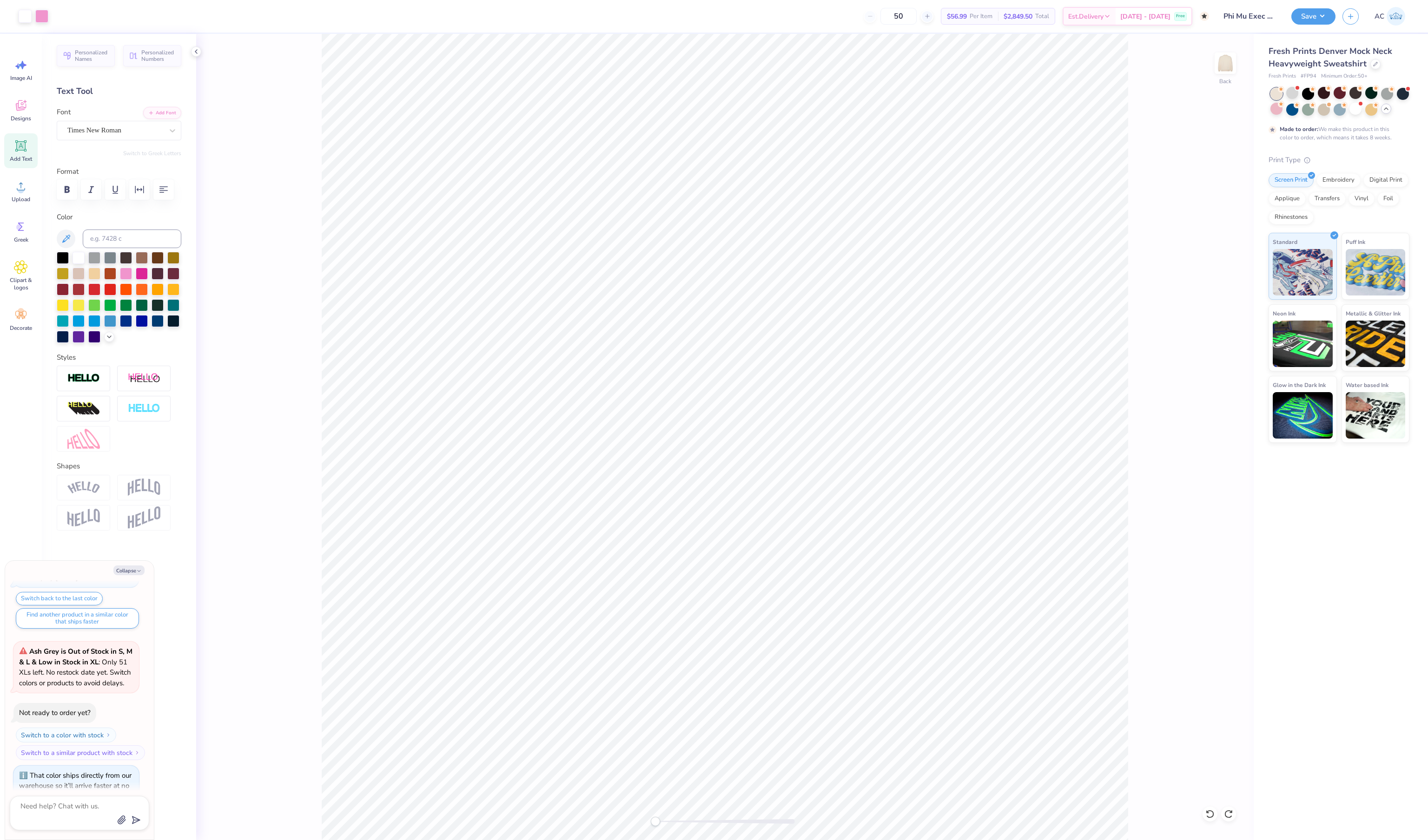
scroll to position [2537, 2]
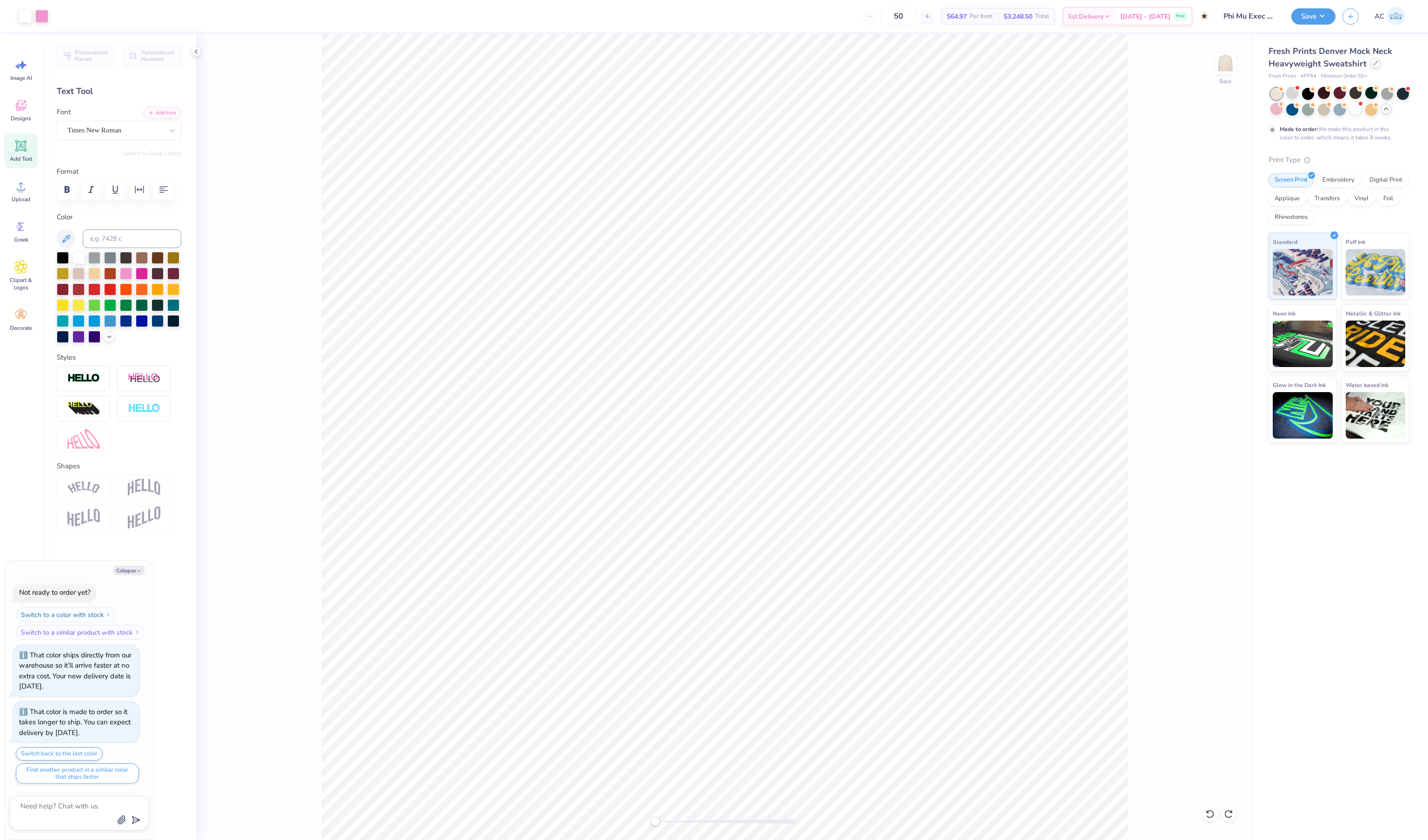
click at [1372, 65] on div at bounding box center [1375, 63] width 11 height 11
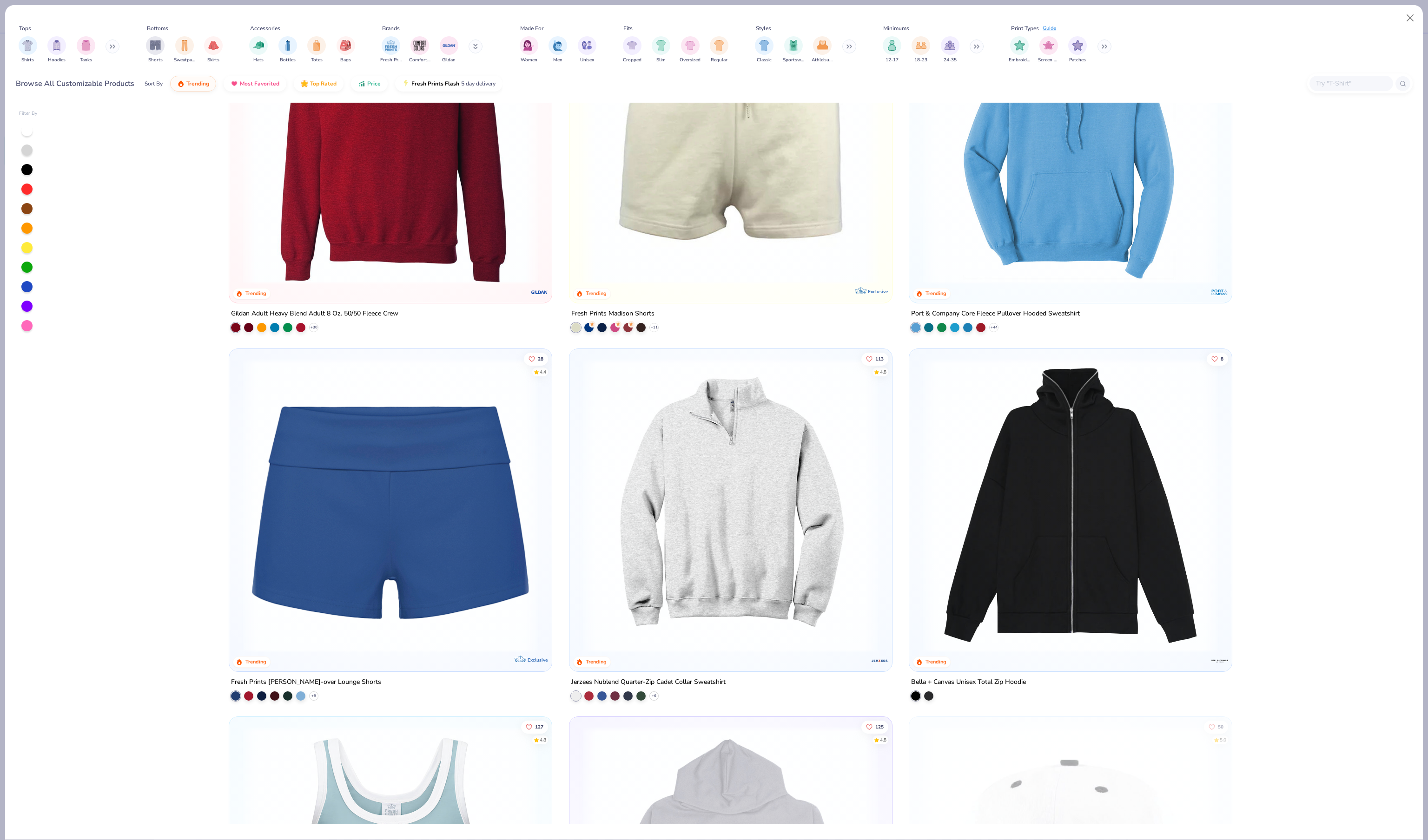
scroll to position [2501, 0]
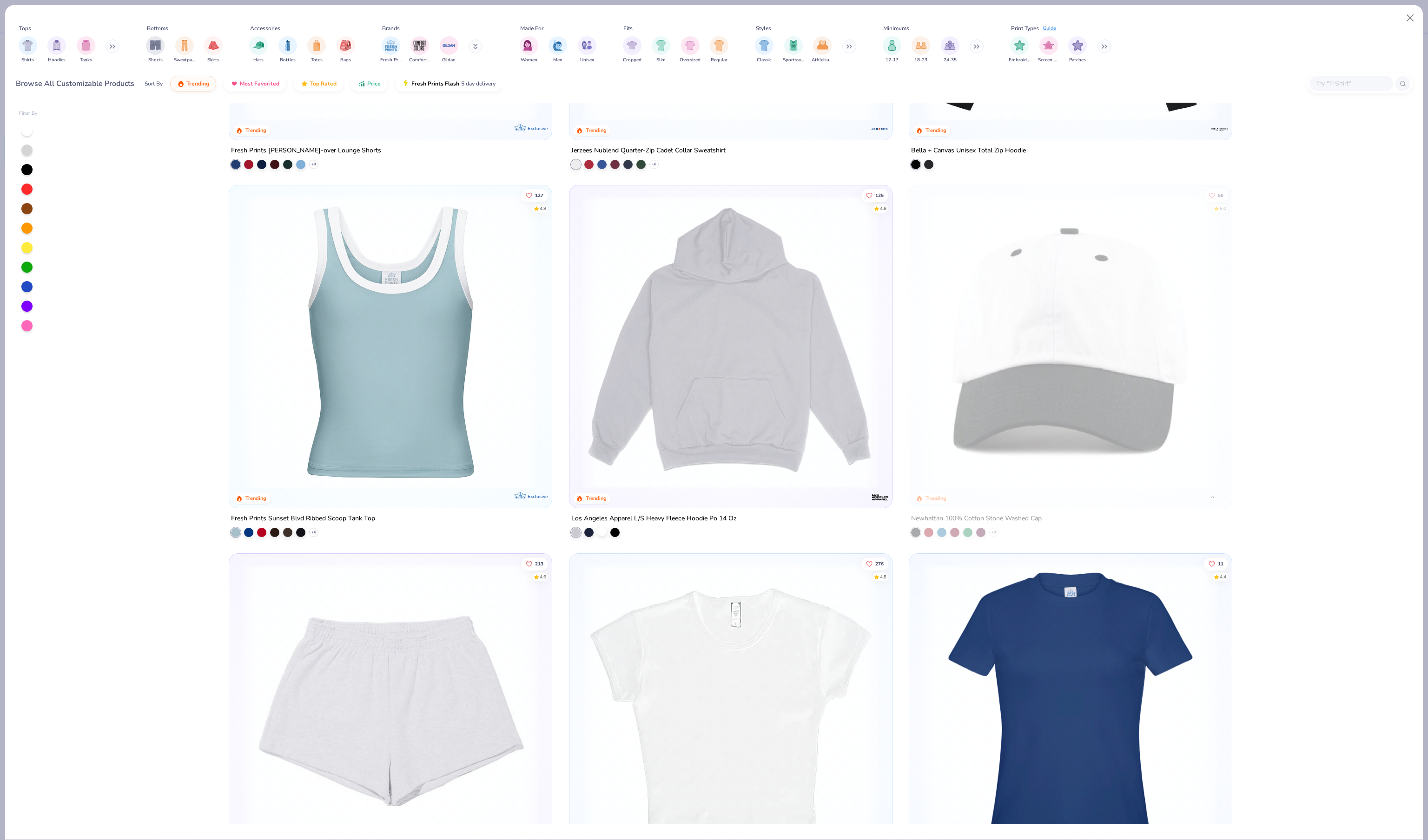
click at [606, 536] on div at bounding box center [602, 532] width 9 height 9
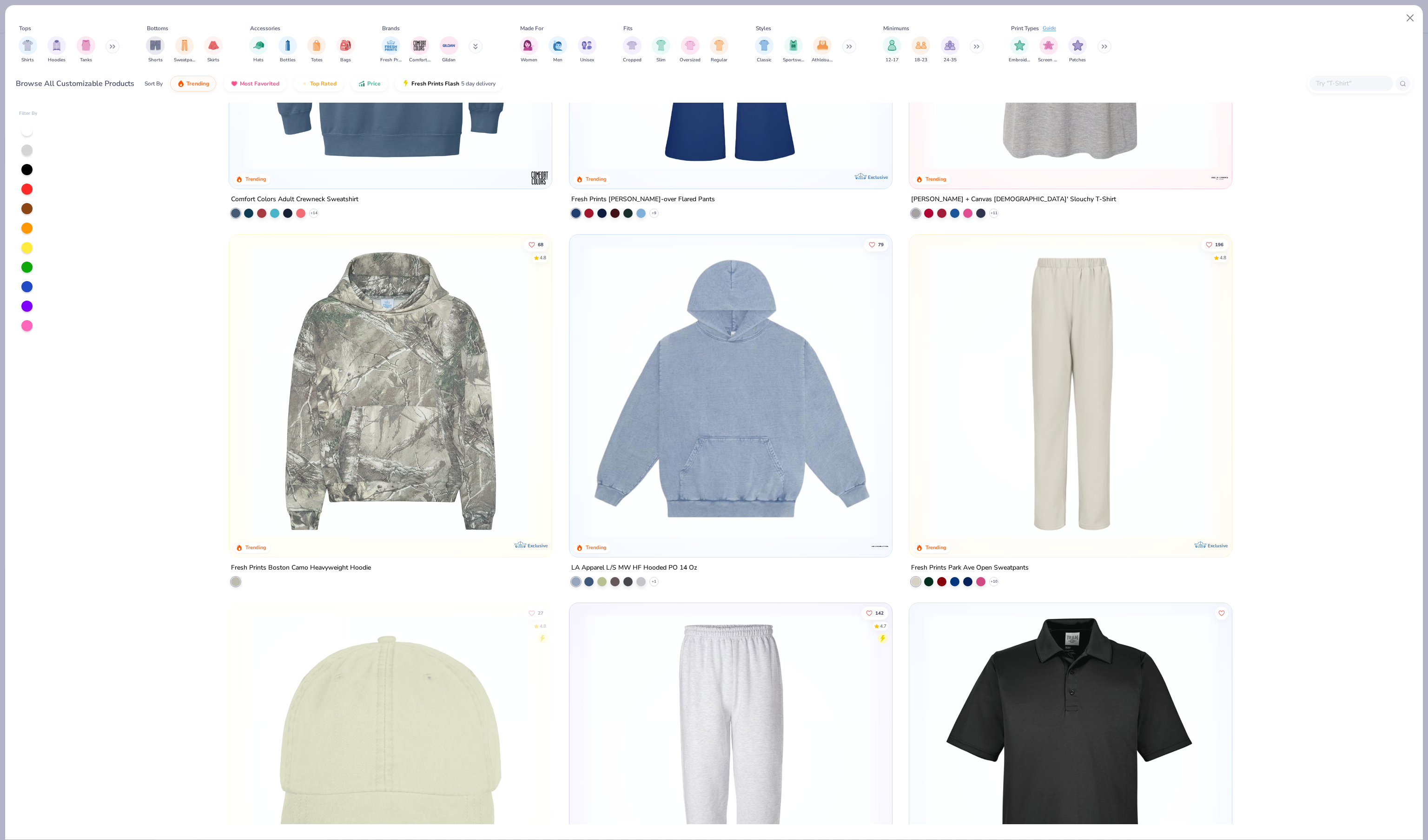
scroll to position [4290, 0]
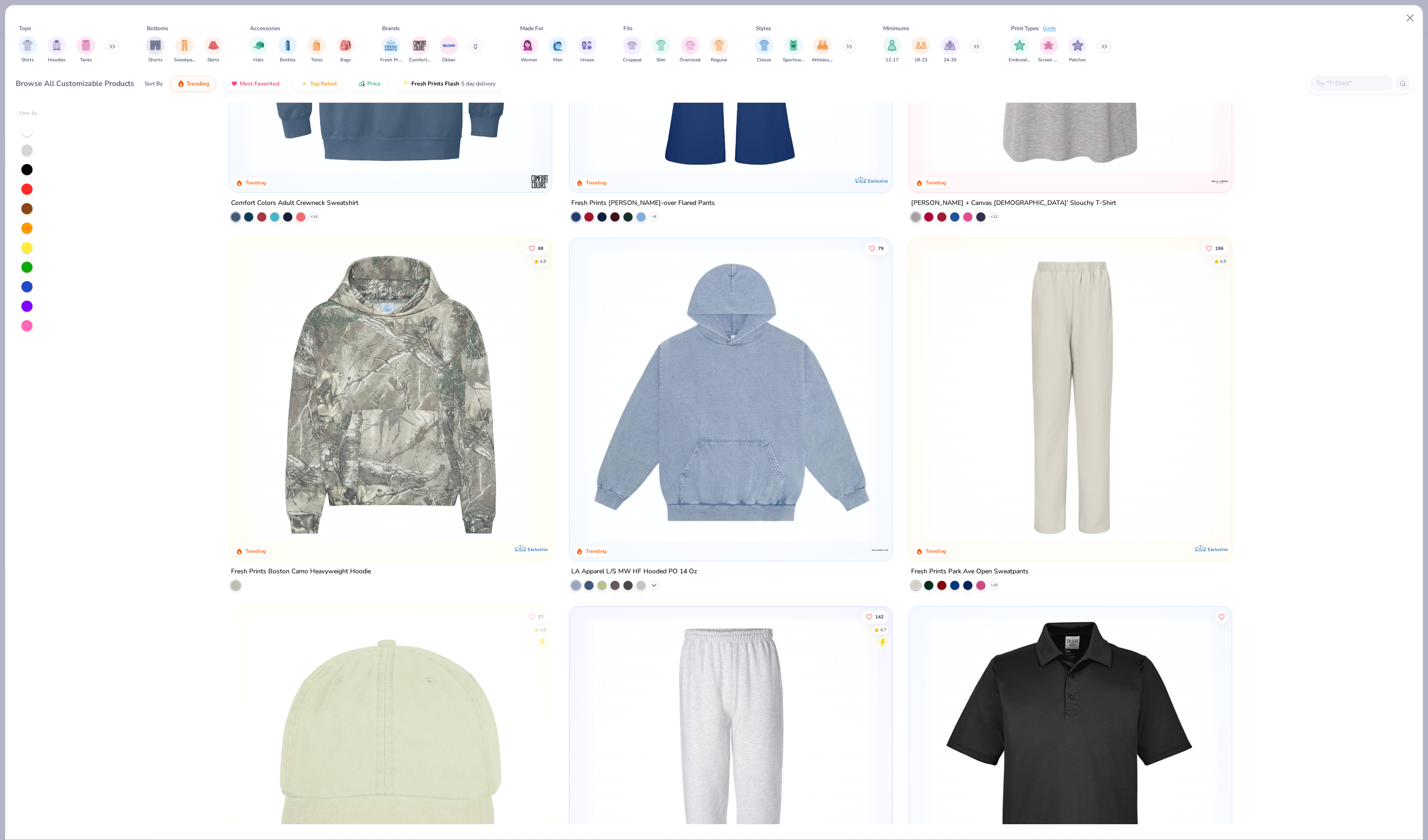
click at [655, 590] on icon at bounding box center [654, 586] width 8 height 8
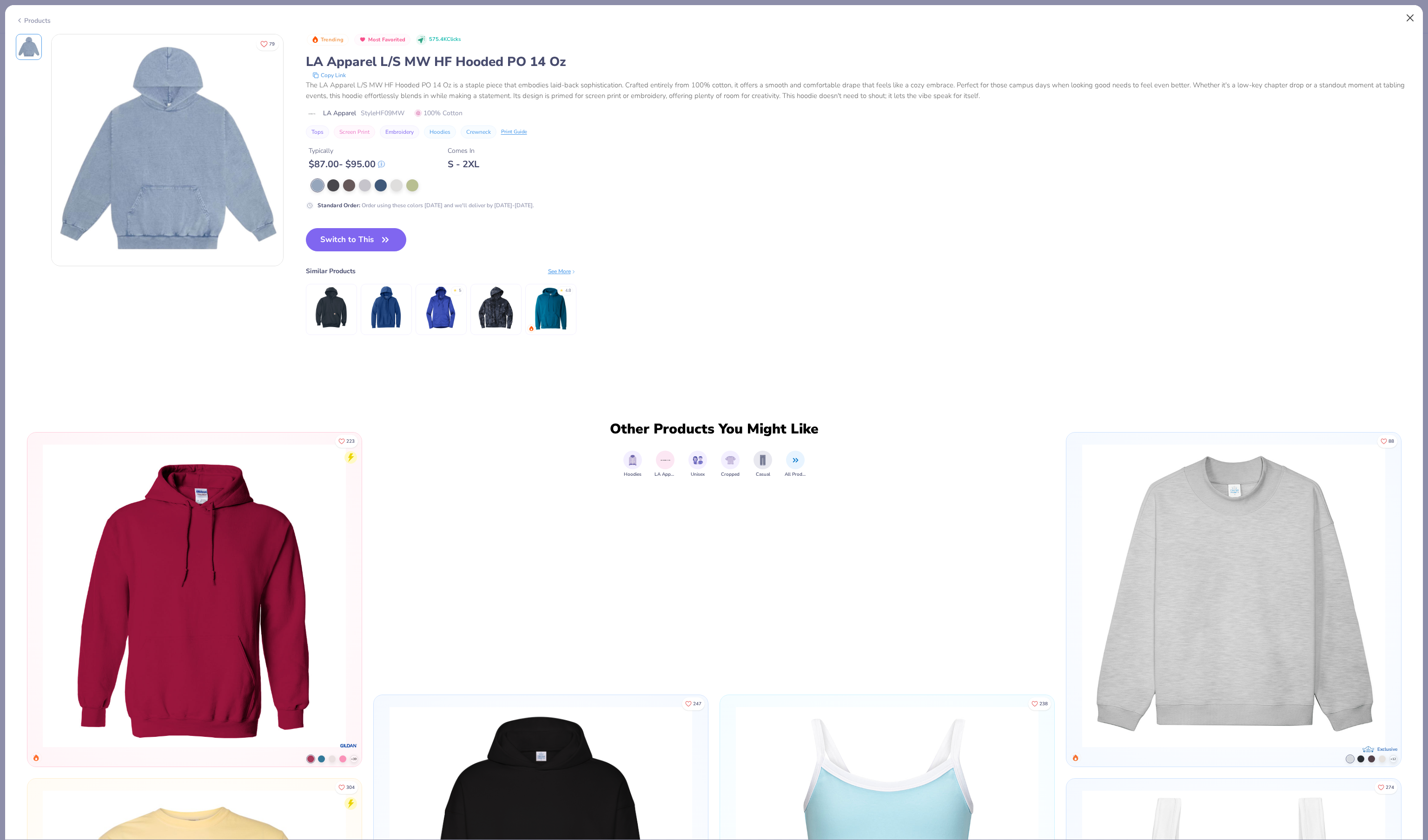
click at [1411, 20] on button "Close" at bounding box center [1409, 17] width 17 height 17
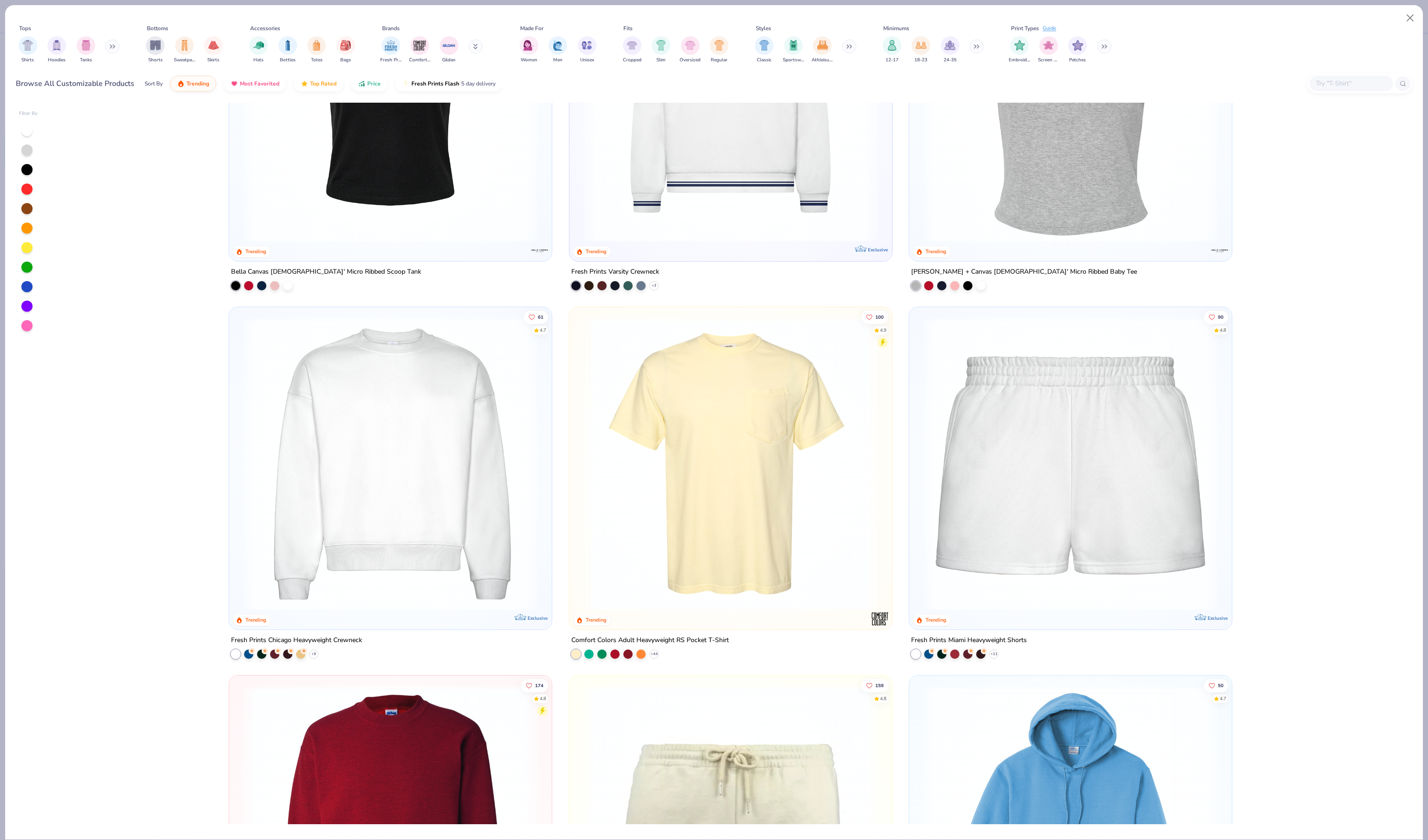
scroll to position [1275, 0]
click at [312, 657] on icon at bounding box center [314, 654] width 8 height 8
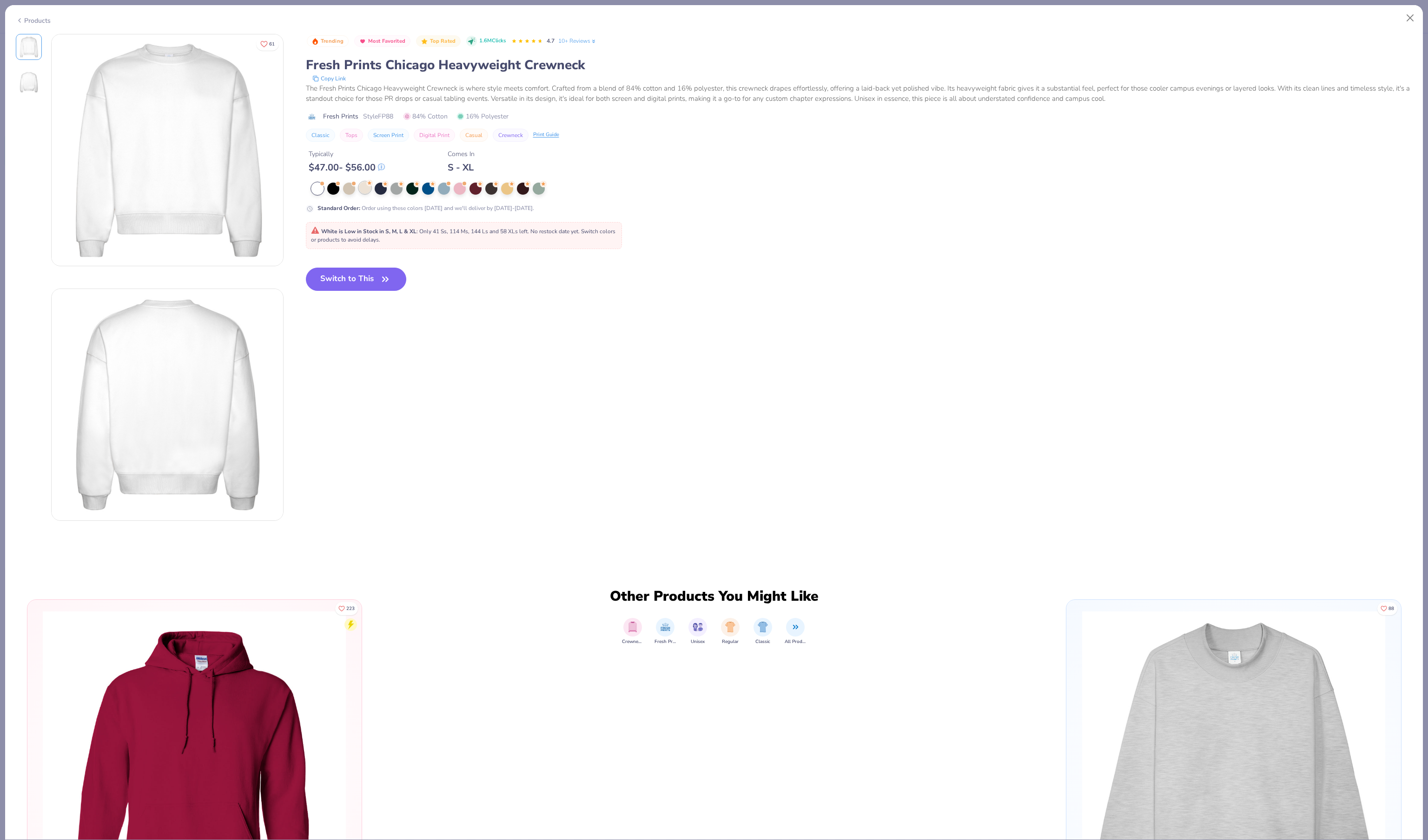
click at [371, 194] on div at bounding box center [365, 188] width 12 height 12
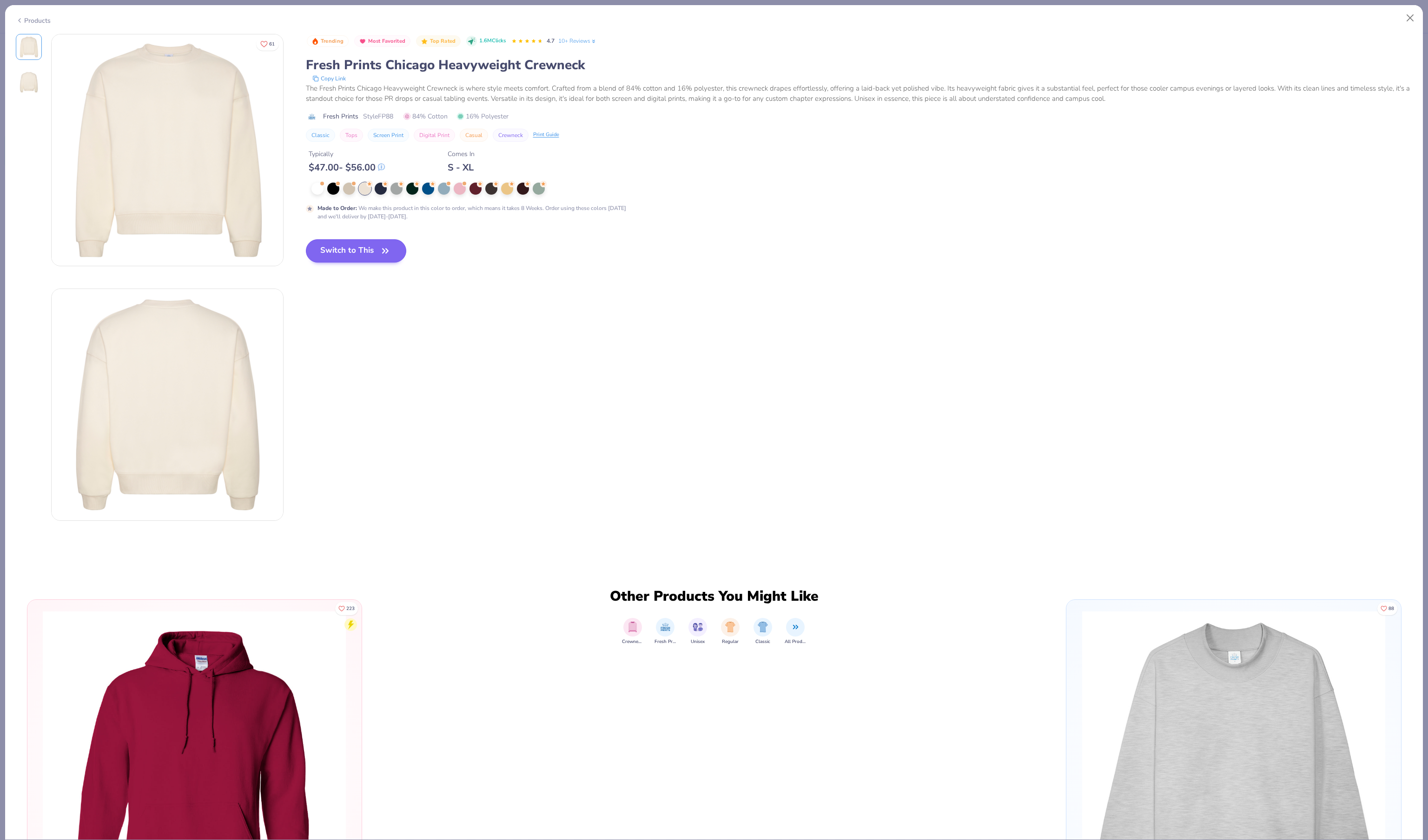
click at [363, 262] on button "Switch to This" at bounding box center [356, 250] width 101 height 23
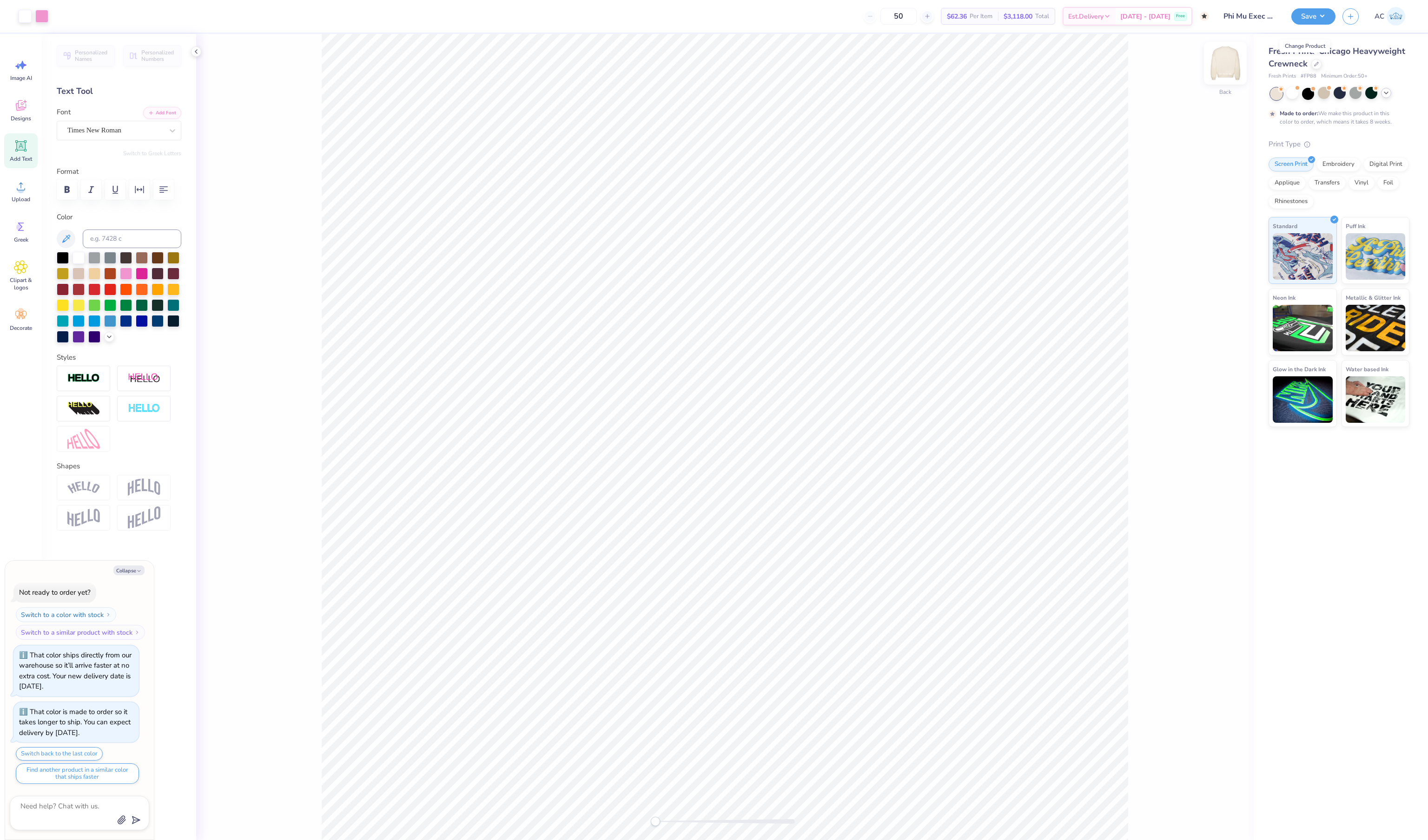
click at [1229, 74] on img at bounding box center [1224, 62] width 37 height 37
click at [1229, 74] on img at bounding box center [1224, 62] width 37 height 37
click at [1317, 66] on div at bounding box center [1316, 63] width 11 height 11
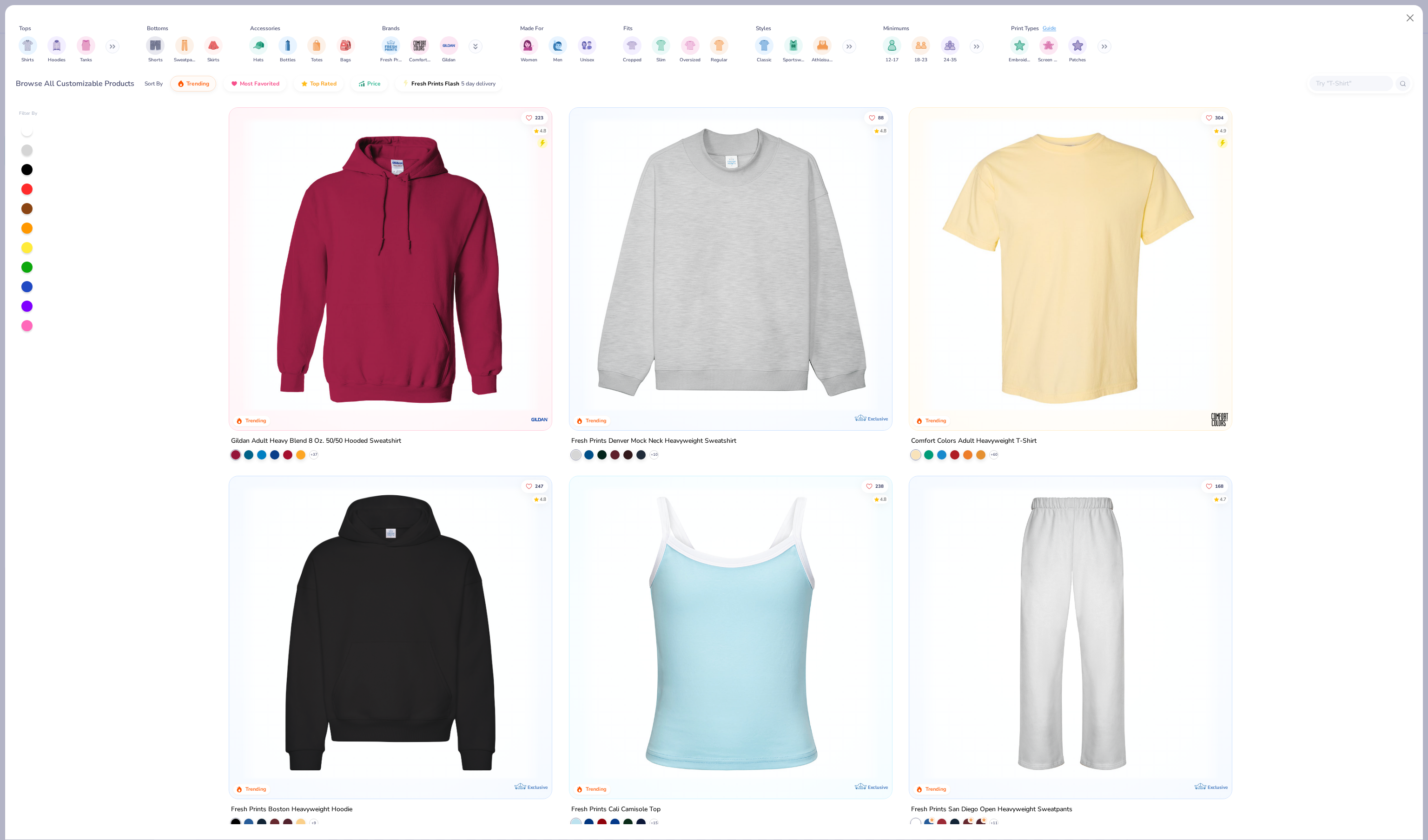
click at [701, 235] on img at bounding box center [730, 265] width 304 height 295
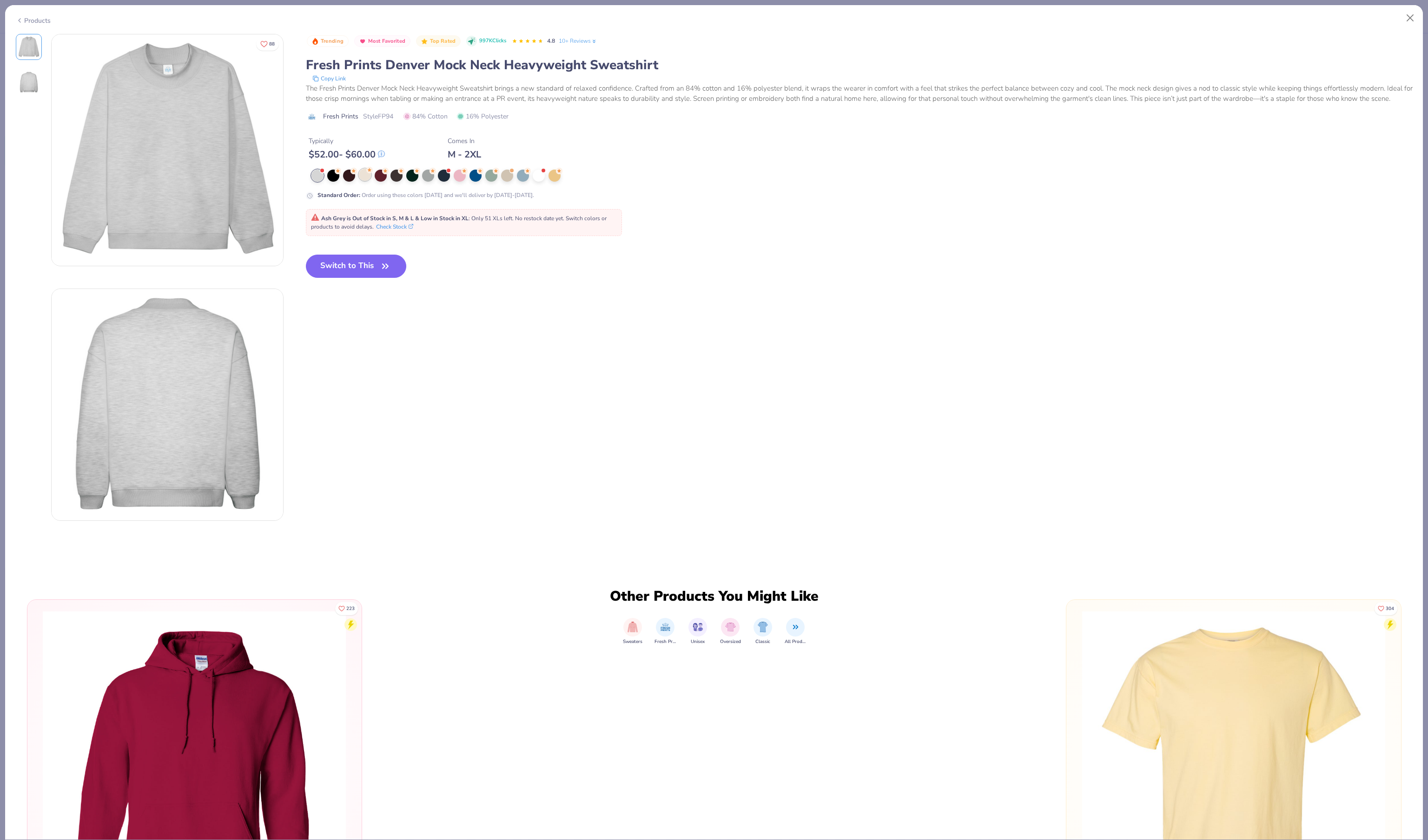
click at [370, 180] on div at bounding box center [365, 174] width 12 height 12
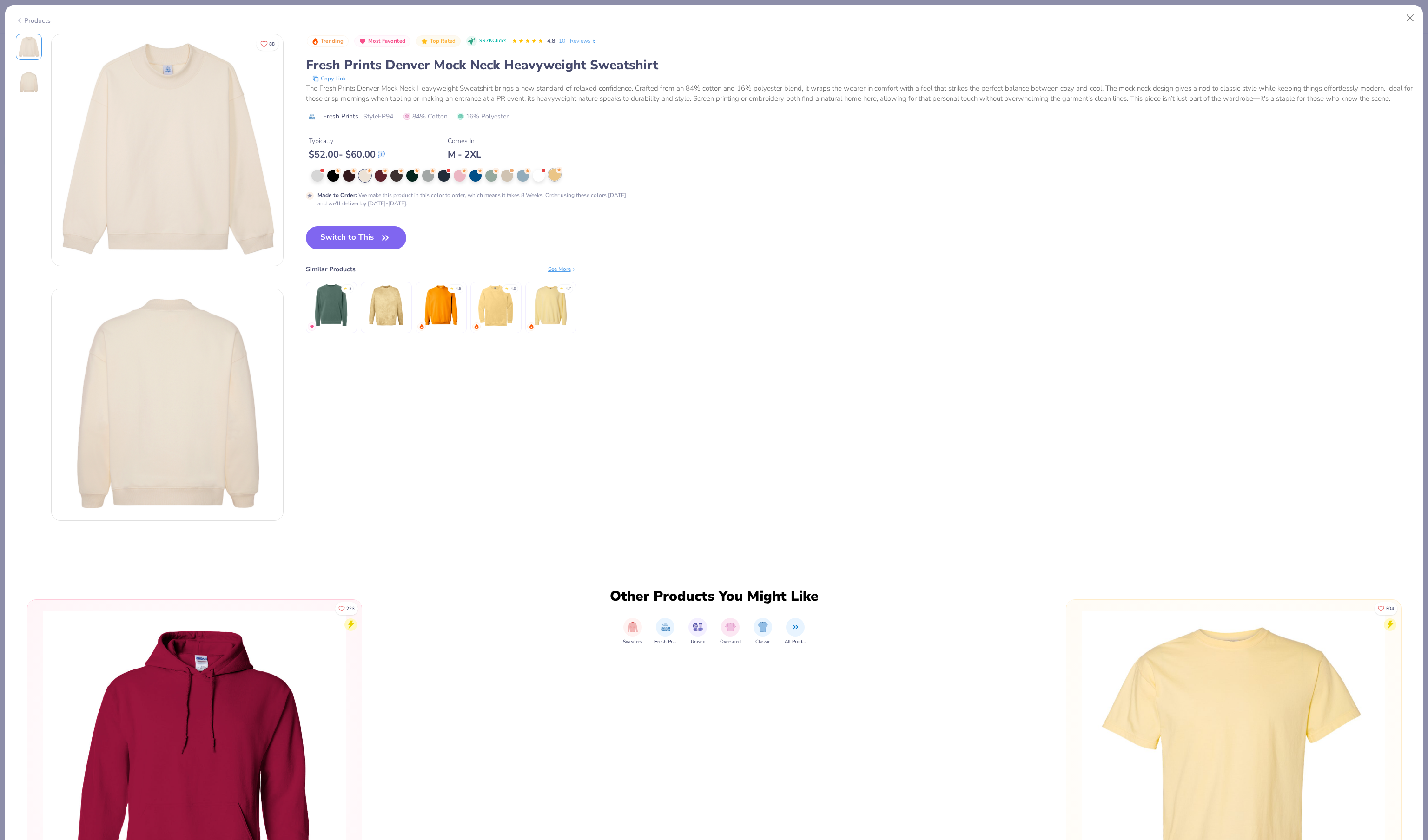
click at [560, 180] on div at bounding box center [554, 174] width 12 height 12
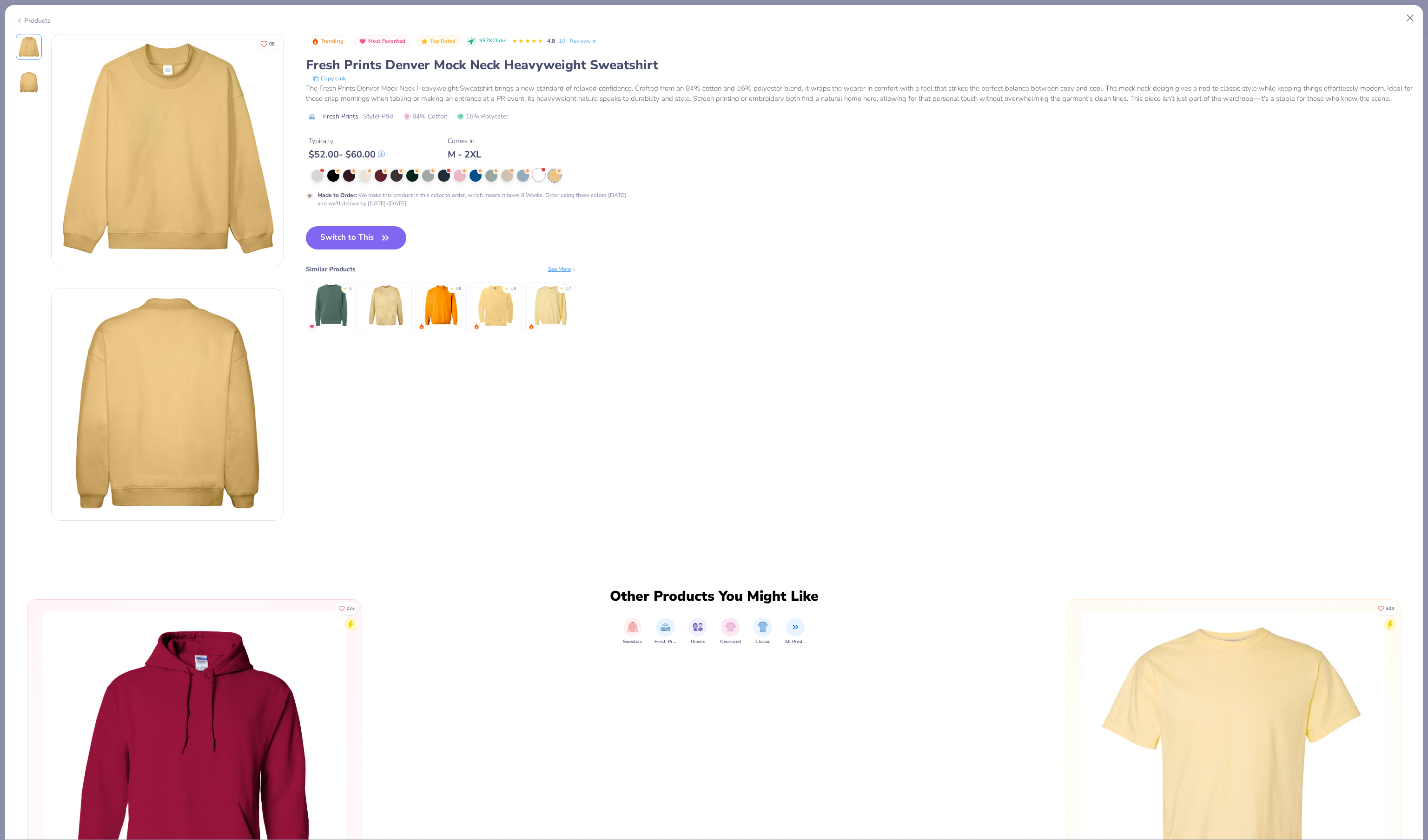
click at [544, 180] on div at bounding box center [538, 174] width 12 height 12
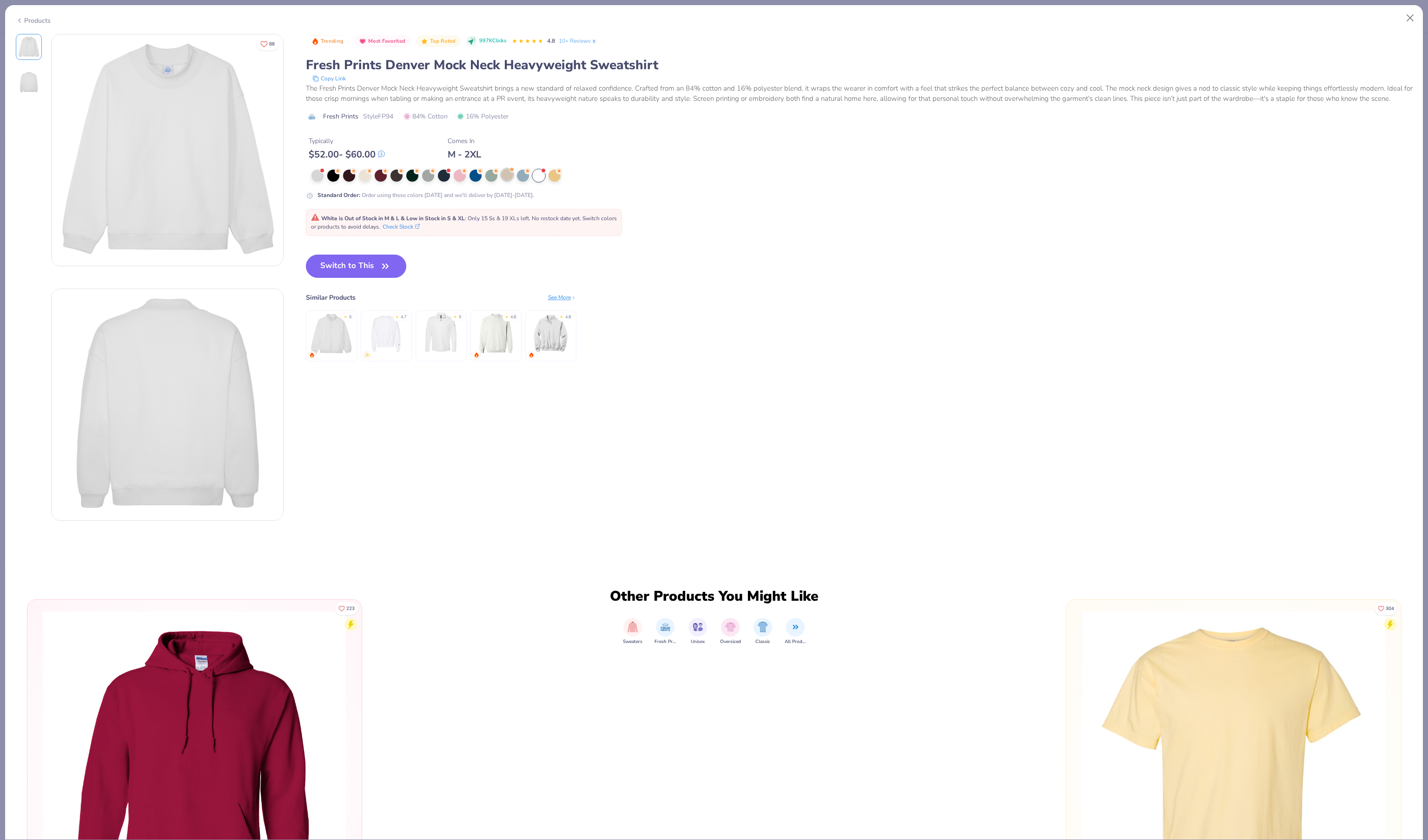
click at [505, 180] on div at bounding box center [507, 174] width 12 height 12
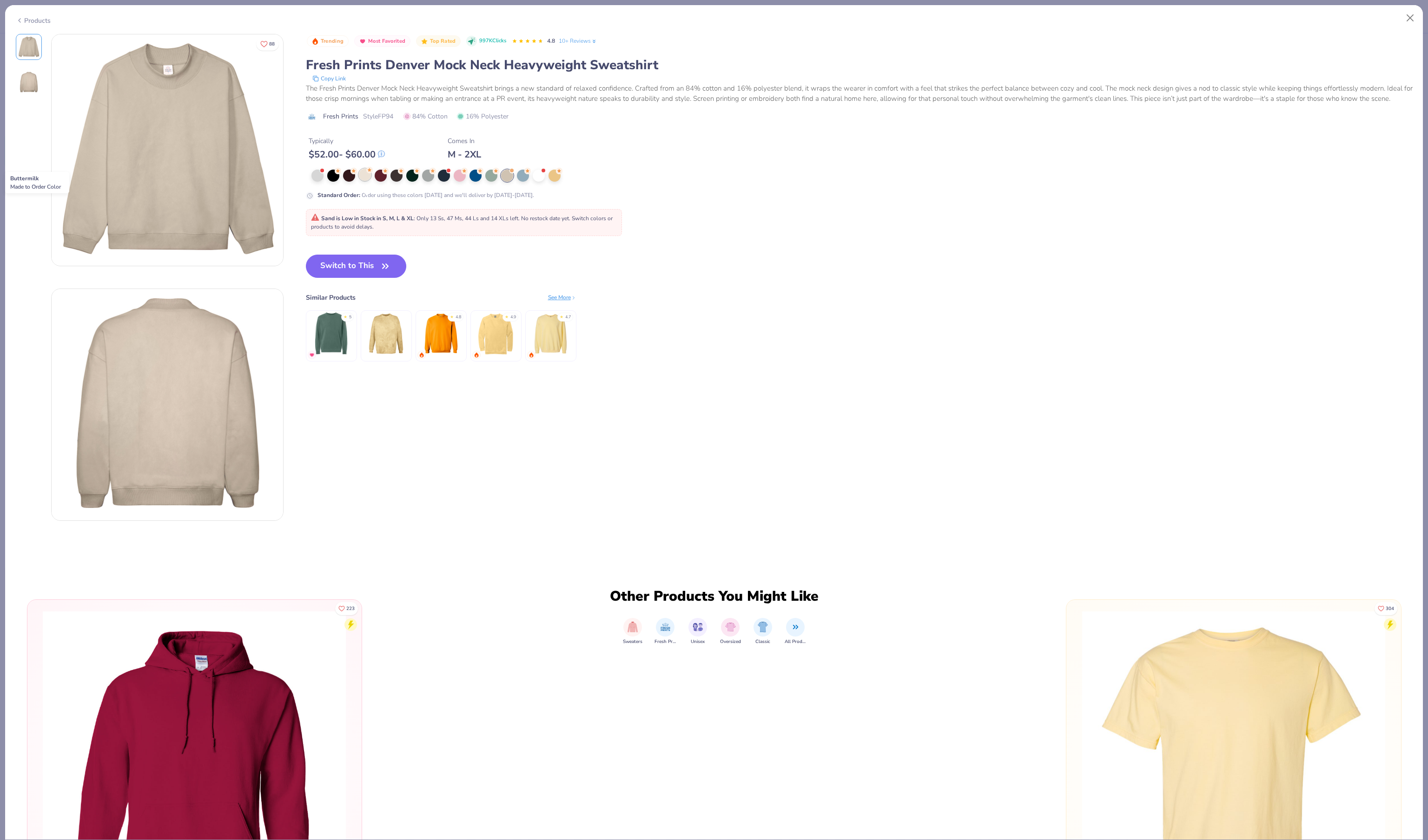
click at [371, 180] on div at bounding box center [365, 174] width 12 height 12
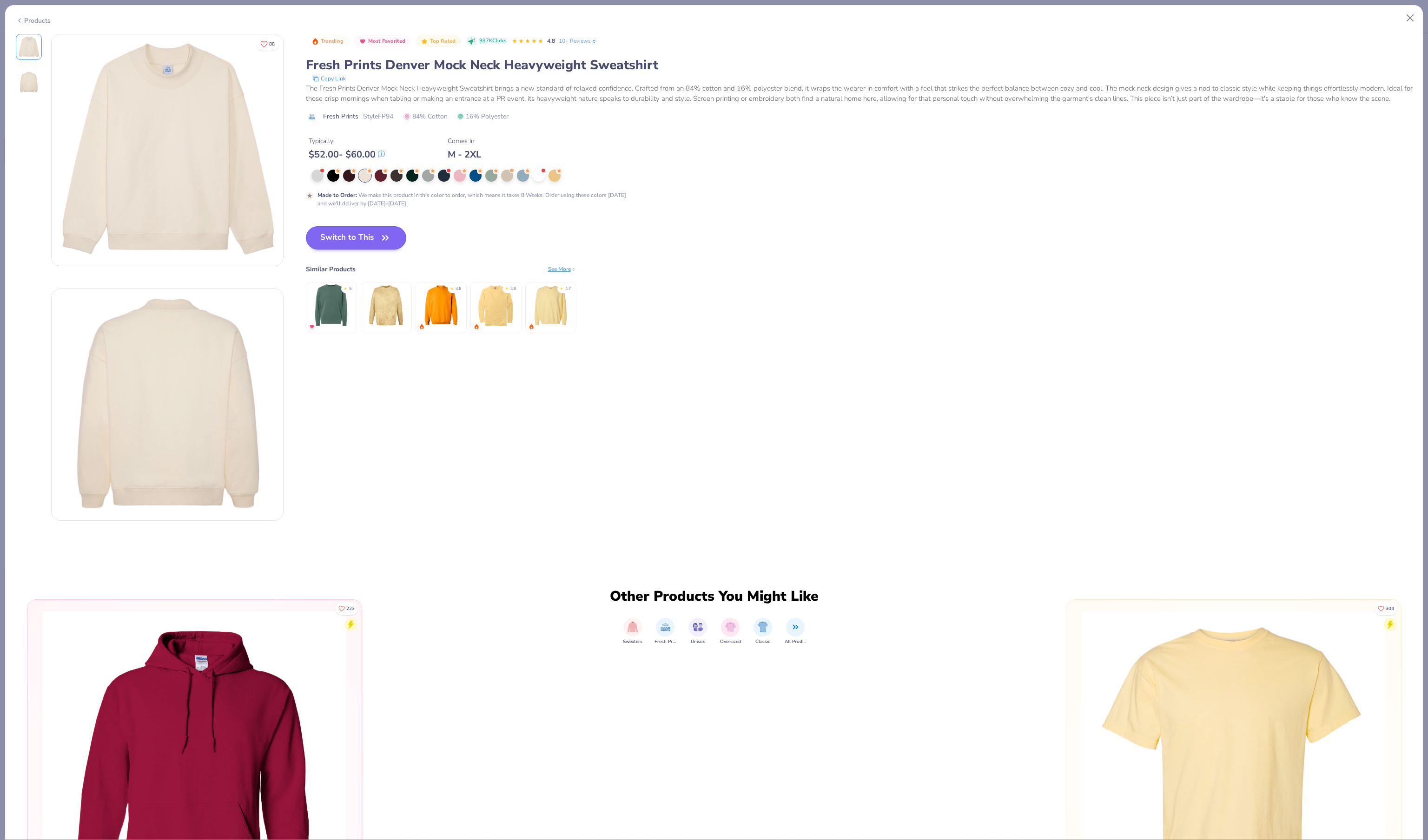
click at [382, 250] on button "Switch to This" at bounding box center [356, 238] width 101 height 23
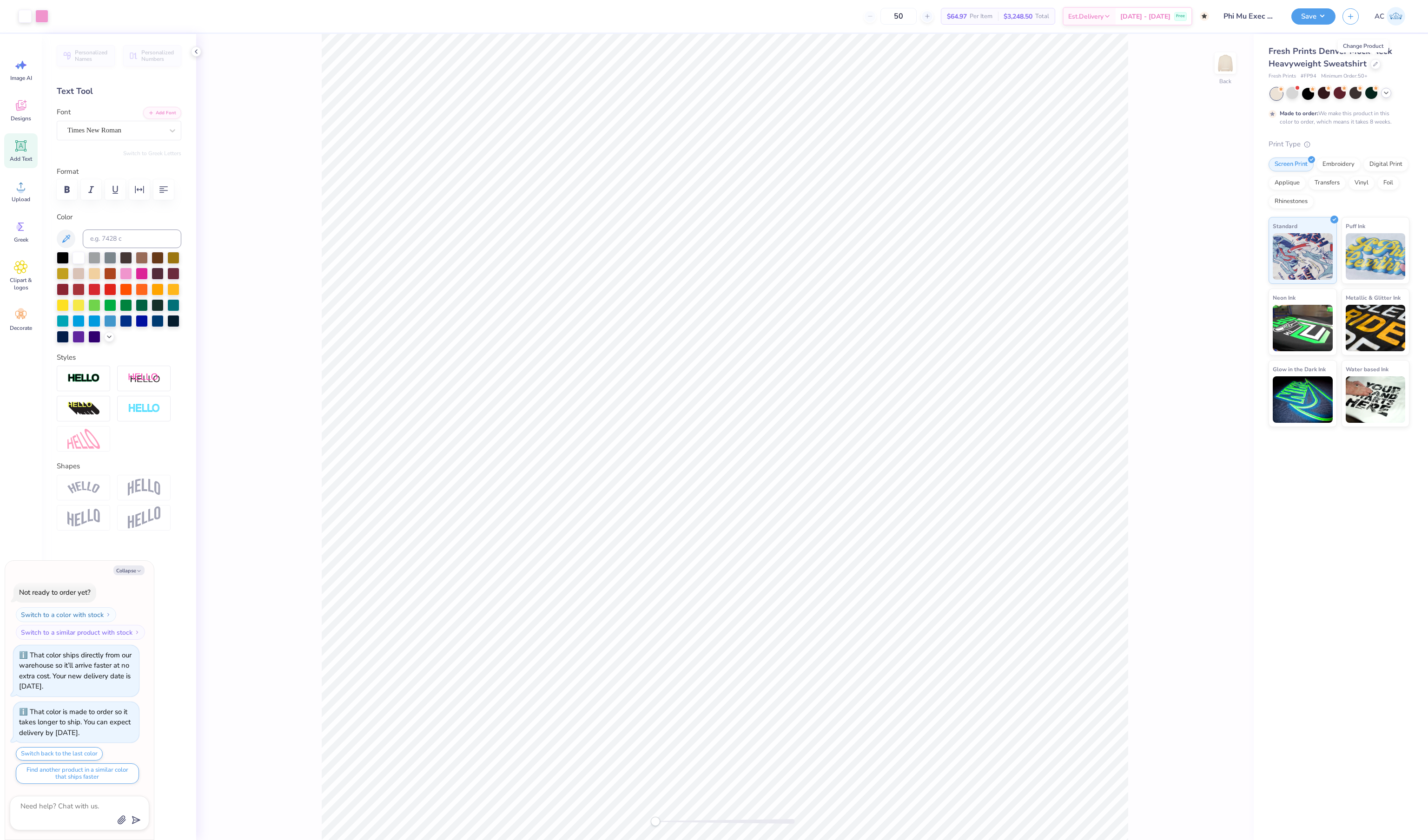
scroll to position [2537, 2]
click at [90, 748] on button "Switch back to the last color" at bounding box center [59, 754] width 87 height 14
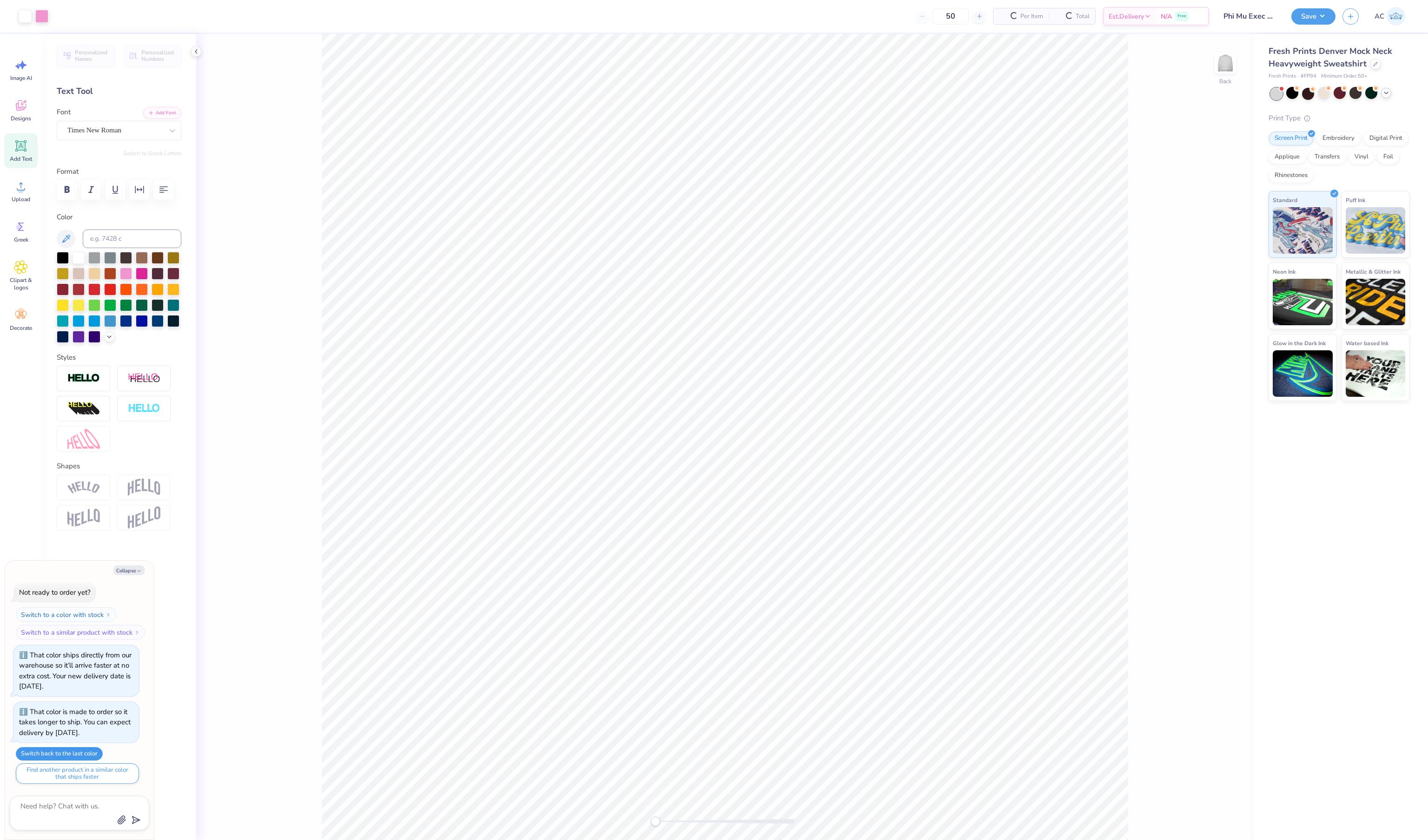
scroll to position [2612, 2]
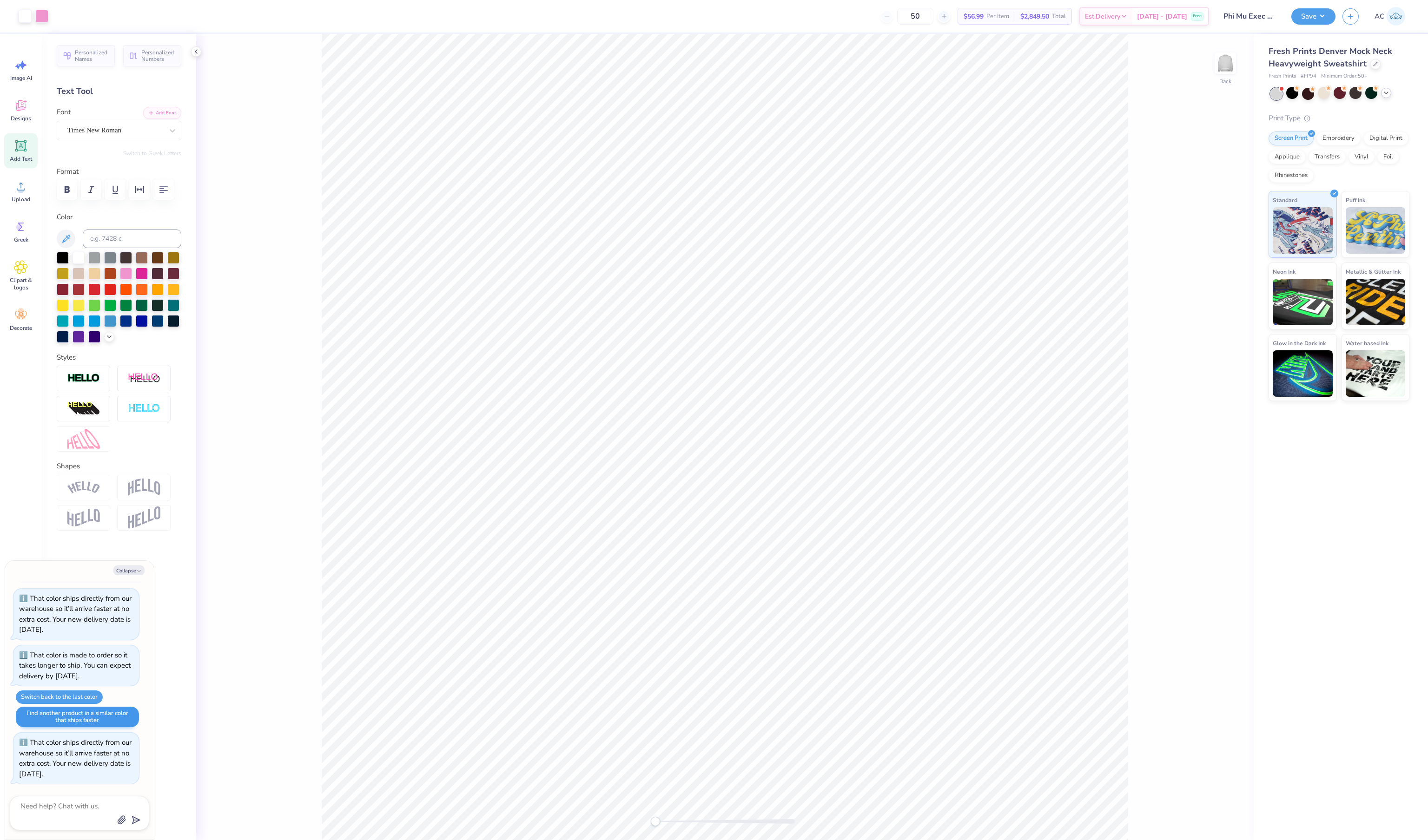
click at [106, 707] on button "Find another product in a similar color that ships faster" at bounding box center [77, 717] width 123 height 20
type textarea "x"
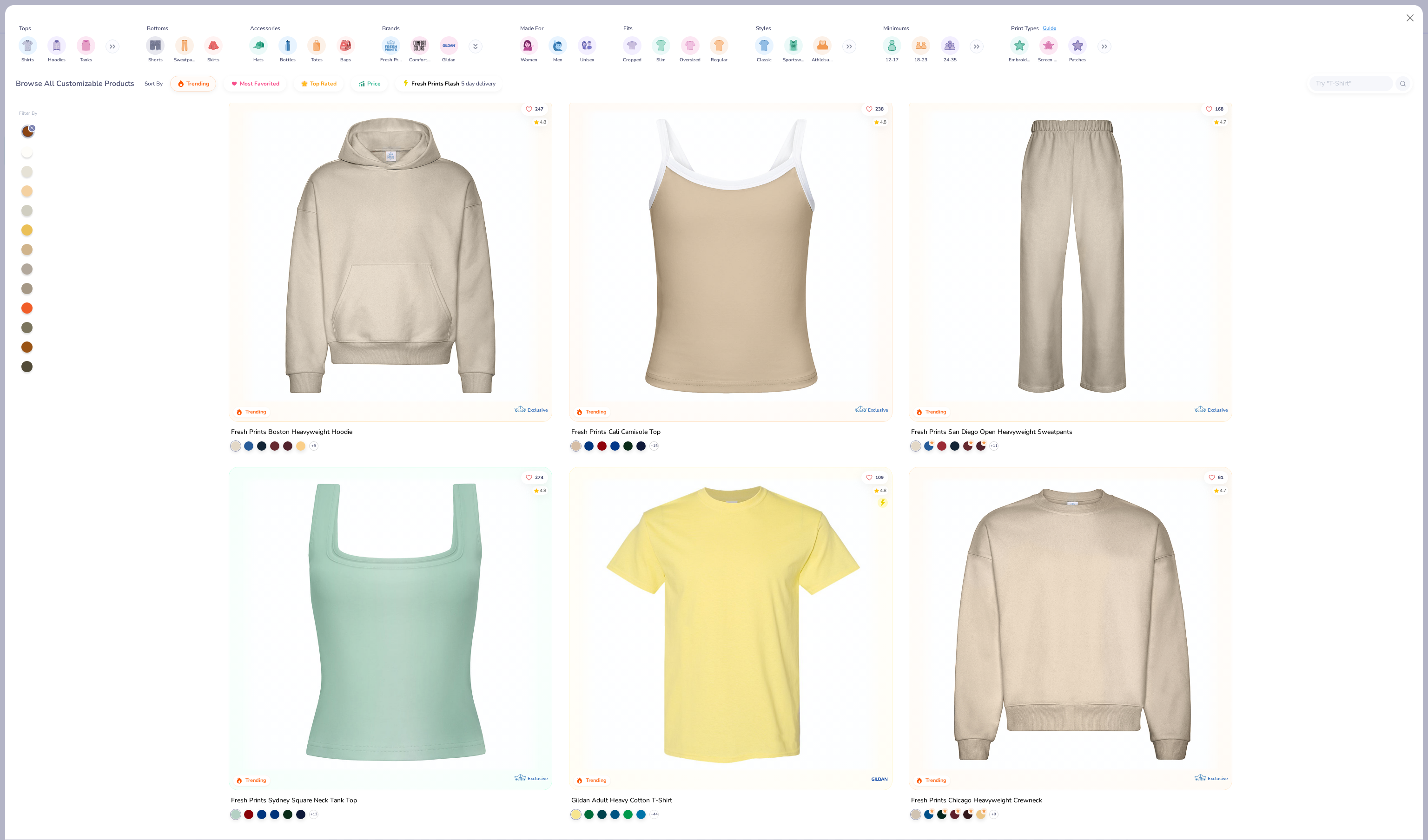
scroll to position [8, 0]
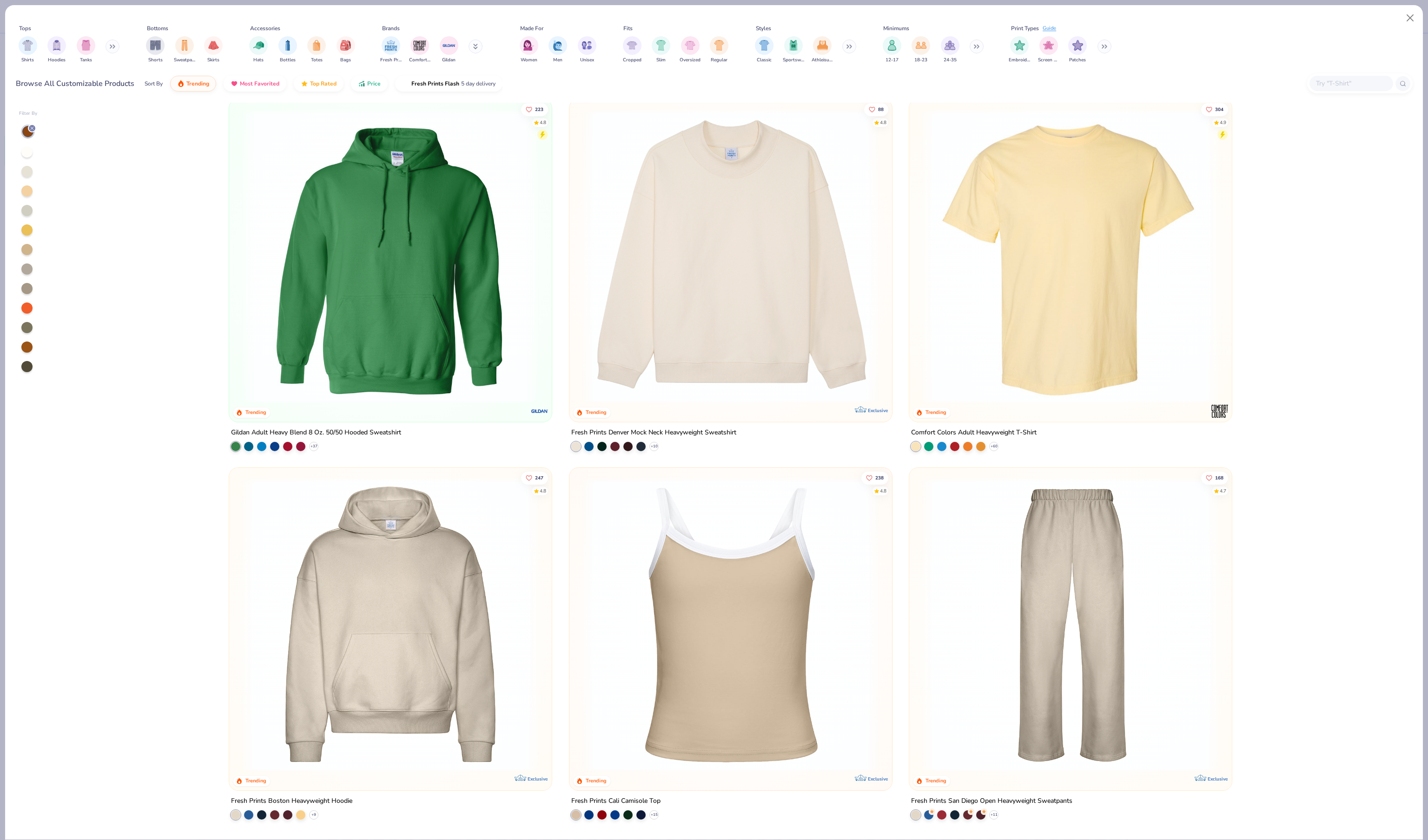
click at [444, 600] on img at bounding box center [390, 625] width 304 height 295
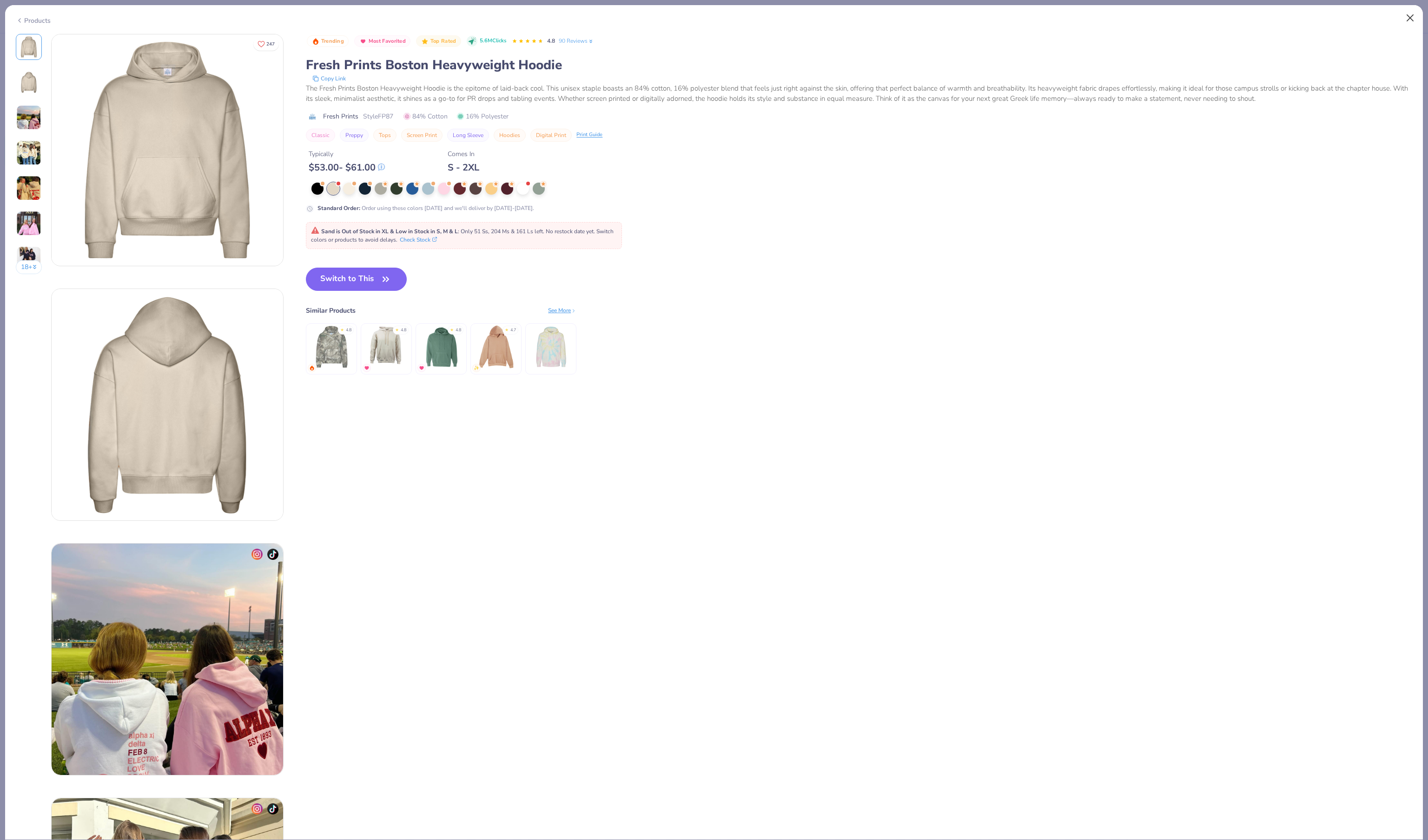
click at [1411, 17] on button "Close" at bounding box center [1409, 17] width 17 height 17
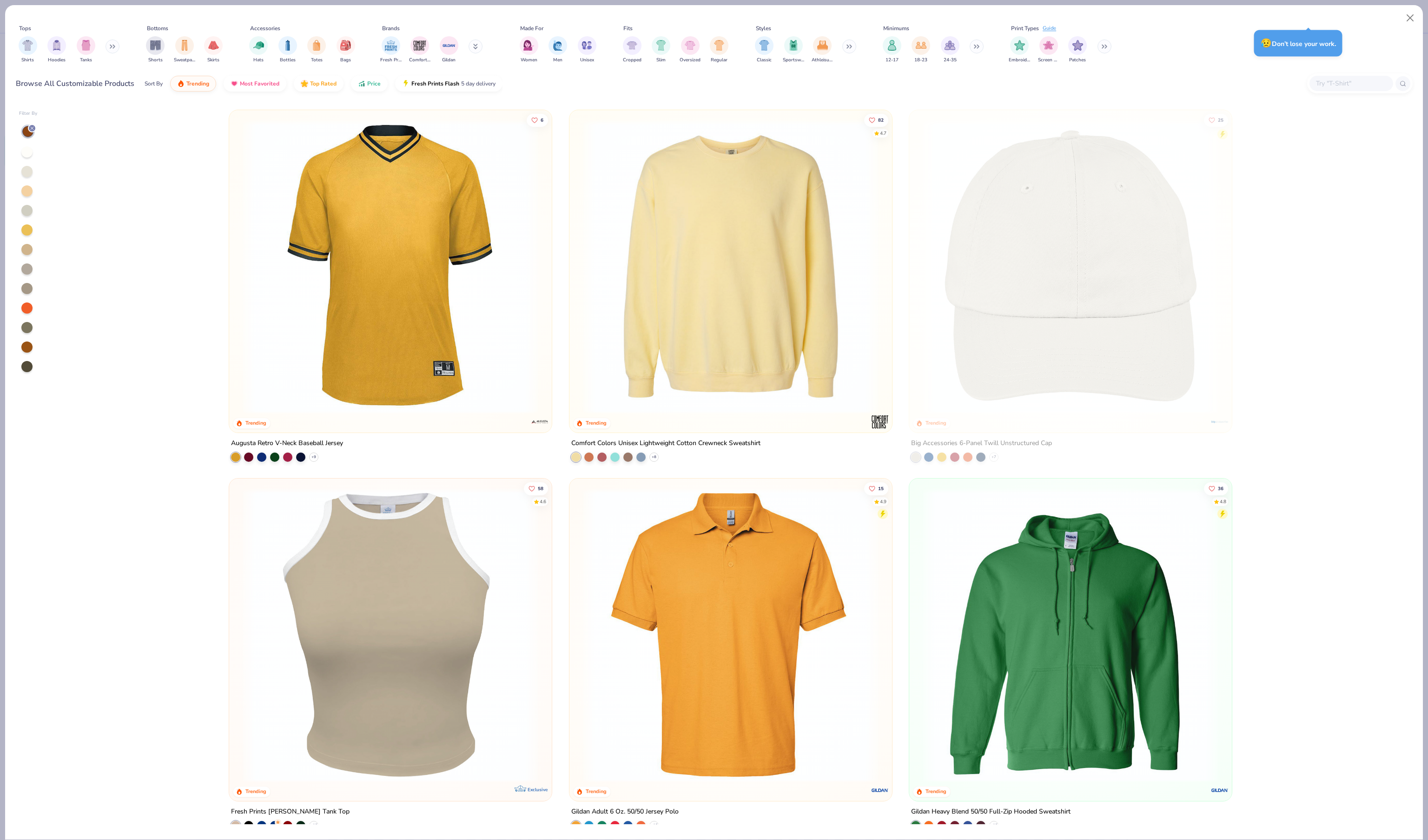
scroll to position [4420, 0]
click at [653, 457] on polyline at bounding box center [653, 456] width 4 height 2
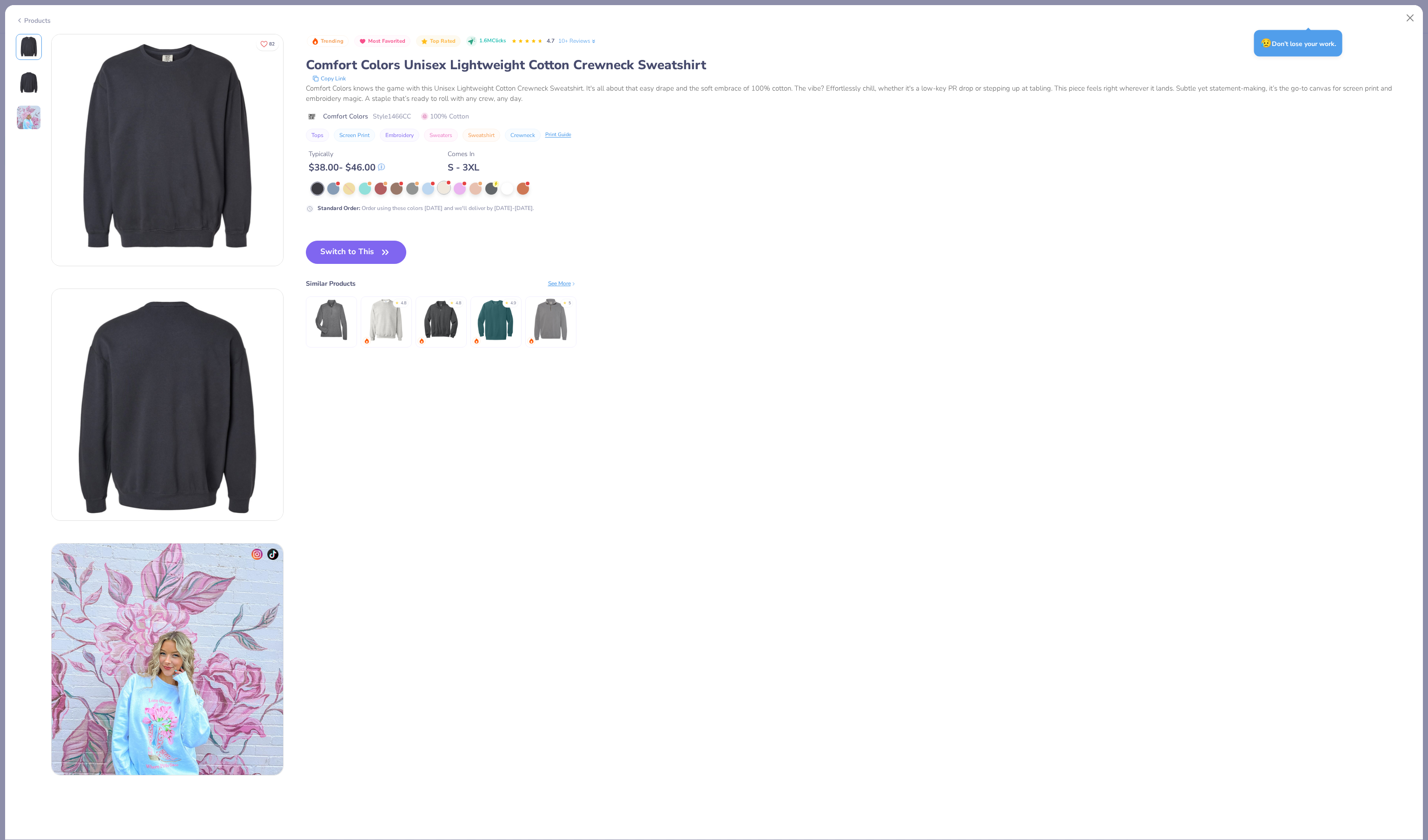
click at [444, 194] on div at bounding box center [444, 188] width 12 height 12
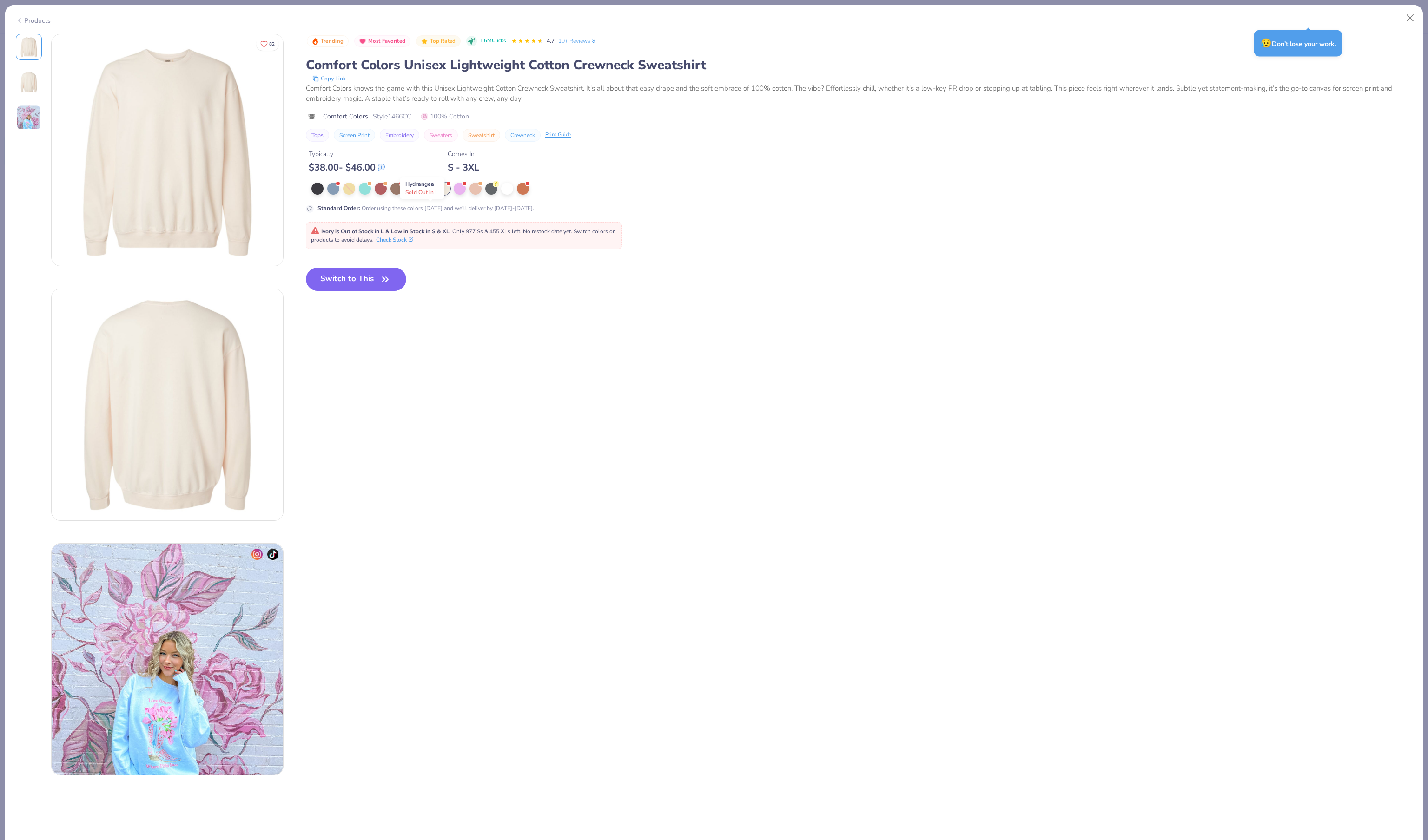
click at [432, 194] on div at bounding box center [428, 188] width 12 height 12
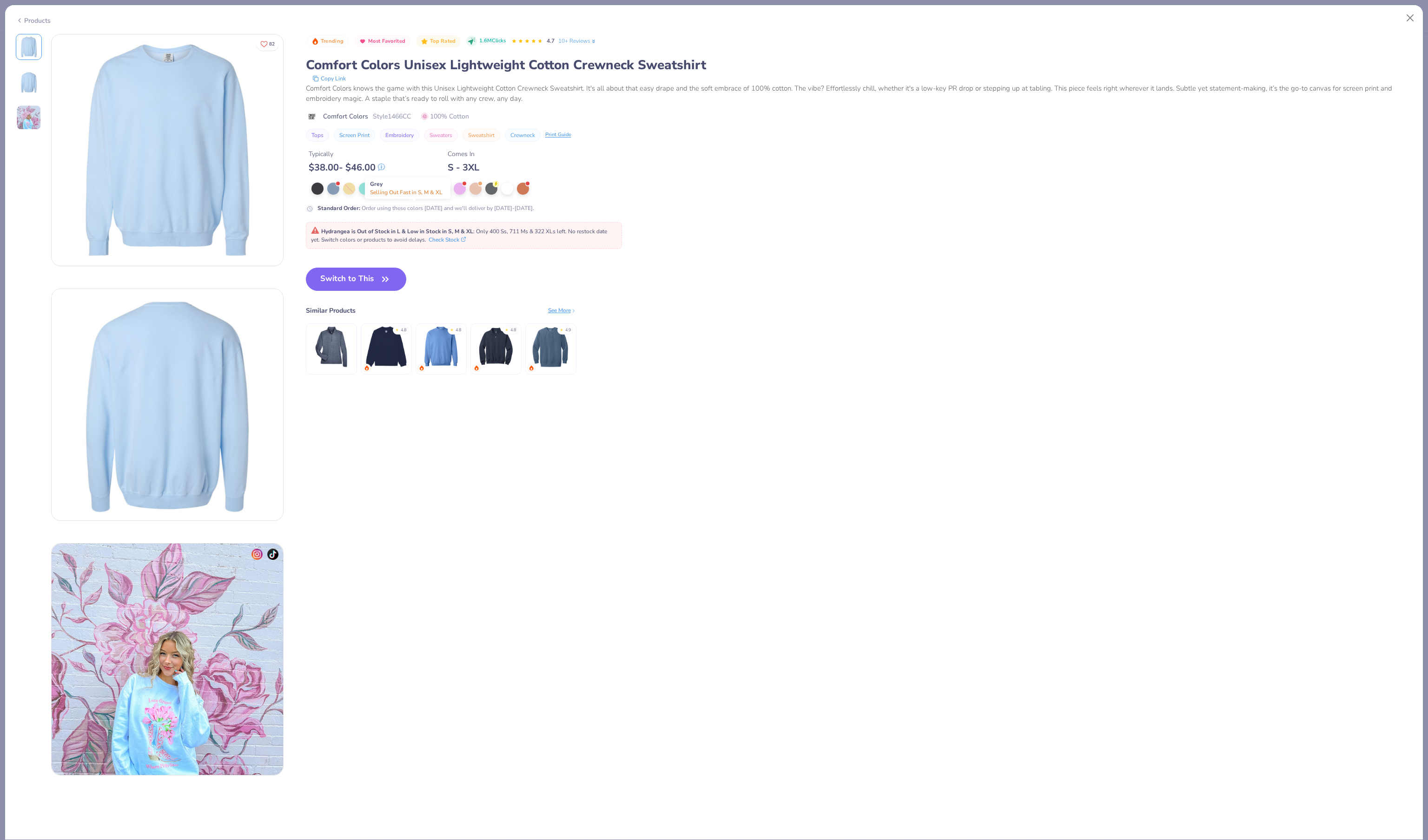
click at [414, 194] on div at bounding box center [412, 188] width 12 height 12
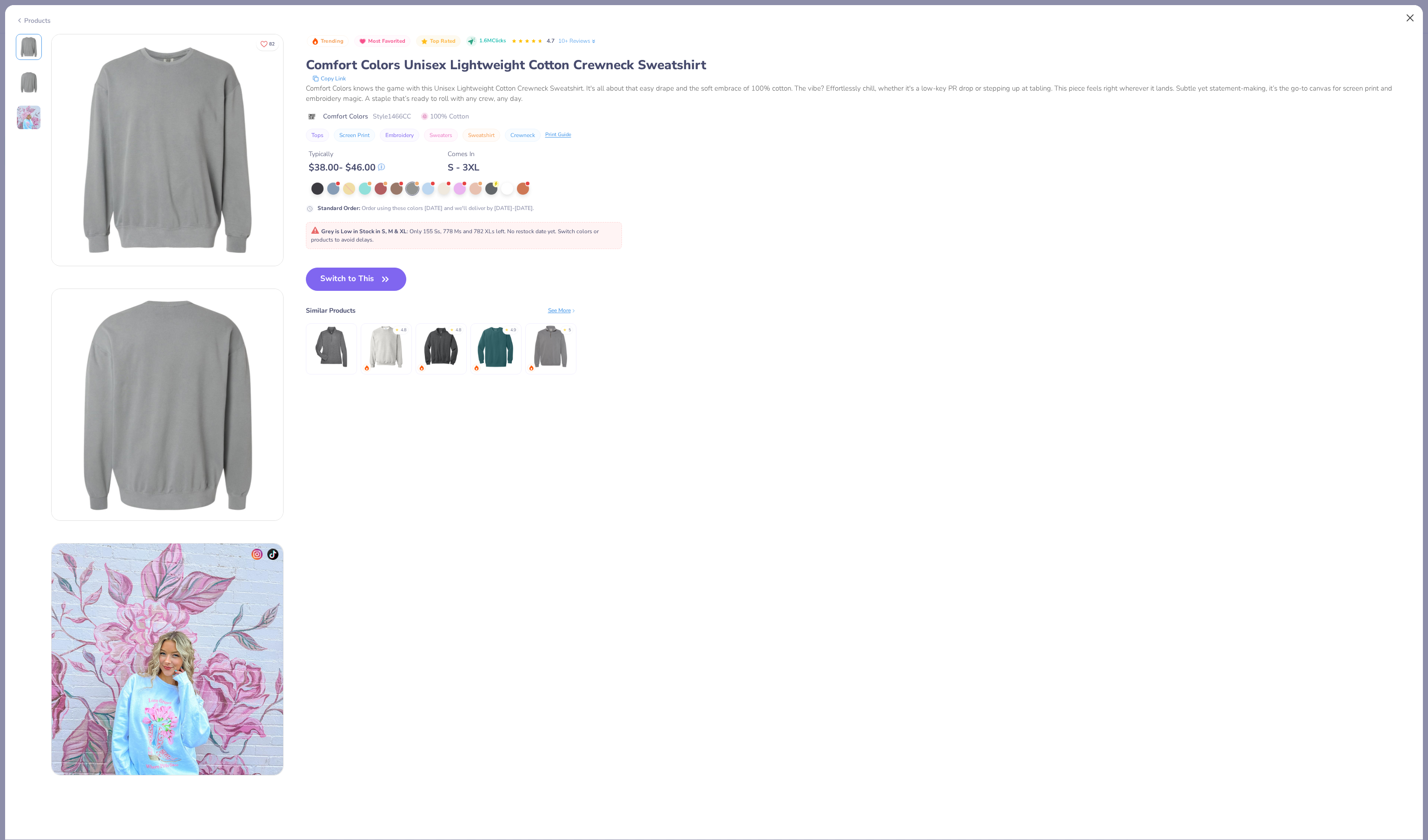
click at [1405, 17] on button "Close" at bounding box center [1409, 17] width 17 height 17
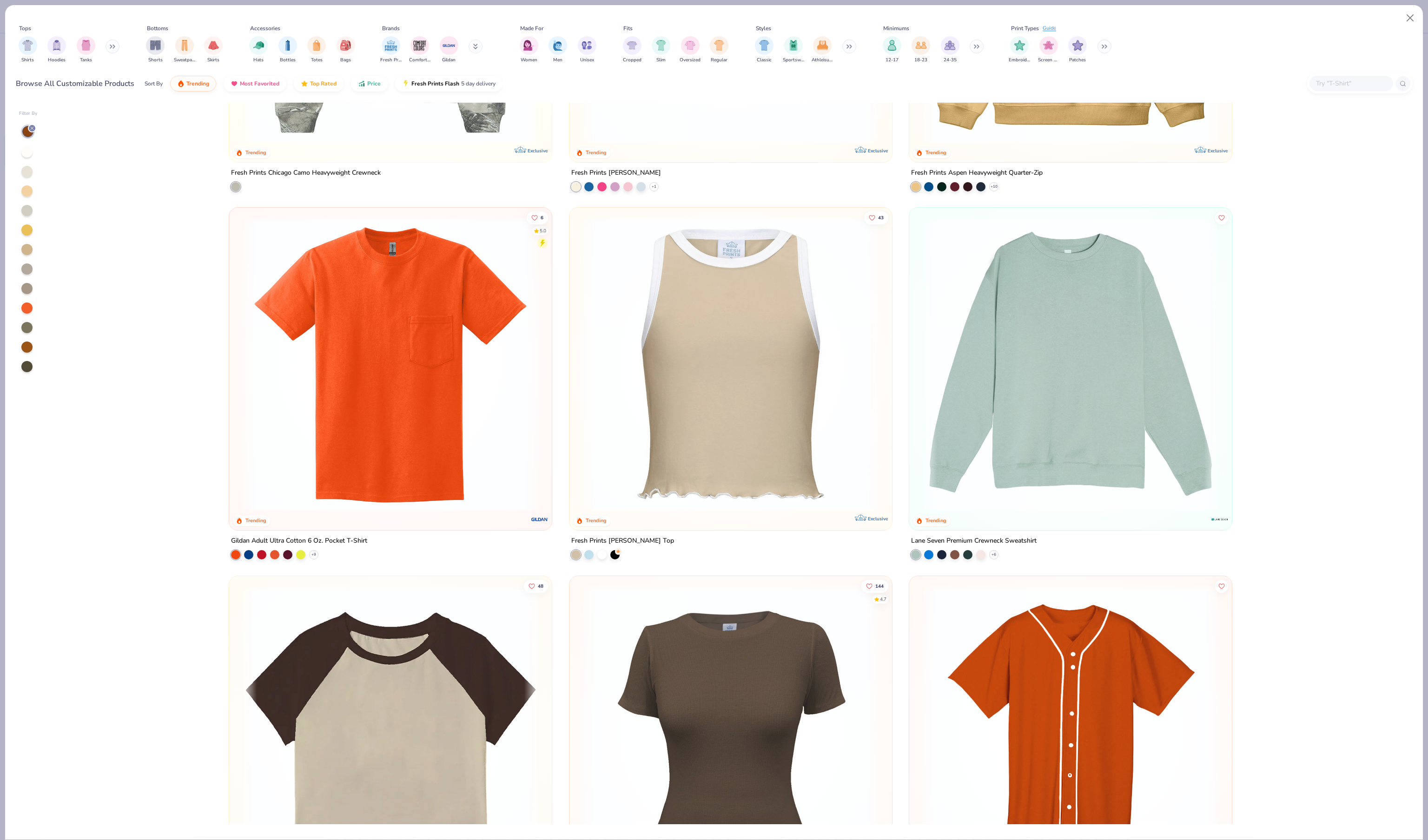
scroll to position [5505, 0]
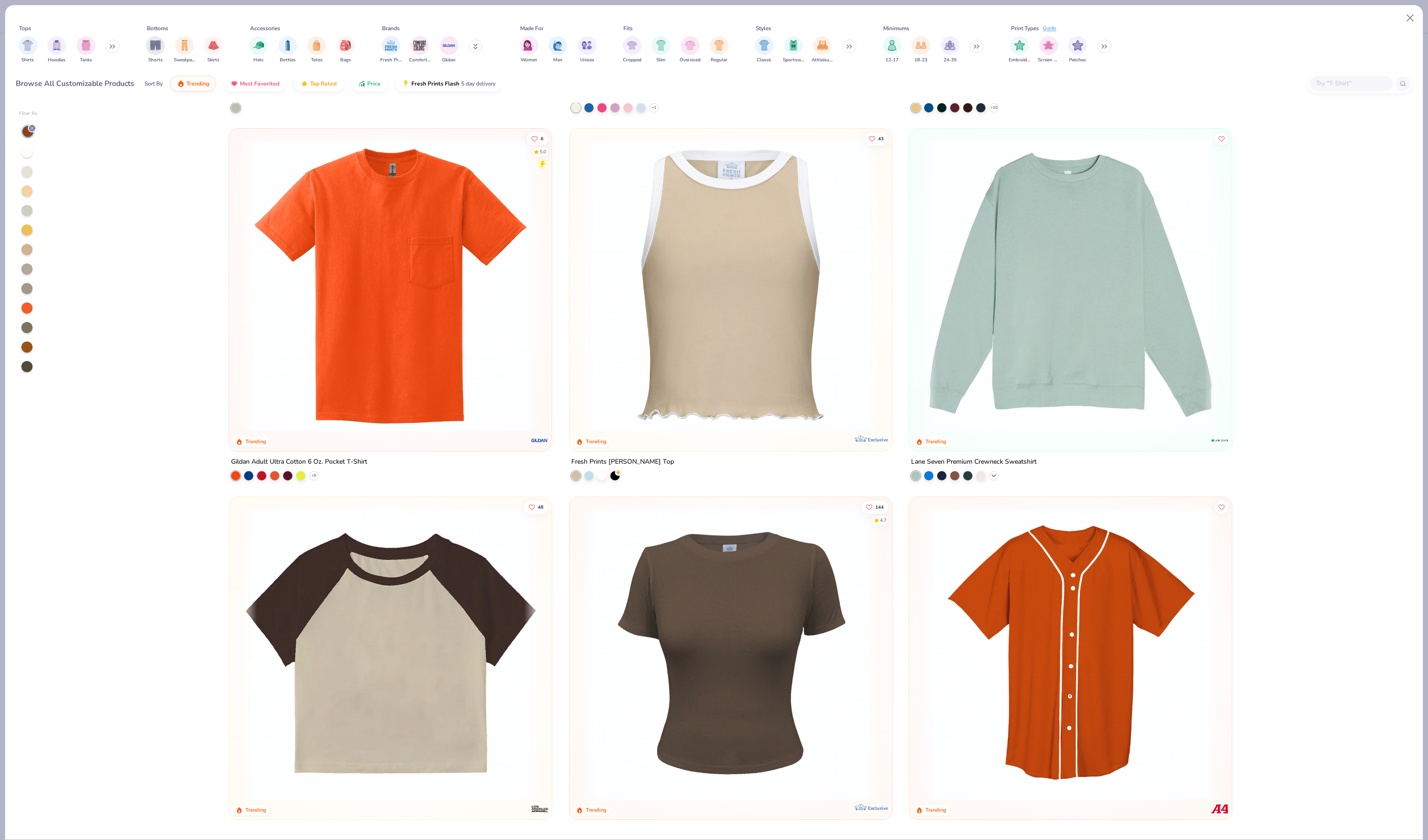
click at [998, 481] on div "+ 6" at bounding box center [993, 476] width 9 height 9
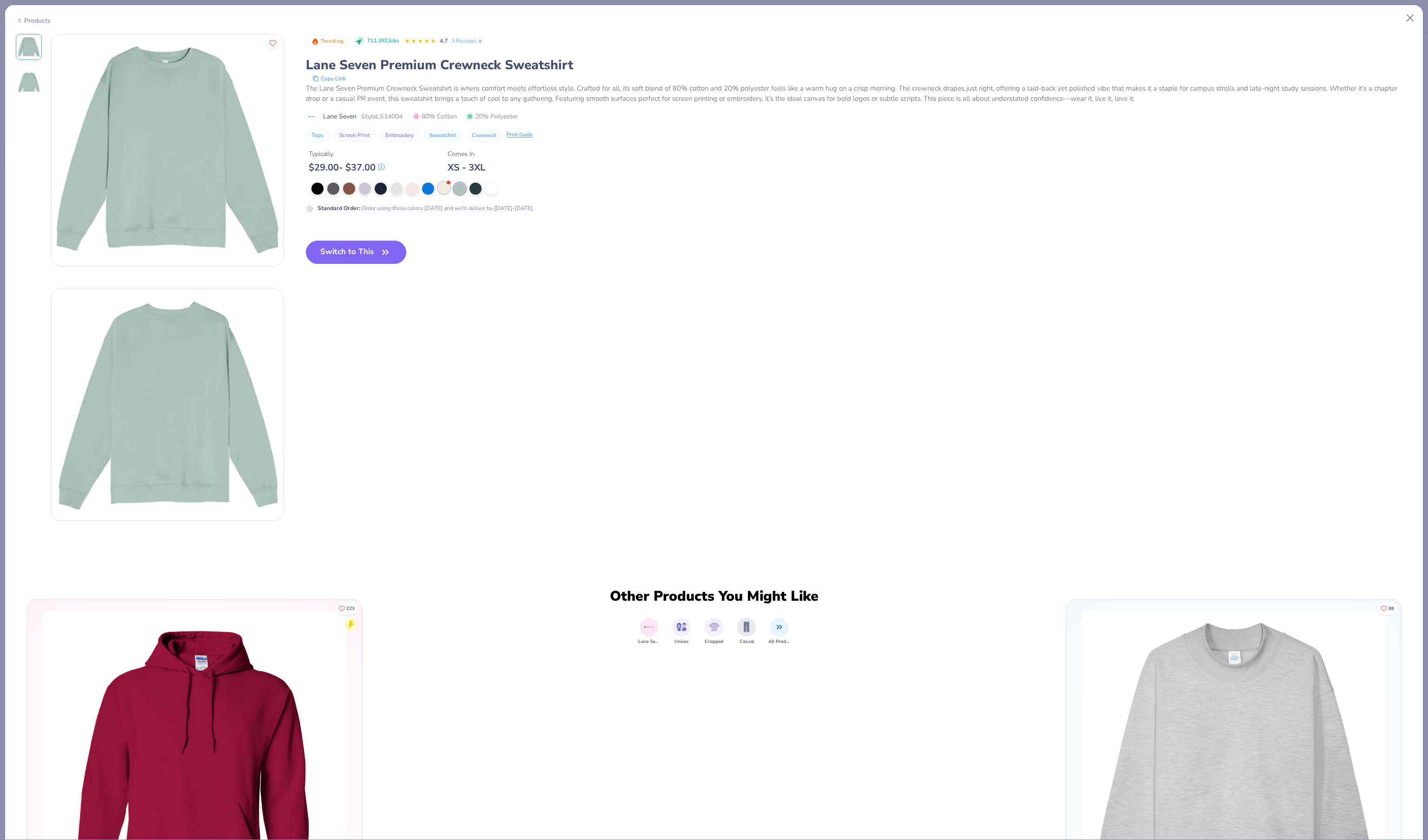
click at [446, 194] on div at bounding box center [444, 188] width 12 height 12
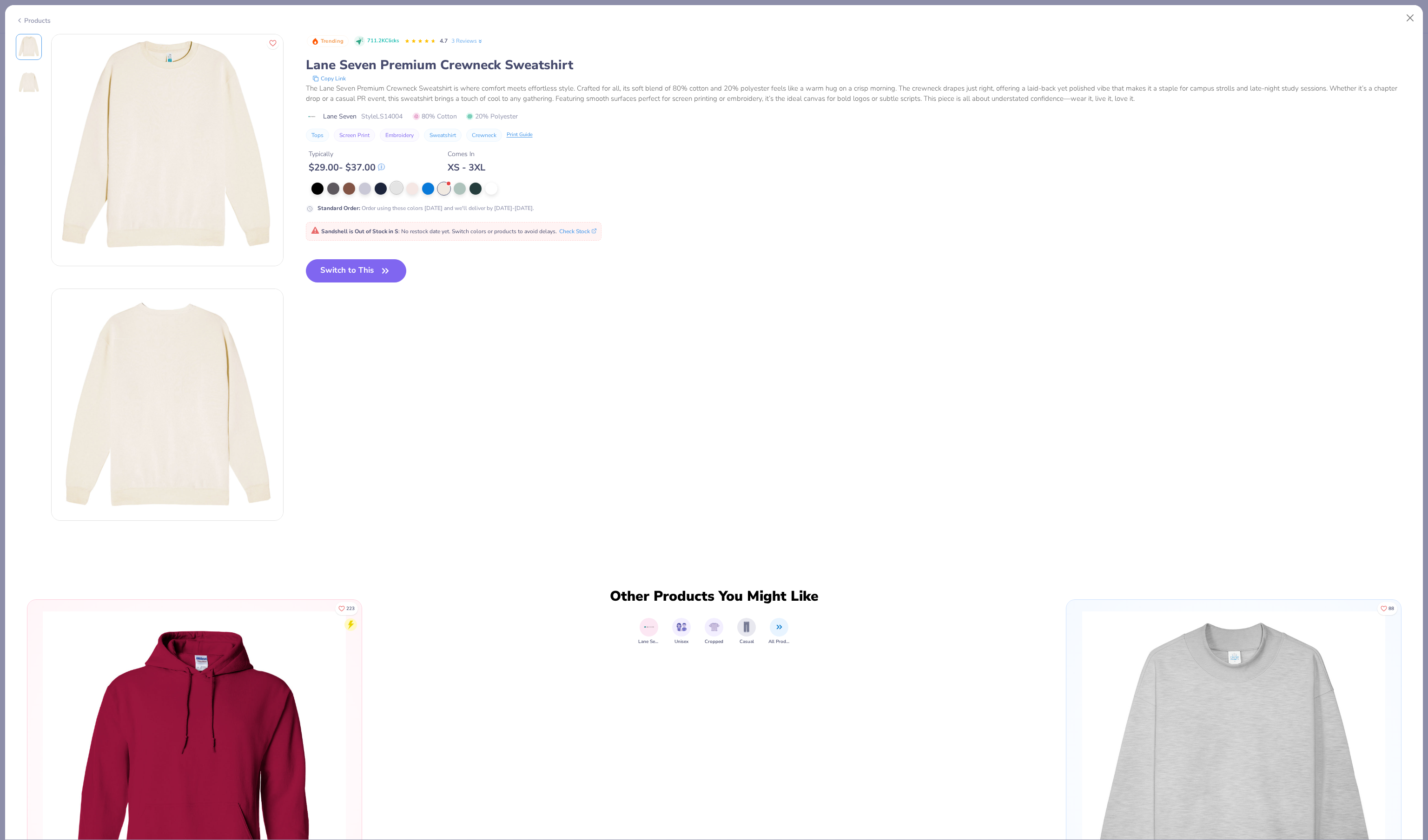
click at [401, 194] on div at bounding box center [396, 188] width 12 height 12
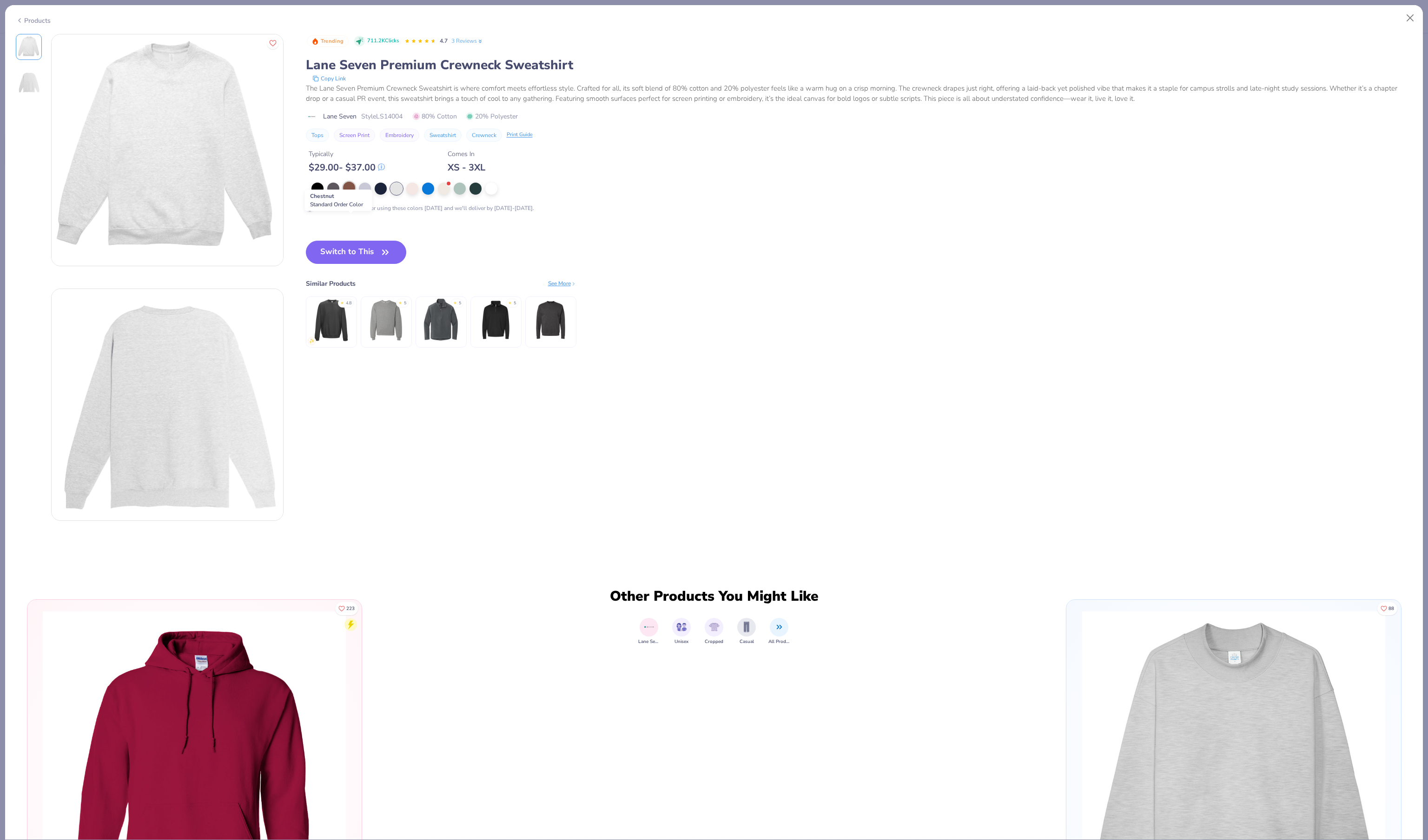
click at [354, 194] on div at bounding box center [349, 188] width 12 height 12
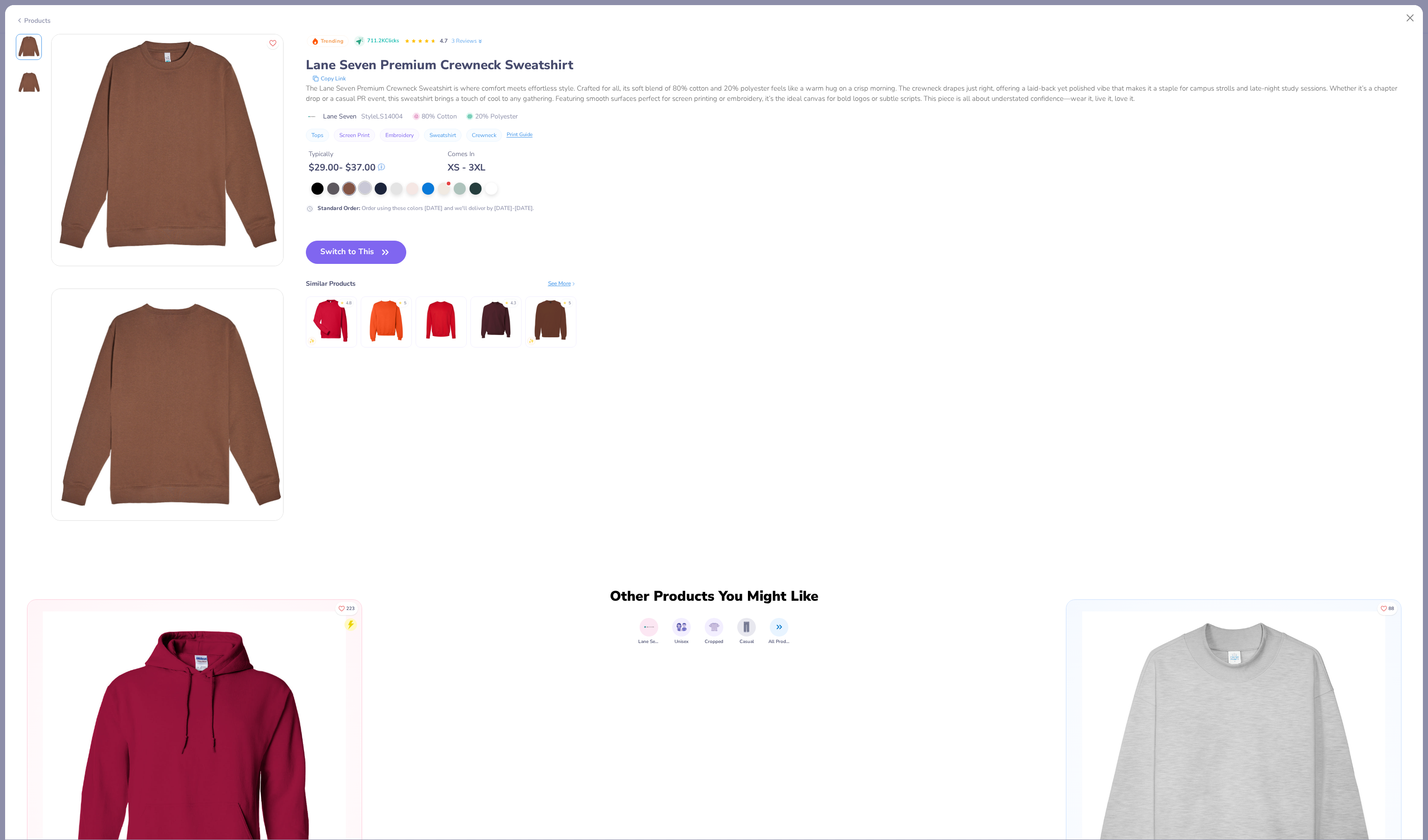
click at [369, 194] on div at bounding box center [365, 188] width 12 height 12
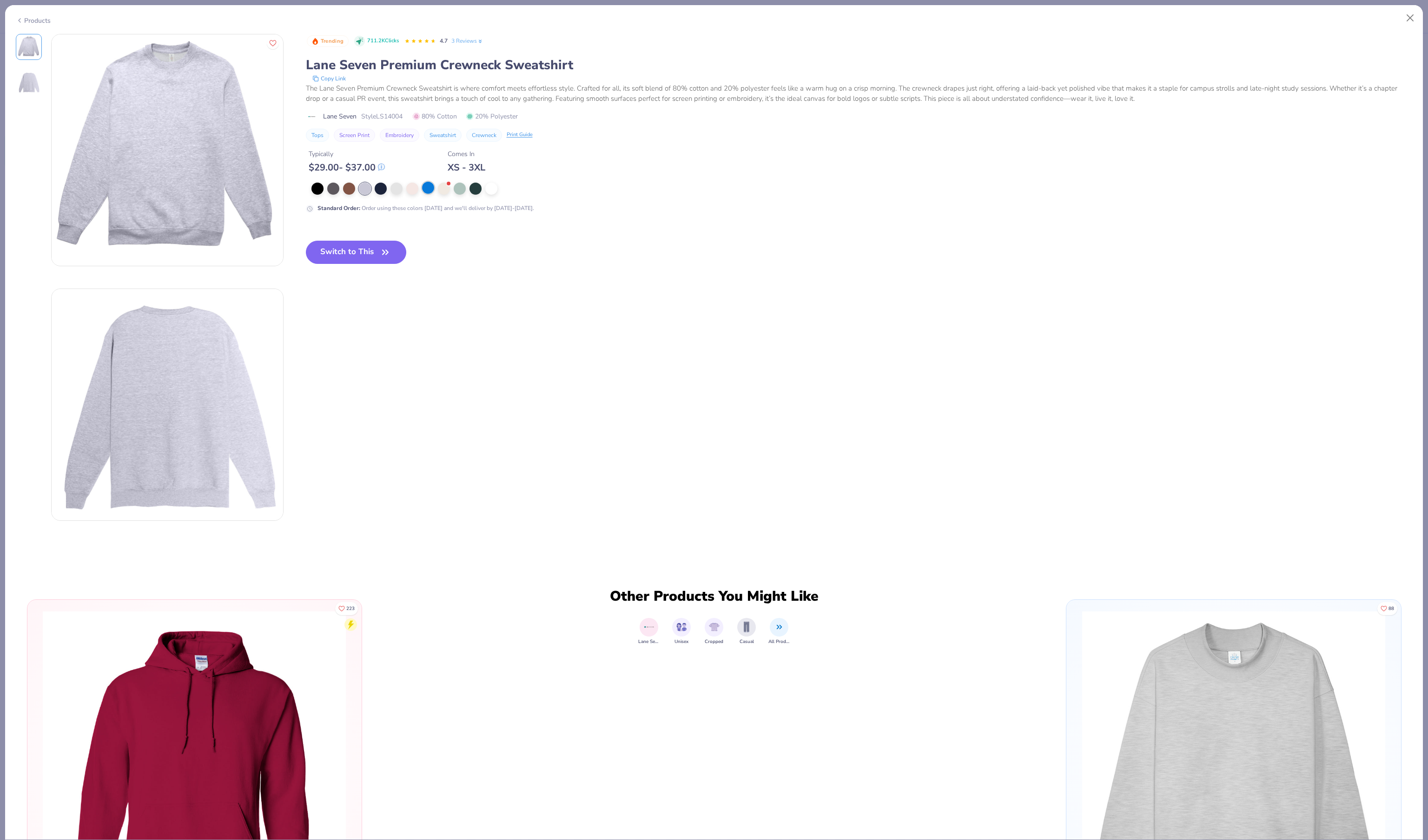
click at [432, 194] on div at bounding box center [428, 188] width 12 height 12
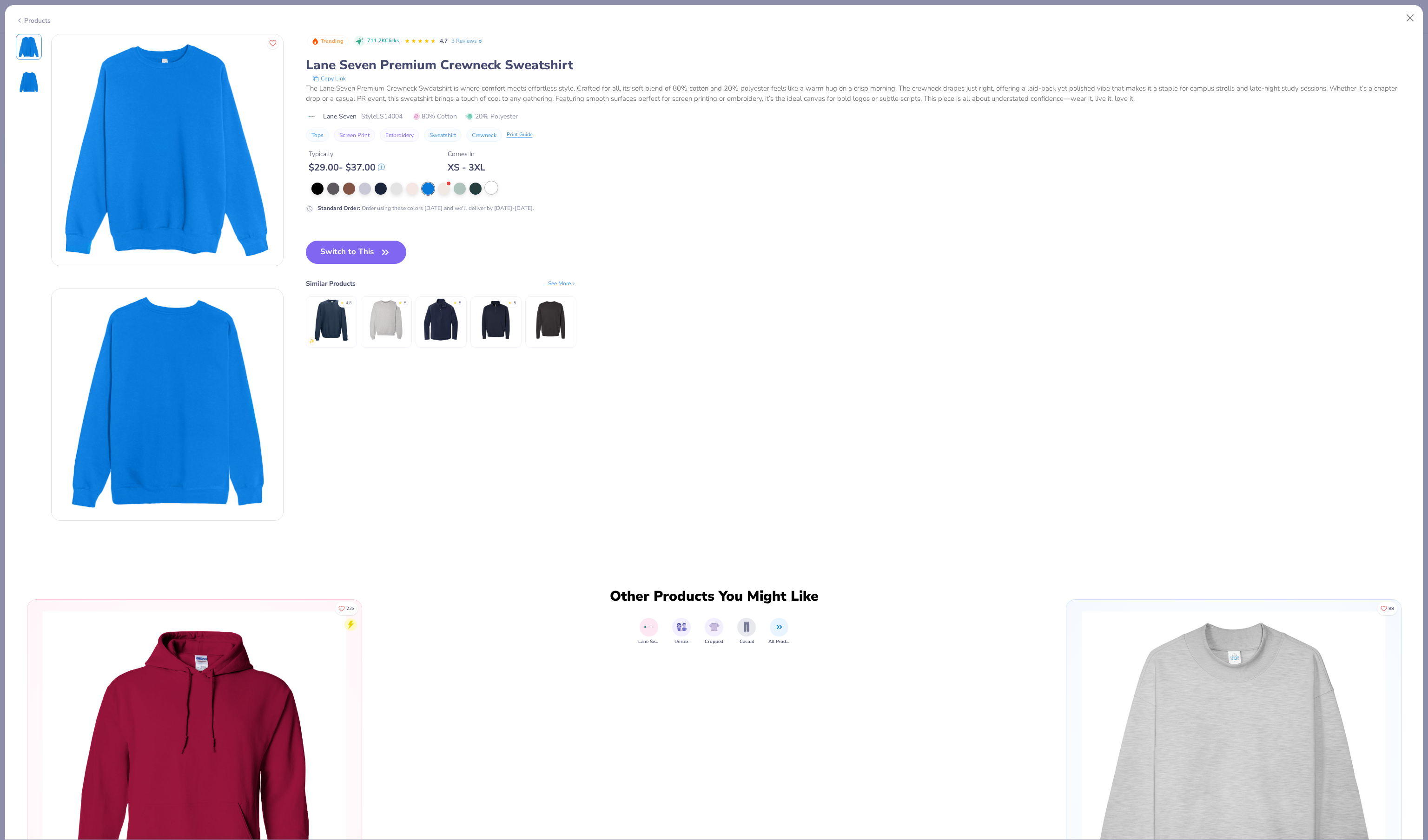
click at [492, 194] on div at bounding box center [491, 188] width 12 height 12
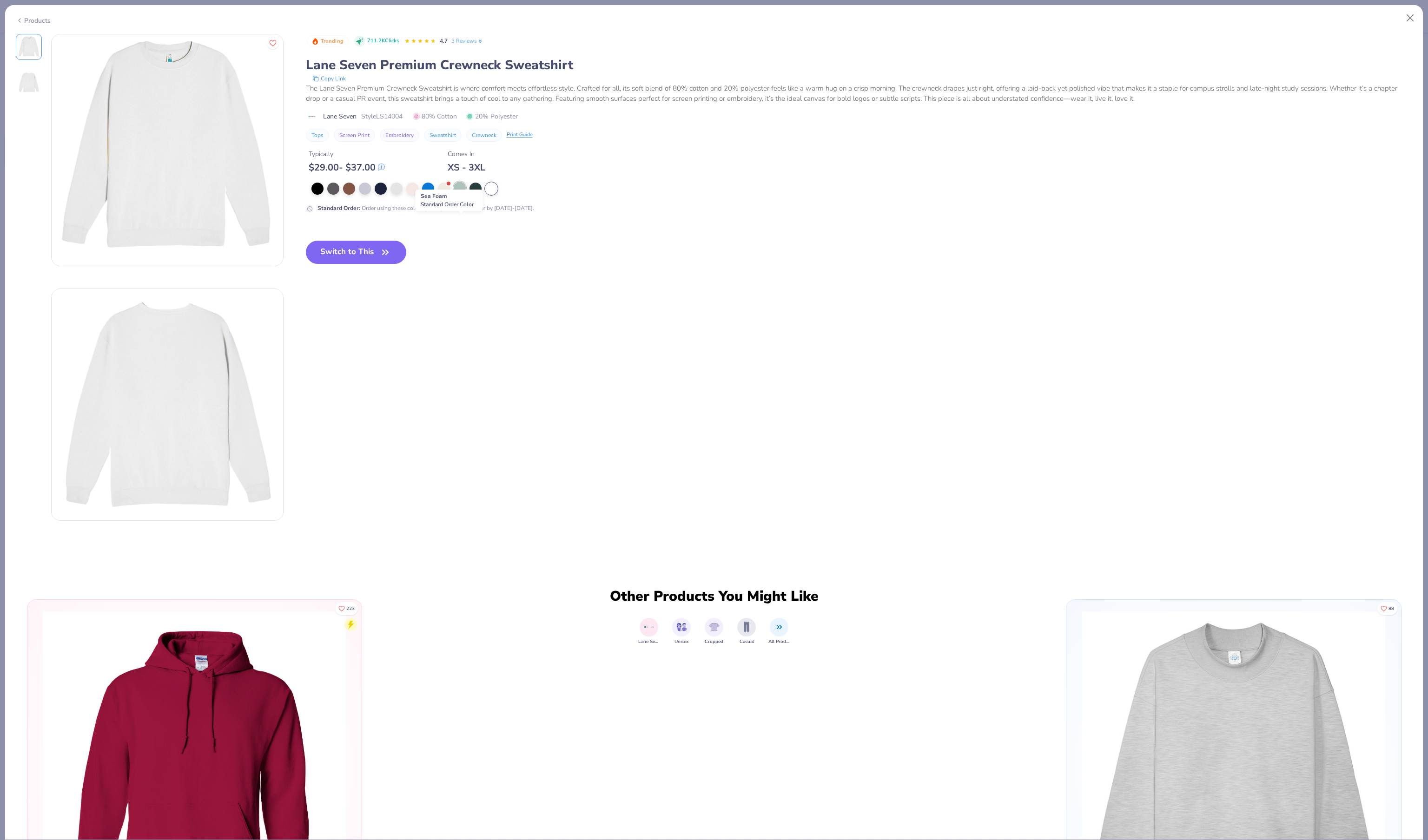
click at [465, 194] on div at bounding box center [459, 188] width 12 height 12
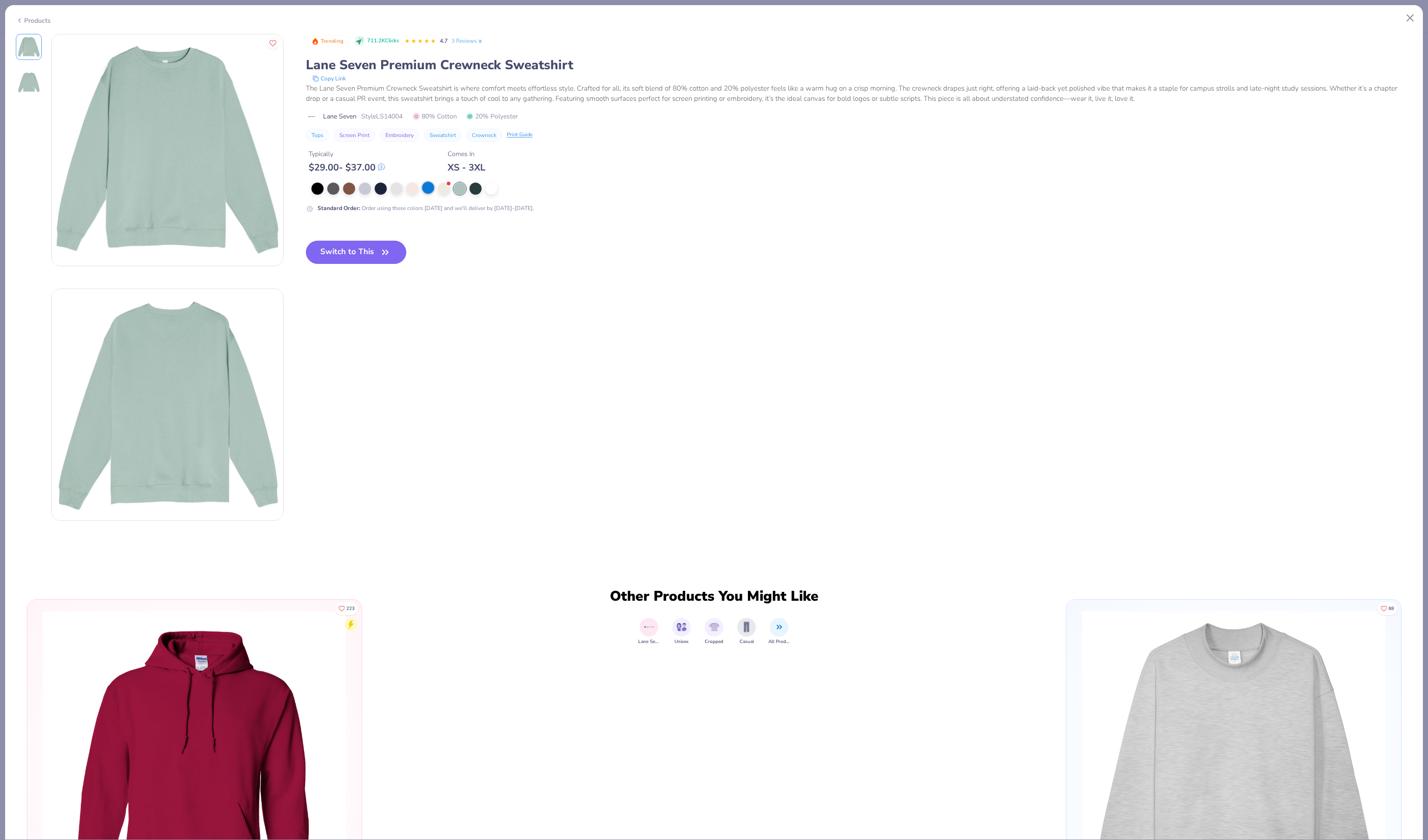
click at [424, 194] on div at bounding box center [428, 188] width 12 height 12
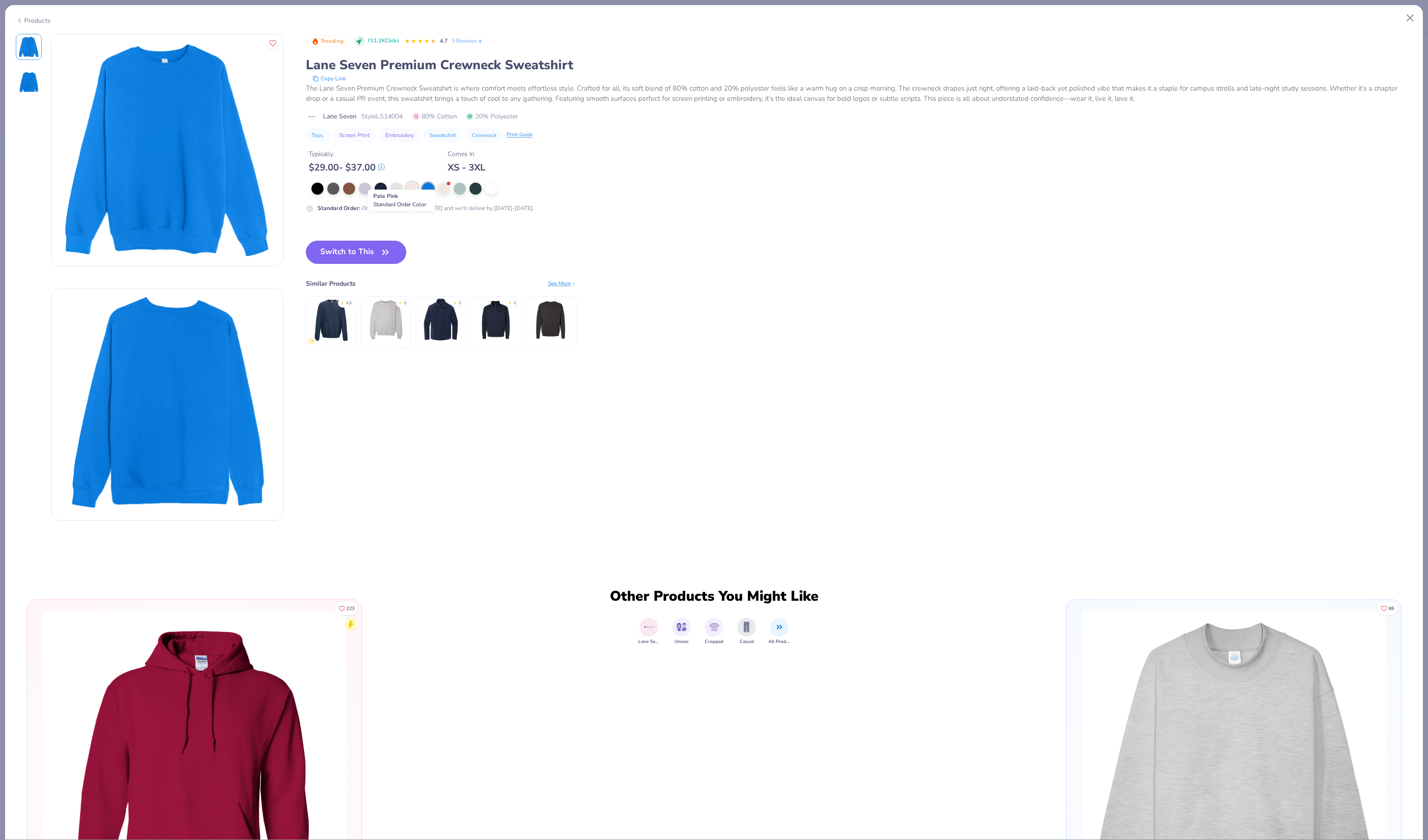
click at [417, 194] on div at bounding box center [412, 188] width 12 height 12
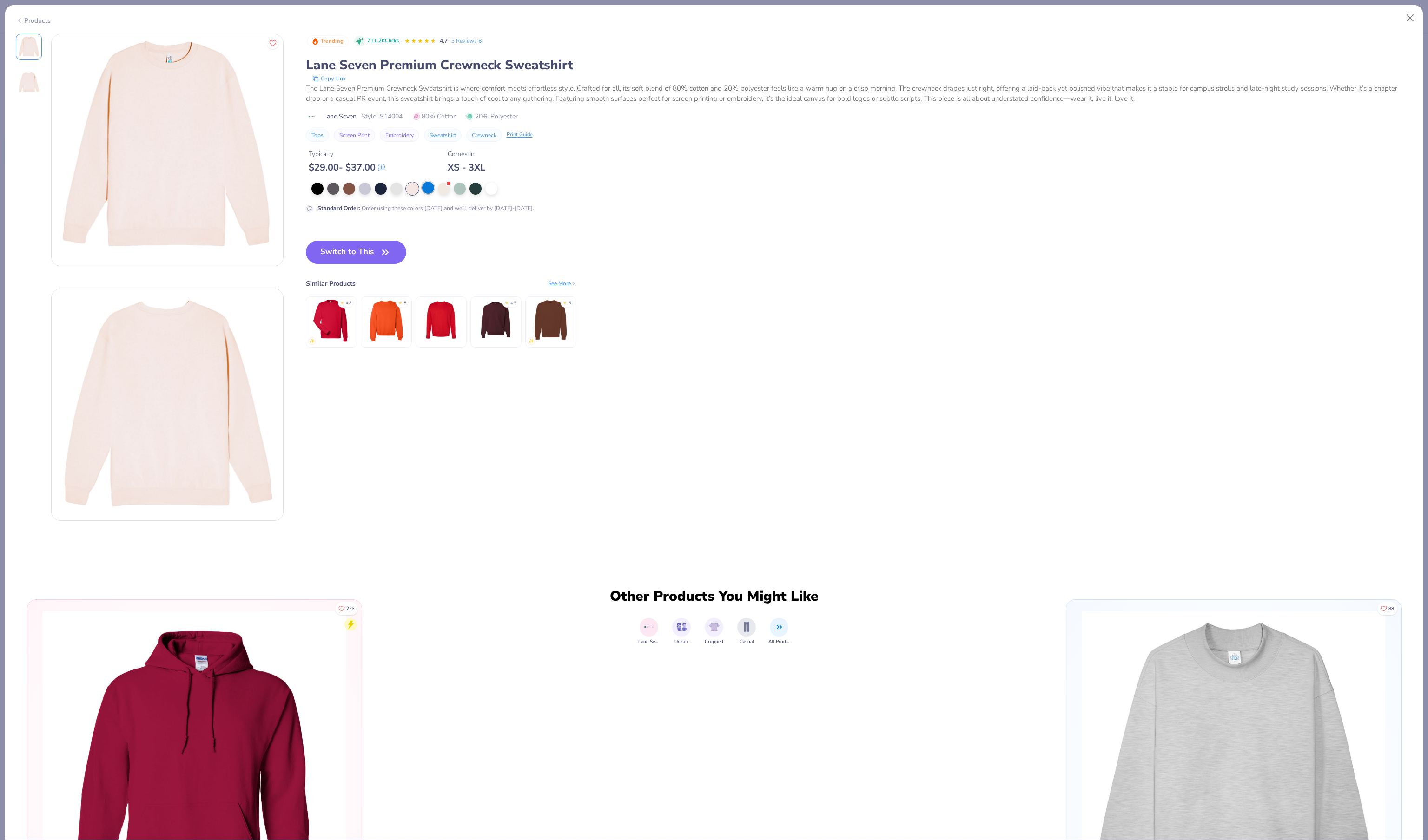
click at [433, 194] on div at bounding box center [428, 188] width 12 height 12
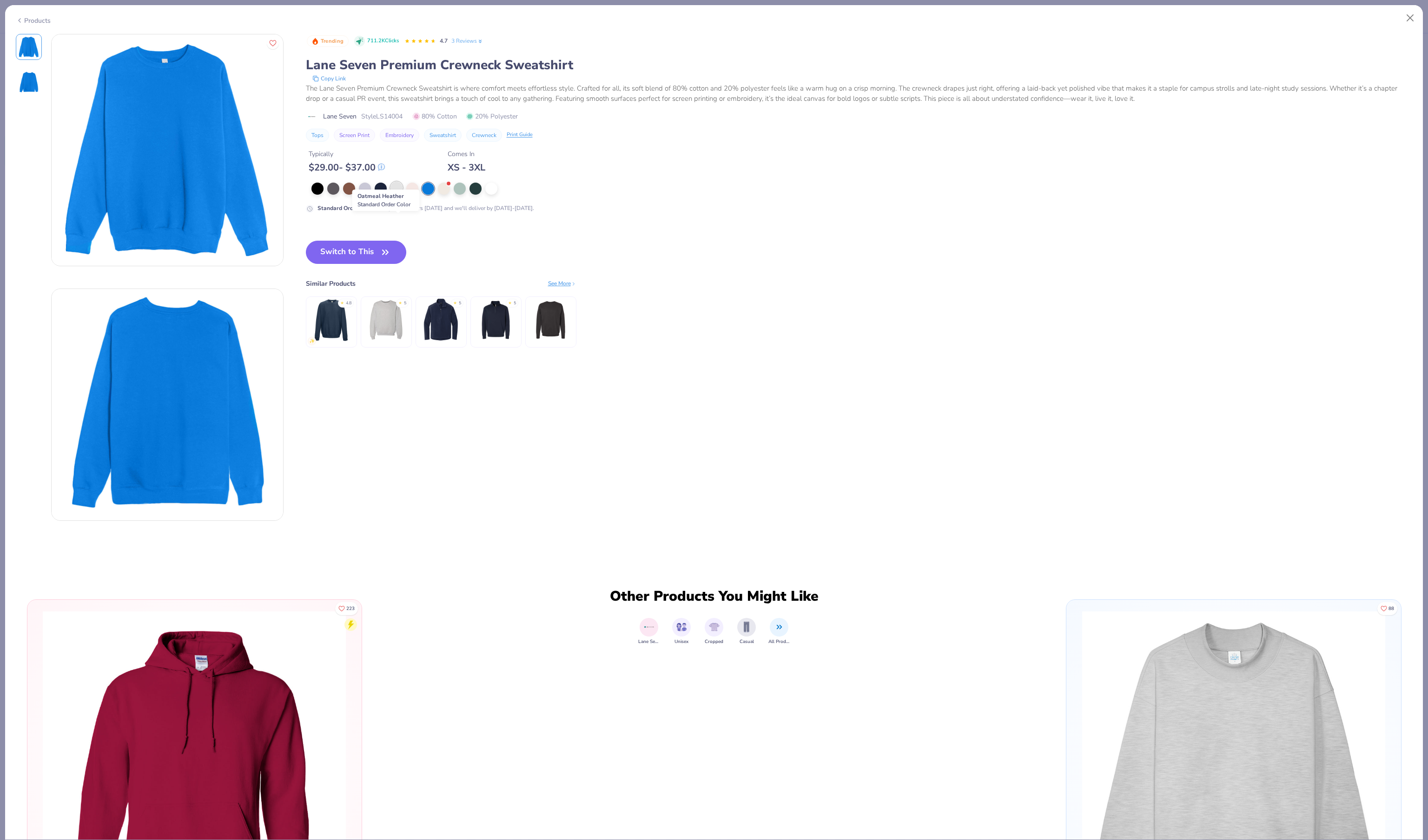
click at [399, 194] on div at bounding box center [396, 188] width 12 height 12
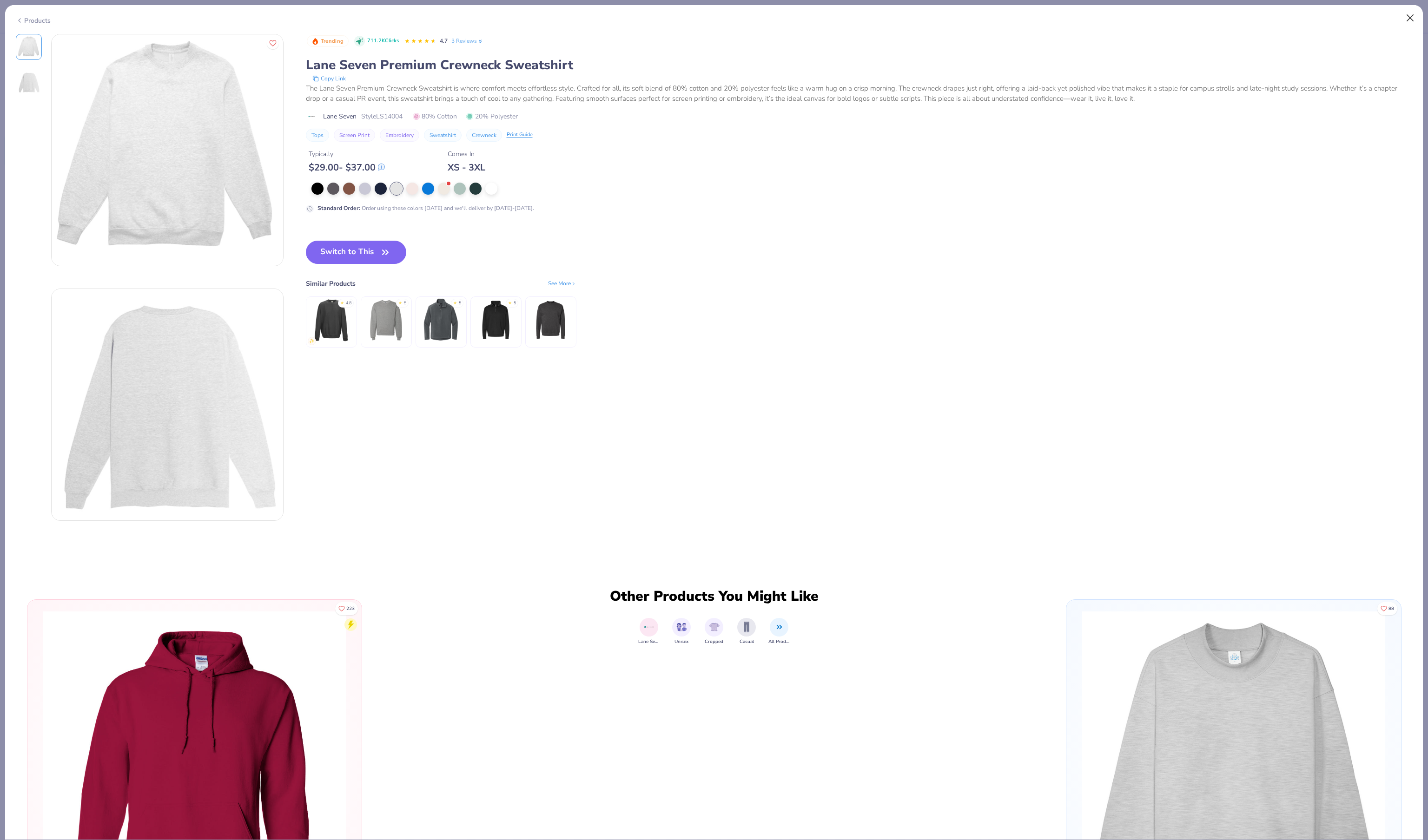
click at [1407, 21] on button "Close" at bounding box center [1409, 17] width 17 height 17
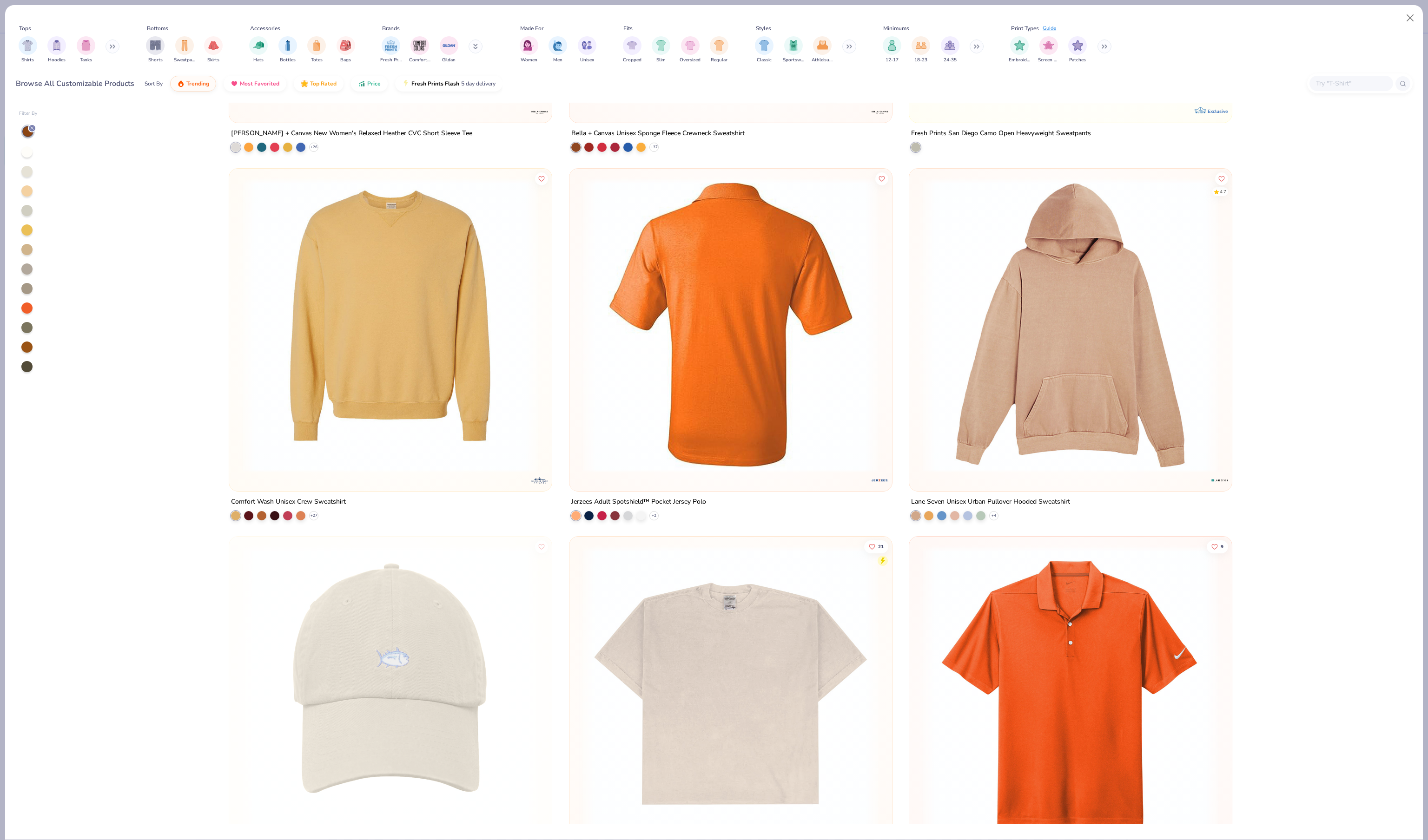
scroll to position [13909, 0]
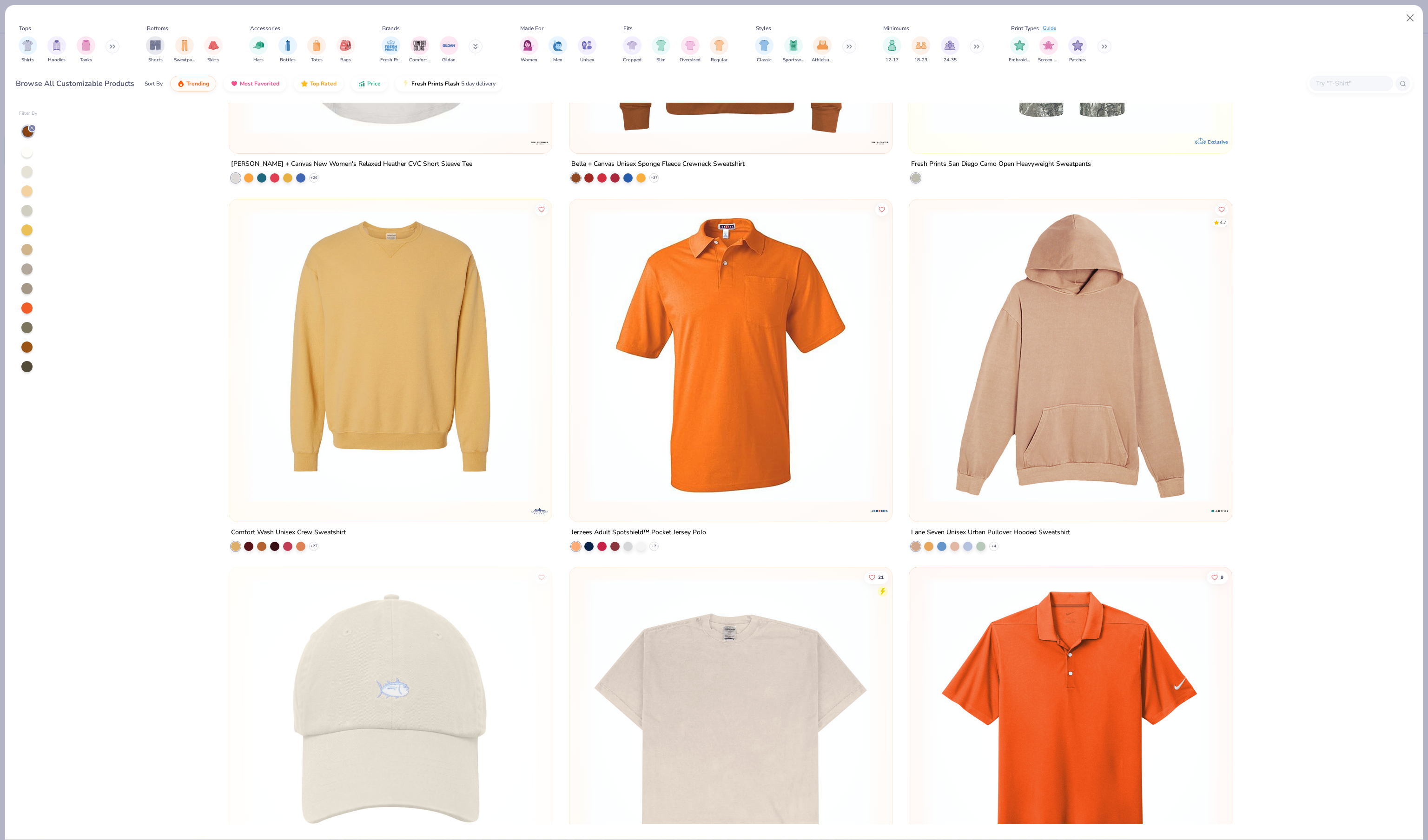
click at [1039, 432] on img at bounding box center [1070, 356] width 304 height 295
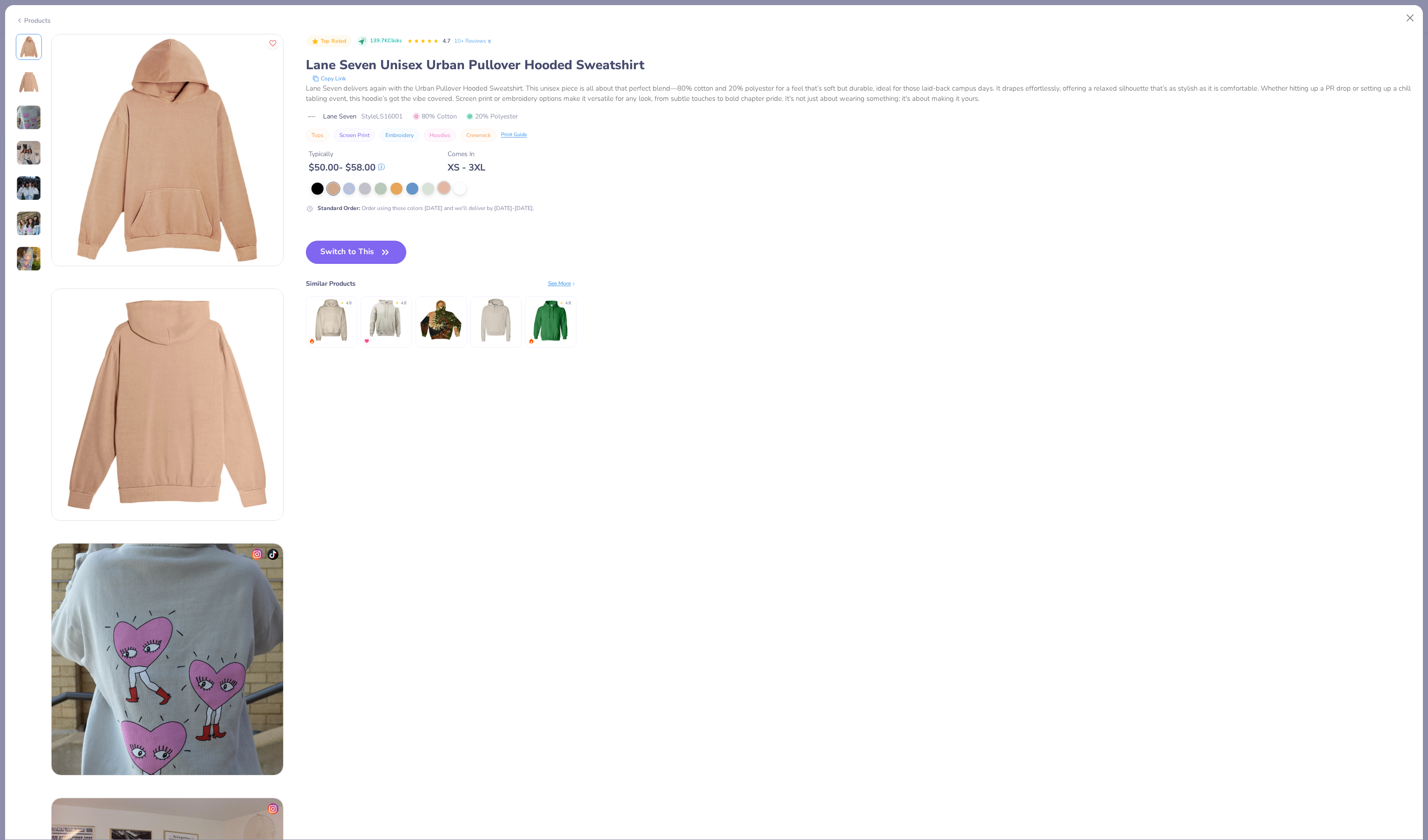
click at [442, 194] on div at bounding box center [444, 188] width 12 height 12
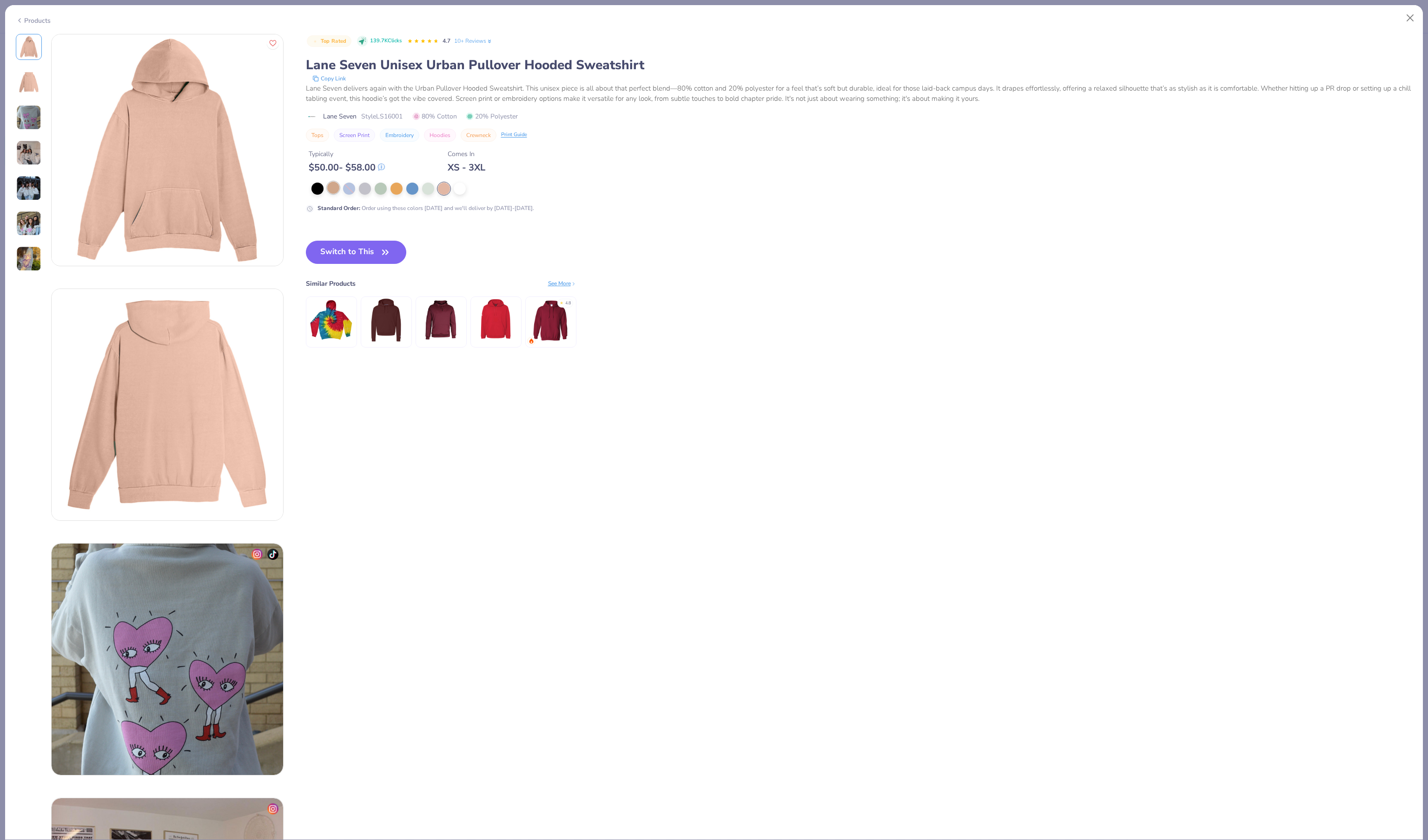
click at [334, 194] on div at bounding box center [333, 188] width 12 height 12
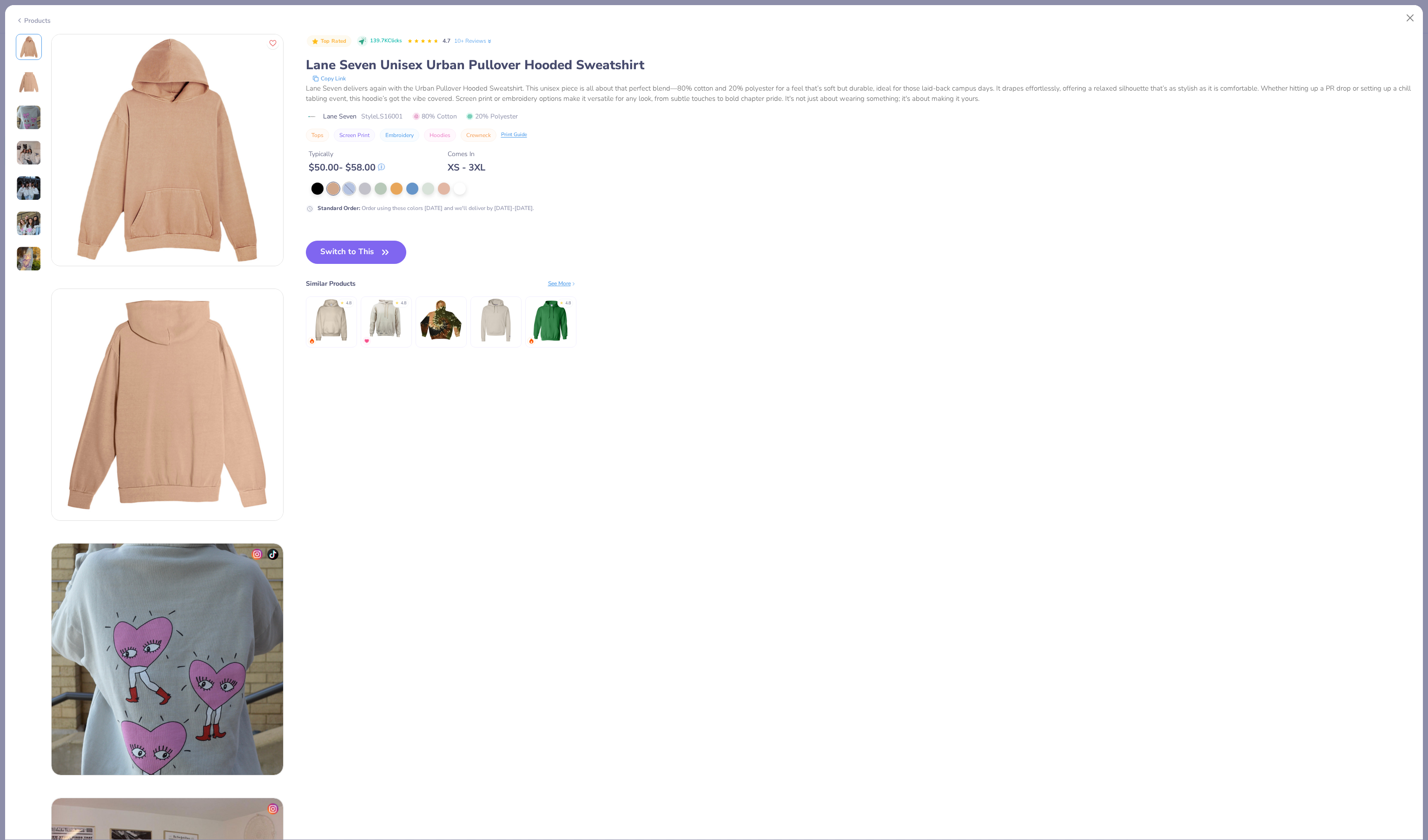
click at [350, 195] on div at bounding box center [349, 189] width 12 height 12
click at [371, 194] on div at bounding box center [365, 188] width 12 height 12
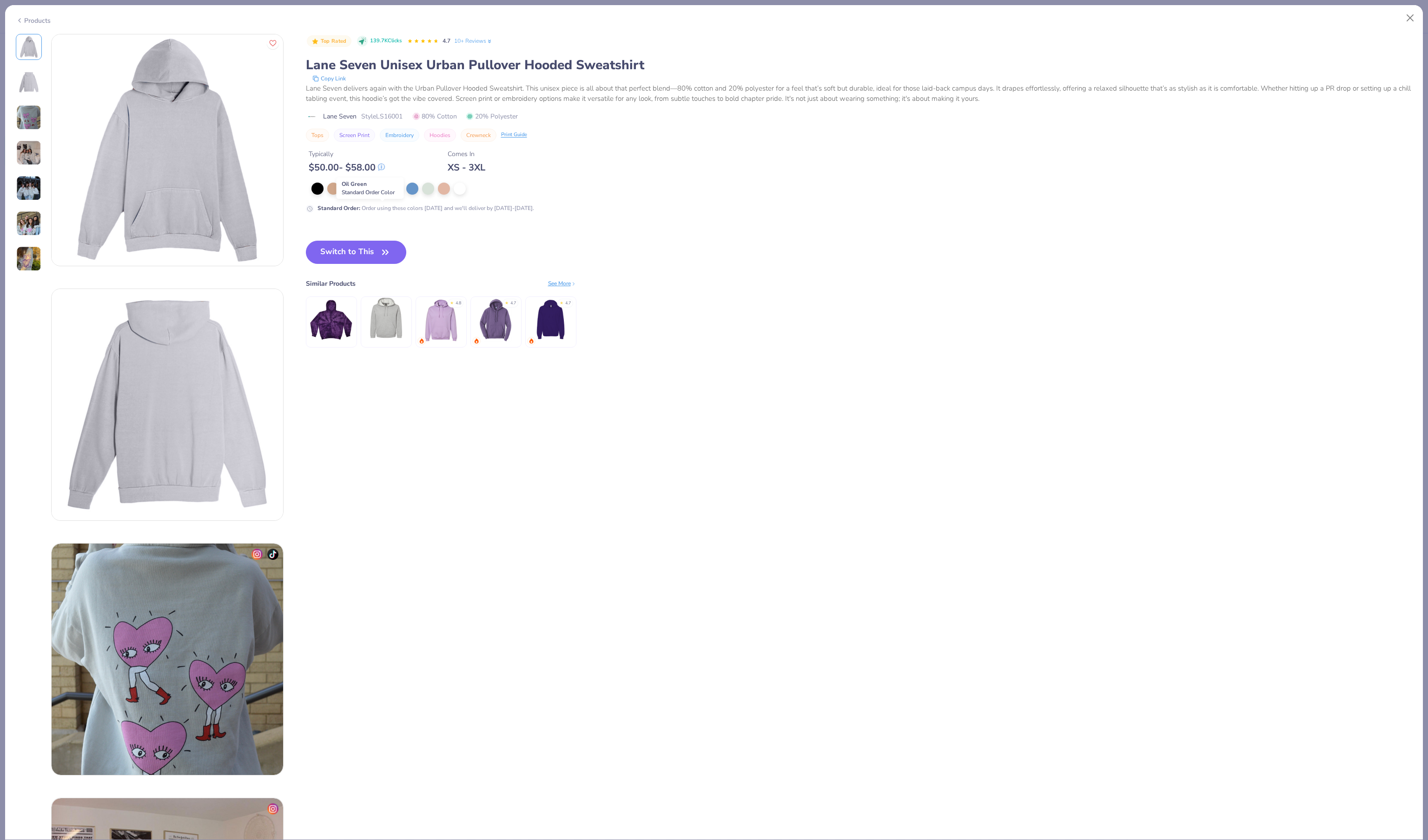
click at [381, 194] on div at bounding box center [380, 188] width 12 height 12
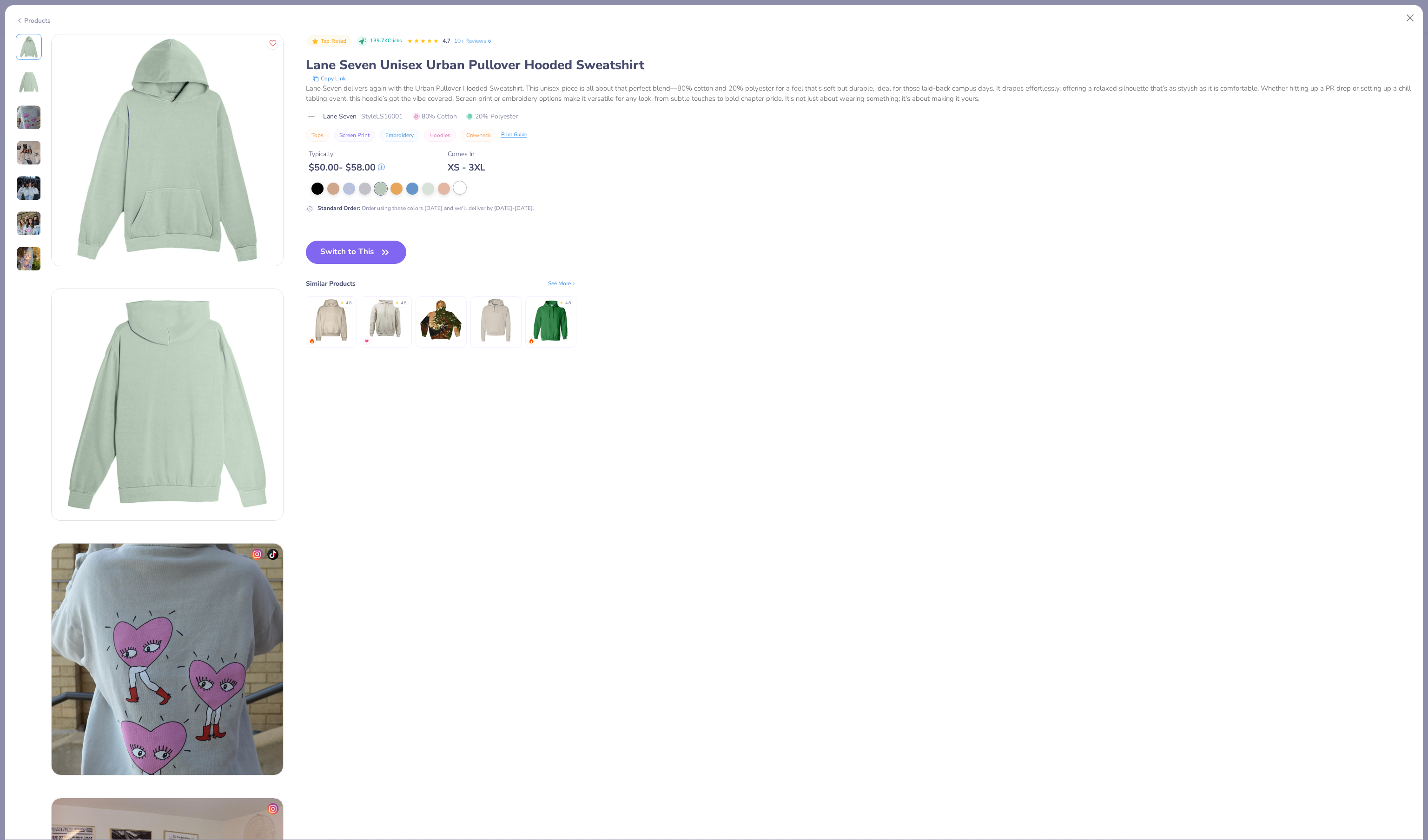
click at [462, 194] on div at bounding box center [459, 188] width 12 height 12
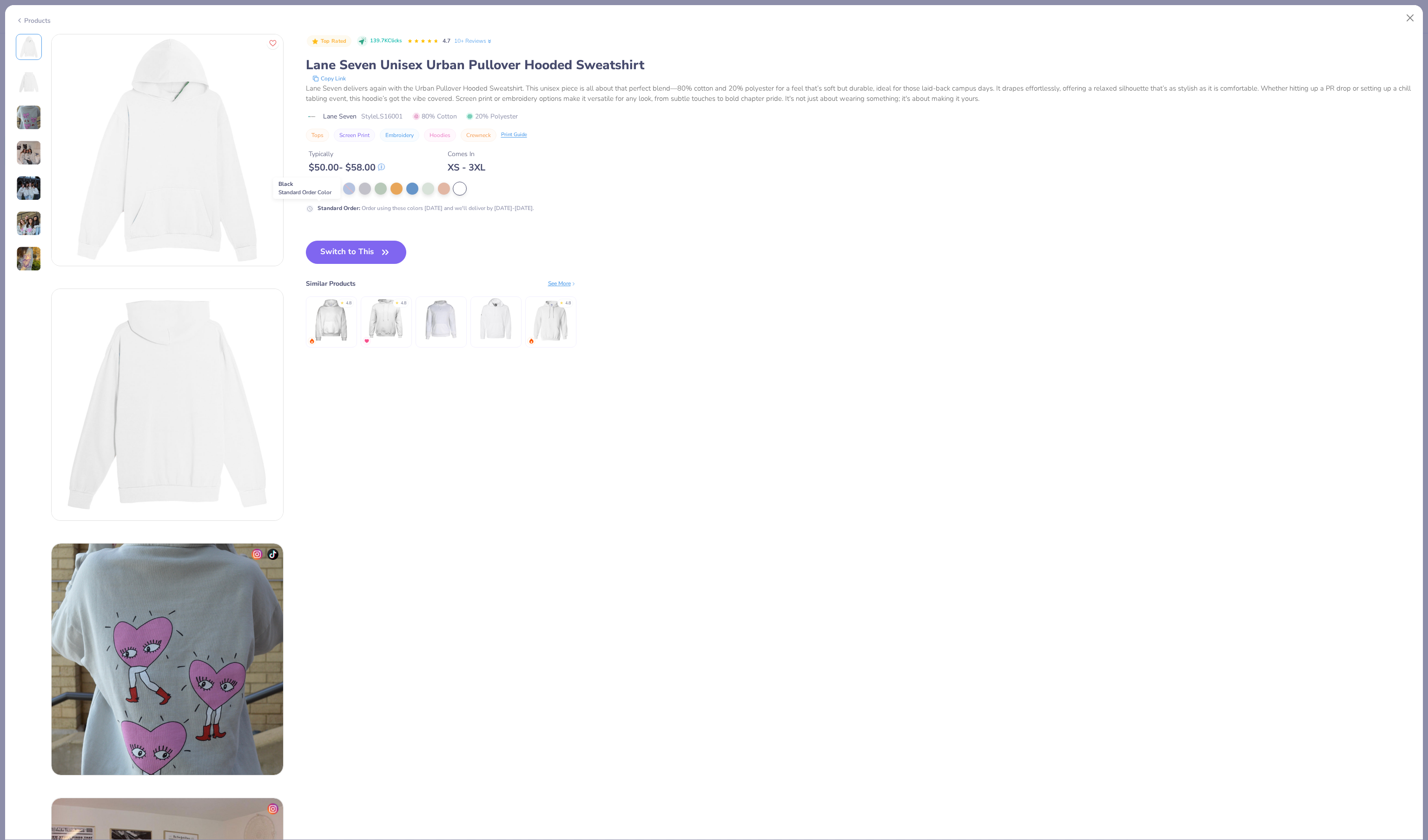
click at [319, 194] on div at bounding box center [317, 188] width 12 height 12
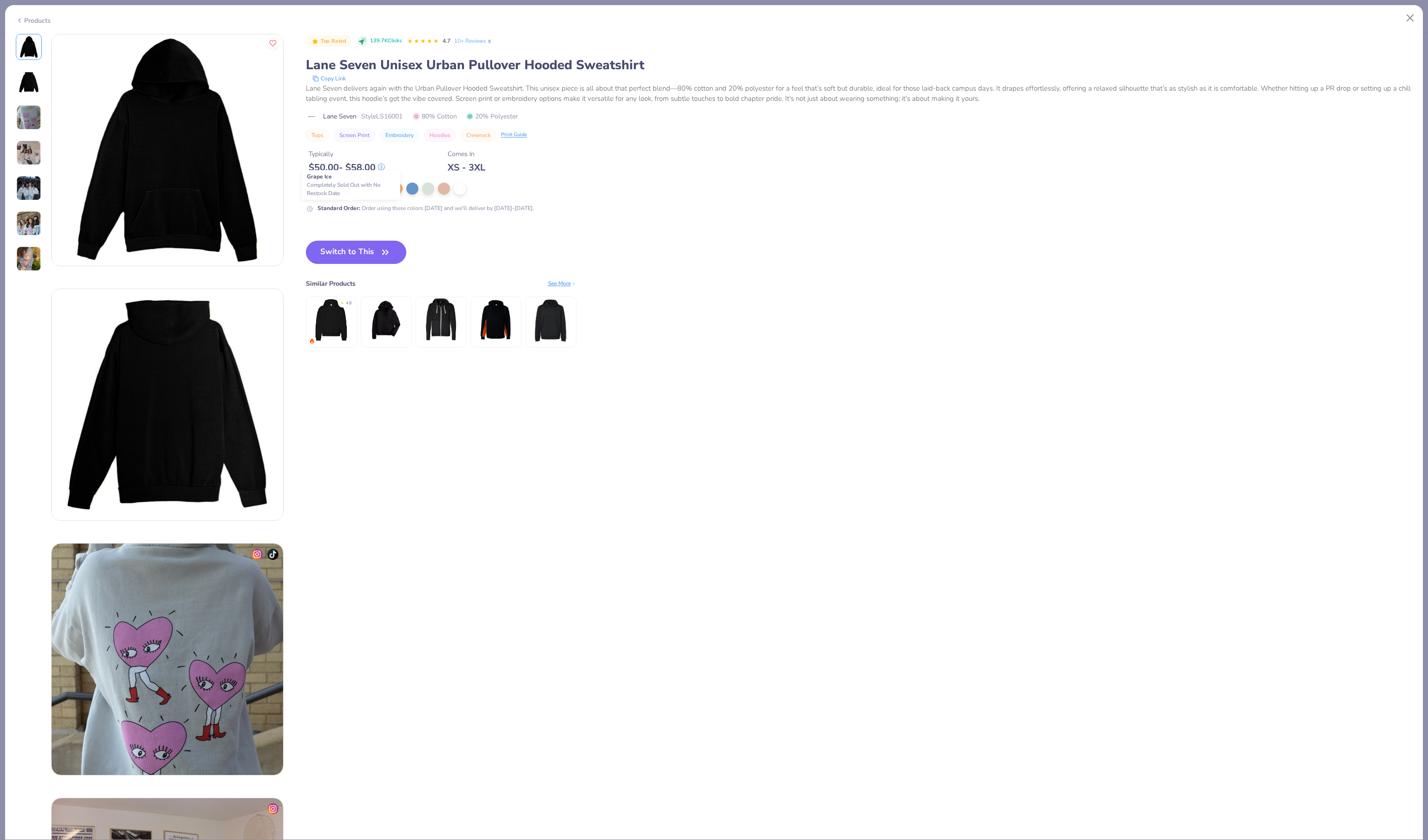
click at [353, 195] on div at bounding box center [349, 189] width 12 height 12
click at [371, 194] on div at bounding box center [365, 188] width 12 height 12
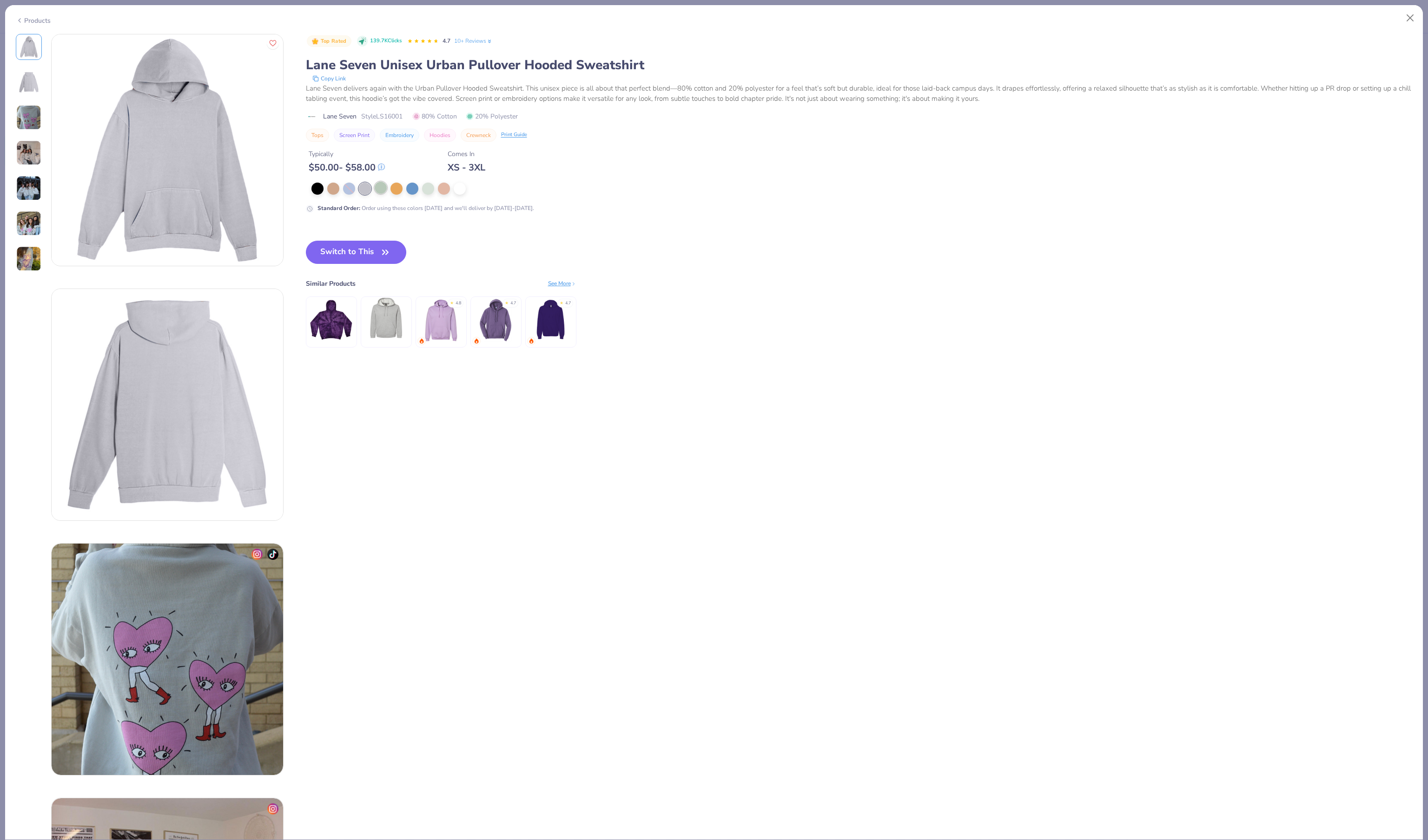
click at [385, 194] on div at bounding box center [380, 188] width 12 height 12
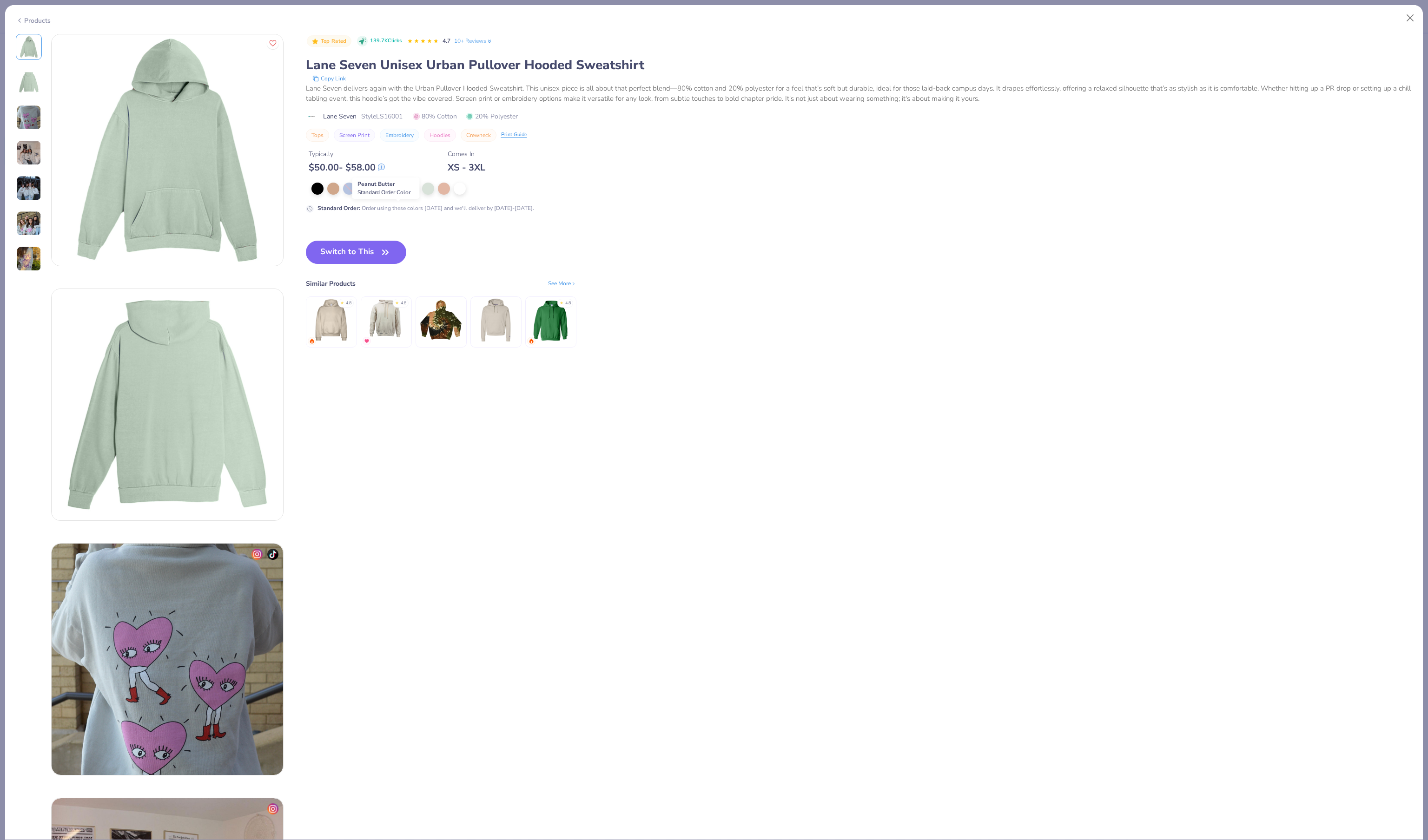
click at [396, 194] on div at bounding box center [396, 188] width 12 height 12
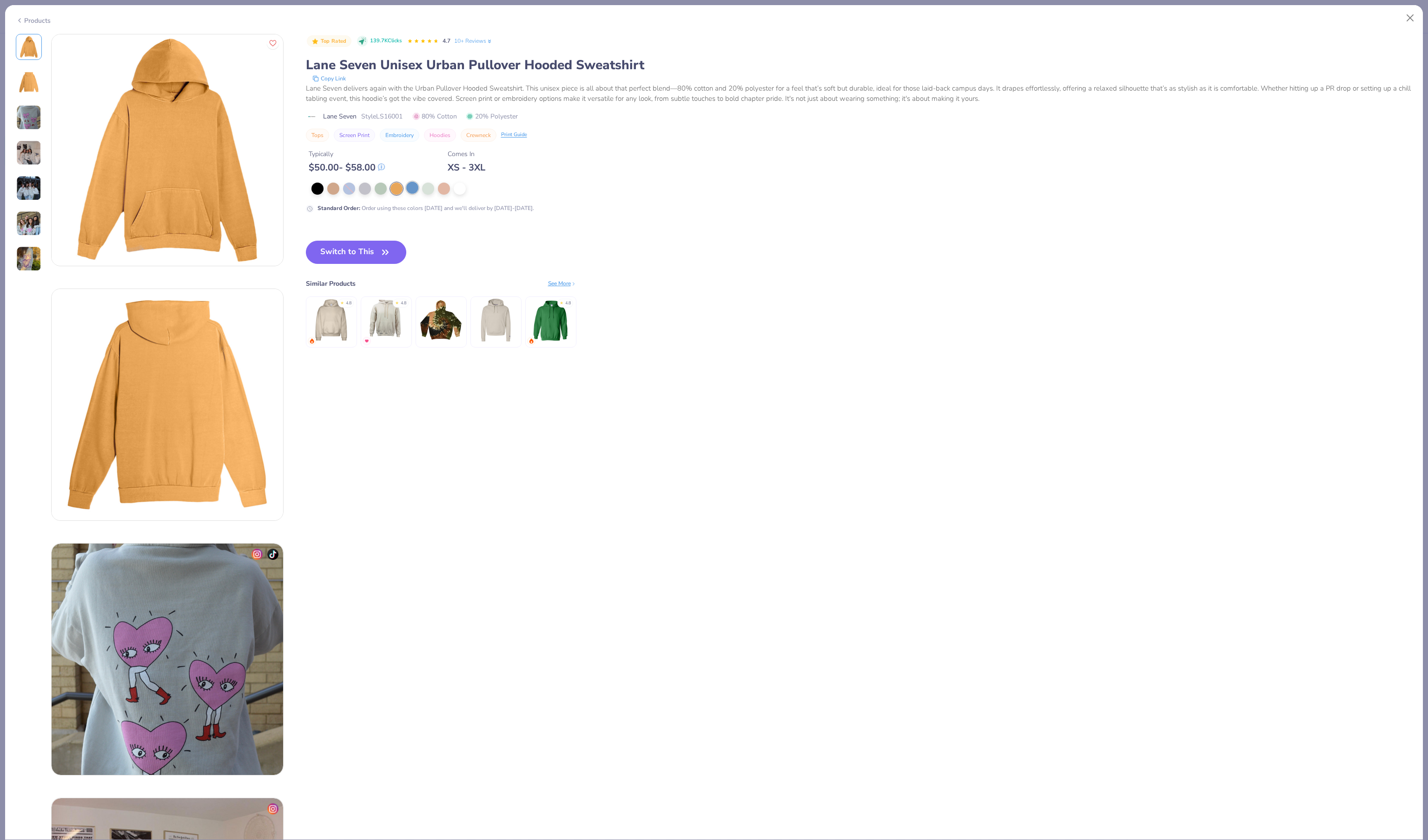
click at [414, 194] on div at bounding box center [412, 188] width 12 height 12
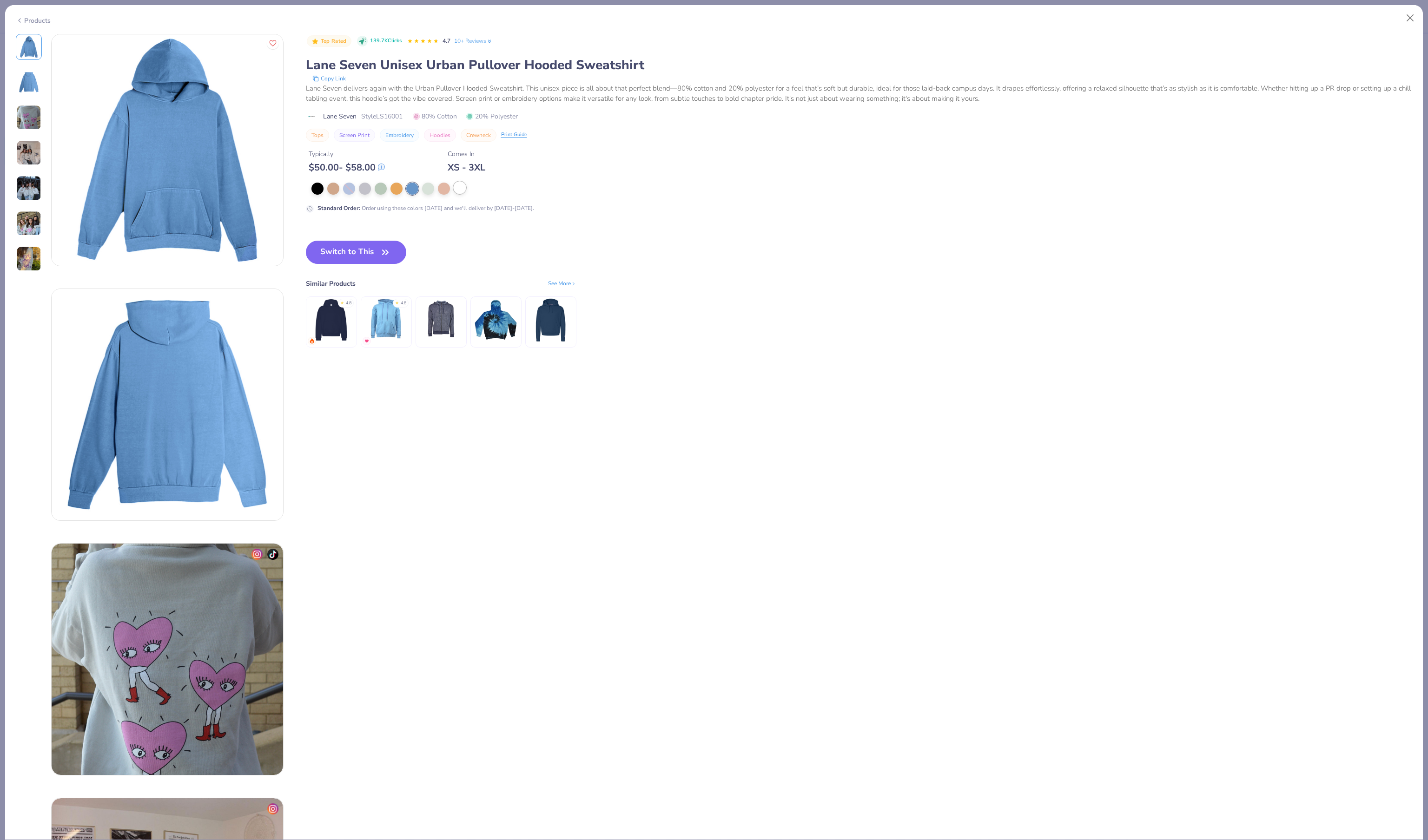
click at [462, 194] on div at bounding box center [459, 188] width 12 height 12
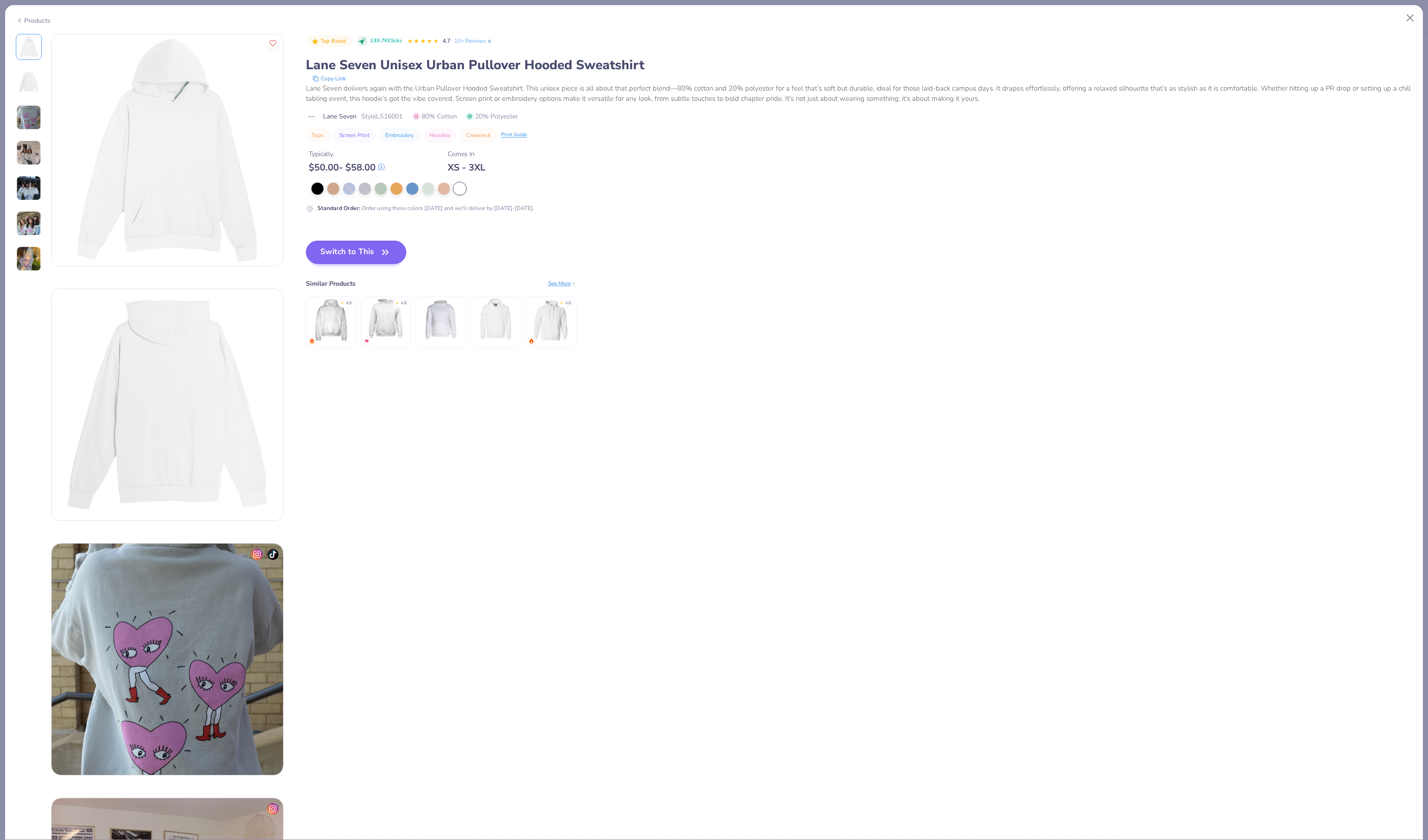
click at [362, 264] on button "Switch to This" at bounding box center [356, 252] width 101 height 23
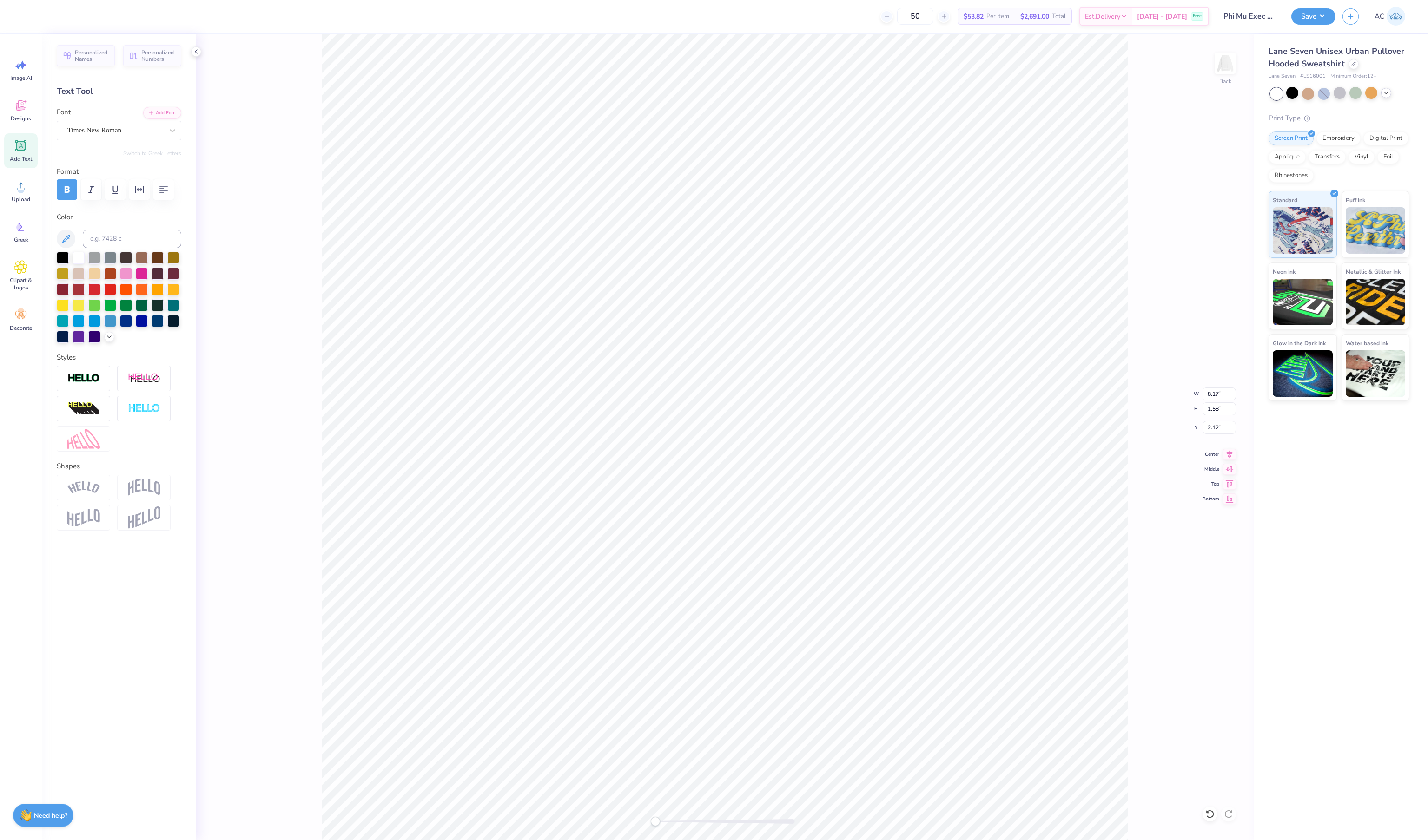
type input "3.94"
type input "0.59"
type input "3.99"
type input "8.17"
type input "1.58"
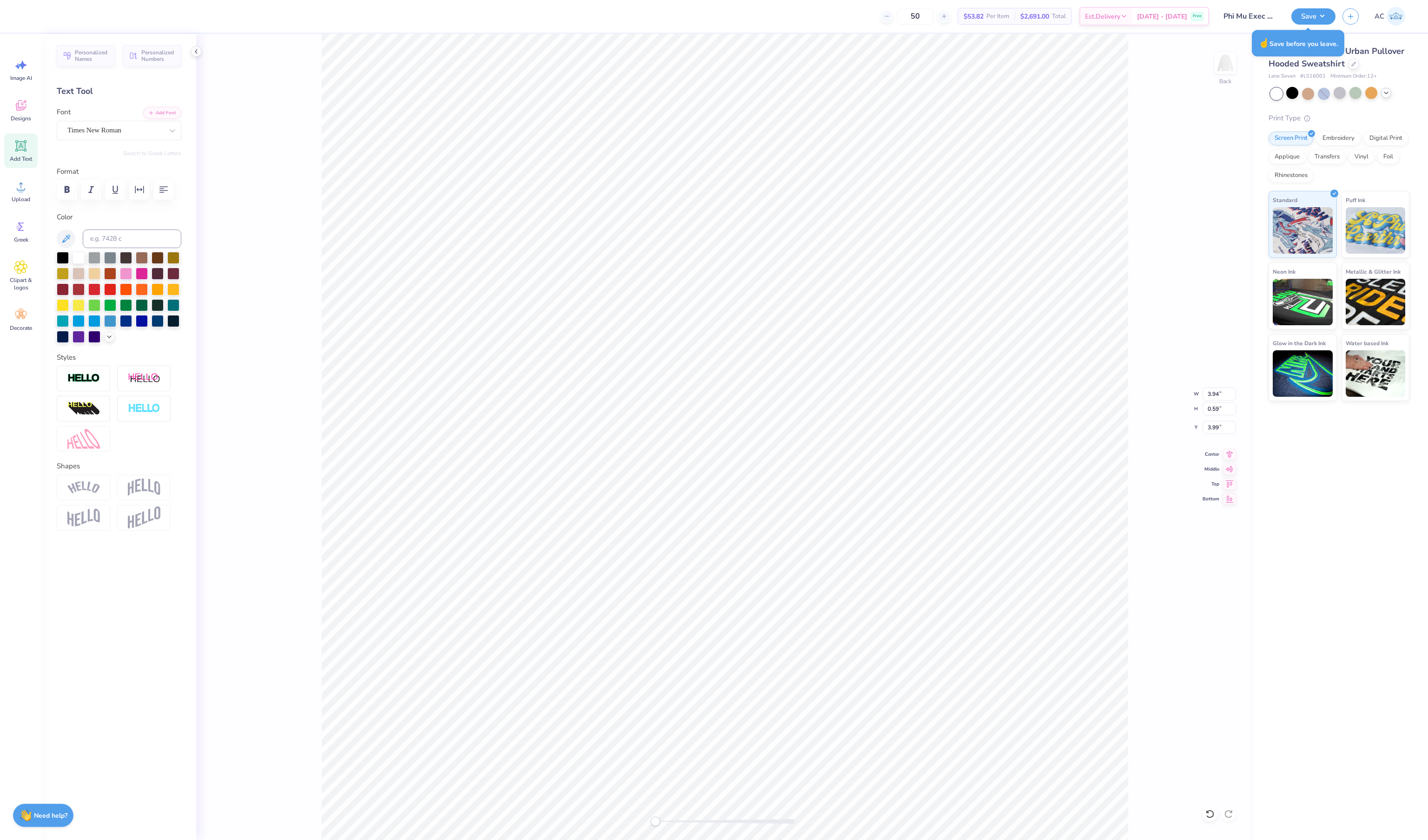
type input "2.12"
type input "10.50"
type input "3.16"
type input "3.95"
click at [98, 263] on div at bounding box center [94, 257] width 12 height 12
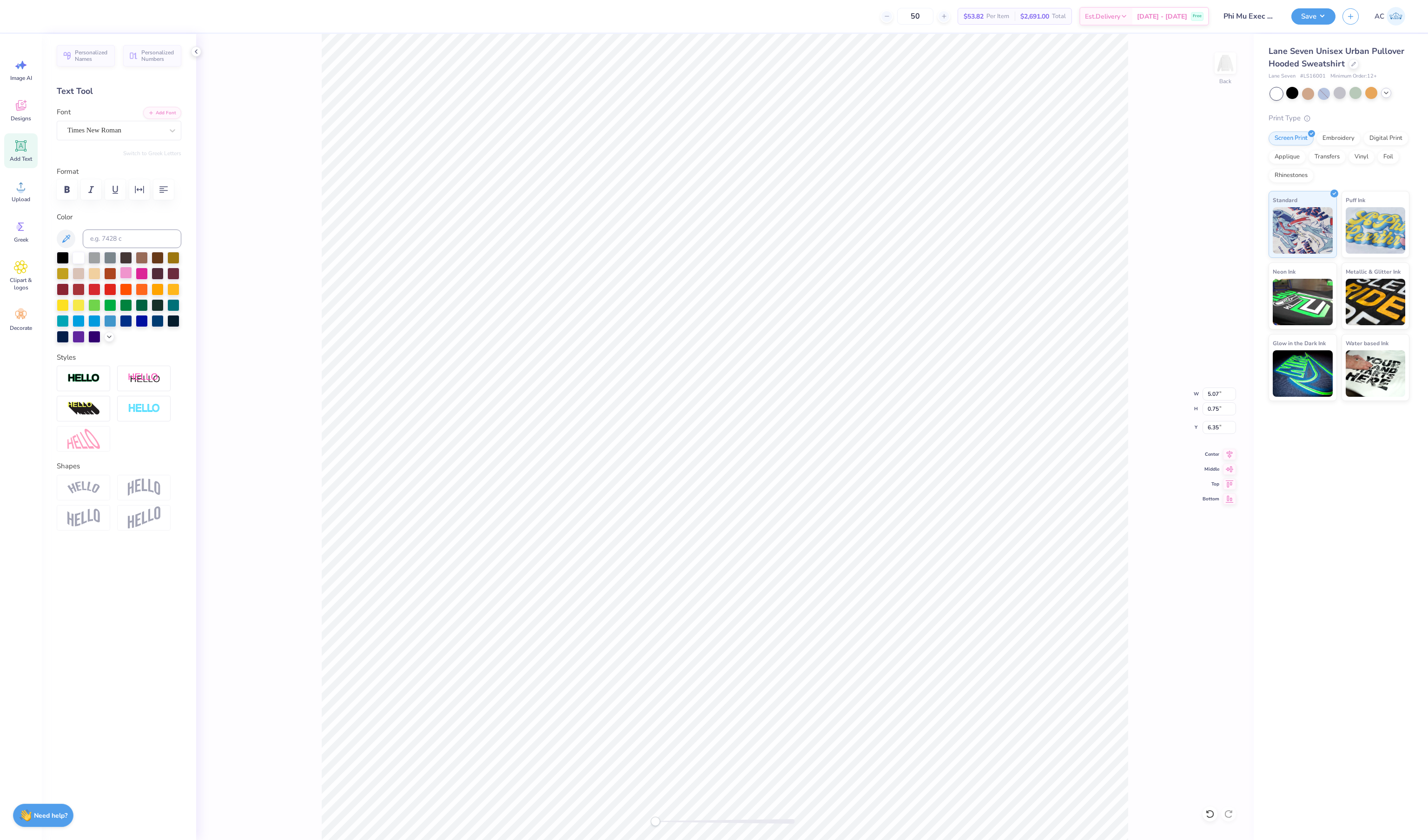
click at [126, 277] on div at bounding box center [126, 273] width 12 height 12
click at [108, 340] on icon at bounding box center [109, 336] width 8 height 8
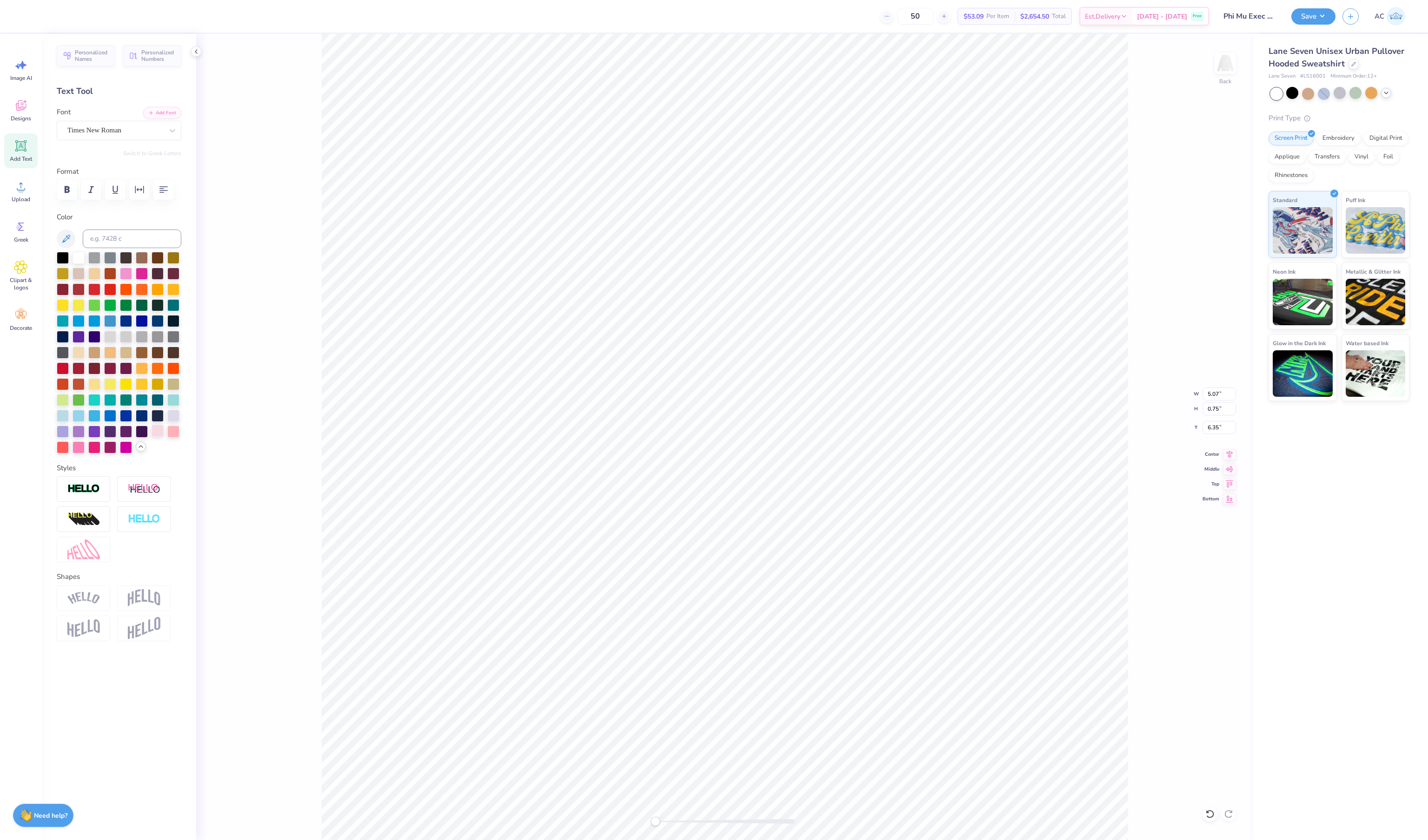
click at [162, 437] on div at bounding box center [157, 431] width 12 height 12
click at [59, 421] on div at bounding box center [62, 415] width 12 height 12
type input "10.50"
type input "2.03"
type input "3.95"
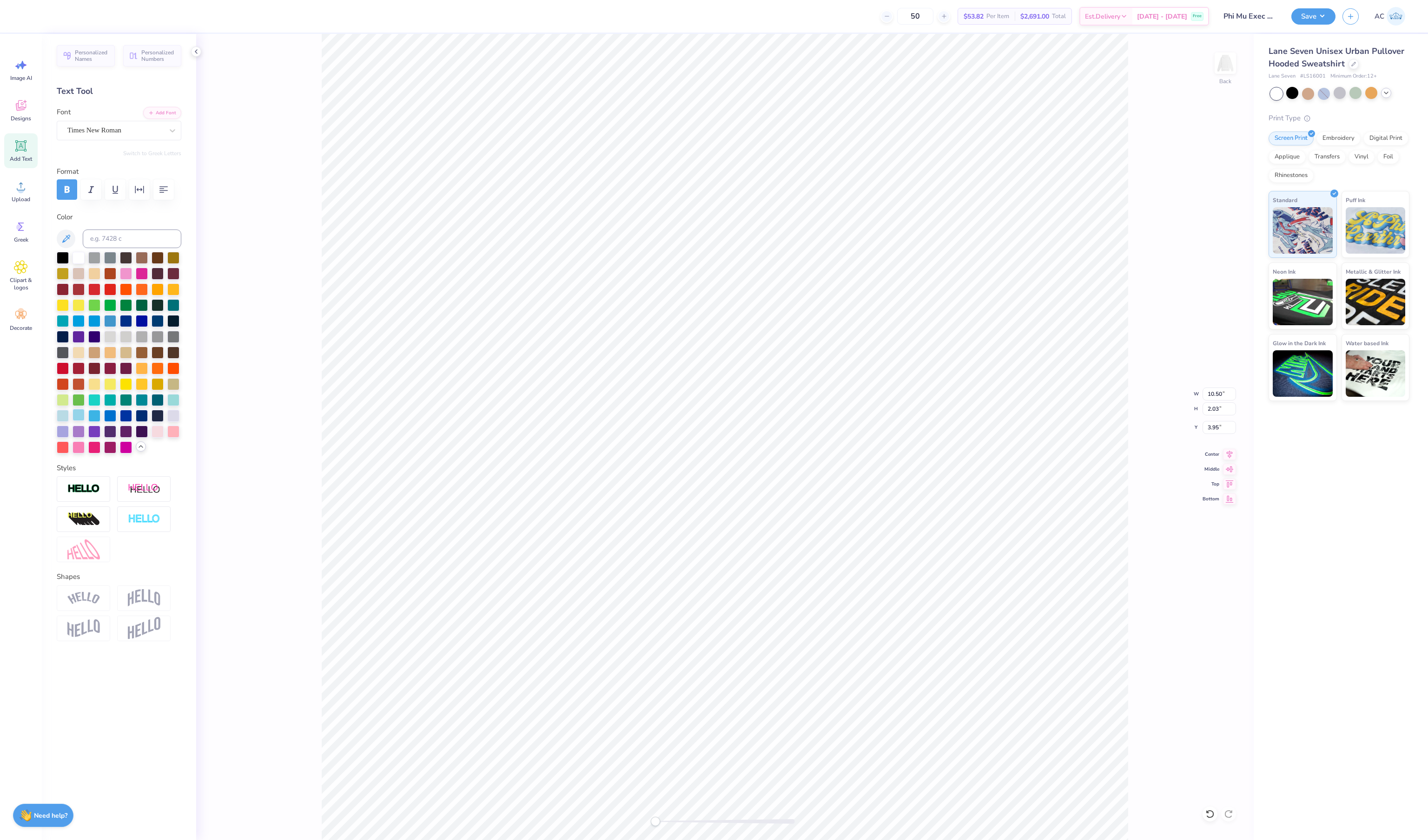
click at [81, 421] on div at bounding box center [78, 415] width 12 height 12
click at [1209, 810] on icon at bounding box center [1209, 814] width 9 height 9
click at [1210, 810] on icon at bounding box center [1209, 814] width 9 height 9
click at [79, 417] on div at bounding box center [119, 353] width 125 height 202
click at [81, 421] on div at bounding box center [78, 415] width 12 height 12
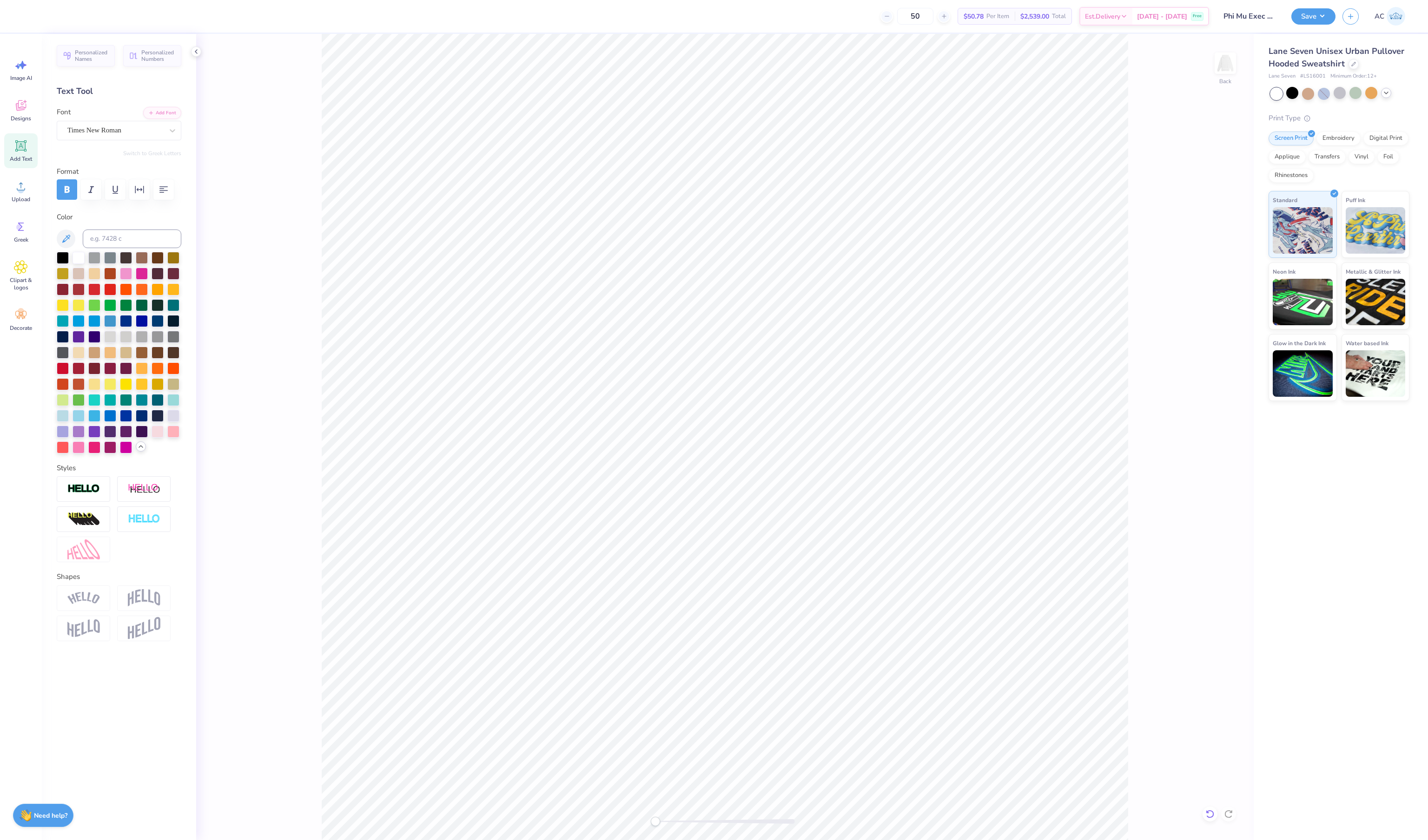
click at [1216, 810] on div at bounding box center [1210, 814] width 15 height 15
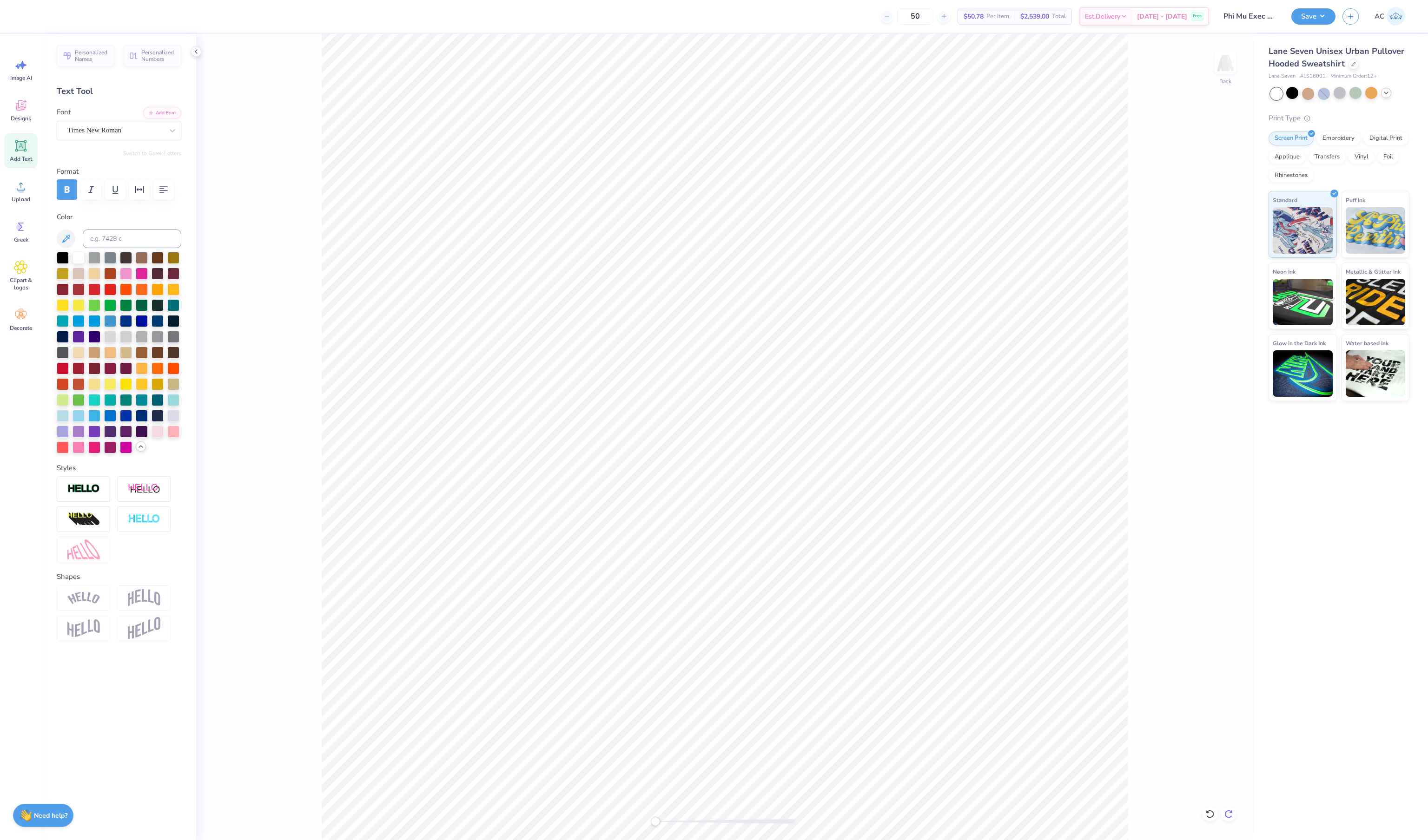
click at [1232, 810] on icon at bounding box center [1228, 814] width 9 height 9
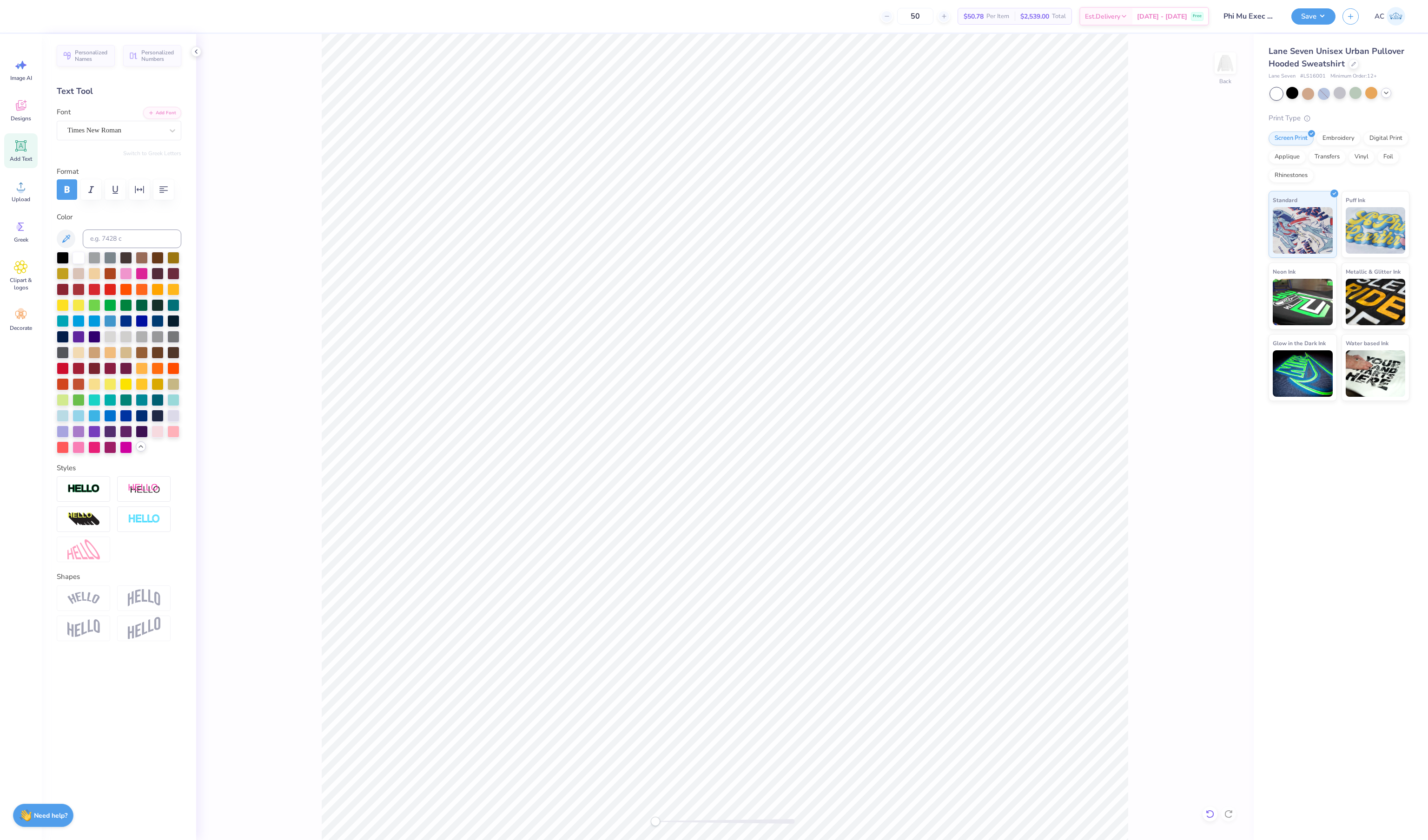
click at [1211, 810] on icon at bounding box center [1209, 814] width 9 height 9
click at [1223, 62] on img at bounding box center [1224, 62] width 37 height 37
click at [1224, 64] on img at bounding box center [1224, 62] width 37 height 37
type input "12.78"
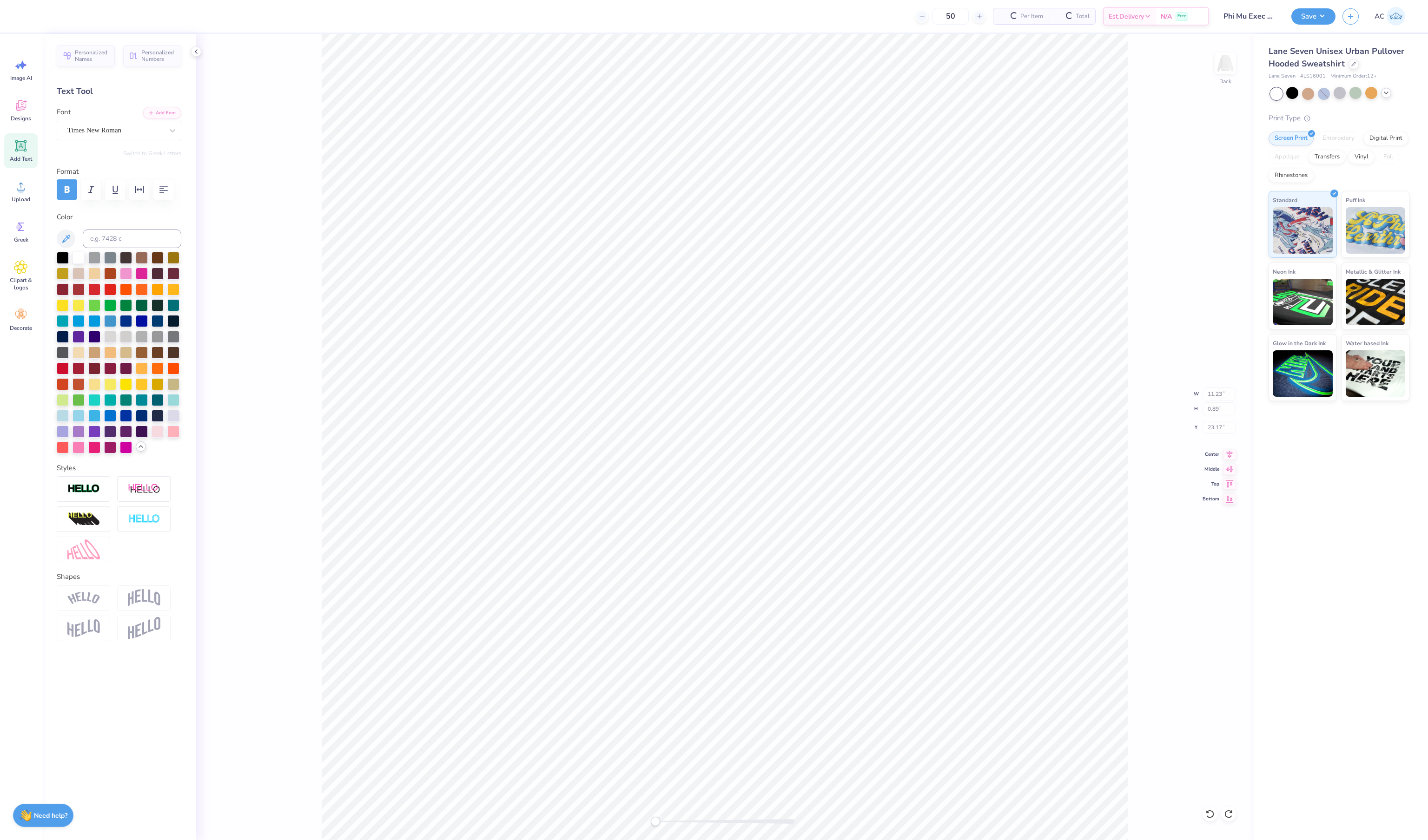
type input "1.02"
type input "14.19"
click at [1208, 810] on icon at bounding box center [1209, 814] width 9 height 9
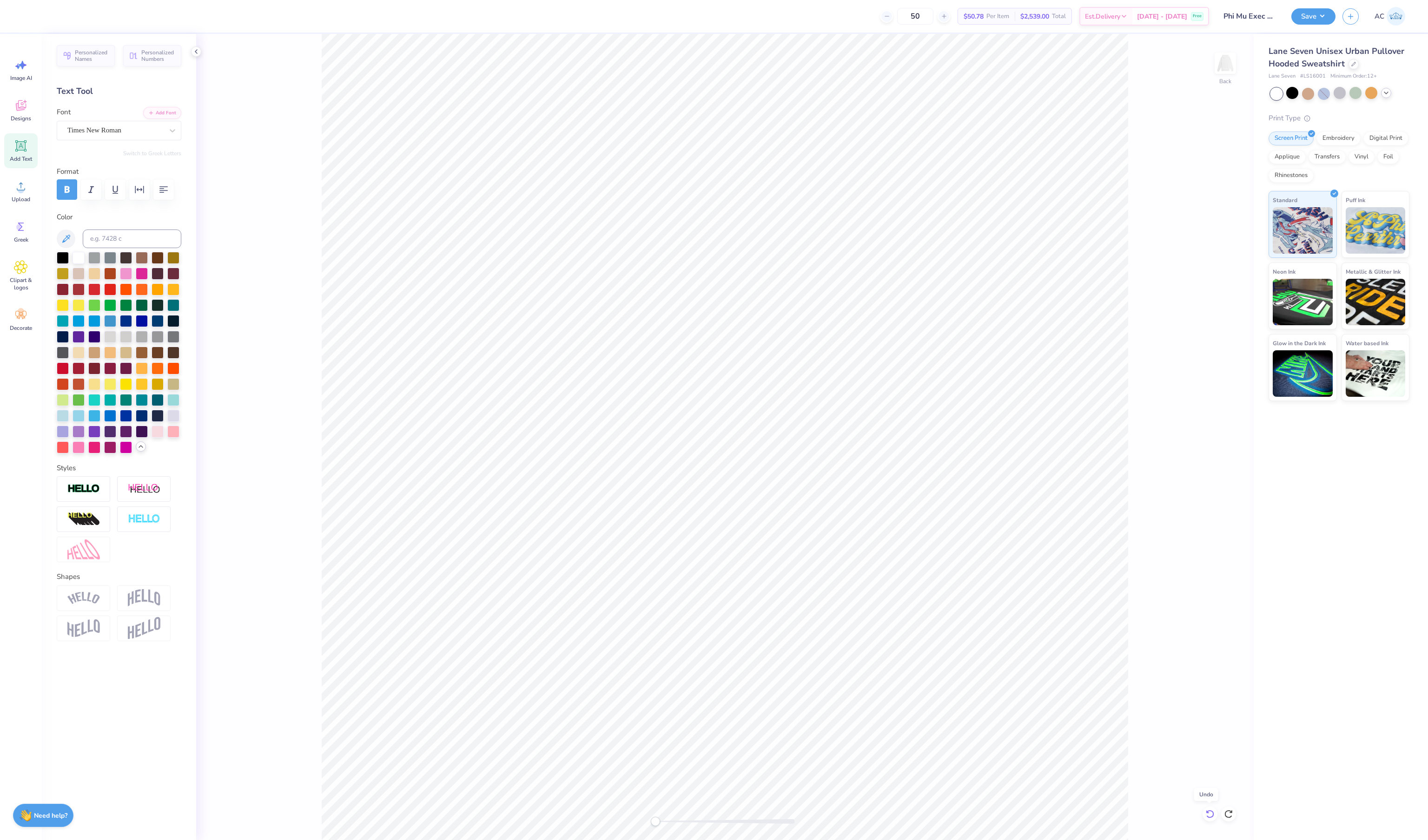
click at [1208, 810] on icon at bounding box center [1209, 814] width 9 height 9
click at [1184, 334] on div "Back" at bounding box center [725, 437] width 1057 height 806
click at [1209, 810] on icon at bounding box center [1209, 814] width 9 height 9
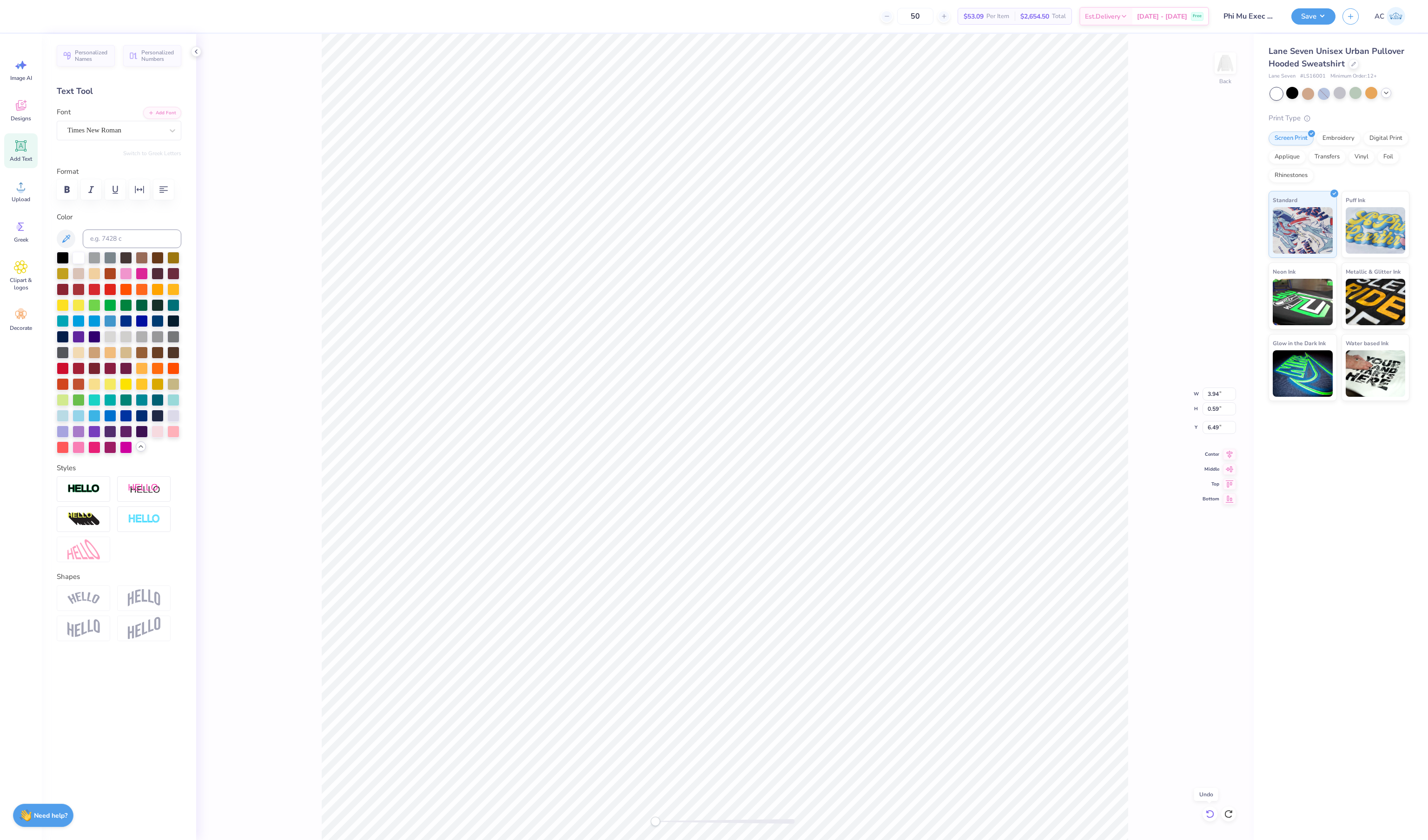
click at [1209, 810] on icon at bounding box center [1209, 814] width 9 height 9
type input "8.17"
type input "1.58"
type input "8.19"
type input "3.94"
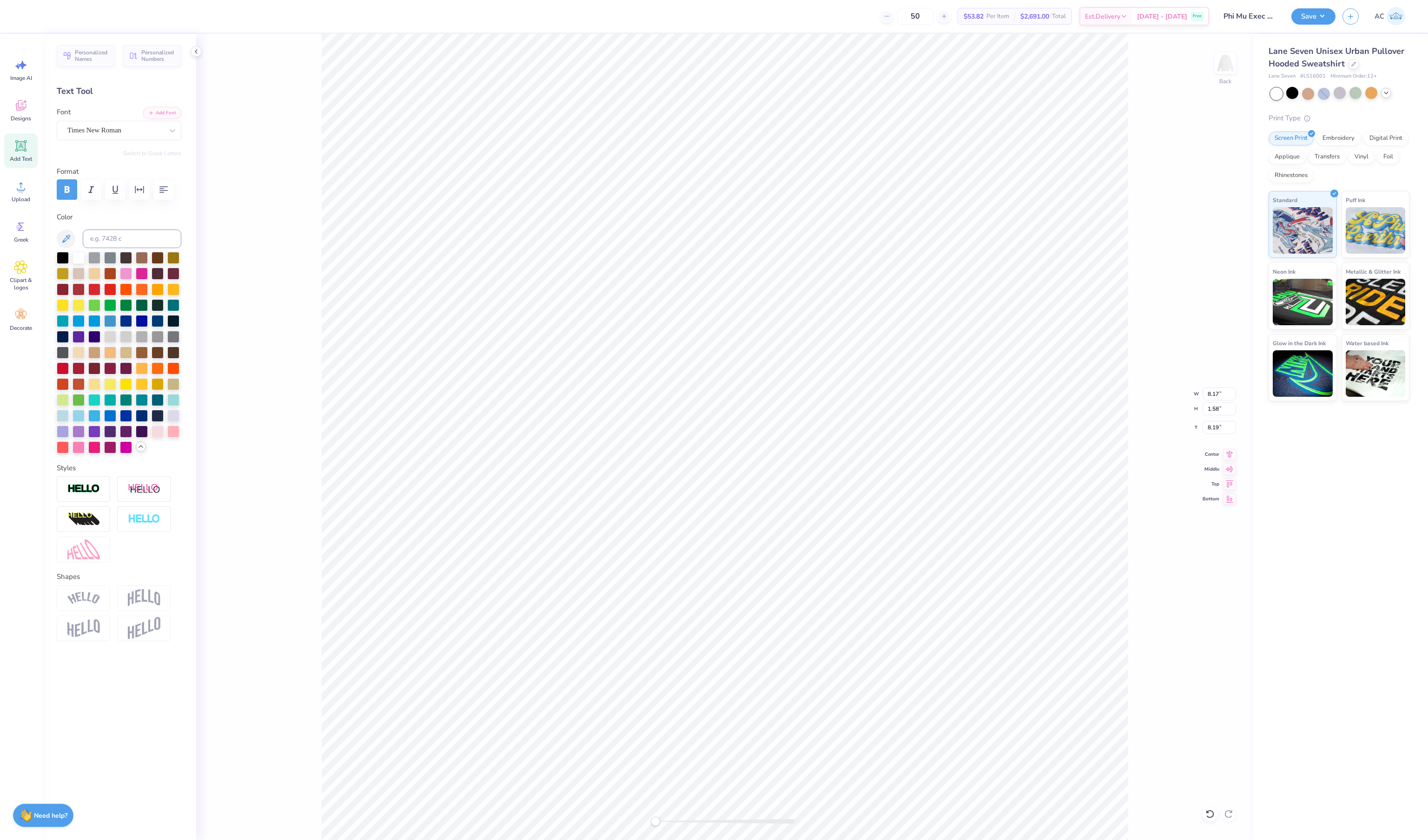
type input "0.59"
type input "6.49"
type input "8.17"
type input "1.58"
type input "3.67"
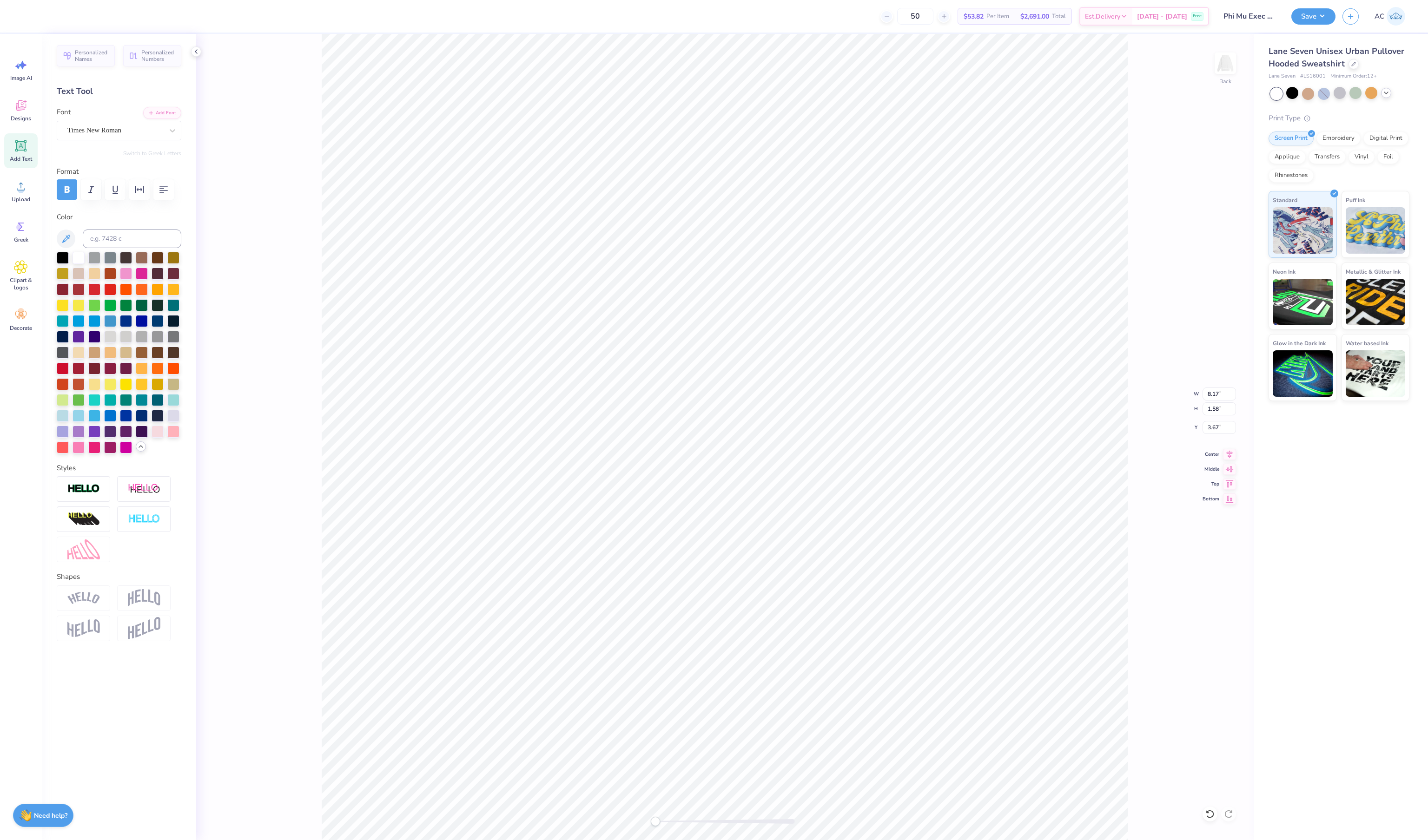
type input "3.94"
type input "0.59"
type input "6.49"
type input "4.72"
type input "0.70"
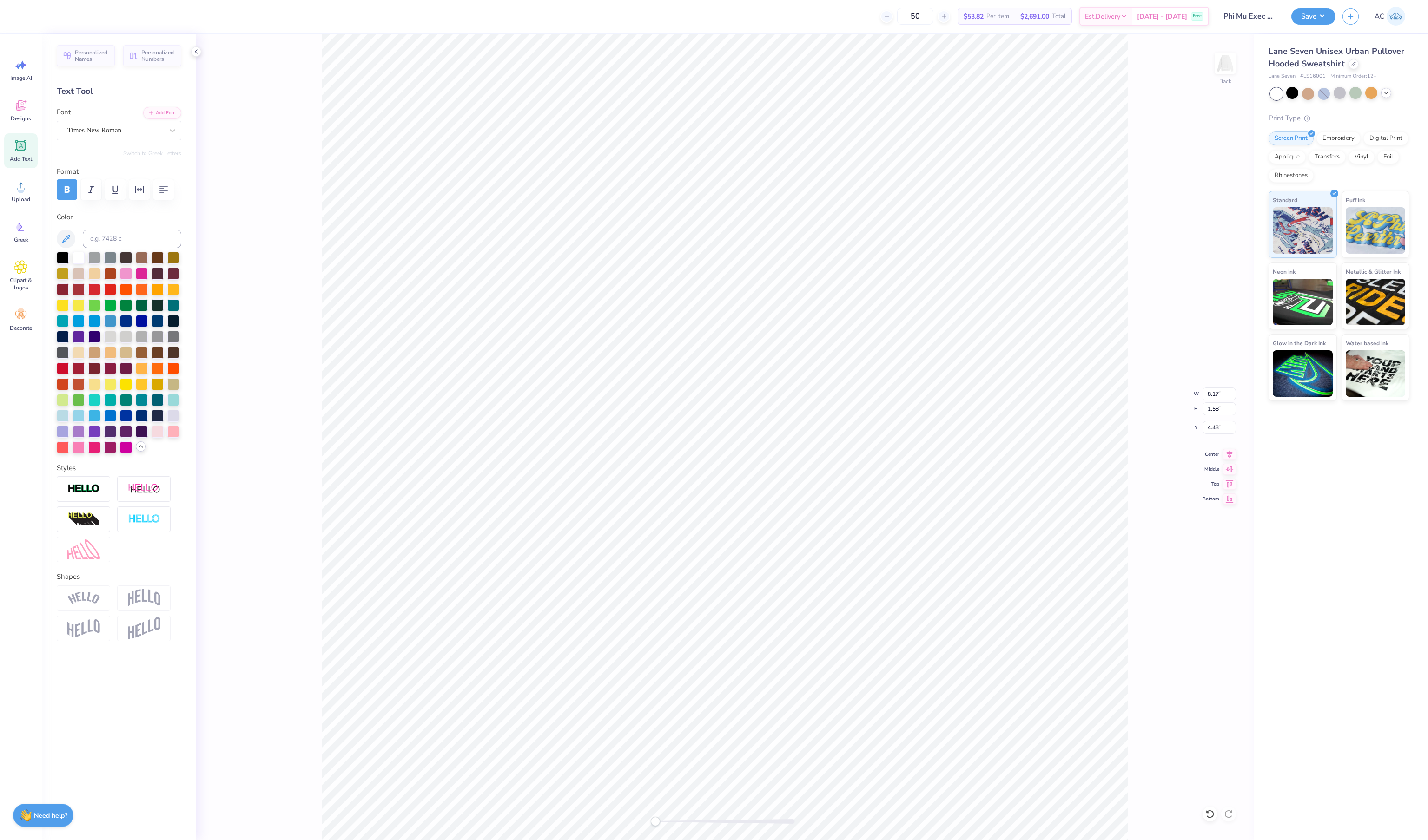
type input "6.42"
type input "8.17"
type input "1.58"
type input "4.43"
click at [78, 326] on div at bounding box center [78, 320] width 12 height 12
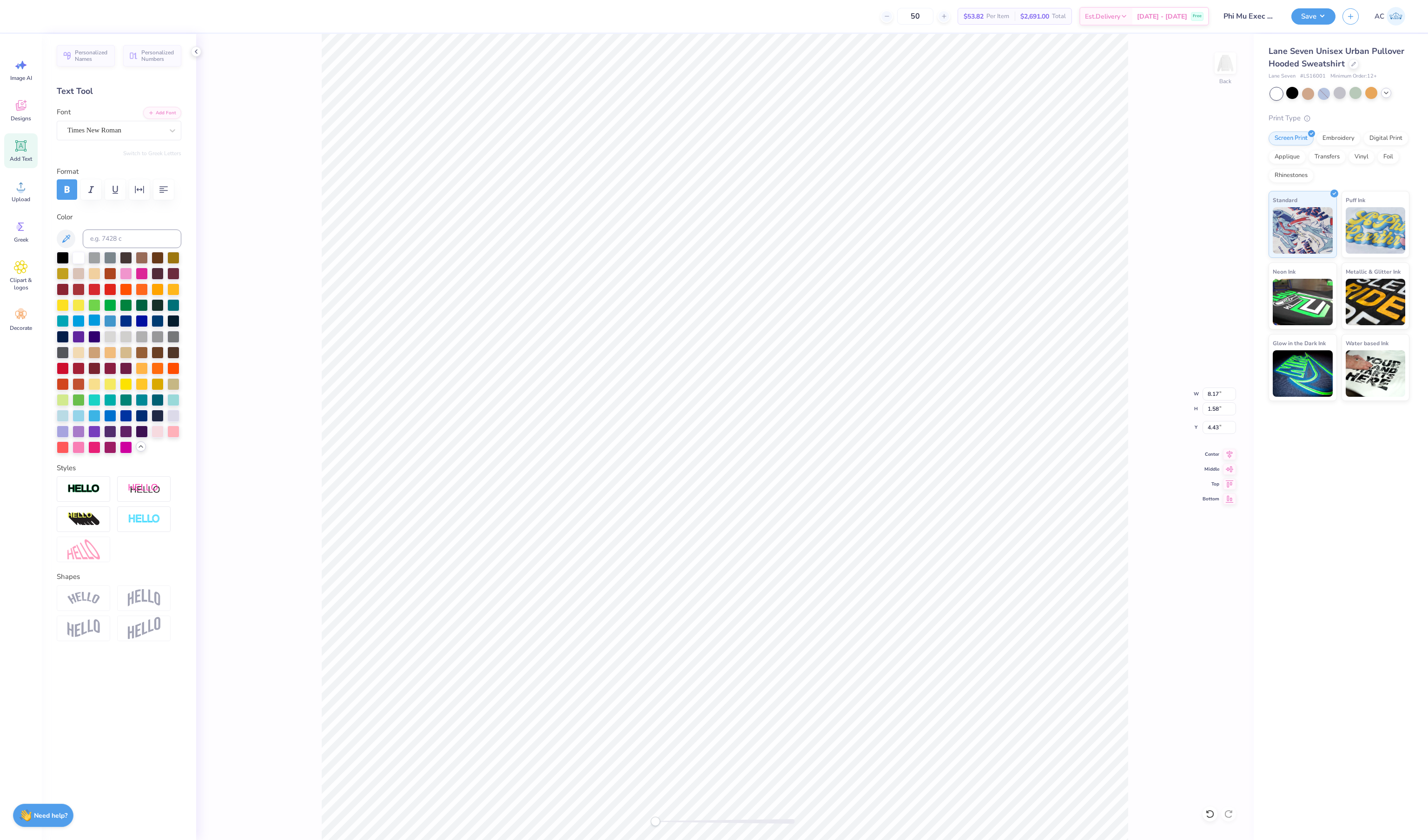
click at [100, 326] on div at bounding box center [94, 320] width 12 height 12
click at [107, 326] on div at bounding box center [110, 320] width 12 height 12
click at [113, 326] on div at bounding box center [110, 320] width 12 height 12
type input "4.72"
type input "0.70"
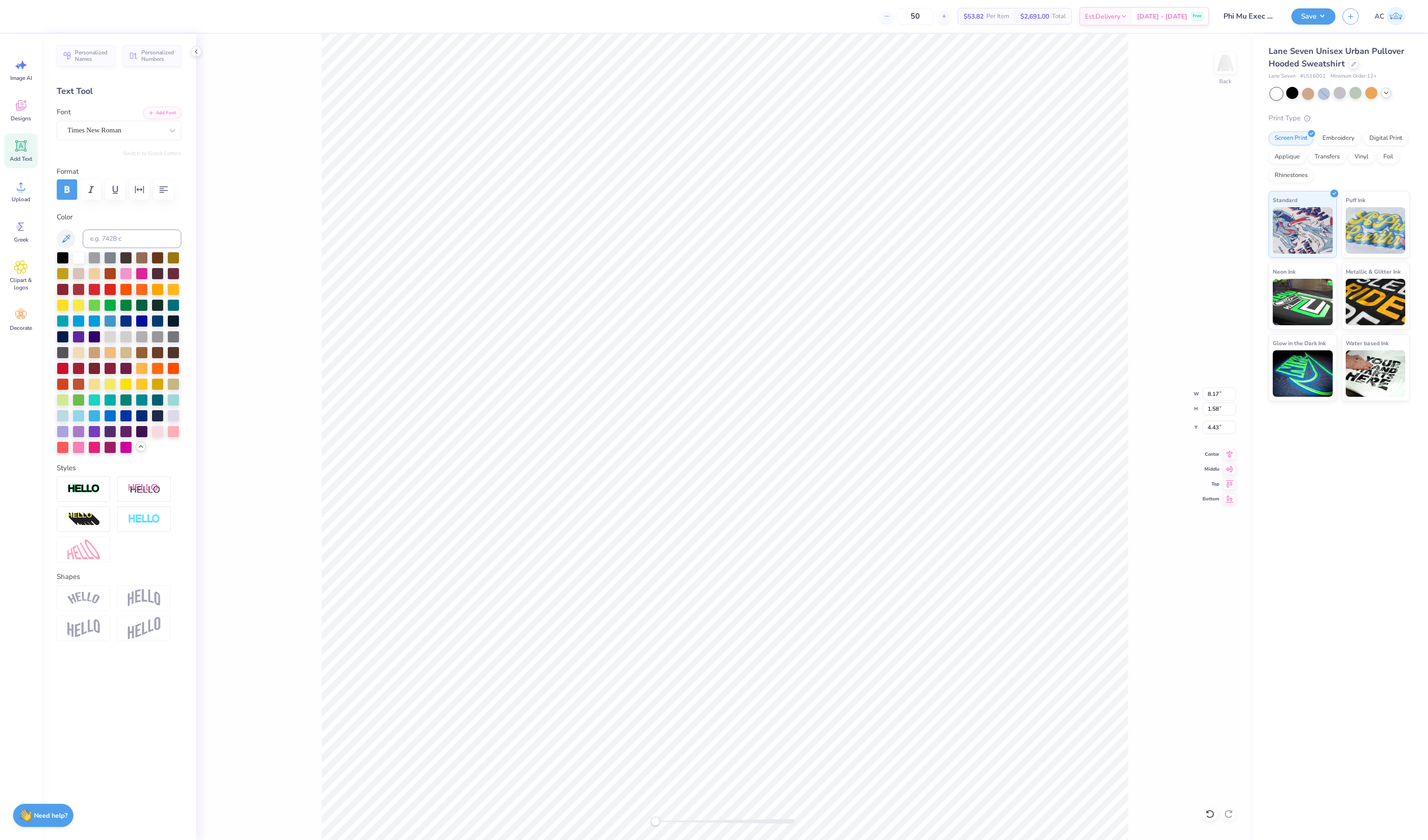
type input "6.42"
click at [63, 263] on div at bounding box center [62, 257] width 12 height 12
click at [104, 326] on div at bounding box center [110, 320] width 12 height 12
click at [98, 326] on div at bounding box center [94, 320] width 12 height 12
click at [80, 326] on div at bounding box center [78, 320] width 12 height 12
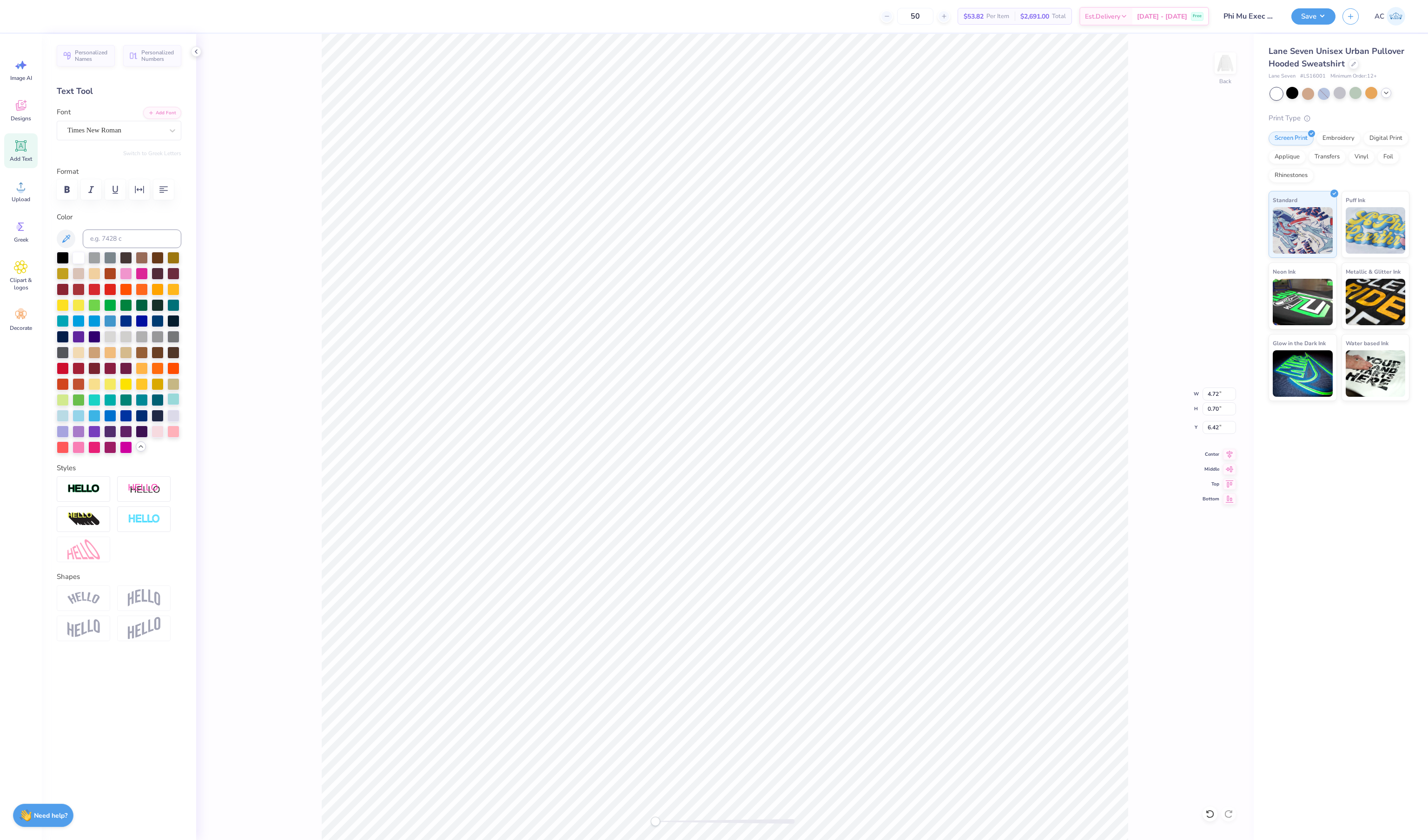
click at [174, 405] on div at bounding box center [173, 399] width 12 height 12
click at [63, 421] on div at bounding box center [62, 415] width 12 height 12
click at [317, 363] on div "Back W 4.72 4.72 " H 0.70 0.70 " Y 6.42 6.42 " Center Middle Top Bottom" at bounding box center [725, 437] width 1057 height 806
click at [158, 437] on div at bounding box center [157, 431] width 12 height 12
click at [126, 279] on div at bounding box center [126, 273] width 12 height 12
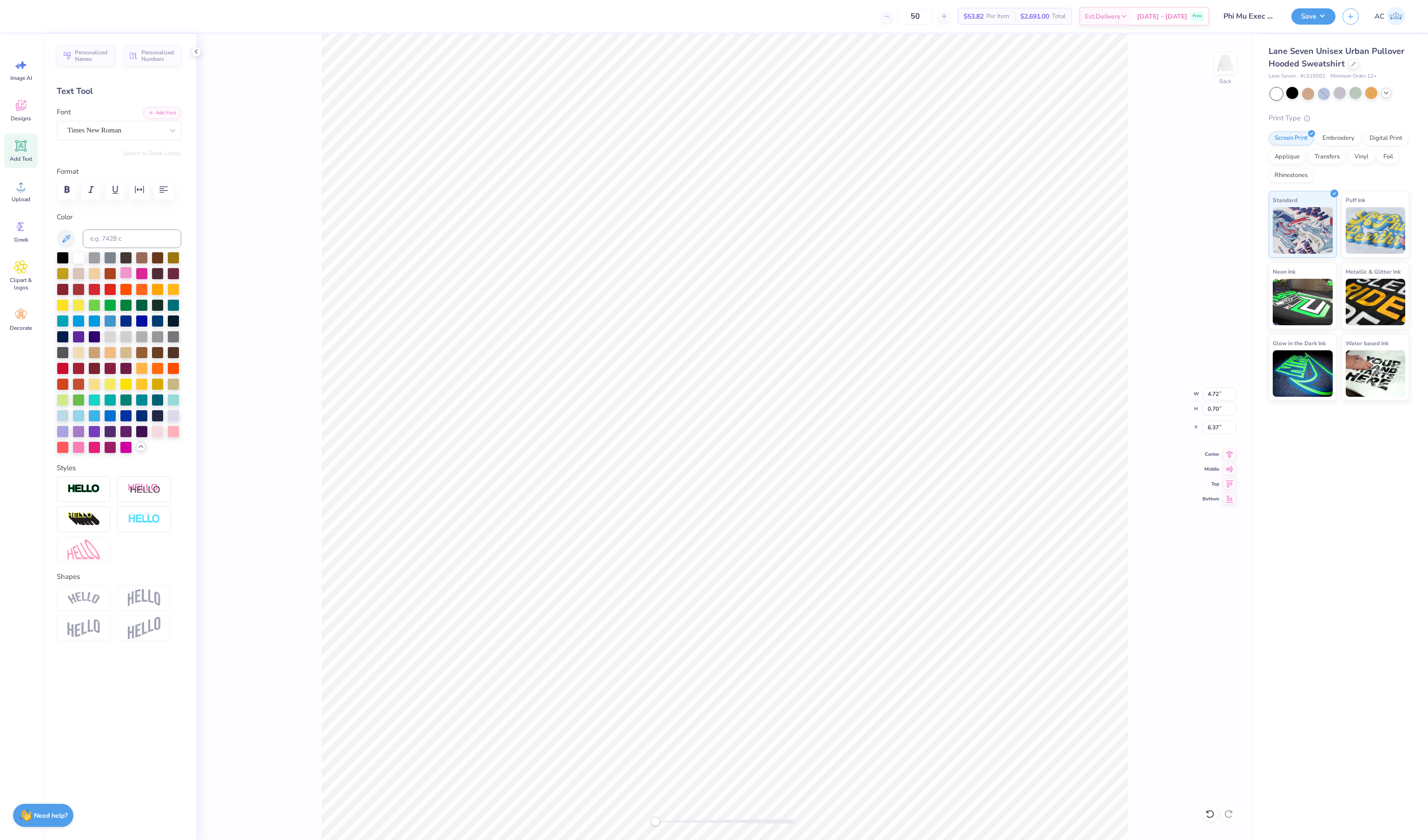
click at [126, 279] on div at bounding box center [126, 273] width 12 height 12
click at [1227, 71] on img at bounding box center [1224, 62] width 37 height 37
click at [82, 453] on div at bounding box center [78, 447] width 12 height 12
click at [178, 437] on div at bounding box center [173, 431] width 12 height 12
click at [158, 437] on div at bounding box center [157, 431] width 12 height 12
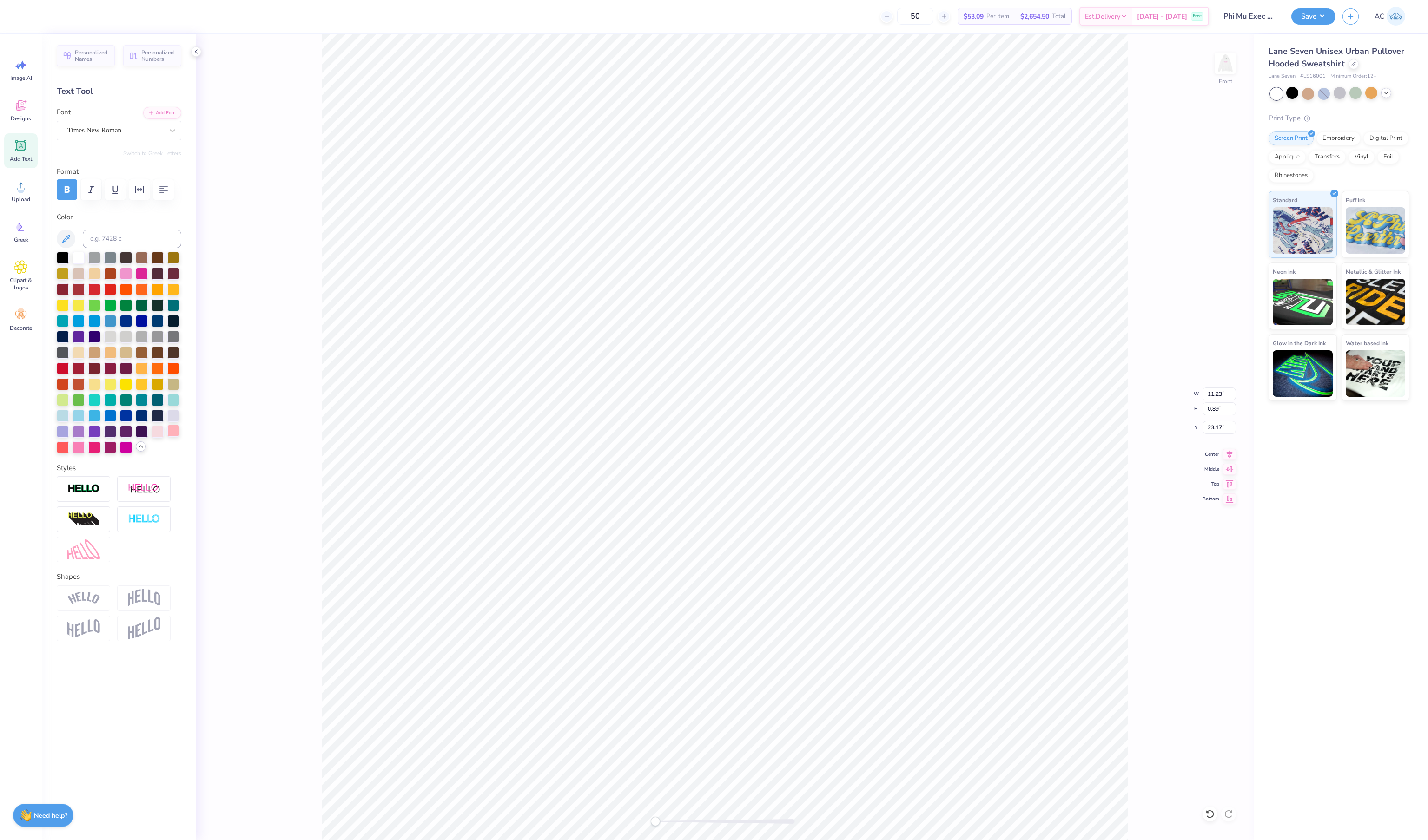
click at [177, 437] on div at bounding box center [173, 431] width 12 height 12
click at [1232, 59] on img at bounding box center [1224, 62] width 37 height 37
click at [171, 437] on div at bounding box center [173, 431] width 12 height 12
click at [177, 437] on div at bounding box center [173, 431] width 12 height 12
click at [174, 405] on div at bounding box center [173, 399] width 12 height 12
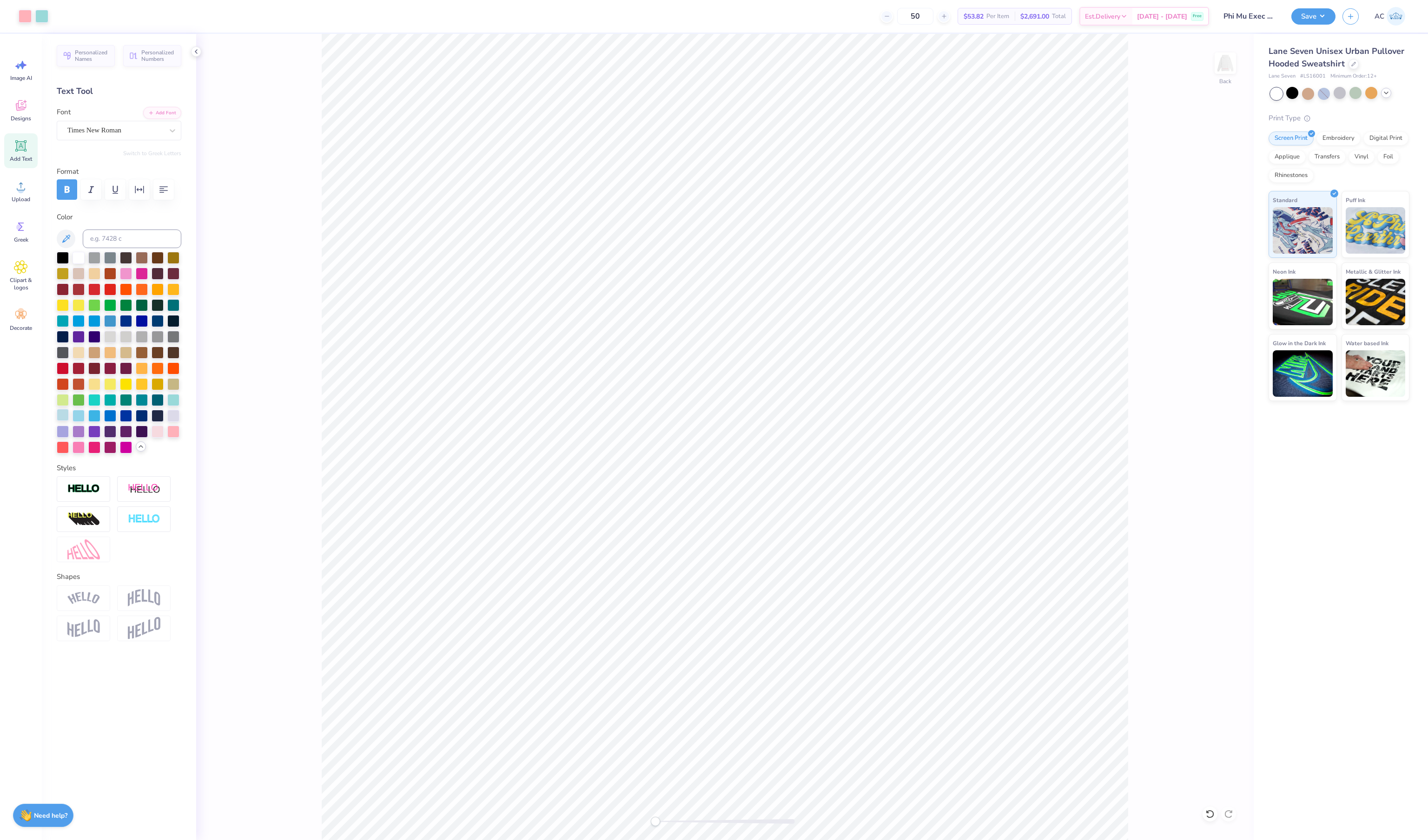
click at [63, 421] on div at bounding box center [62, 415] width 12 height 12
click at [84, 421] on div at bounding box center [78, 415] width 12 height 12
click at [102, 423] on div at bounding box center [119, 353] width 125 height 202
click at [80, 421] on div at bounding box center [78, 415] width 12 height 12
type input "4.72"
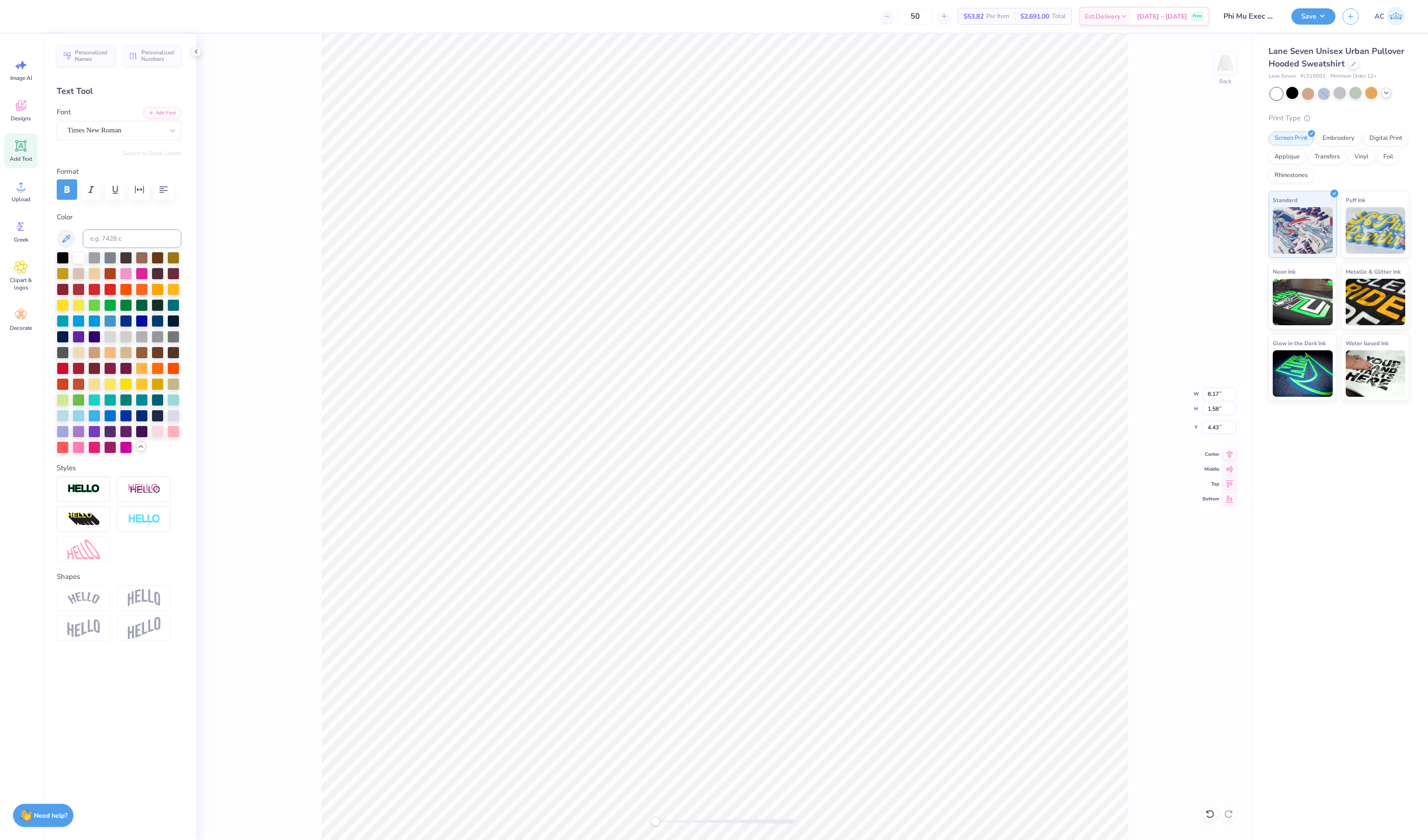
type input "0.70"
type input "6.37"
click at [95, 263] on div at bounding box center [94, 257] width 12 height 12
click at [126, 279] on div at bounding box center [126, 273] width 12 height 12
click at [96, 326] on div at bounding box center [94, 320] width 12 height 12
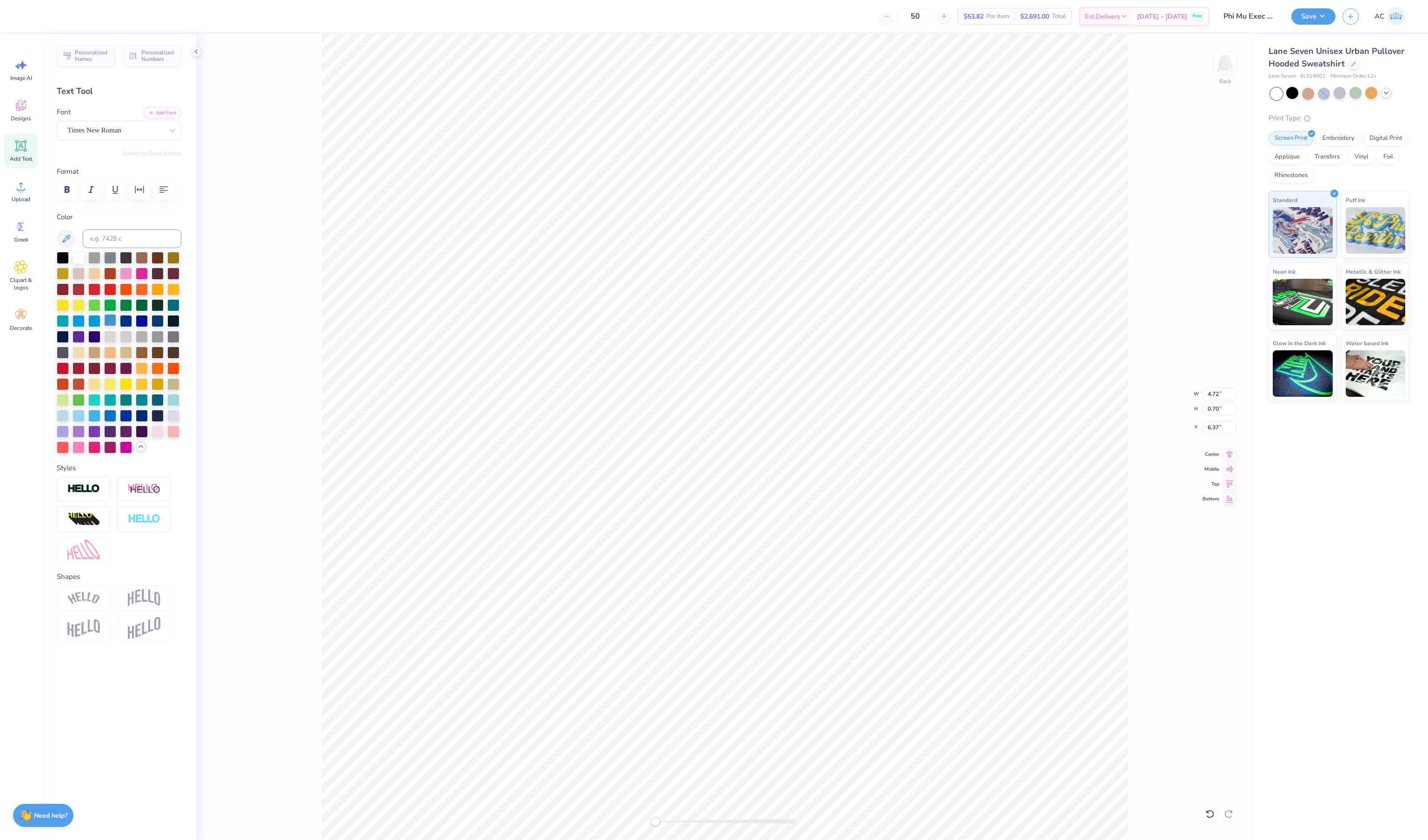
click at [113, 326] on div at bounding box center [110, 320] width 12 height 12
click at [95, 326] on div at bounding box center [94, 320] width 12 height 12
click at [76, 326] on div at bounding box center [78, 320] width 12 height 12
click at [311, 294] on div "Back W 4.72 4.72 " H 0.70 0.70 " Y 6.37 6.37 " Center Middle Top Bottom" at bounding box center [725, 437] width 1057 height 806
click at [79, 421] on div at bounding box center [78, 415] width 12 height 12
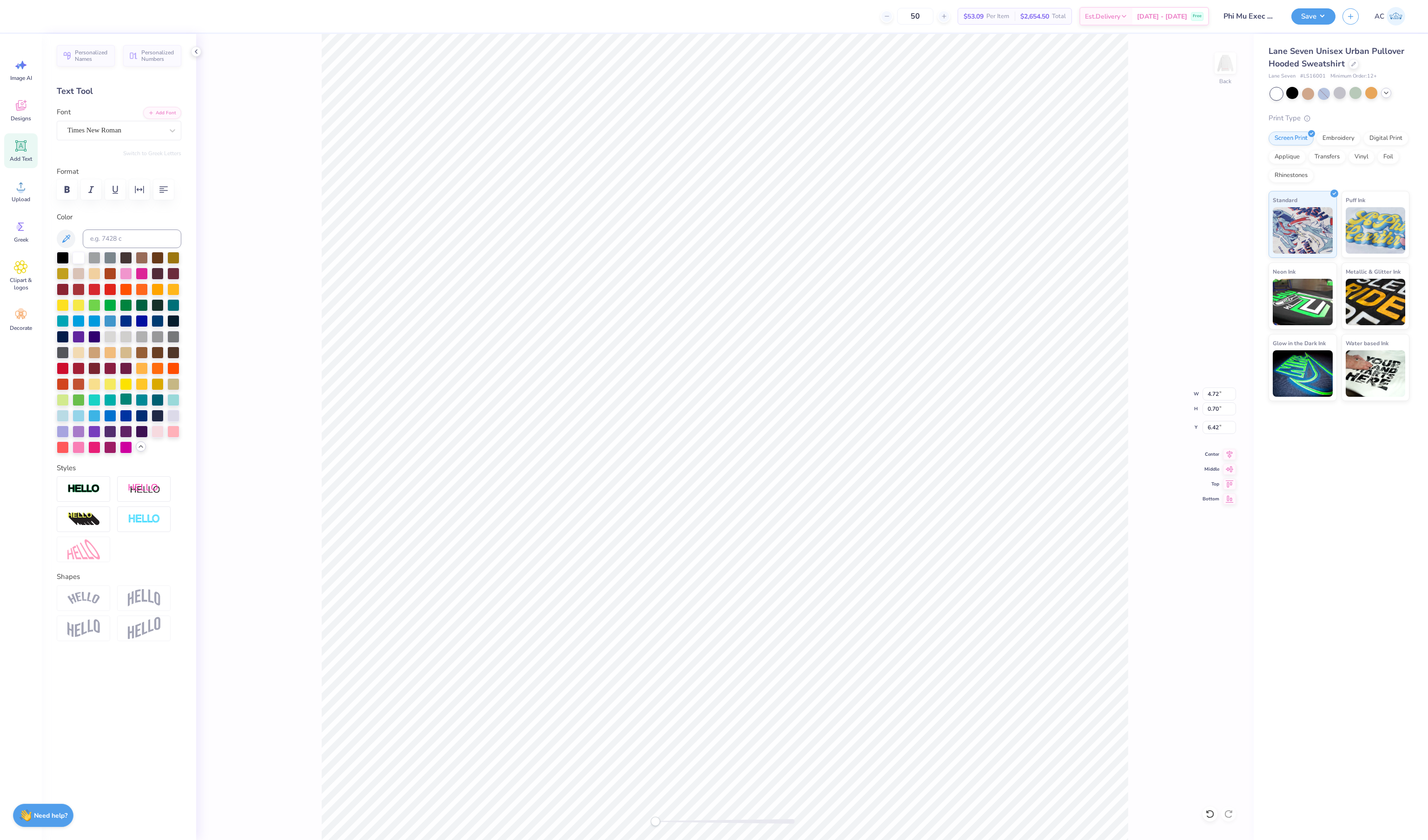
type textarea "Exec 2025"
click at [1233, 59] on img at bounding box center [1224, 62] width 37 height 37
click at [80, 421] on div at bounding box center [78, 415] width 12 height 12
click at [1213, 84] on div "Front" at bounding box center [725, 437] width 1057 height 806
click at [1240, 44] on div "Front" at bounding box center [725, 437] width 1057 height 806
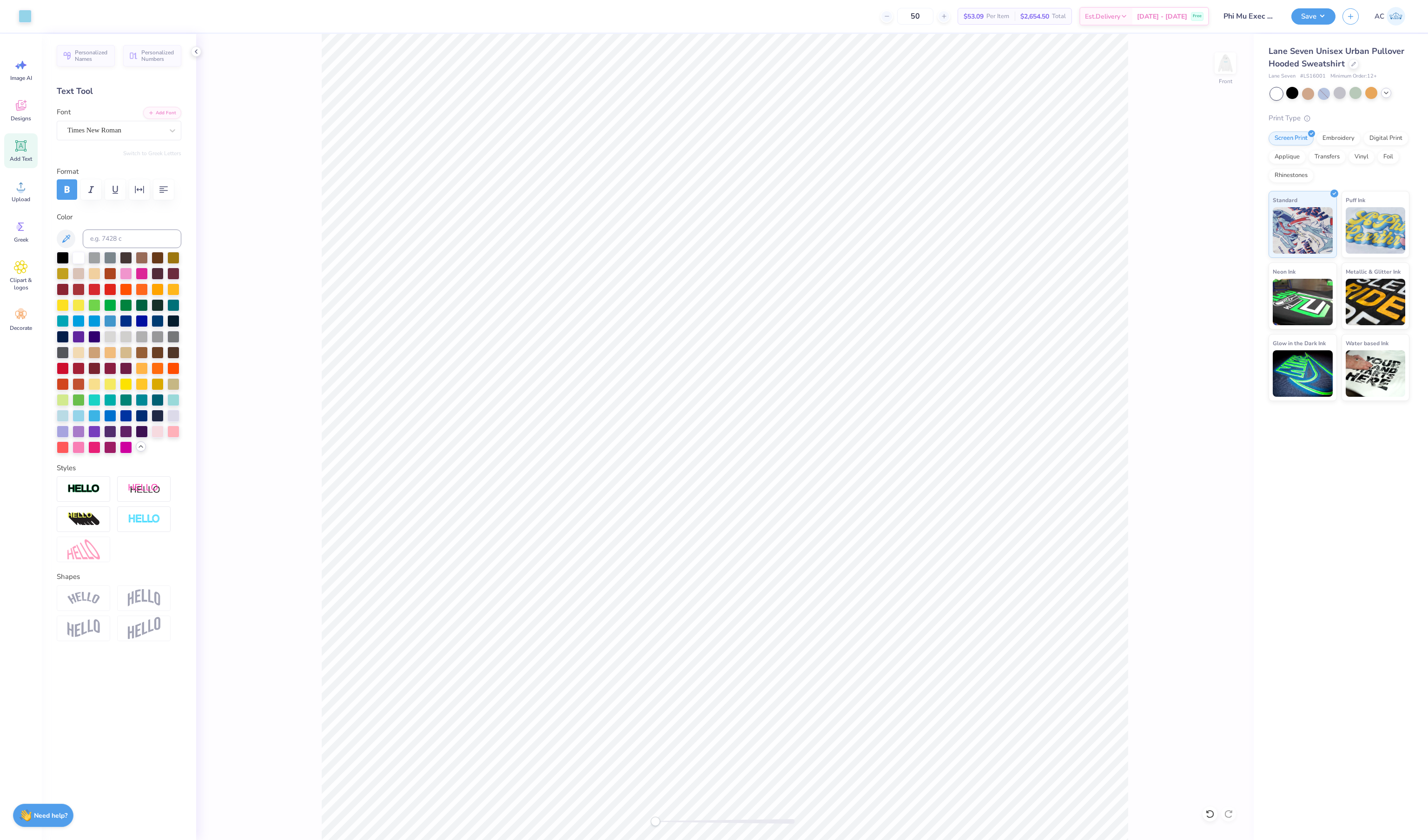
click at [1238, 56] on div "Front" at bounding box center [725, 437] width 1057 height 806
click at [1228, 63] on img at bounding box center [1224, 62] width 37 height 37
click at [1226, 75] on img at bounding box center [1224, 62] width 37 height 37
click at [1226, 76] on img at bounding box center [1224, 62] width 37 height 37
click at [1230, 56] on img at bounding box center [1224, 62] width 37 height 37
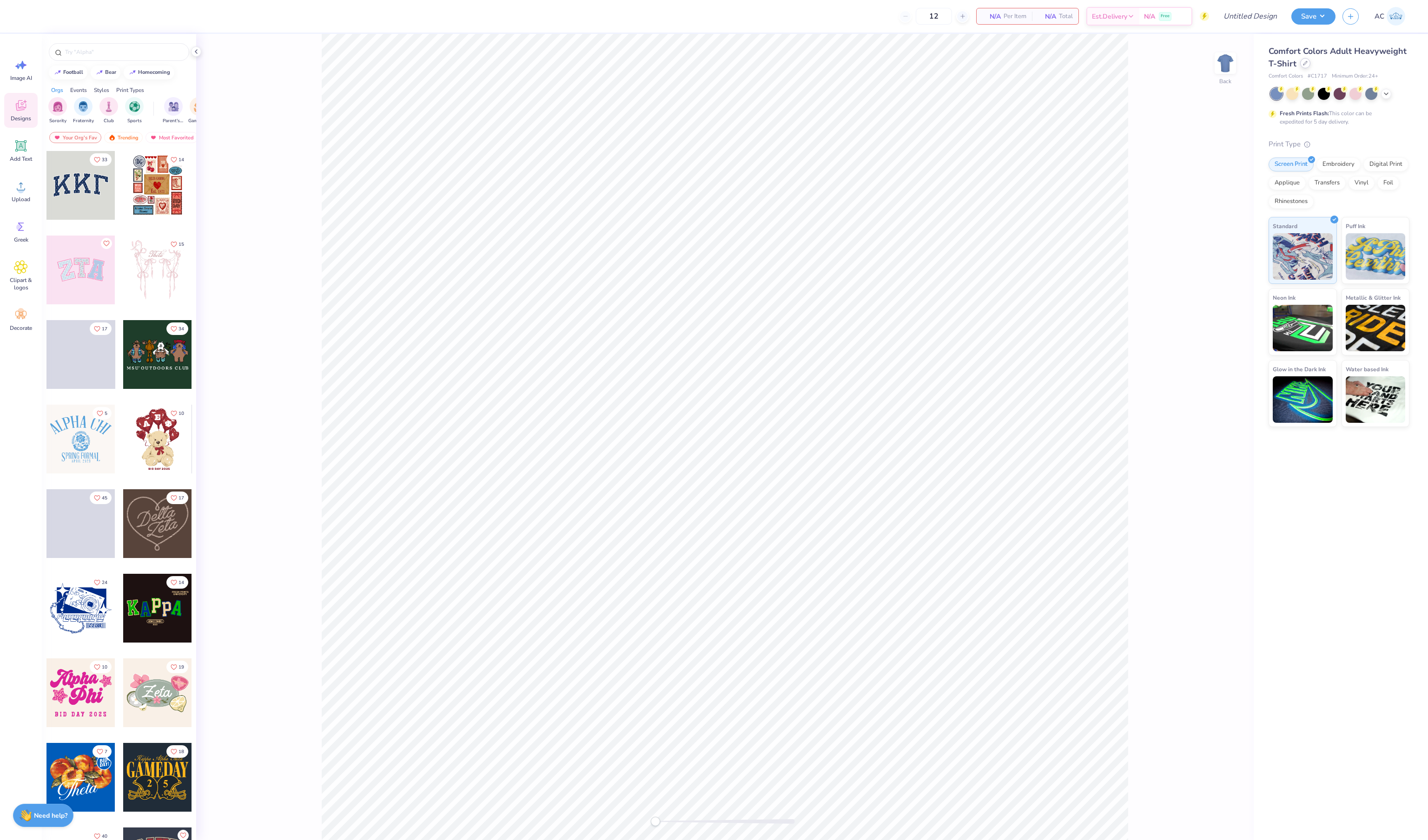
click at [1303, 64] on icon at bounding box center [1305, 63] width 5 height 5
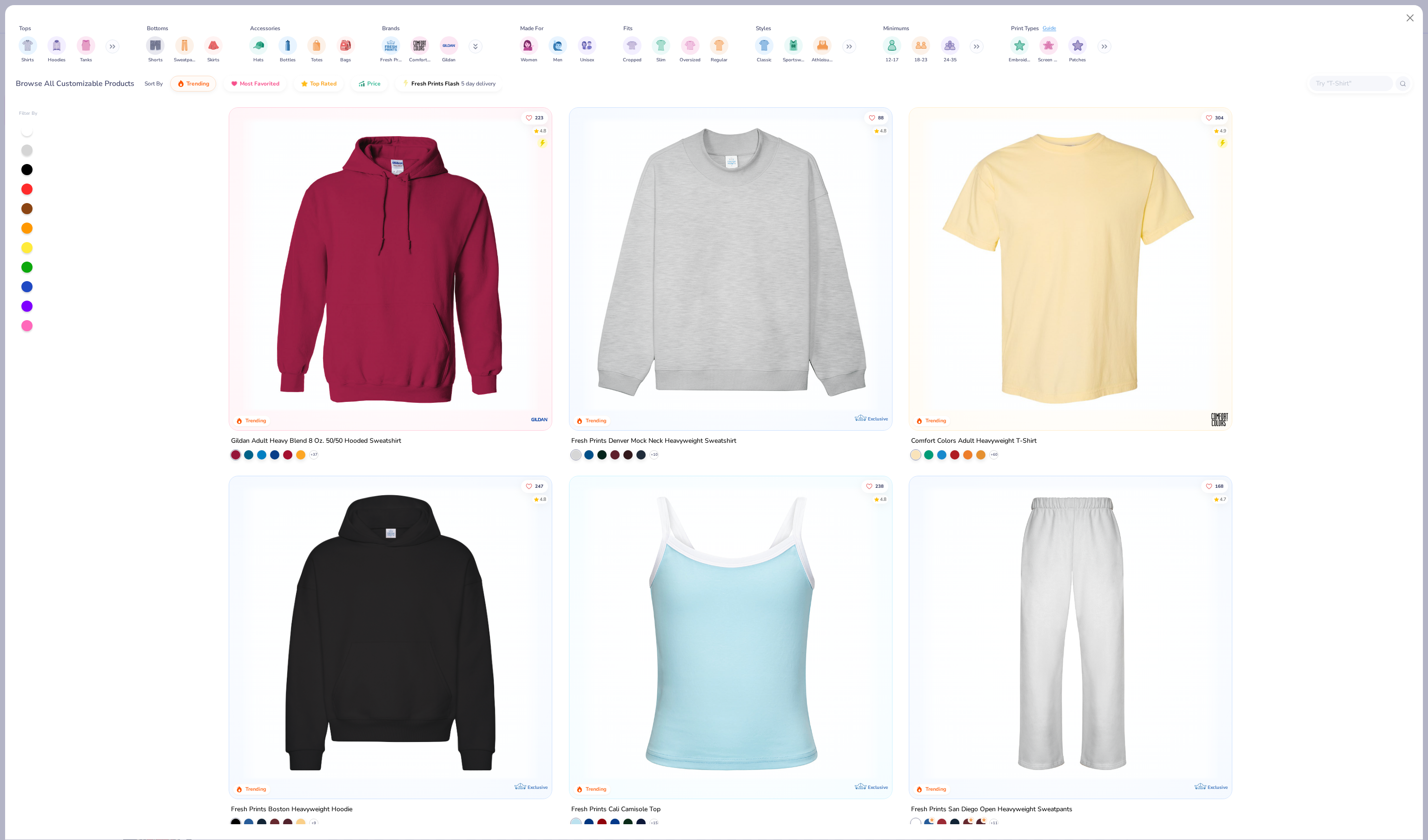
click at [664, 387] on img at bounding box center [730, 265] width 304 height 295
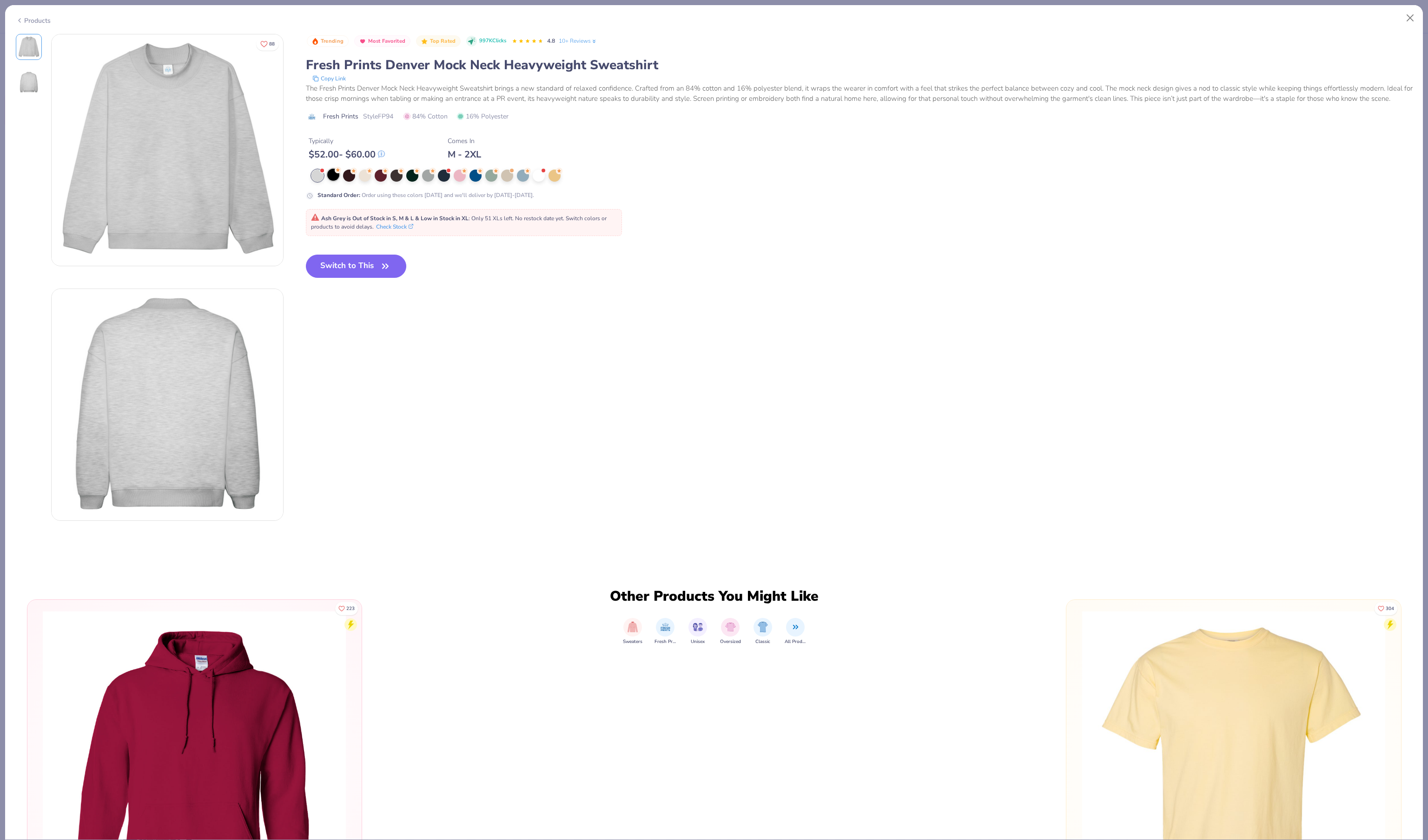
click at [339, 180] on div at bounding box center [333, 174] width 12 height 12
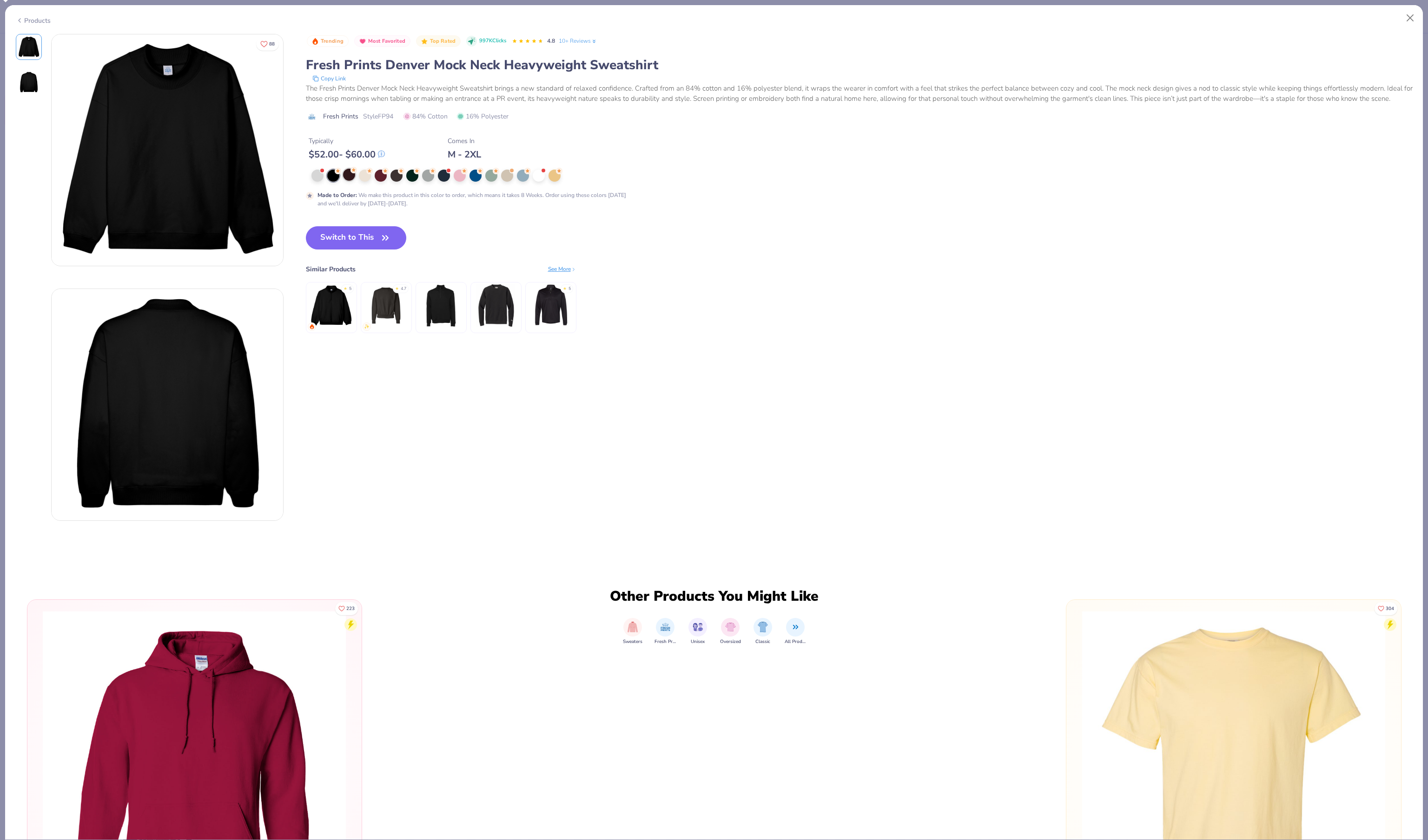
click at [352, 180] on div at bounding box center [349, 174] width 12 height 12
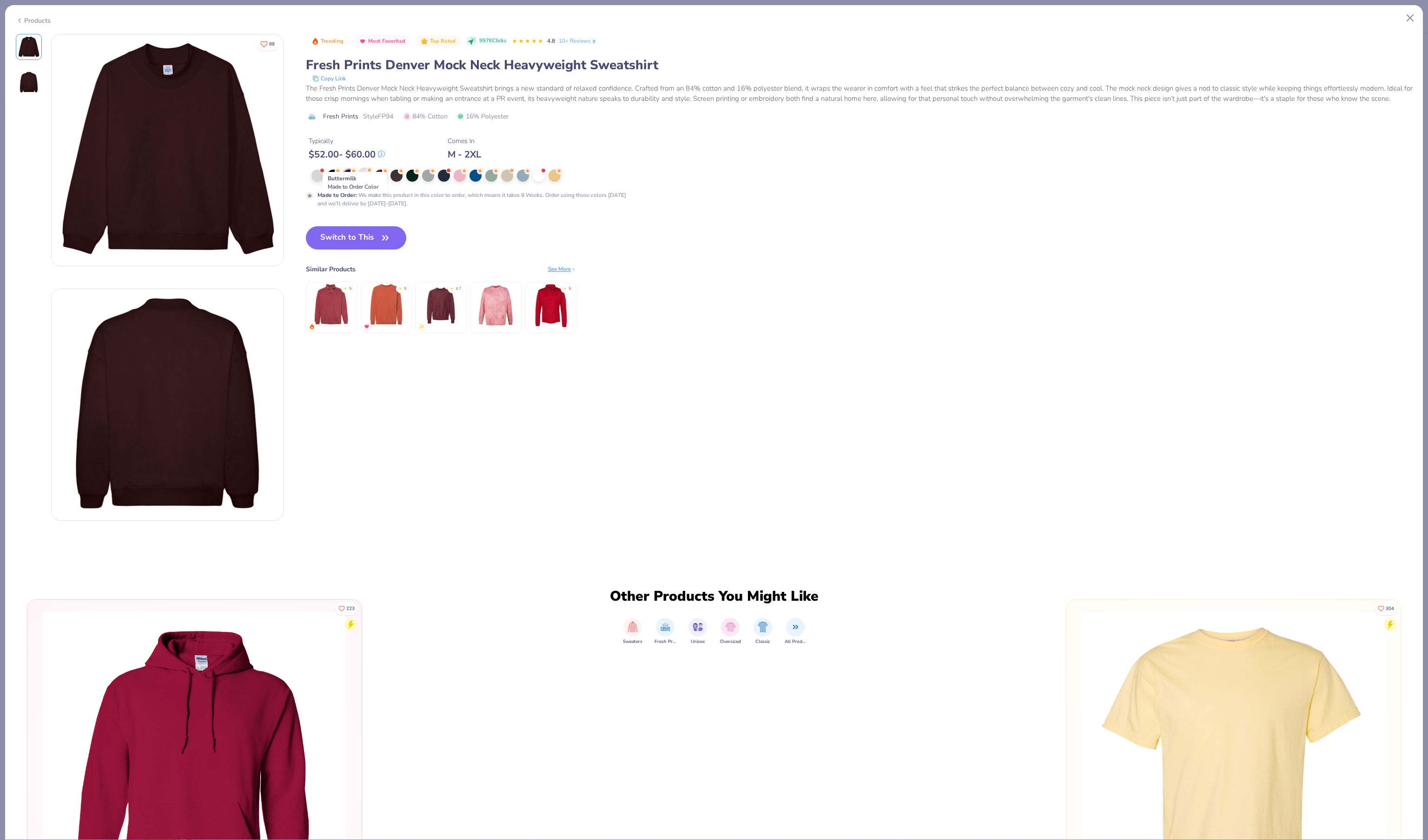
click at [368, 180] on div at bounding box center [365, 174] width 12 height 12
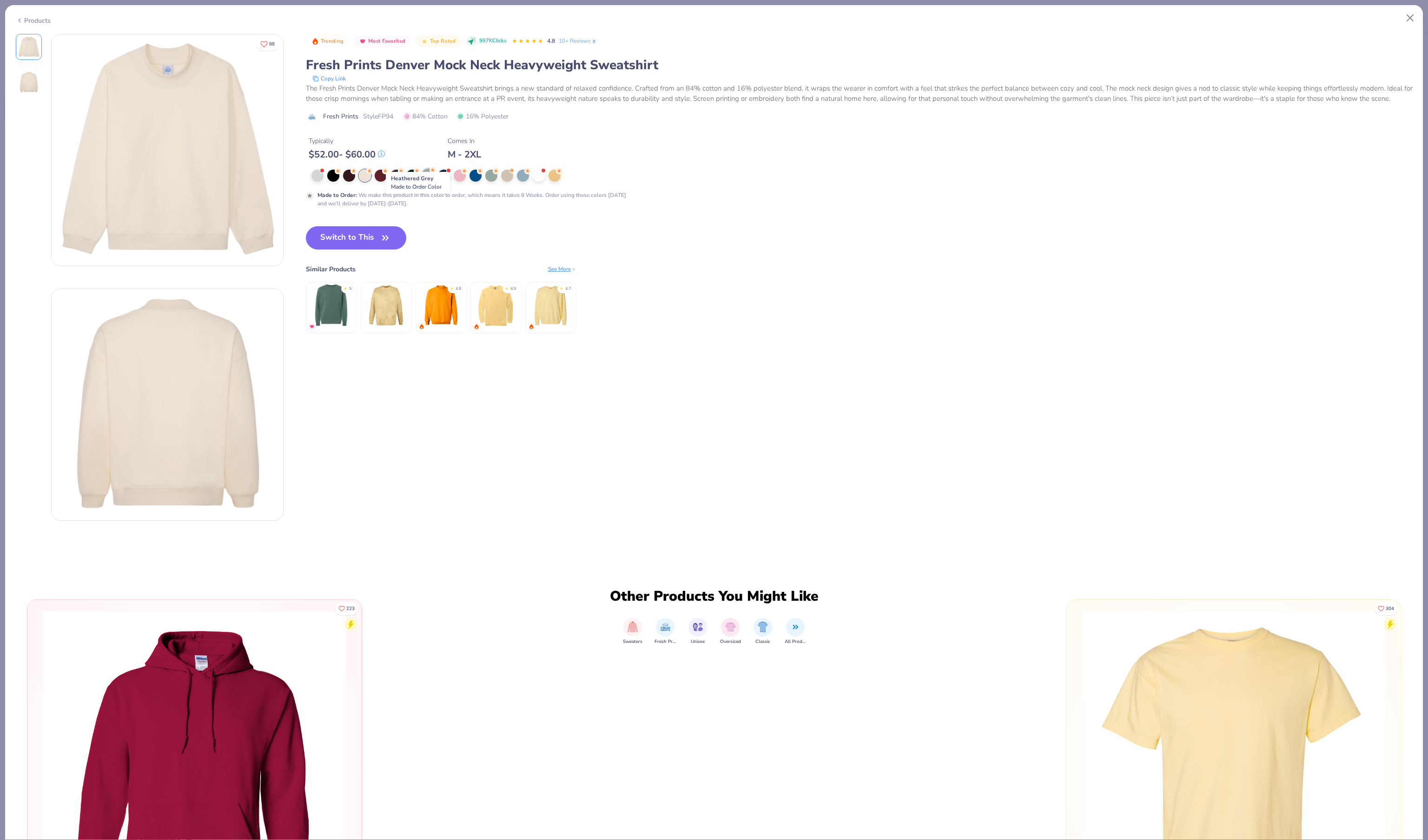
click at [425, 180] on div at bounding box center [428, 174] width 12 height 12
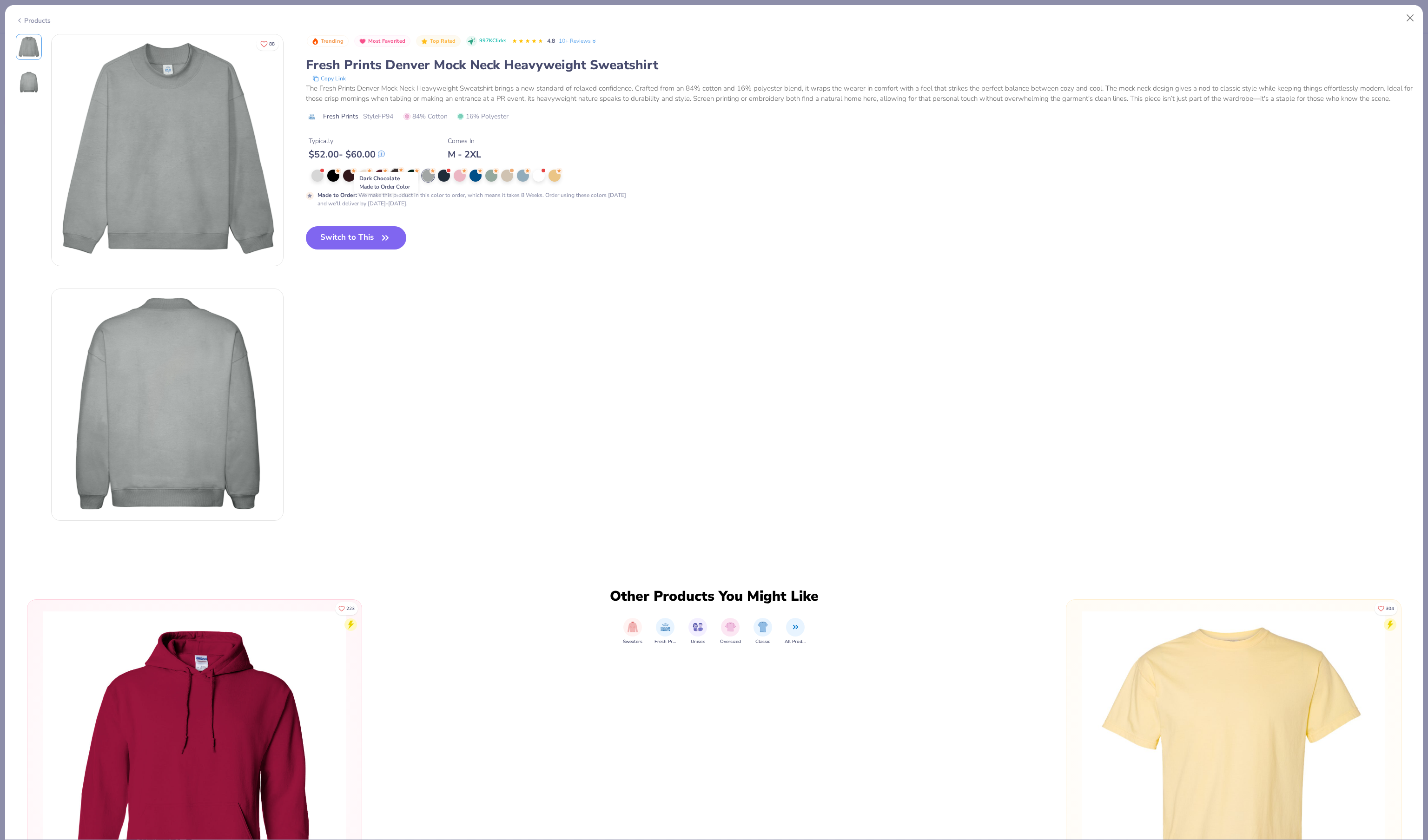
click at [399, 180] on div at bounding box center [396, 174] width 12 height 12
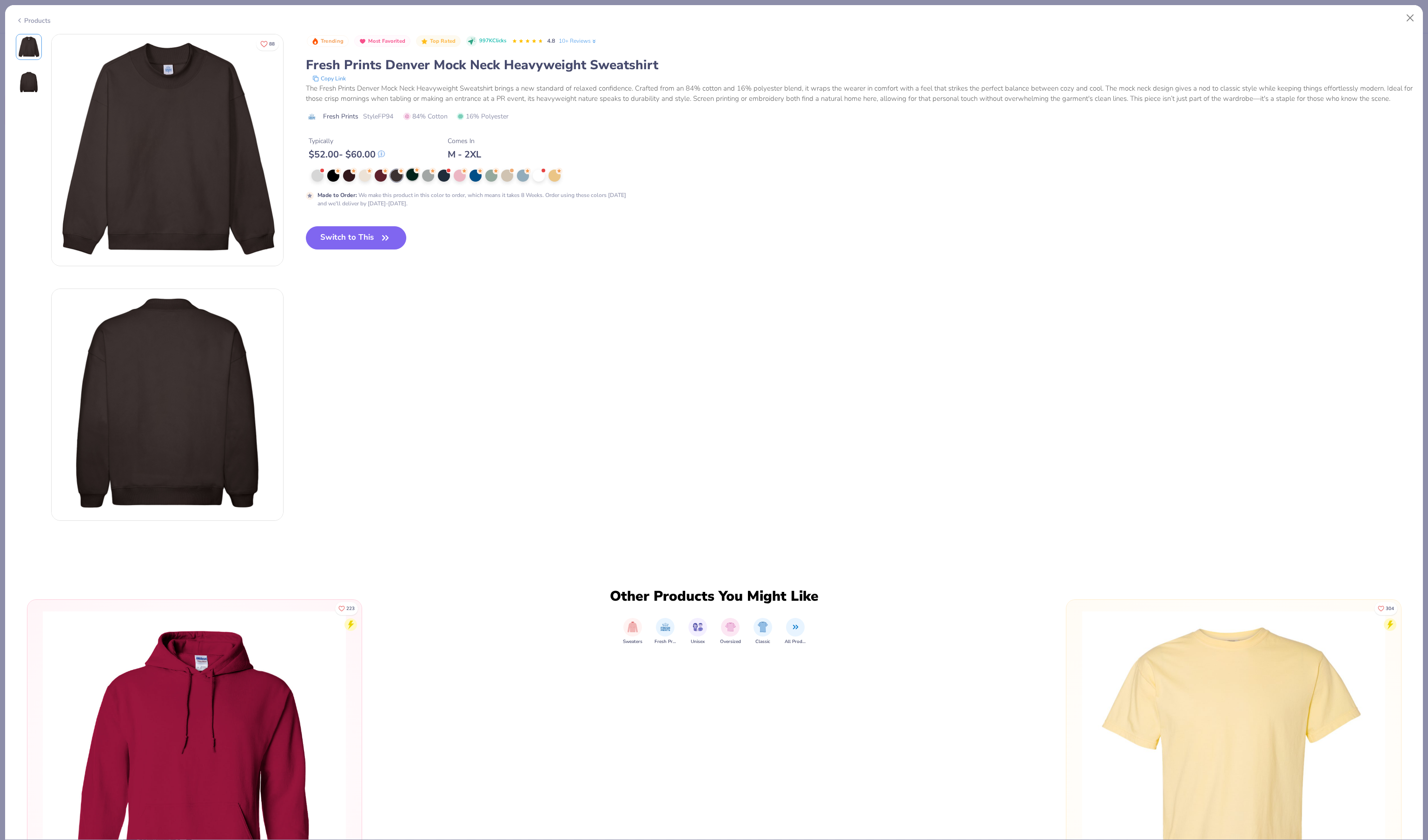
click at [414, 180] on div at bounding box center [412, 174] width 12 height 12
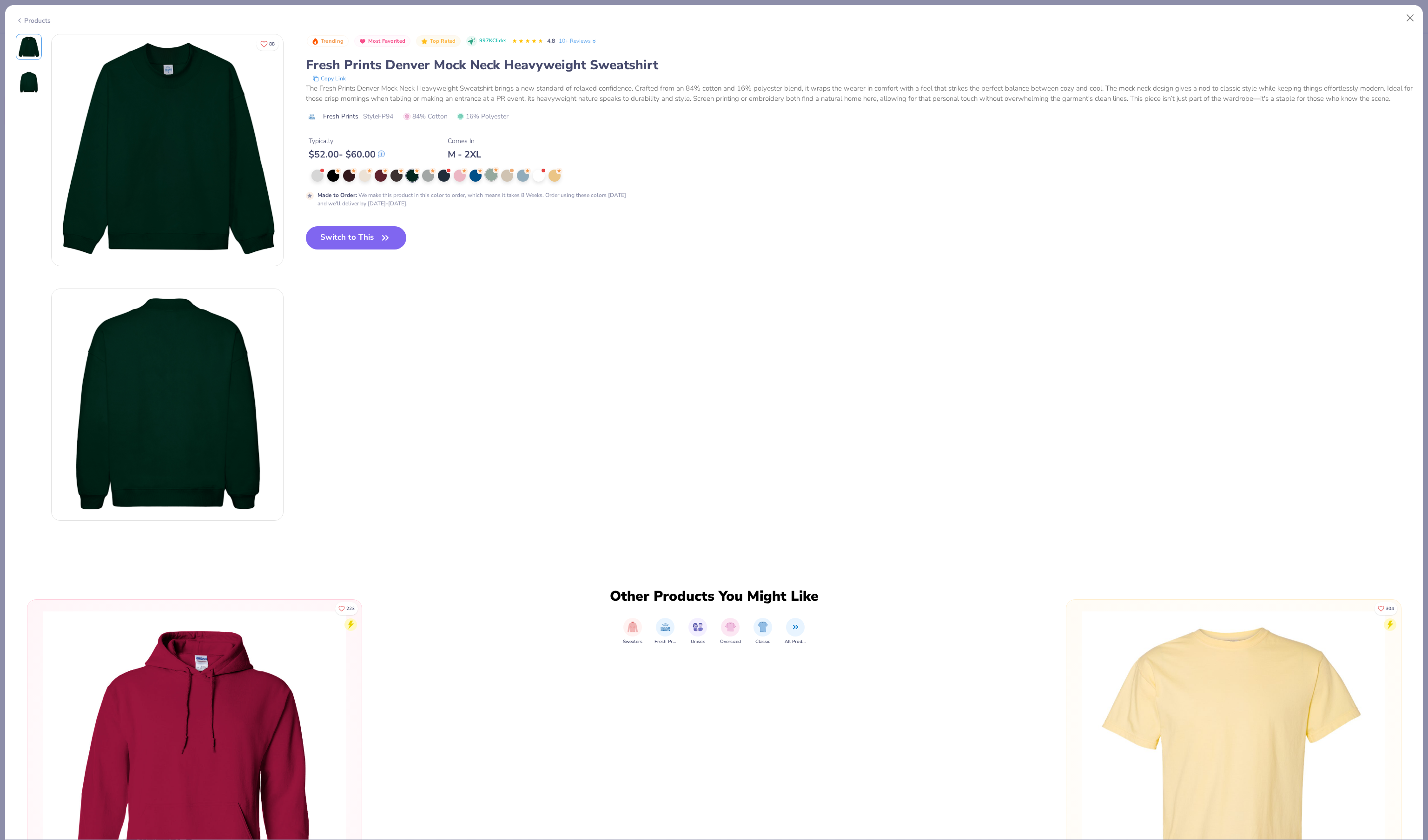
click at [496, 174] on circle at bounding box center [496, 170] width 7 height 7
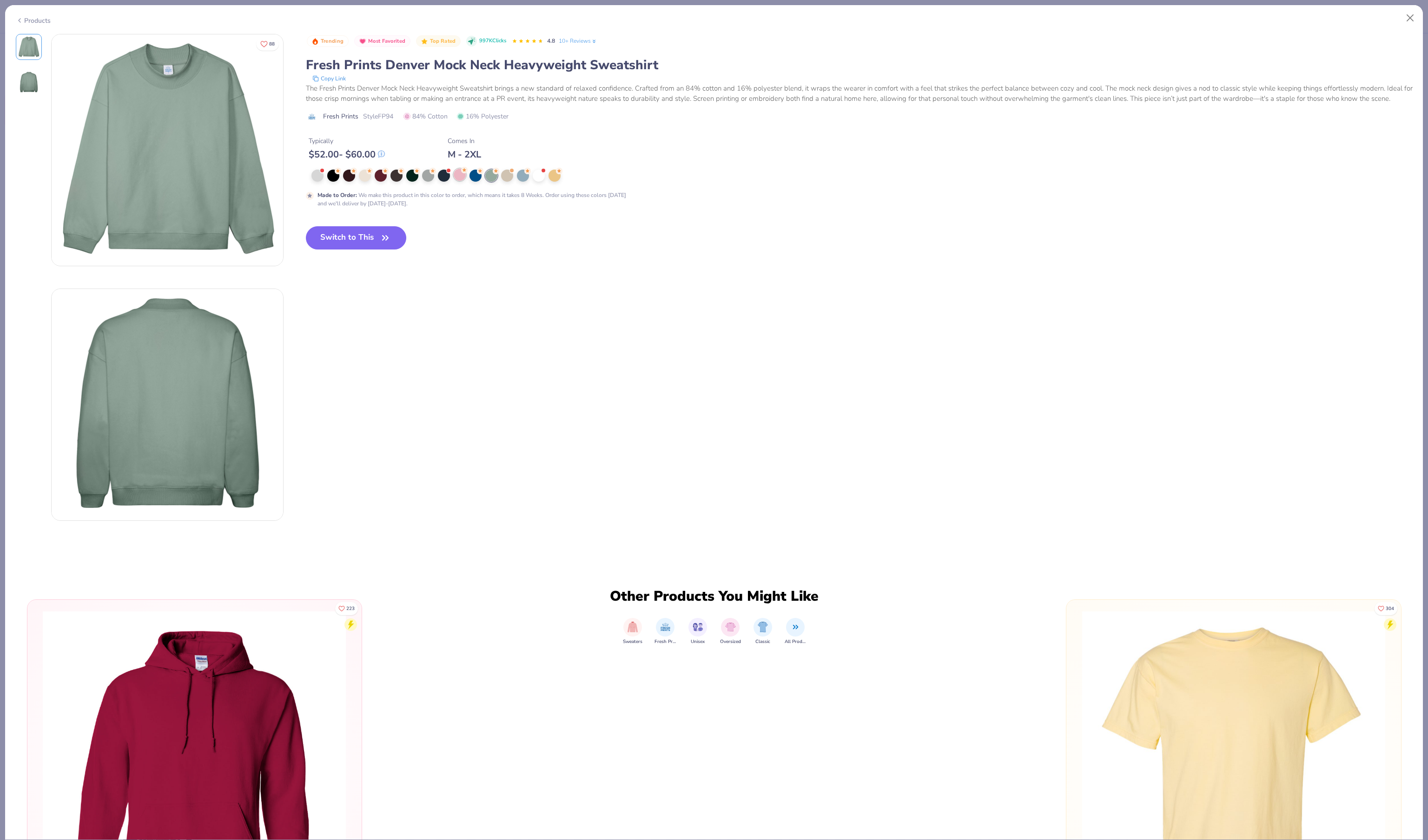
click at [463, 180] on div at bounding box center [459, 174] width 12 height 12
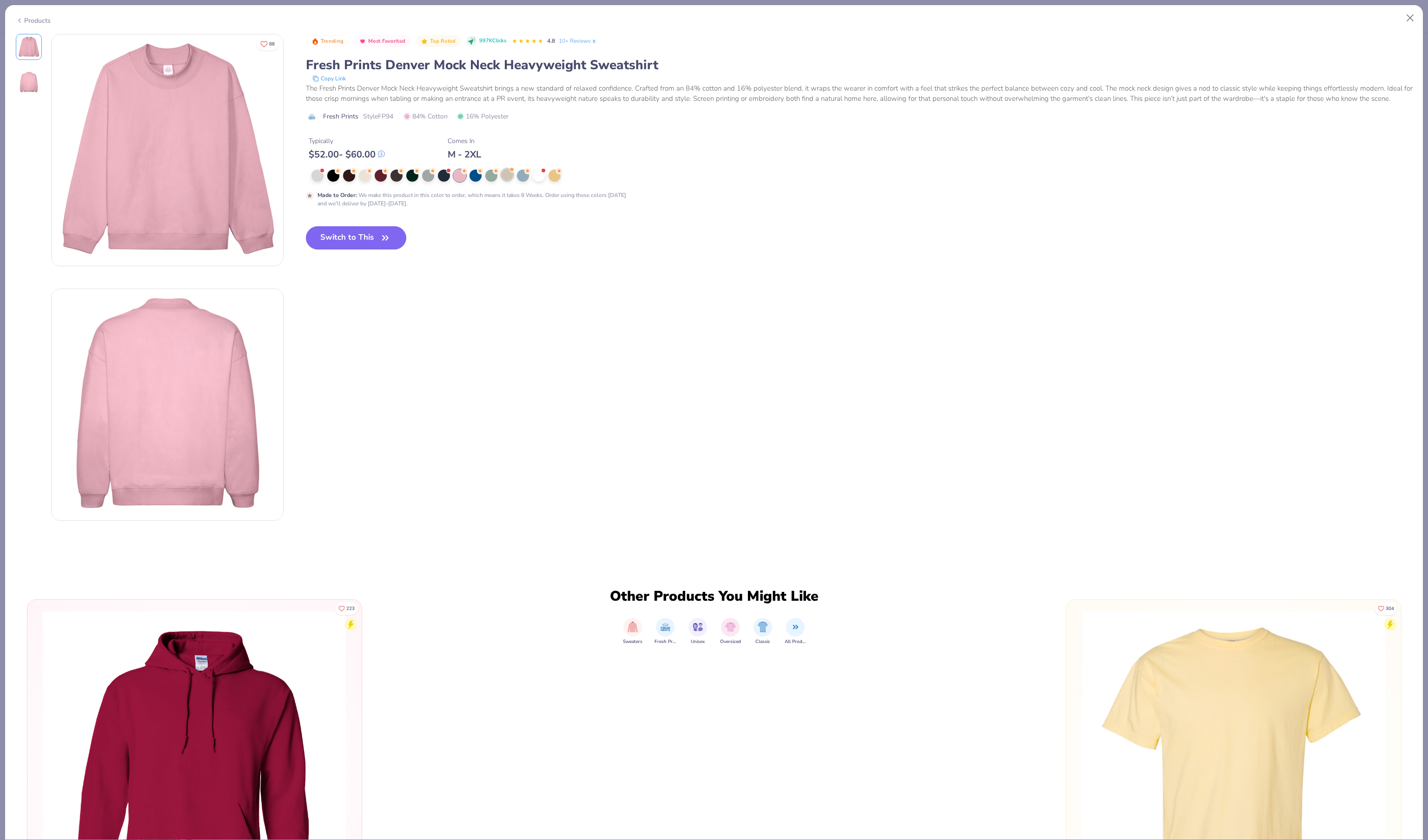
click at [504, 180] on div at bounding box center [507, 174] width 12 height 12
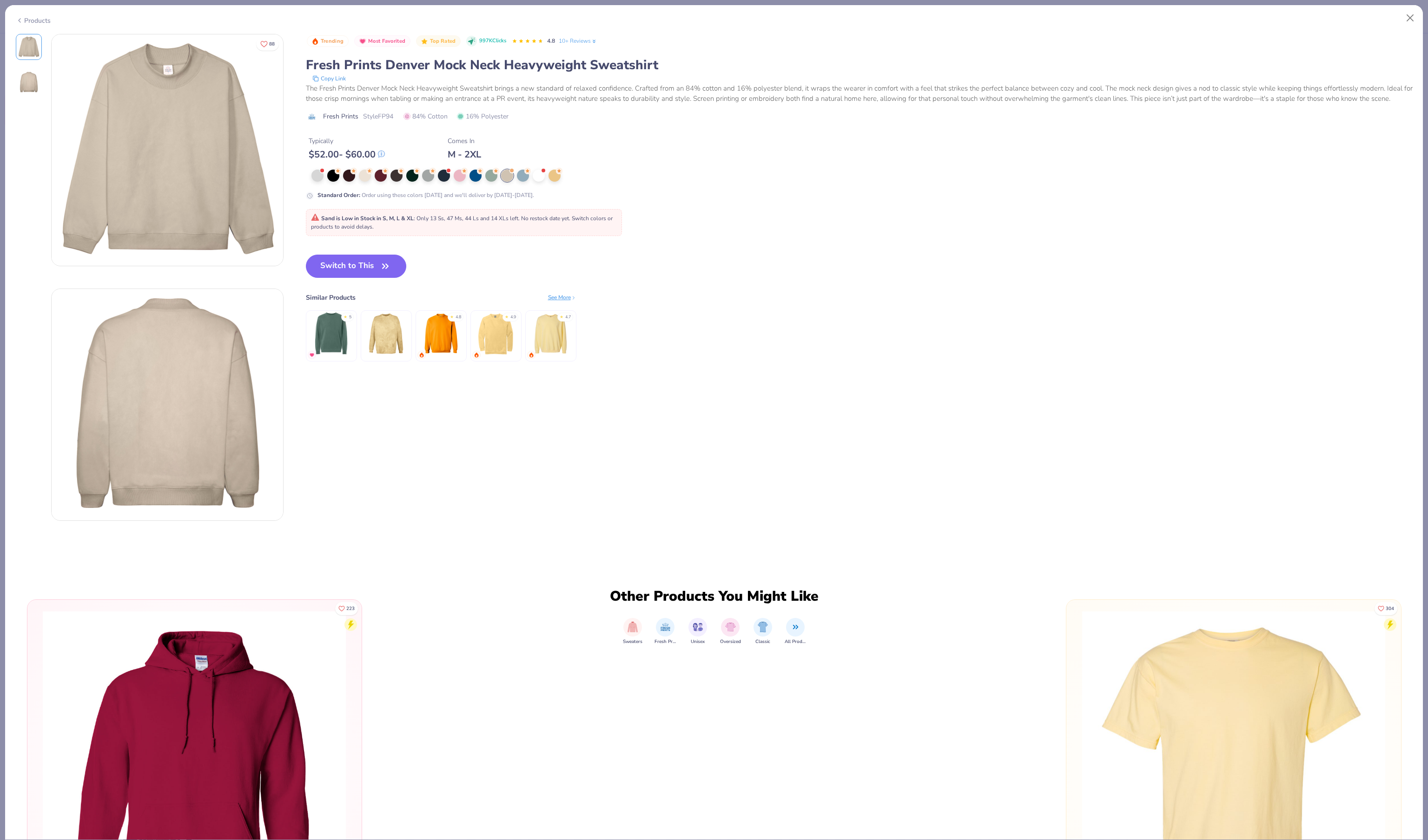
click at [543, 200] on div "Standard Order : Order using these colors today and we'll deliver by Sep 21-24." at bounding box center [492, 185] width 371 height 30
click at [543, 180] on div at bounding box center [538, 174] width 12 height 12
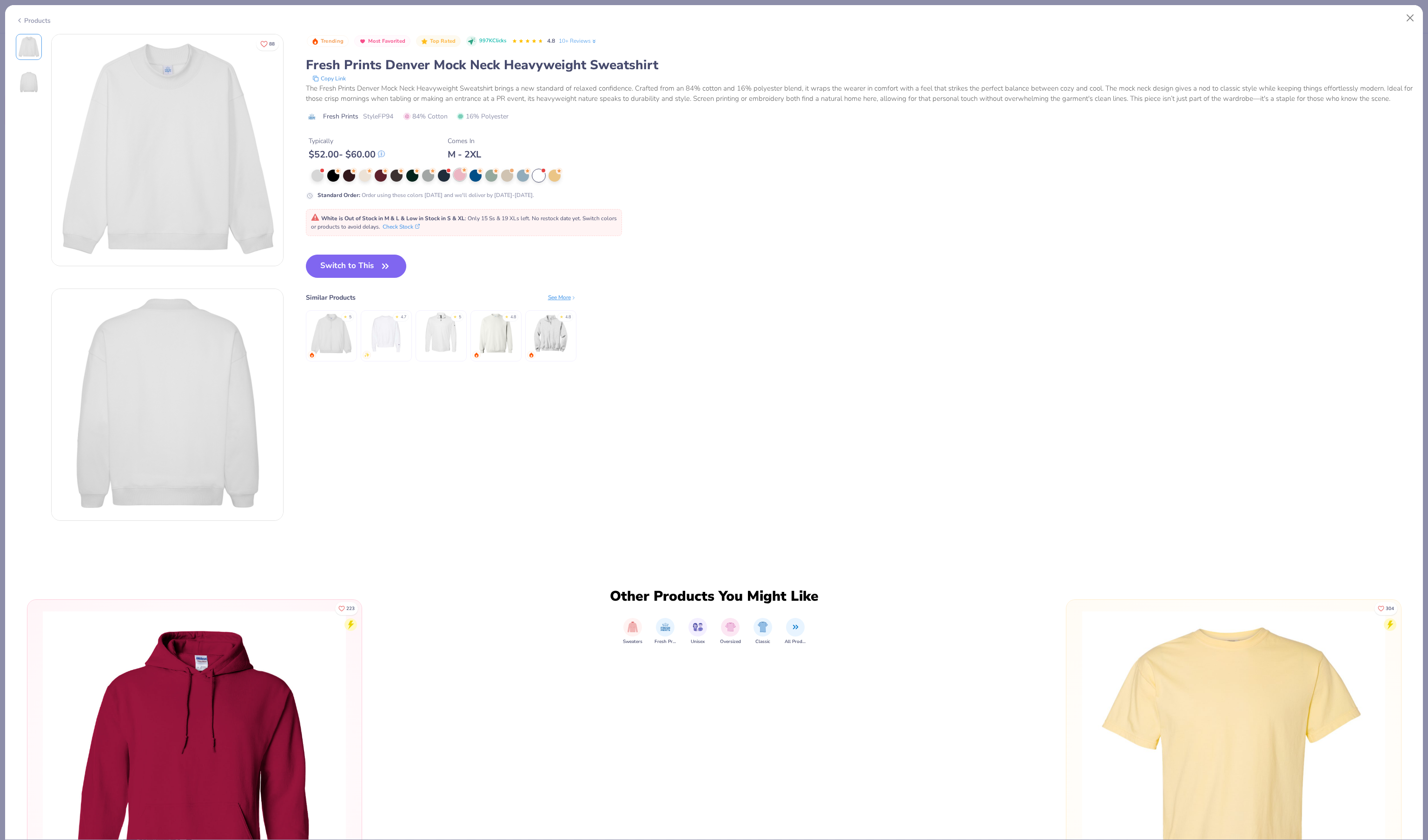
click at [465, 174] on icon at bounding box center [464, 170] width 7 height 7
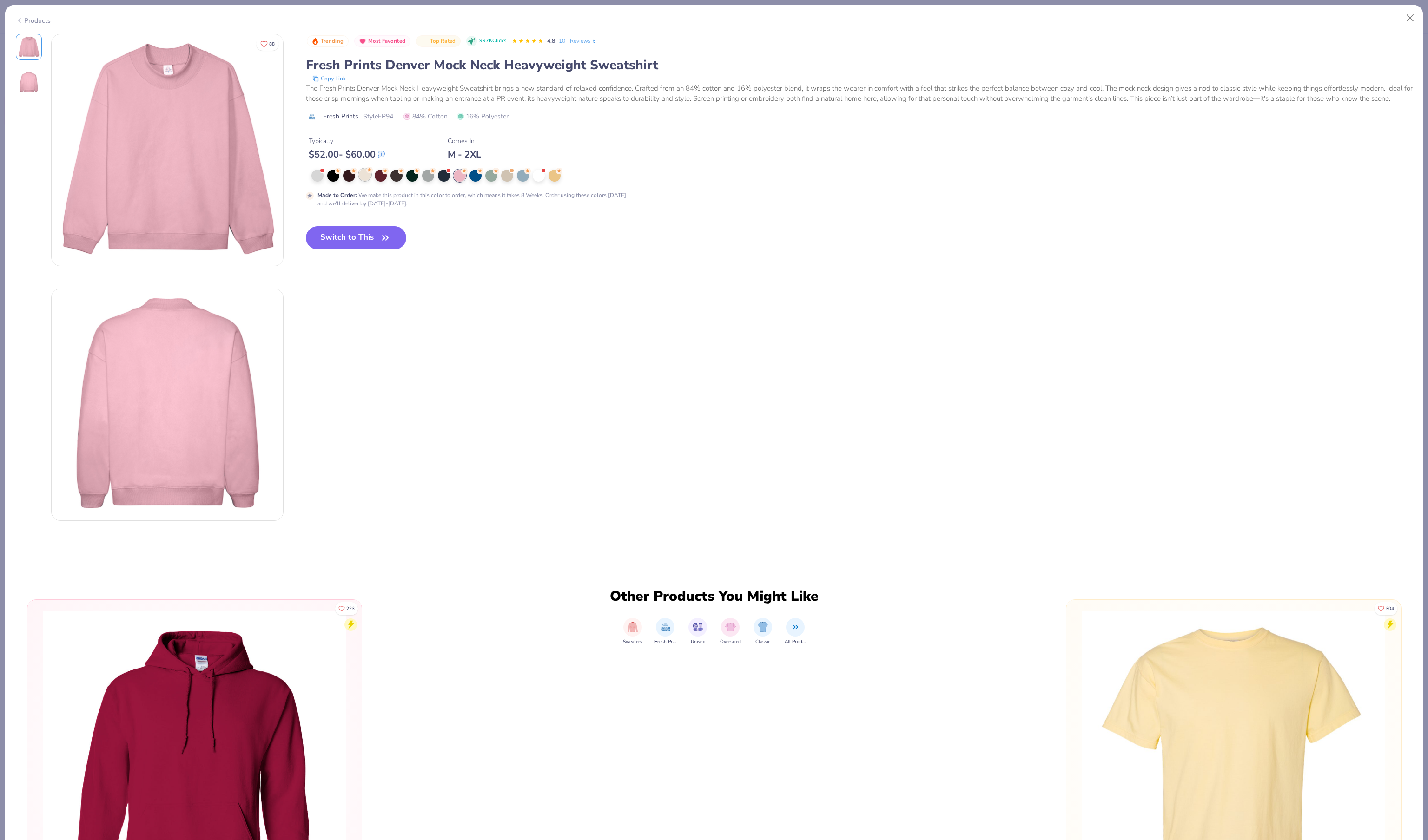
click at [371, 174] on icon at bounding box center [369, 170] width 7 height 7
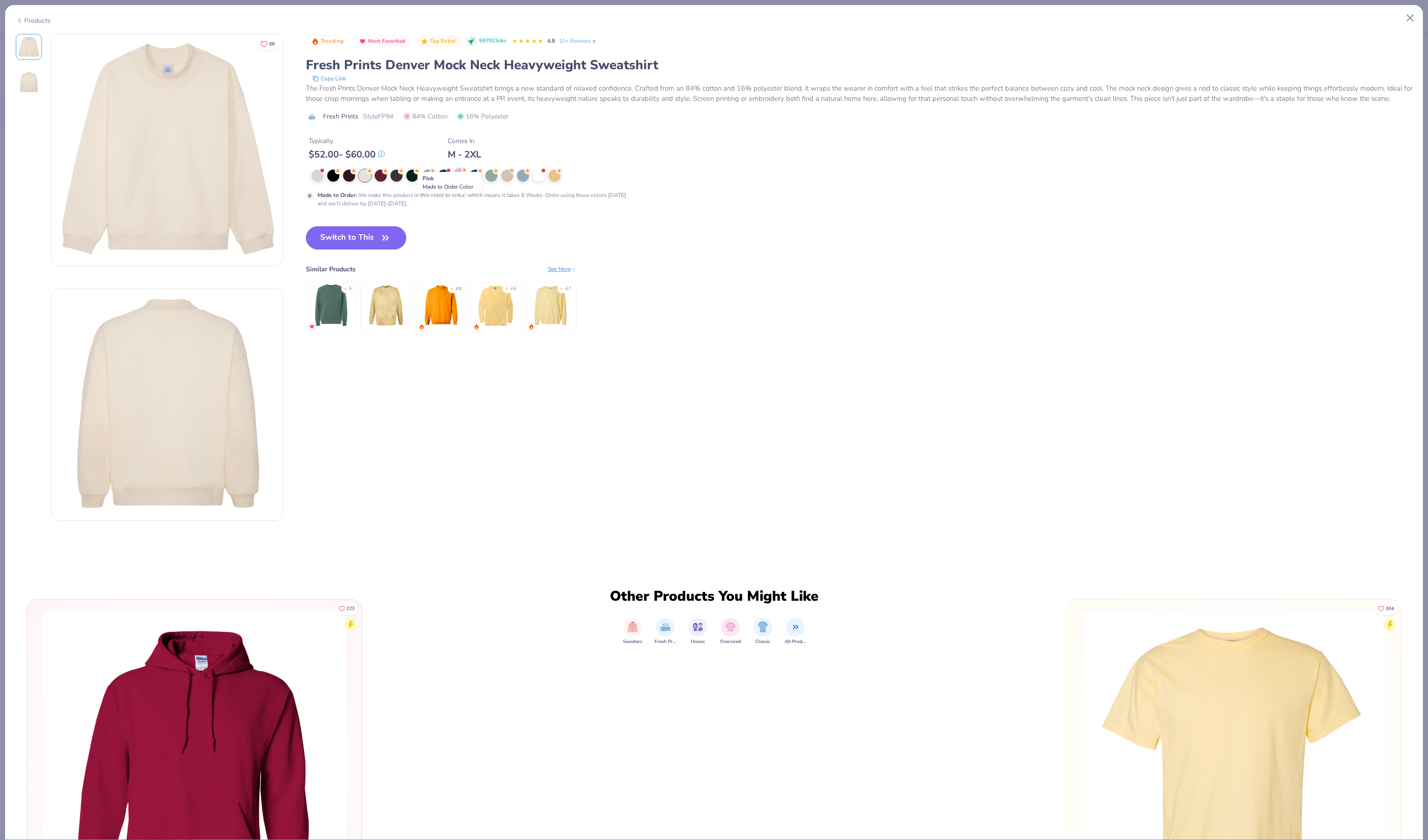
click at [464, 174] on icon at bounding box center [464, 170] width 7 height 7
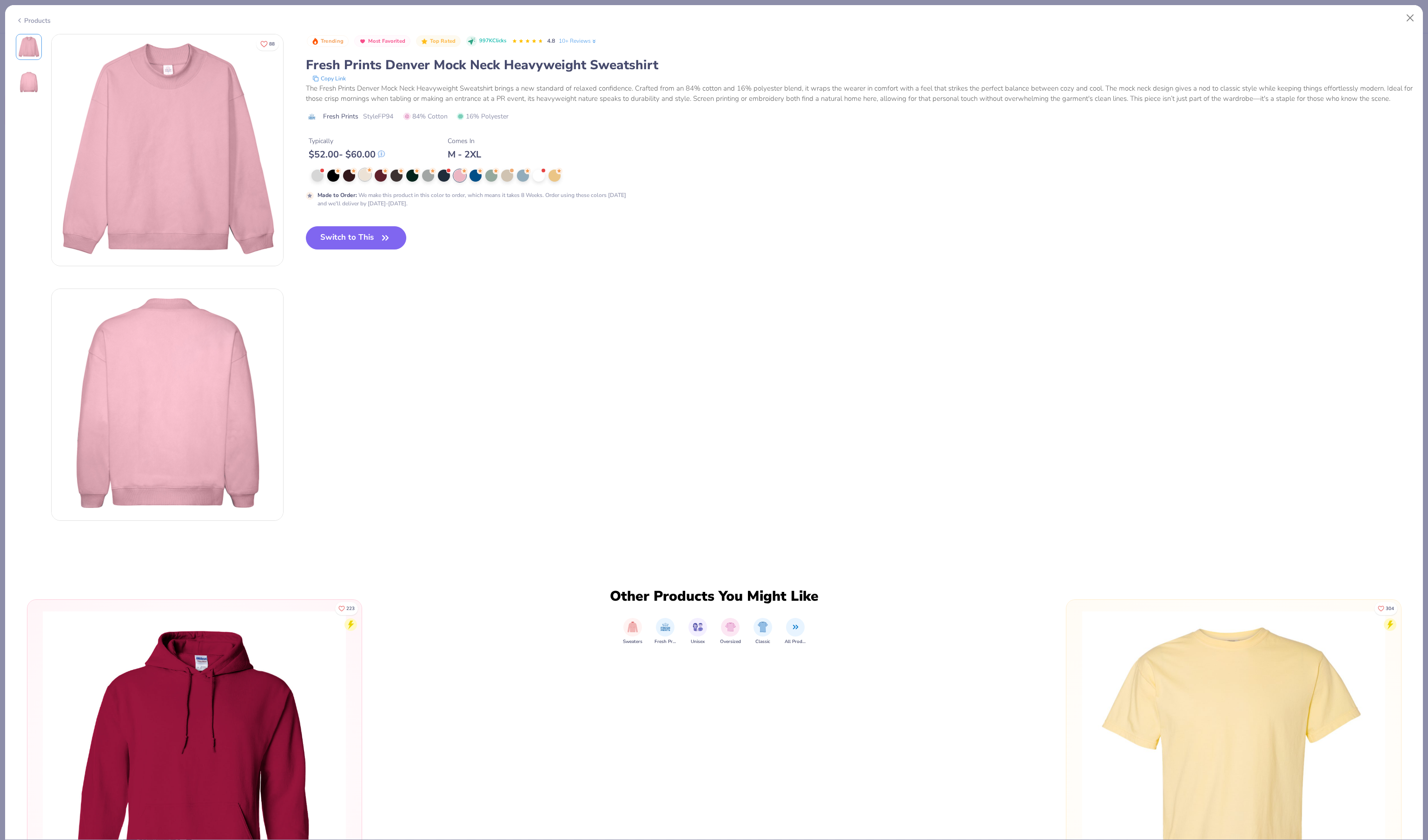
click at [367, 180] on div at bounding box center [365, 174] width 12 height 12
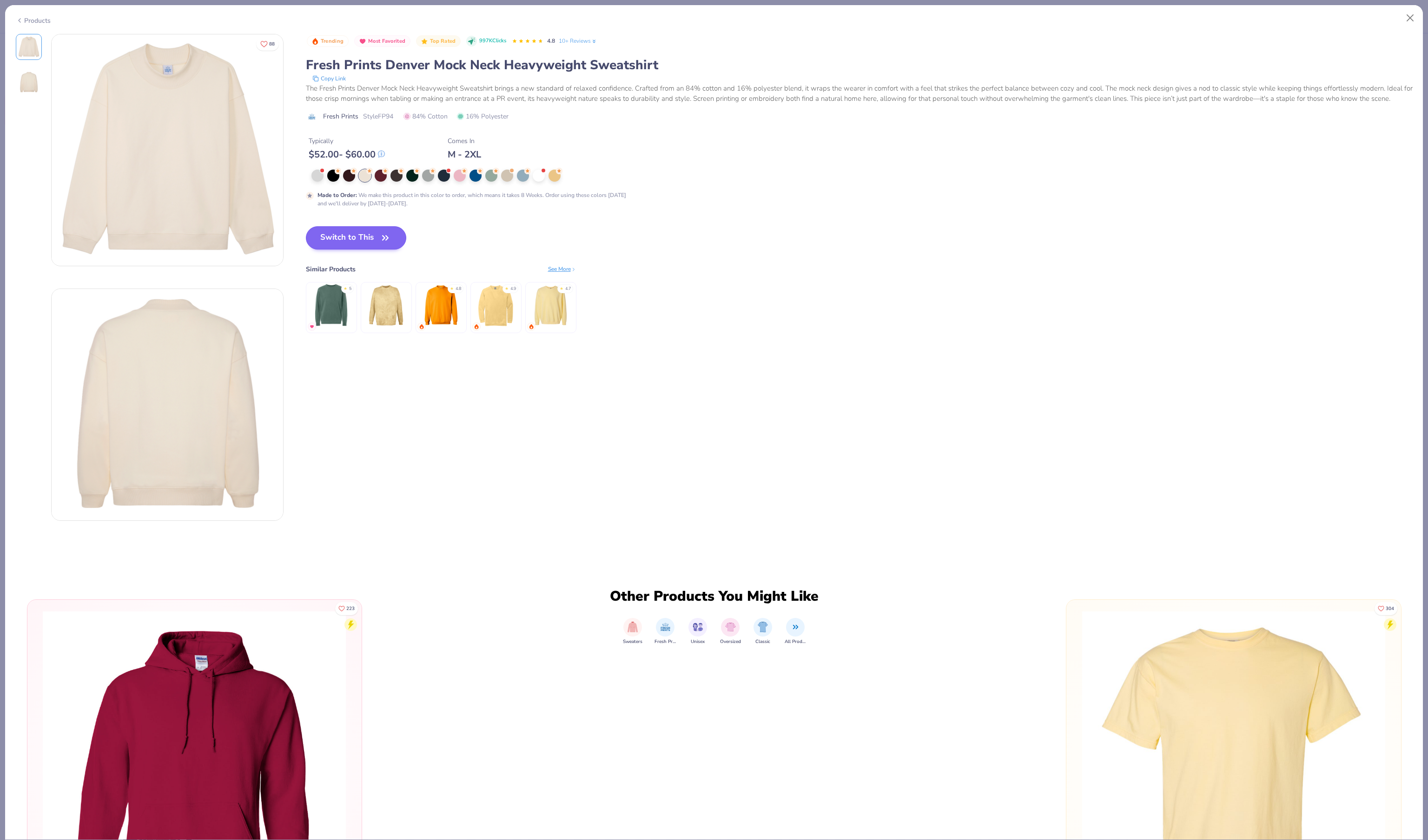
click at [383, 250] on button "Switch to This" at bounding box center [356, 238] width 101 height 23
type input "50"
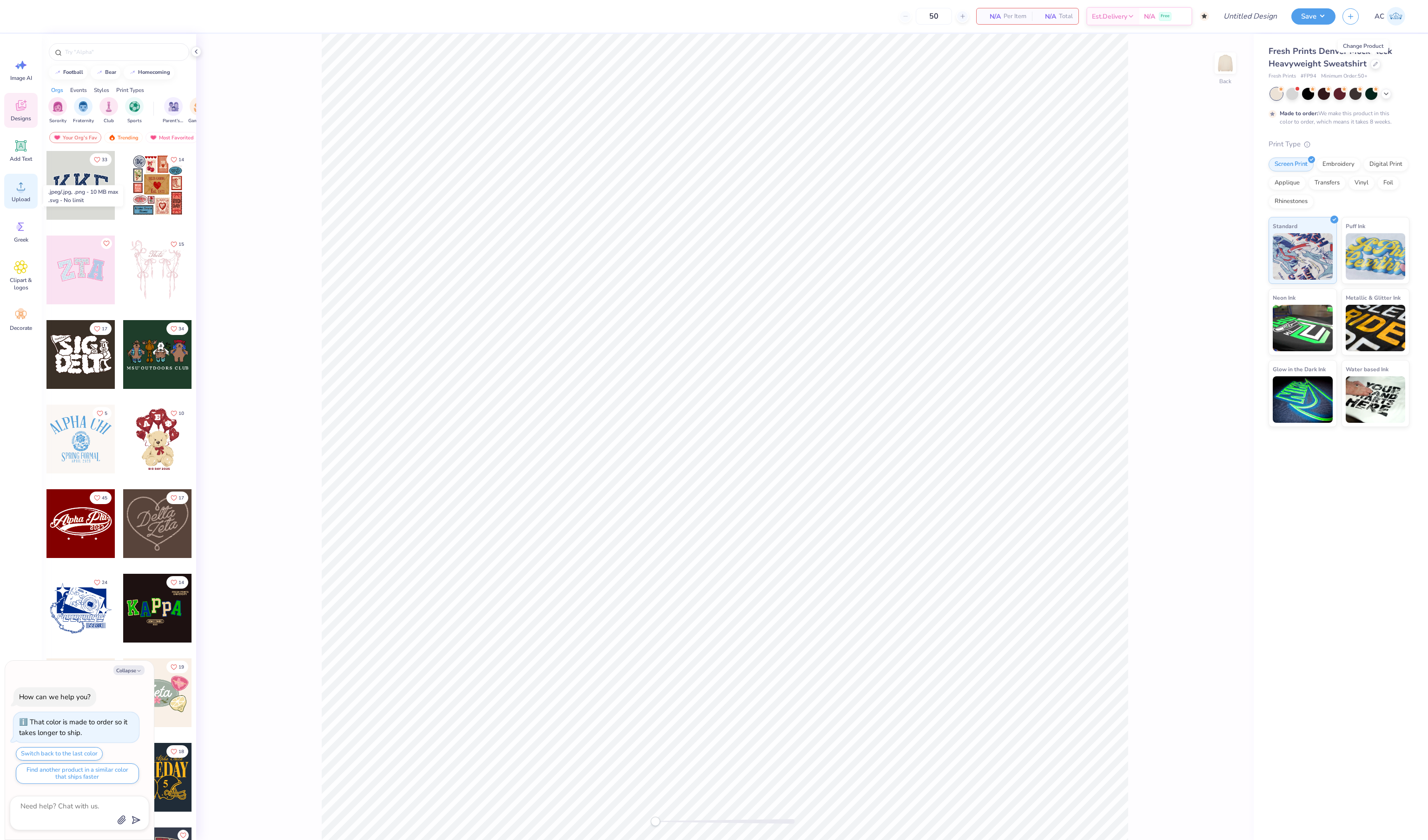
click at [29, 206] on div "Upload" at bounding box center [21, 191] width 33 height 35
click at [132, 666] on button "Collapse" at bounding box center [129, 670] width 31 height 10
type textarea "x"
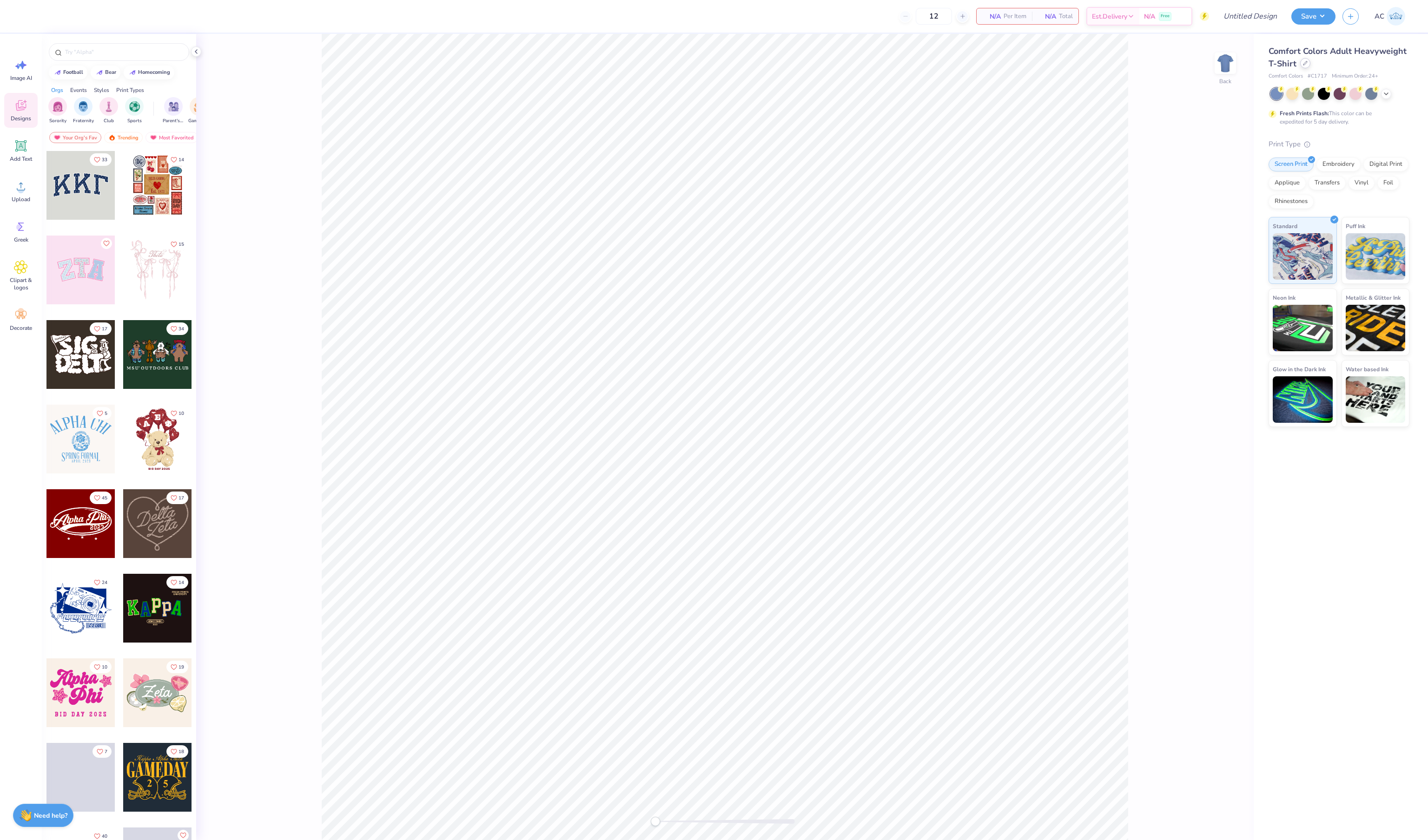
click at [1305, 58] on div "Comfort Colors Adult Heavyweight T-Shirt" at bounding box center [1339, 57] width 141 height 25
click at [1307, 66] on div at bounding box center [1305, 63] width 11 height 11
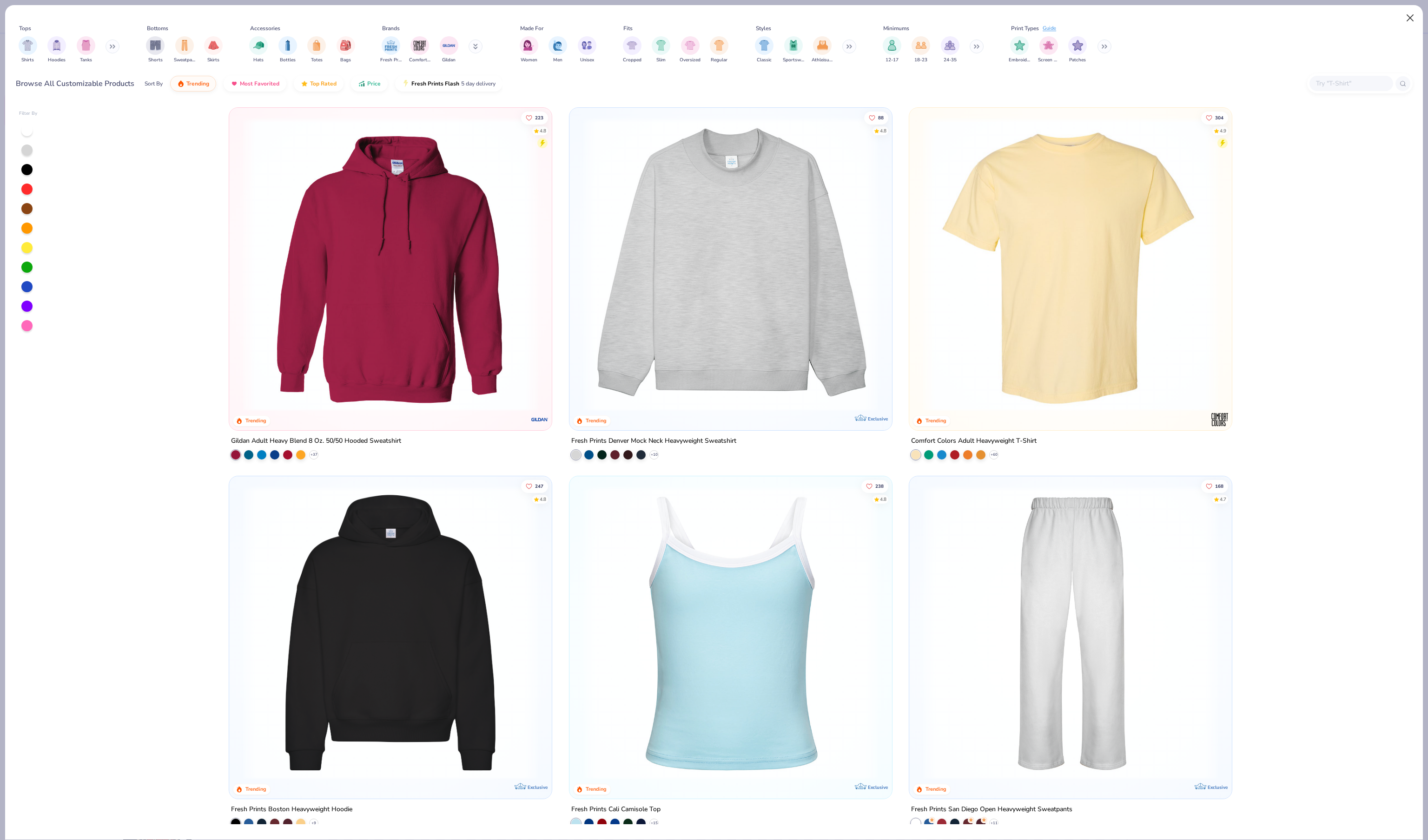
click at [1406, 13] on button "Close" at bounding box center [1409, 17] width 17 height 17
